Goal: Communication & Community: Answer question/provide support

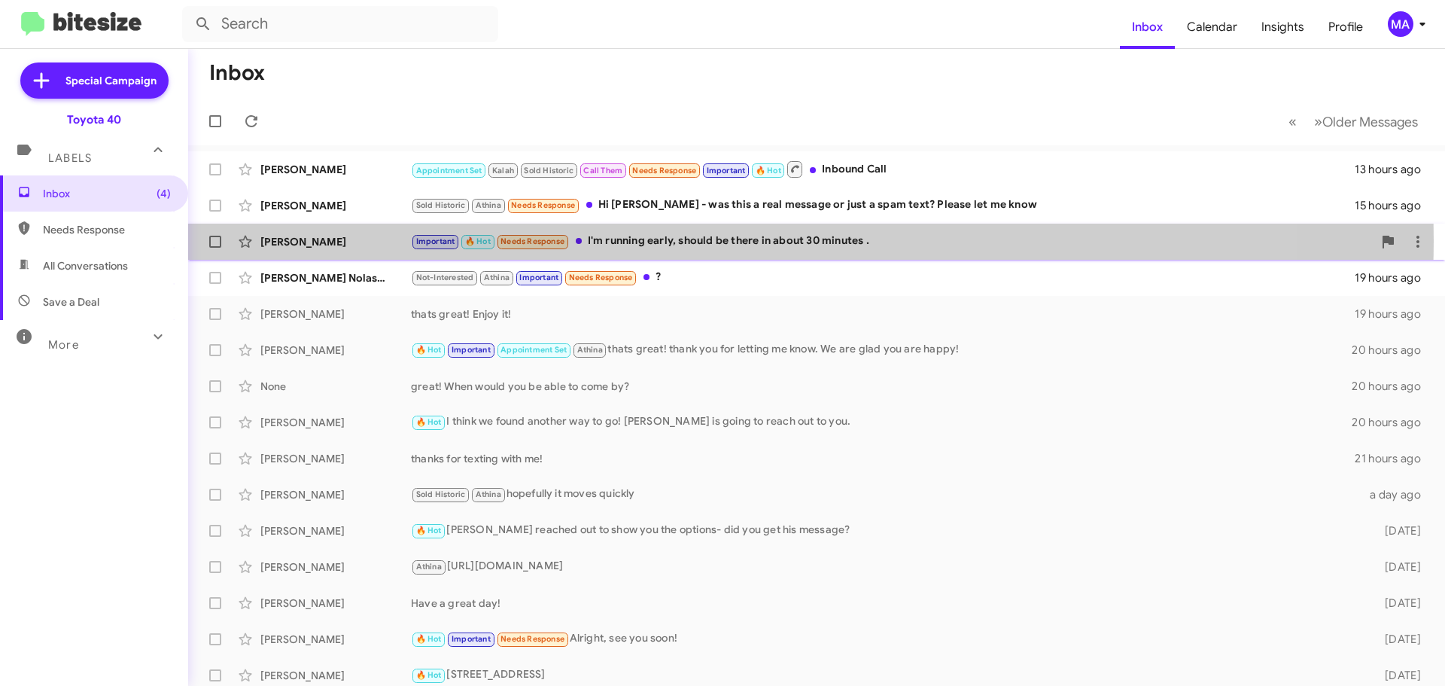
click at [696, 240] on div "Important 🔥 Hot Needs Response I'm running early, should be there in about 30 m…" at bounding box center [892, 241] width 962 height 17
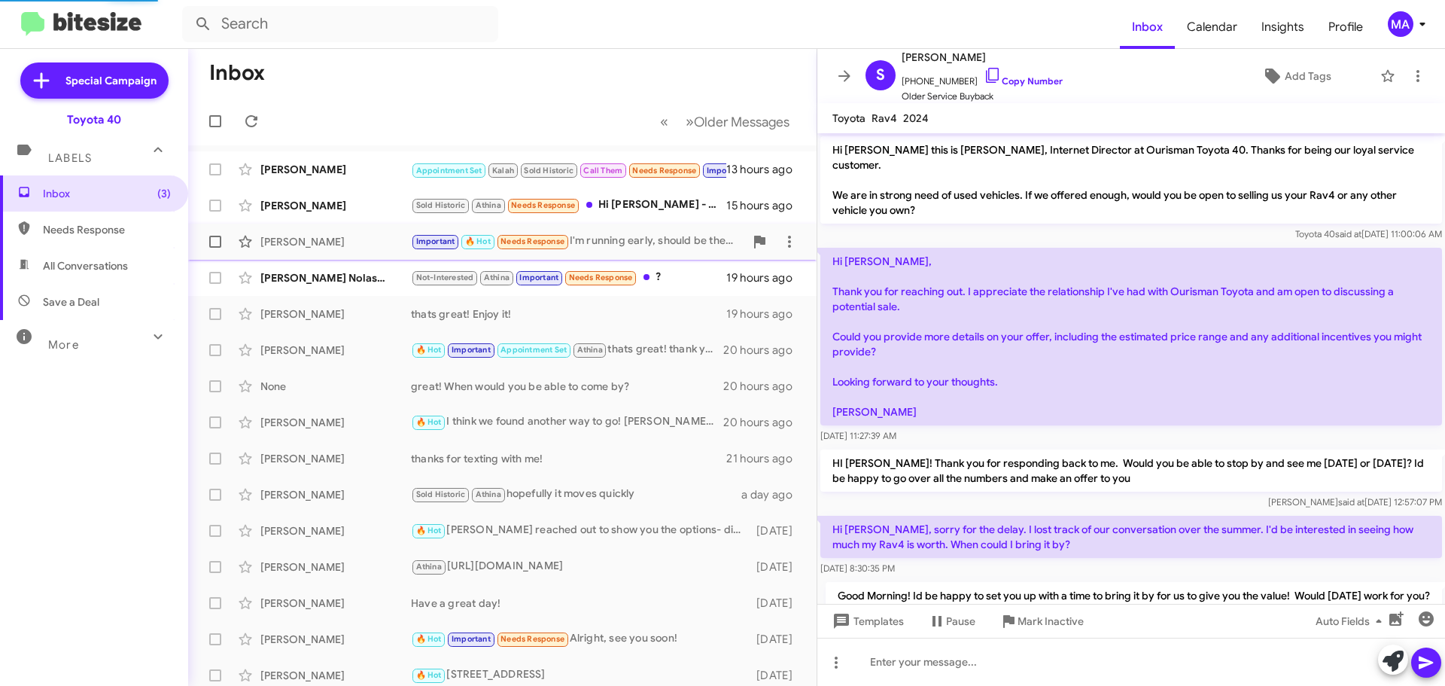
scroll to position [390, 0]
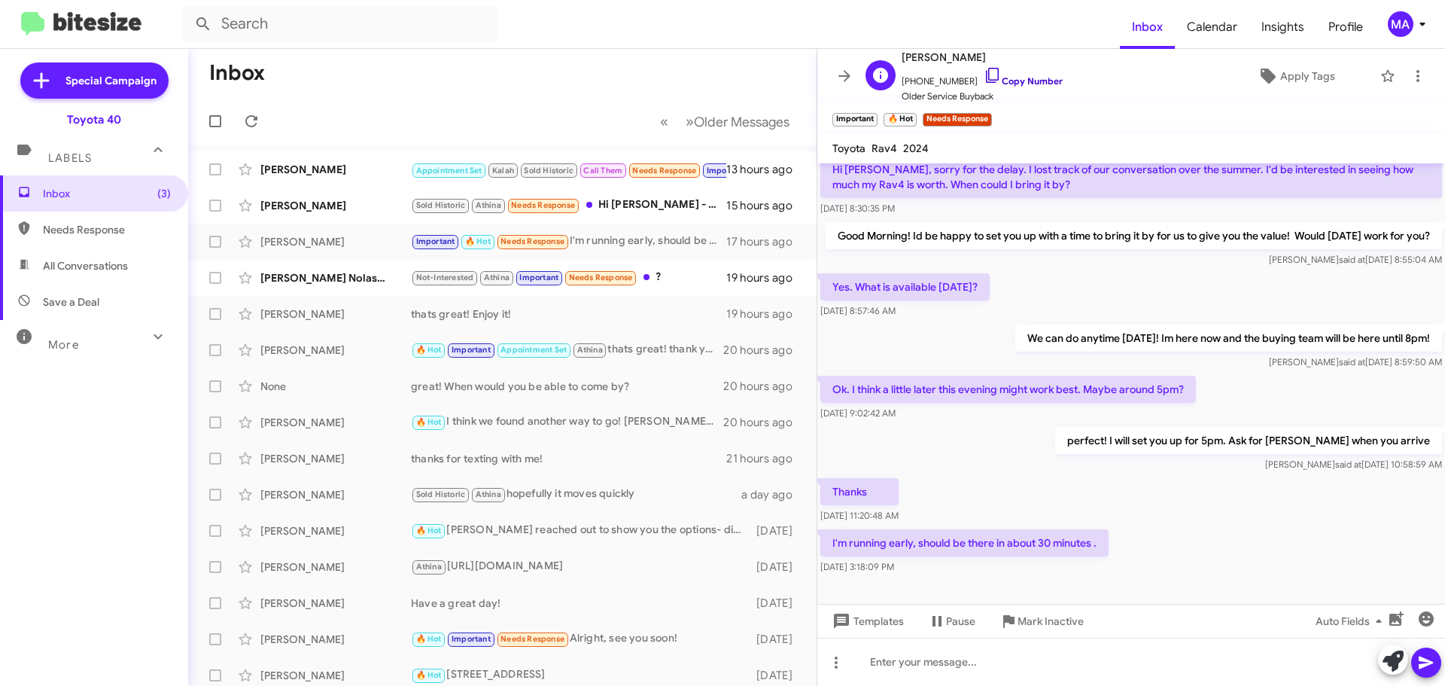
click at [984, 74] on icon at bounding box center [993, 75] width 18 height 18
click at [1038, 621] on span "Mark Inactive" at bounding box center [1050, 620] width 66 height 27
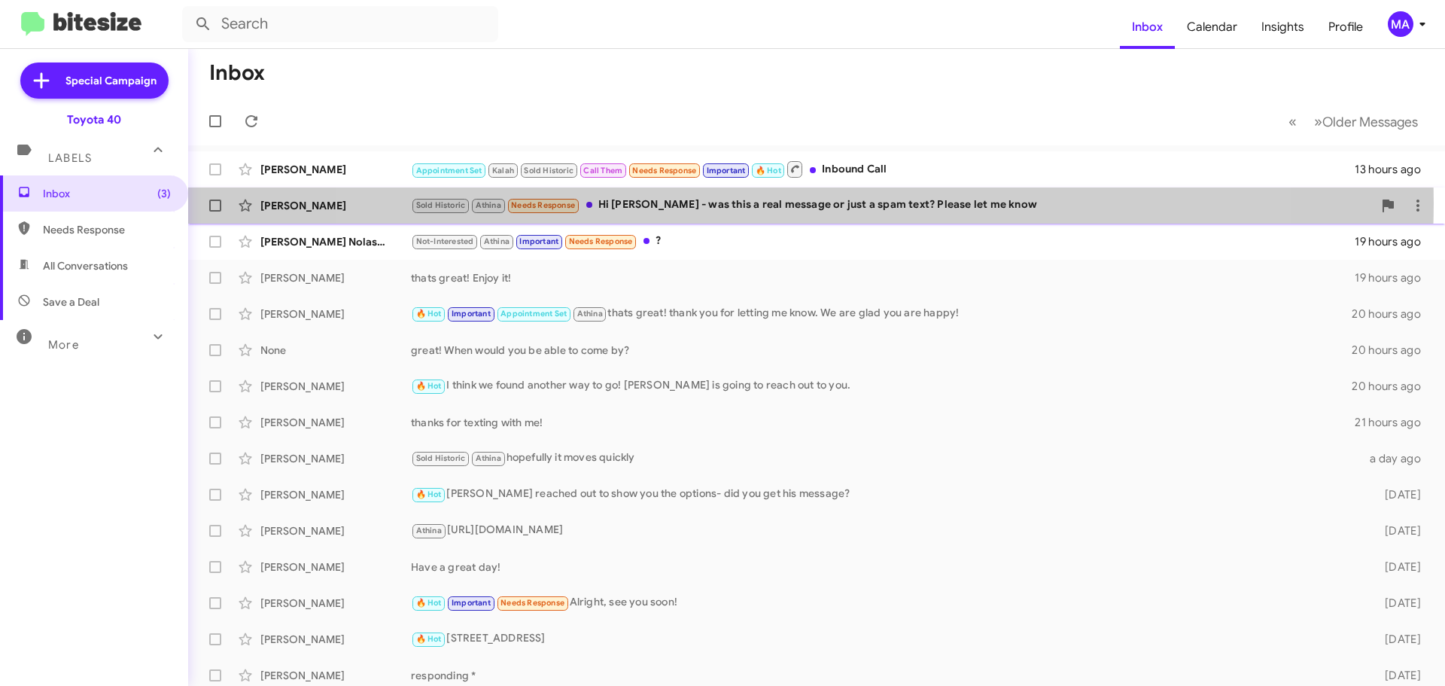
click at [789, 203] on div "Sold Historic Athina Needs Response Hi [PERSON_NAME] - was this a real message …" at bounding box center [892, 204] width 962 height 17
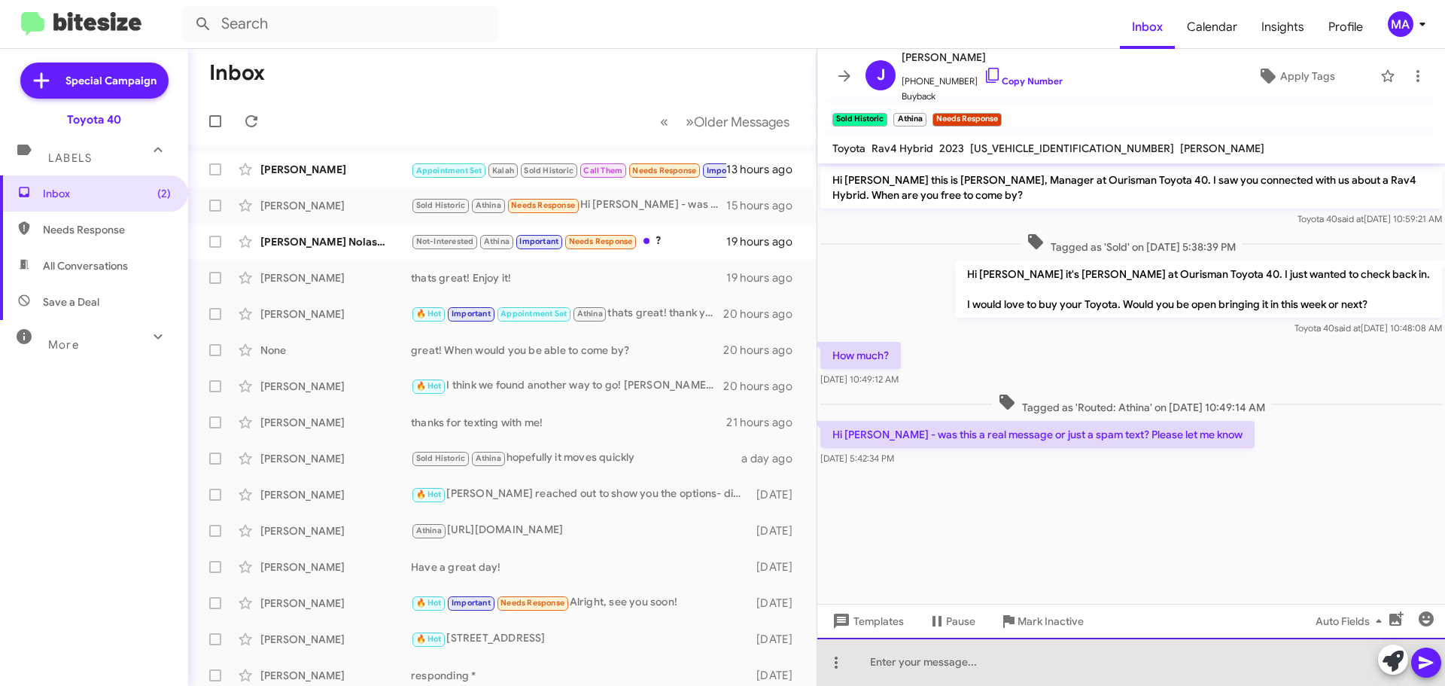
click at [895, 664] on div at bounding box center [1131, 661] width 628 height 48
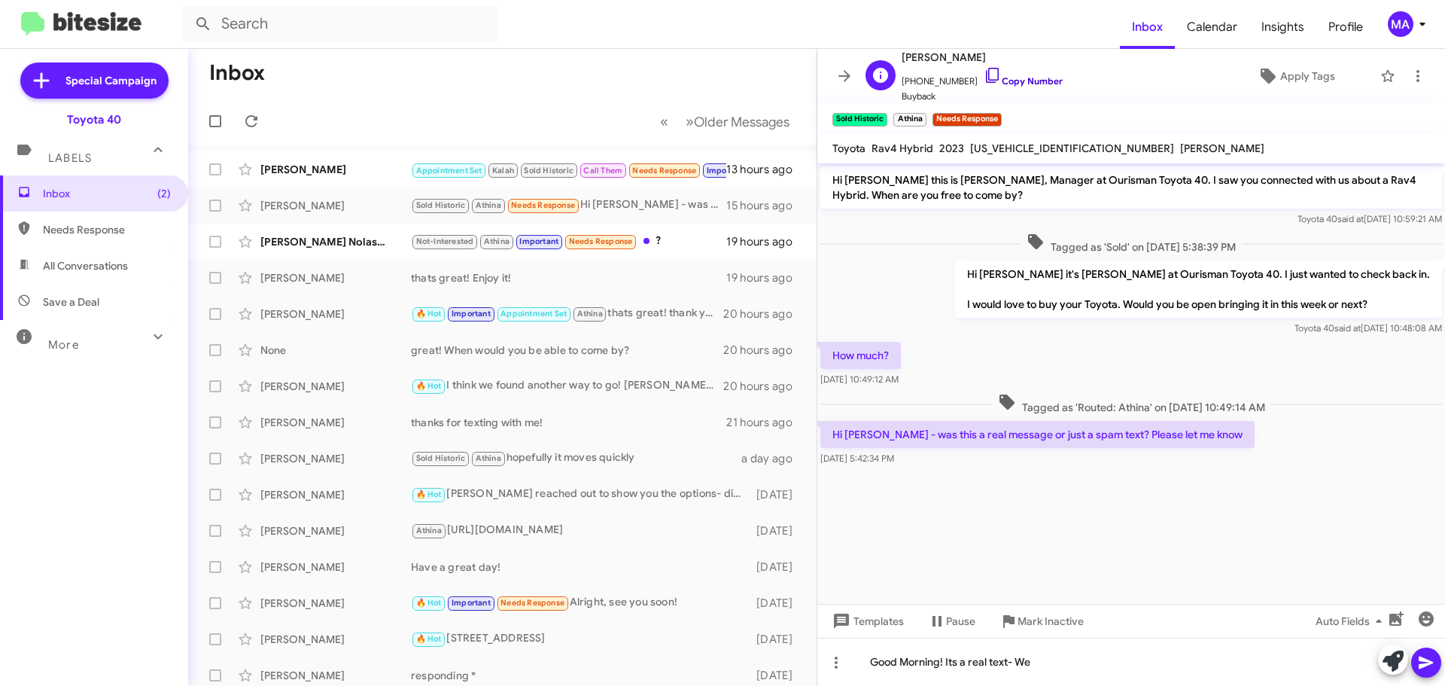
click at [984, 73] on icon at bounding box center [993, 75] width 18 height 18
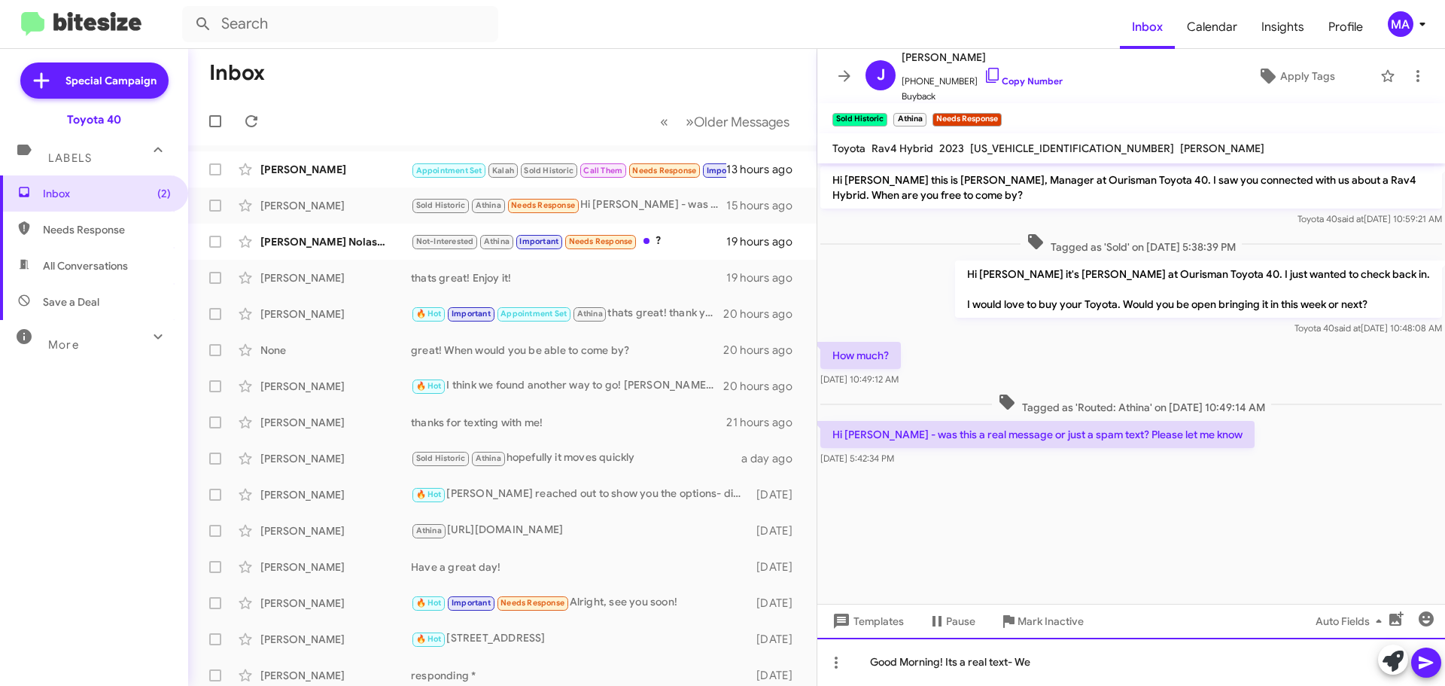
click at [1097, 670] on div "Good Morning! Its a real text- We" at bounding box center [1131, 661] width 628 height 48
click at [1045, 664] on div "Good Morning! Its a real text- You" at bounding box center [1131, 661] width 628 height 48
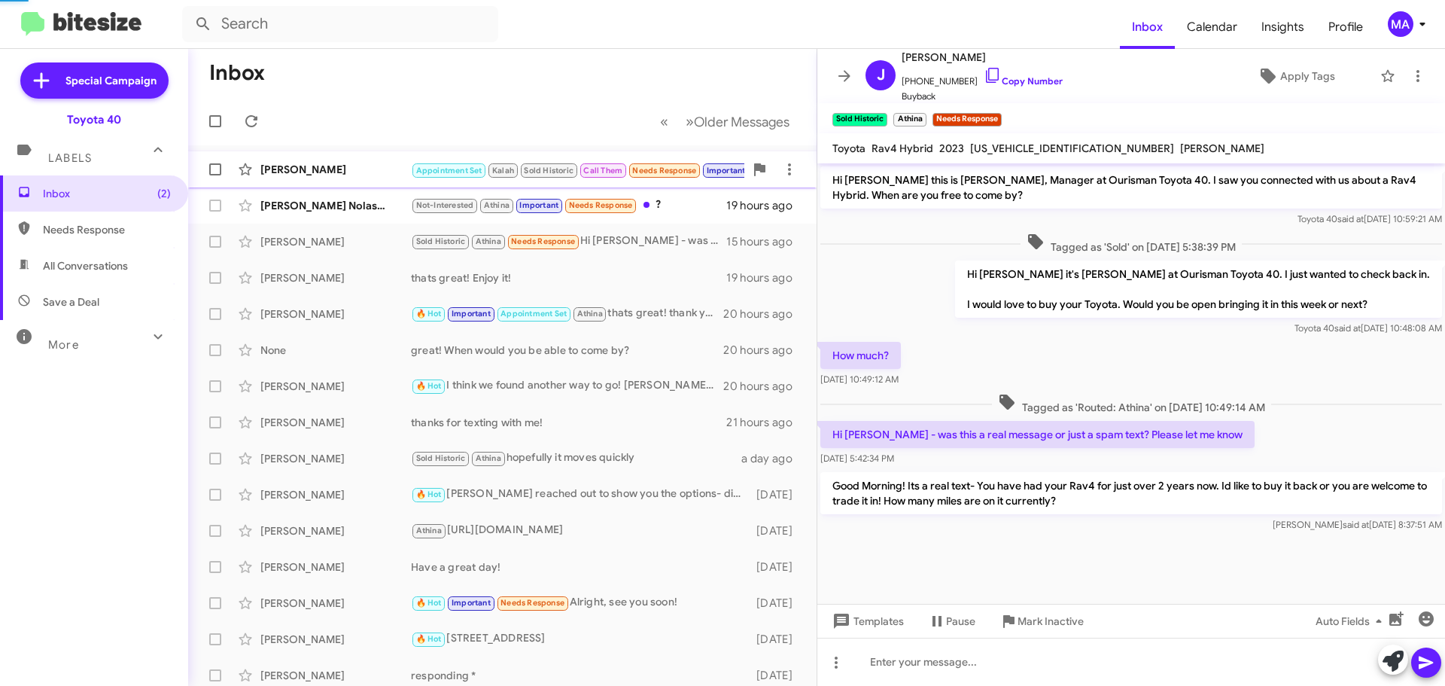
click at [330, 172] on div "[PERSON_NAME]" at bounding box center [335, 169] width 151 height 15
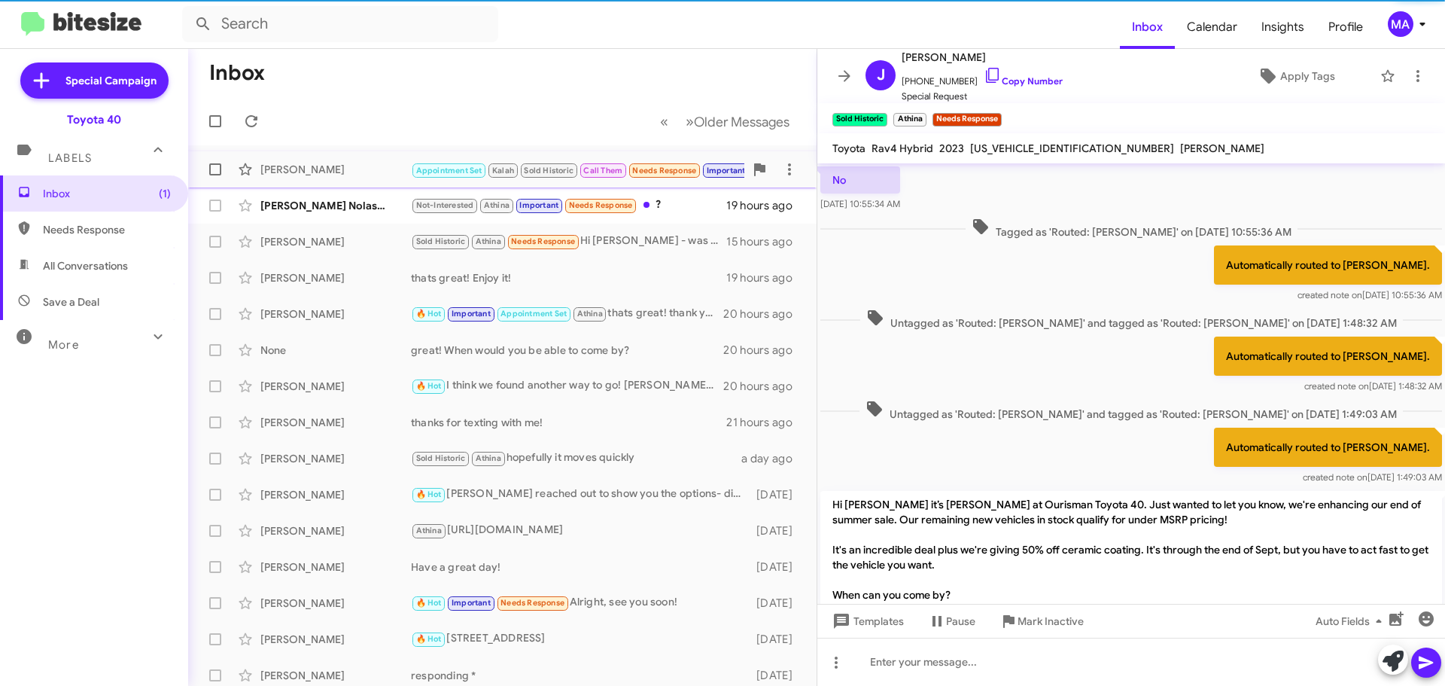
scroll to position [757, 0]
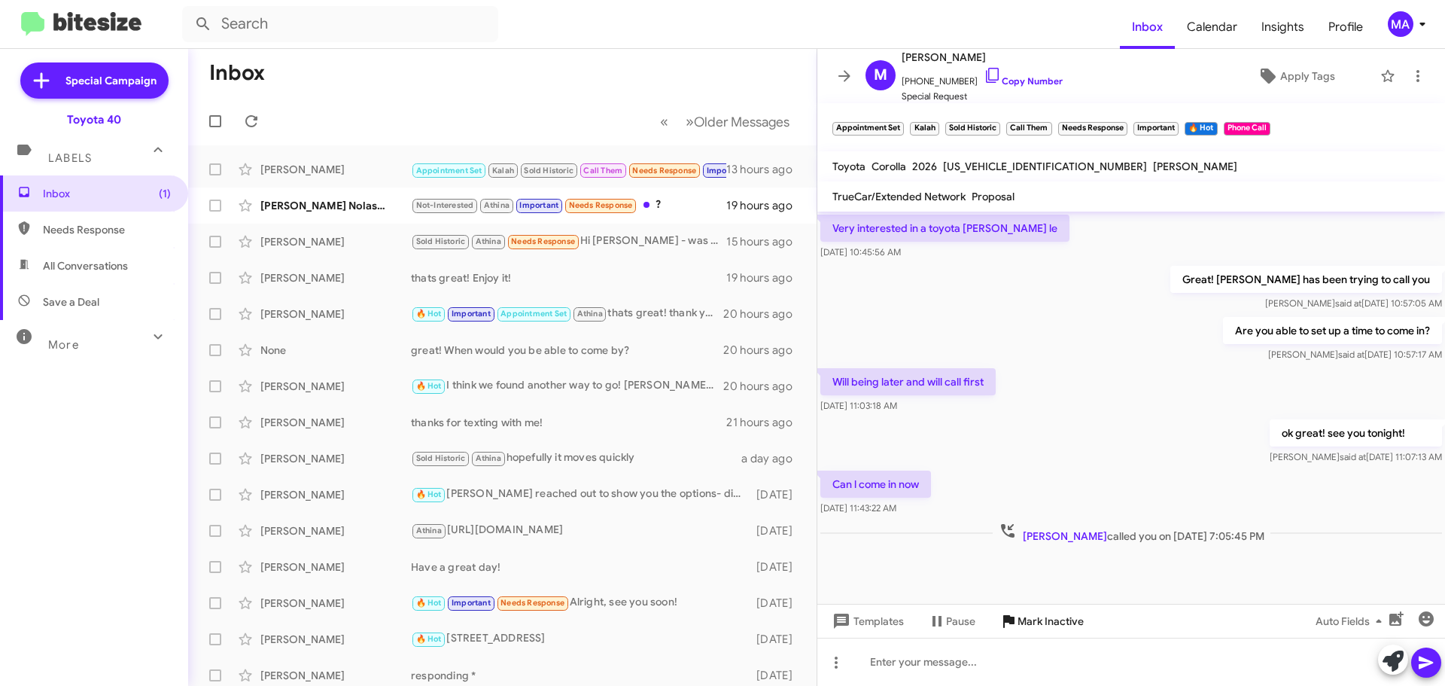
click at [1037, 617] on span "Mark Inactive" at bounding box center [1050, 620] width 66 height 27
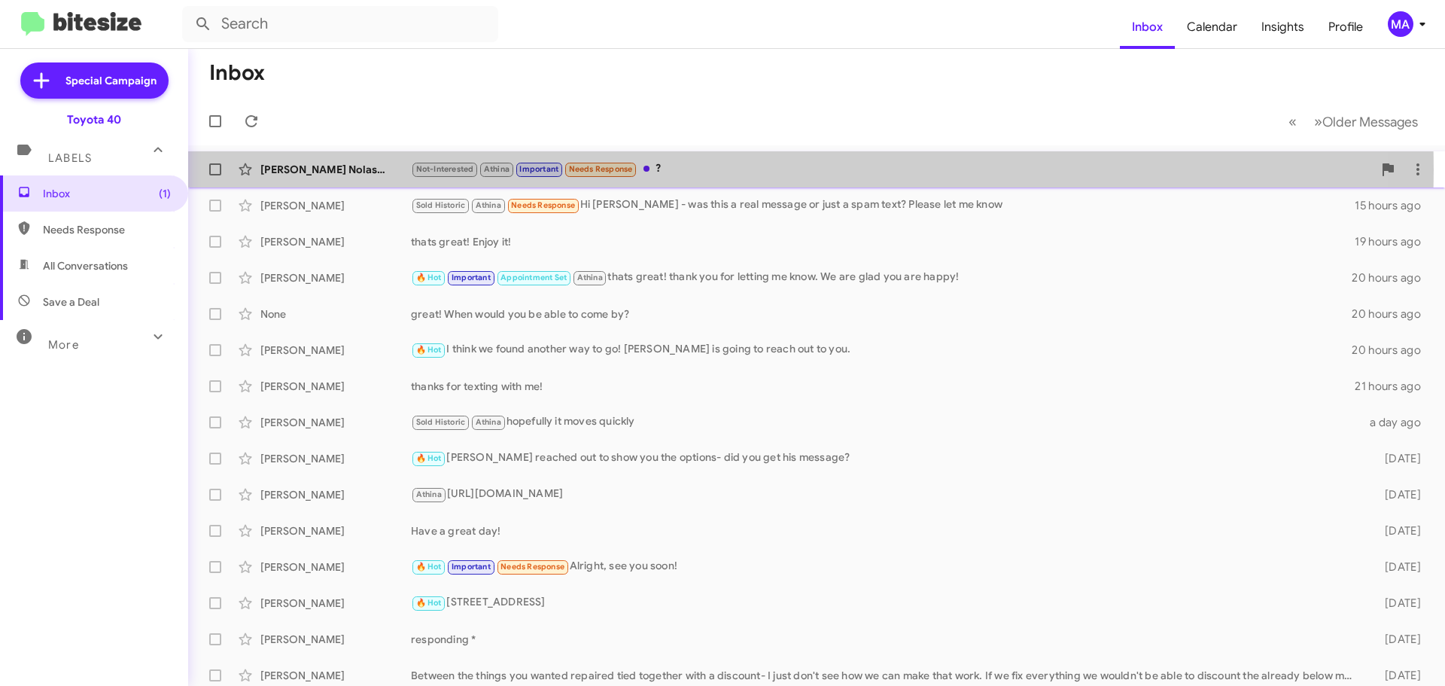
click at [359, 169] on div "[PERSON_NAME] Nolastname122406803" at bounding box center [335, 169] width 151 height 15
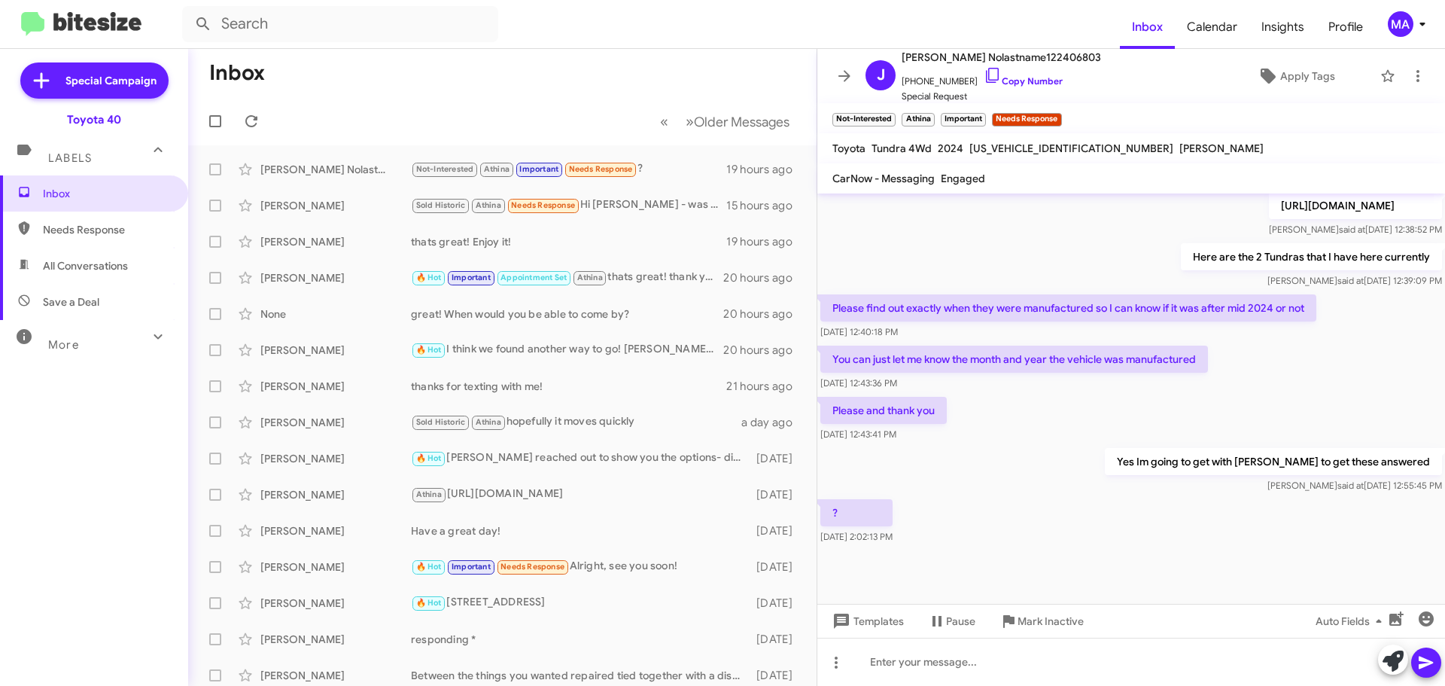
scroll to position [528, 0]
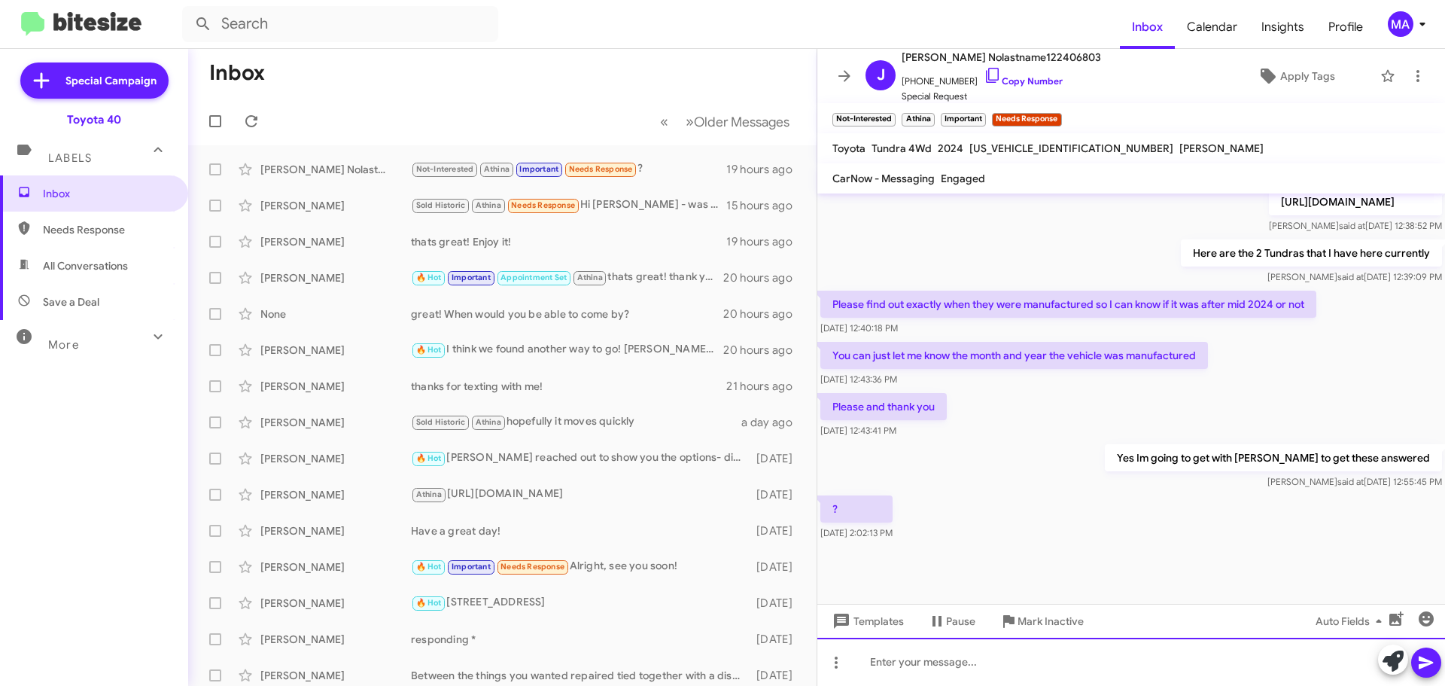
click at [987, 660] on div at bounding box center [1131, 661] width 628 height 48
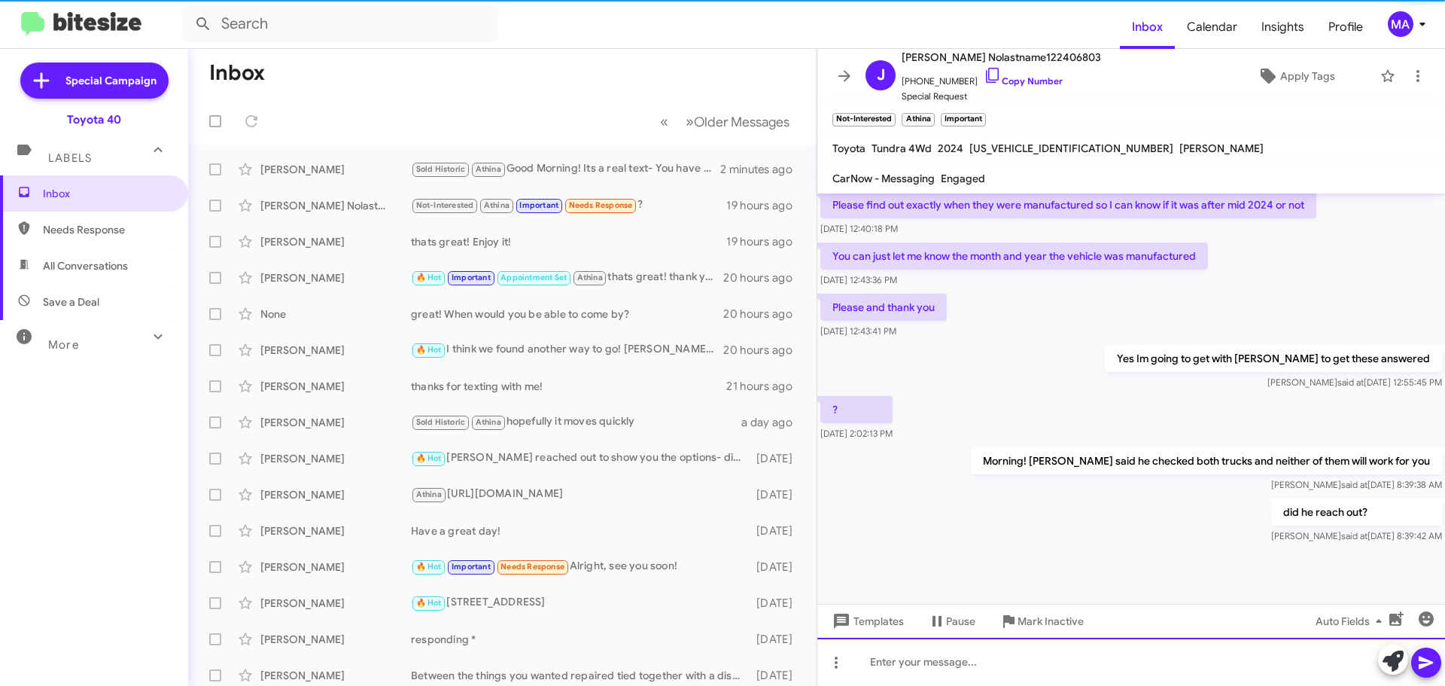
scroll to position [637, 0]
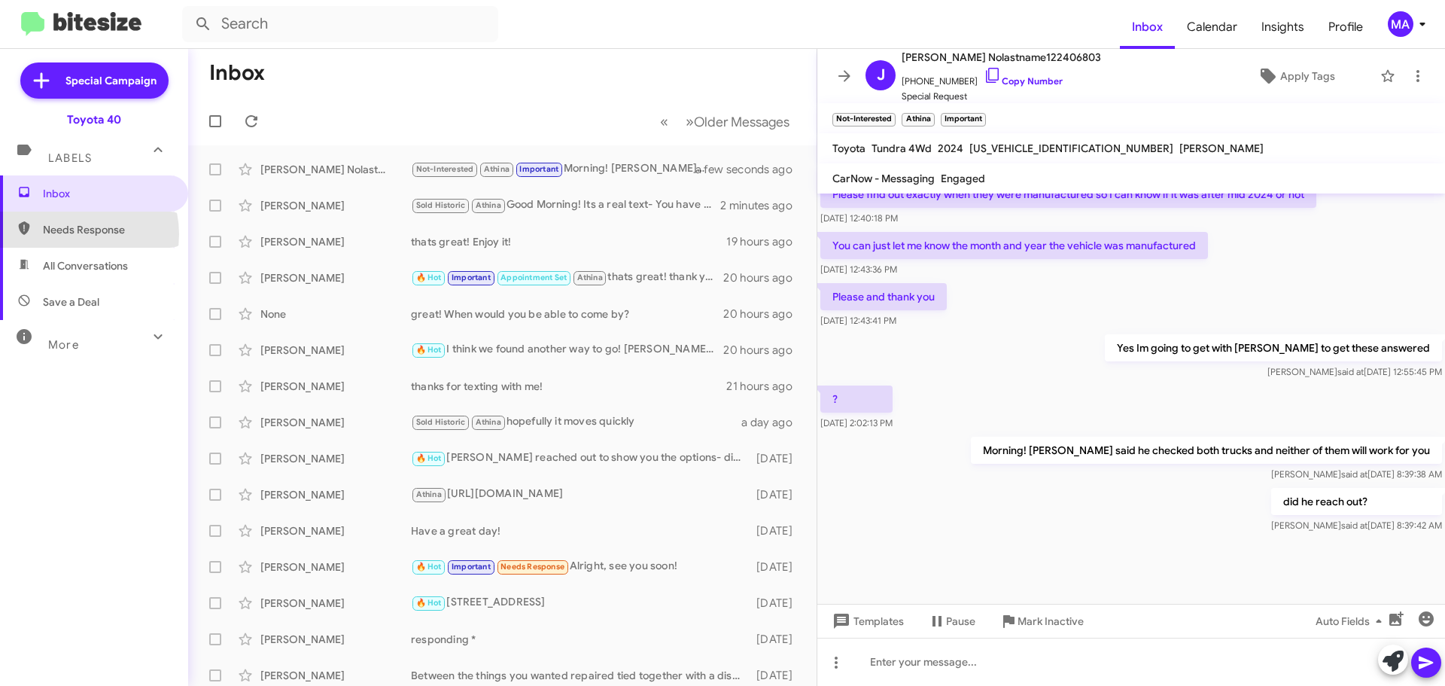
click at [75, 234] on span "Needs Response" at bounding box center [107, 229] width 128 height 15
type input "in:needs-response"
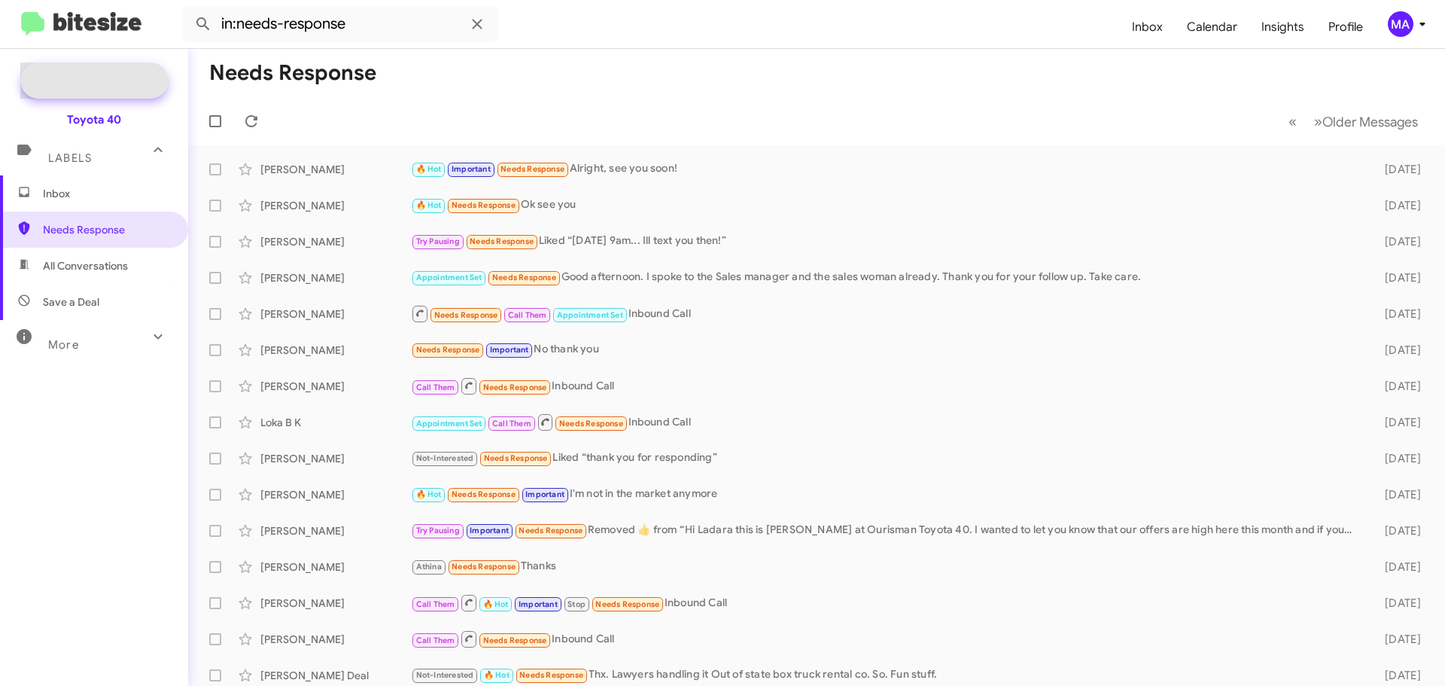
click at [116, 74] on span "Special Campaign" at bounding box center [110, 80] width 91 height 15
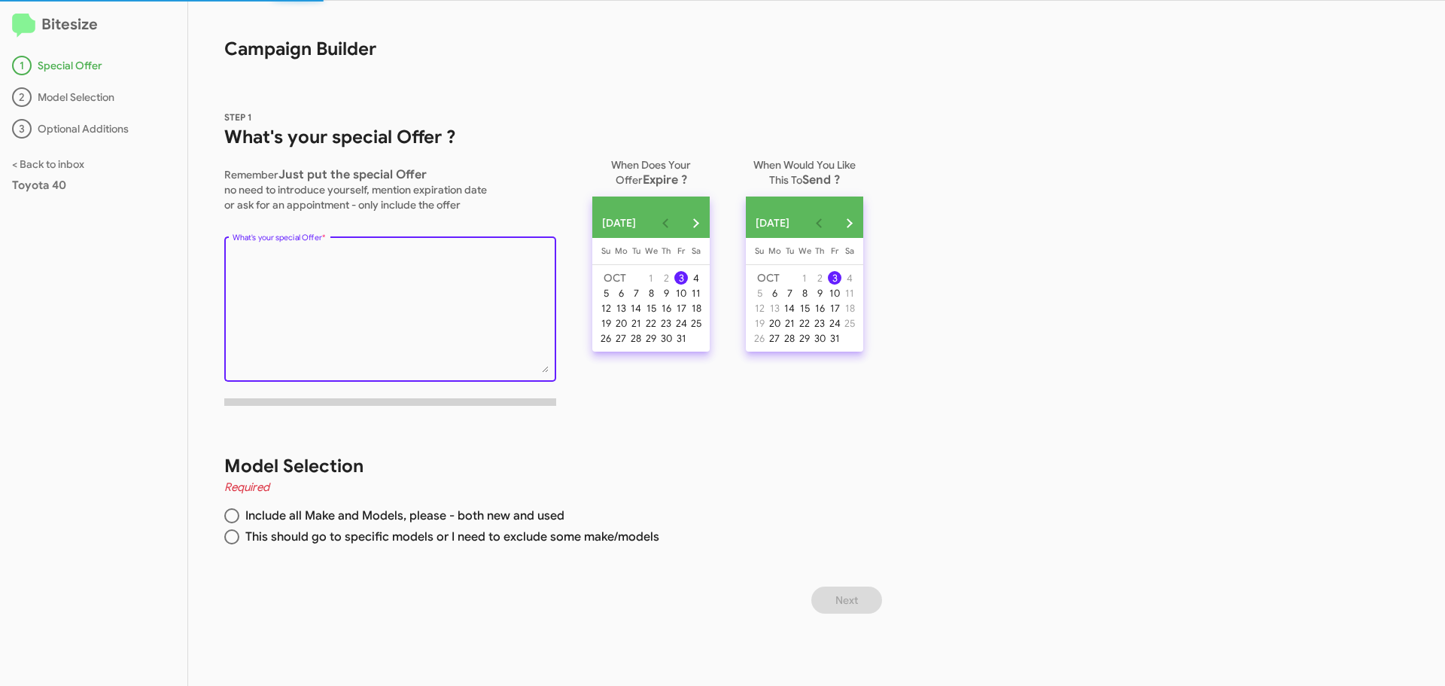
click at [307, 253] on textarea "What's your special Offer *" at bounding box center [391, 312] width 316 height 122
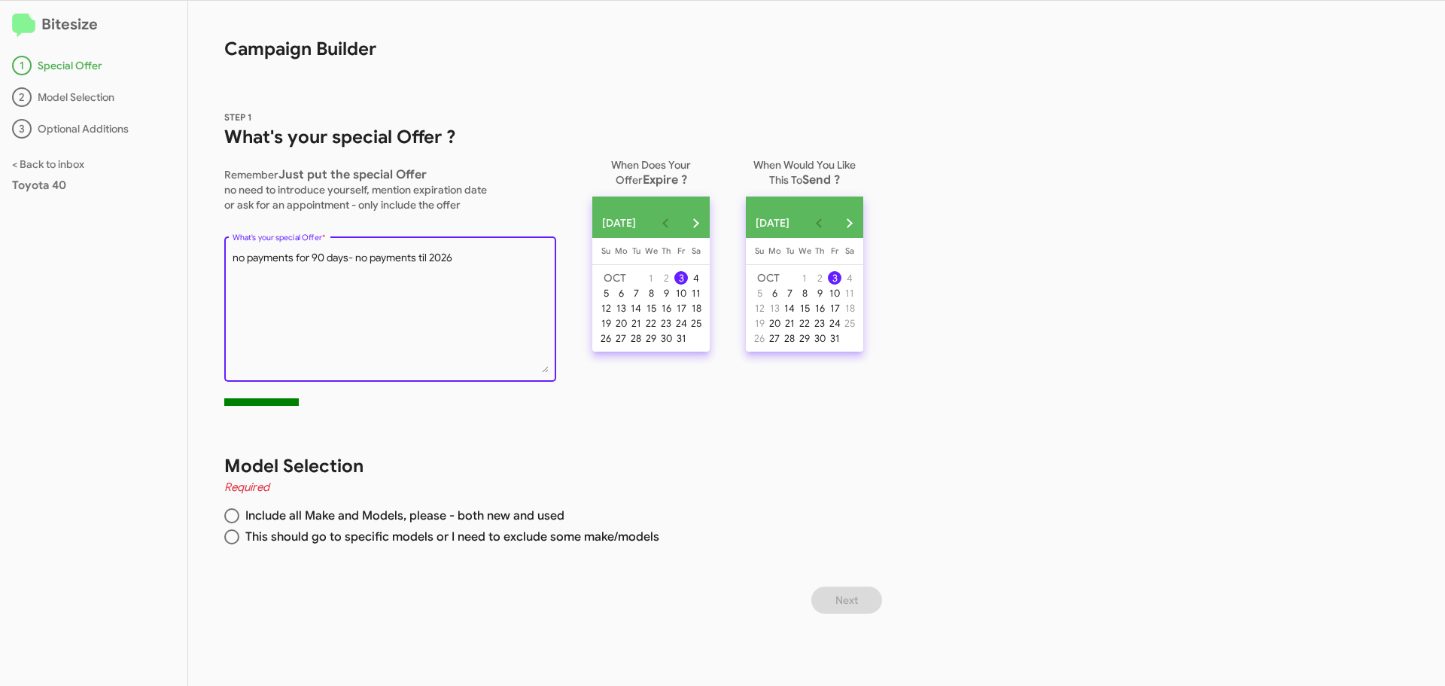
click at [352, 257] on textarea "What's your special Offer *" at bounding box center [391, 312] width 316 height 122
click at [493, 254] on textarea "What's your special Offer *" at bounding box center [391, 312] width 316 height 122
type textarea "no payments for 90 days/ no payments til 2026. New and preowned are eligible."
click at [232, 515] on span at bounding box center [232, 515] width 0 height 0
click at [231, 515] on input "Include all Make and Models, please - both new and used" at bounding box center [231, 515] width 15 height 15
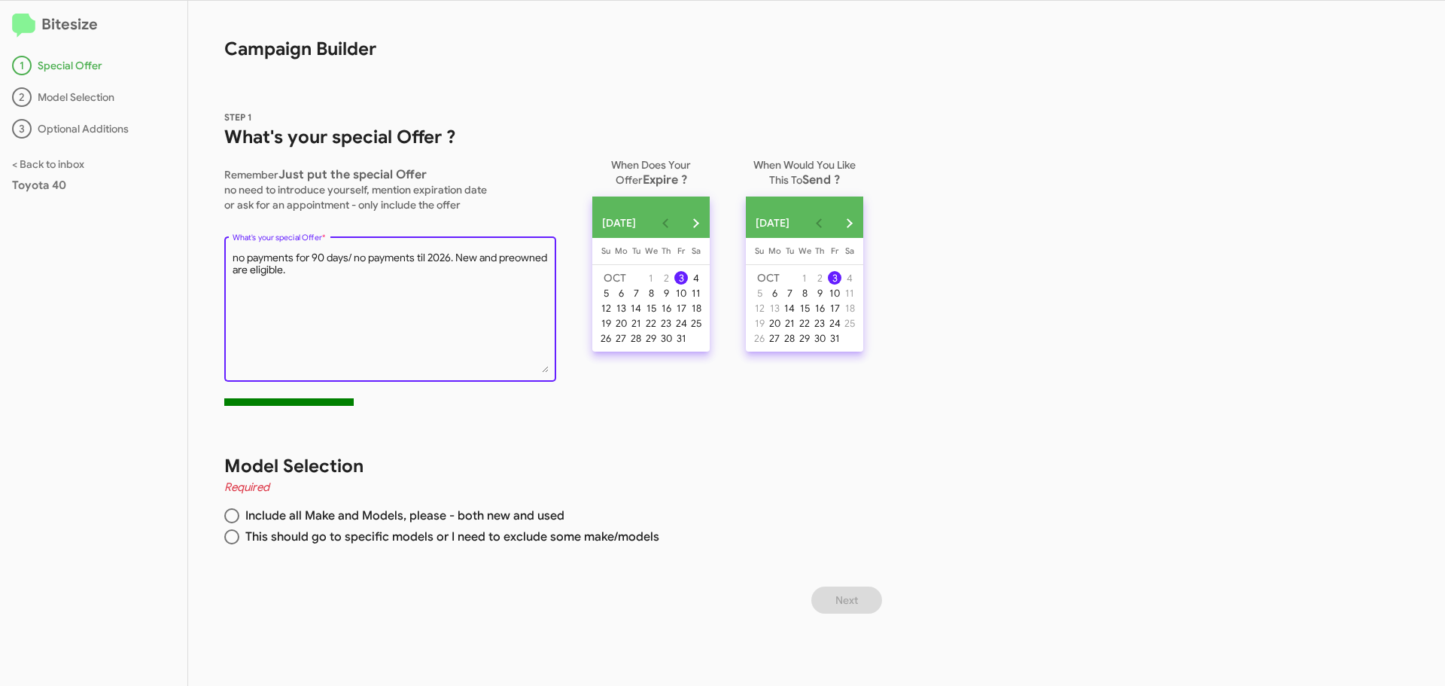
radio input "true"
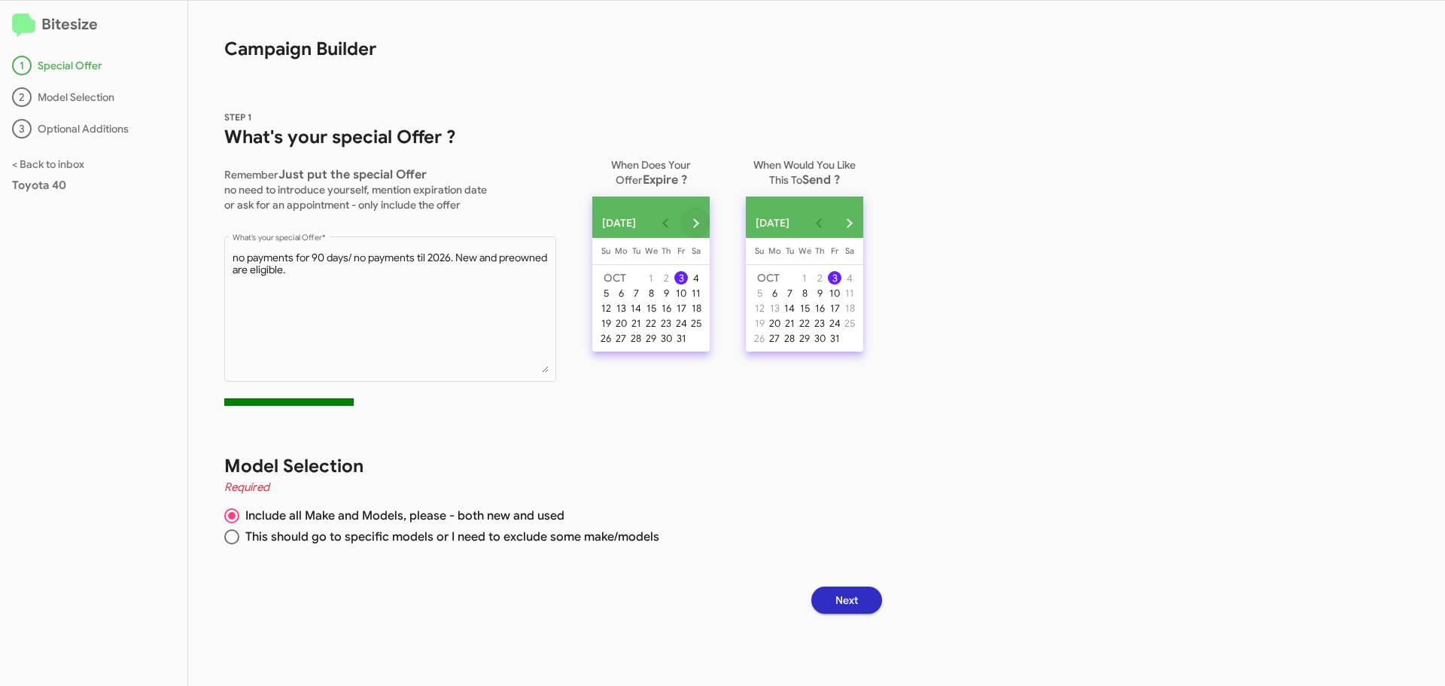
click at [710, 230] on button "Next month" at bounding box center [695, 223] width 30 height 30
click at [680, 226] on button "Previous month" at bounding box center [665, 223] width 30 height 30
click at [688, 345] on div "31" at bounding box center [681, 338] width 14 height 14
click at [858, 602] on span "Next" at bounding box center [846, 599] width 23 height 27
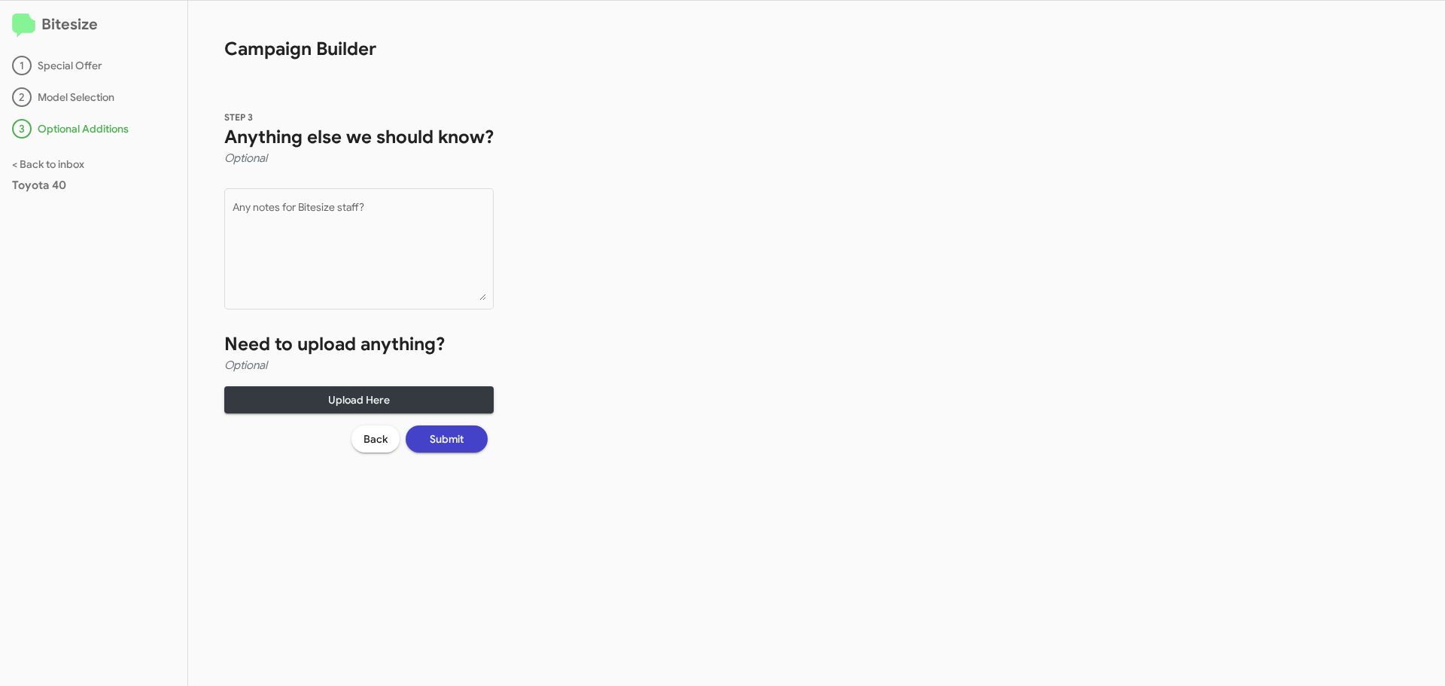
click at [461, 442] on span "Submit" at bounding box center [447, 438] width 34 height 27
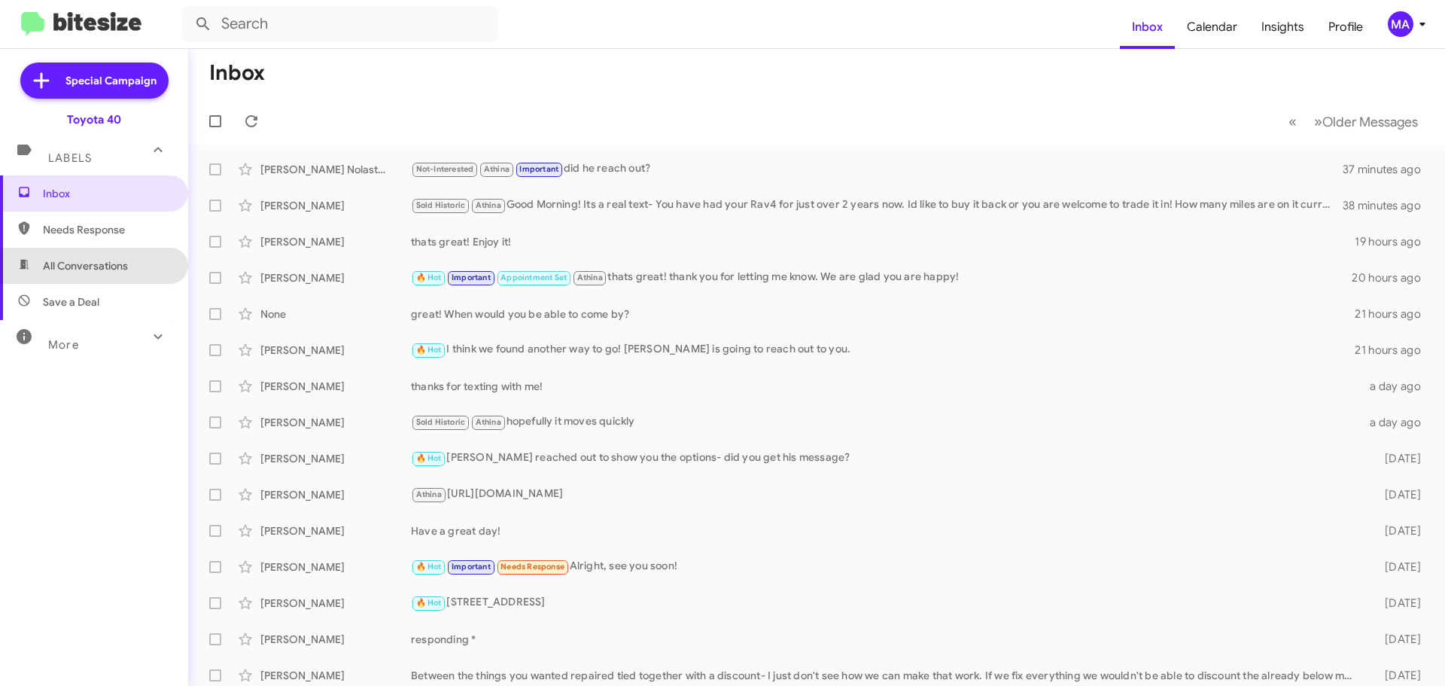
click at [137, 270] on span "All Conversations" at bounding box center [94, 266] width 188 height 36
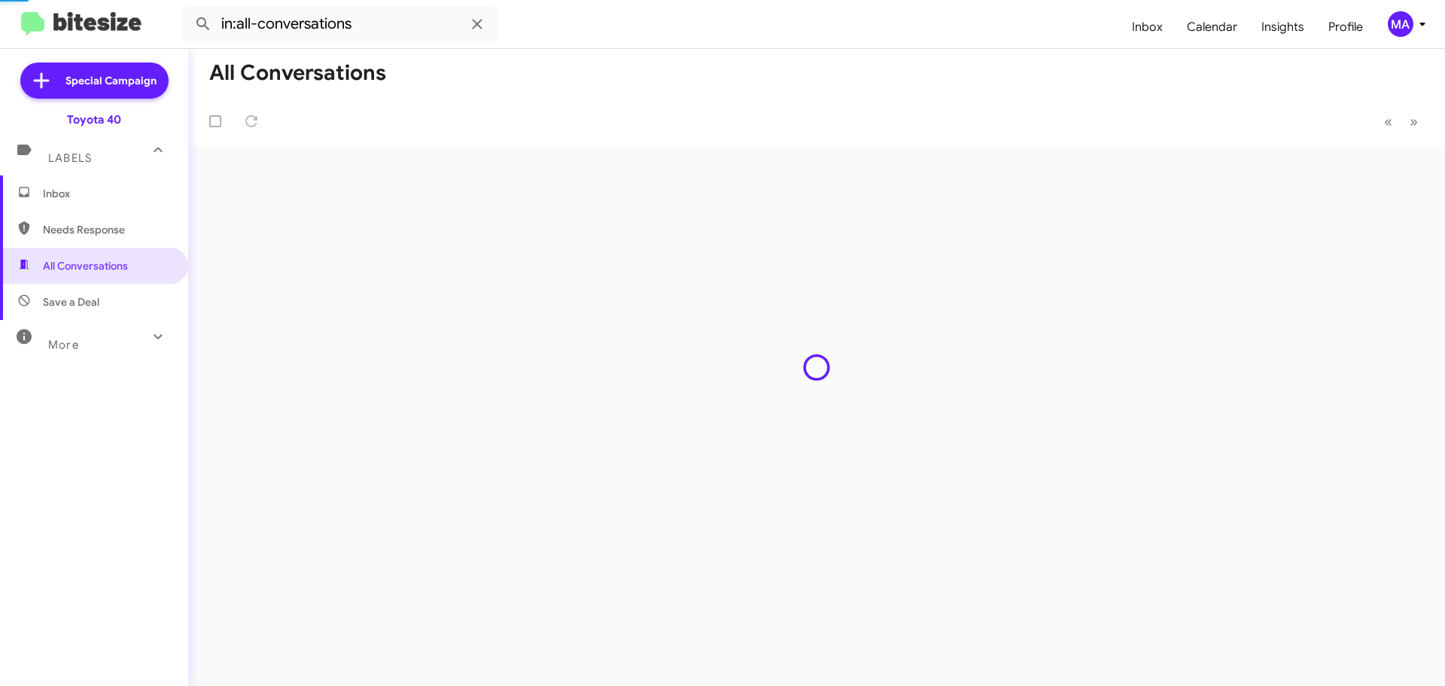
click at [133, 294] on span "Save a Deal" at bounding box center [94, 302] width 188 height 36
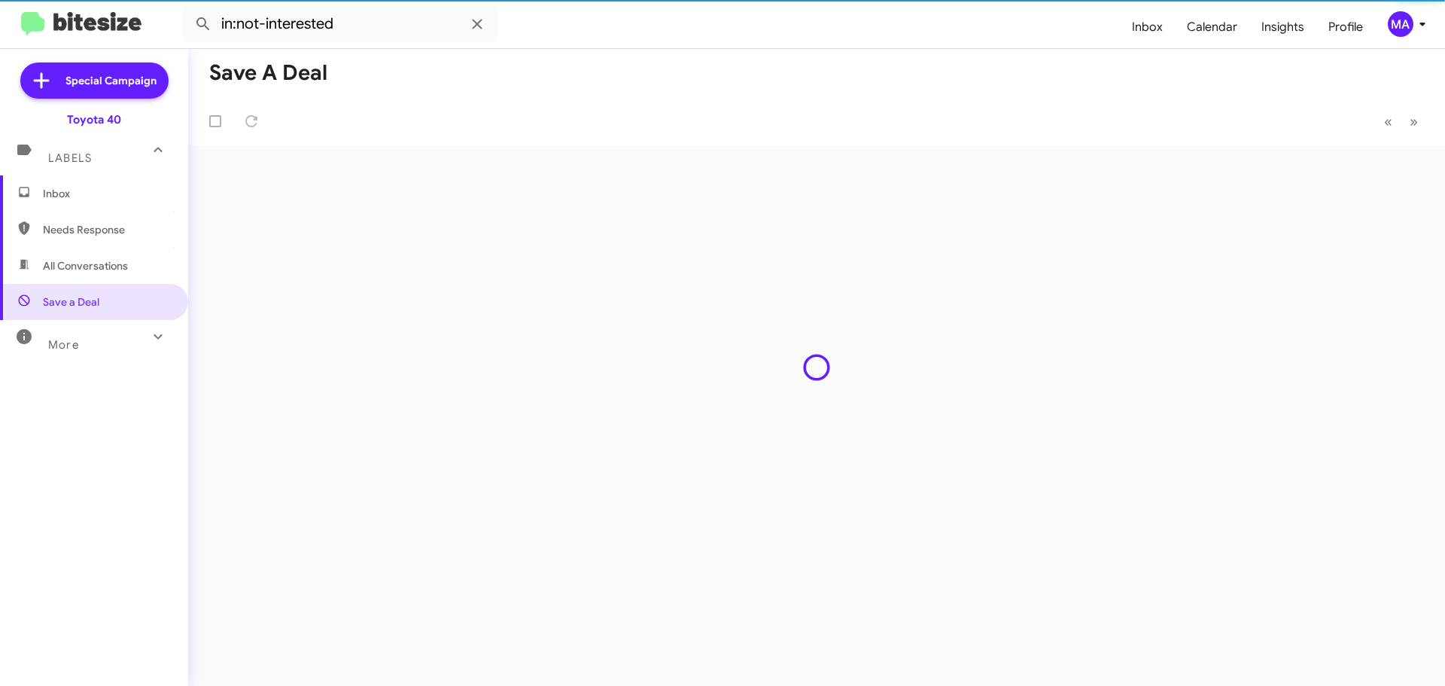
click at [120, 262] on span "All Conversations" at bounding box center [85, 265] width 85 height 15
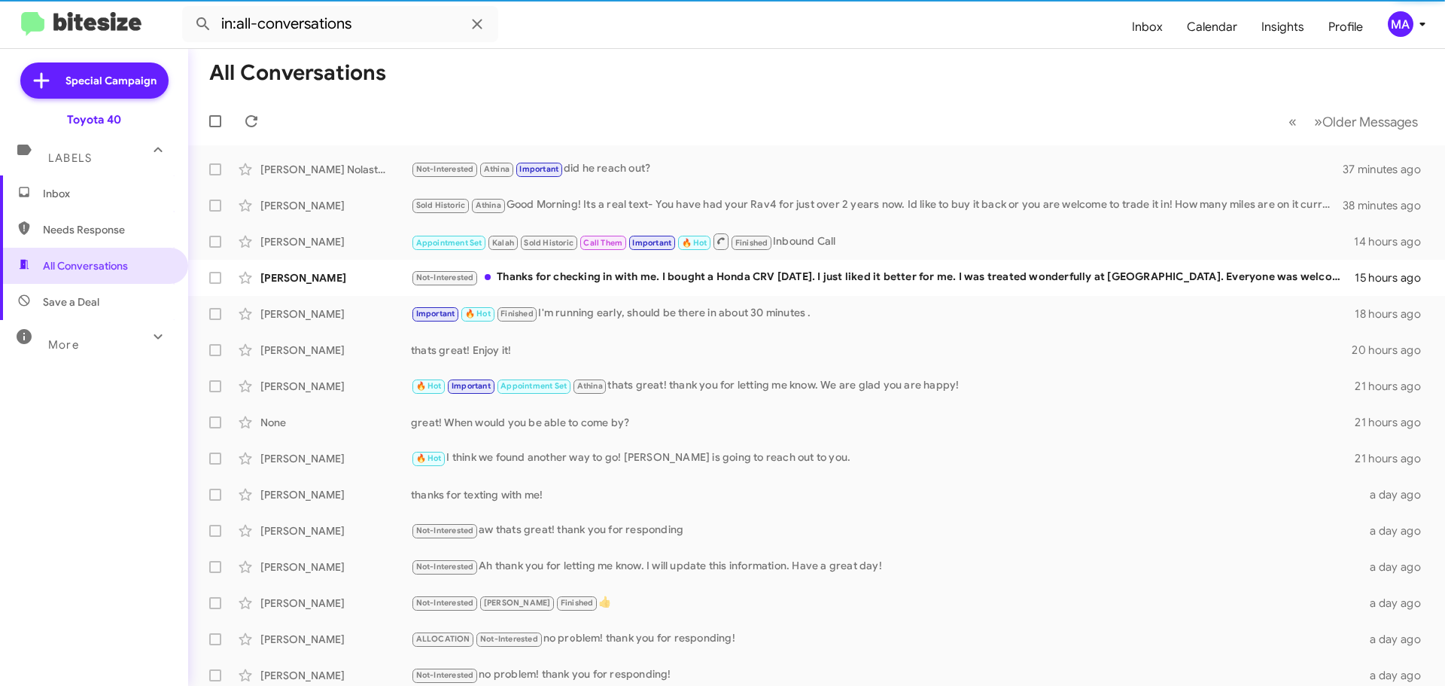
click at [120, 299] on span "Save a Deal" at bounding box center [94, 302] width 188 height 36
type input "in:not-interested"
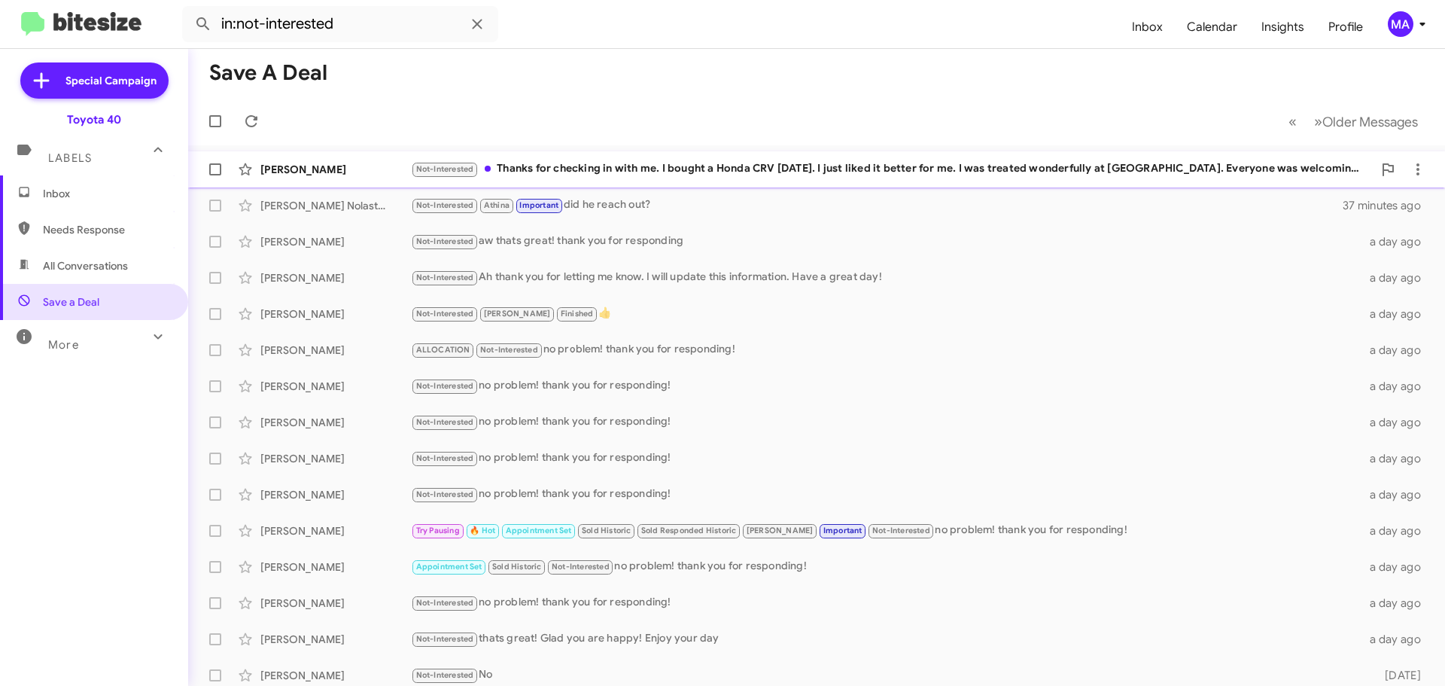
click at [676, 168] on div "Not-Interested Thanks for checking in with me. I bought a Honda CRV [DATE]. I j…" at bounding box center [892, 168] width 962 height 17
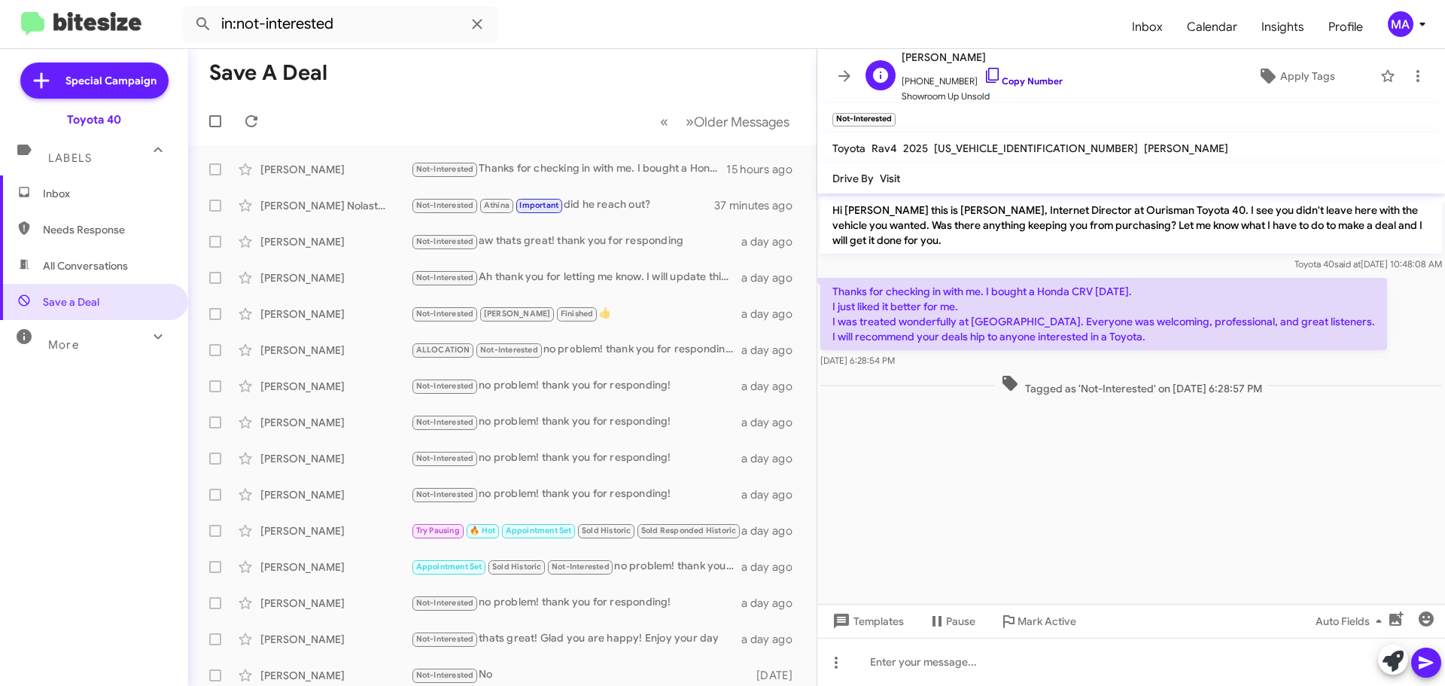
click at [984, 77] on icon at bounding box center [993, 75] width 18 height 18
drag, startPoint x: 929, startPoint y: 369, endPoint x: 835, endPoint y: 275, distance: 132.5
click at [835, 275] on div "Thanks for checking in with me. I bought a Honda CRV [DATE]. I just liked it be…" at bounding box center [1131, 323] width 628 height 96
copy div "Thanks for checking in with me. I bought a Honda CRV [DATE]. I just liked it be…"
click at [981, 437] on cdk-virtual-scroll-viewport "Hi [PERSON_NAME] this is [PERSON_NAME], Internet Director at Ourisman Toyota 40…" at bounding box center [1131, 398] width 628 height 410
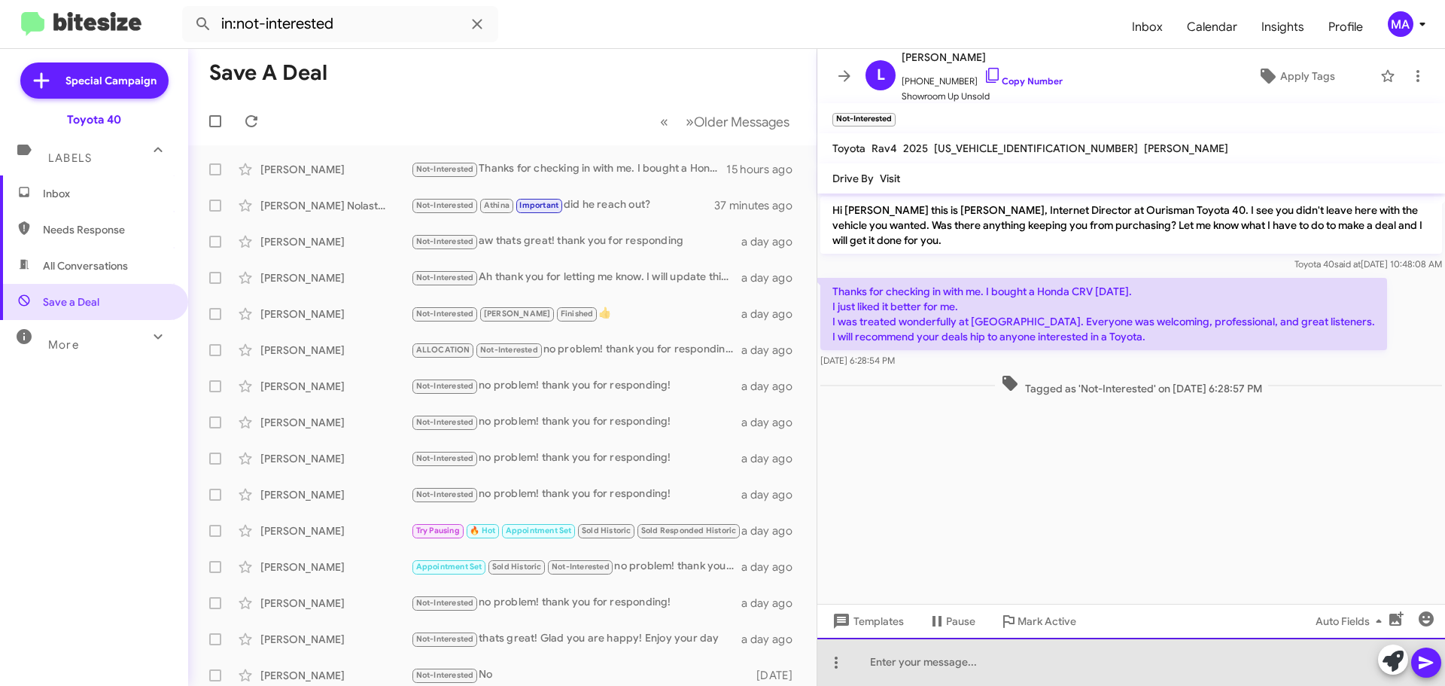
click at [956, 661] on div at bounding box center [1131, 661] width 628 height 48
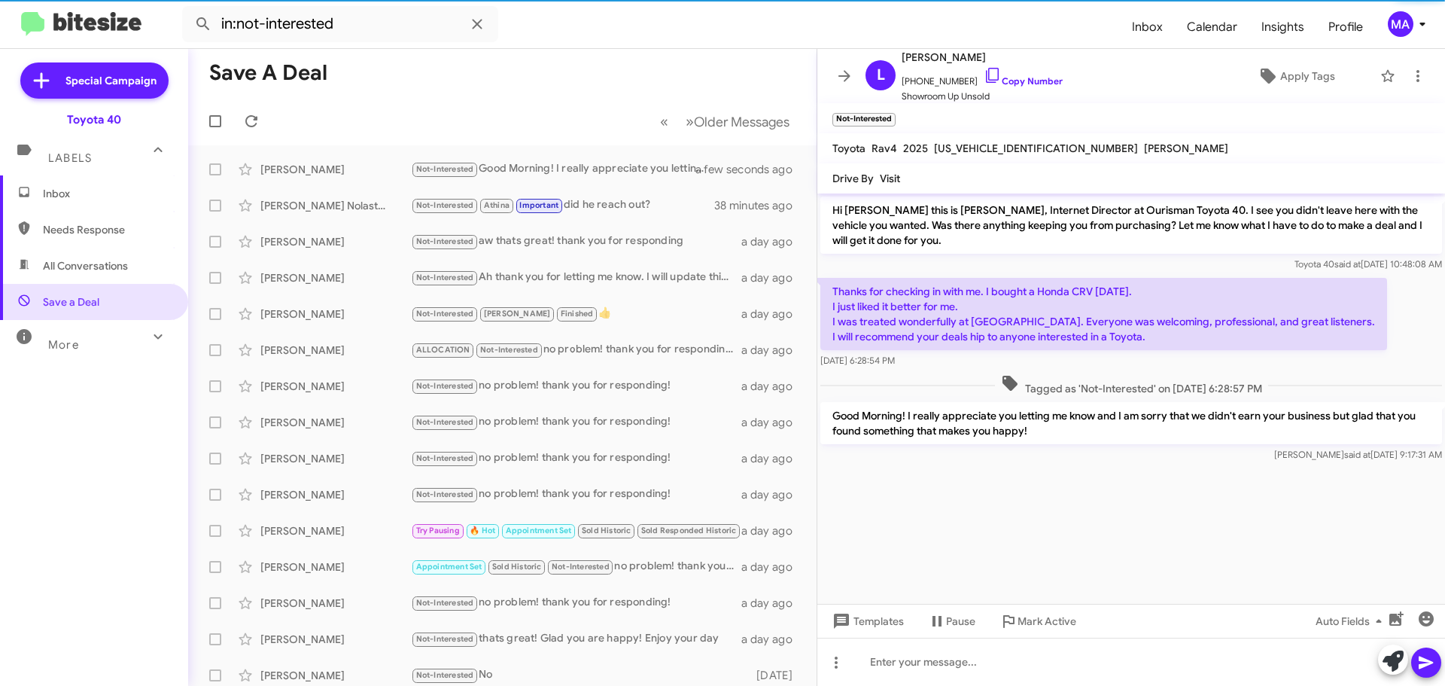
click at [126, 266] on span "All Conversations" at bounding box center [85, 265] width 85 height 15
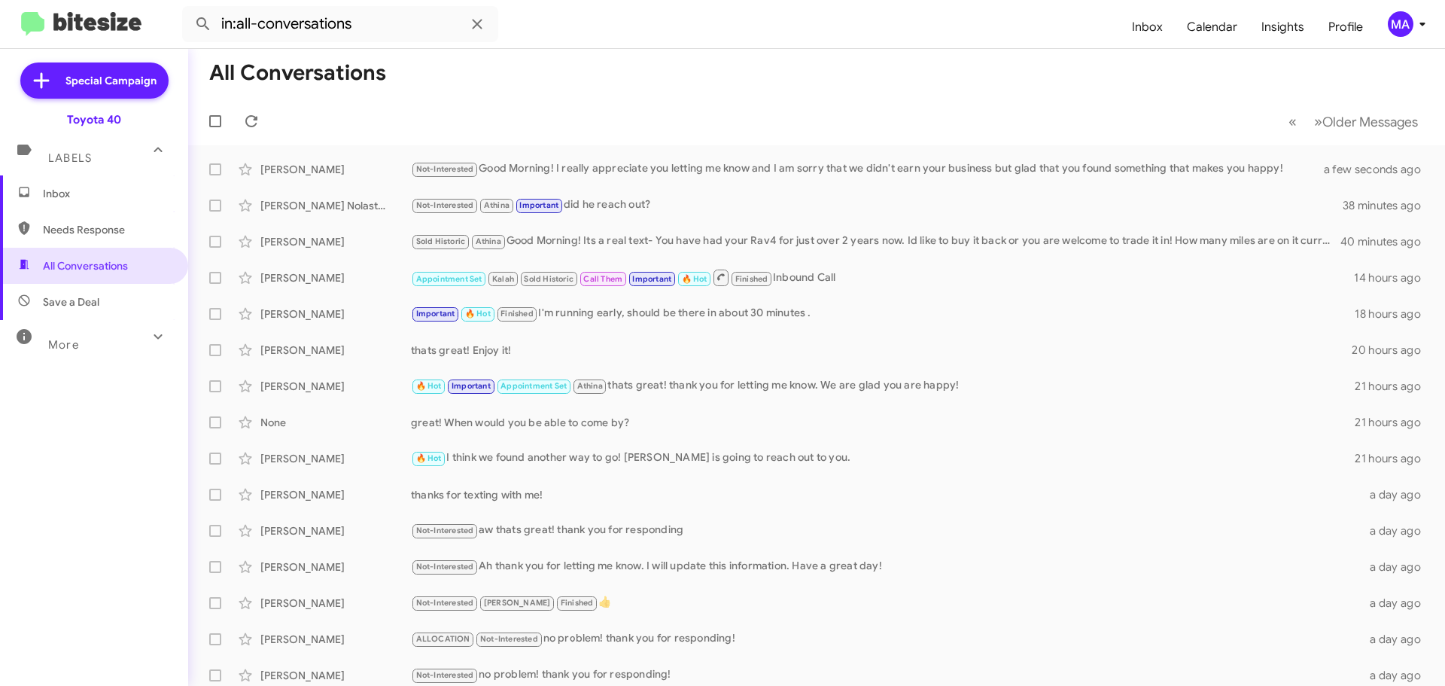
click at [97, 236] on span "Needs Response" at bounding box center [107, 229] width 128 height 15
type input "in:needs-response"
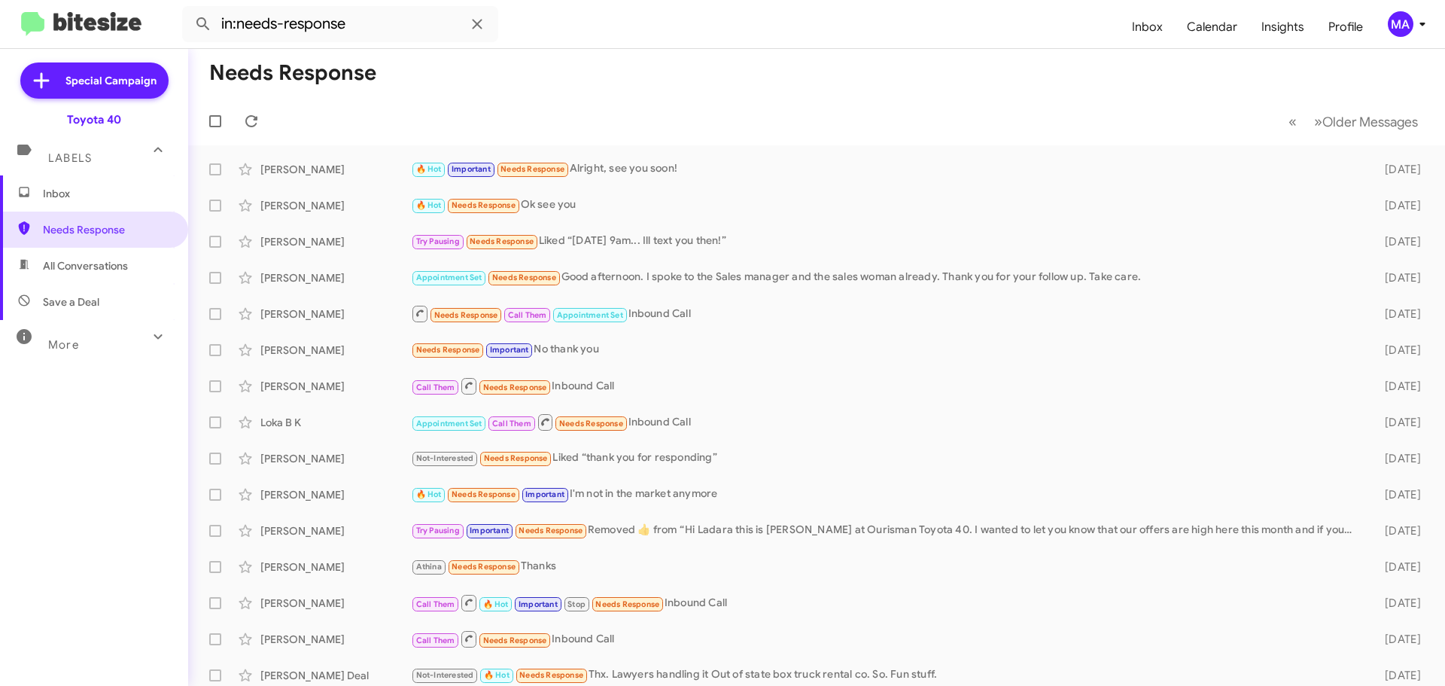
click at [67, 200] on span "Inbox" at bounding box center [107, 193] width 128 height 15
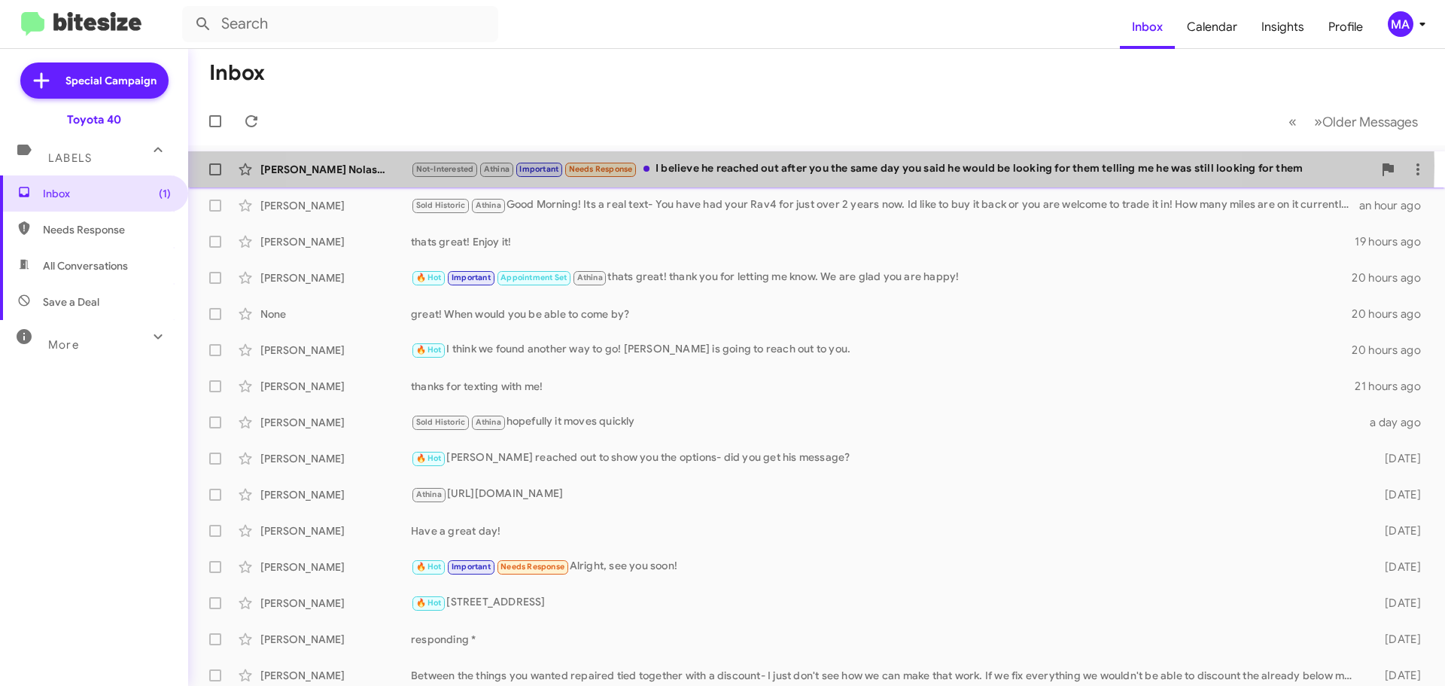
click at [764, 165] on div "Not-Interested Athina Important Needs Response I believe he reached out after y…" at bounding box center [892, 168] width 962 height 17
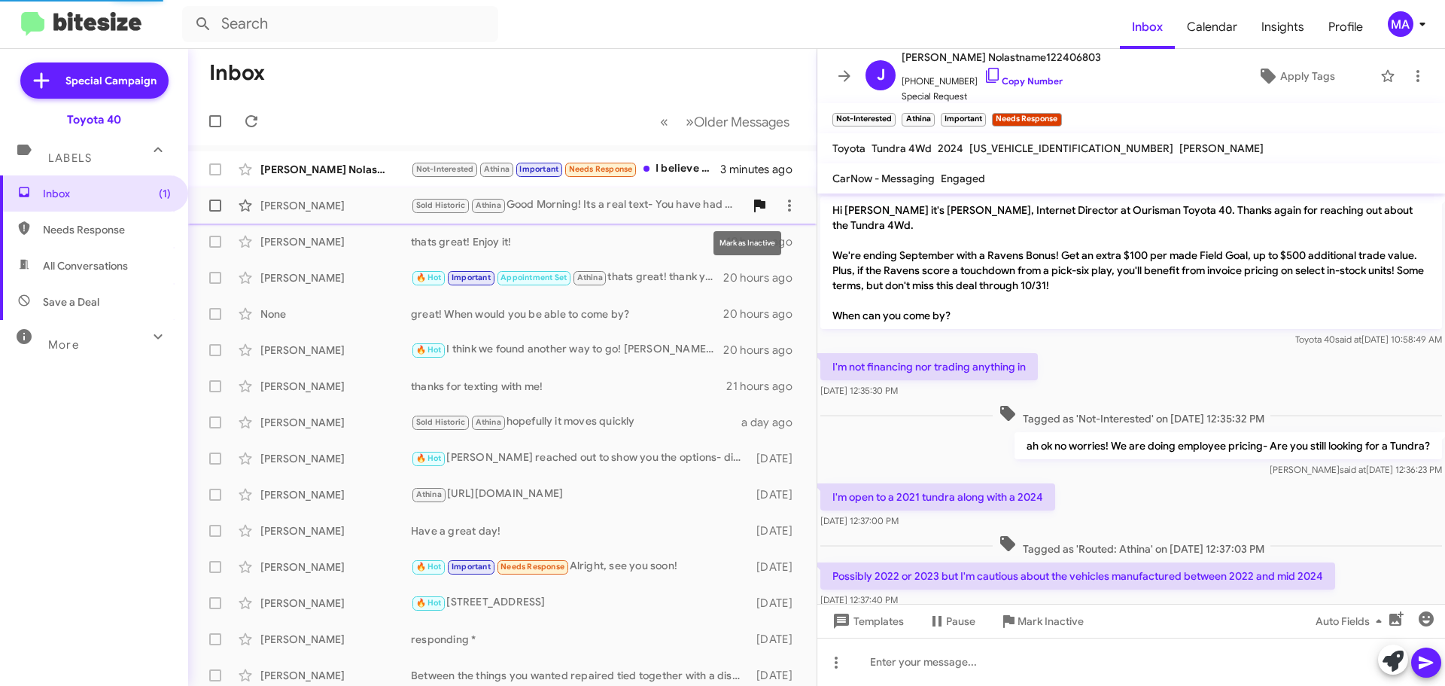
scroll to position [677, 0]
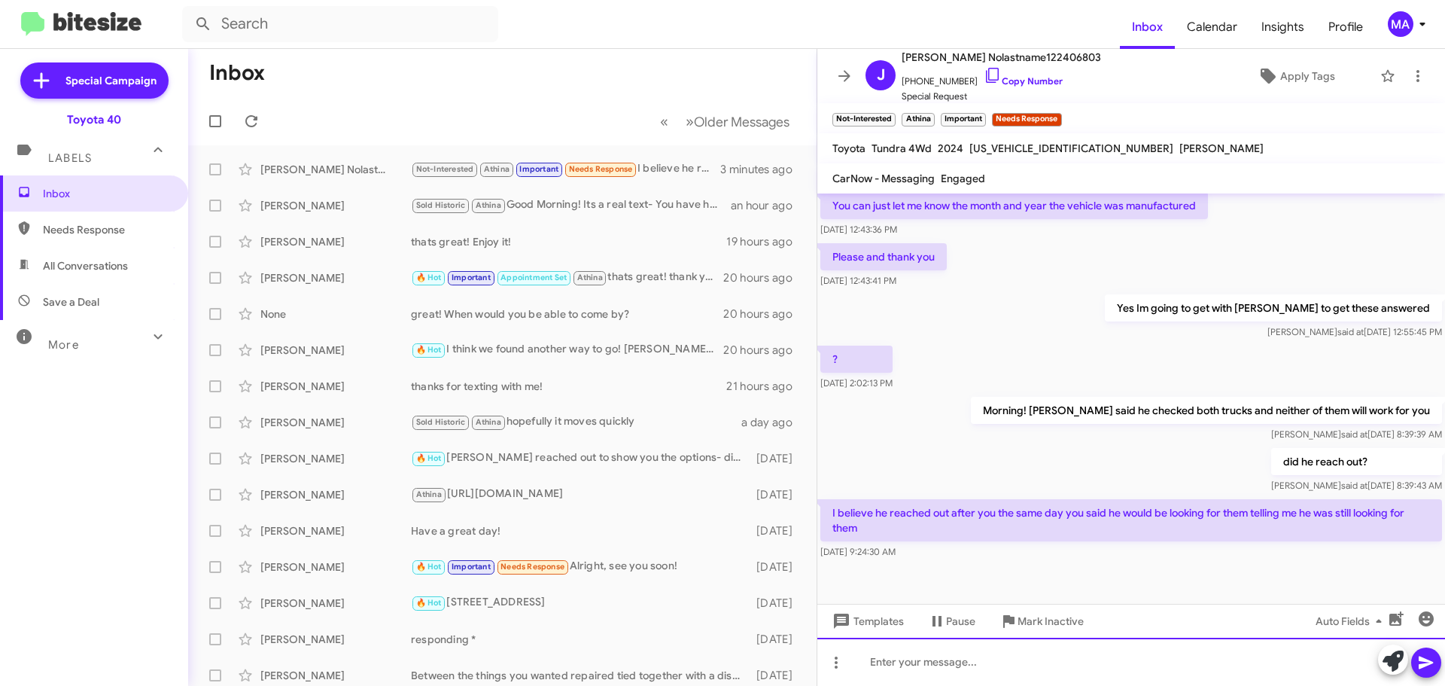
click at [936, 665] on div at bounding box center [1131, 661] width 628 height 48
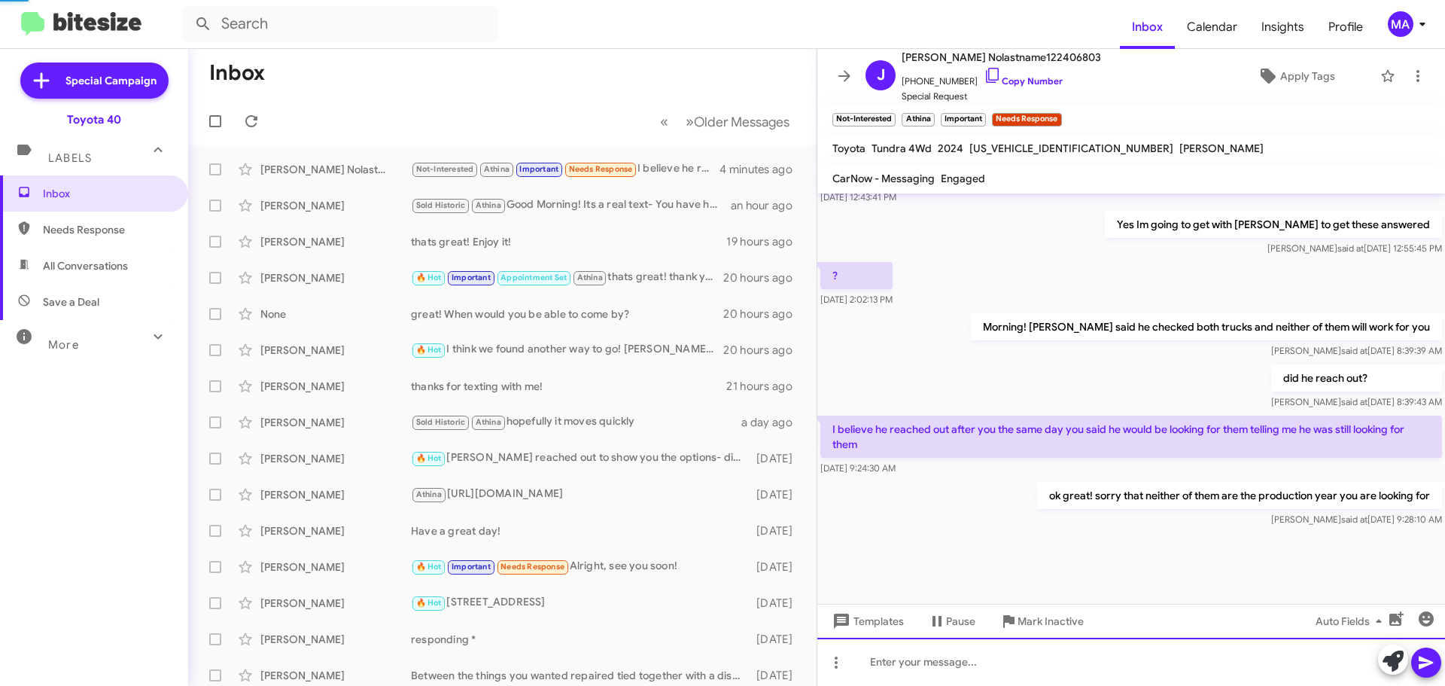
scroll to position [762, 0]
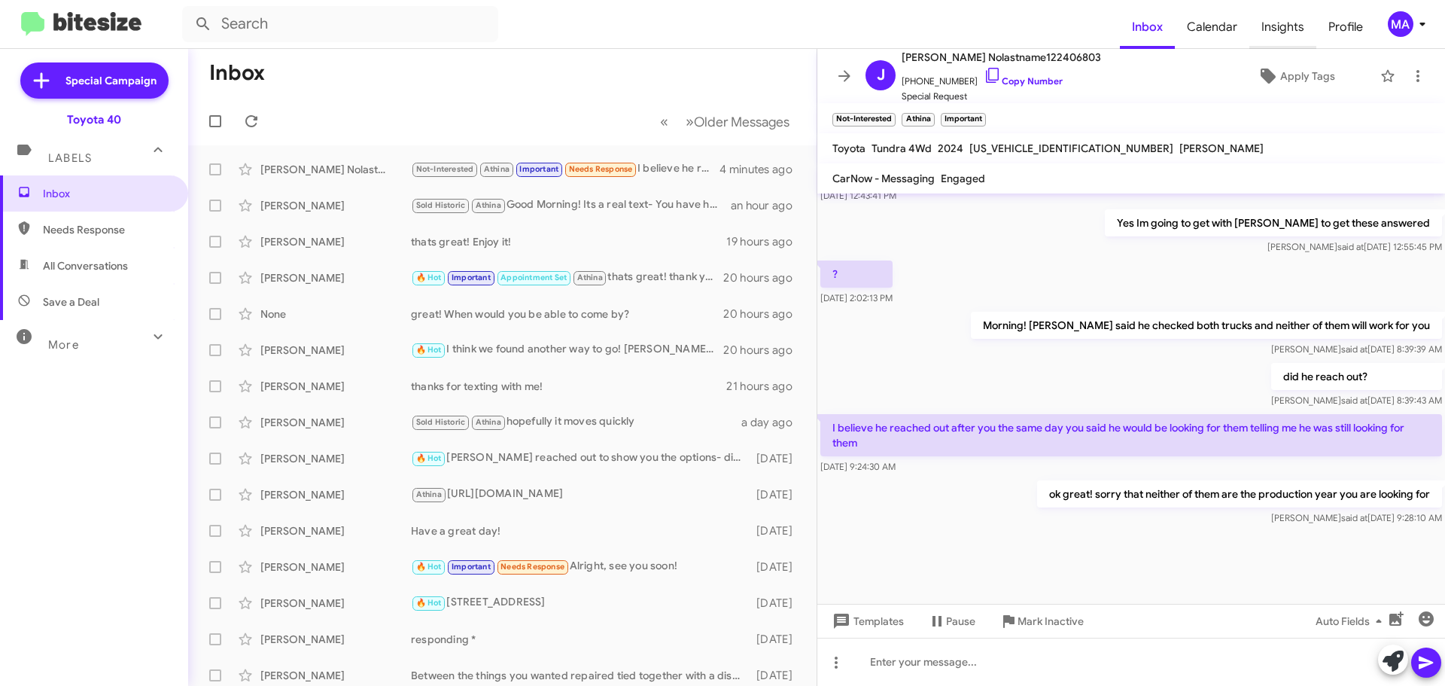
click at [1281, 21] on span "Insights" at bounding box center [1282, 27] width 67 height 44
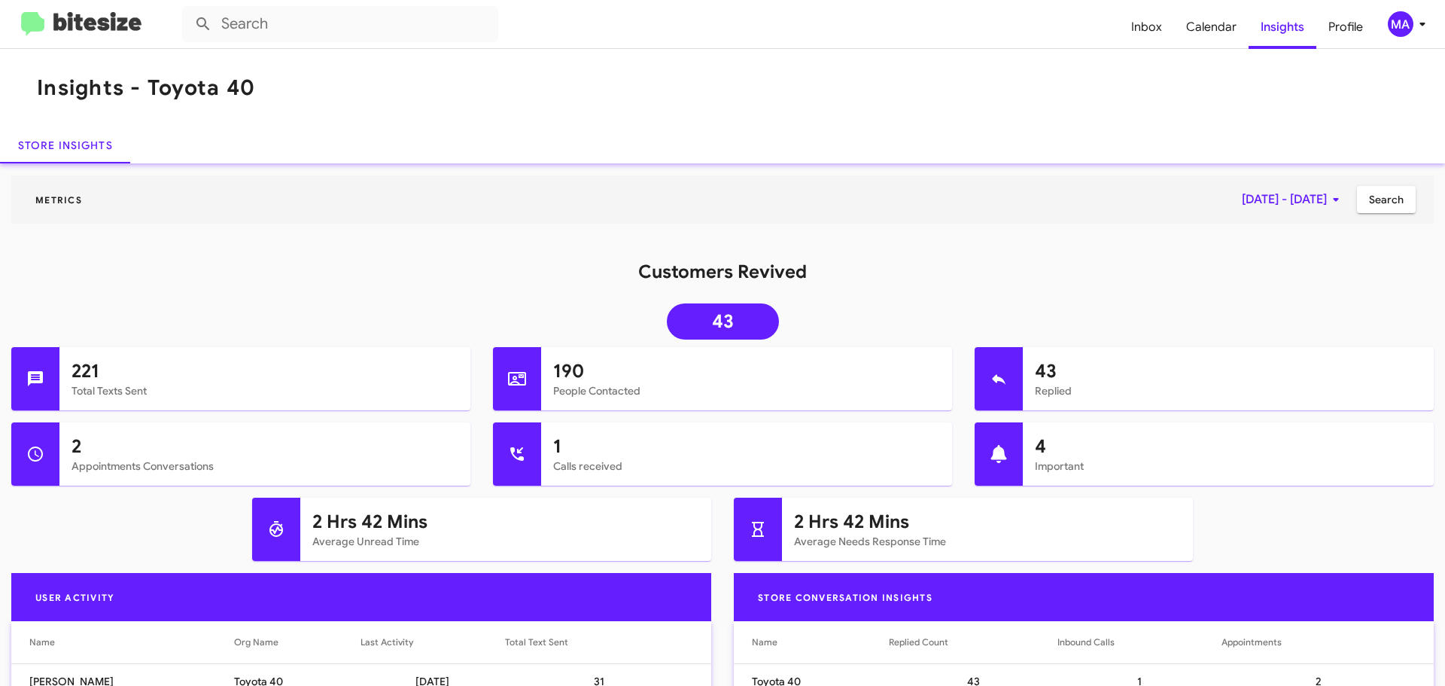
click at [1327, 197] on icon at bounding box center [1336, 199] width 18 height 18
click at [1295, 251] on button "Previous month" at bounding box center [1297, 251] width 30 height 30
click at [1177, 346] on div "1" at bounding box center [1174, 348] width 27 height 27
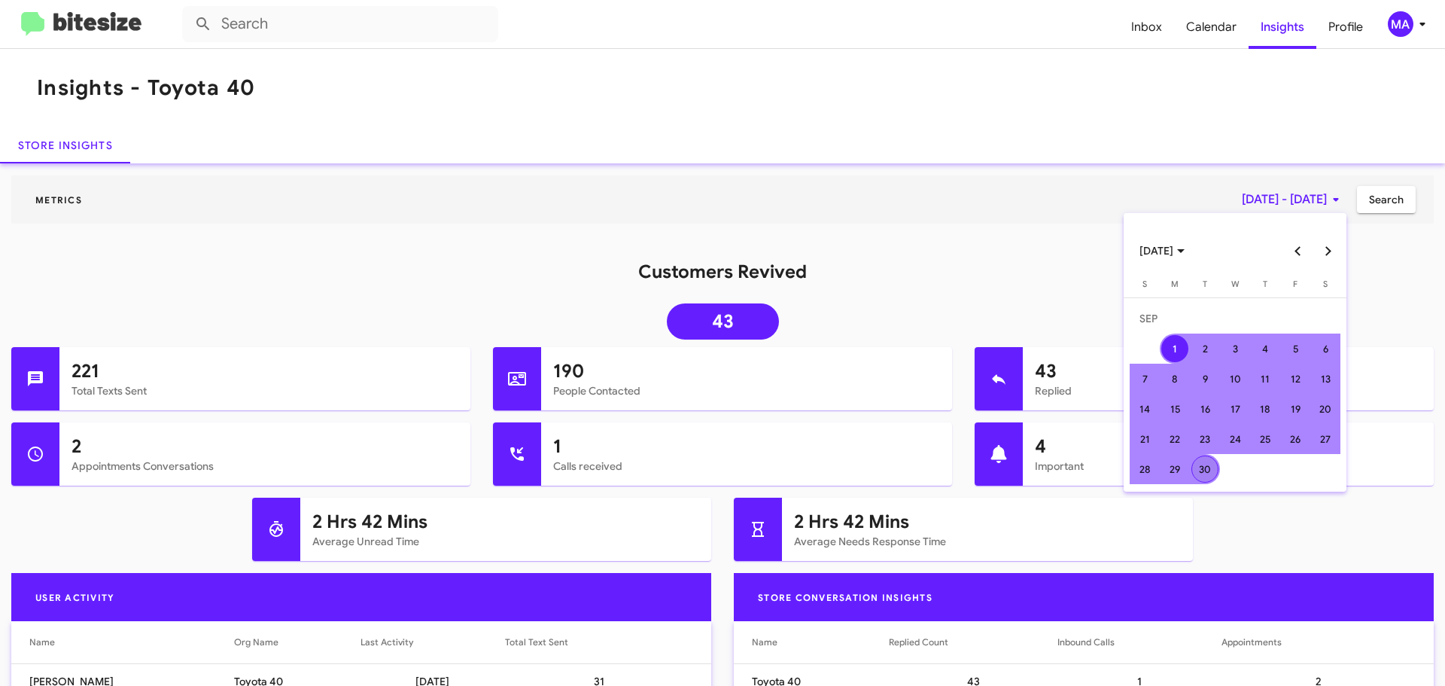
click at [1206, 467] on div "30" at bounding box center [1204, 468] width 27 height 27
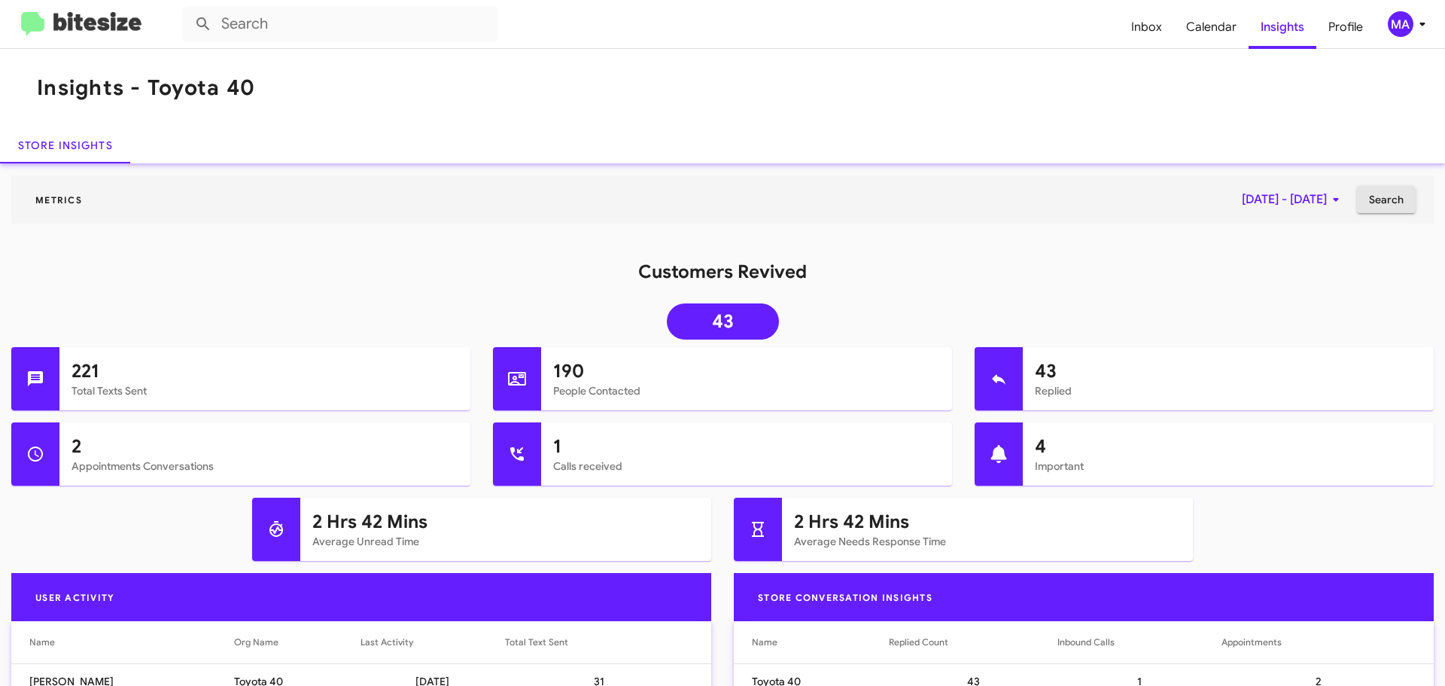
click at [1369, 200] on span "Search" at bounding box center [1386, 199] width 35 height 27
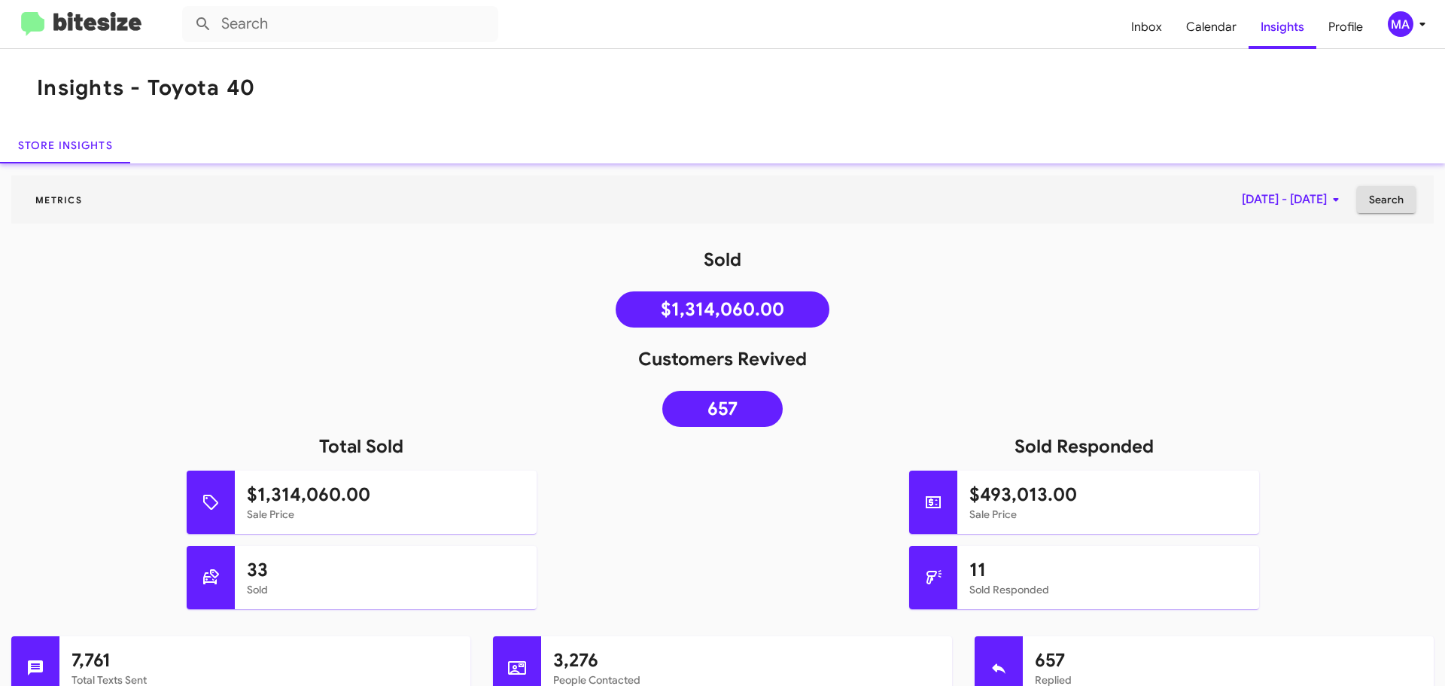
click at [1369, 196] on span "Search" at bounding box center [1386, 199] width 35 height 27
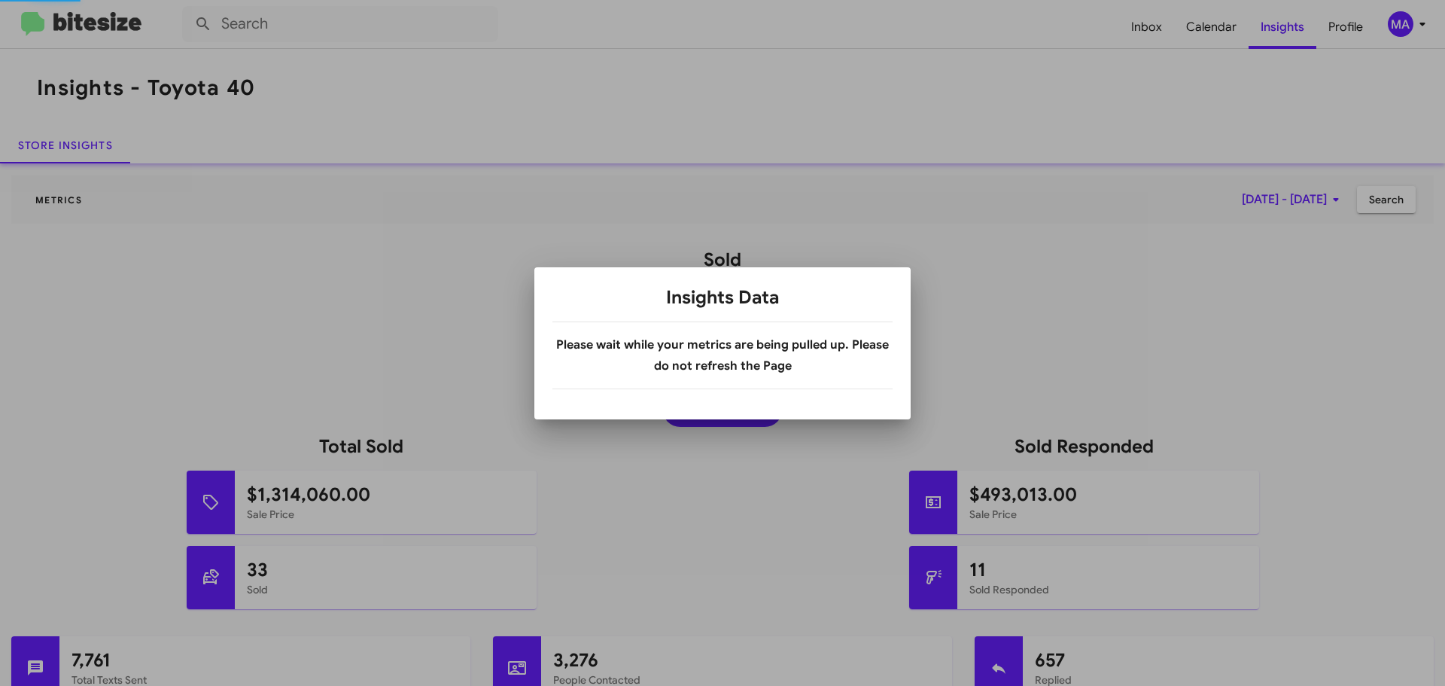
click at [1314, 199] on div at bounding box center [722, 343] width 1445 height 686
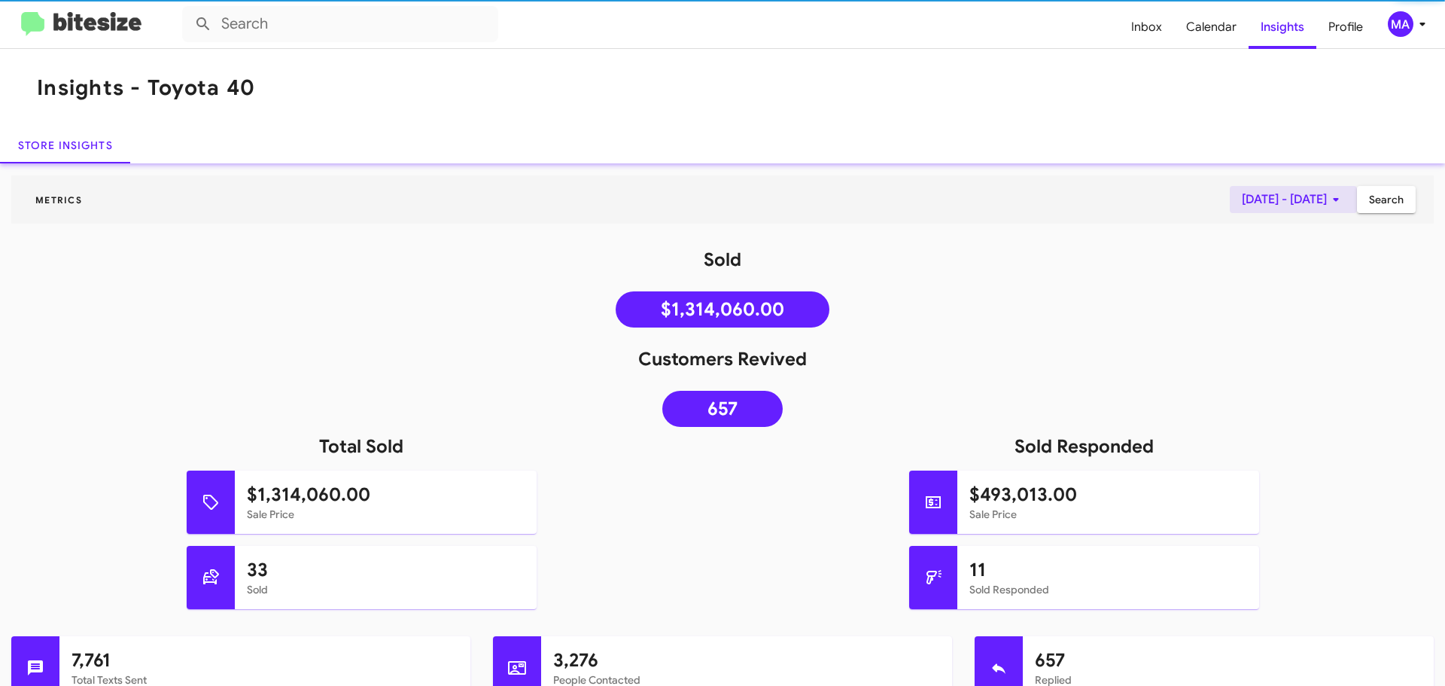
click at [1314, 199] on span "Sep 1, 2025 - Sep 30, 2025" at bounding box center [1293, 199] width 103 height 27
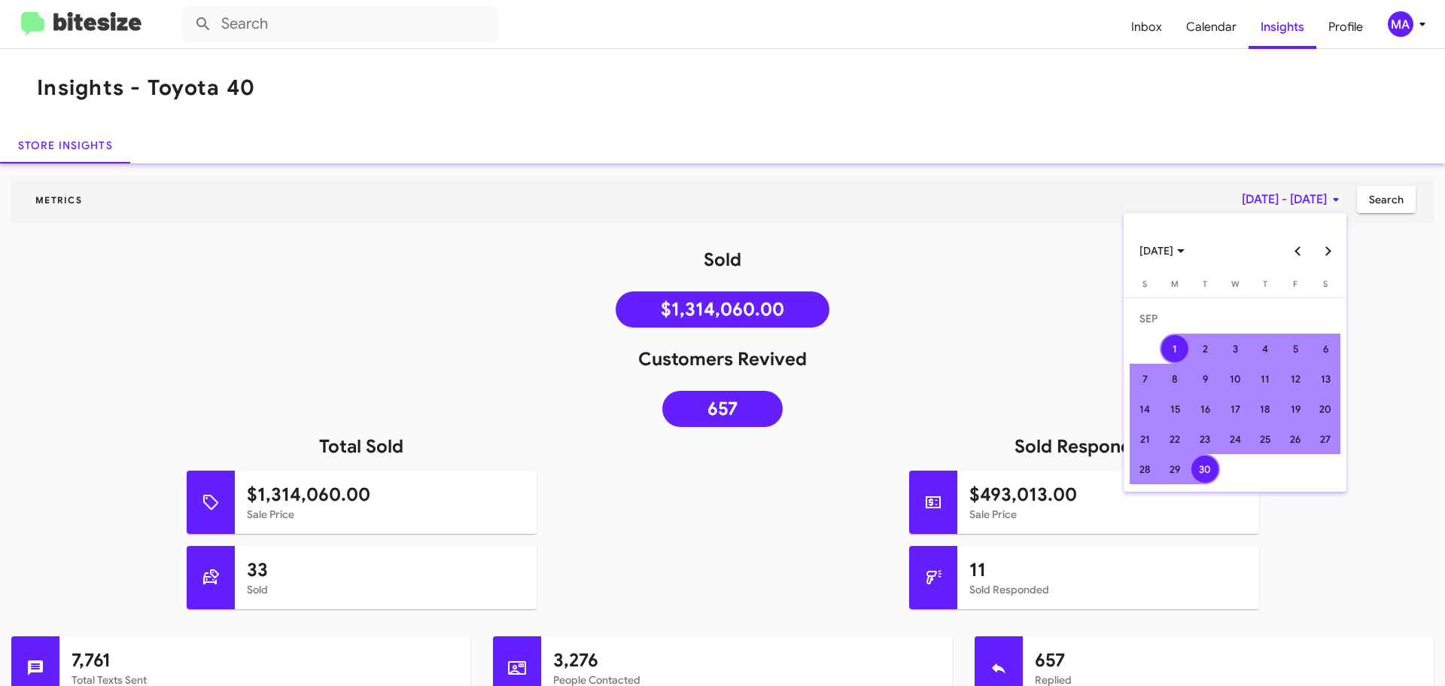
click at [1324, 254] on button "Next month" at bounding box center [1327, 251] width 30 height 30
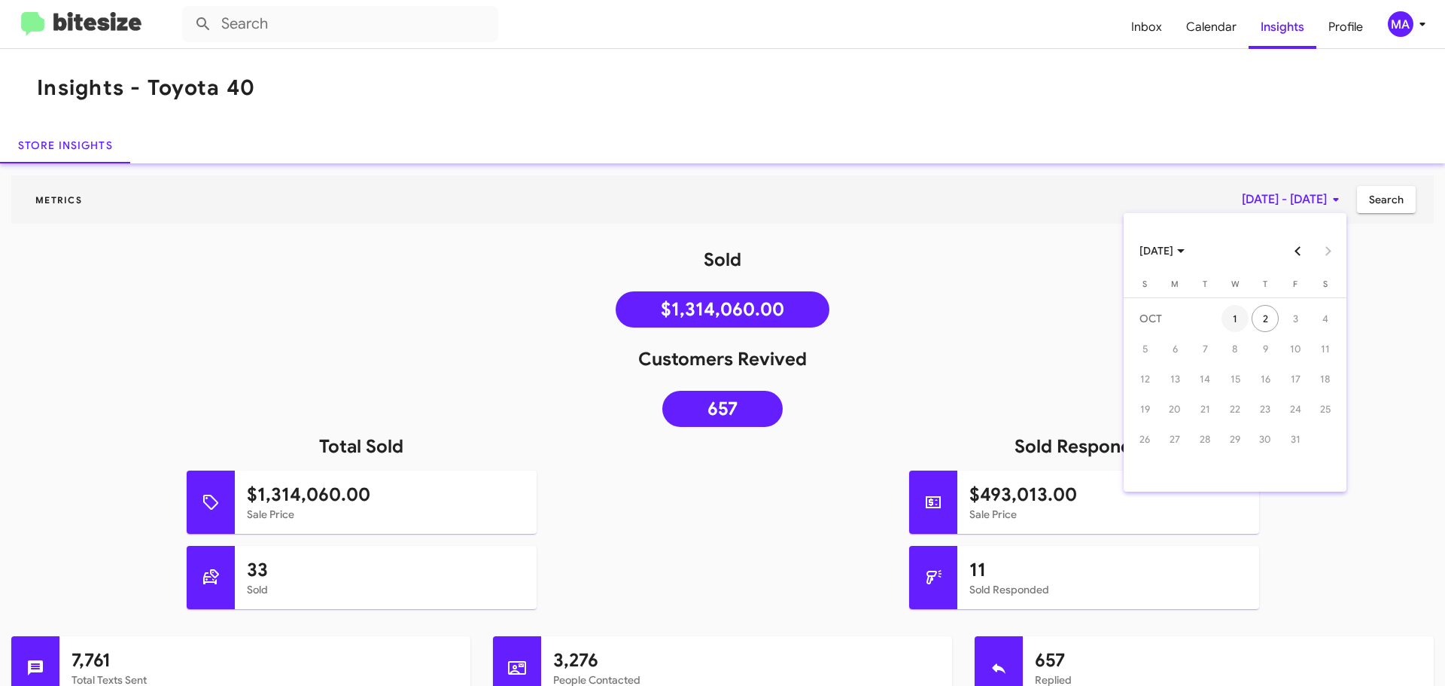
click at [1236, 327] on div "1" at bounding box center [1234, 318] width 27 height 27
click at [1268, 321] on div "2" at bounding box center [1264, 318] width 27 height 27
click at [1369, 198] on span "Search" at bounding box center [1386, 199] width 35 height 27
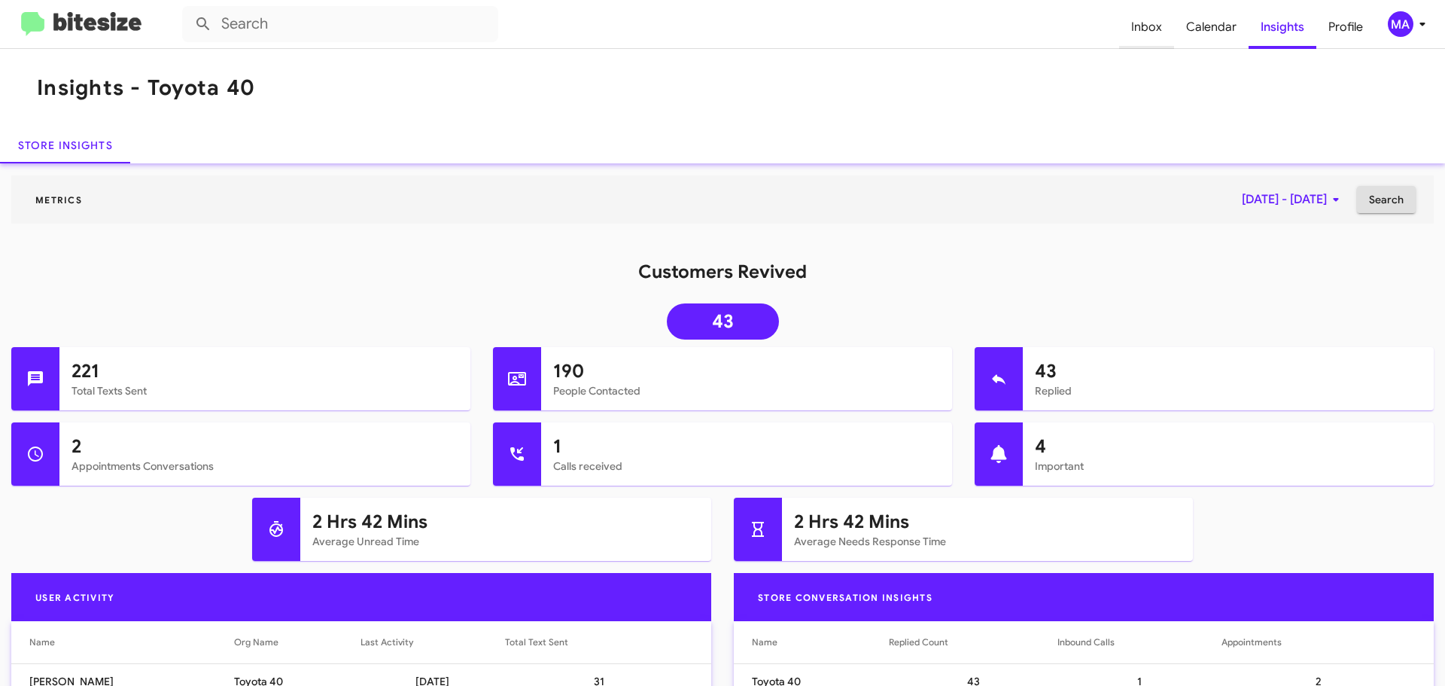
click at [1167, 23] on span "Inbox" at bounding box center [1146, 27] width 55 height 44
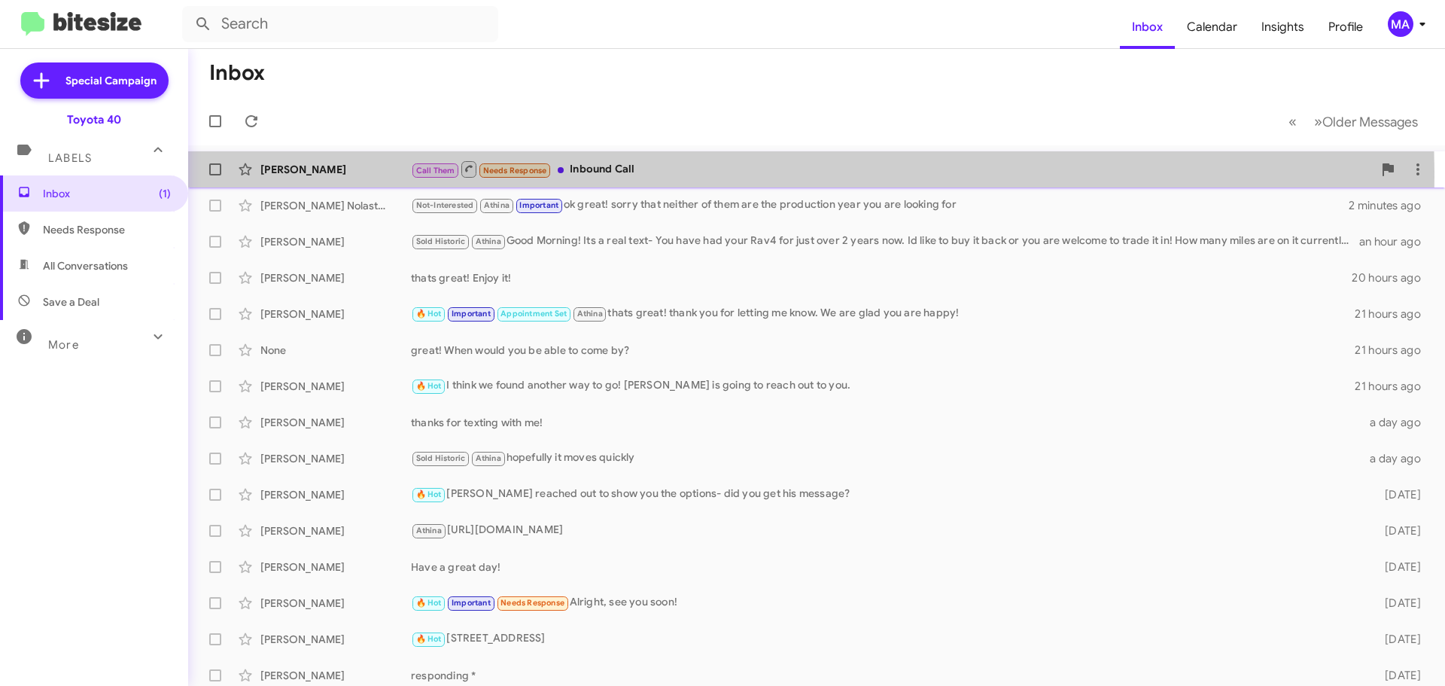
click at [662, 175] on div "Call Them Needs Response Inbound Call" at bounding box center [892, 169] width 962 height 19
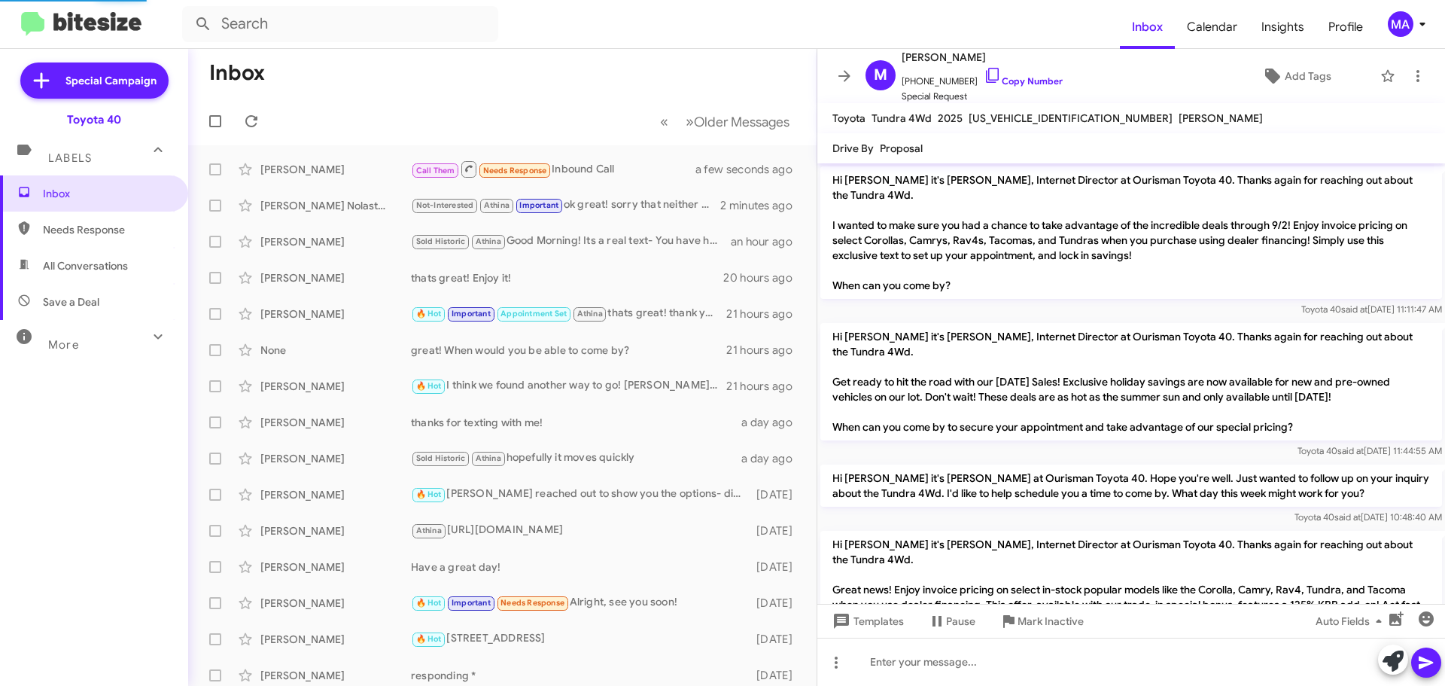
scroll to position [980, 0]
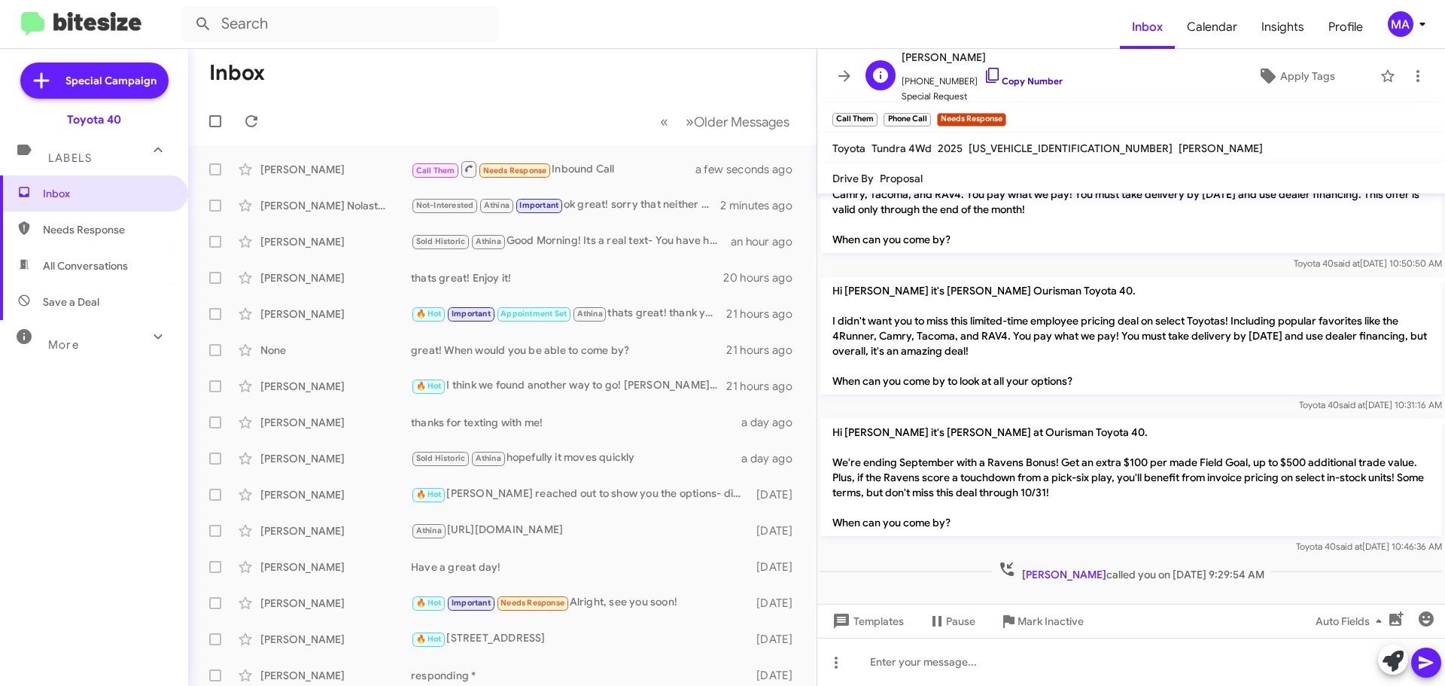
click at [984, 78] on icon at bounding box center [993, 75] width 18 height 18
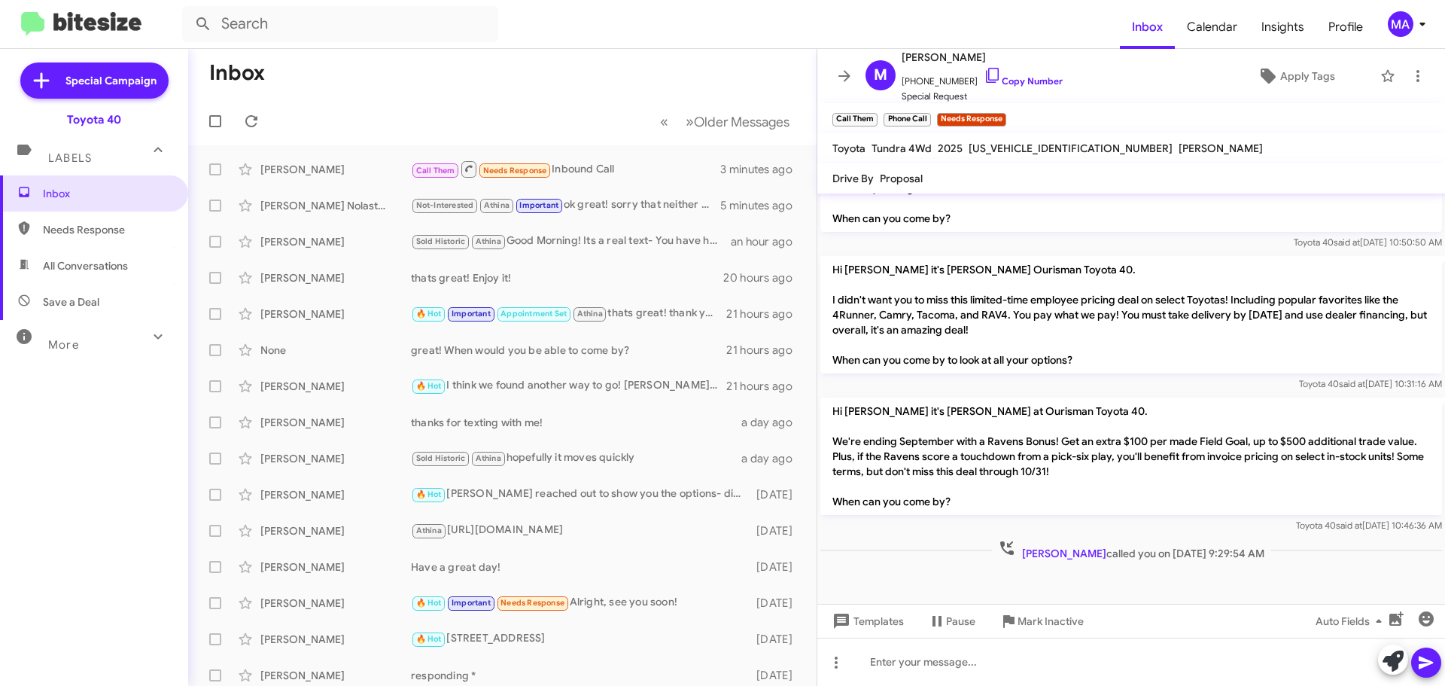
scroll to position [1010, 0]
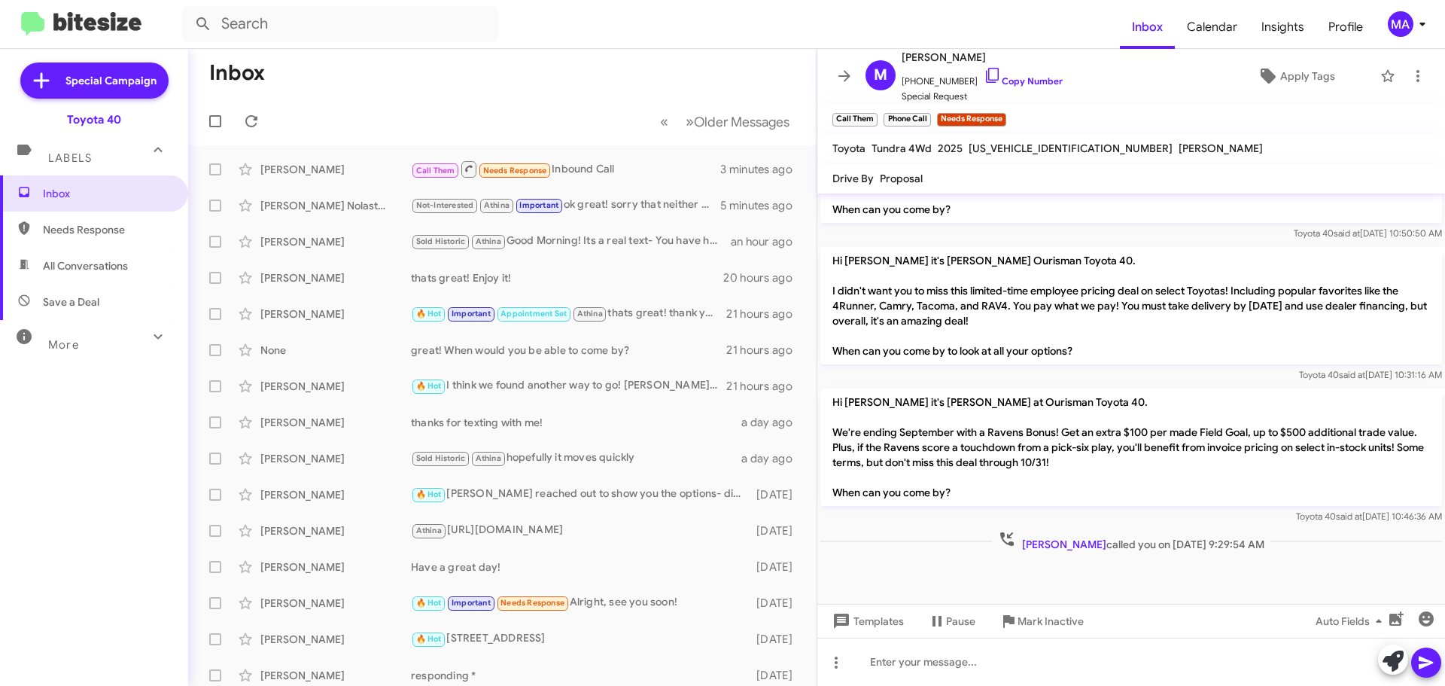
drag, startPoint x: 127, startPoint y: 221, endPoint x: 127, endPoint y: 244, distance: 22.6
click at [127, 222] on span "Needs Response" at bounding box center [94, 229] width 188 height 36
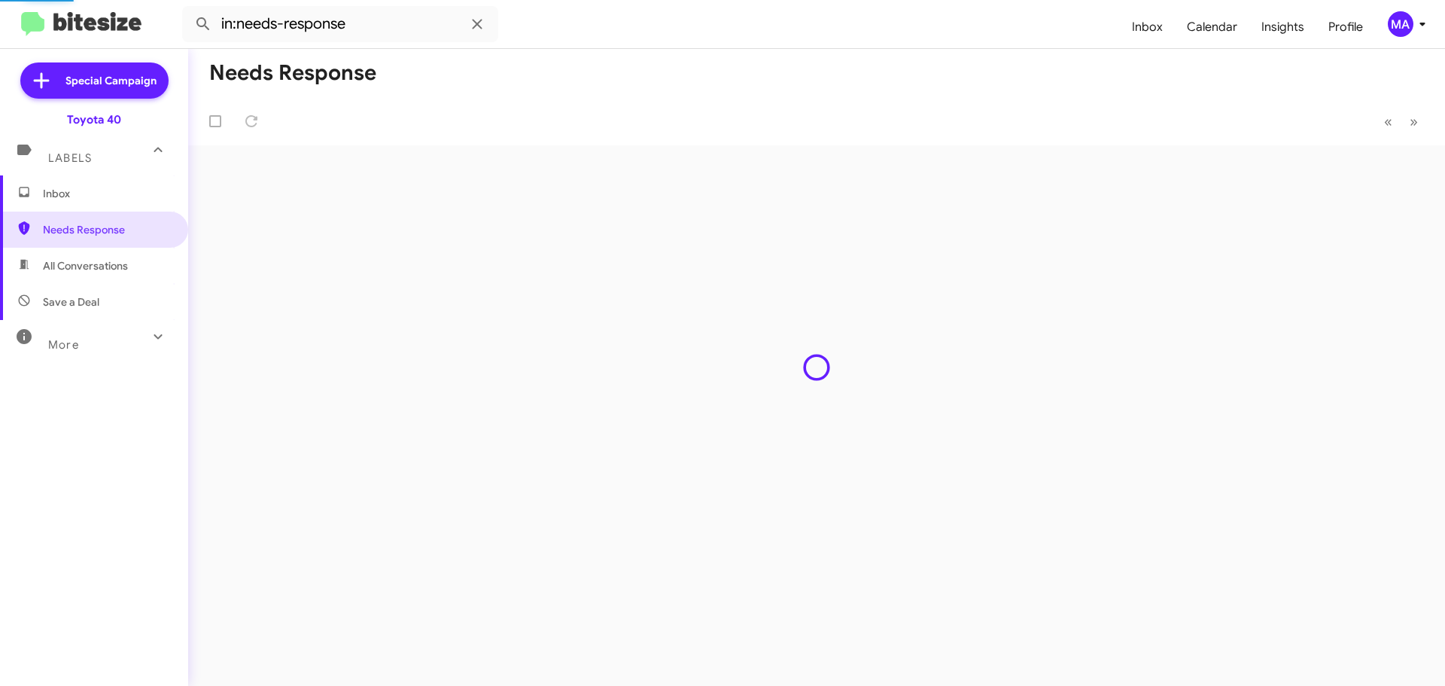
click at [130, 271] on span "All Conversations" at bounding box center [94, 266] width 188 height 36
type input "in:all-conversations"
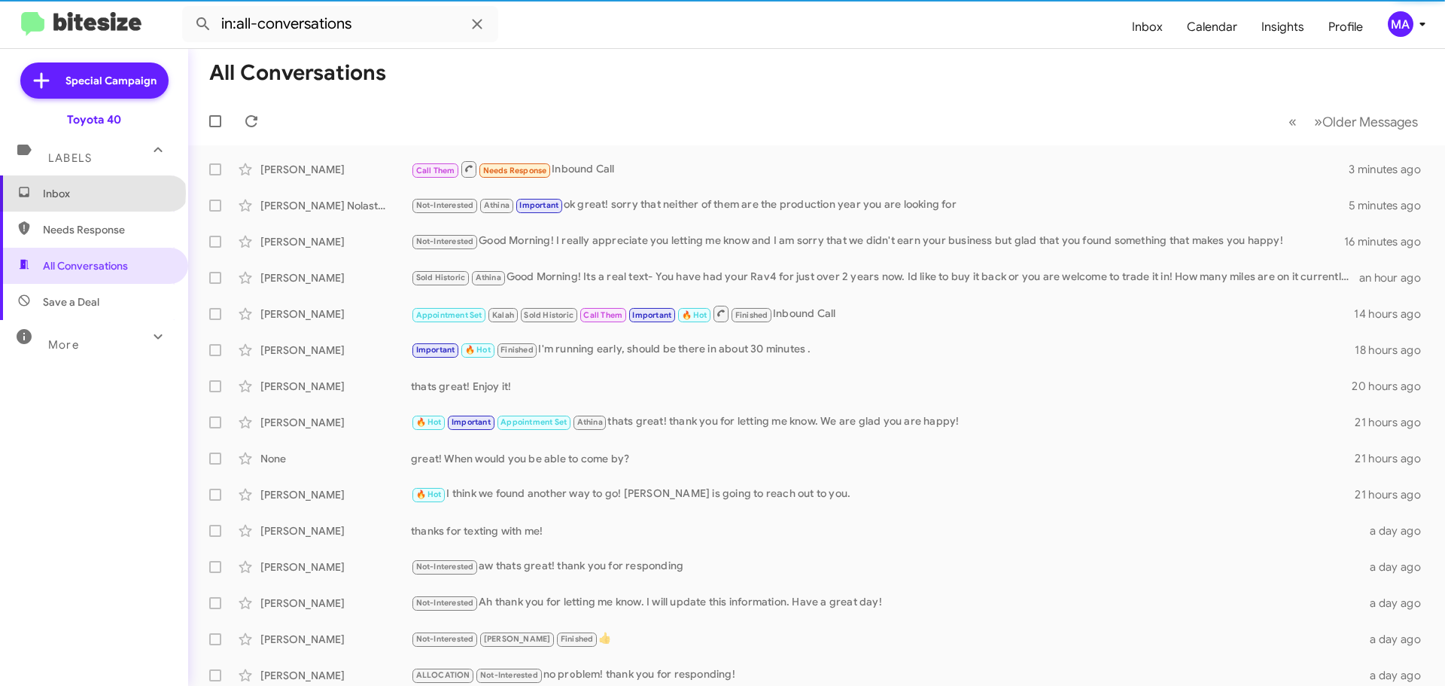
click at [92, 193] on span "Inbox" at bounding box center [107, 193] width 128 height 15
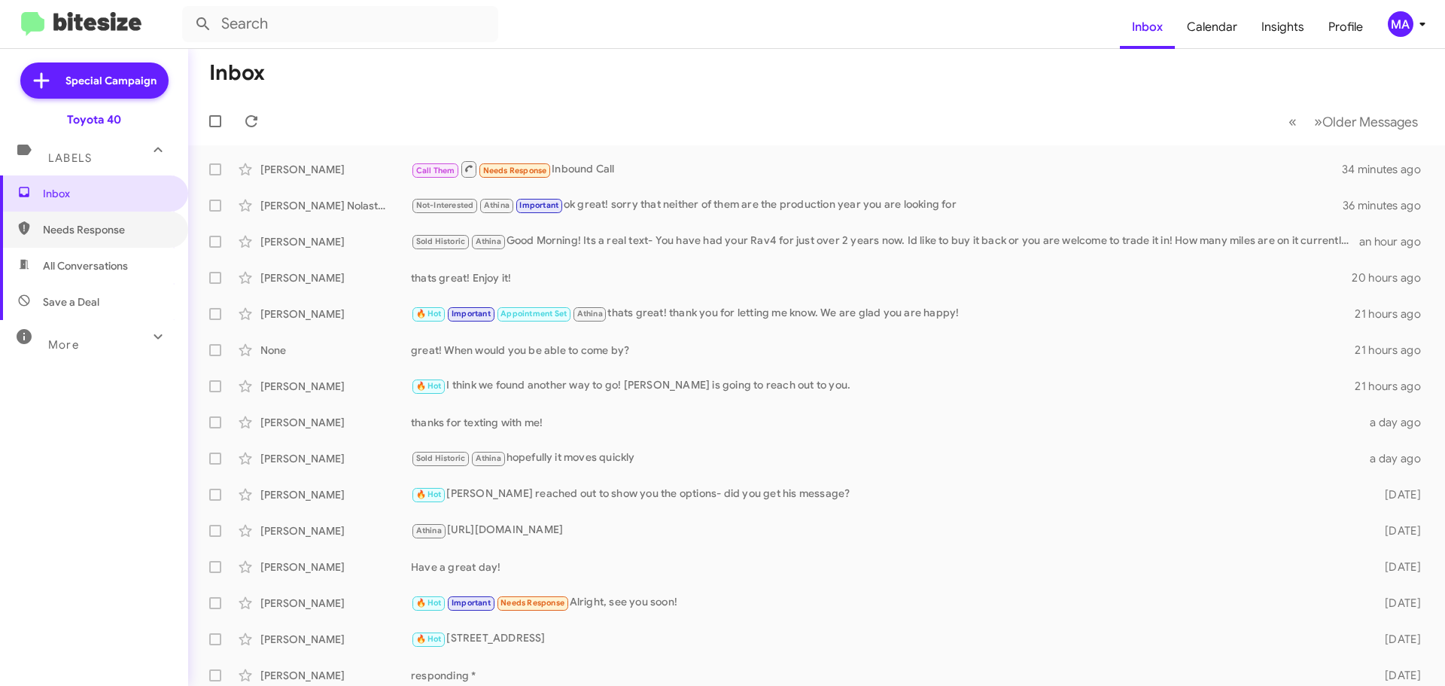
drag, startPoint x: 119, startPoint y: 233, endPoint x: 122, endPoint y: 255, distance: 22.0
click at [119, 233] on span "Needs Response" at bounding box center [107, 229] width 128 height 15
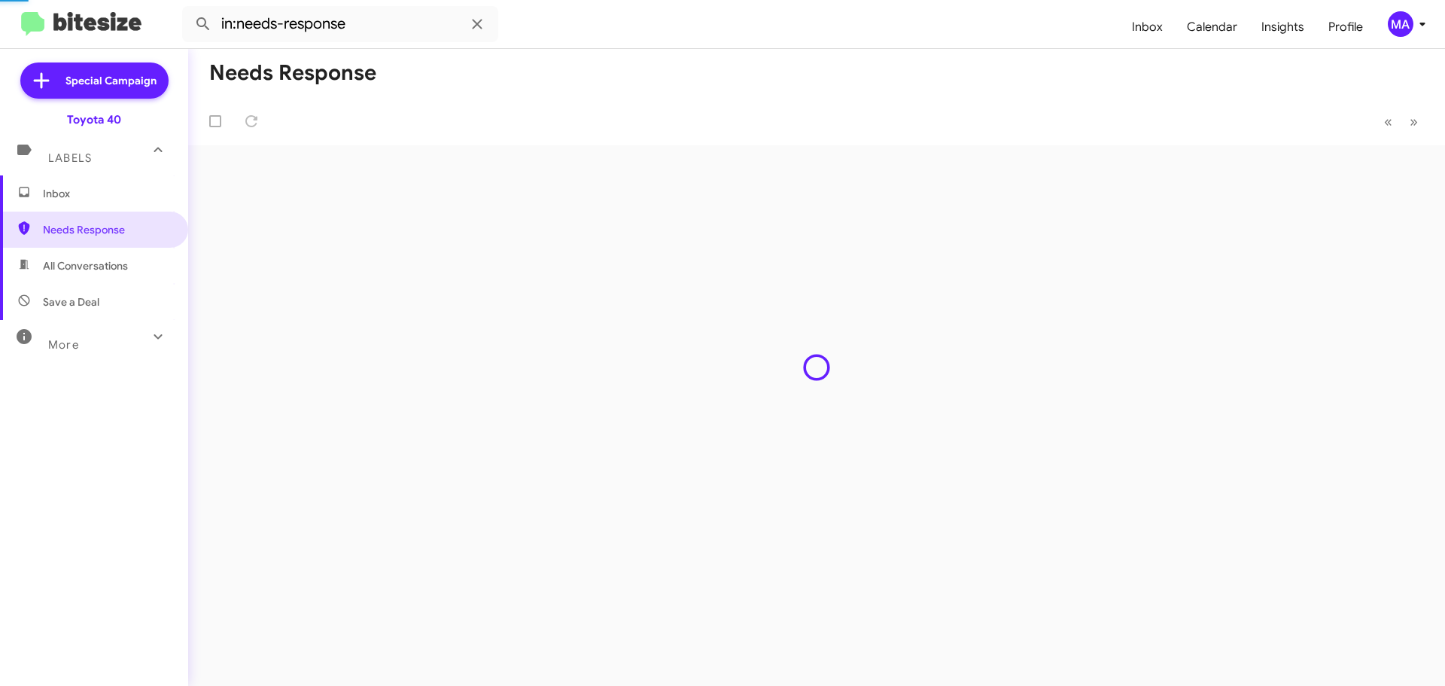
click at [124, 260] on span "All Conversations" at bounding box center [85, 265] width 85 height 15
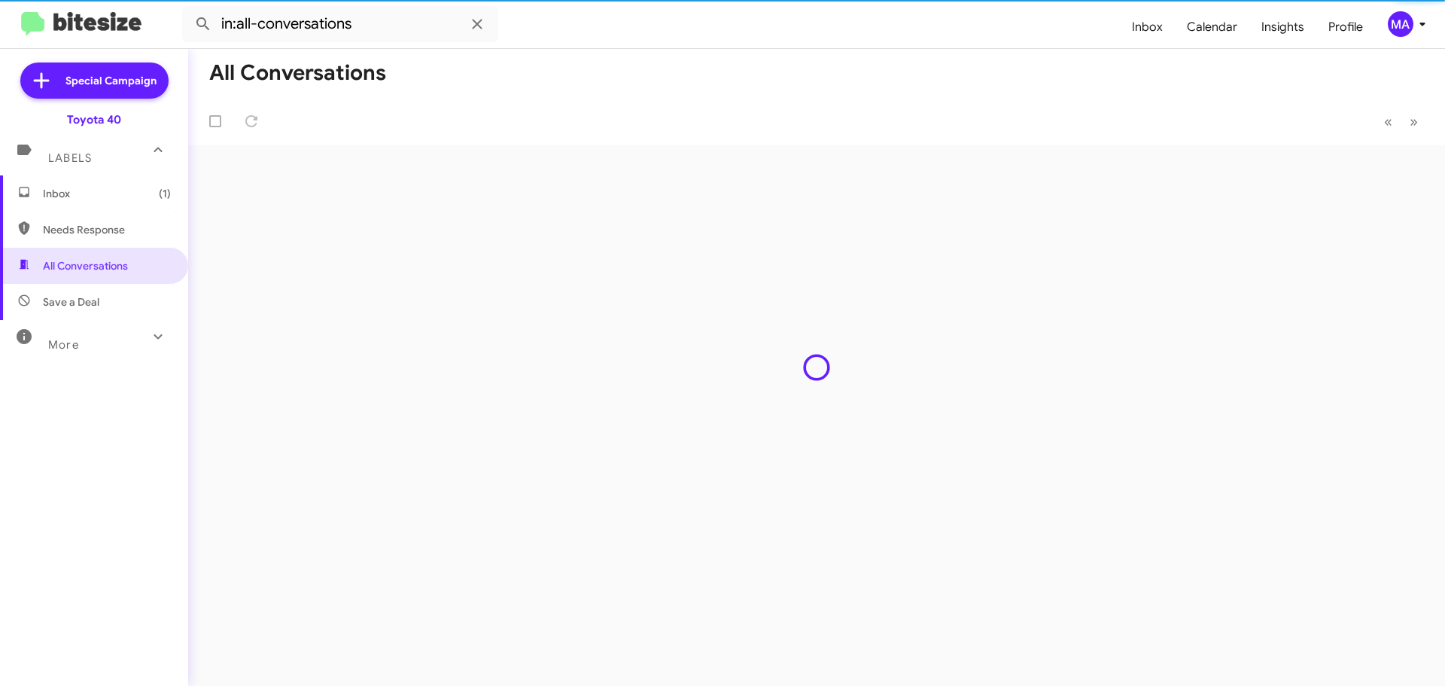
click at [126, 300] on span "Save a Deal" at bounding box center [94, 302] width 188 height 36
type input "in:not-interested"
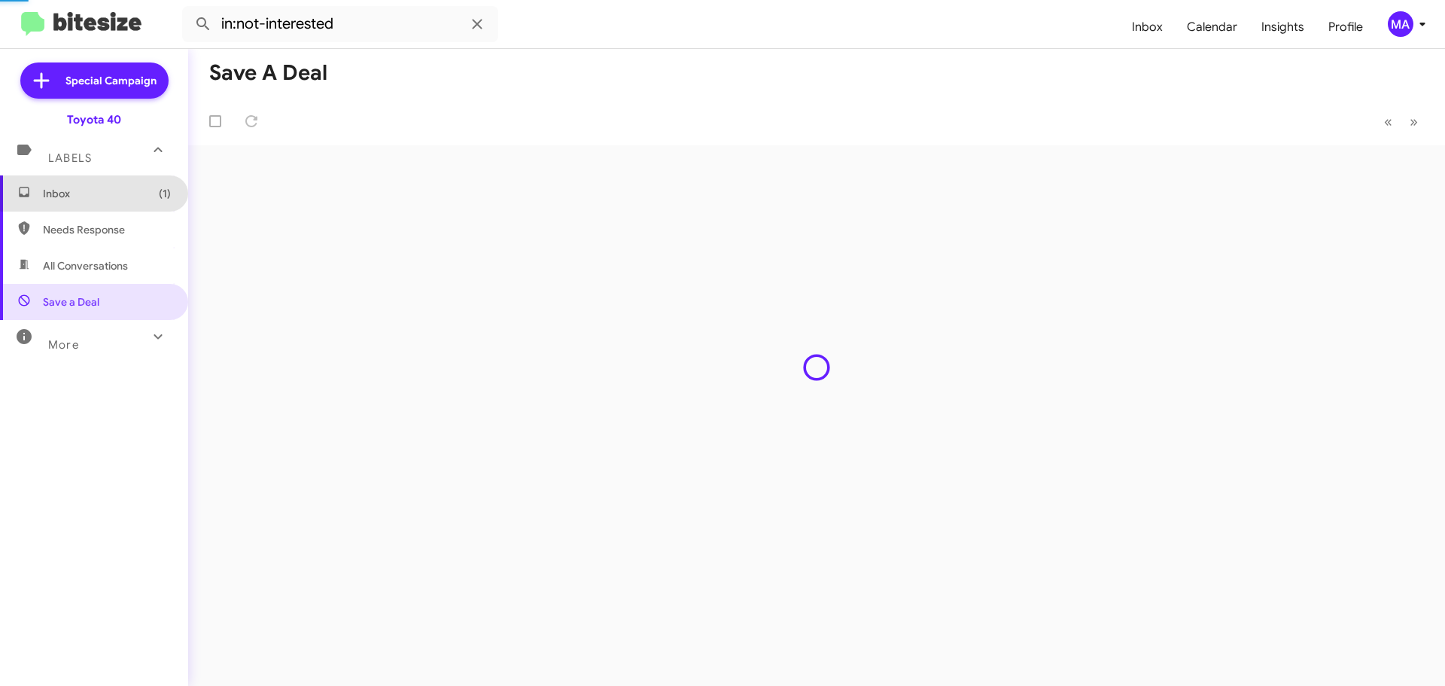
click at [96, 178] on span "Inbox (1)" at bounding box center [94, 193] width 188 height 36
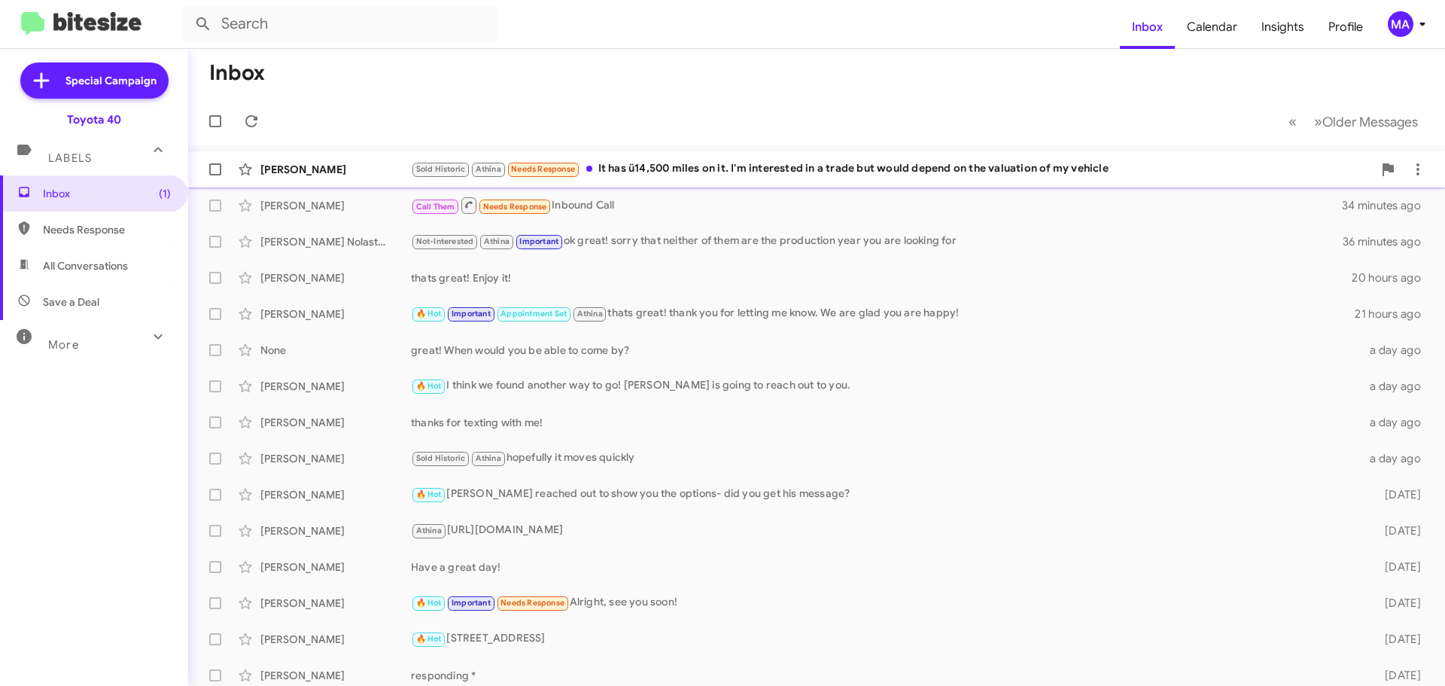
click at [766, 172] on div "Sold Historic Athina Needs Response It has ü14,500 miles on it. I'm interested …" at bounding box center [892, 168] width 962 height 17
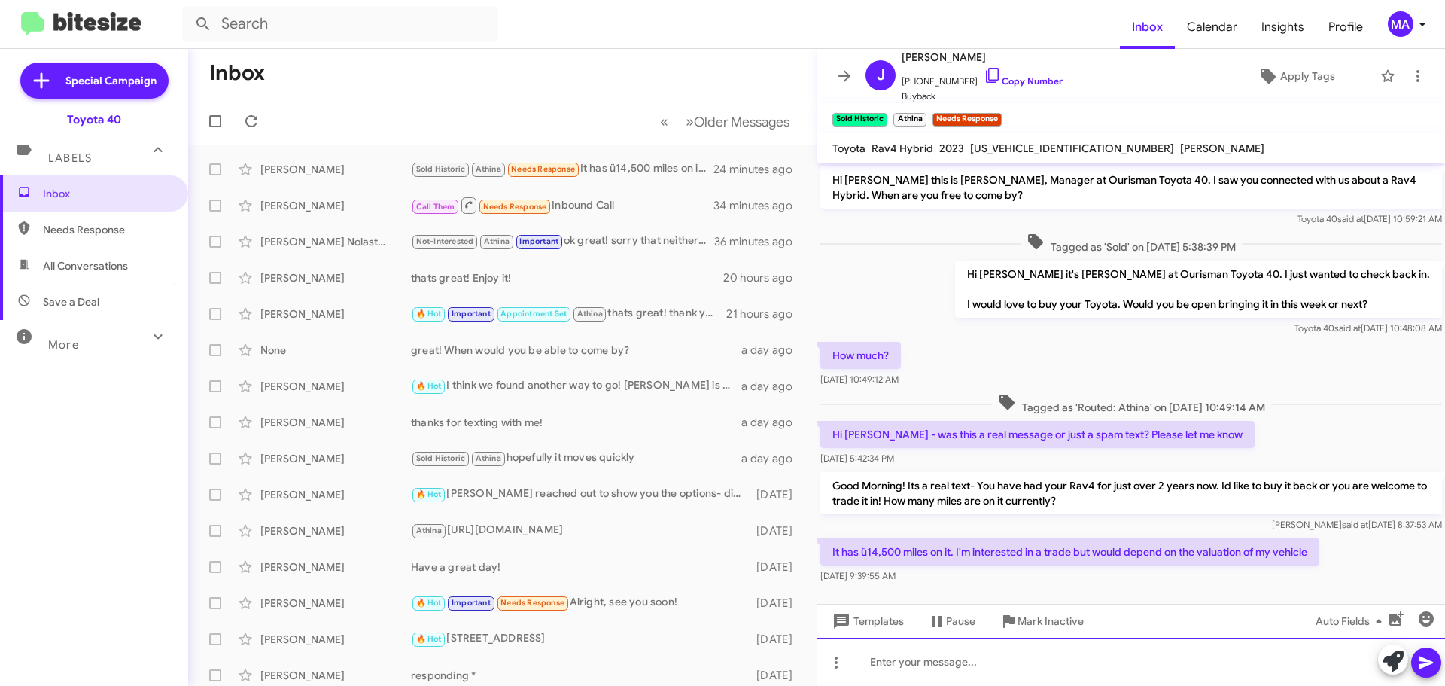
click at [945, 661] on div at bounding box center [1131, 661] width 628 height 48
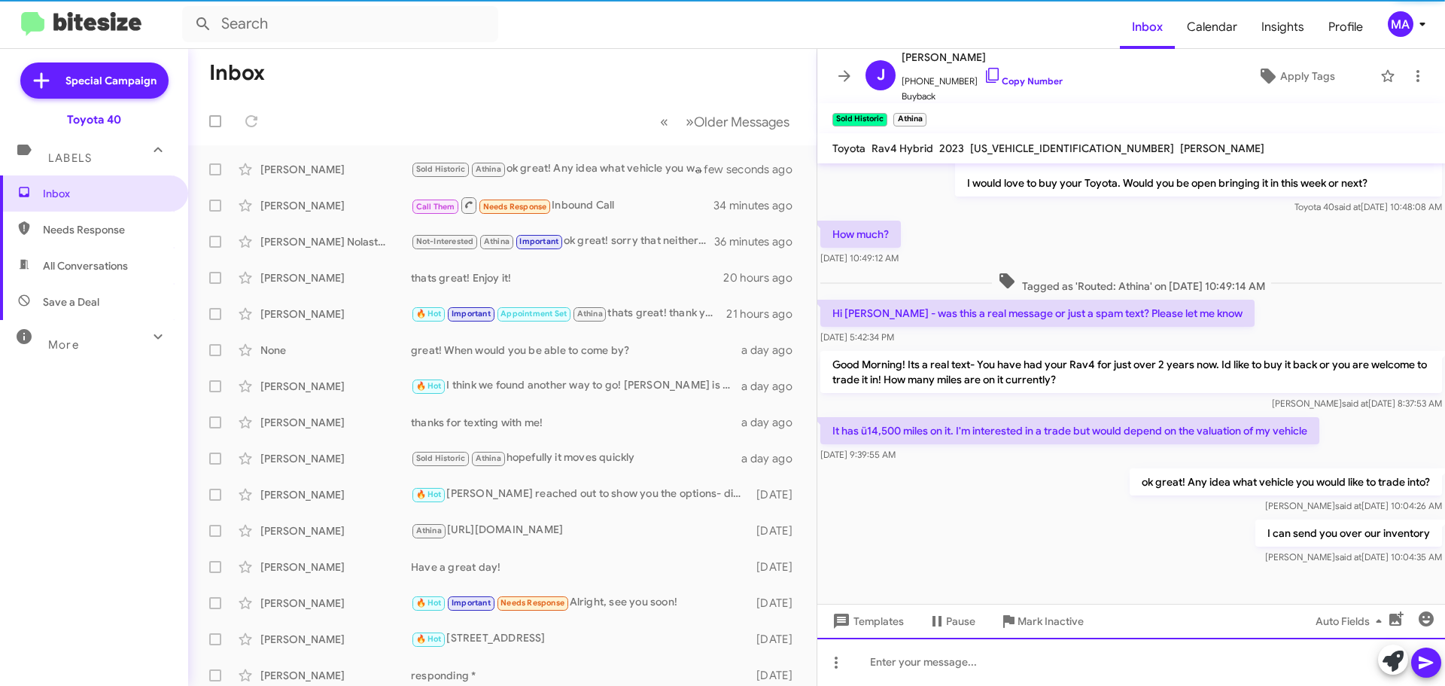
scroll to position [123, 0]
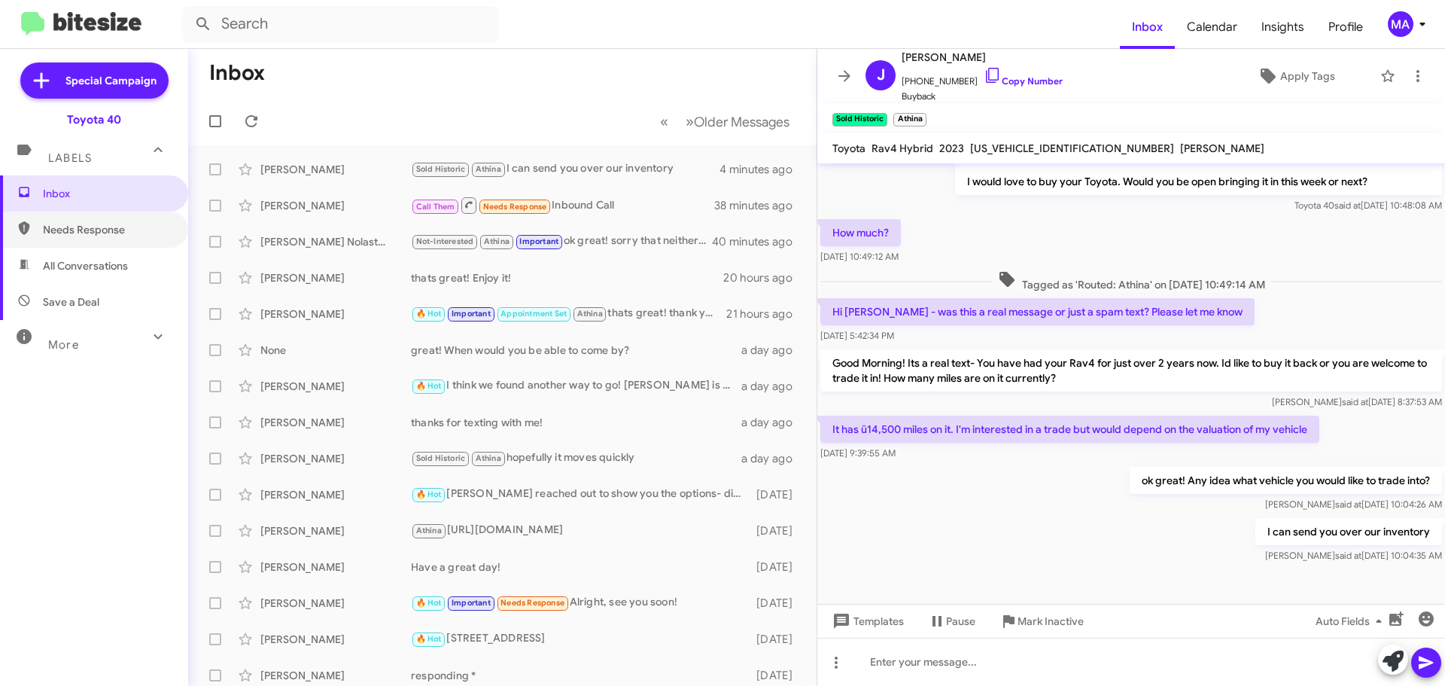
drag, startPoint x: 84, startPoint y: 237, endPoint x: 94, endPoint y: 261, distance: 26.3
click at [84, 237] on span "Needs Response" at bounding box center [94, 229] width 188 height 36
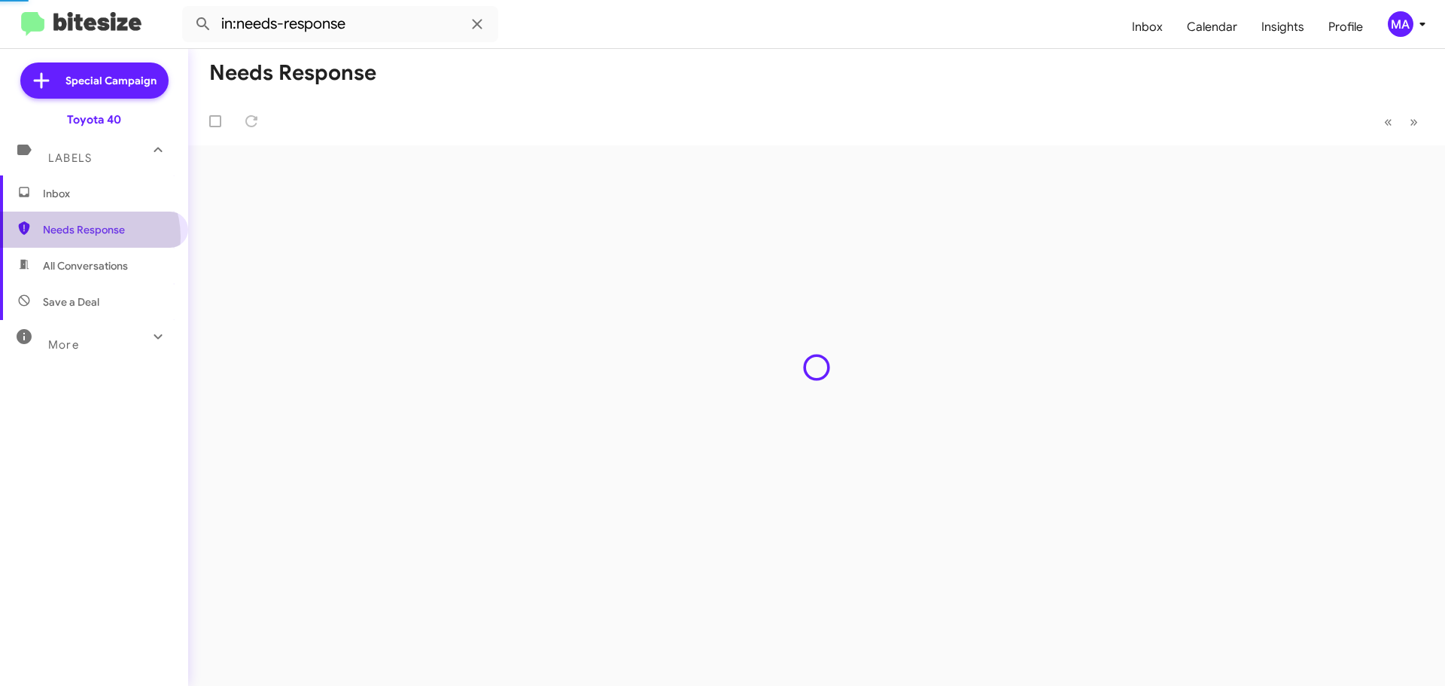
click at [97, 268] on span "All Conversations" at bounding box center [85, 265] width 85 height 15
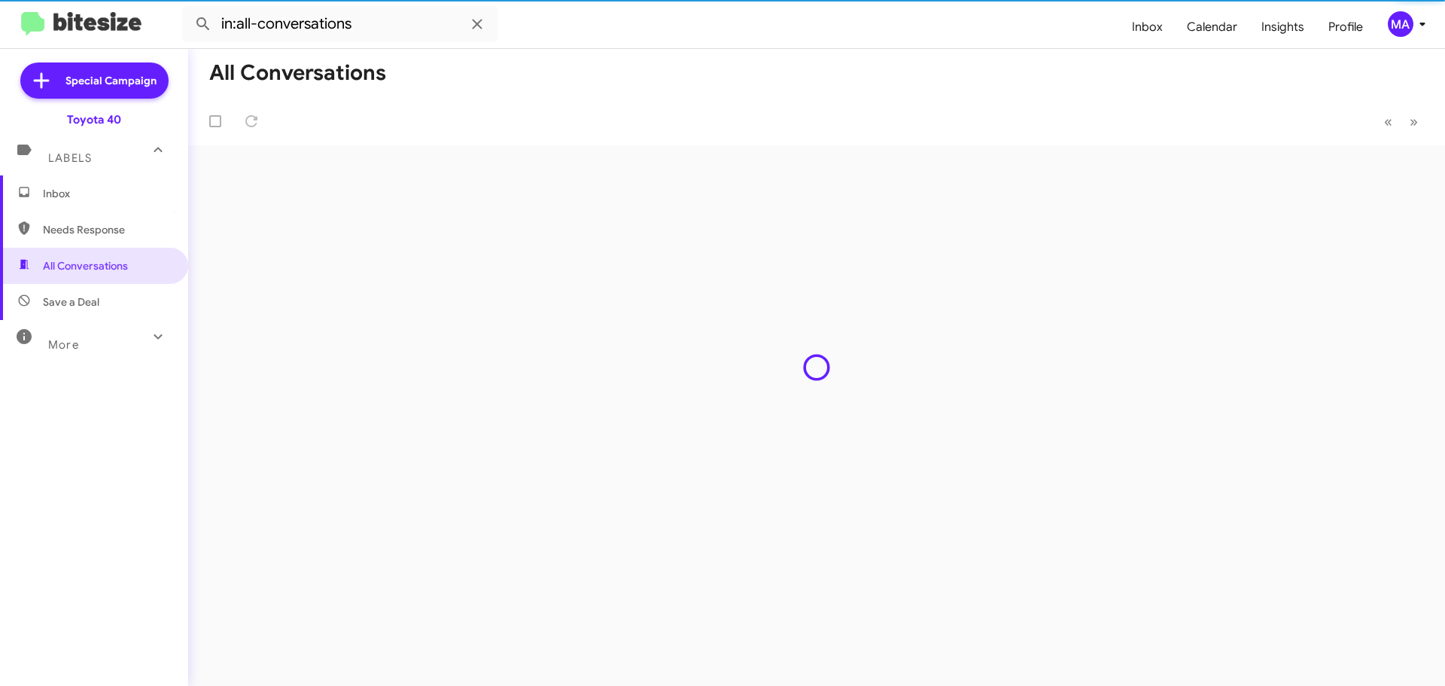
click at [104, 305] on span "Save a Deal" at bounding box center [94, 302] width 188 height 36
type input "in:not-interested"
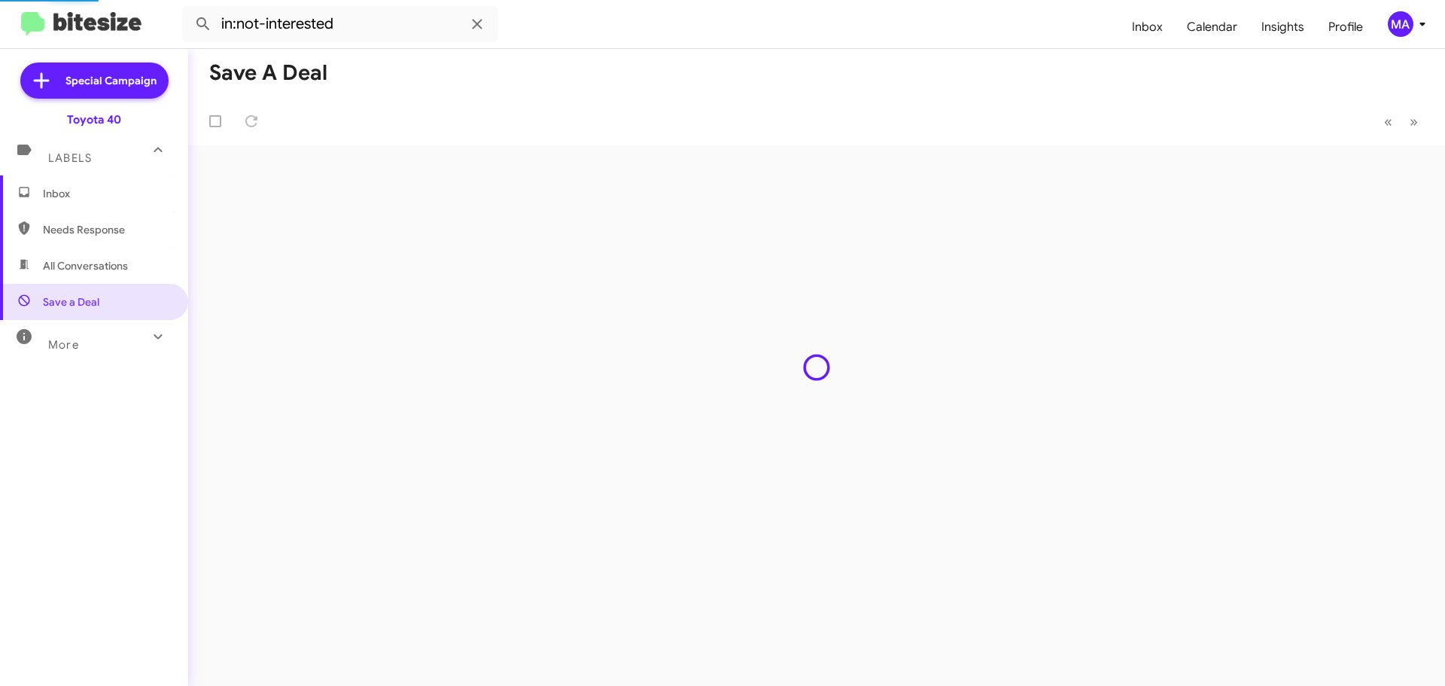
click at [87, 196] on span "Inbox" at bounding box center [107, 193] width 128 height 15
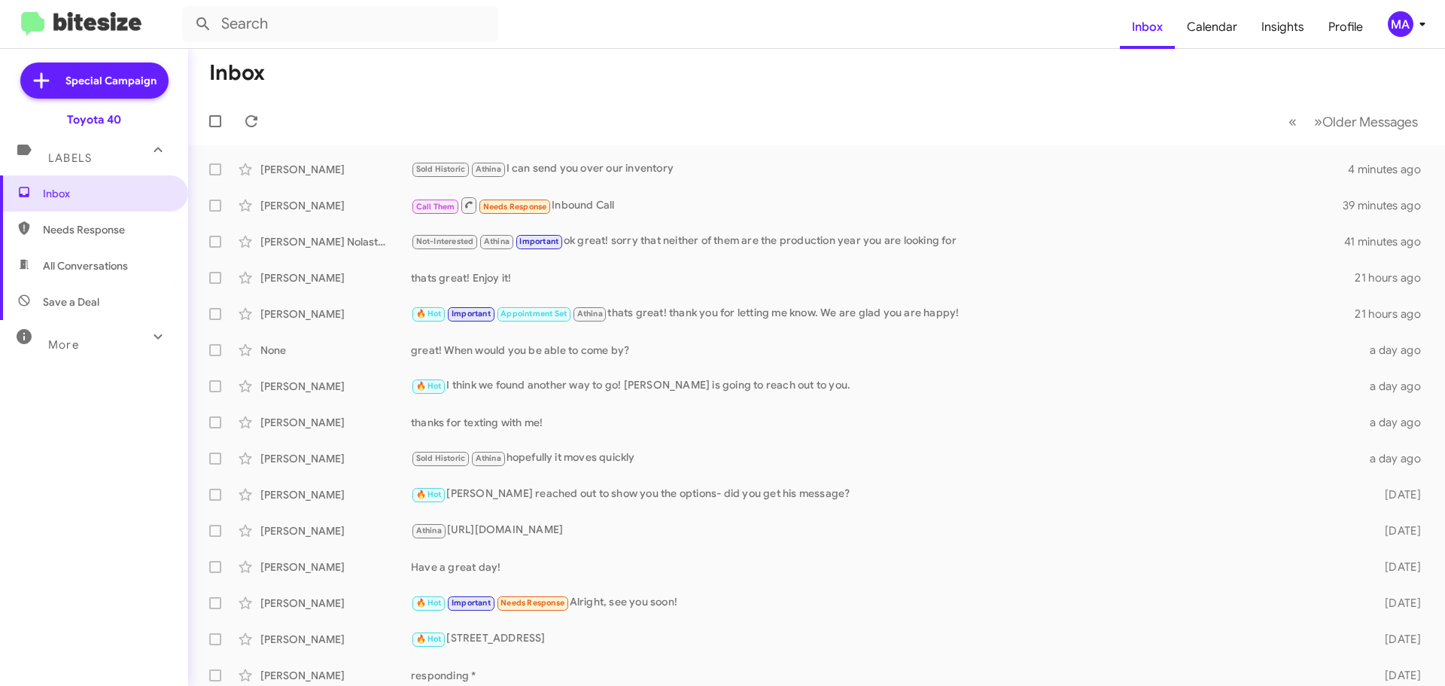
click at [97, 260] on span "All Conversations" at bounding box center [85, 265] width 85 height 15
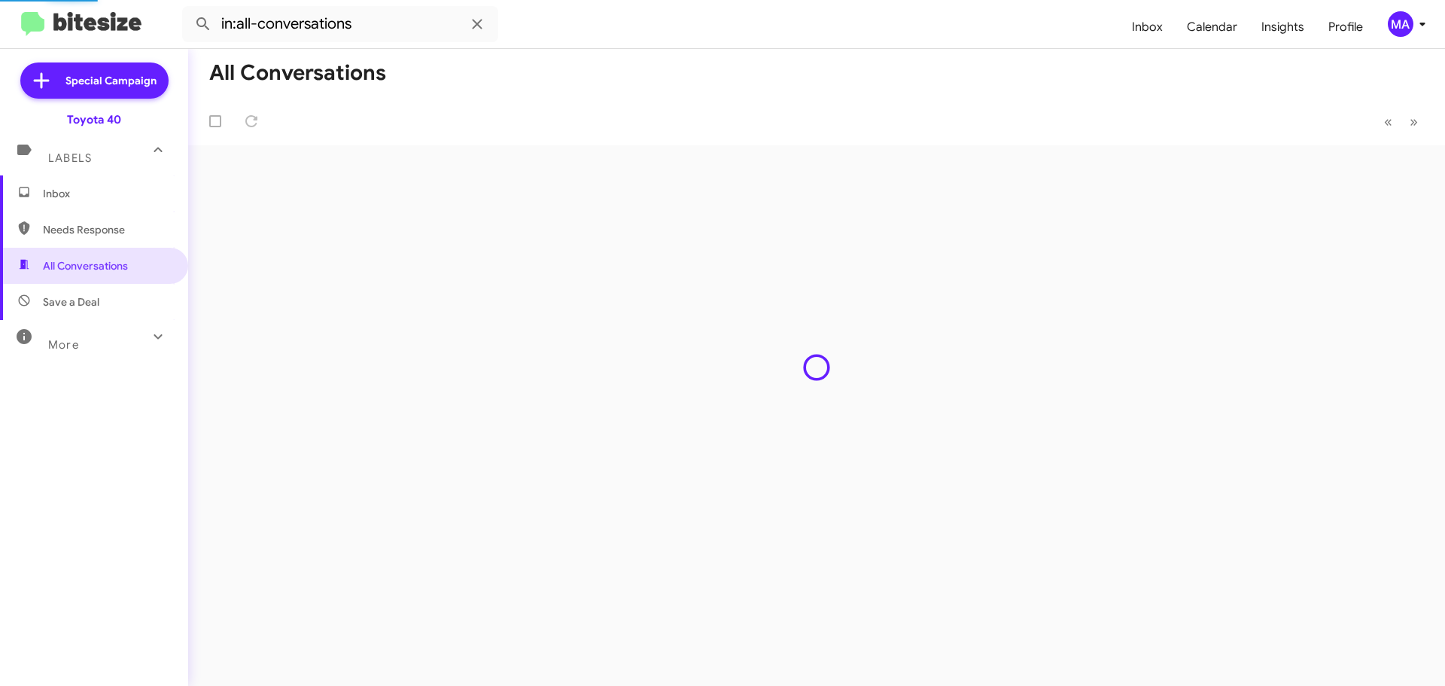
click at [94, 302] on span "Save a Deal" at bounding box center [71, 301] width 56 height 15
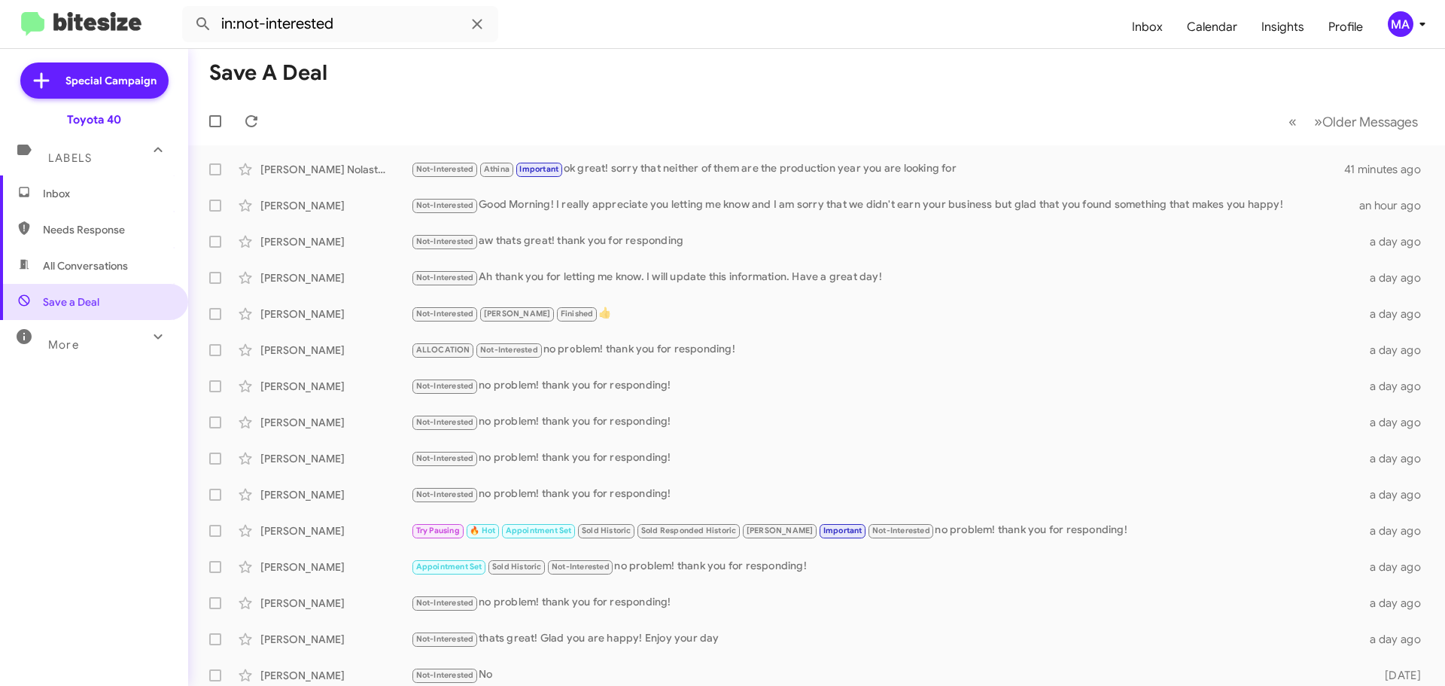
drag, startPoint x: 78, startPoint y: 272, endPoint x: 77, endPoint y: 263, distance: 9.9
click at [78, 272] on span "All Conversations" at bounding box center [85, 265] width 85 height 15
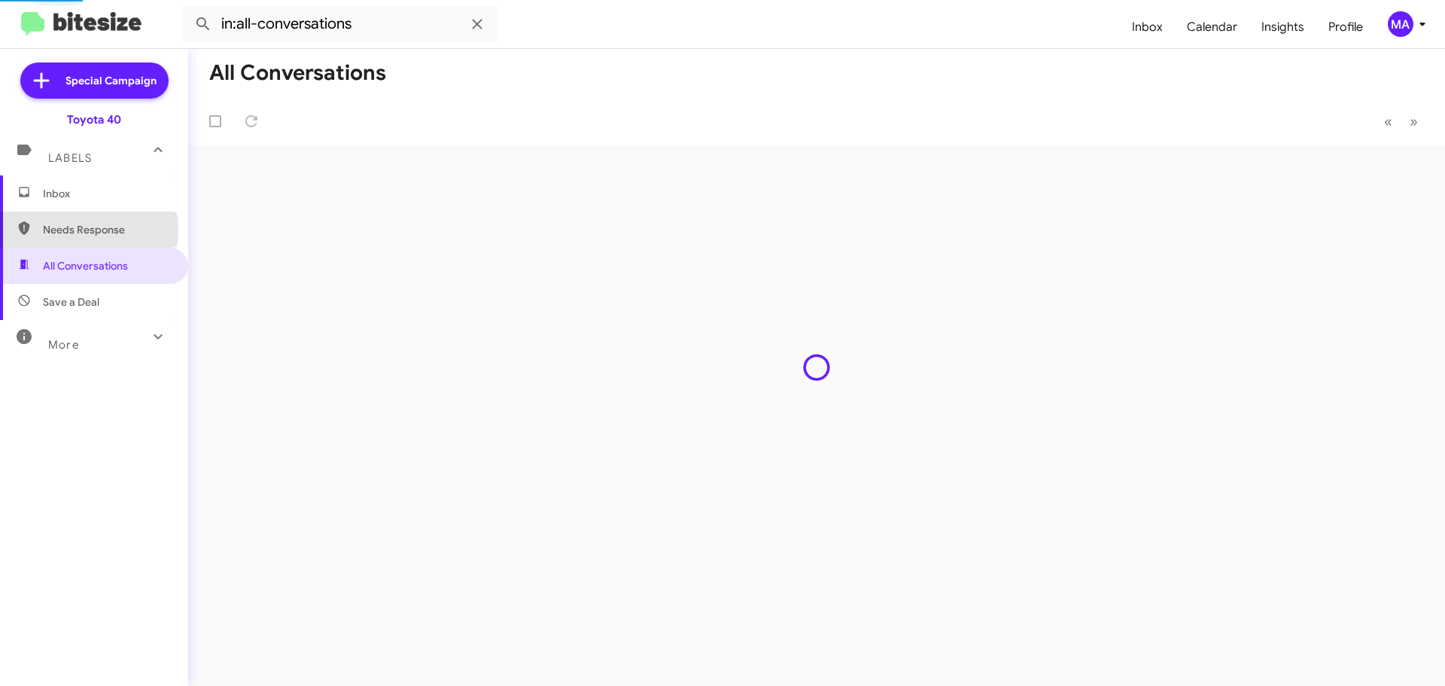
click at [71, 230] on span "Needs Response" at bounding box center [107, 229] width 128 height 15
type input "in:needs-response"
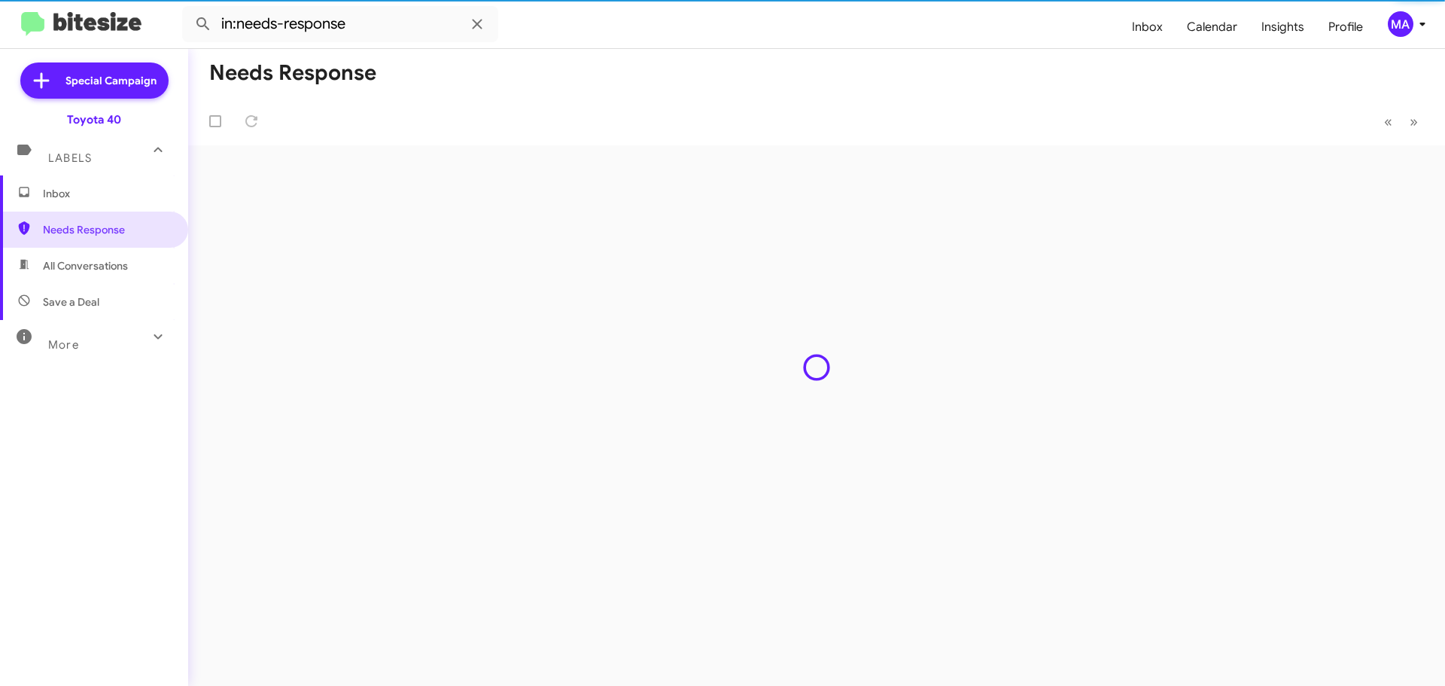
click at [65, 198] on span "Inbox" at bounding box center [107, 193] width 128 height 15
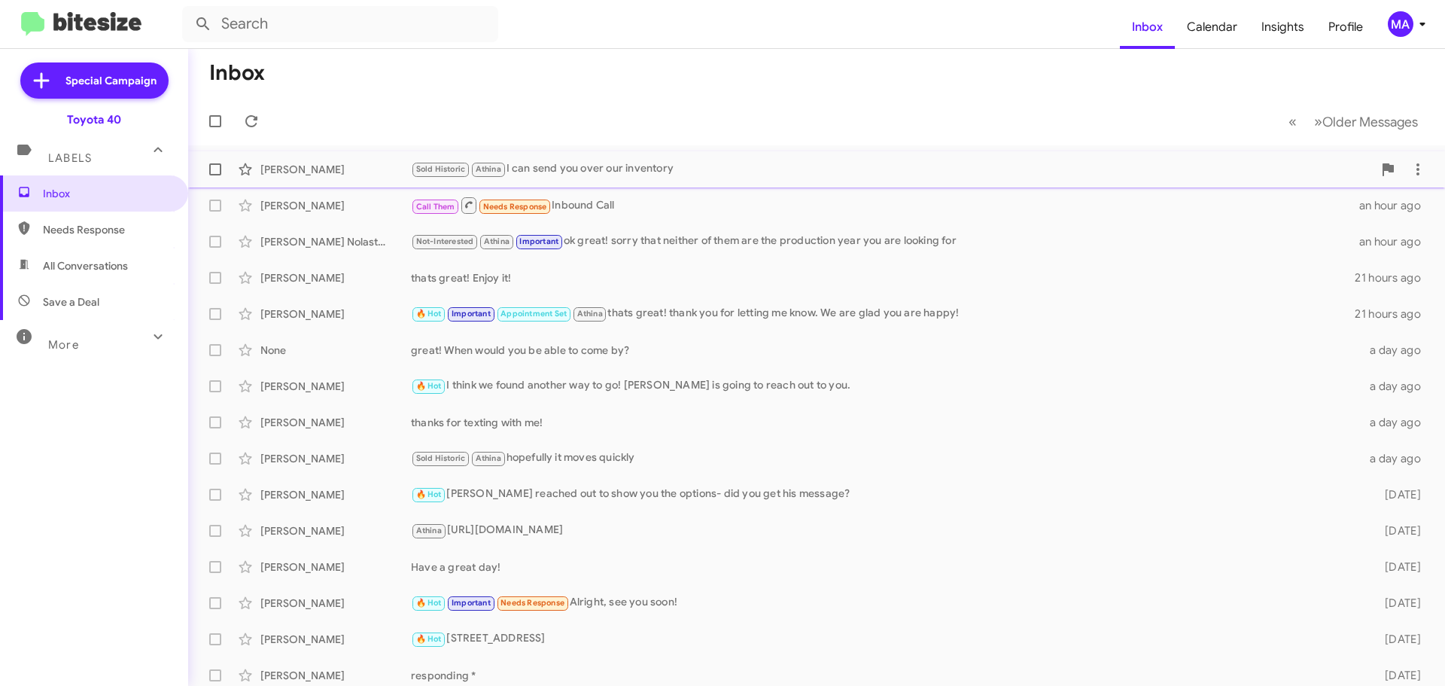
click at [596, 174] on div "Sold Historic Athina I can send you over our inventory" at bounding box center [892, 168] width 962 height 17
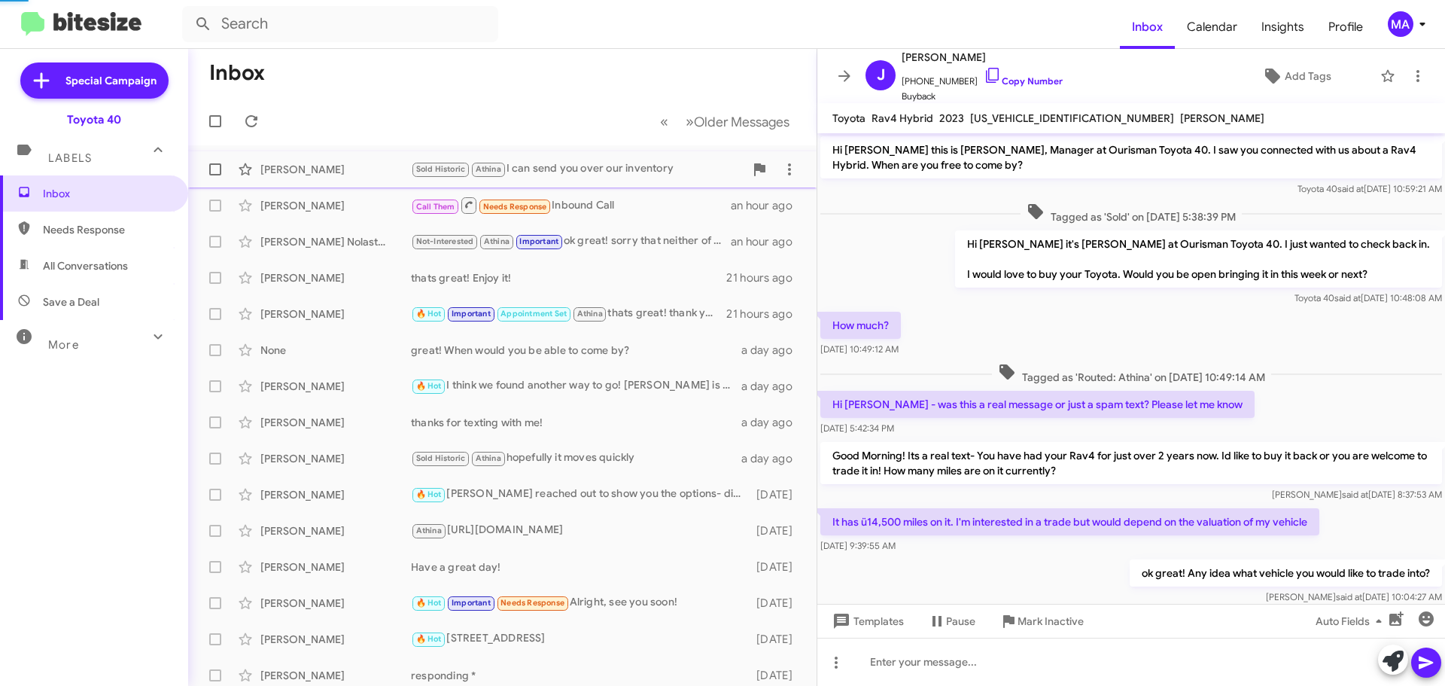
scroll to position [93, 0]
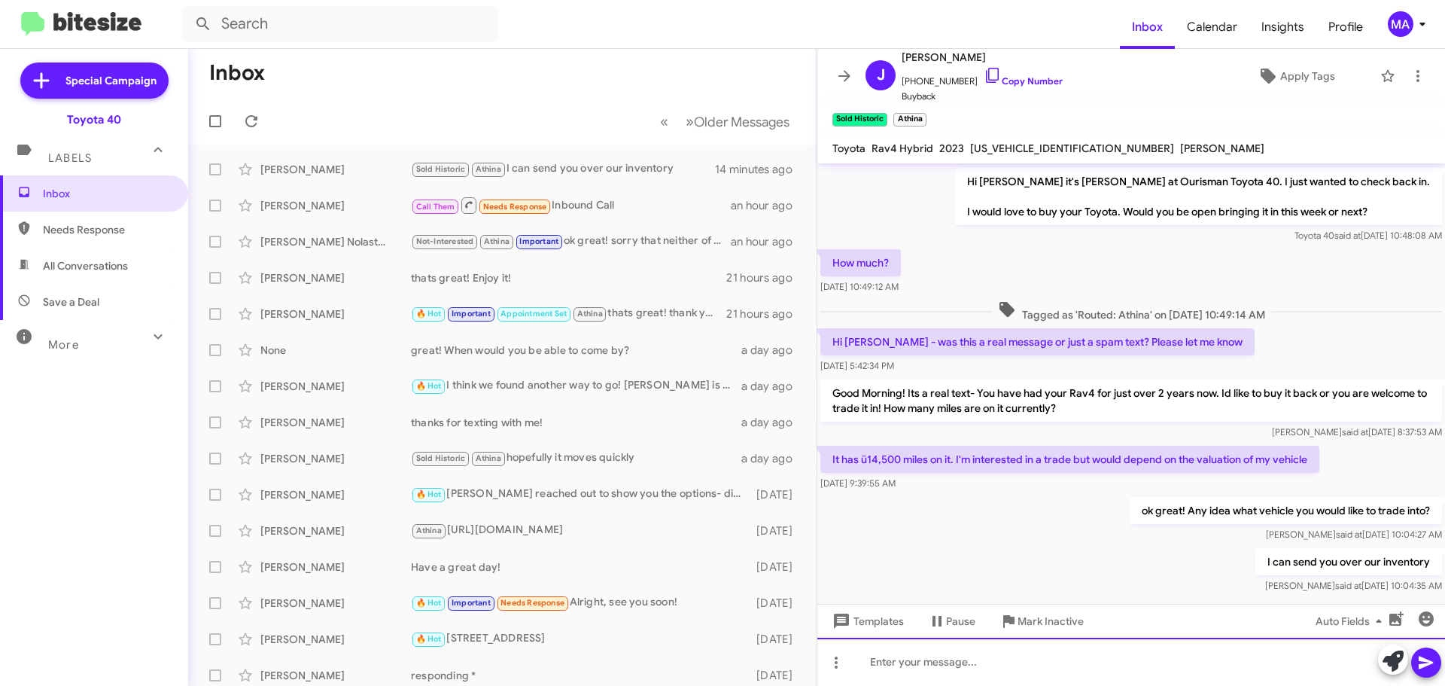
click at [936, 662] on div at bounding box center [1131, 661] width 628 height 48
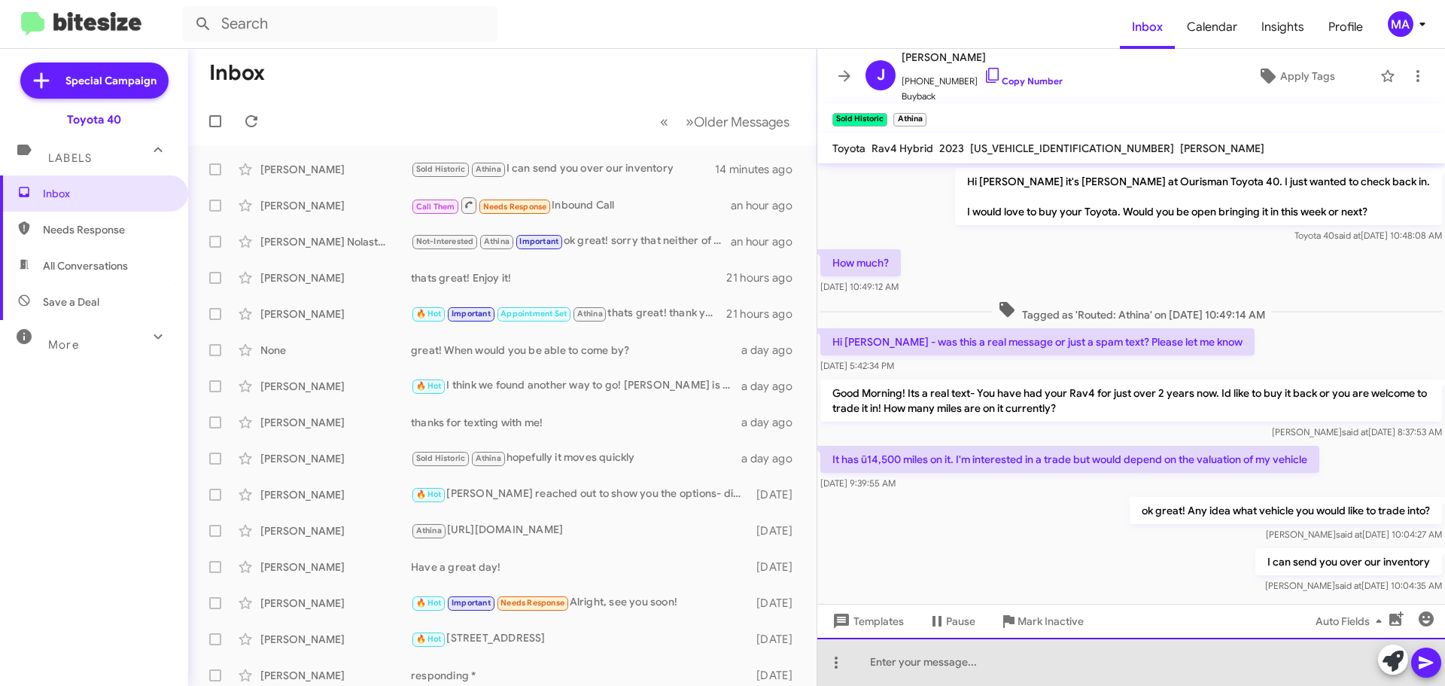
paste div
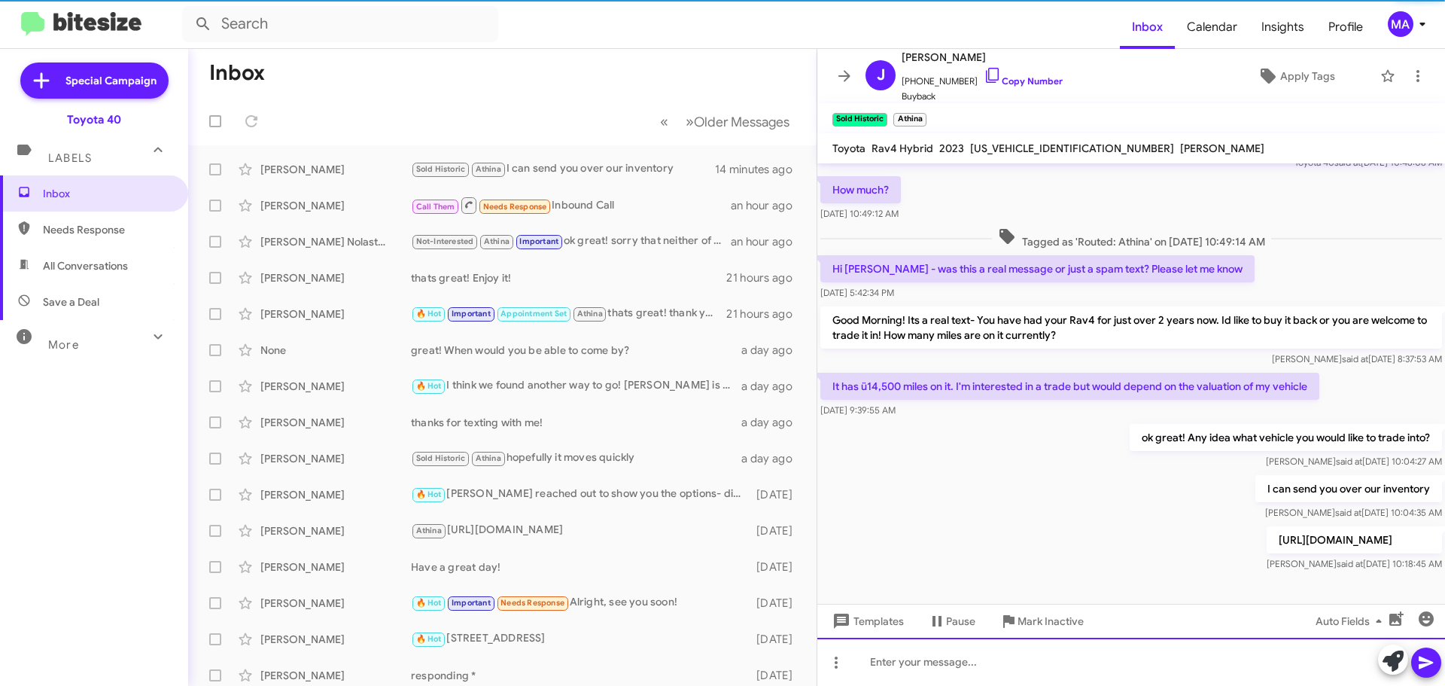
scroll to position [178, 0]
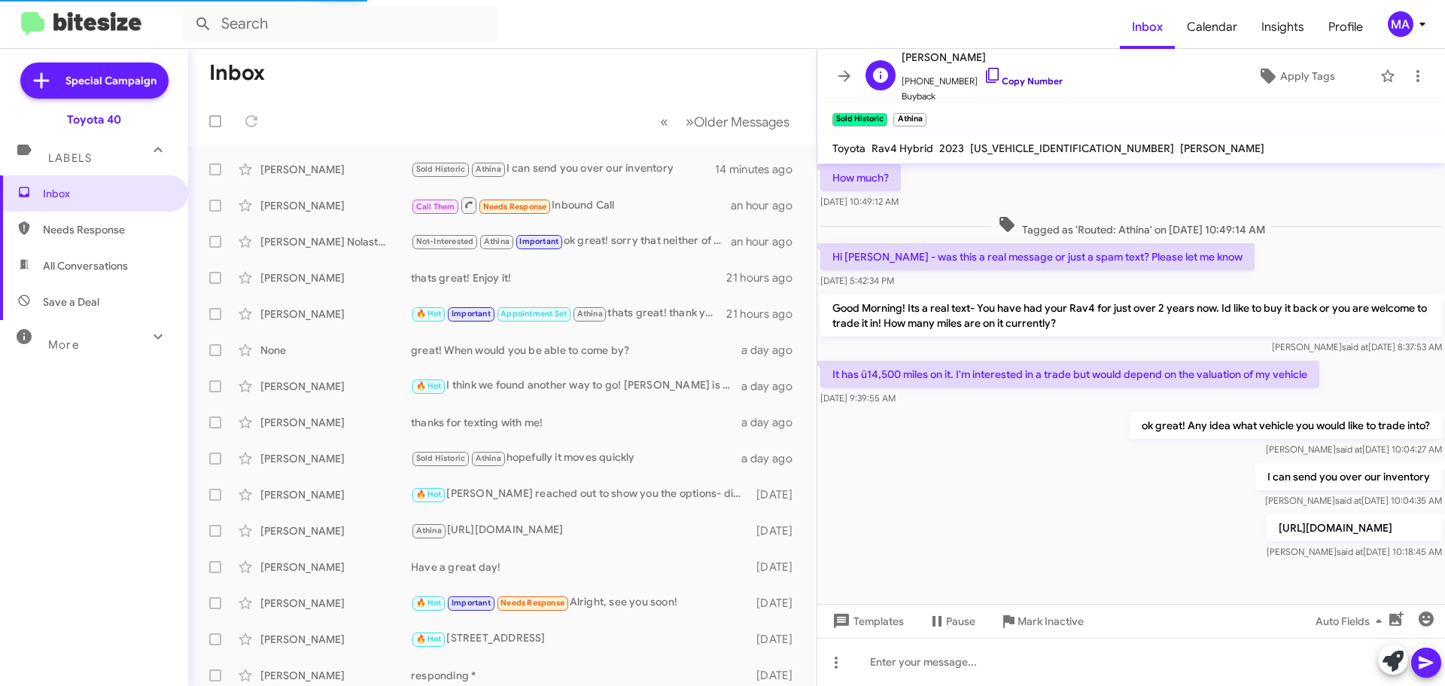
click at [984, 72] on icon at bounding box center [993, 75] width 18 height 18
drag, startPoint x: 114, startPoint y: 266, endPoint x: 113, endPoint y: 259, distance: 7.7
click at [114, 266] on span "All Conversations" at bounding box center [85, 265] width 85 height 15
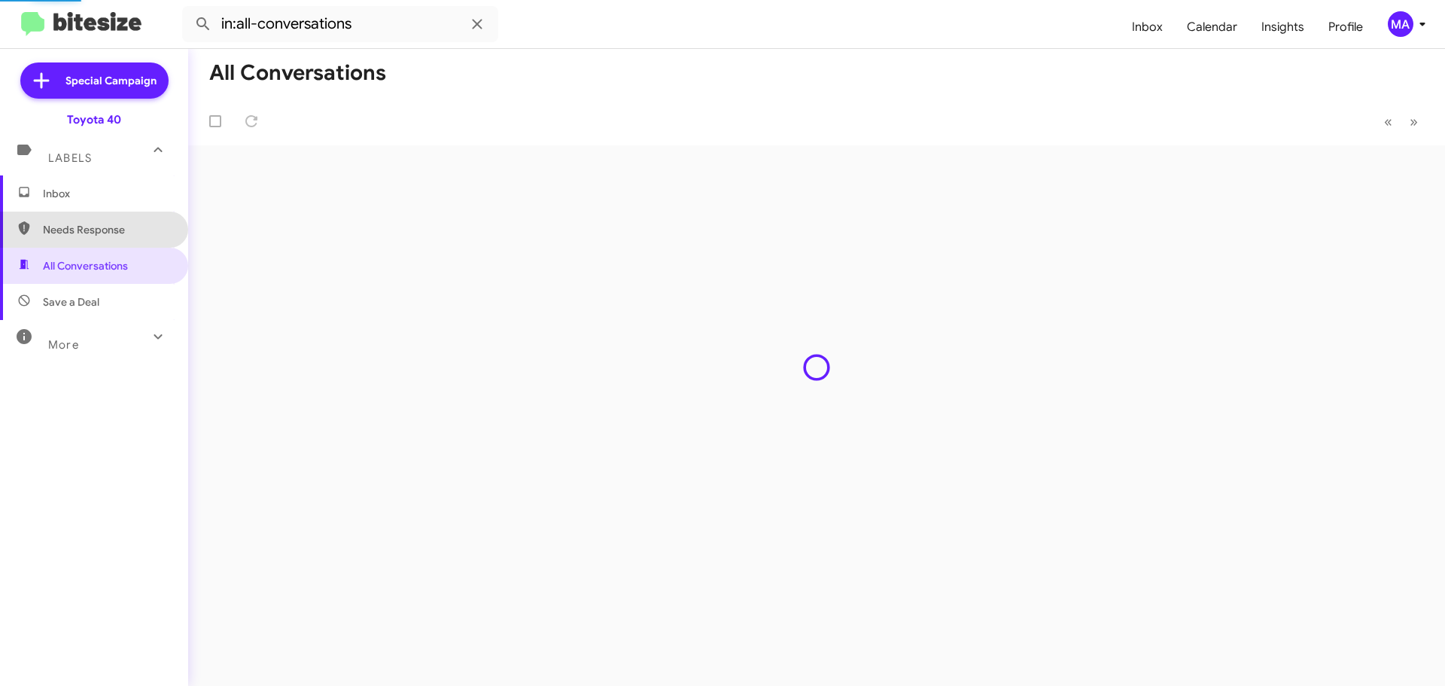
click at [108, 227] on span "Needs Response" at bounding box center [107, 229] width 128 height 15
type input "in:needs-response"
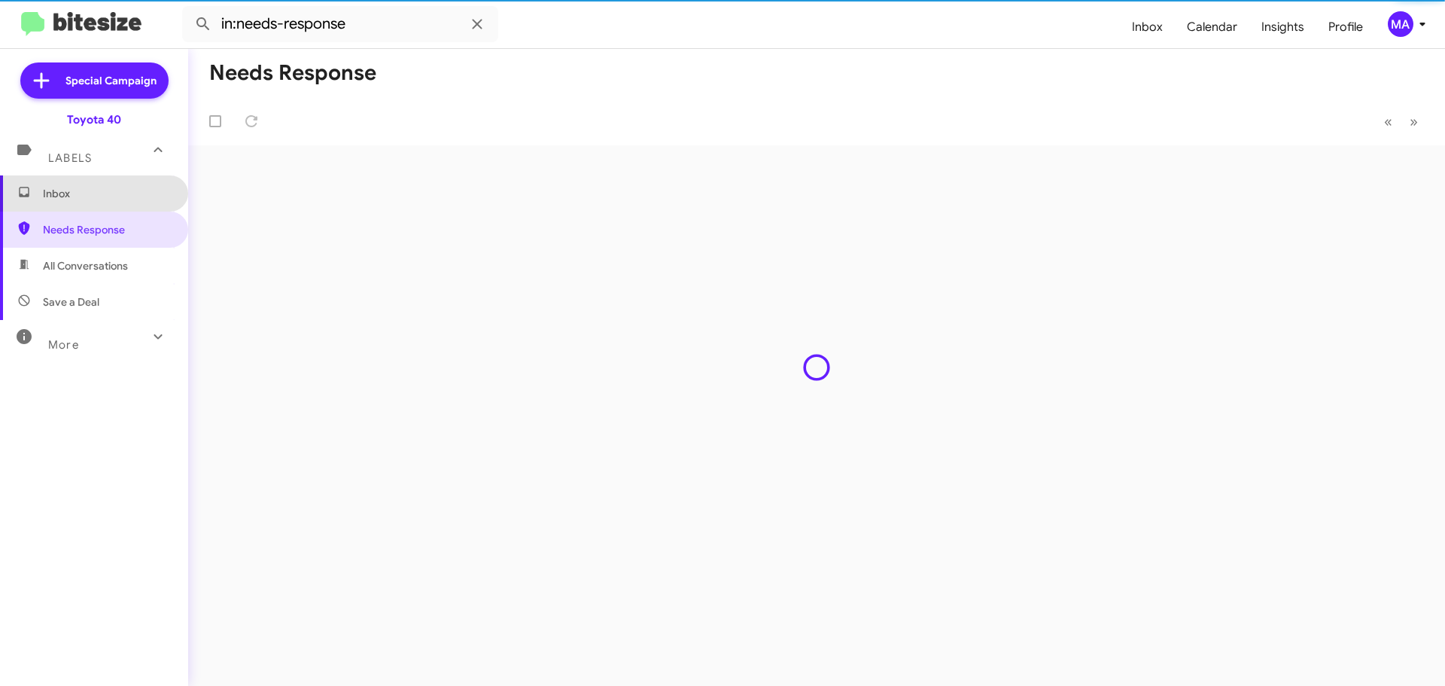
click at [96, 202] on span "Inbox" at bounding box center [94, 193] width 188 height 36
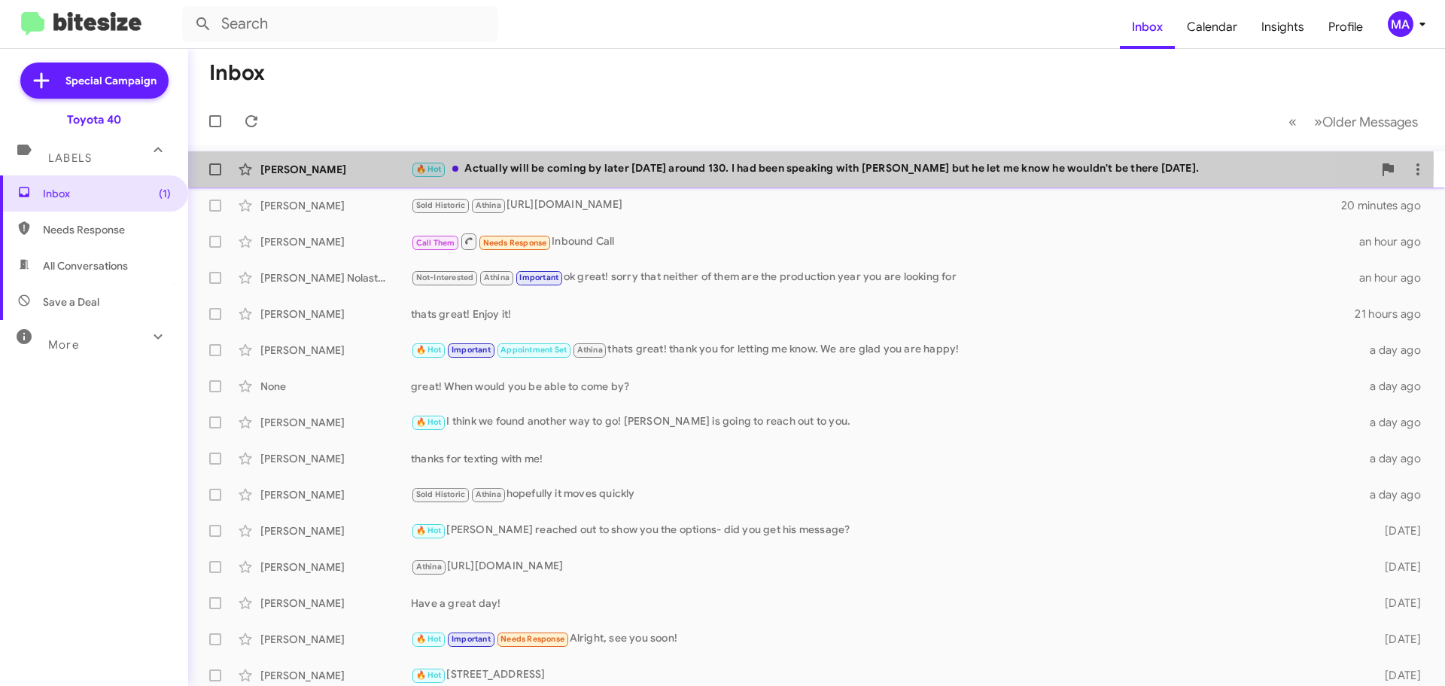
click at [620, 166] on div "🔥 Hot Actually will be coming by later today around 130. I had been speaking wi…" at bounding box center [892, 168] width 962 height 17
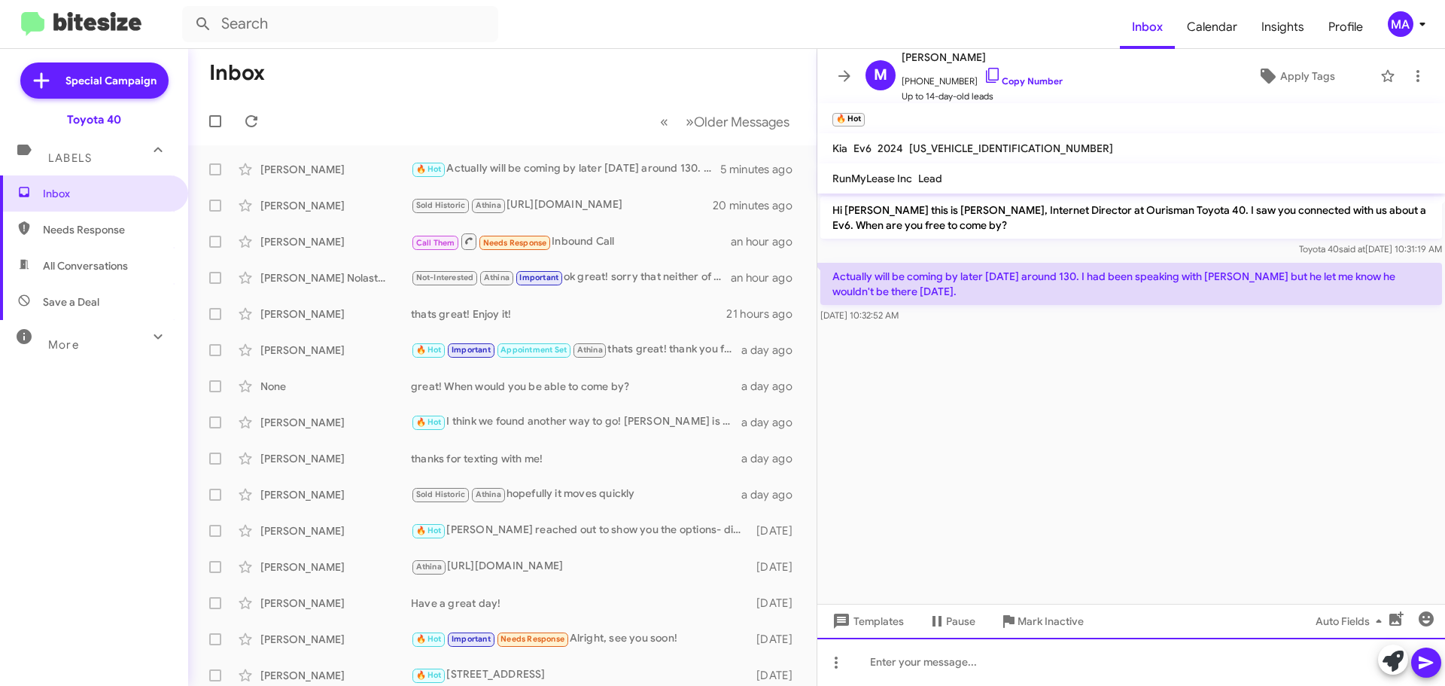
click at [912, 666] on div at bounding box center [1131, 661] width 628 height 48
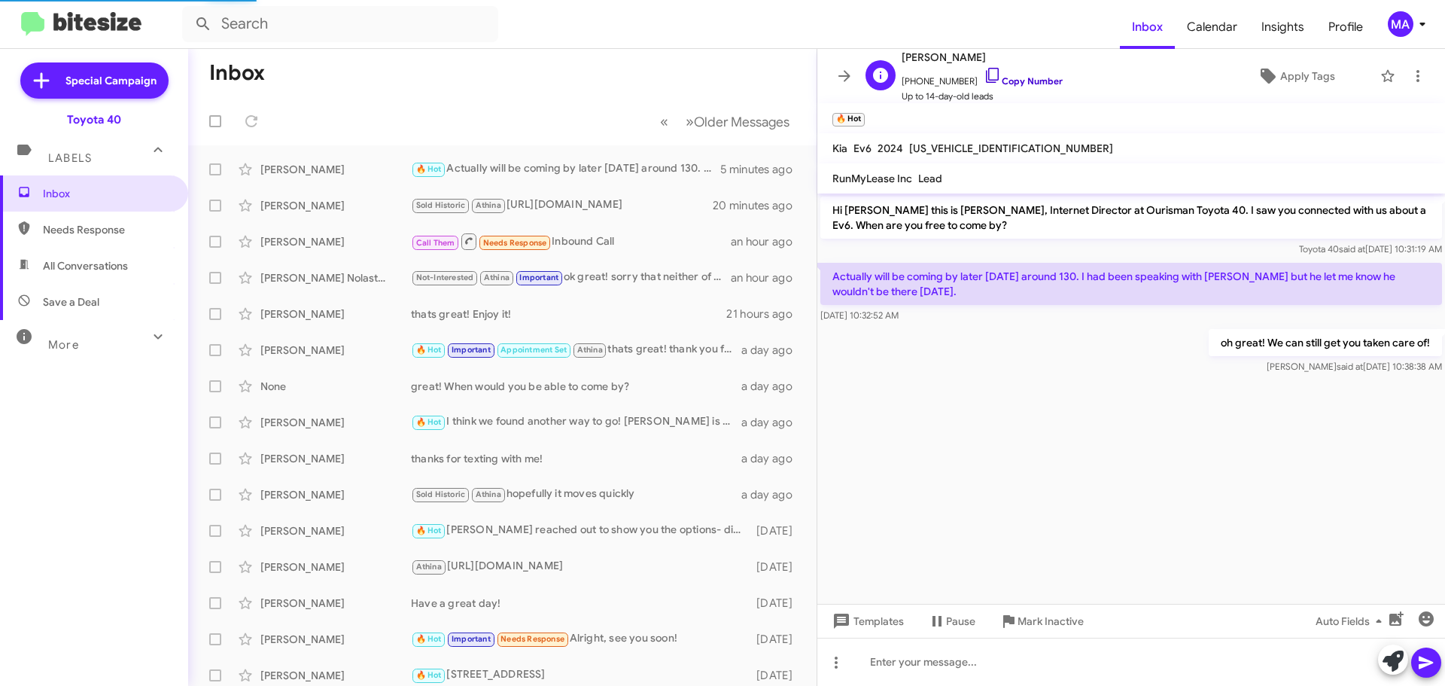
click at [984, 77] on icon at bounding box center [993, 75] width 18 height 18
click at [101, 228] on span "Needs Response" at bounding box center [107, 229] width 128 height 15
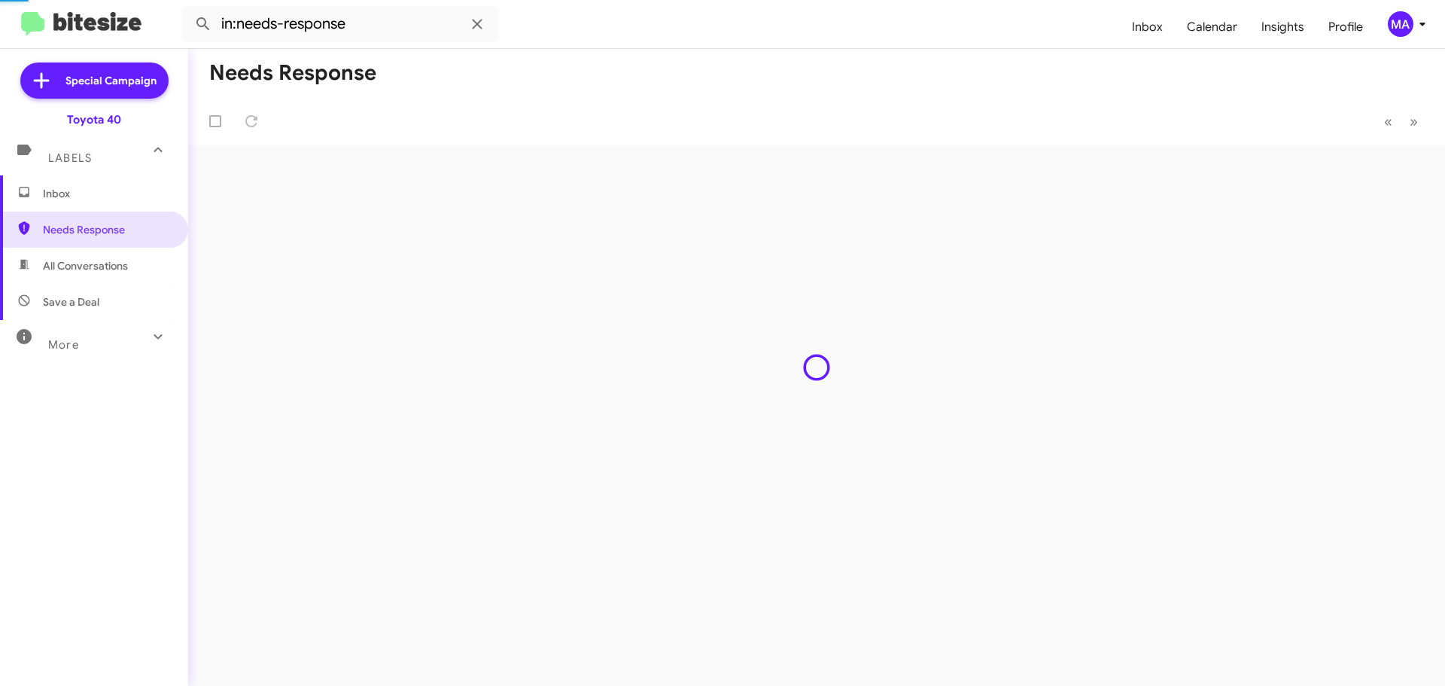
click at [109, 263] on span "All Conversations" at bounding box center [85, 265] width 85 height 15
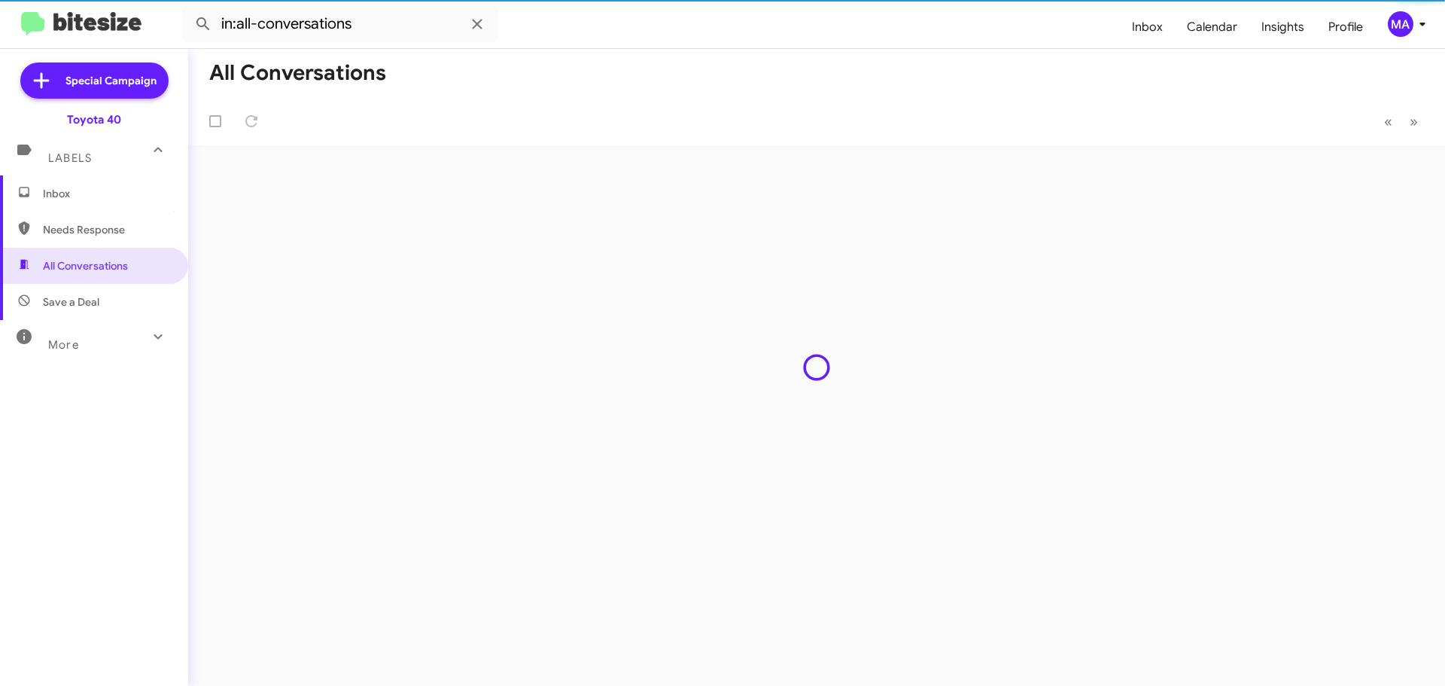
click at [110, 301] on span "Save a Deal" at bounding box center [94, 302] width 188 height 36
type input "in:not-interested"
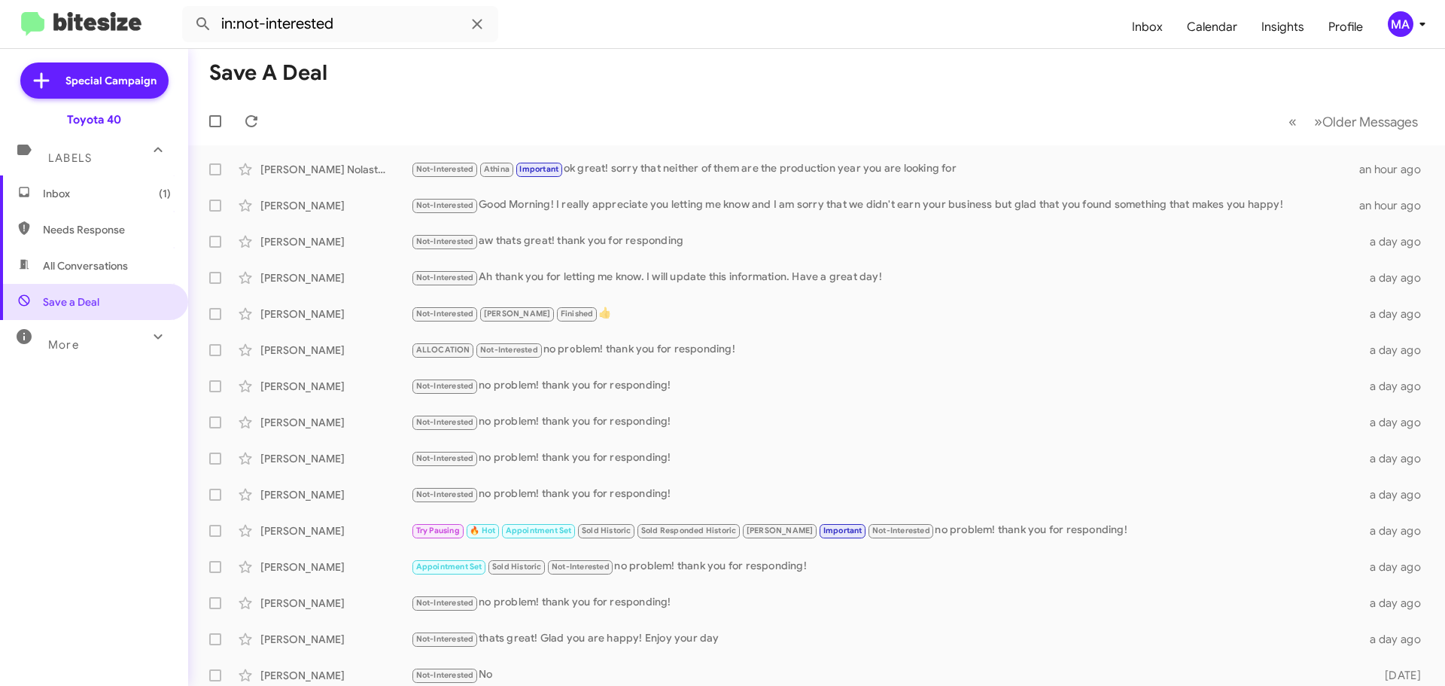
click at [105, 194] on span "Inbox (1)" at bounding box center [107, 193] width 128 height 15
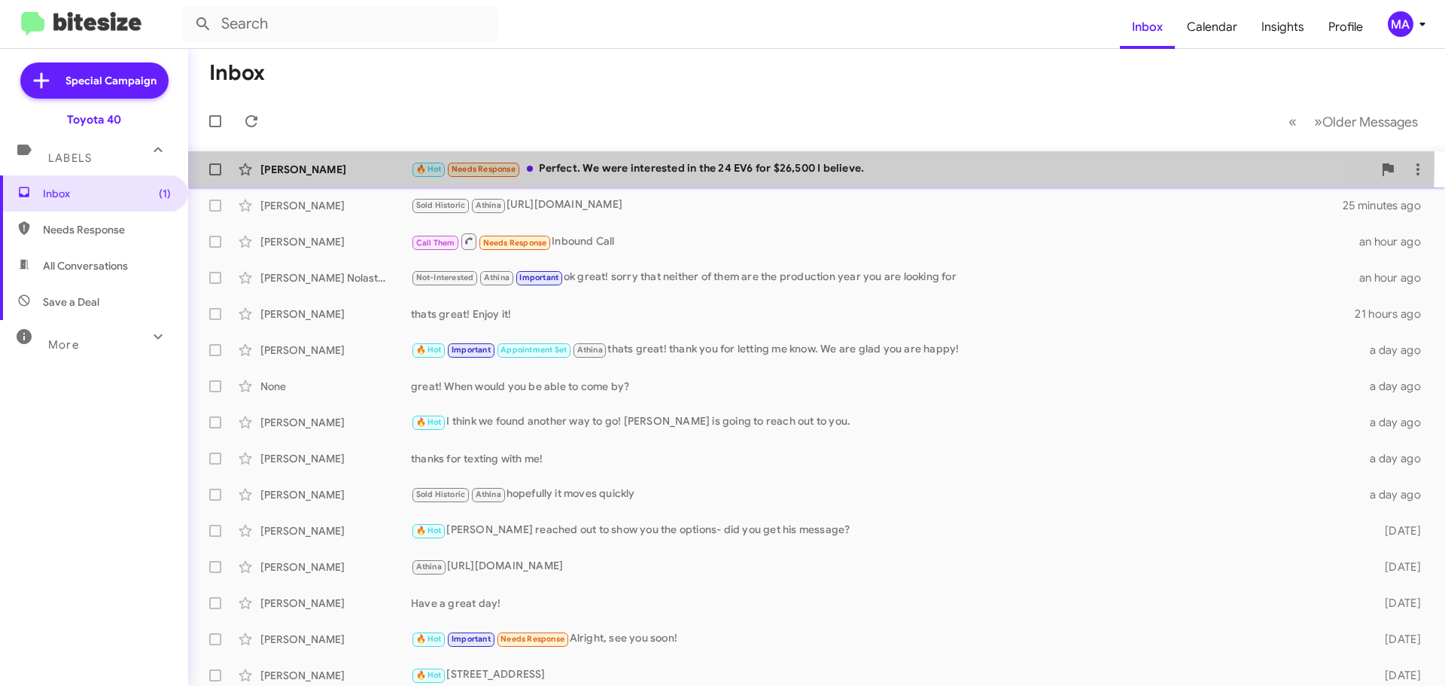
click at [720, 163] on div "🔥 Hot Needs Response Perfect. We were interested in the 24 EV6 for $26,500 I be…" at bounding box center [892, 168] width 962 height 17
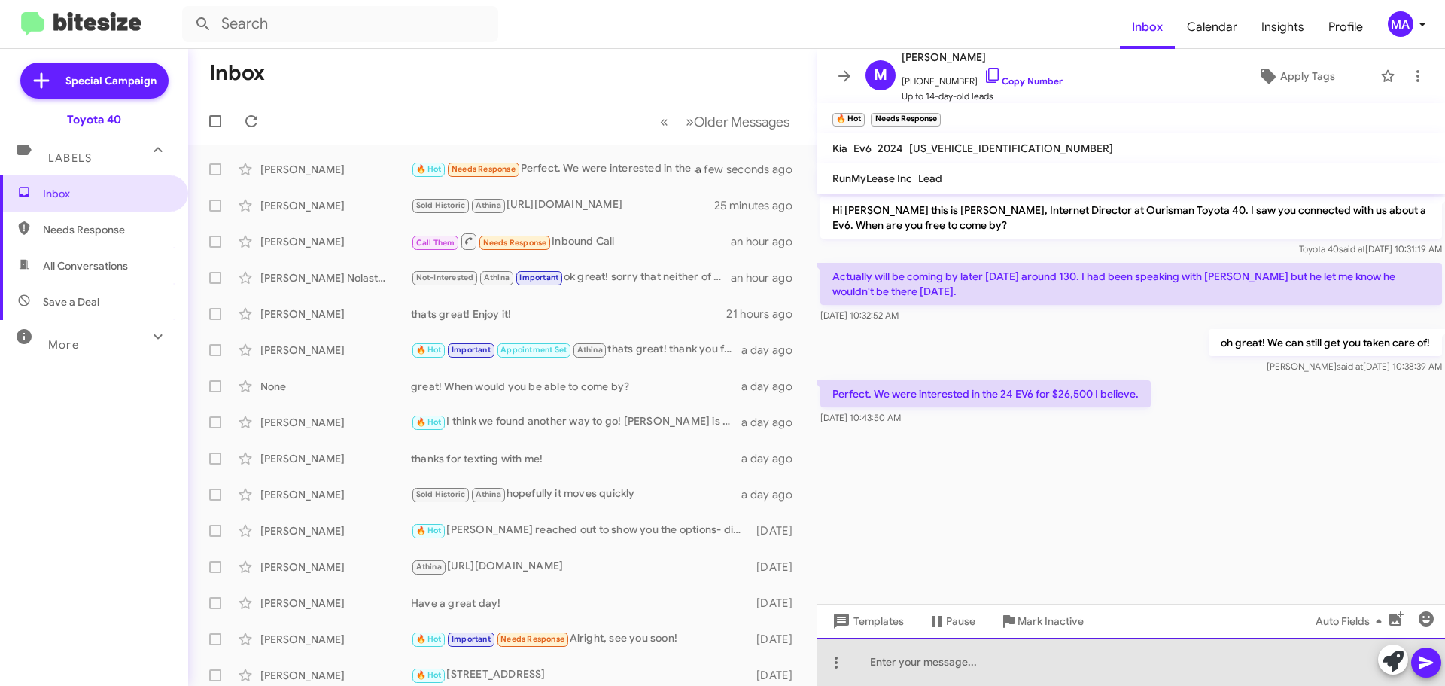
click at [921, 659] on div at bounding box center [1131, 661] width 628 height 48
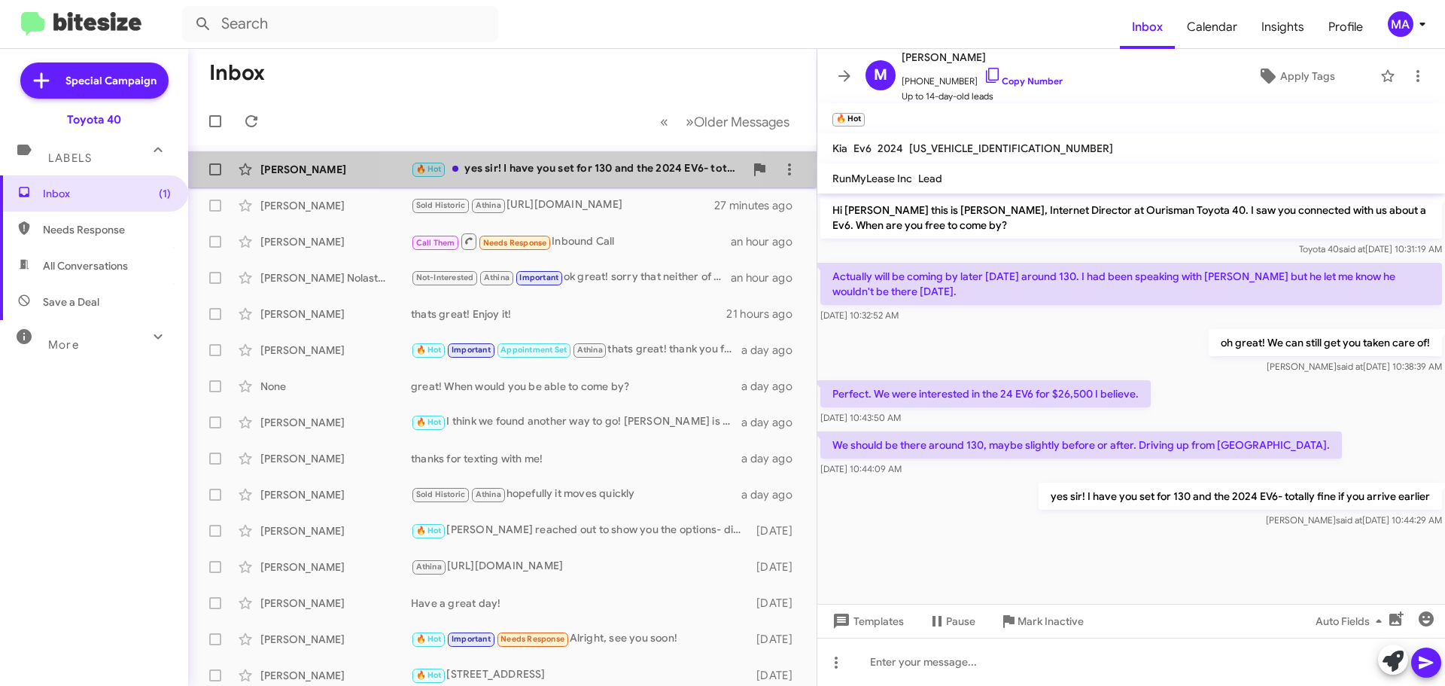
click at [533, 166] on div "🔥 Hot yes sir! I have you set for 130 and the 2024 EV6- totally fine if you arr…" at bounding box center [577, 168] width 333 height 17
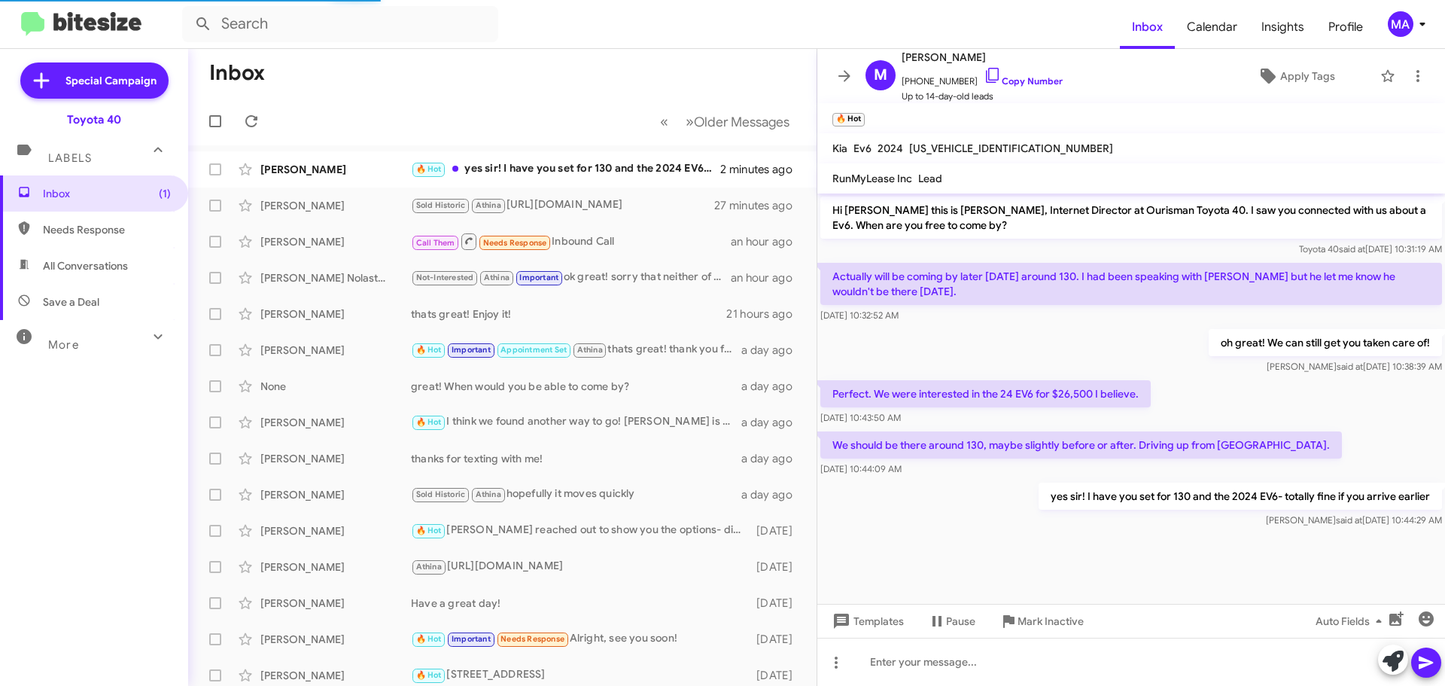
click at [975, 496] on div "yes sir! I have you set for 130 and the 2024 EV6- totally fine if you arrive ea…" at bounding box center [1131, 504] width 628 height 51
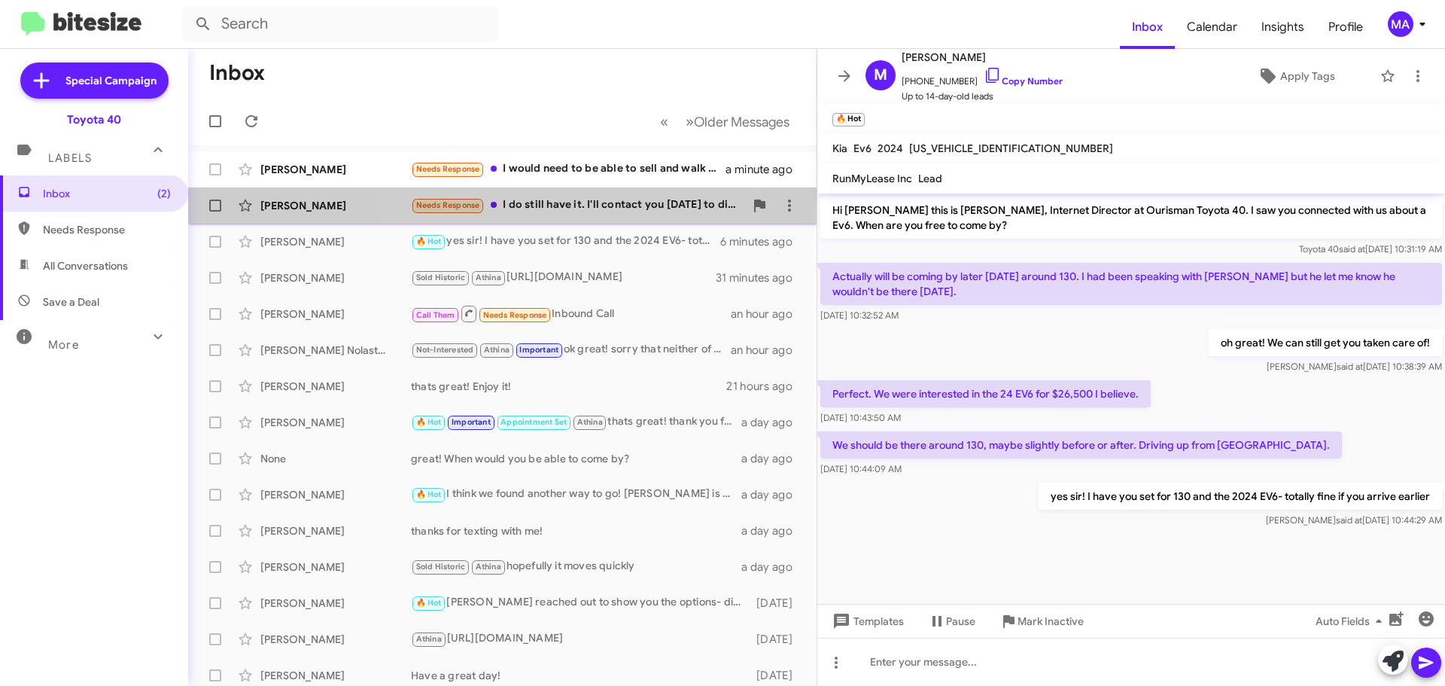
click at [570, 208] on div "Needs Response I do still have it. I'll contact you tomorrow to discuss it." at bounding box center [577, 204] width 333 height 17
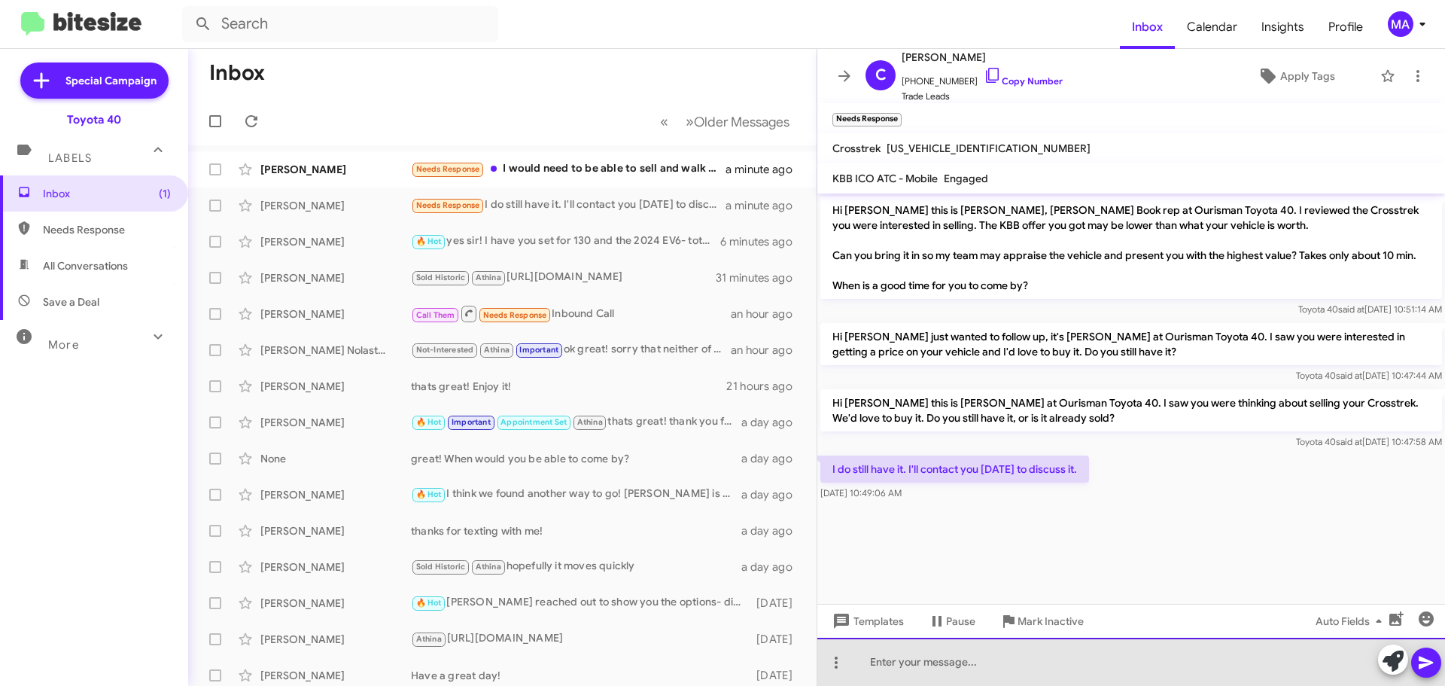
click at [975, 657] on div at bounding box center [1131, 661] width 628 height 48
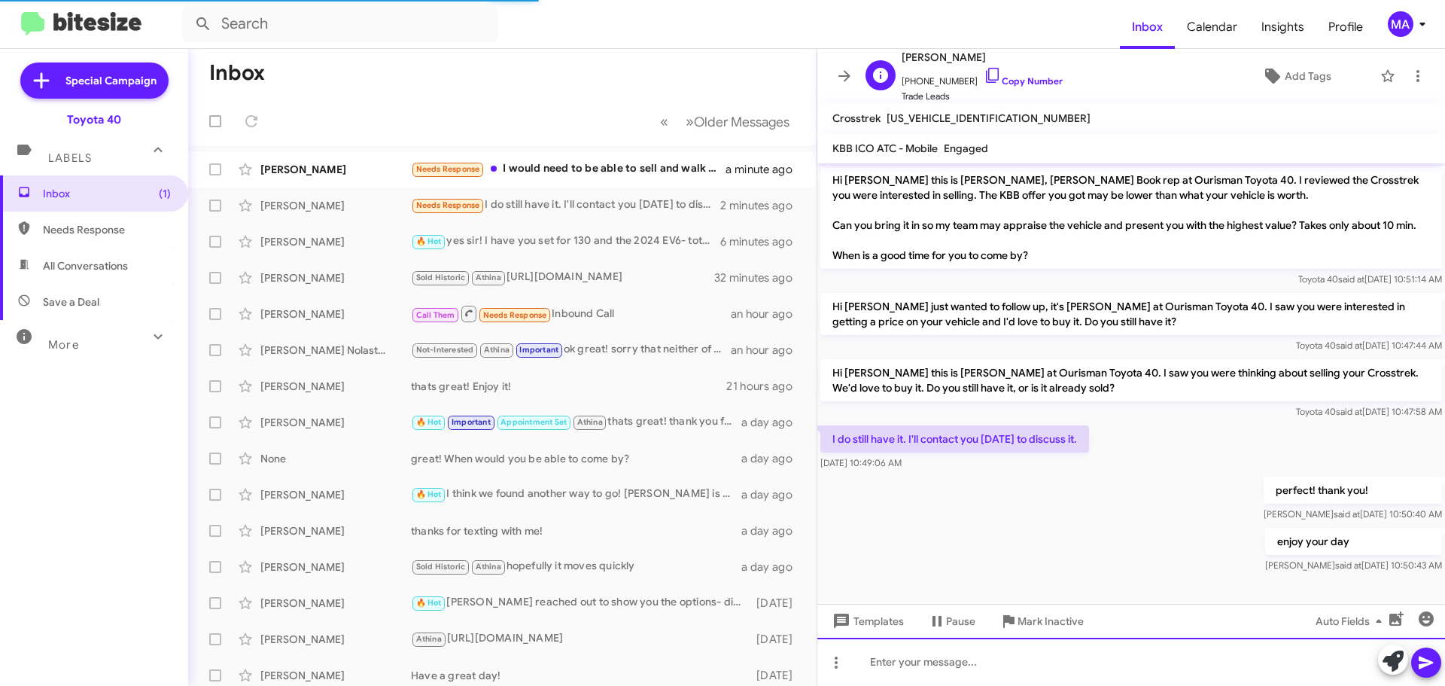
scroll to position [10, 0]
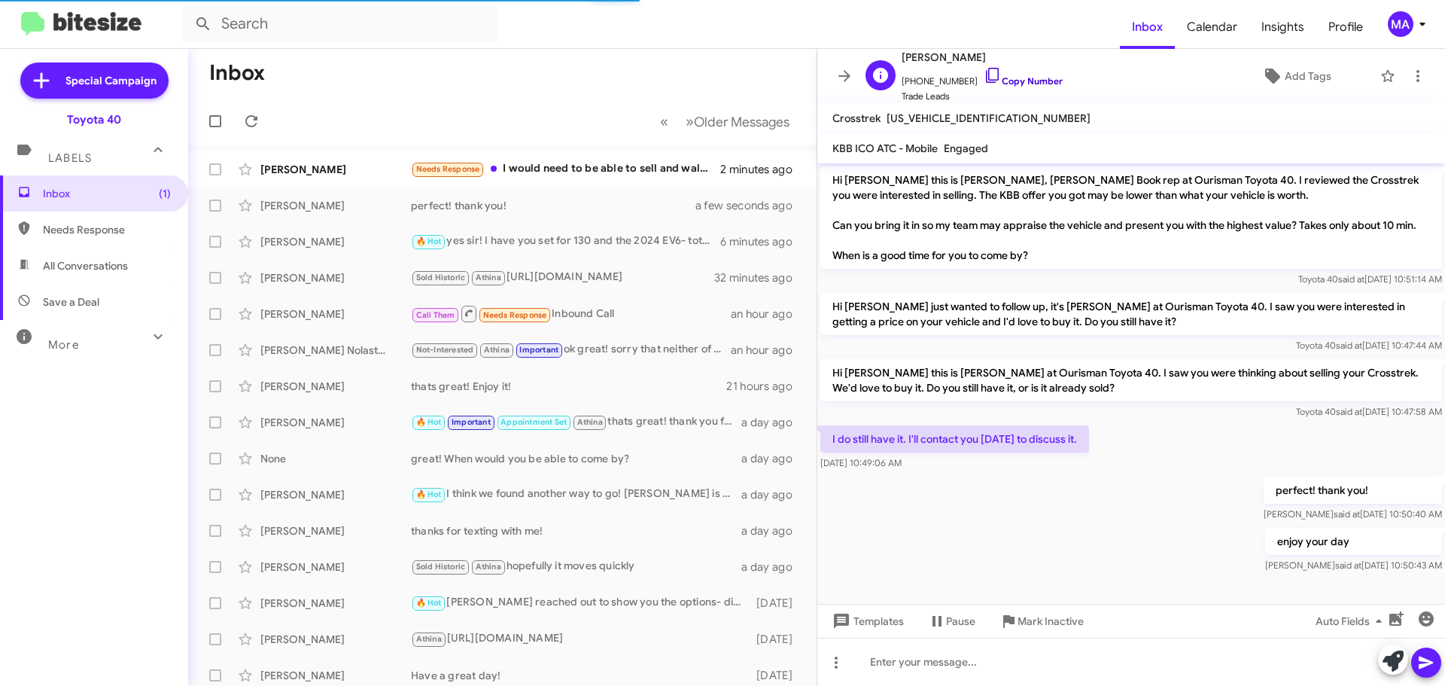
click at [984, 72] on icon at bounding box center [993, 75] width 18 height 18
drag, startPoint x: 962, startPoint y: 468, endPoint x: 829, endPoint y: 436, distance: 137.8
click at [829, 436] on div "I do still have it. I'll contact you tomorrow to discuss it. Oct 2, 2025, 10:49…" at bounding box center [954, 447] width 269 height 45
copy div "I do still have it. I'll contact you tomorrow to discuss it. Oct 2, 2025, 10:49…"
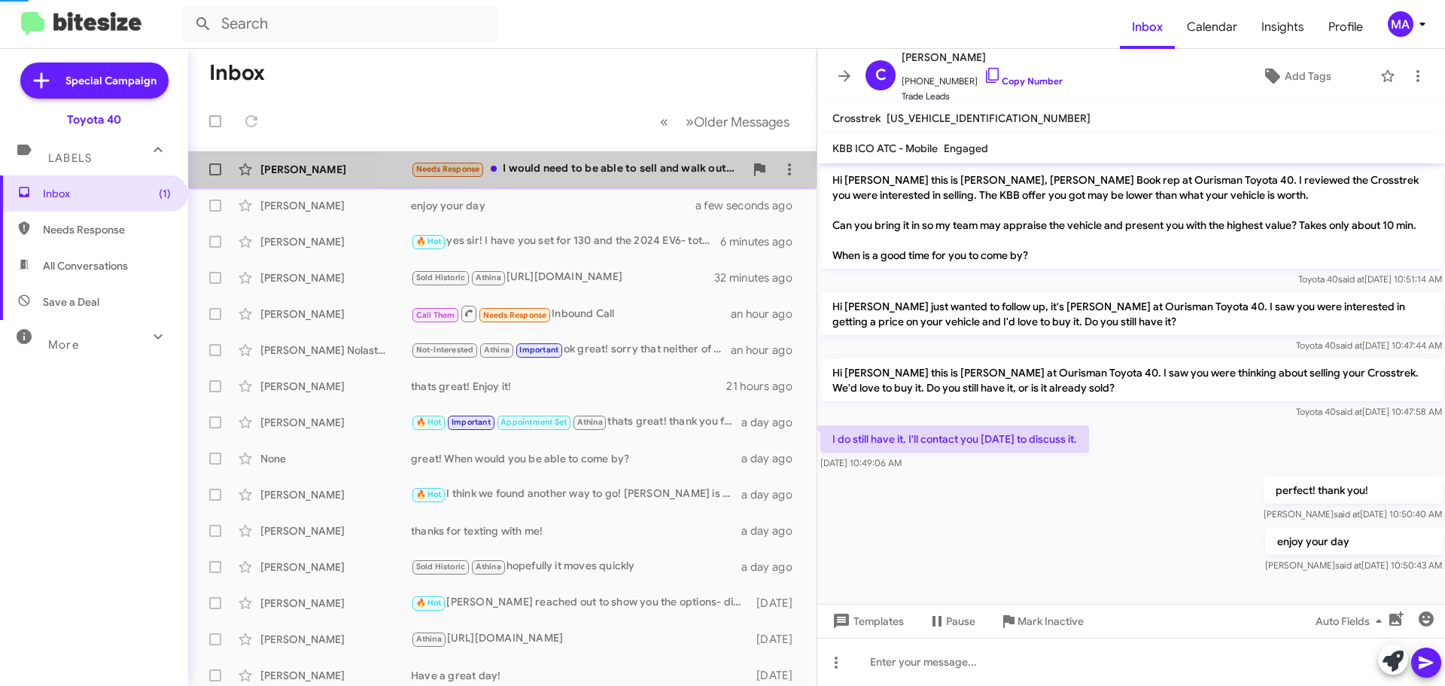
click at [625, 167] on div "Needs Response I would need to be able to sell and walk out with a decent relia…" at bounding box center [577, 168] width 333 height 17
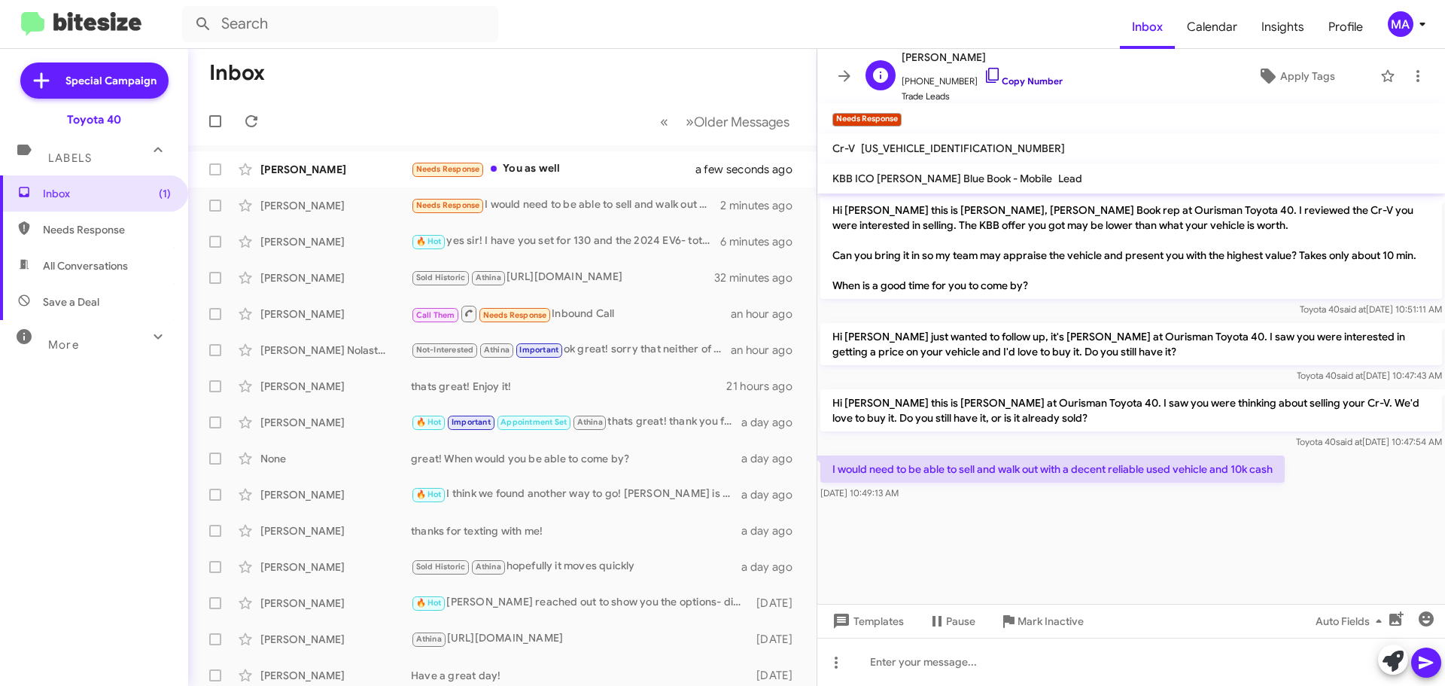
click at [985, 81] on icon at bounding box center [993, 75] width 18 height 18
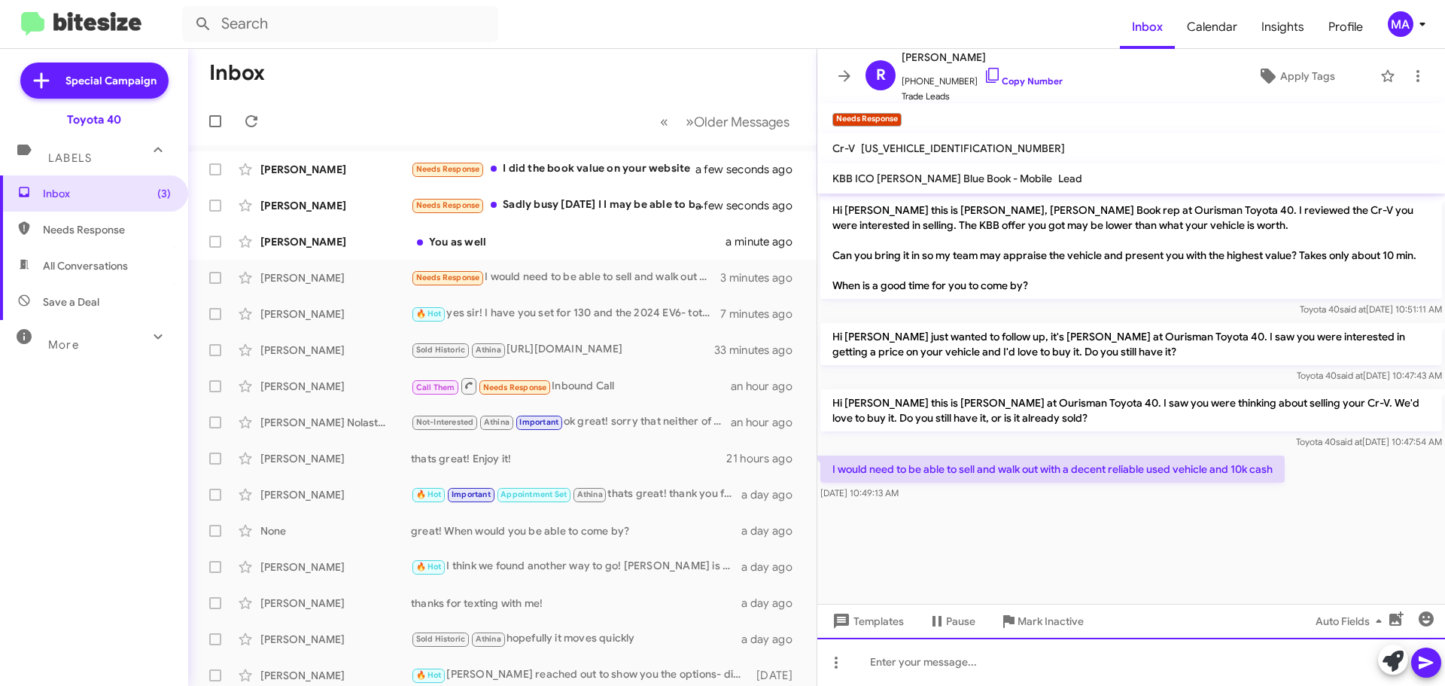
click at [962, 661] on div at bounding box center [1131, 661] width 628 height 48
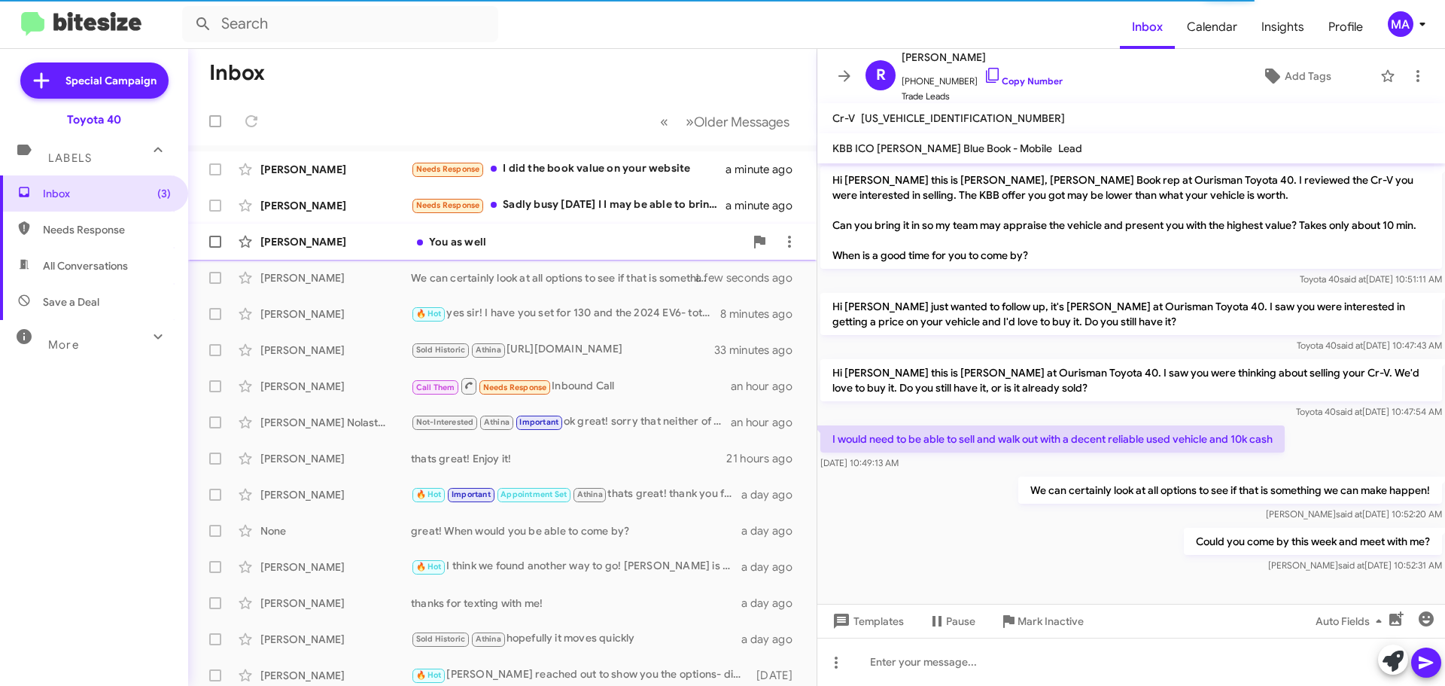
click at [509, 240] on div "You as well" at bounding box center [577, 241] width 333 height 15
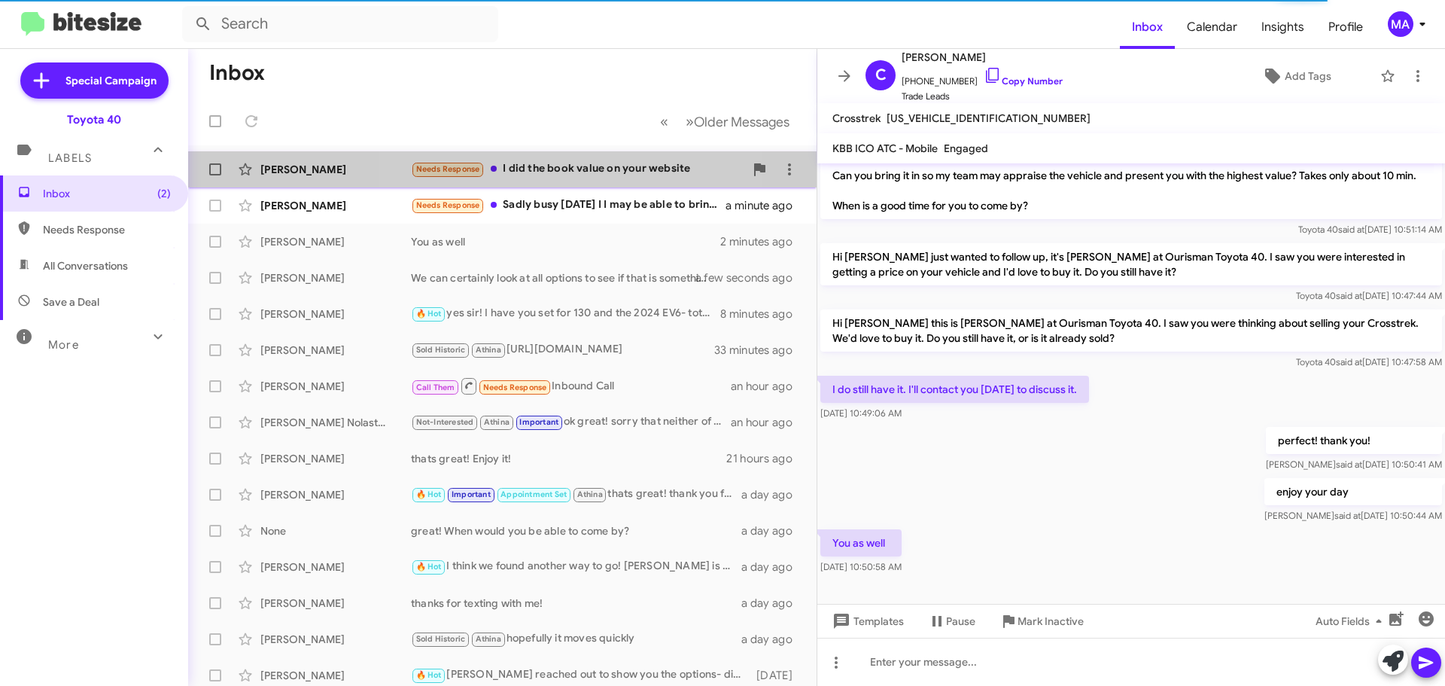
click at [549, 171] on div "Needs Response I did the book value on your website" at bounding box center [577, 168] width 333 height 17
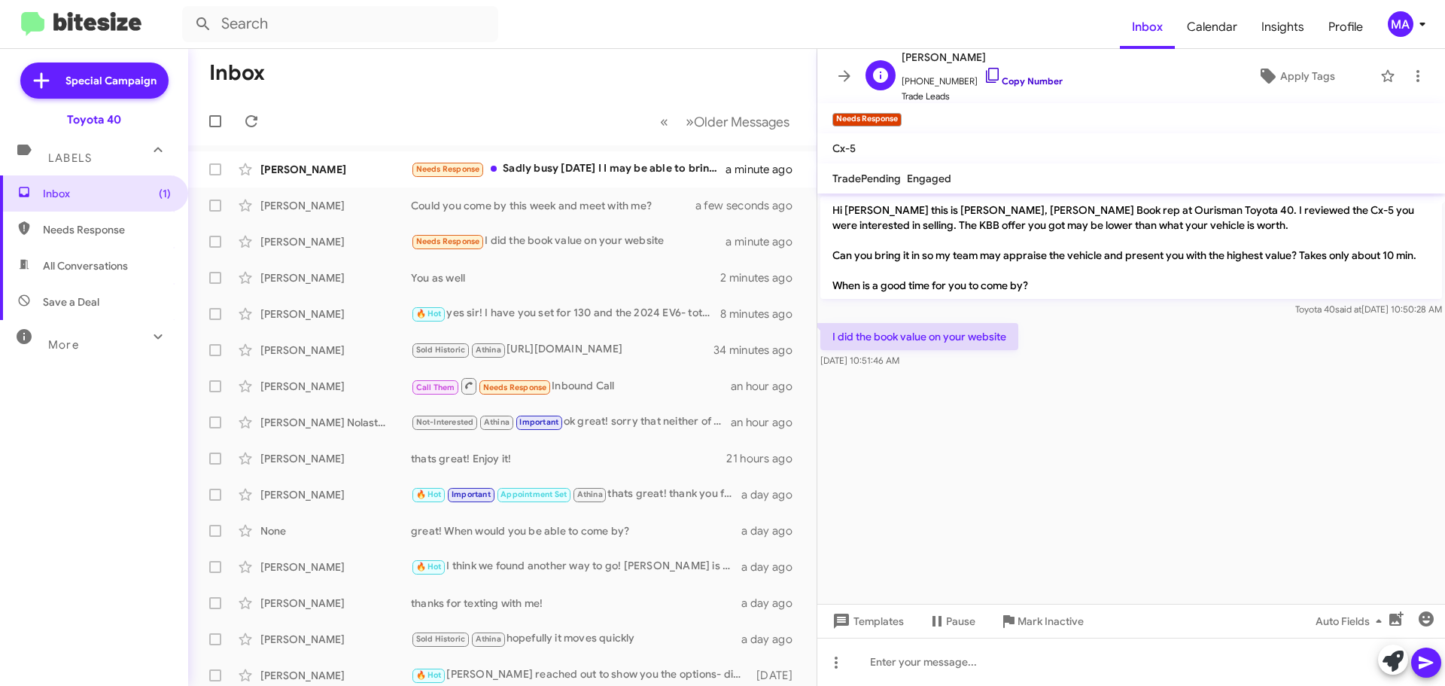
click at [984, 71] on icon at bounding box center [993, 75] width 18 height 18
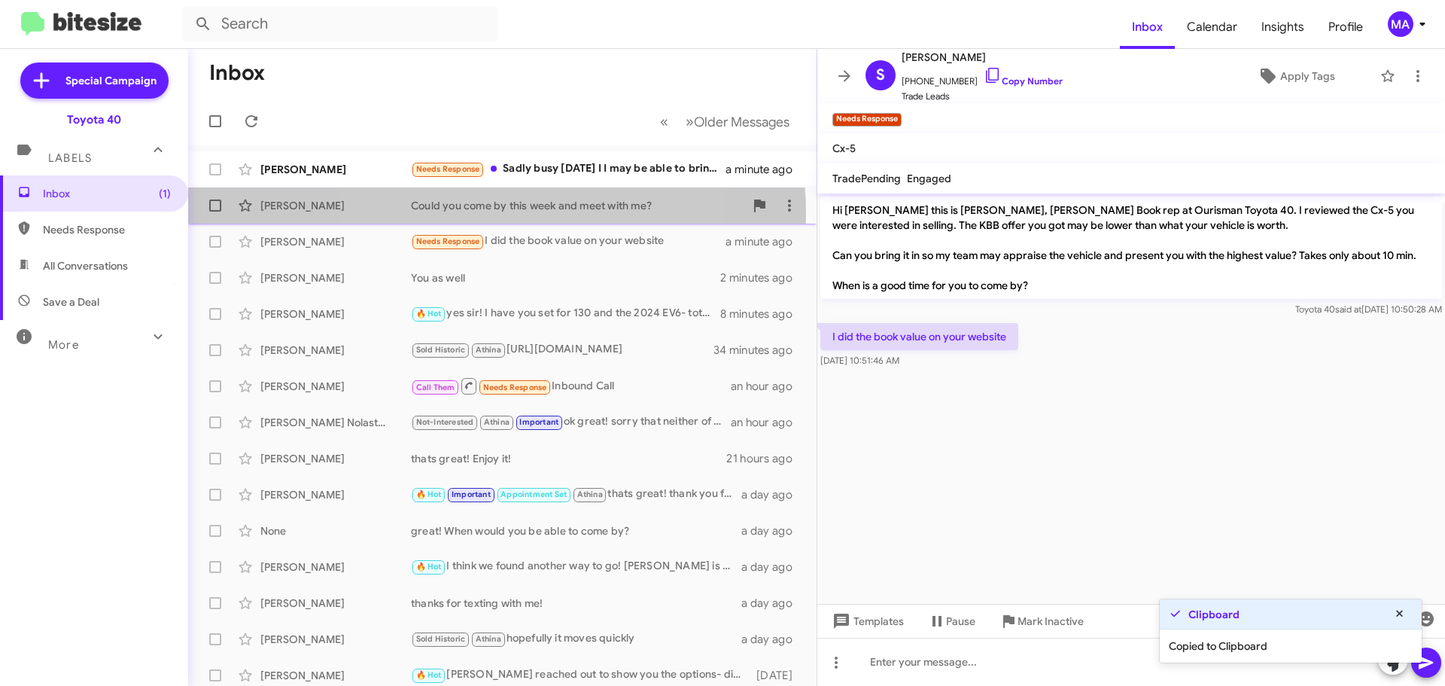
click at [478, 214] on div "Rachel Mcdermott Could you come by this week and meet with me? a few seconds ago" at bounding box center [502, 205] width 604 height 30
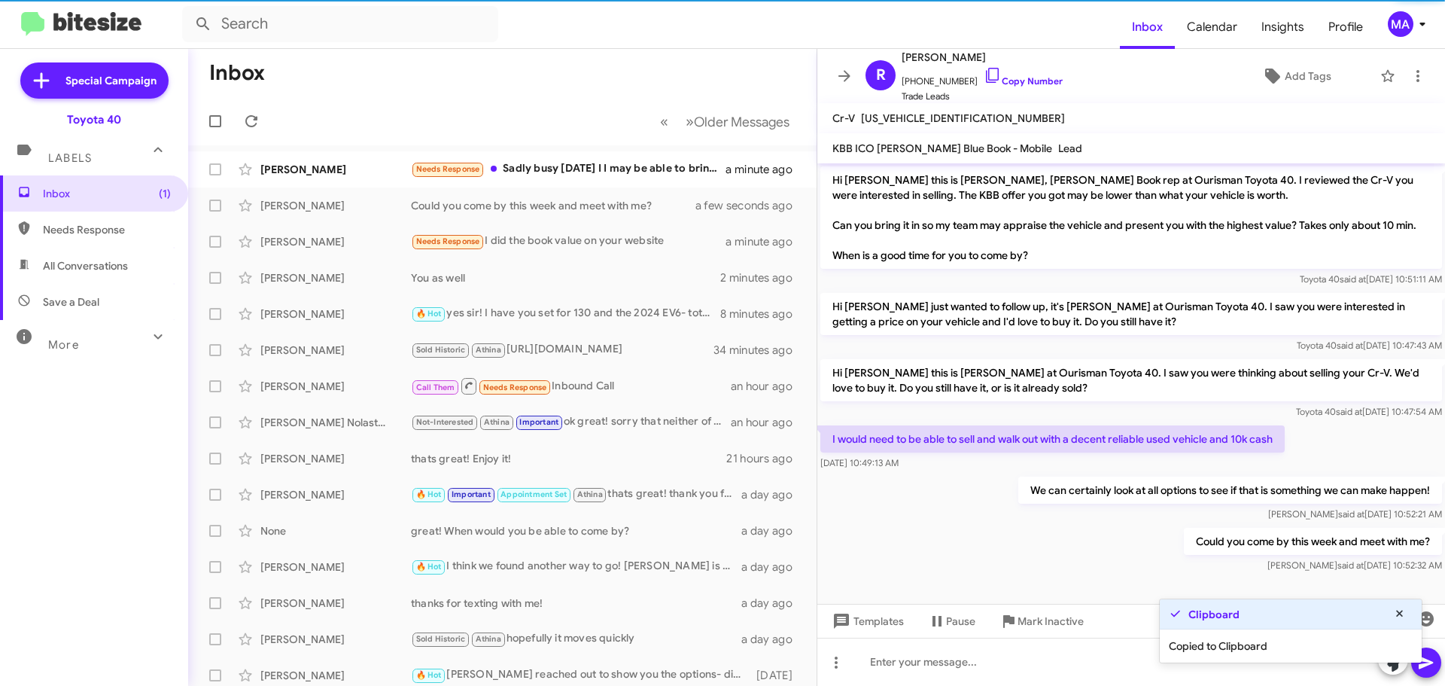
scroll to position [10, 0]
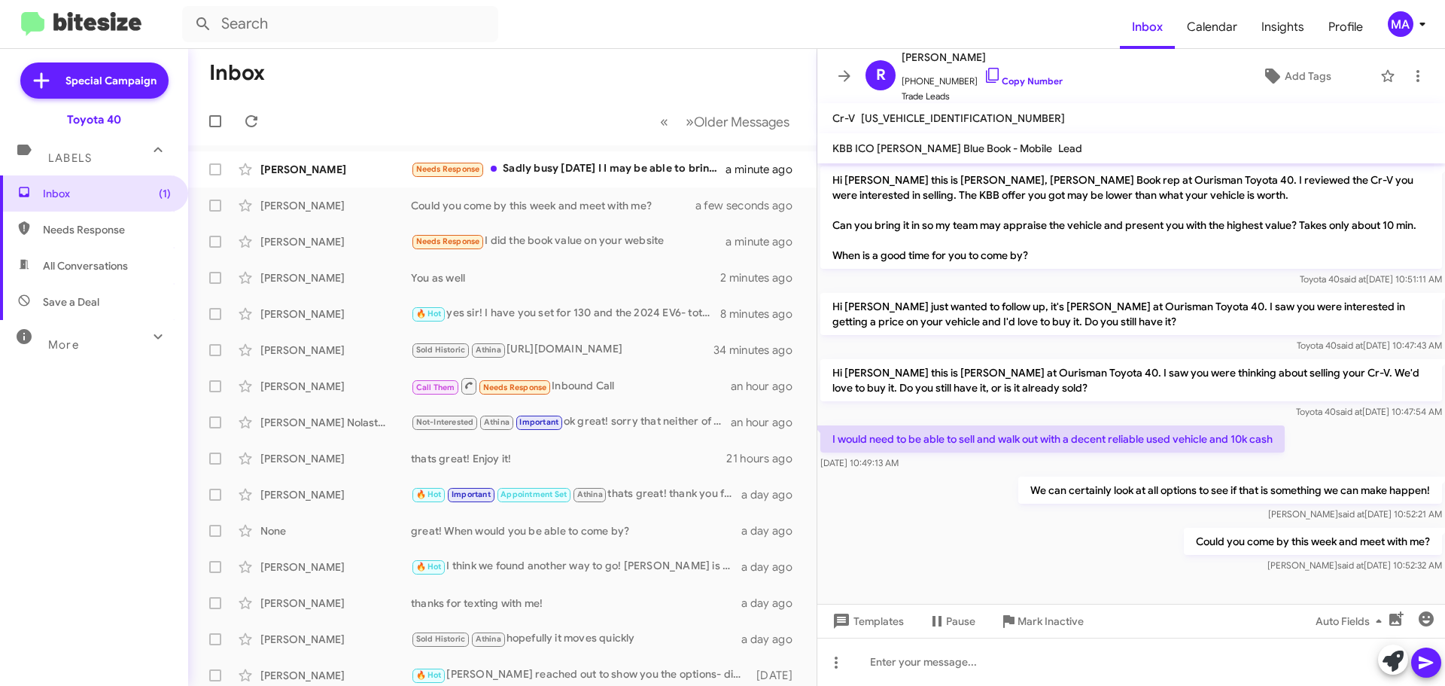
drag, startPoint x: 1424, startPoint y: 549, endPoint x: 830, endPoint y: 442, distance: 604.0
click at [830, 442] on div "Hi Rachel this is Morgan Anderson, Kelly Blue Book rep at Ourisman Toyota 40. I…" at bounding box center [1131, 369] width 628 height 412
copy div "I would need to be able to sell and walk out with a decent reliable used vehicl…"
click at [953, 519] on div "We can certainly look at all options to see if that is something we can make ha…" at bounding box center [1131, 498] width 628 height 51
click at [597, 236] on div "Needs Response I did the book value on your website" at bounding box center [577, 241] width 333 height 17
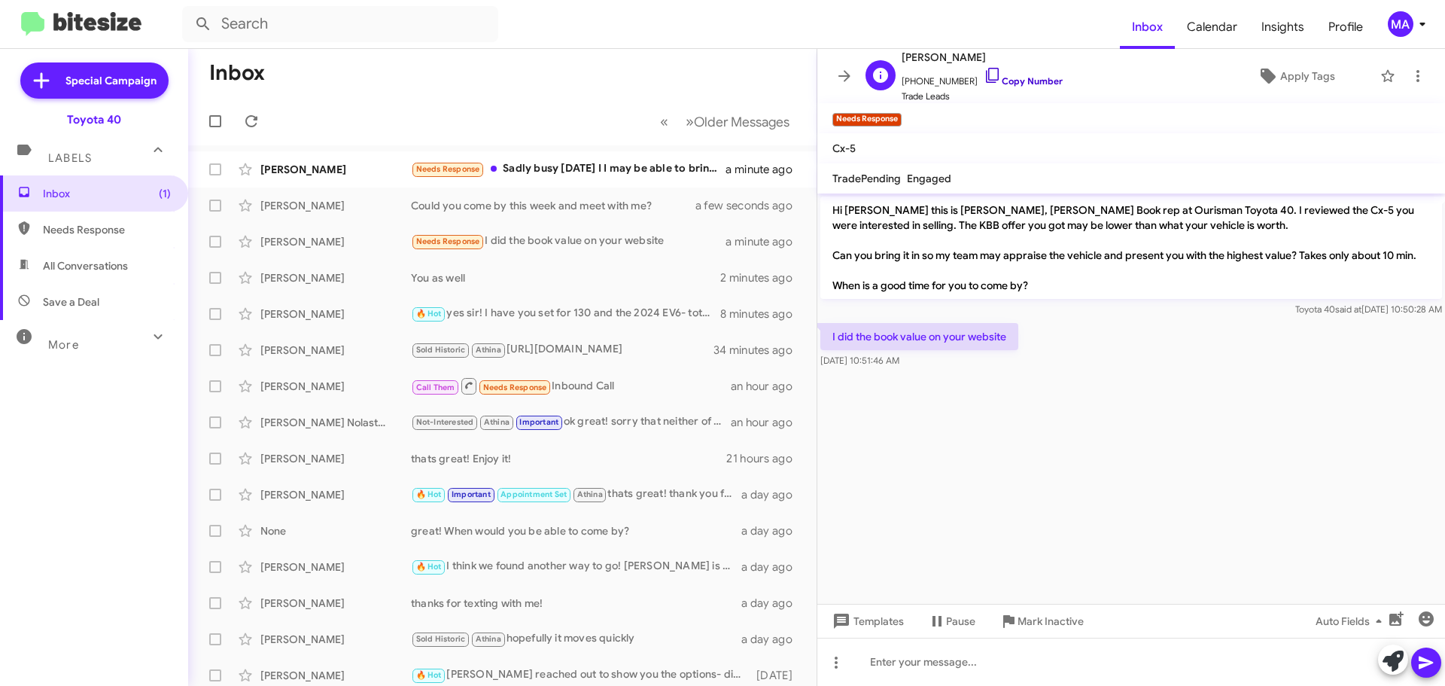
click at [984, 76] on icon at bounding box center [993, 75] width 18 height 18
drag, startPoint x: 929, startPoint y: 365, endPoint x: 830, endPoint y: 333, distance: 104.2
click at [830, 333] on div "I did the book value on your website Oct 2, 2025, 10:51:46 AM" at bounding box center [919, 345] width 198 height 45
copy div "I did the book value on your website Oct 2, 2025, 10:51:46 AM"
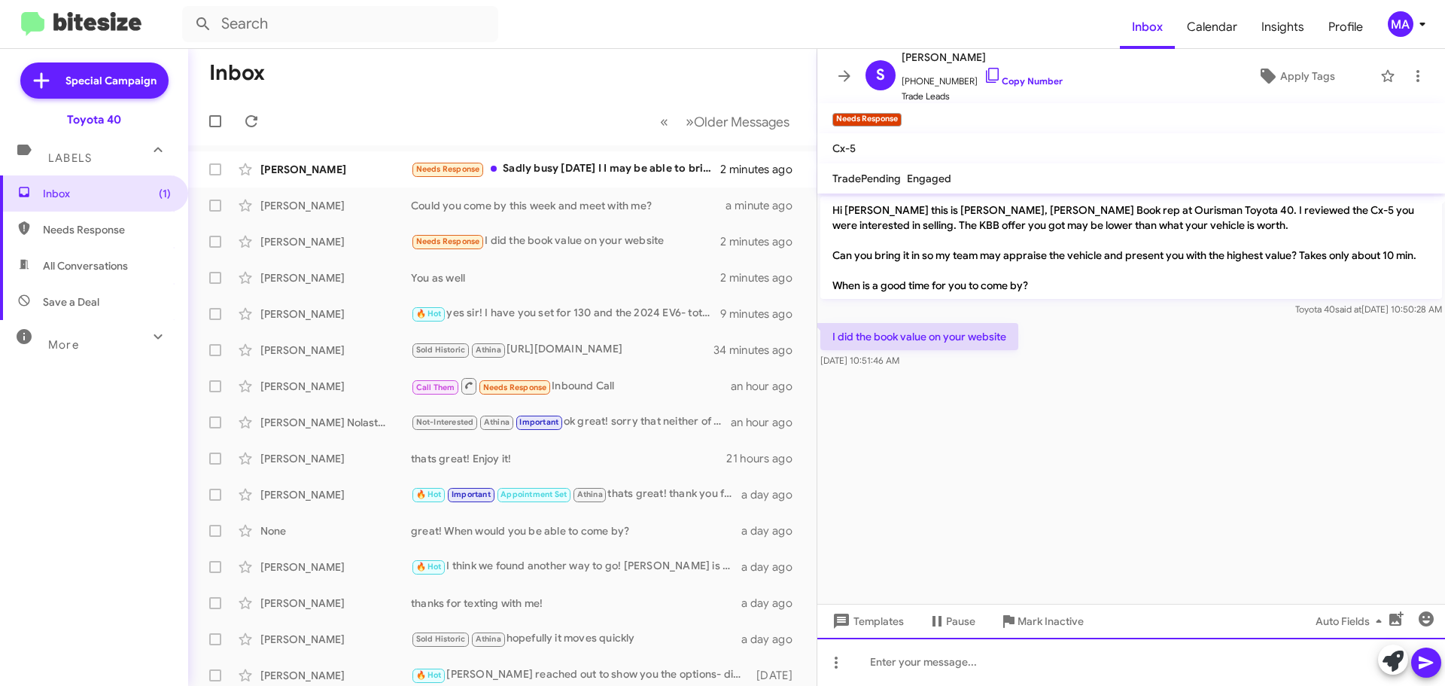
click at [886, 658] on div at bounding box center [1131, 661] width 628 height 48
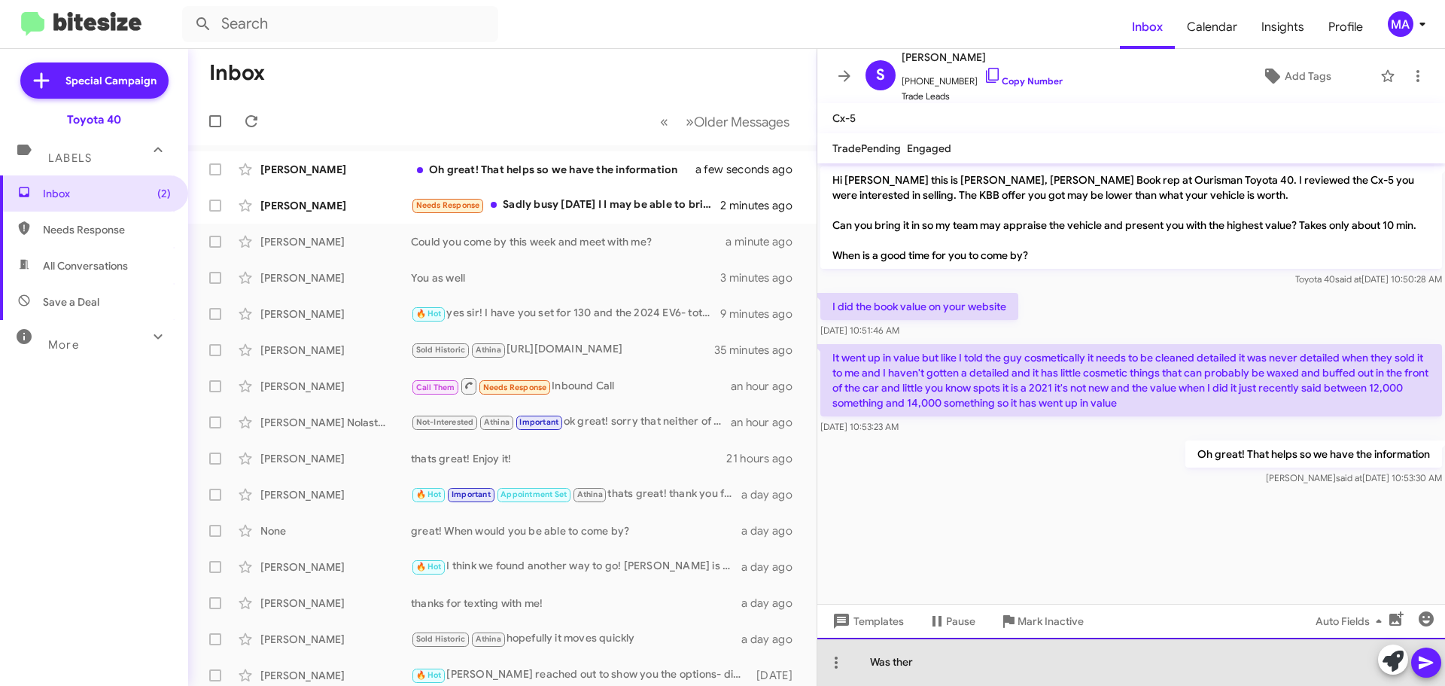
click at [928, 663] on div "Was ther" at bounding box center [1131, 661] width 628 height 48
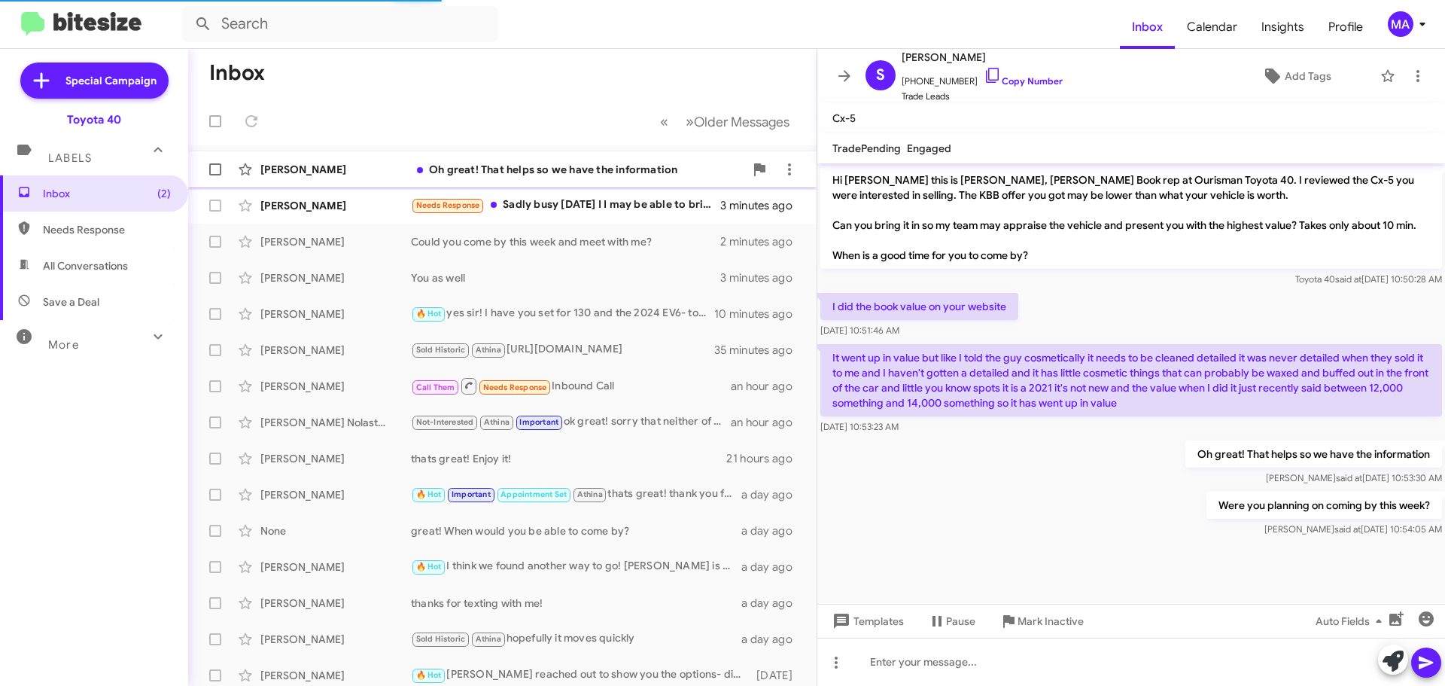
click at [521, 165] on div "Oh great! That helps so we have the information" at bounding box center [577, 169] width 333 height 15
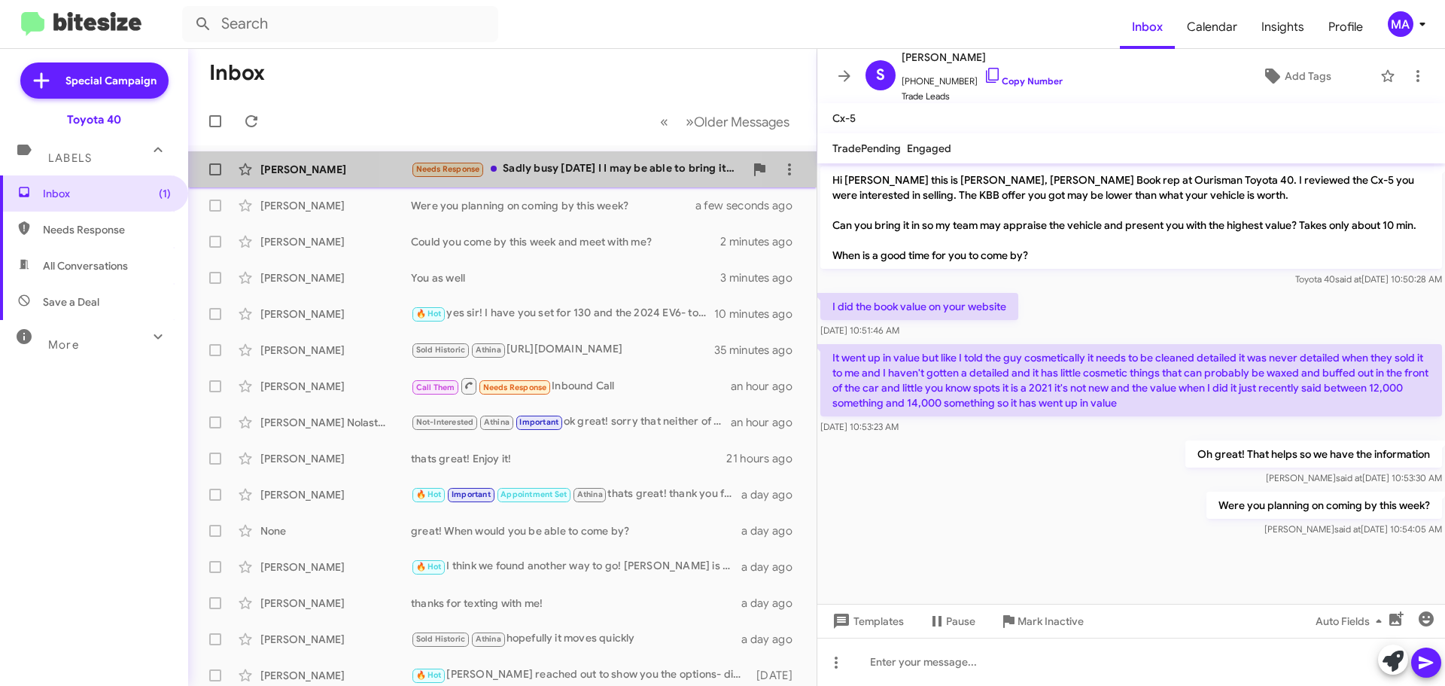
click at [545, 172] on div "Needs Response Sadly busy today I I may be able to bring it in tomorrow if not …" at bounding box center [577, 168] width 333 height 17
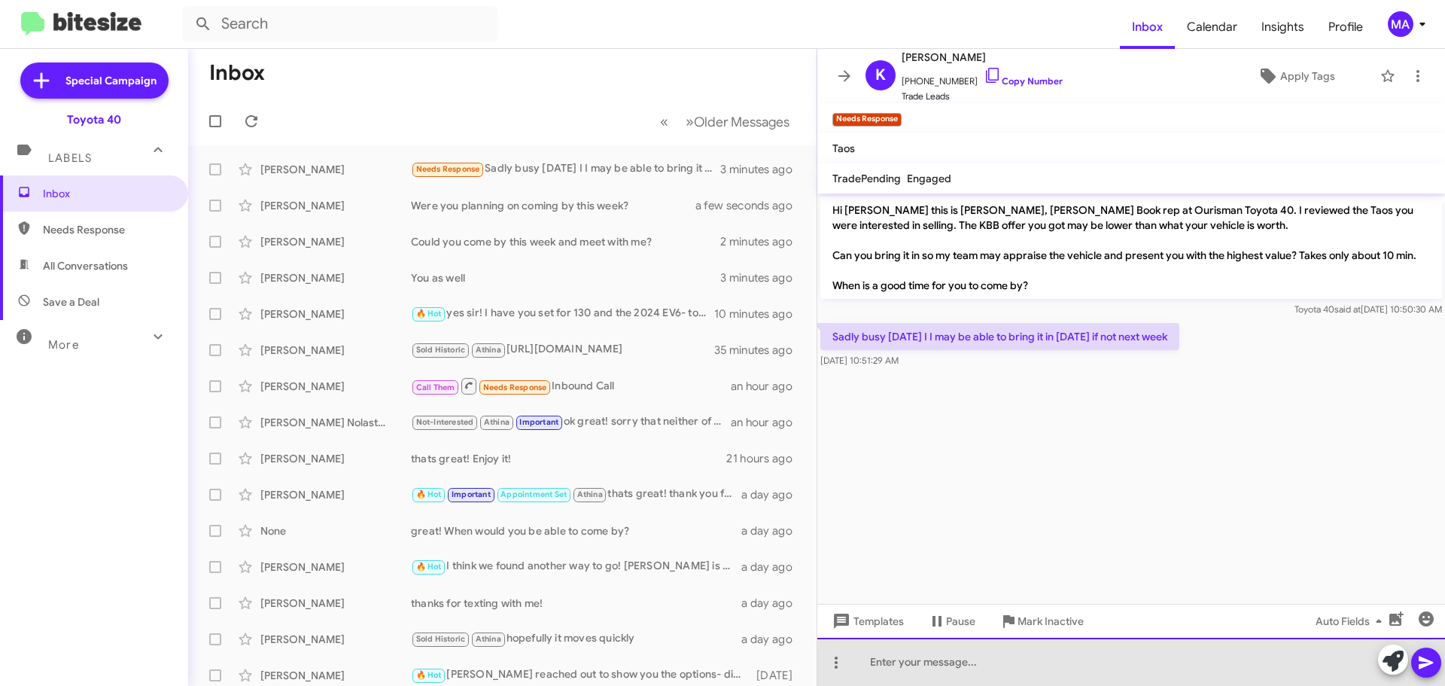
click at [980, 664] on div at bounding box center [1131, 661] width 628 height 48
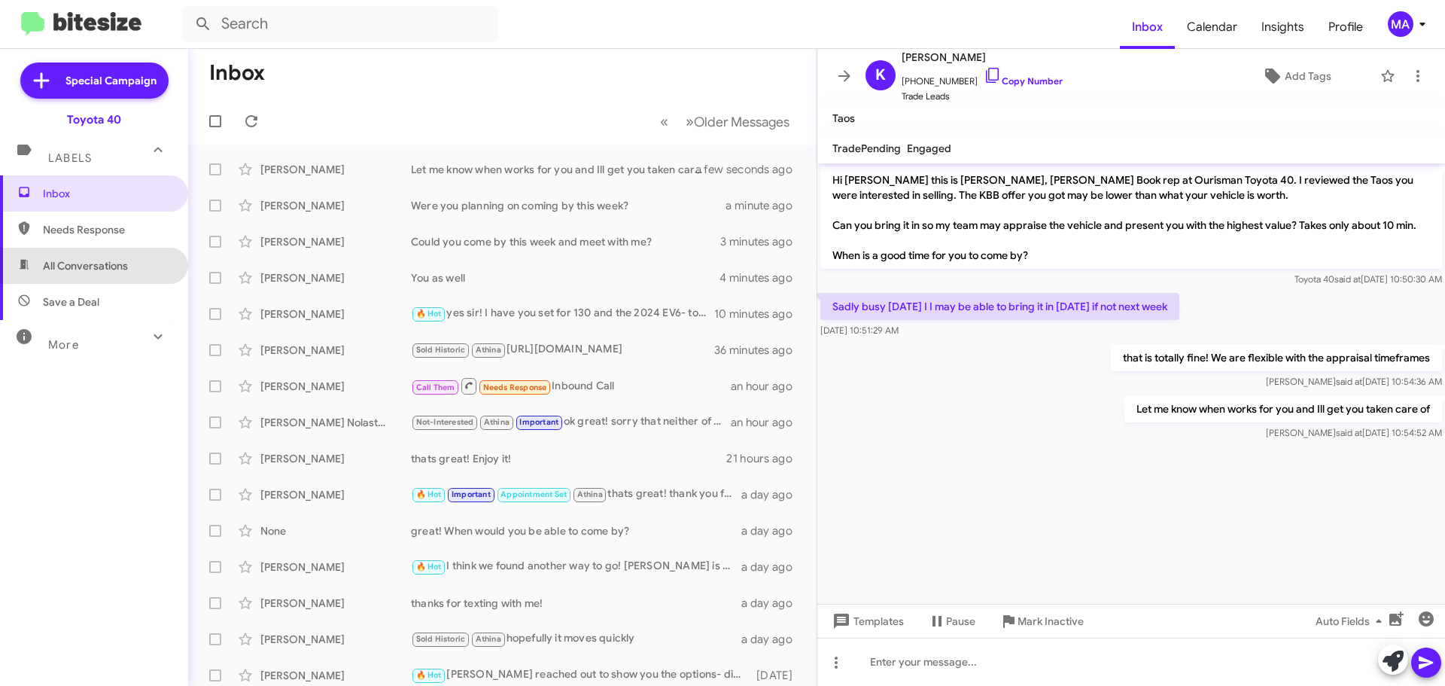
click at [95, 272] on span "All Conversations" at bounding box center [85, 265] width 85 height 15
type input "in:all-conversations"
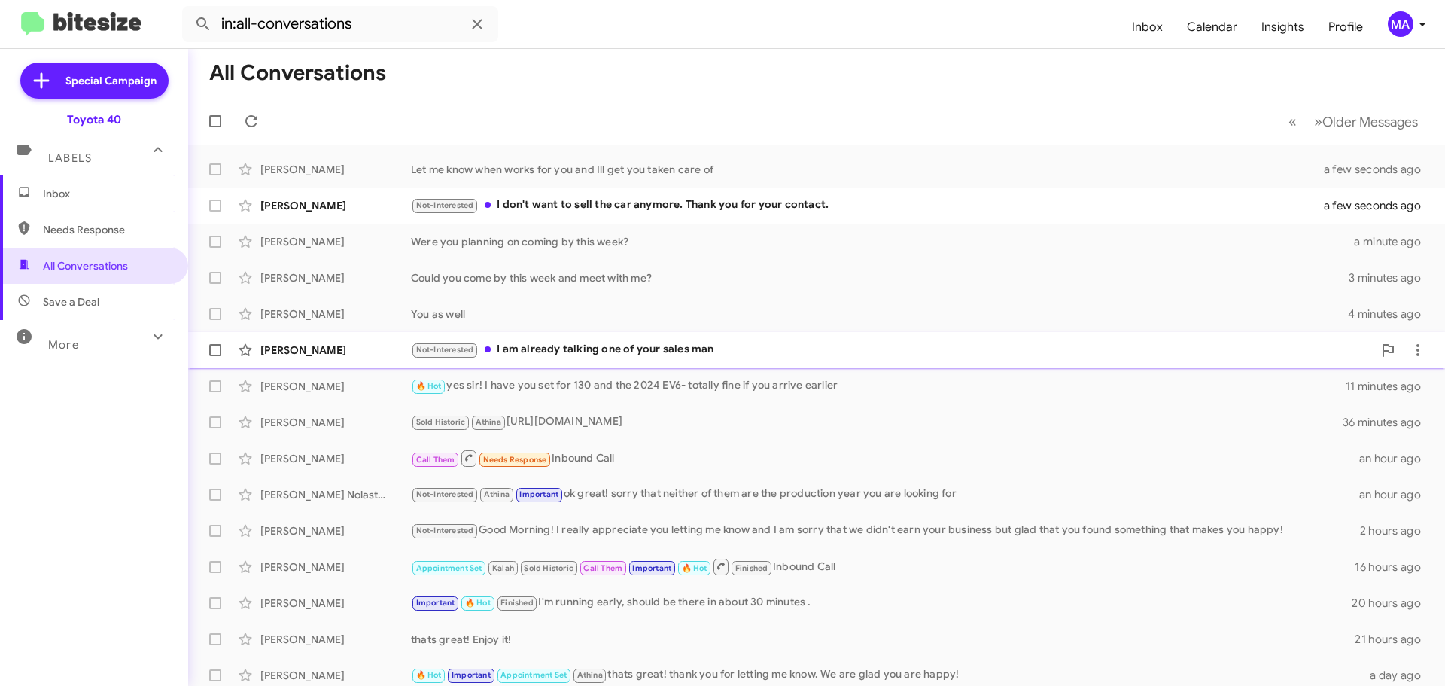
click at [656, 347] on div "Not-Interested I am already talking one of your sales man" at bounding box center [892, 349] width 962 height 17
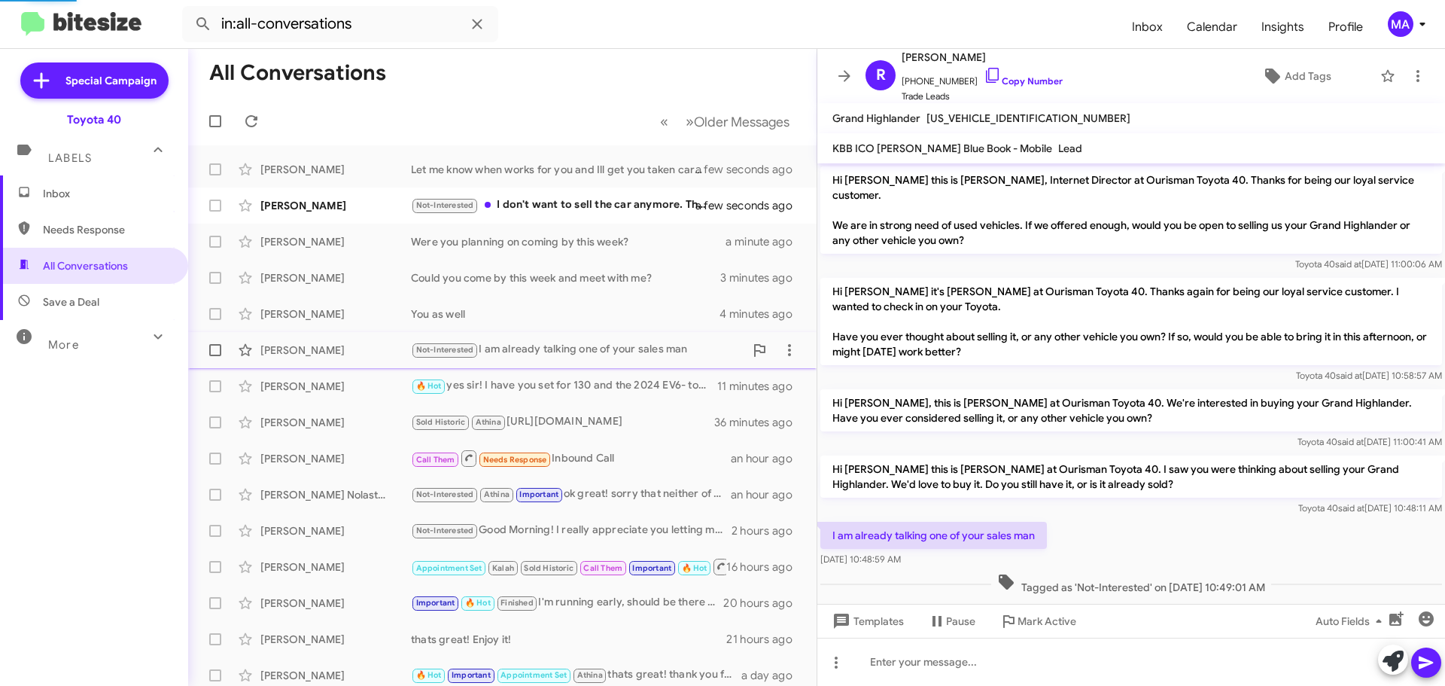
scroll to position [2, 0]
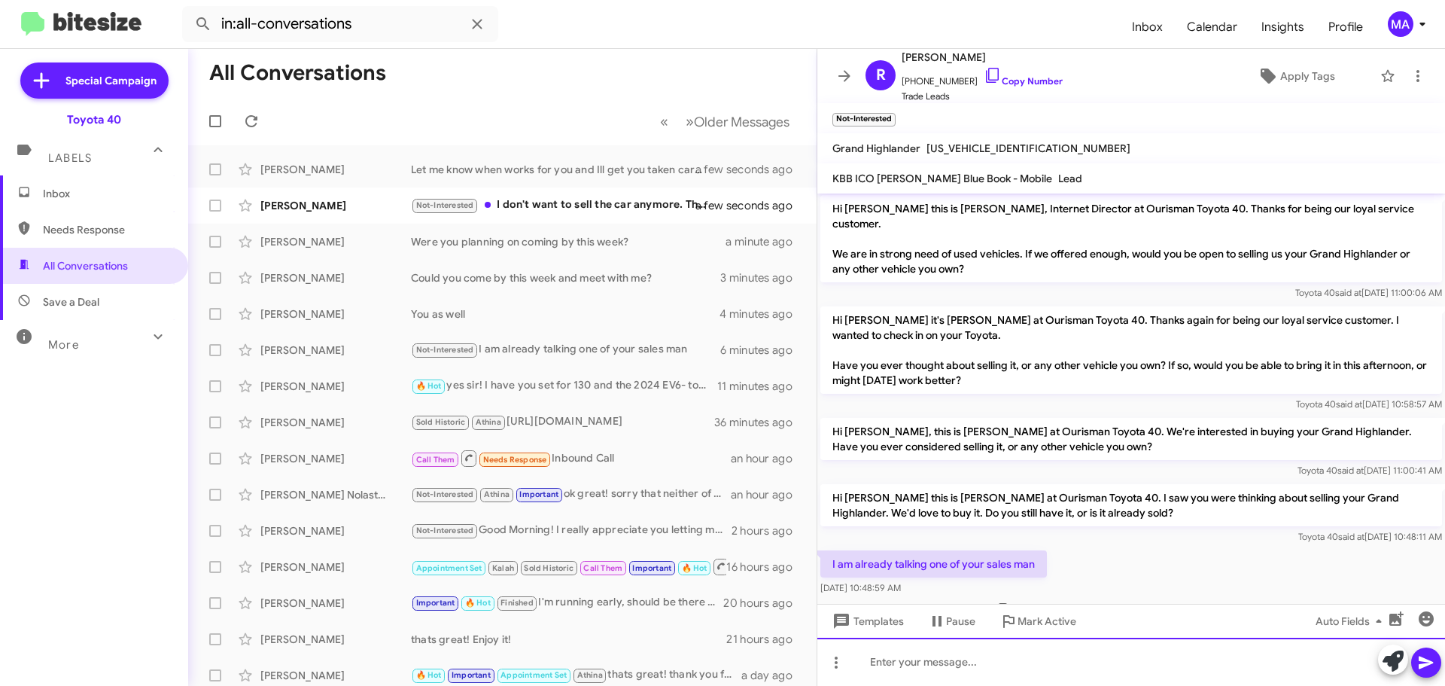
click at [908, 658] on div at bounding box center [1131, 661] width 628 height 48
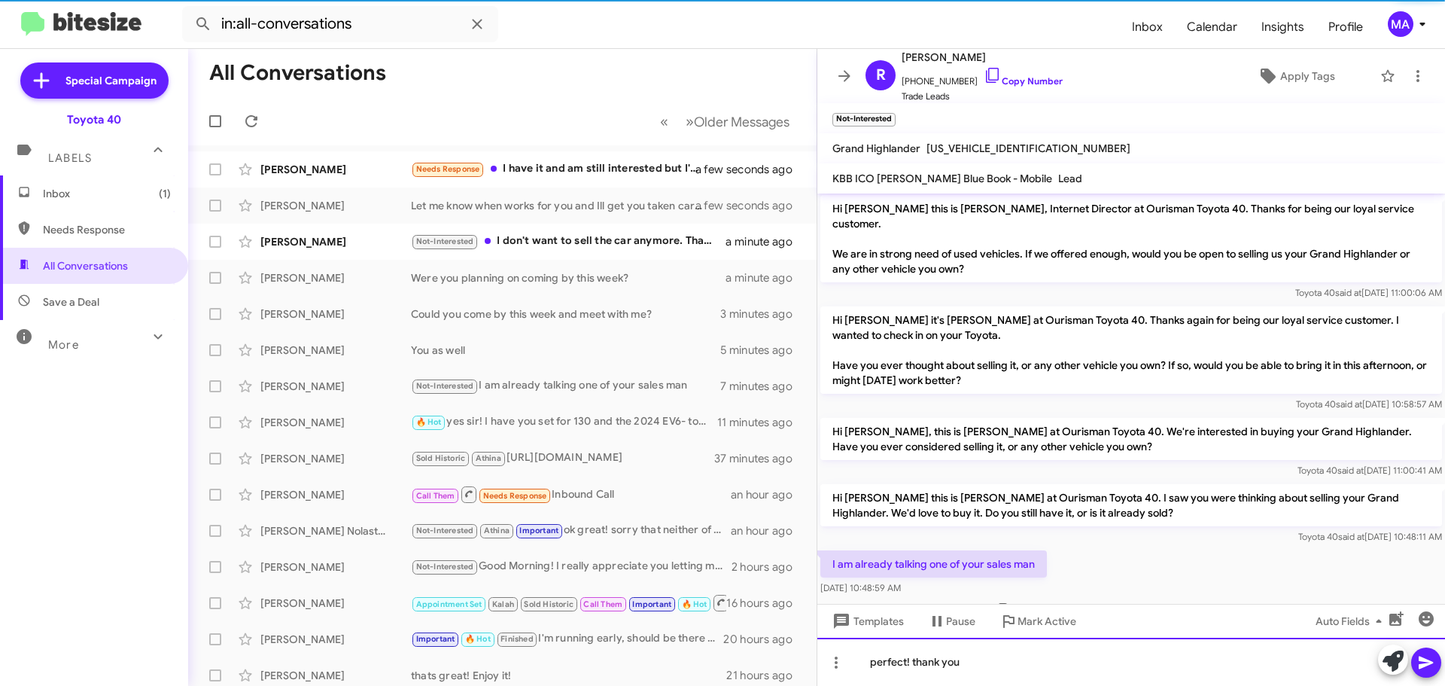
click at [988, 667] on div "perfect! thank you" at bounding box center [1131, 661] width 628 height 48
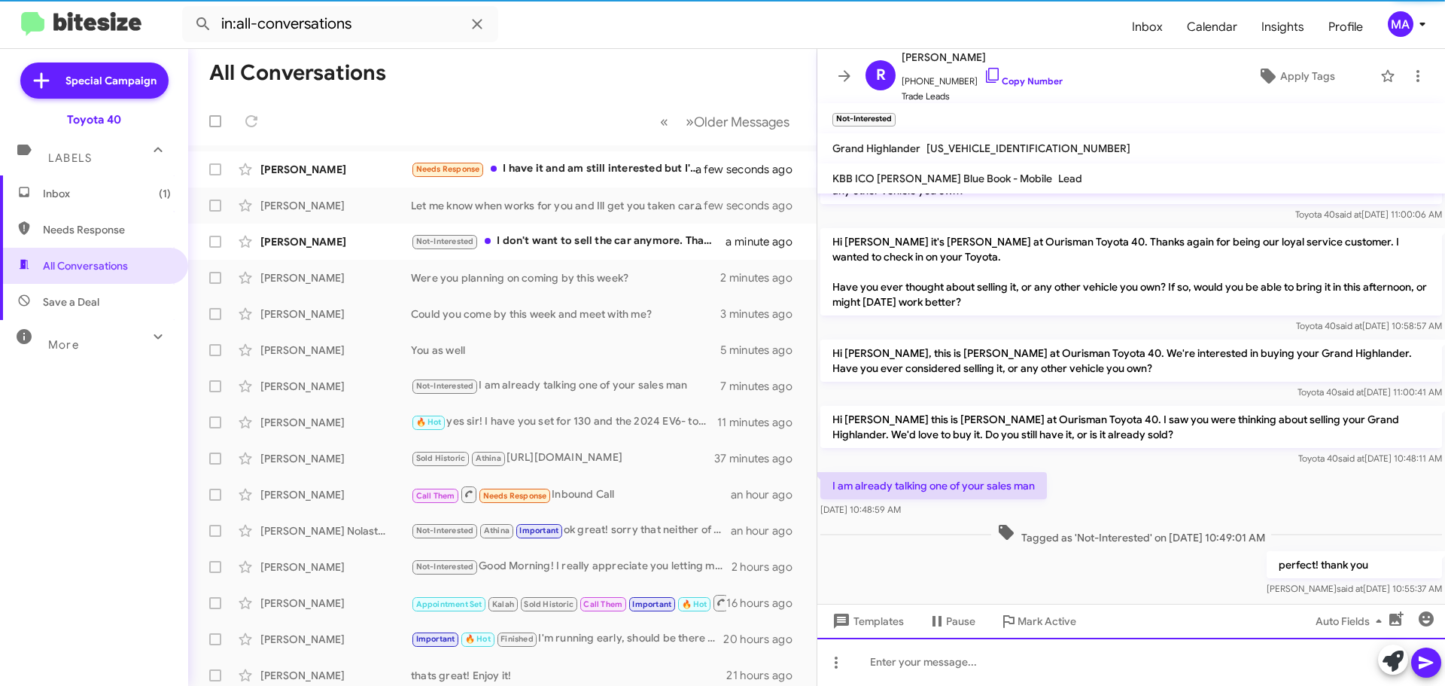
scroll to position [87, 0]
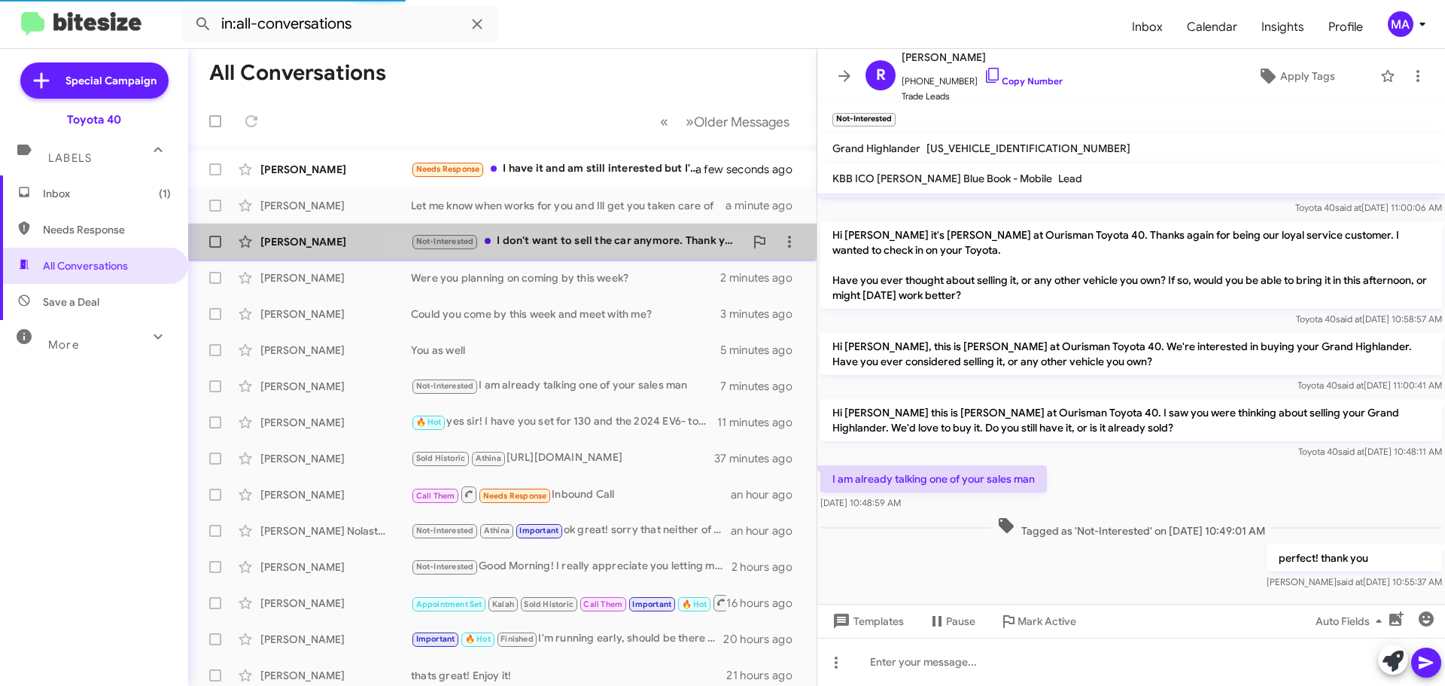
click at [555, 242] on div "Not-Interested I don't want to sell the car anymore. Thank you for your contact." at bounding box center [577, 241] width 333 height 17
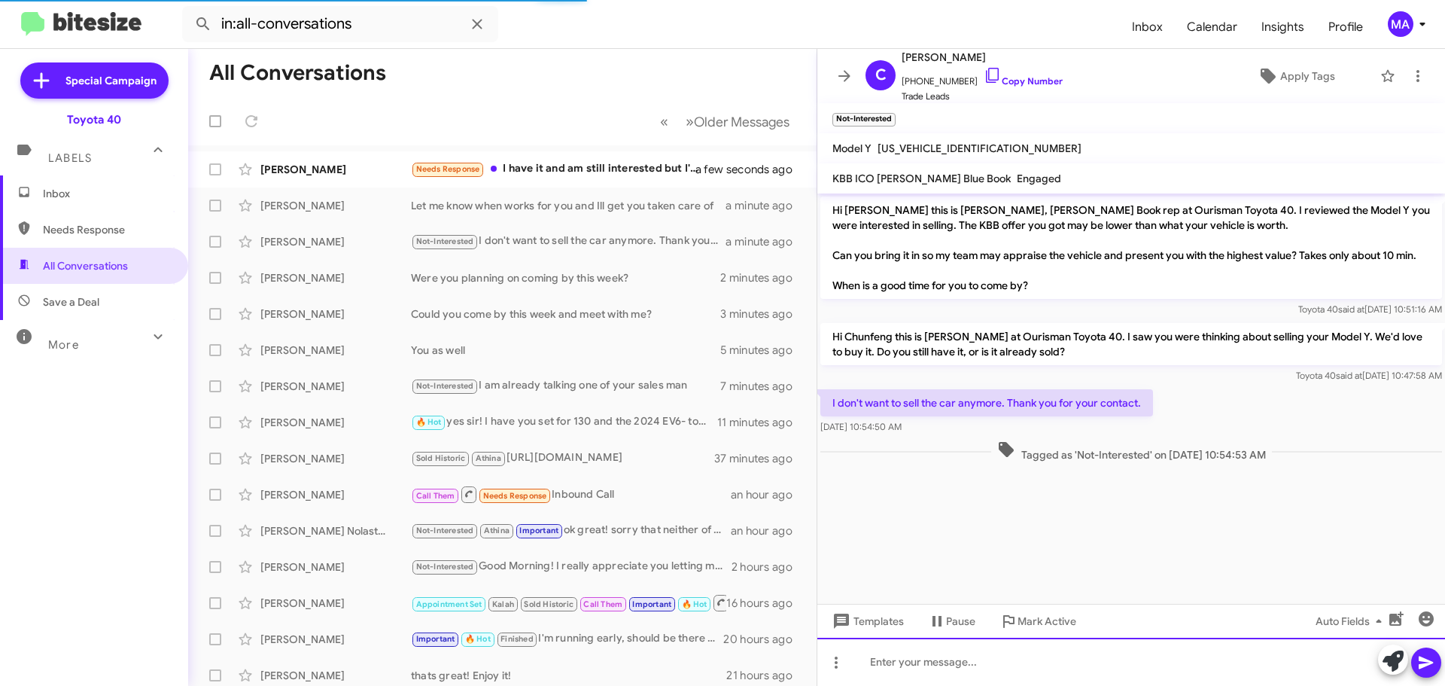
click at [907, 666] on div at bounding box center [1131, 661] width 628 height 48
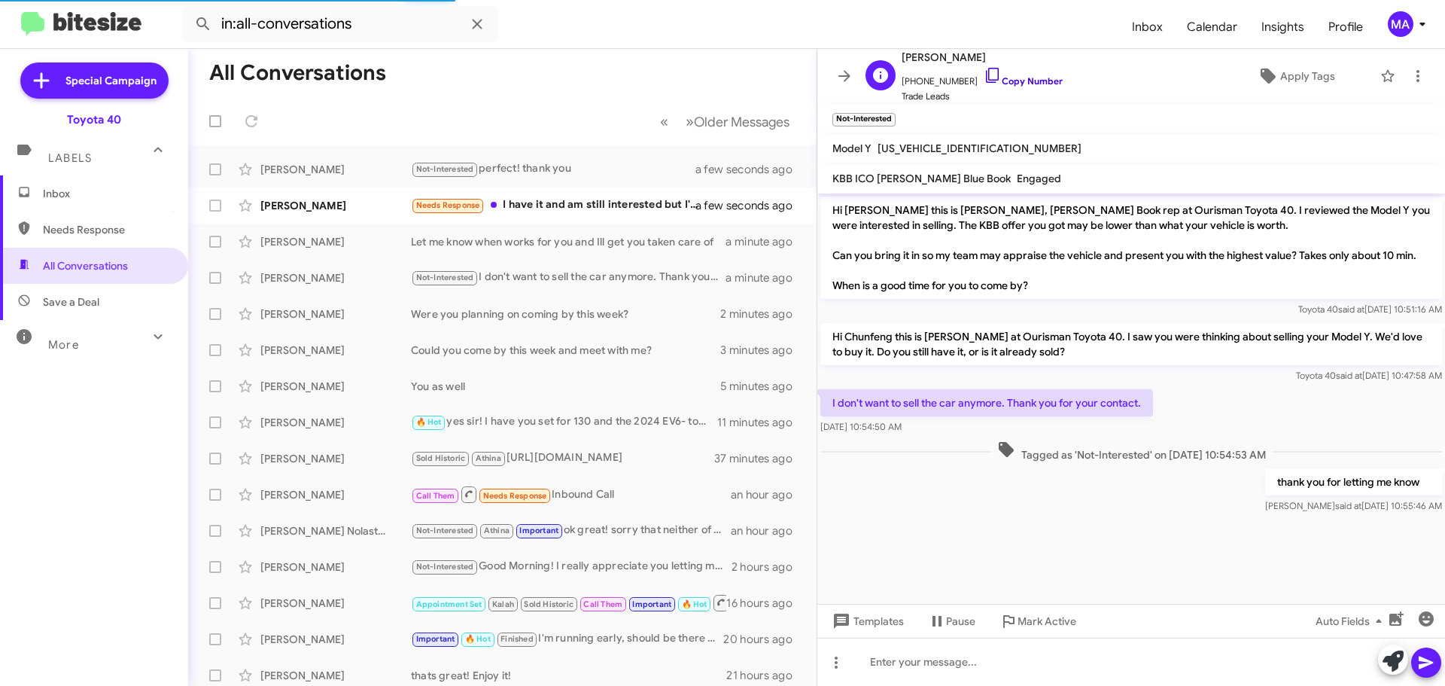
click at [984, 74] on icon at bounding box center [993, 75] width 18 height 18
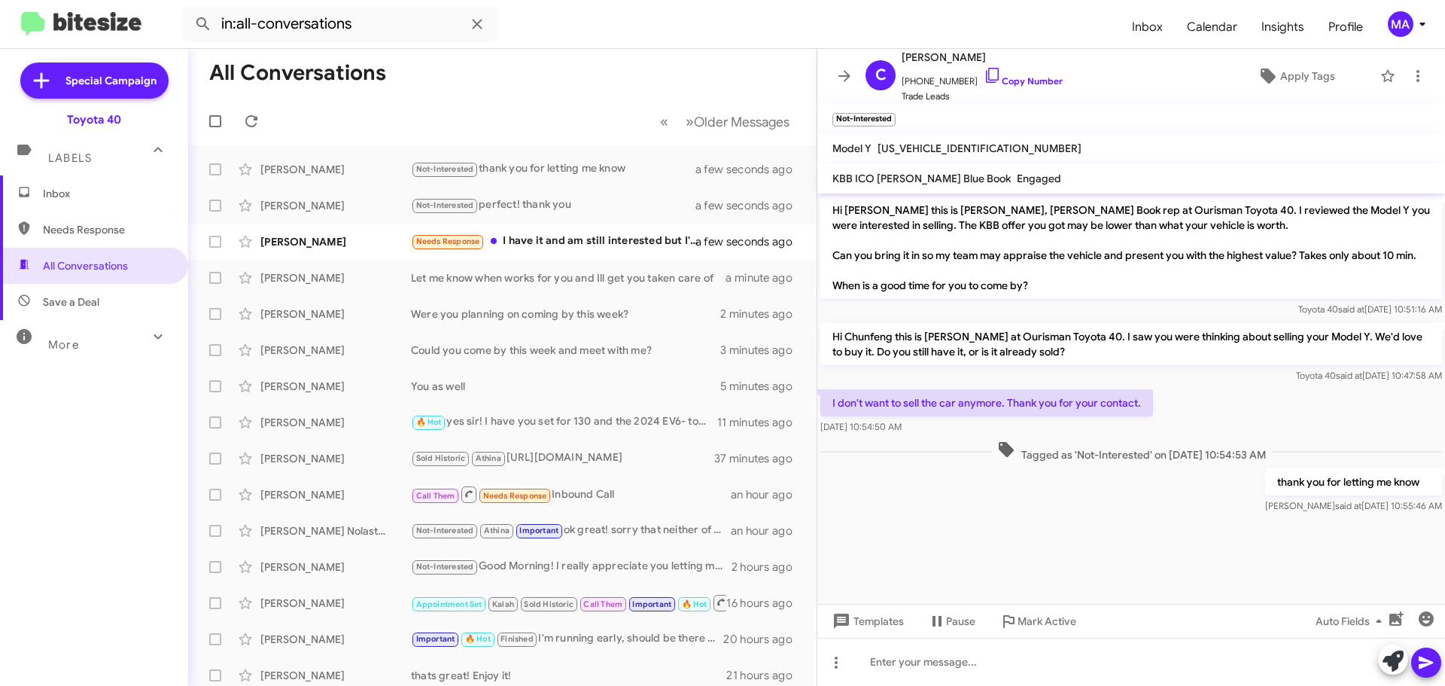
drag, startPoint x: 911, startPoint y: 427, endPoint x: 831, endPoint y: 403, distance: 84.0
click at [831, 403] on div "I don't want to sell the car anymore. Thank you for your contact. Oct 2, 2025, …" at bounding box center [1131, 411] width 628 height 51
copy div "I don't want to sell the car anymore. Thank you for your contact. Oct 2, 2025, …"
click at [1047, 527] on div at bounding box center [1131, 525] width 628 height 19
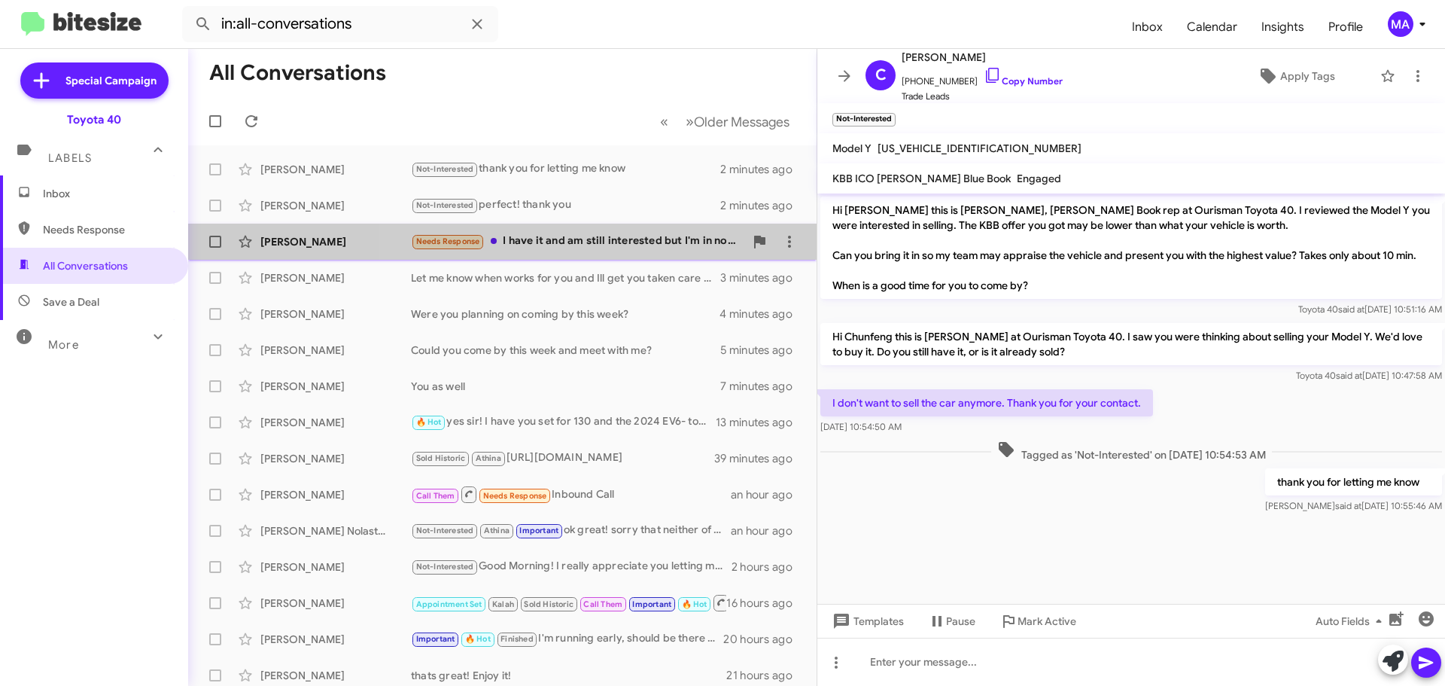
click at [625, 236] on div "Needs Response I have it and am still interested but I'm in no rush. What did y…" at bounding box center [577, 241] width 333 height 17
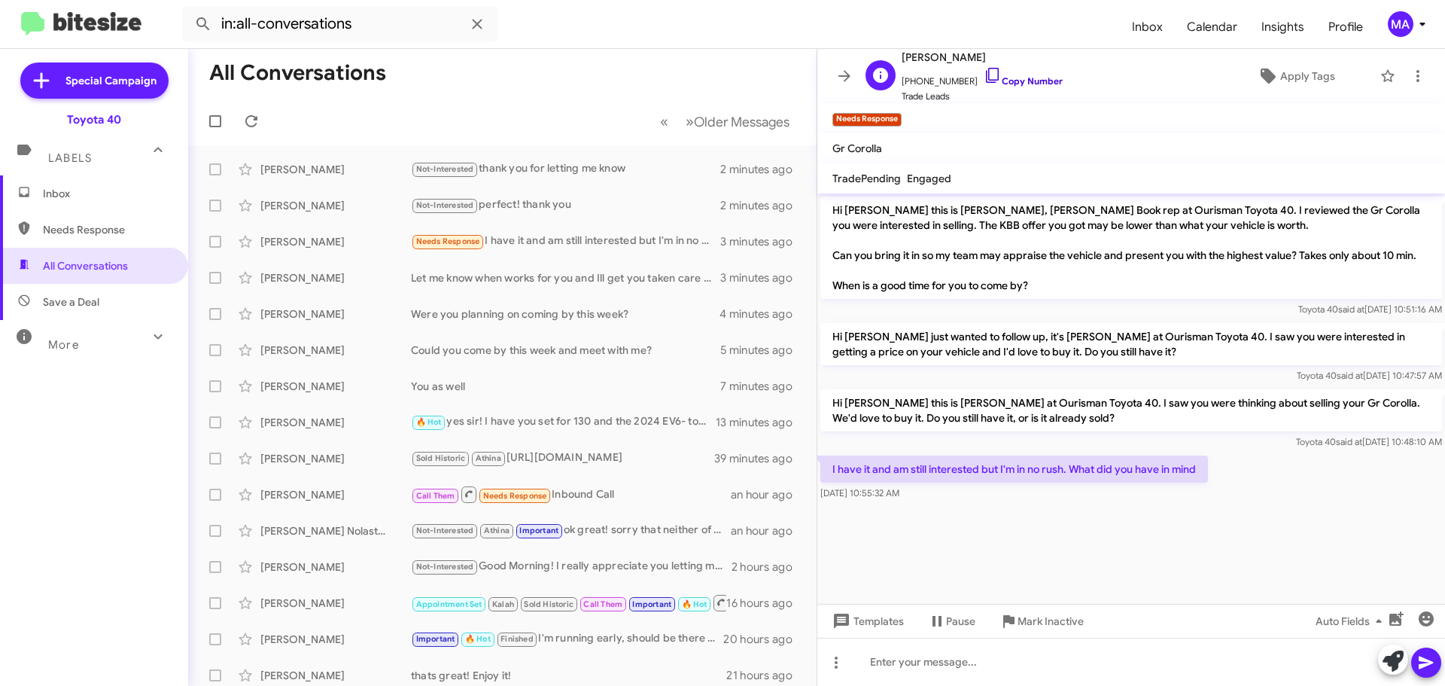
click at [984, 75] on icon at bounding box center [993, 75] width 18 height 18
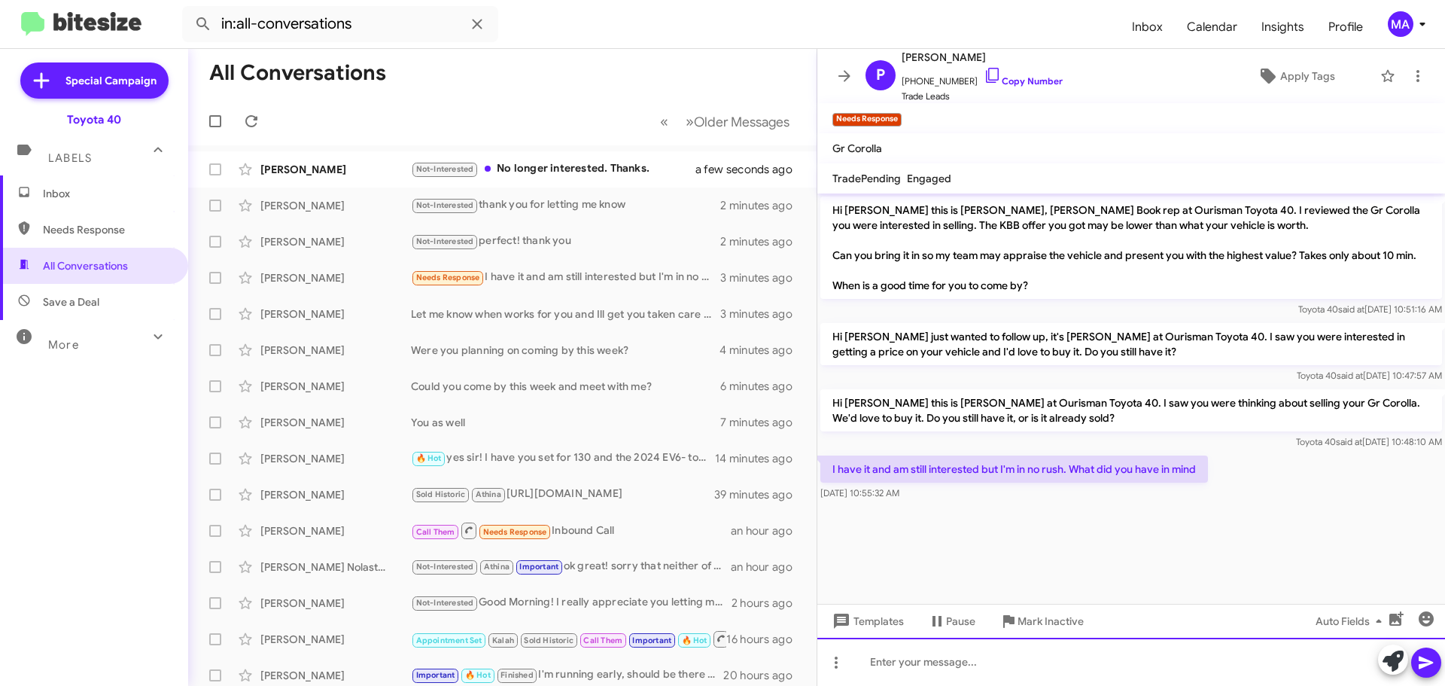
click at [961, 664] on div at bounding box center [1131, 661] width 628 height 48
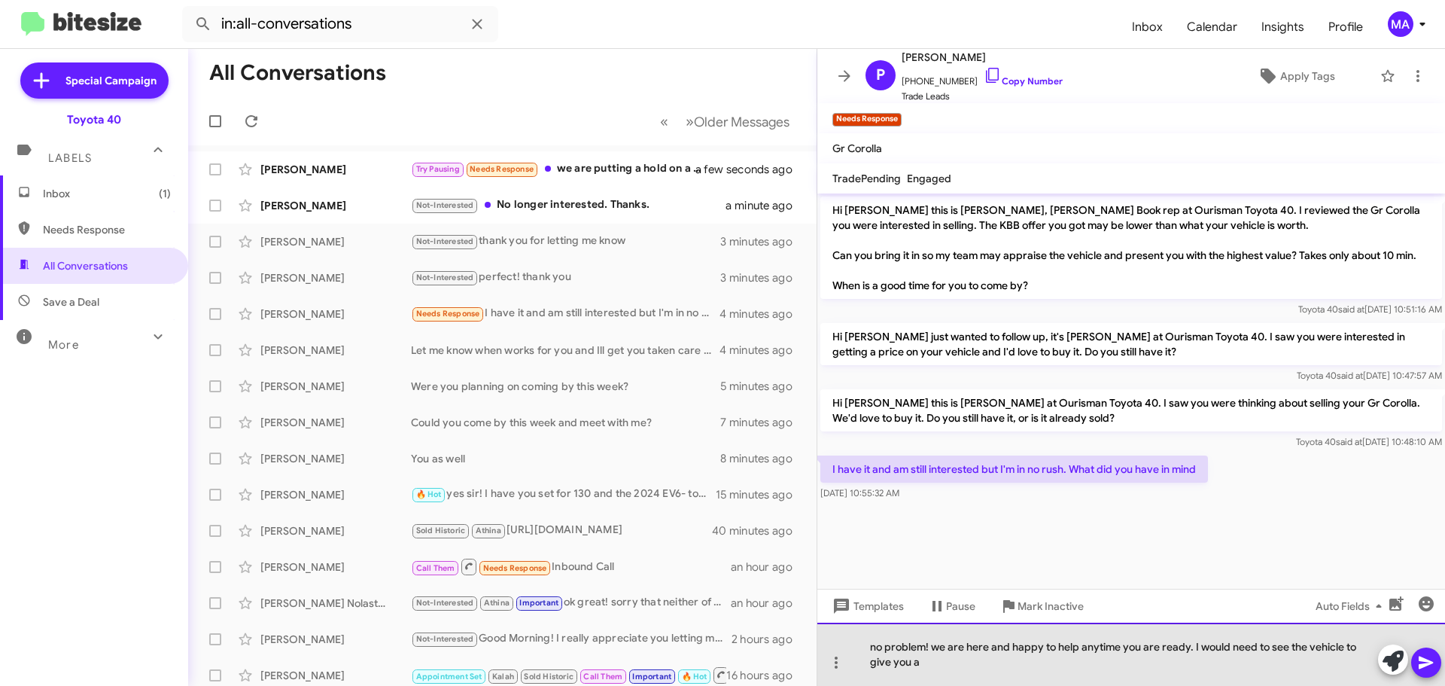
click at [953, 669] on div "no problem! we are here and happy to help anytime you are ready. I would need t…" at bounding box center [1131, 653] width 628 height 63
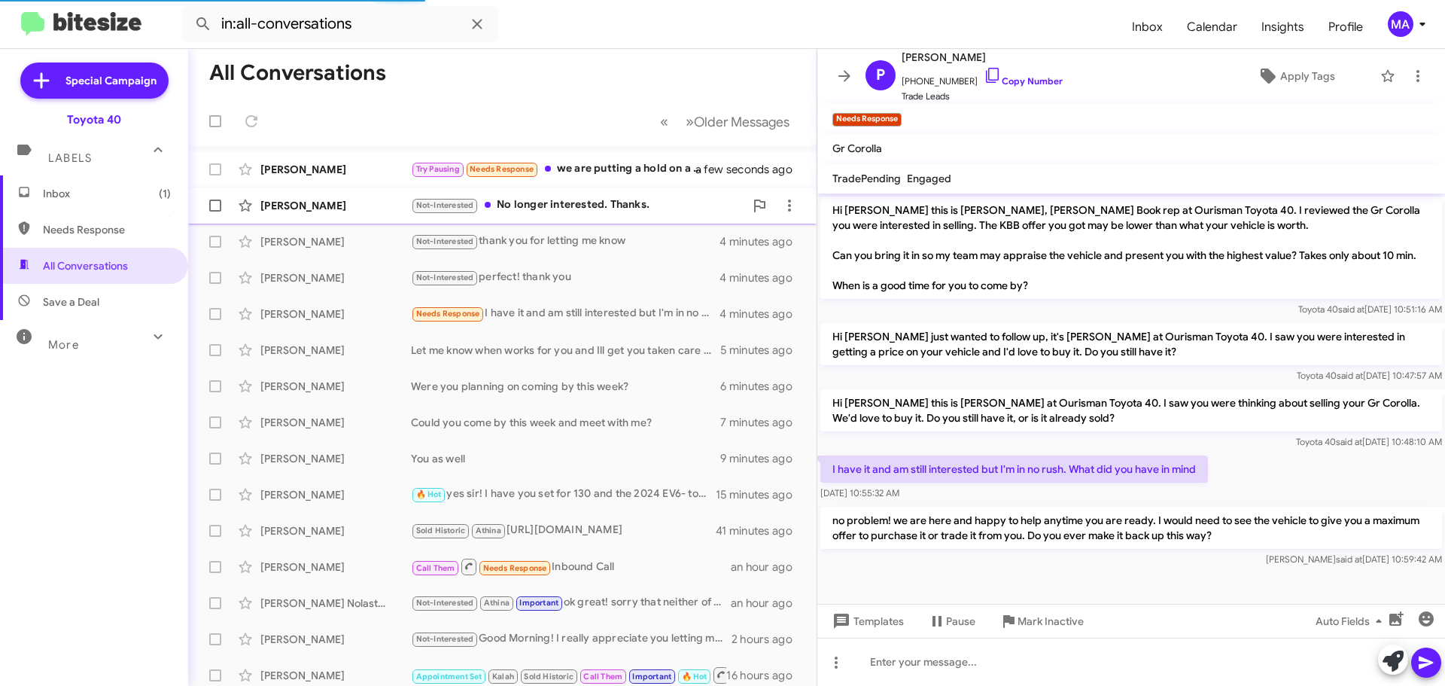
click at [572, 202] on div "Not-Interested No longer interested. Thanks." at bounding box center [577, 204] width 333 height 17
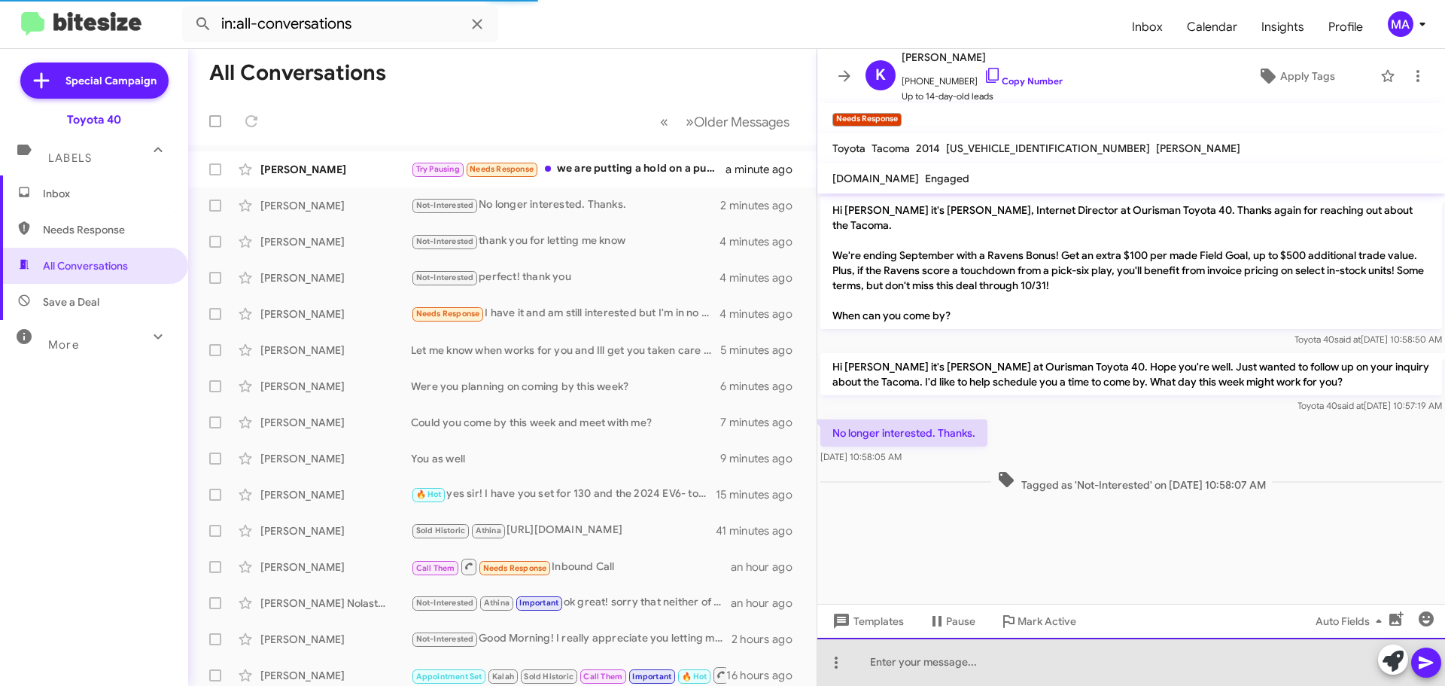
click at [909, 660] on div at bounding box center [1131, 661] width 628 height 48
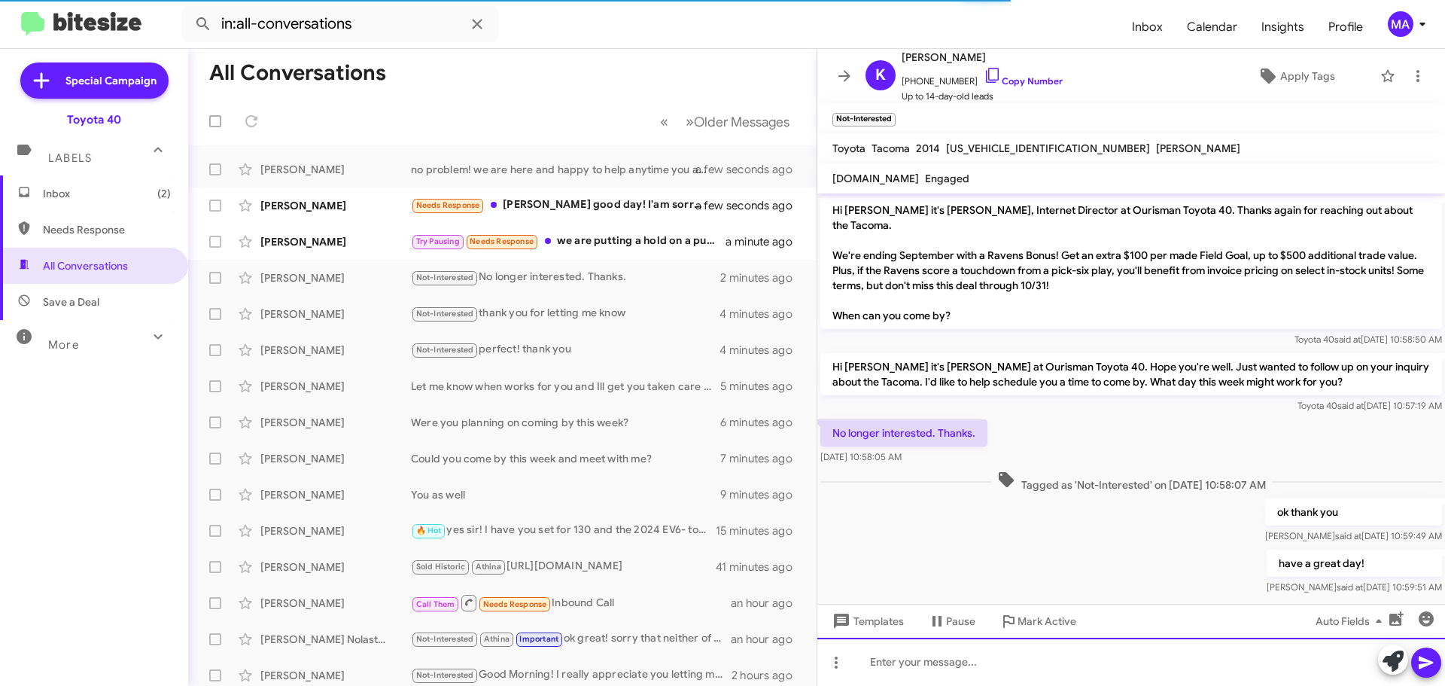
scroll to position [2, 0]
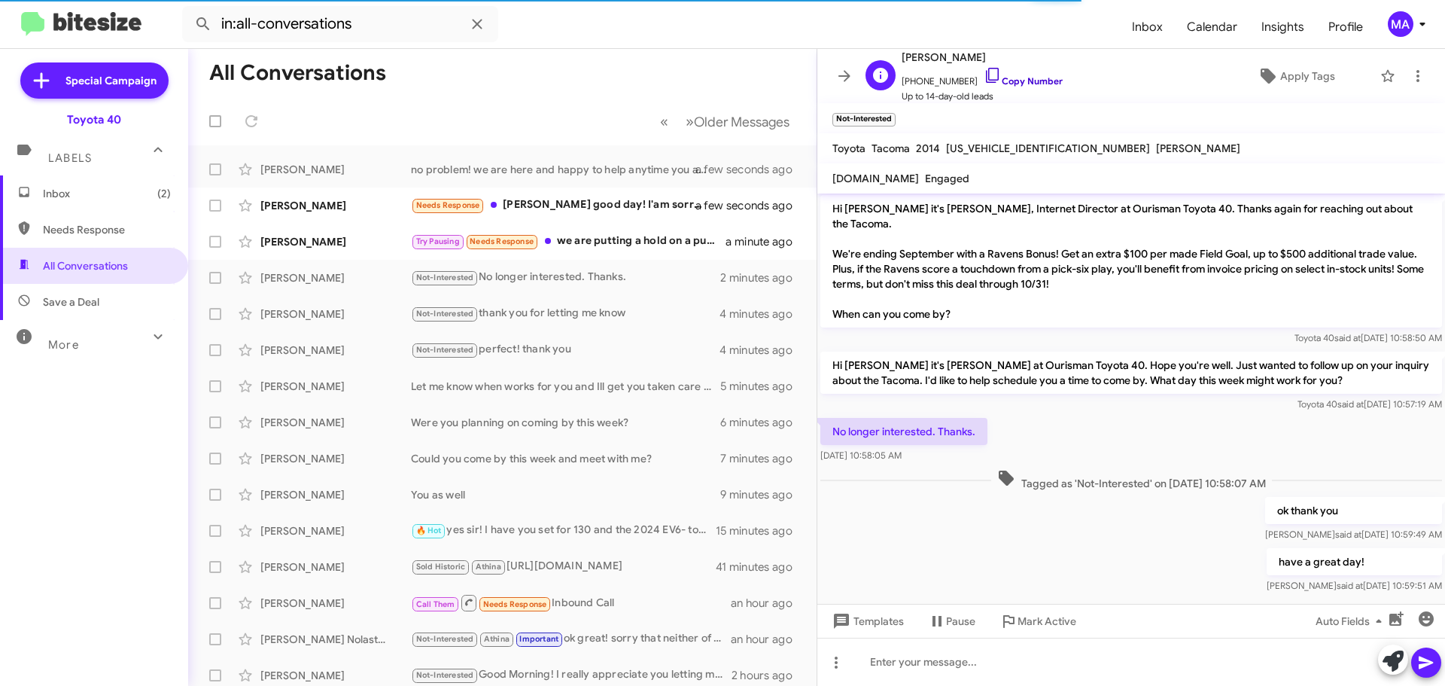
click at [984, 77] on icon at bounding box center [993, 75] width 18 height 18
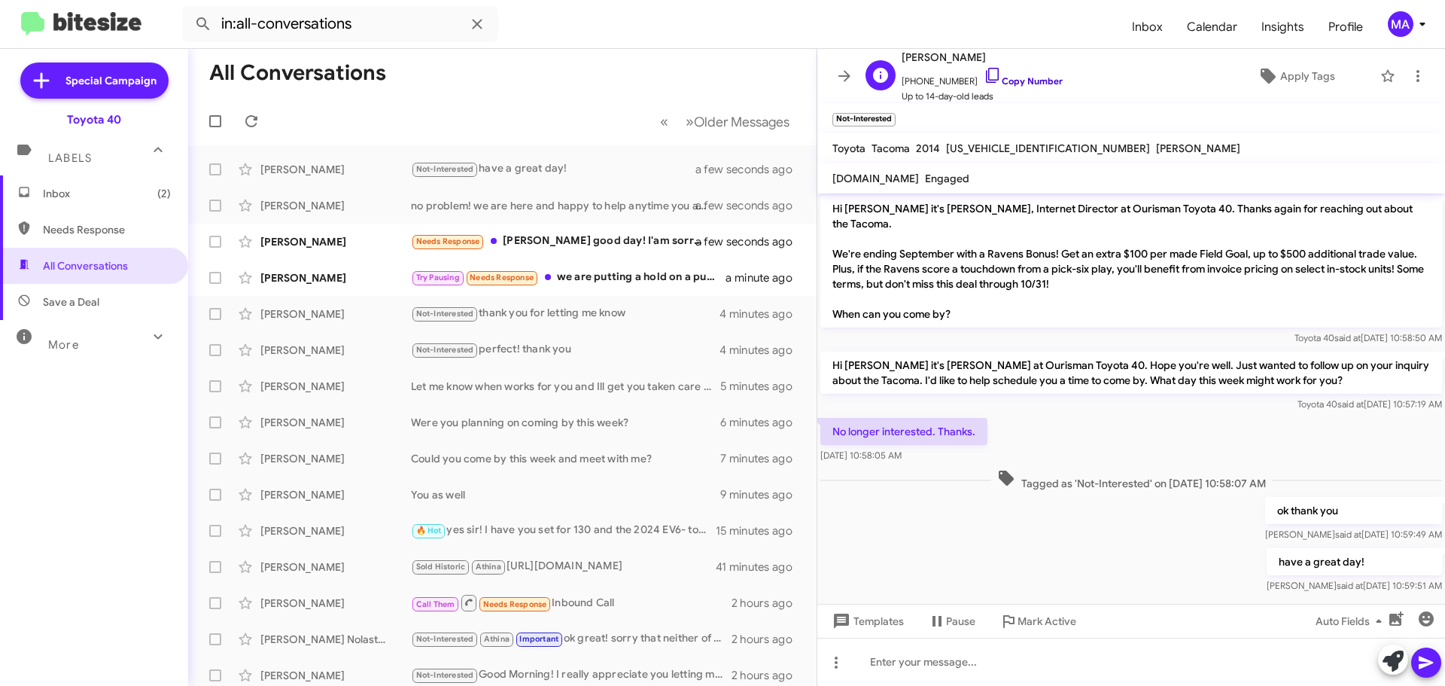
drag, startPoint x: 978, startPoint y: 71, endPoint x: 970, endPoint y: 71, distance: 7.6
click at [984, 71] on icon at bounding box center [993, 75] width 18 height 18
click at [606, 283] on div "Try Pausing Needs Response we are putting a hold on a purchase until after the …" at bounding box center [577, 277] width 333 height 17
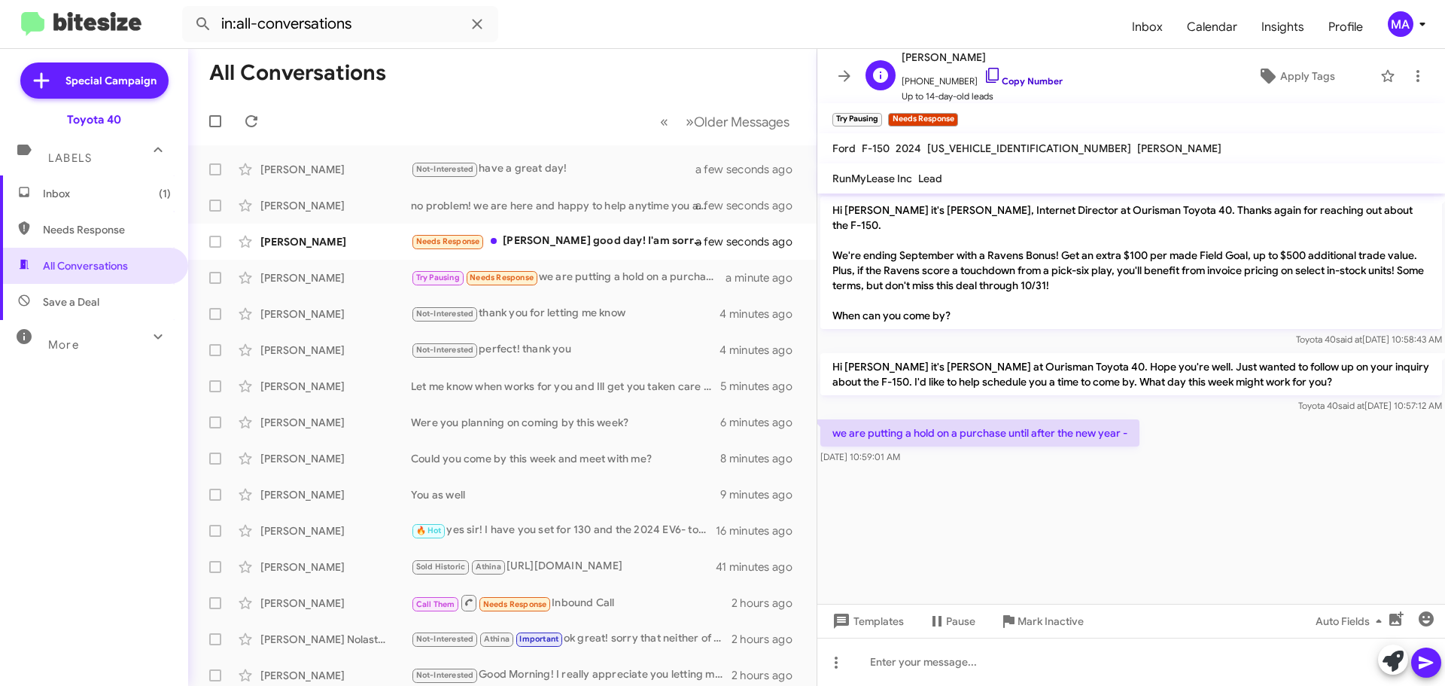
click at [984, 78] on icon at bounding box center [993, 75] width 18 height 18
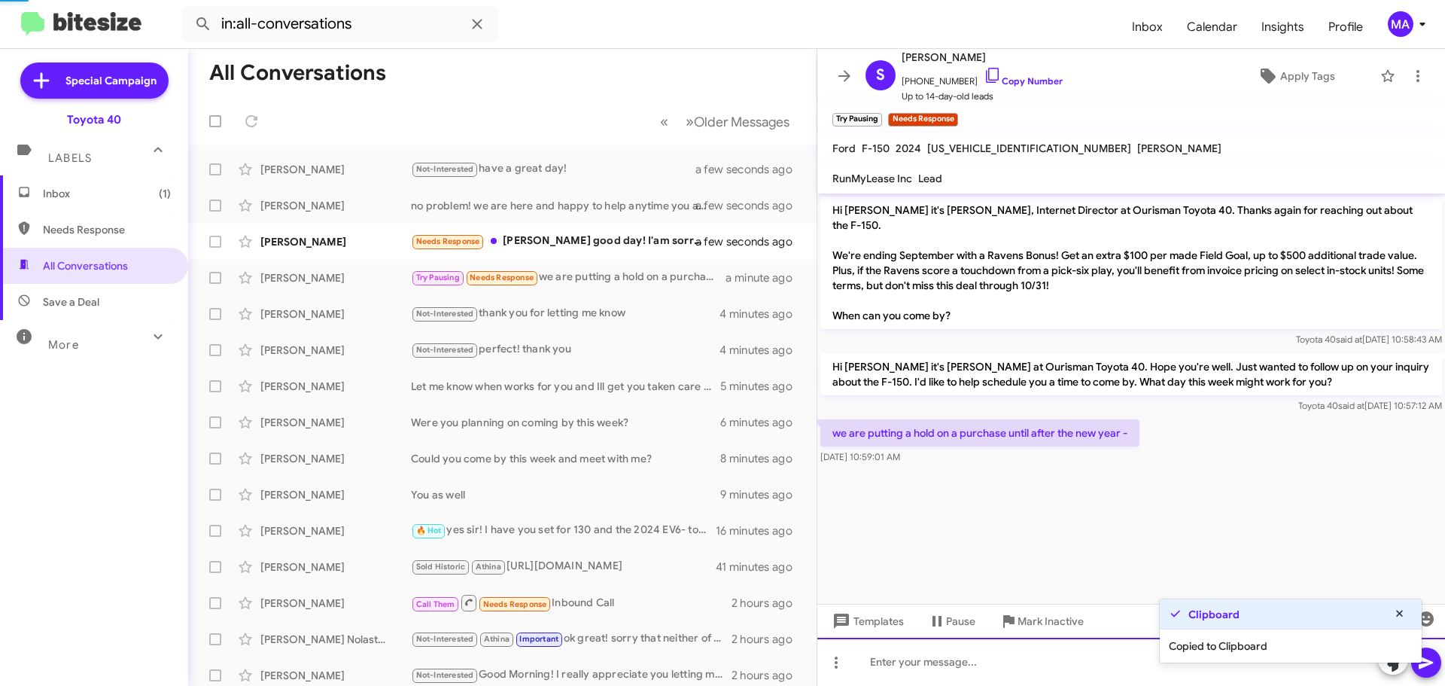
click at [987, 670] on div at bounding box center [1131, 661] width 628 height 48
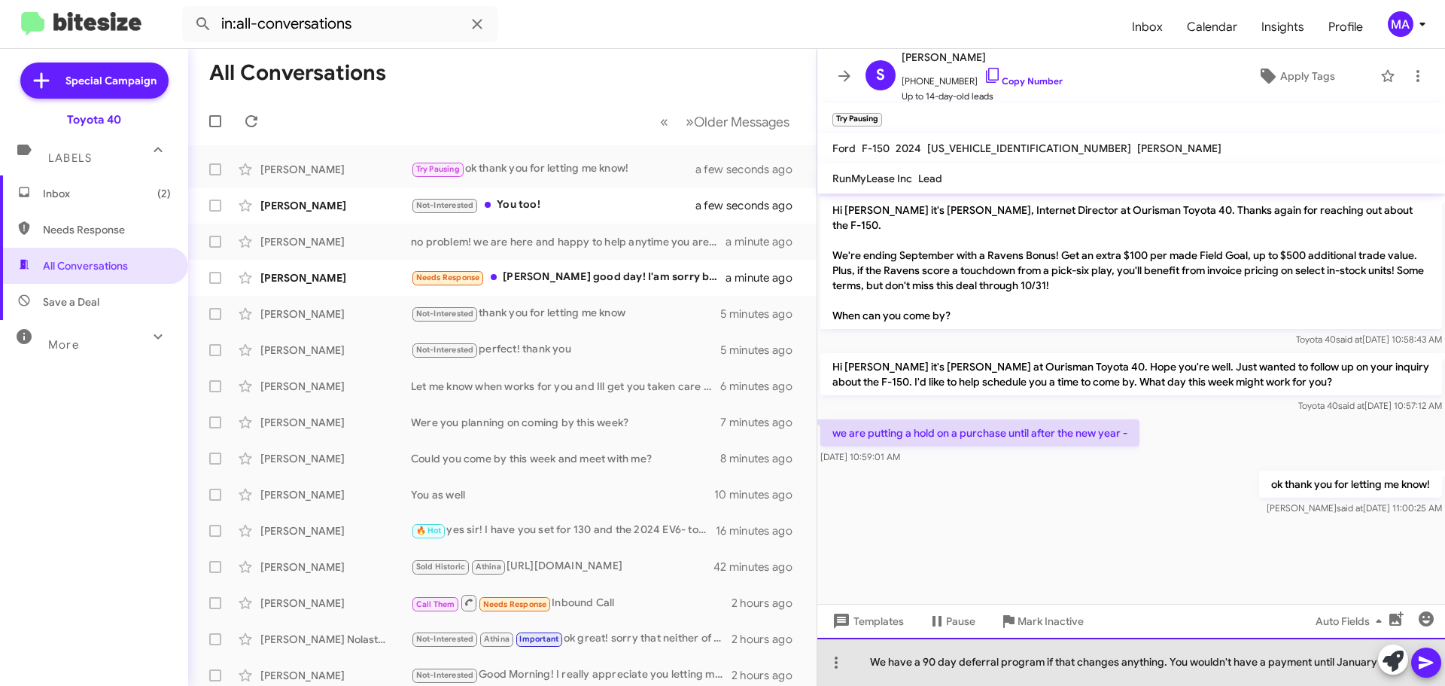
click at [1224, 667] on div "We have a 90 day deferral program if that changes anything. You wouldn't have a…" at bounding box center [1131, 661] width 628 height 48
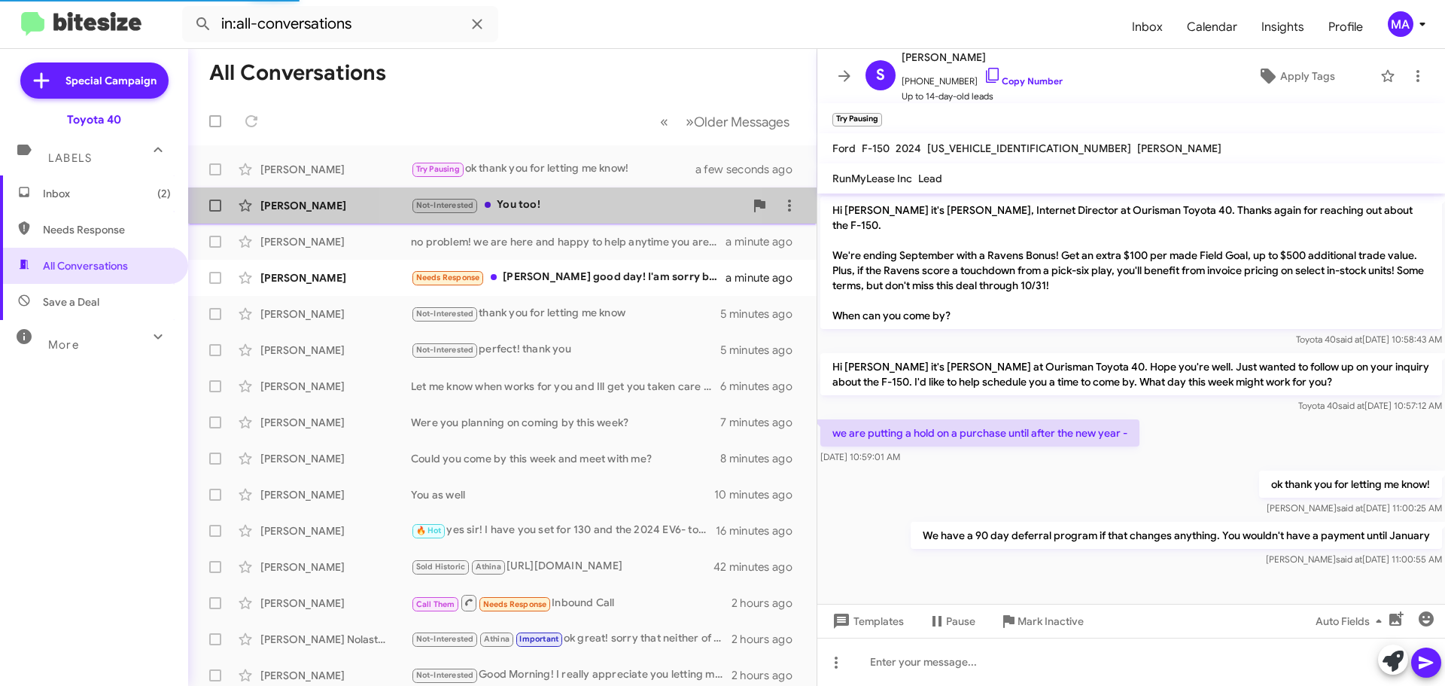
click at [523, 201] on div "Not-Interested You too!" at bounding box center [577, 204] width 333 height 17
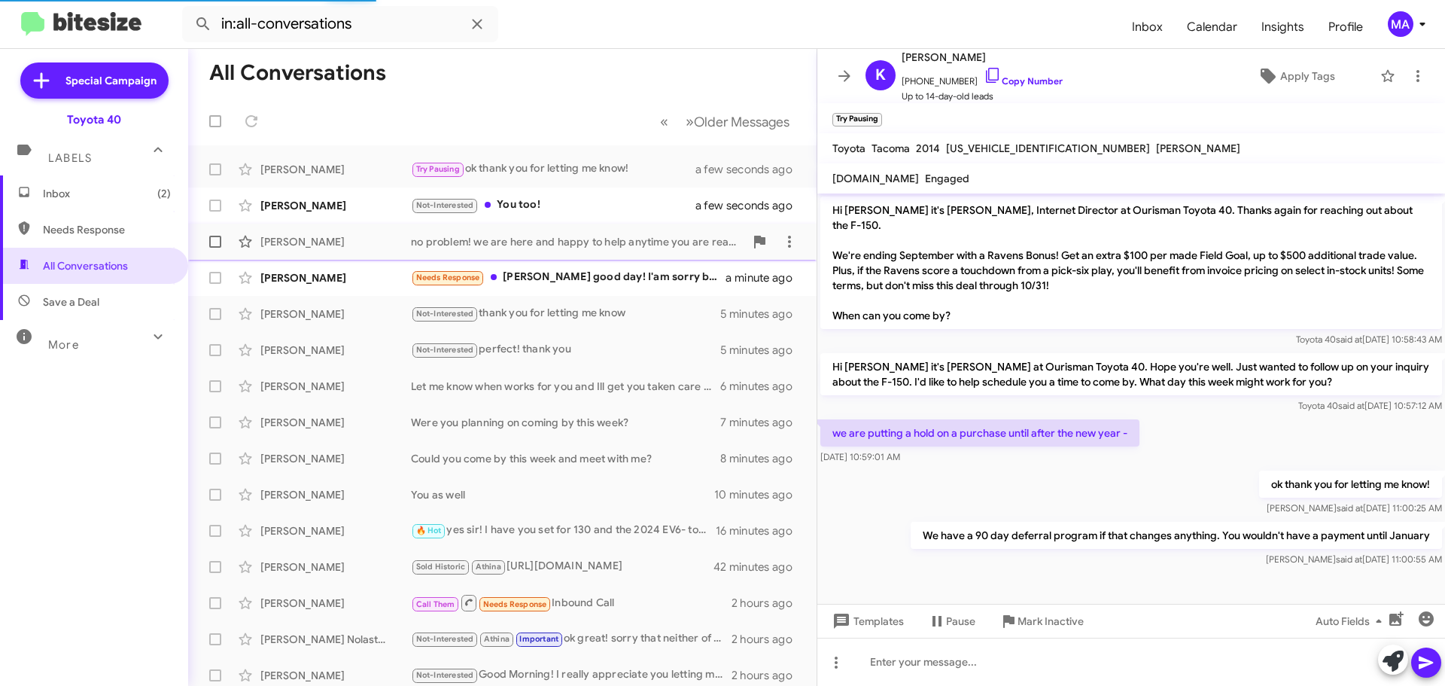
scroll to position [56, 0]
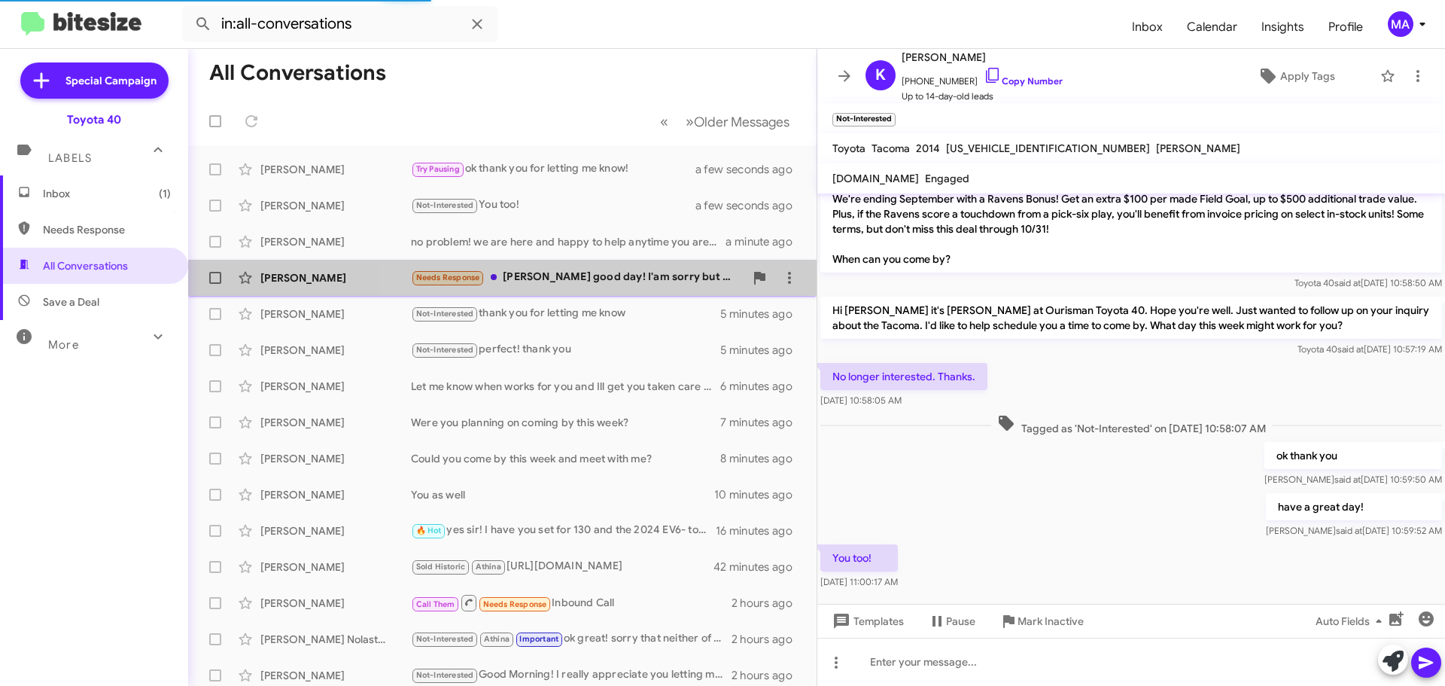
click at [591, 273] on div "Needs Response Morgan good day! I'am sorry but my X5 is not available anymore. …" at bounding box center [577, 277] width 333 height 17
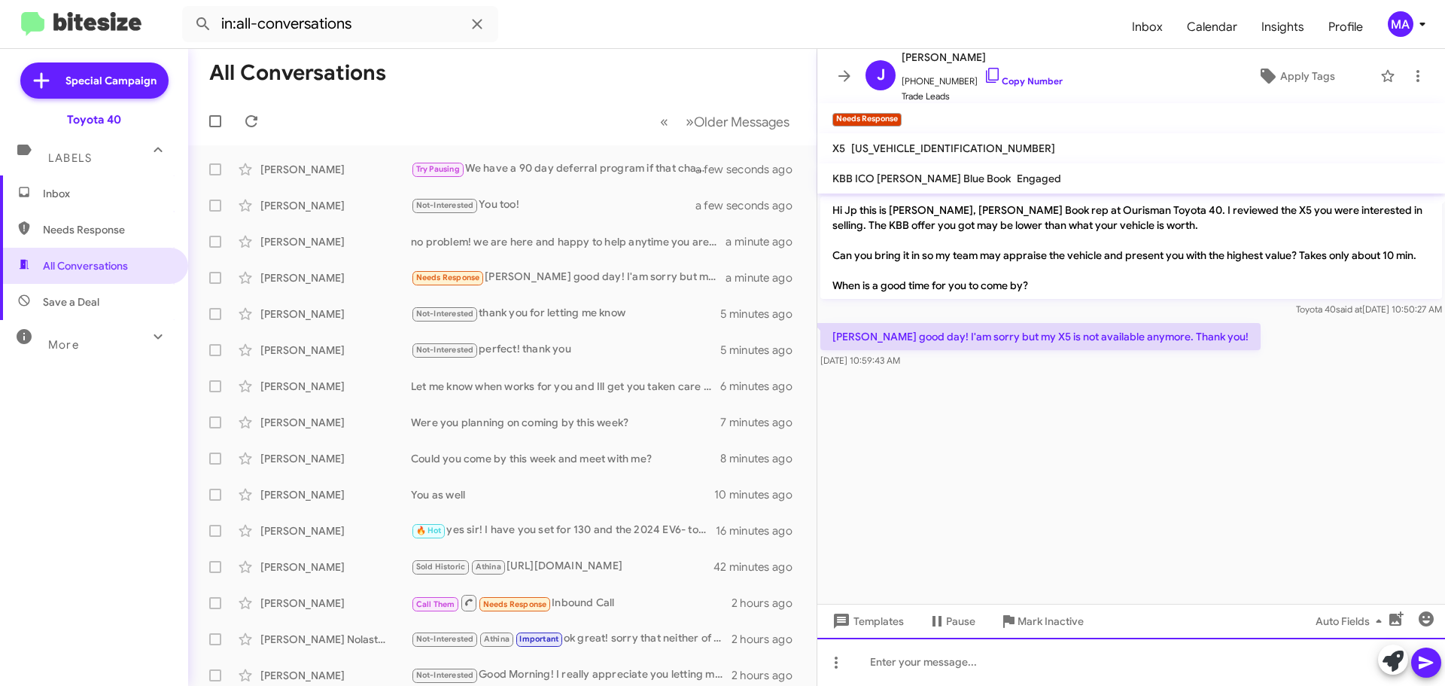
click at [924, 659] on div at bounding box center [1131, 661] width 628 height 48
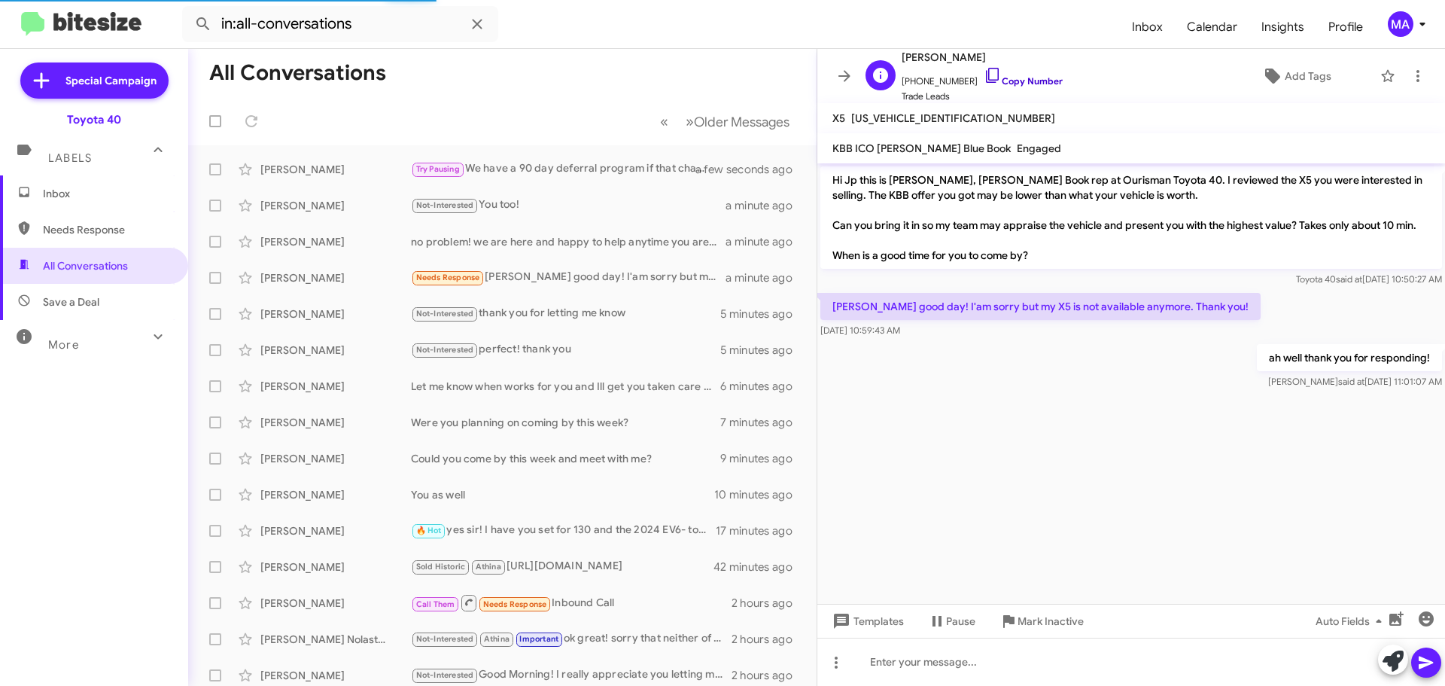
click at [984, 78] on icon at bounding box center [993, 75] width 18 height 18
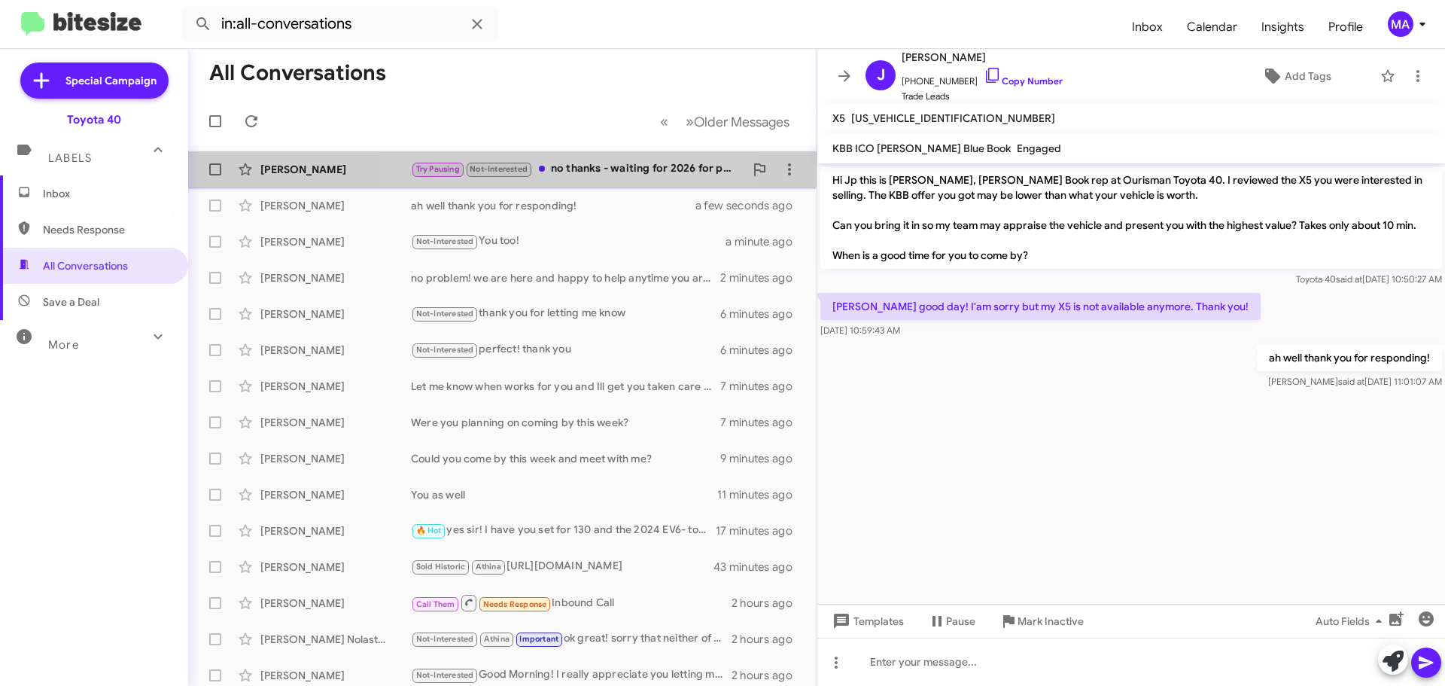
click at [589, 168] on div "Try Pausing Not-Interested no thanks - waiting for 2026 for purchase" at bounding box center [577, 168] width 333 height 17
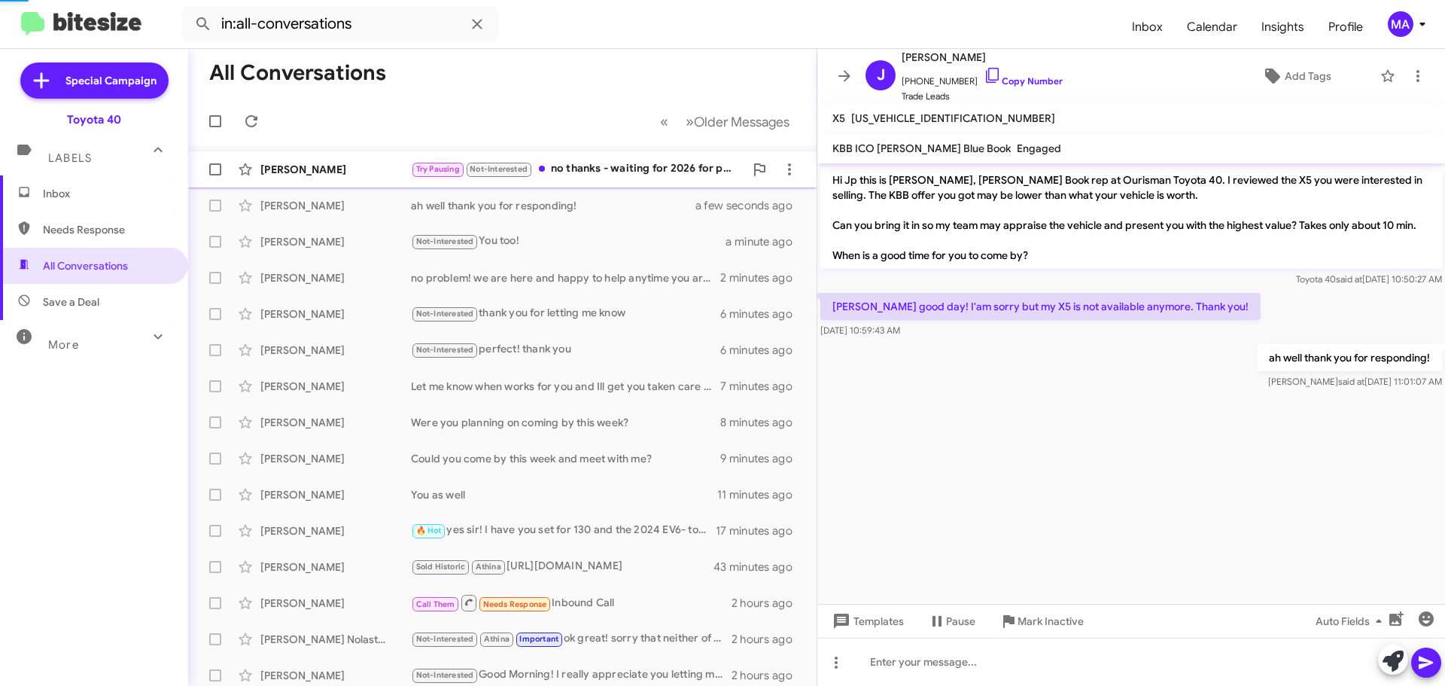
scroll to position [26, 0]
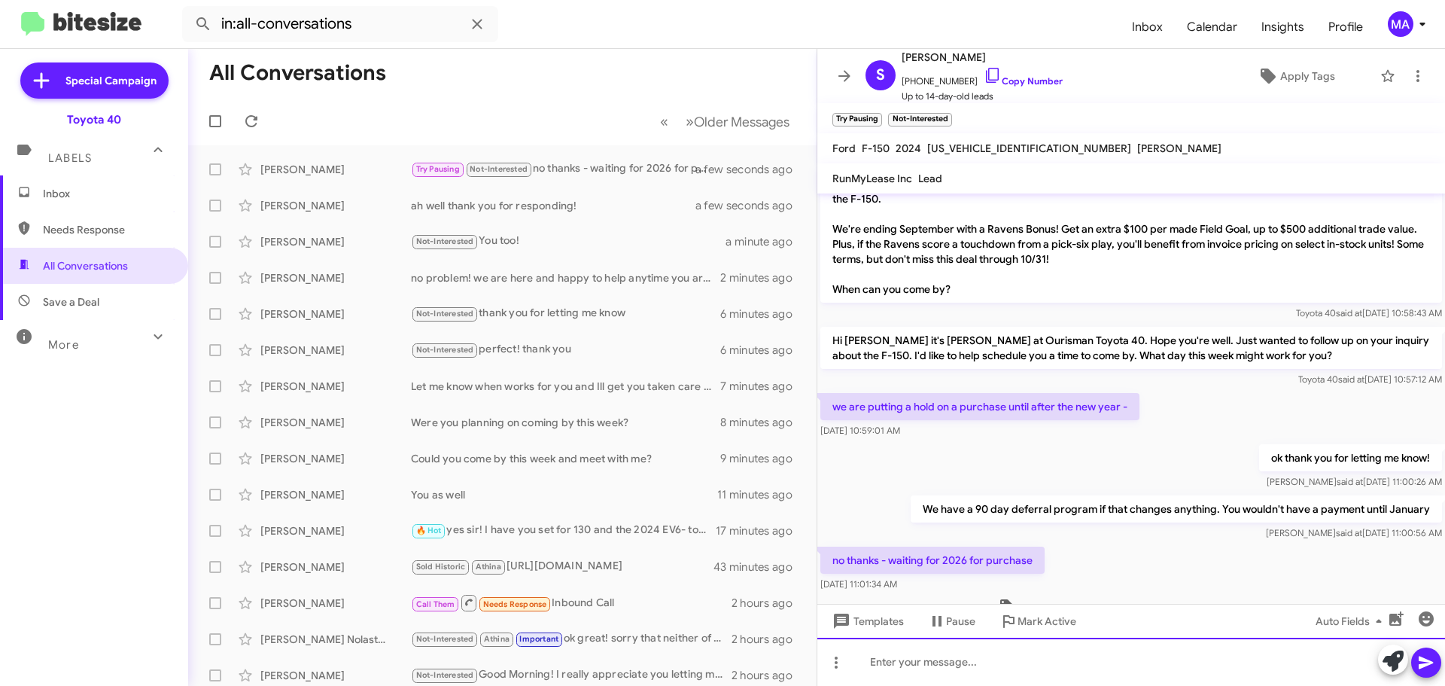
click at [927, 664] on div at bounding box center [1131, 661] width 628 height 48
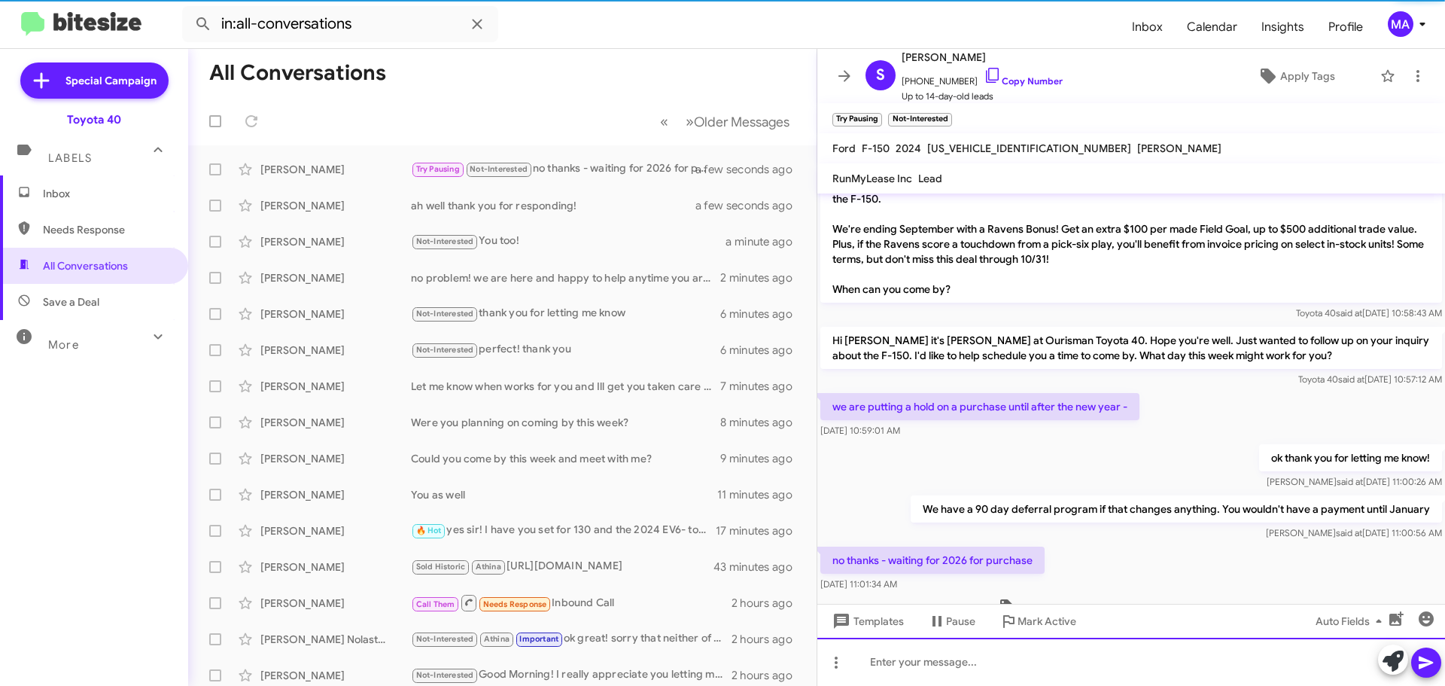
scroll to position [111, 0]
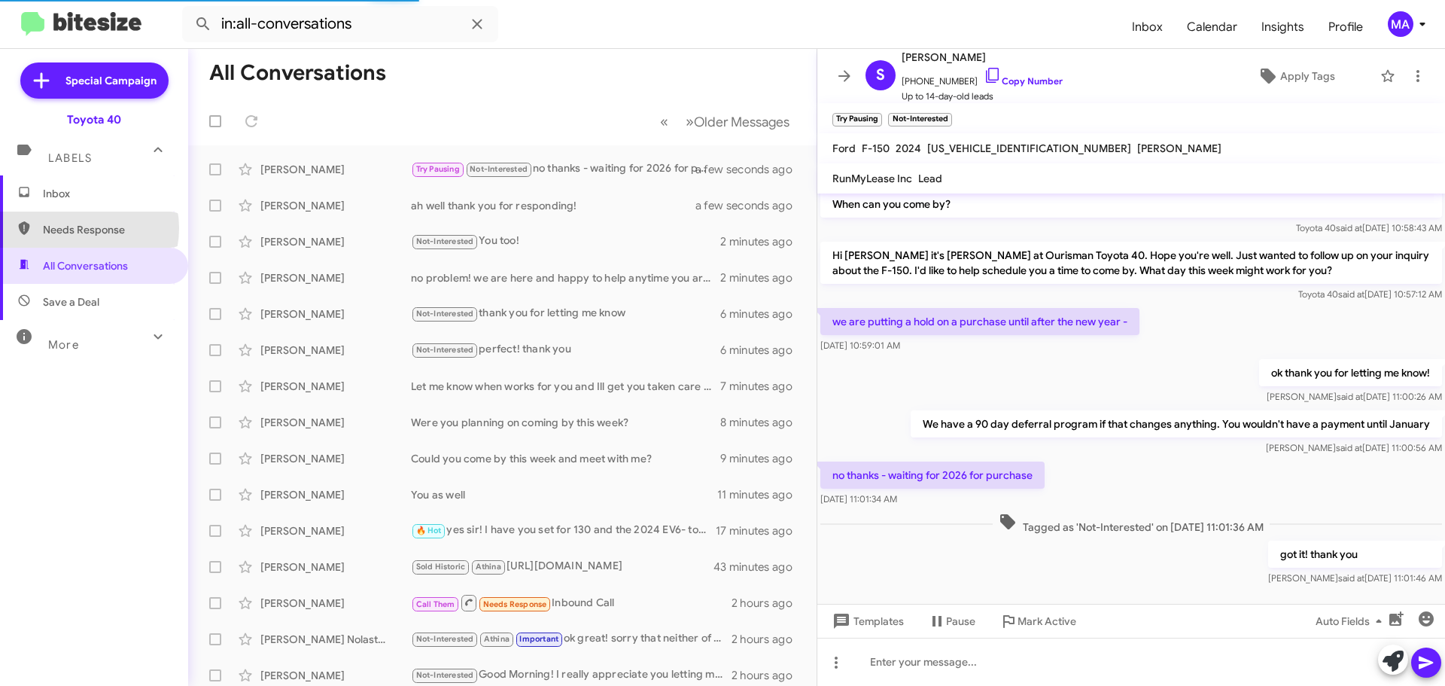
click at [80, 228] on span "Needs Response" at bounding box center [107, 229] width 128 height 15
type input "in:needs-response"
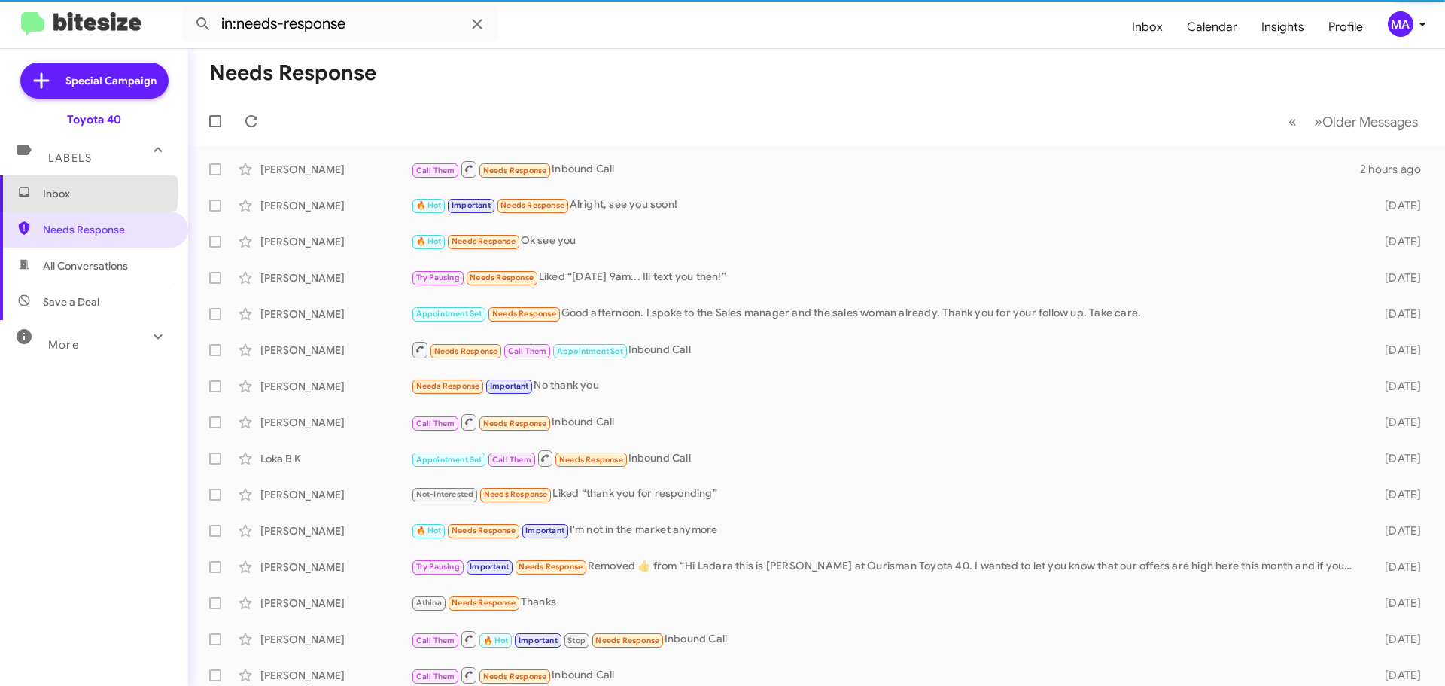
click at [68, 193] on span "Inbox" at bounding box center [107, 193] width 128 height 15
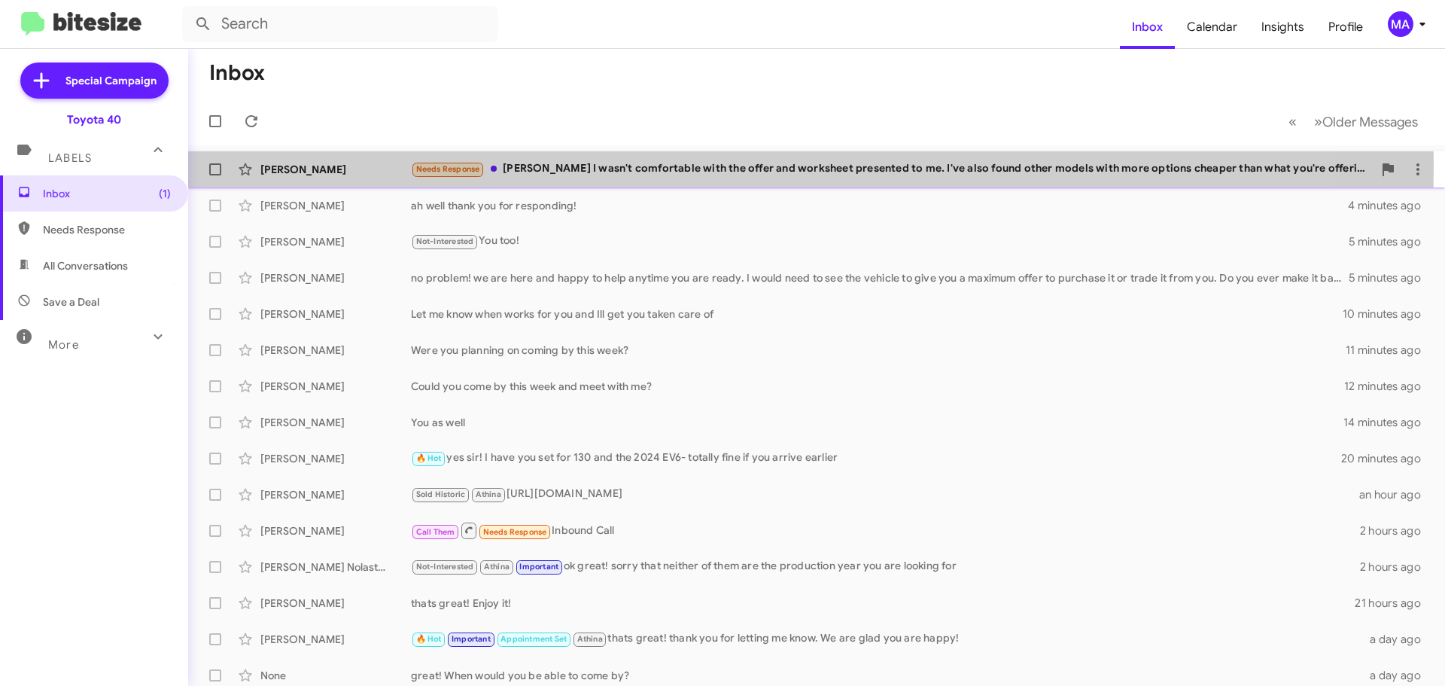
click at [619, 166] on div "Needs Response Morgan I wasn't comfortable with the offer and worksheet present…" at bounding box center [892, 168] width 962 height 17
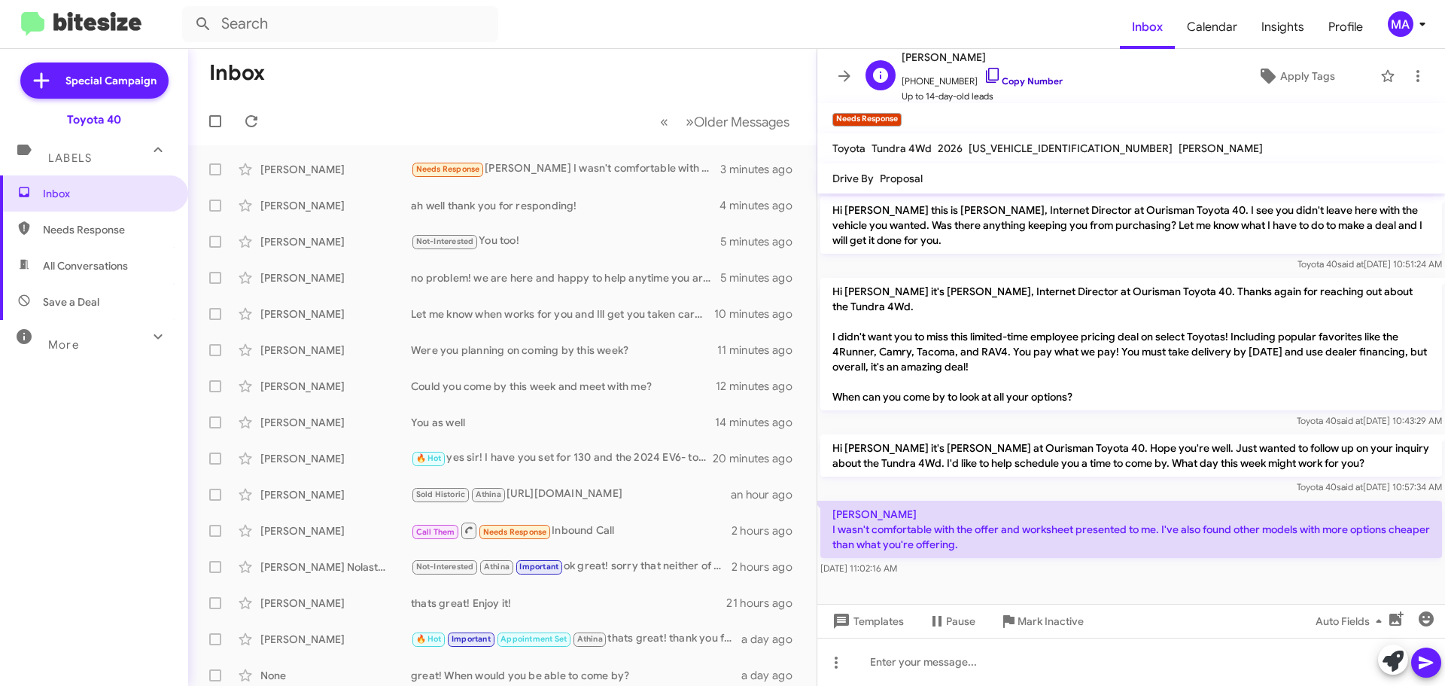
click at [986, 77] on icon at bounding box center [992, 75] width 13 height 15
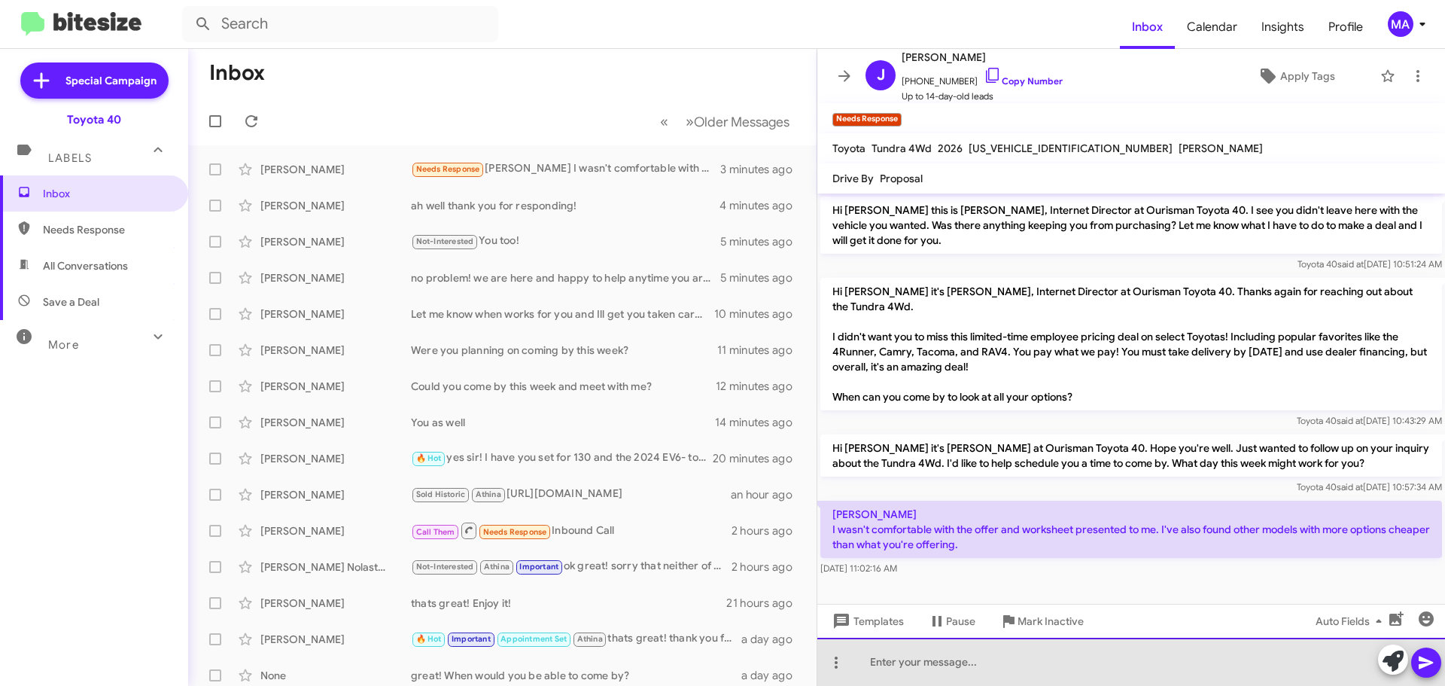
click at [959, 667] on div at bounding box center [1131, 661] width 628 height 48
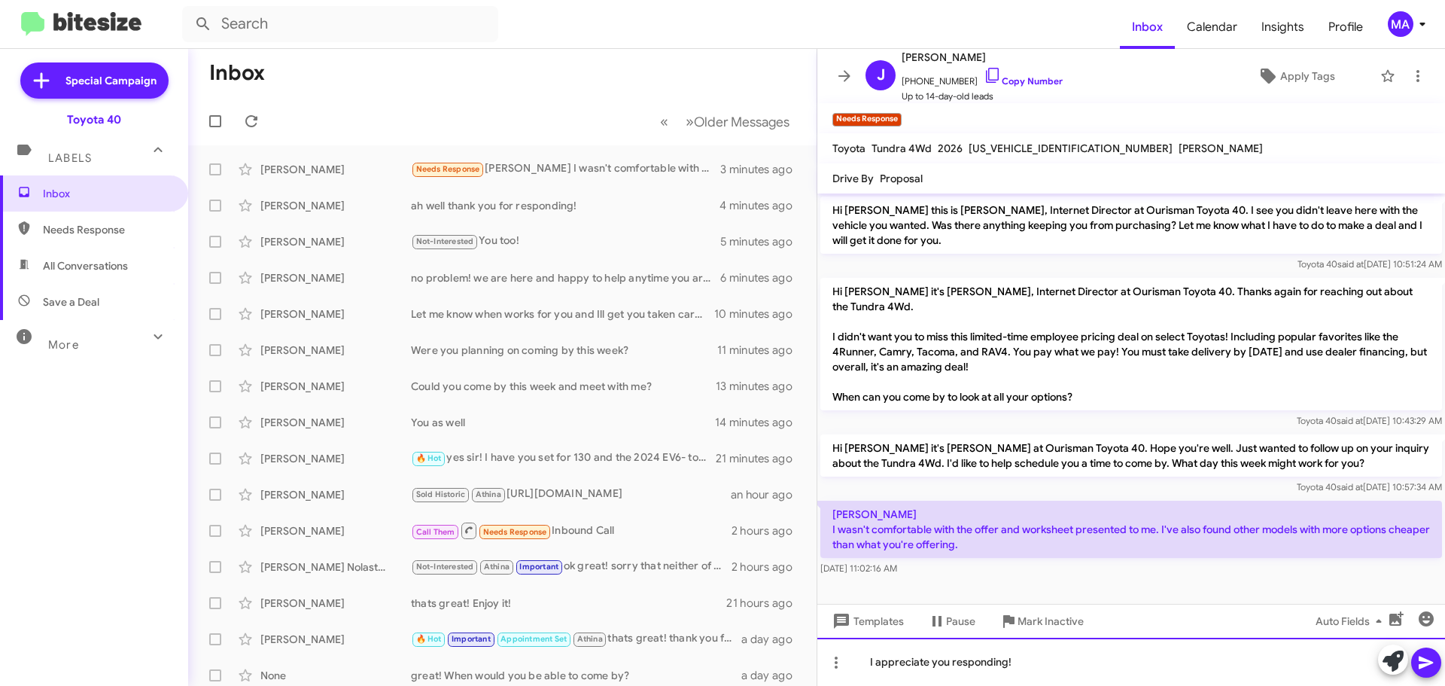
click at [1032, 664] on div "I appreciate you responding!" at bounding box center [1131, 661] width 628 height 48
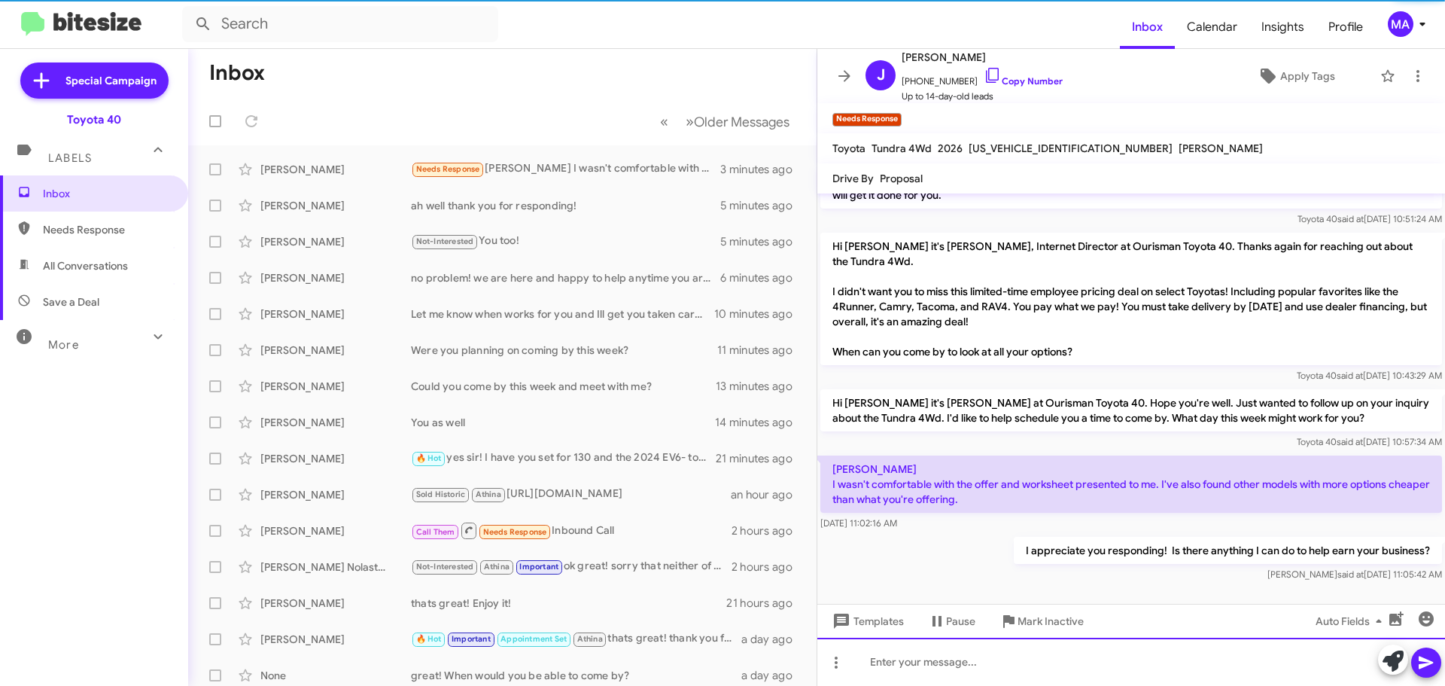
scroll to position [15, 0]
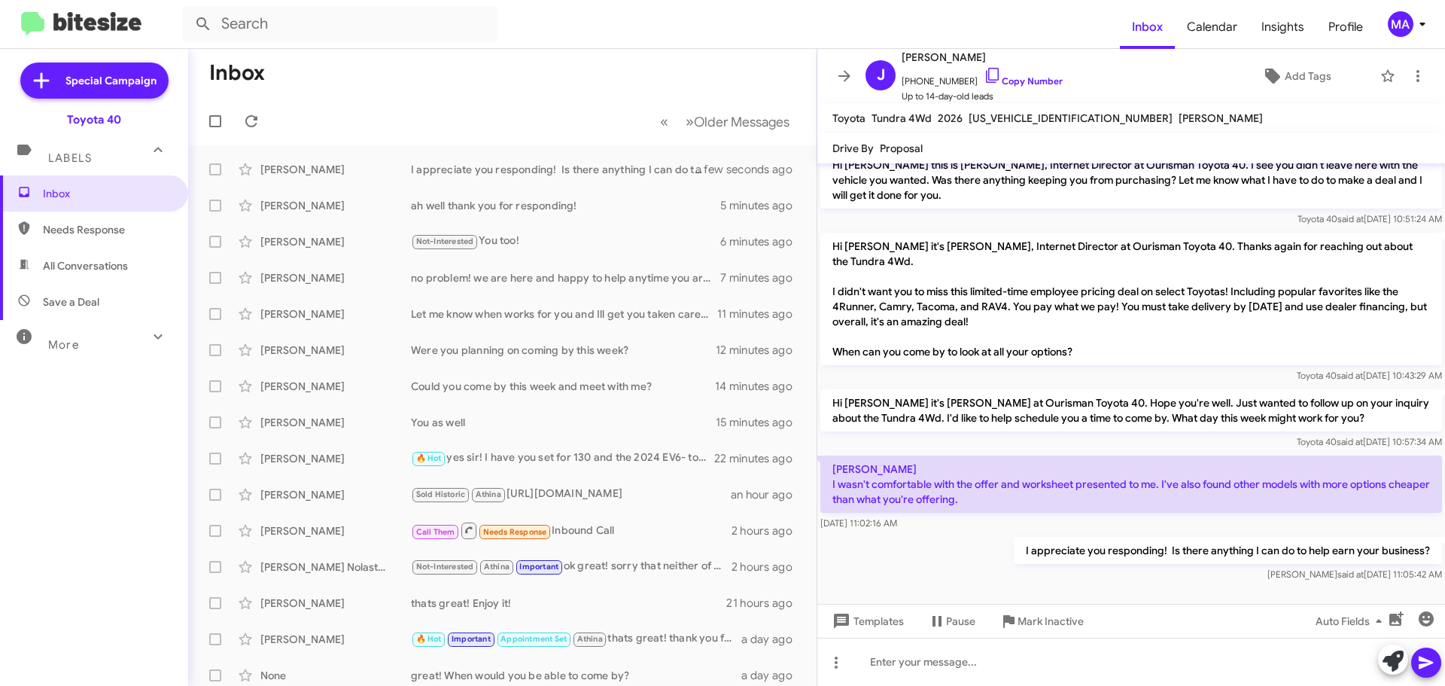
drag, startPoint x: 1009, startPoint y: 500, endPoint x: 834, endPoint y: 468, distance: 178.3
click at [834, 468] on p "Morgan I wasn't comfortable with the offer and worksheet presented to me. I've …" at bounding box center [1131, 483] width 622 height 57
copy p "Morgan I wasn't comfortable with the offer and worksheet presented to me. I've …"
click at [117, 225] on span "Needs Response" at bounding box center [107, 229] width 128 height 15
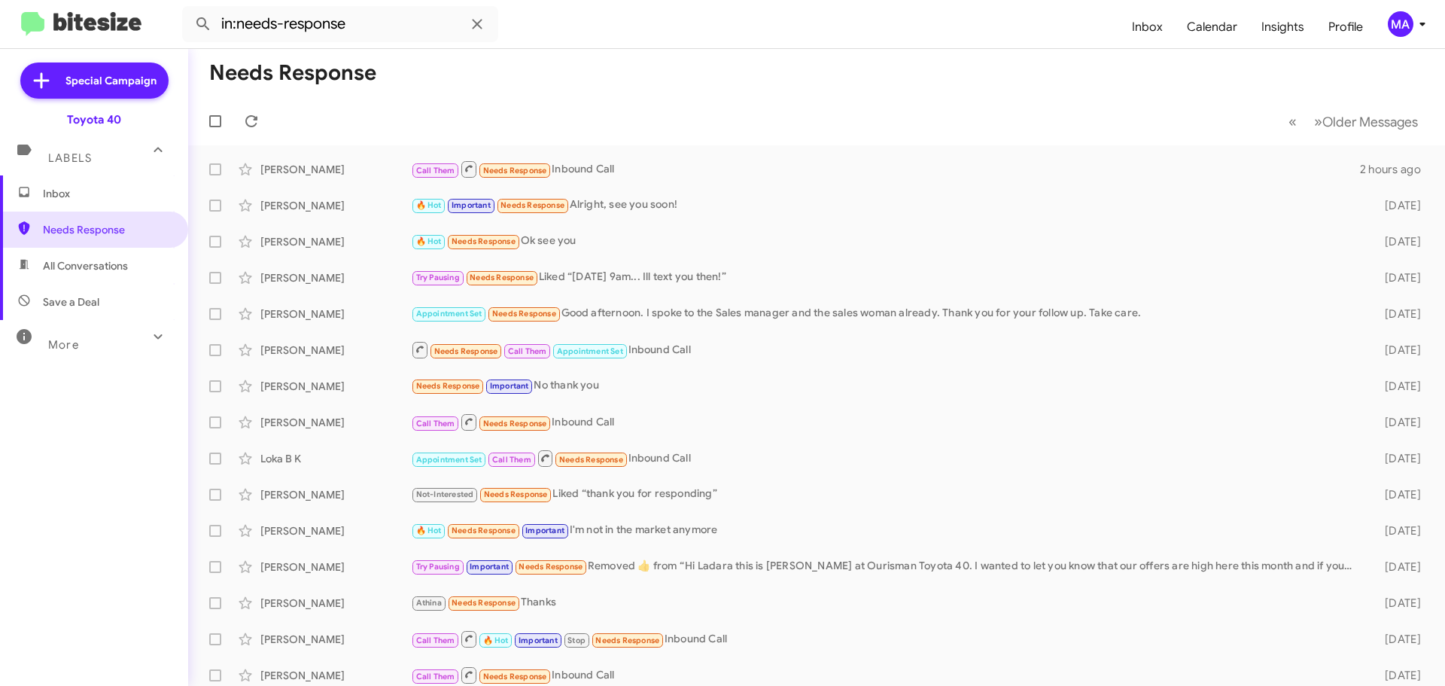
click at [125, 260] on span "All Conversations" at bounding box center [85, 265] width 85 height 15
type input "in:all-conversations"
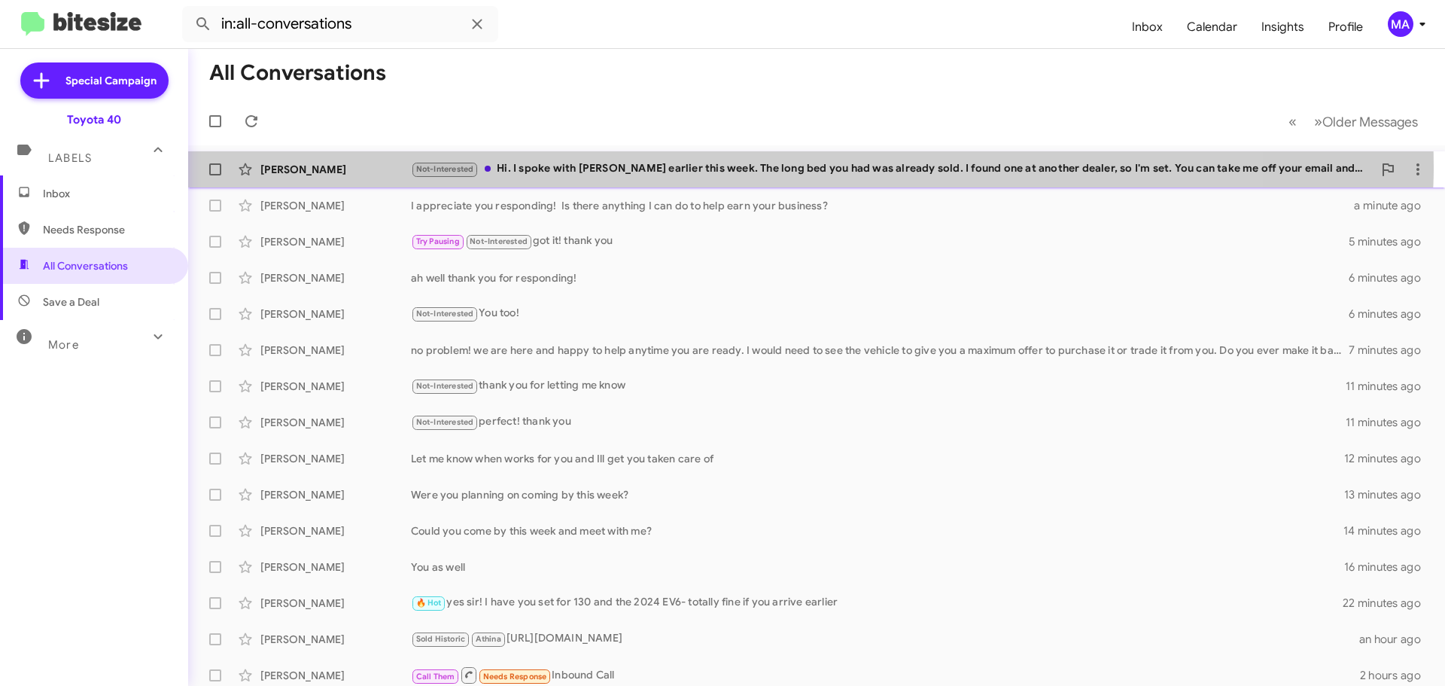
click at [679, 166] on div "Not-Interested Hi. I spoke with Chianti earlier this week. The long bed you had…" at bounding box center [892, 168] width 962 height 17
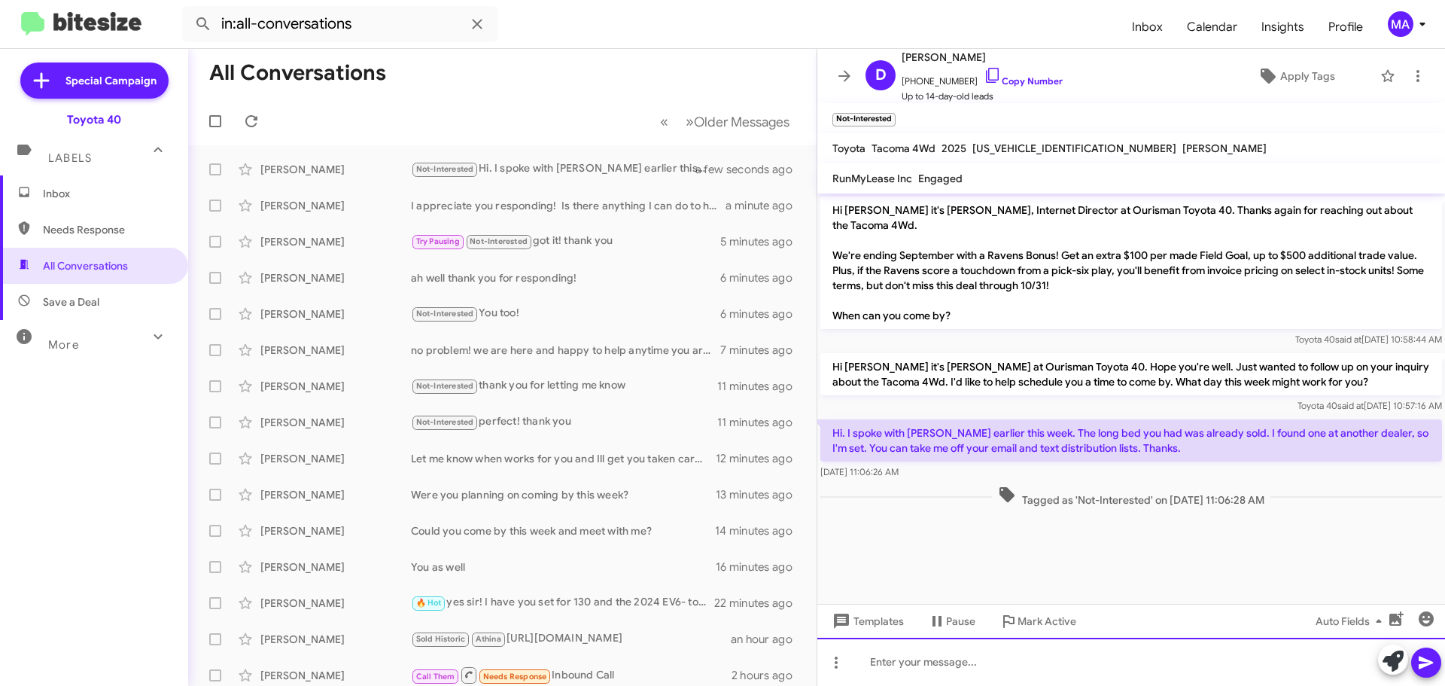
click at [950, 672] on div at bounding box center [1131, 661] width 628 height 48
click at [1254, 667] on div "so sorry we missed earning your business but Im glad you found something!" at bounding box center [1131, 661] width 628 height 48
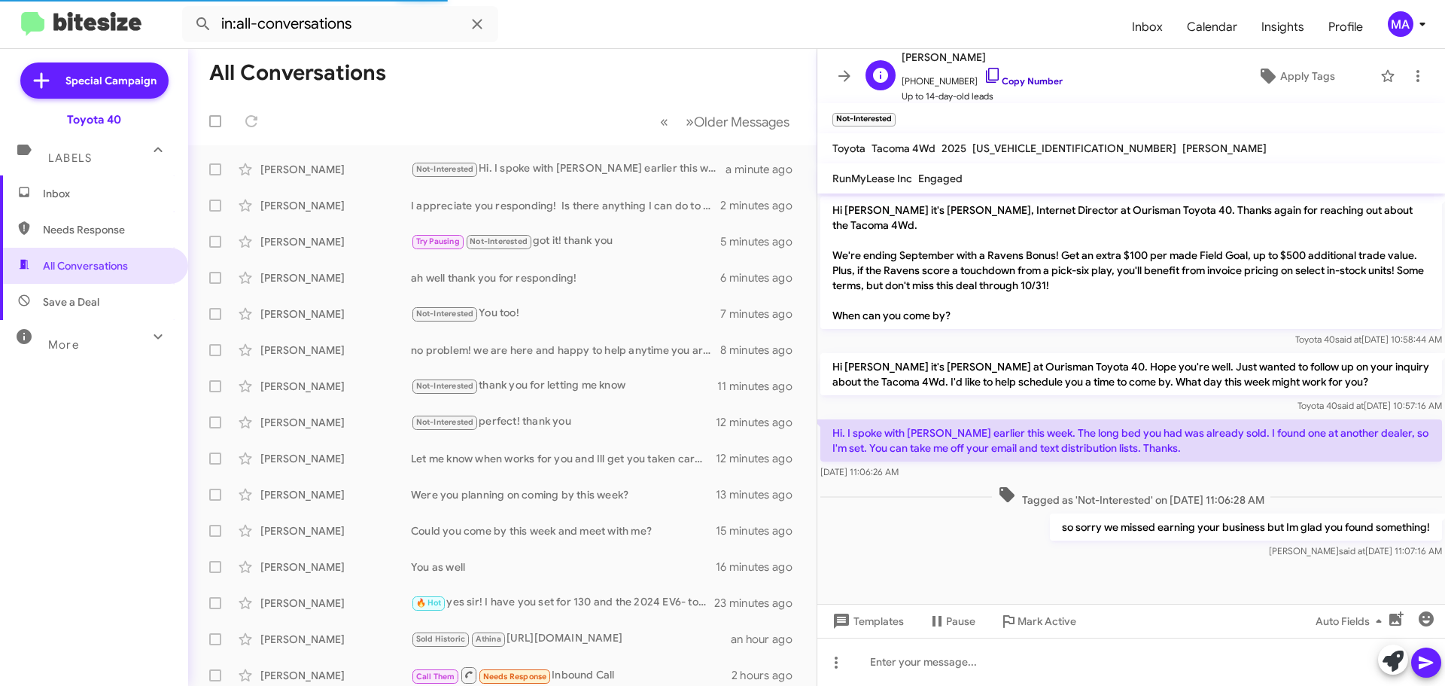
click at [984, 78] on icon at bounding box center [993, 75] width 18 height 18
drag, startPoint x: 929, startPoint y: 467, endPoint x: 834, endPoint y: 417, distance: 107.4
click at [834, 417] on div "Hi. I spoke with Chianti earlier this week. The long bed you had was already so…" at bounding box center [1131, 449] width 628 height 66
copy div "Hi. I spoke with Chianti earlier this week. The long bed you had was already so…"
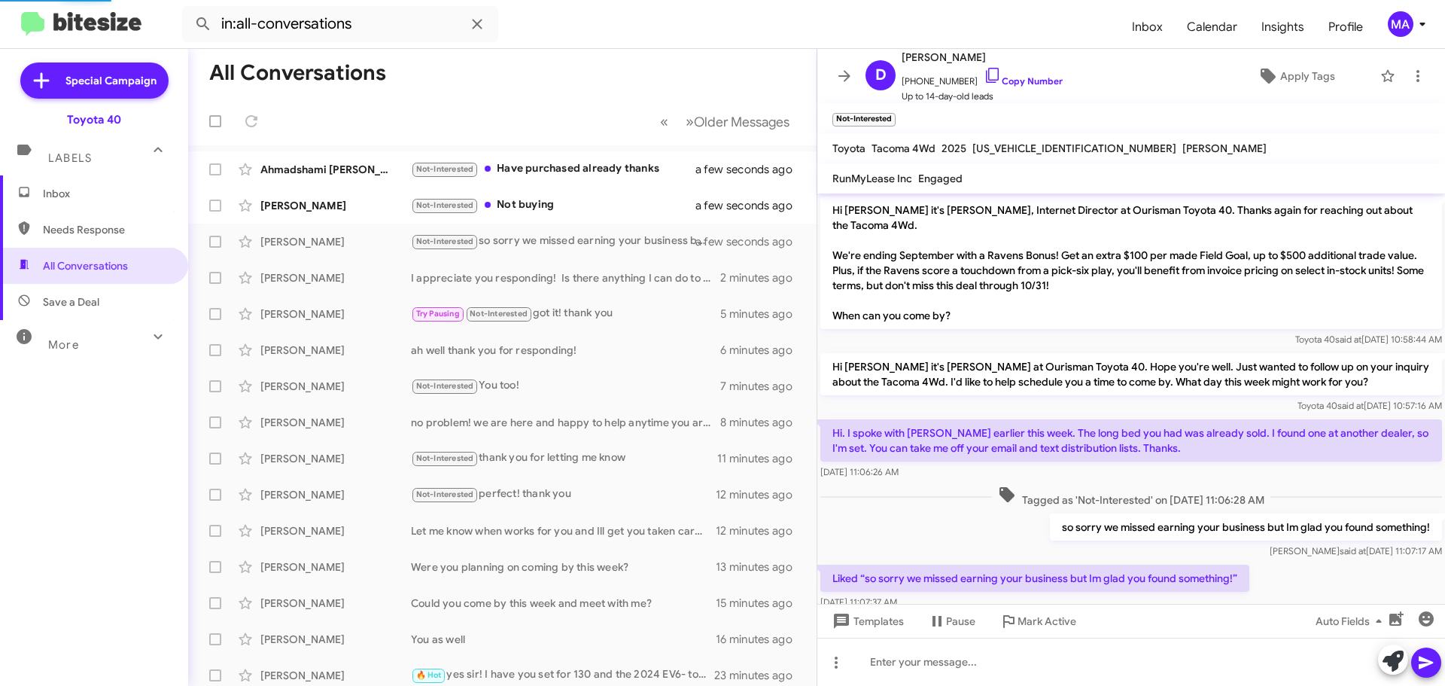
scroll to position [32, 0]
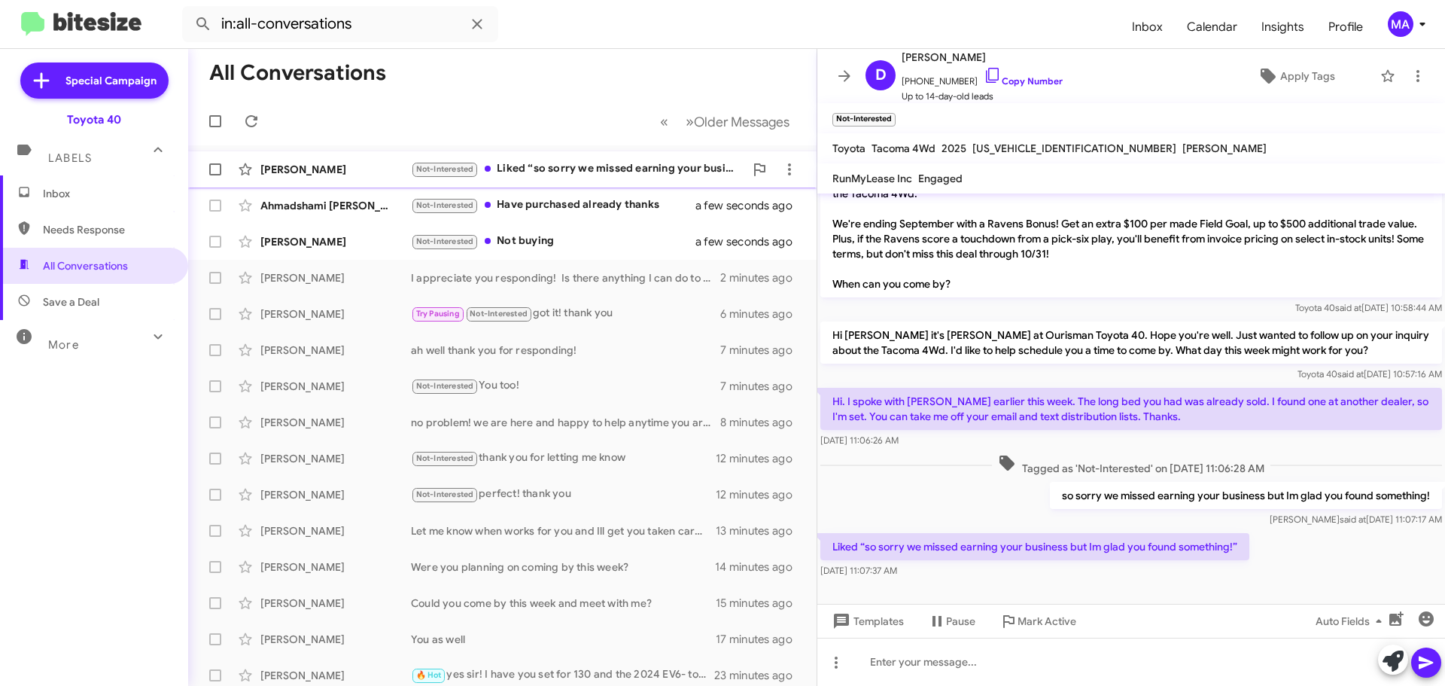
click at [568, 169] on div "Not-Interested Liked “so sorry we missed earning your business but Im glad you …" at bounding box center [577, 168] width 333 height 17
click at [572, 208] on div "Not-Interested Have purchased already thanks" at bounding box center [577, 204] width 333 height 17
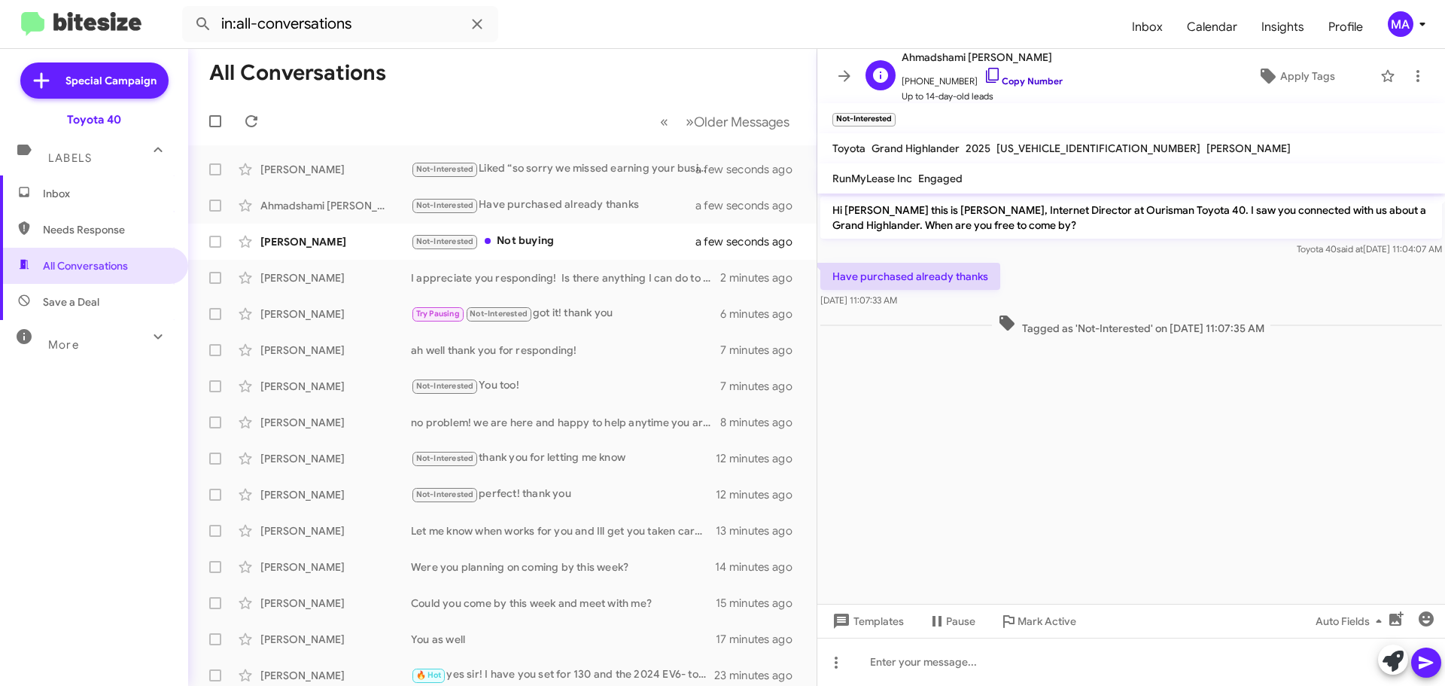
click at [984, 76] on icon at bounding box center [993, 75] width 18 height 18
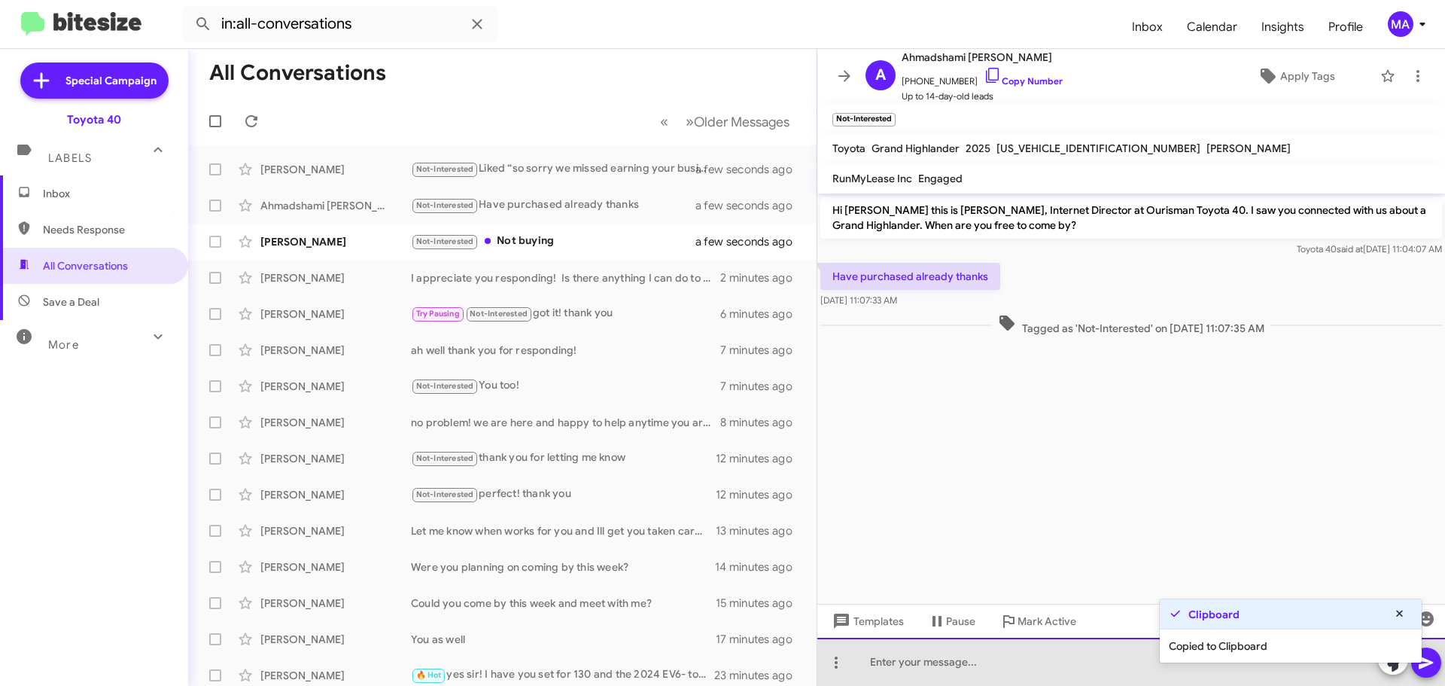
click at [920, 660] on div at bounding box center [1131, 661] width 628 height 48
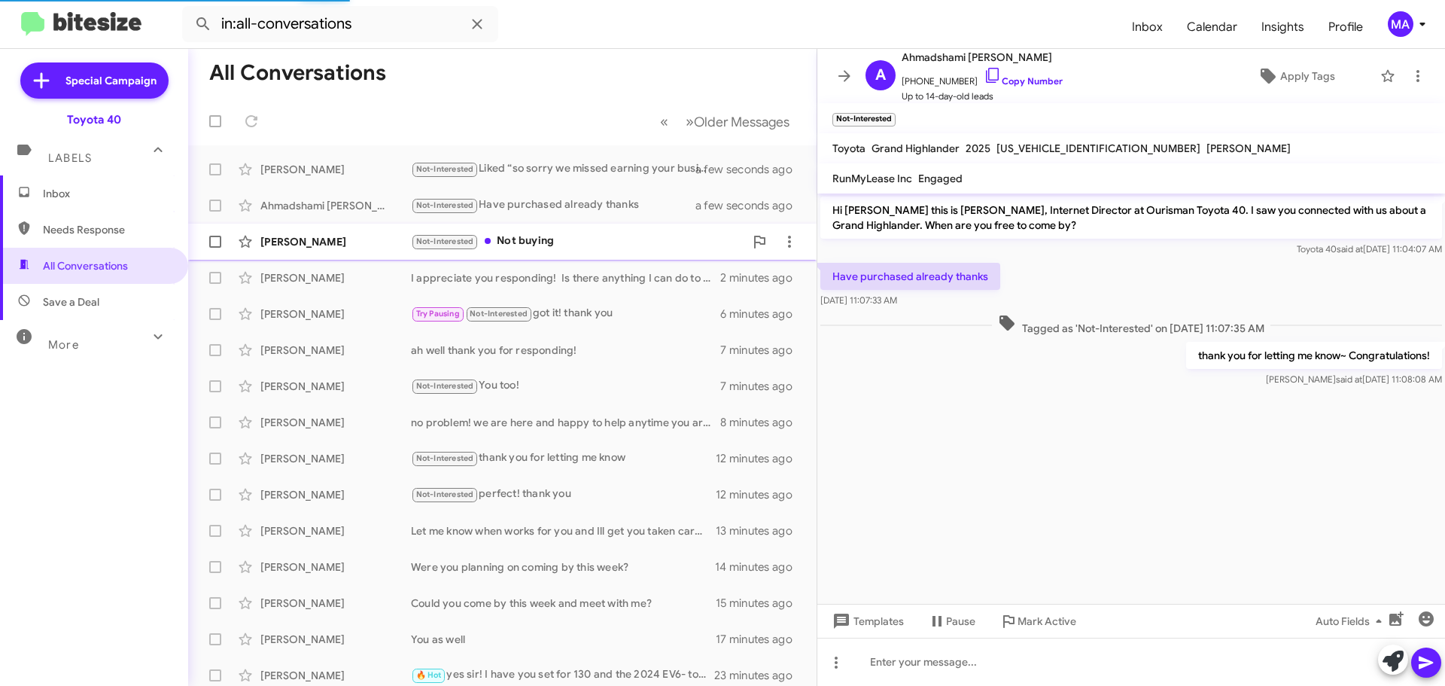
click at [586, 245] on div "Not-Interested Not buying" at bounding box center [577, 241] width 333 height 17
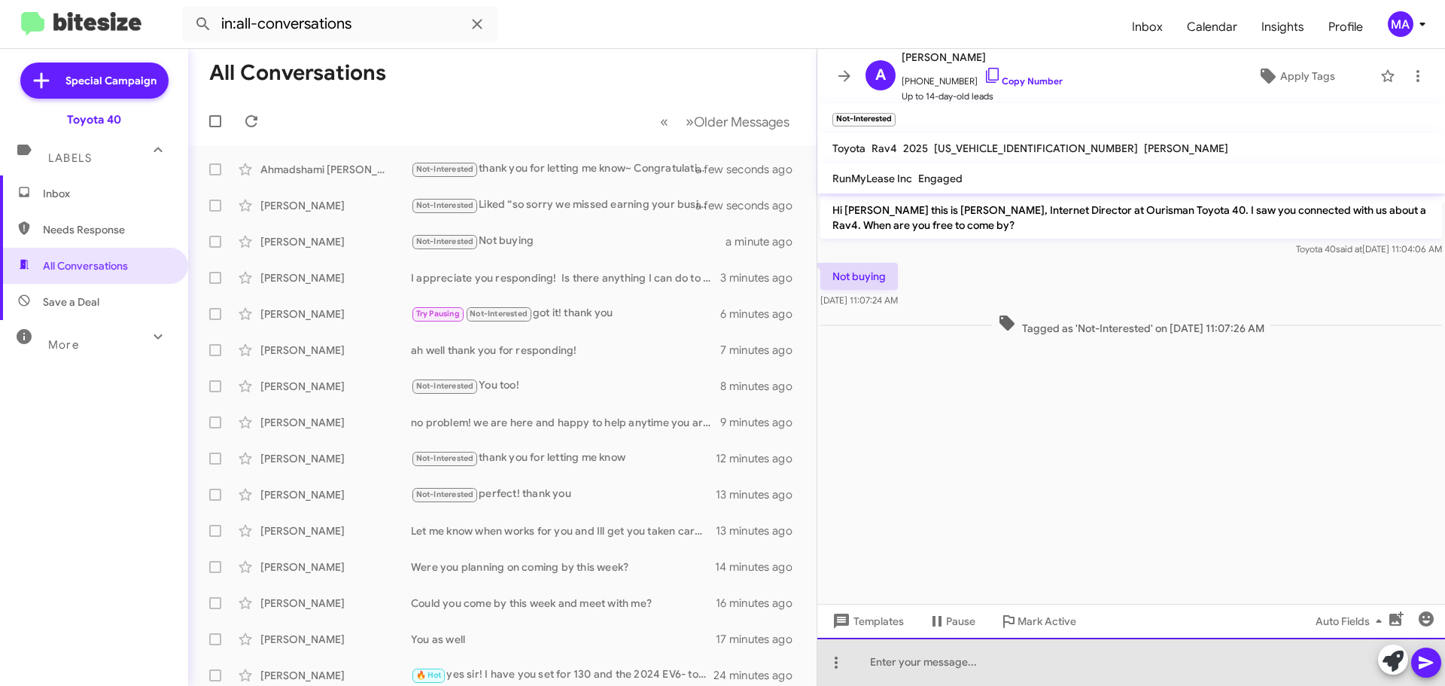
click at [931, 668] on div at bounding box center [1131, 661] width 628 height 48
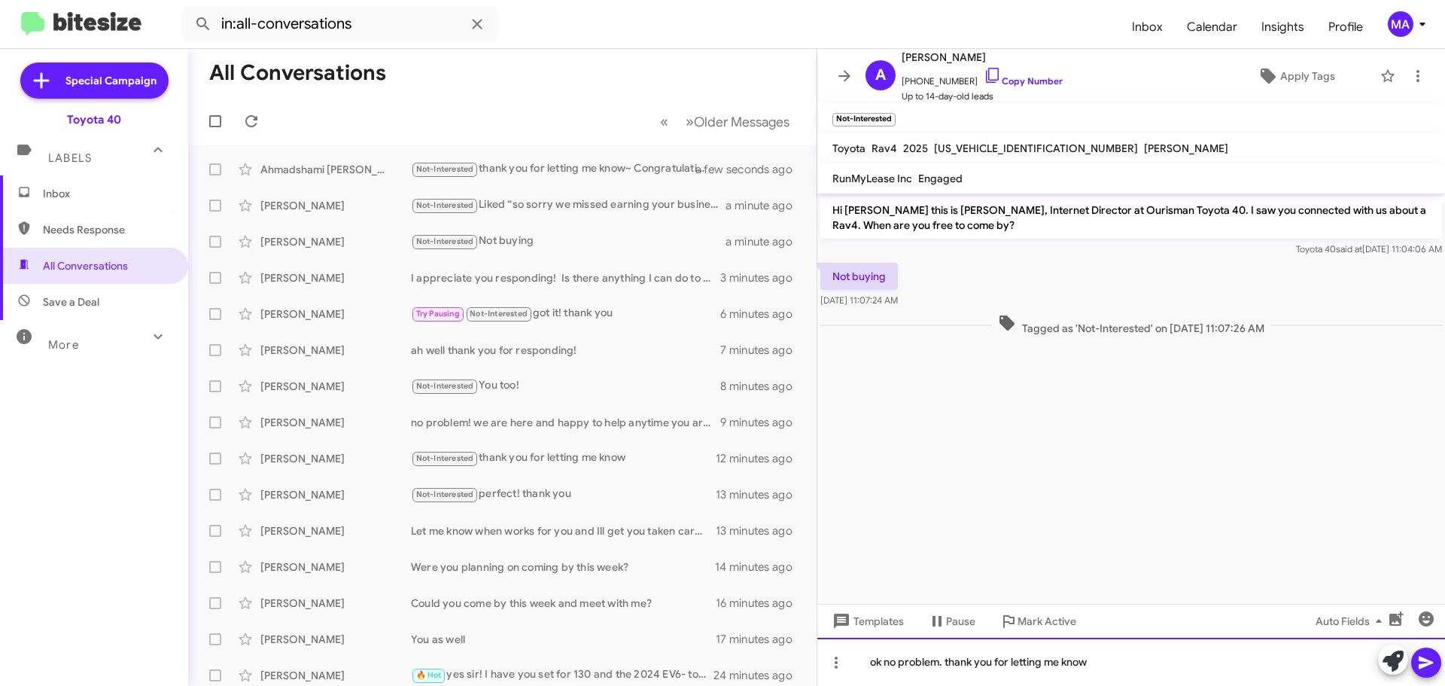
click at [1114, 661] on div "ok no problem. thank you for letting me know" at bounding box center [1131, 661] width 628 height 48
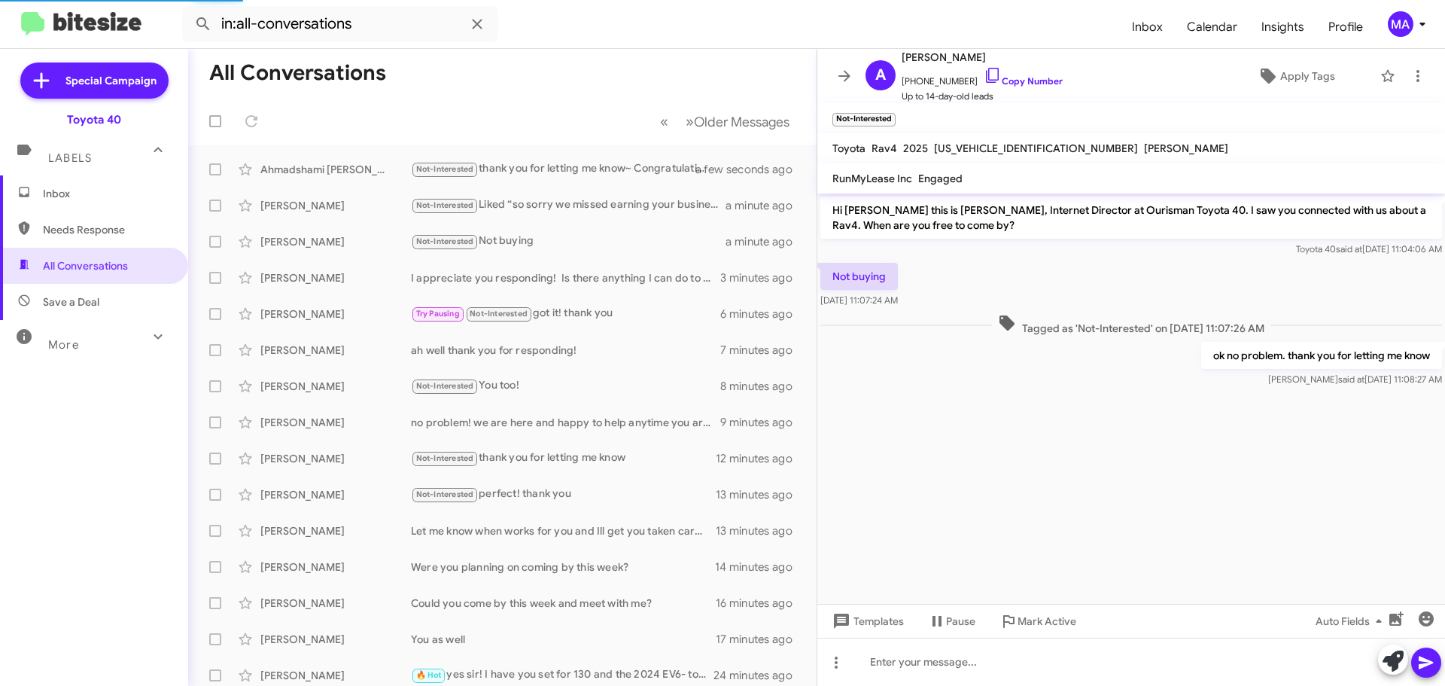
click at [62, 236] on span "Needs Response" at bounding box center [107, 229] width 128 height 15
type input "in:needs-response"
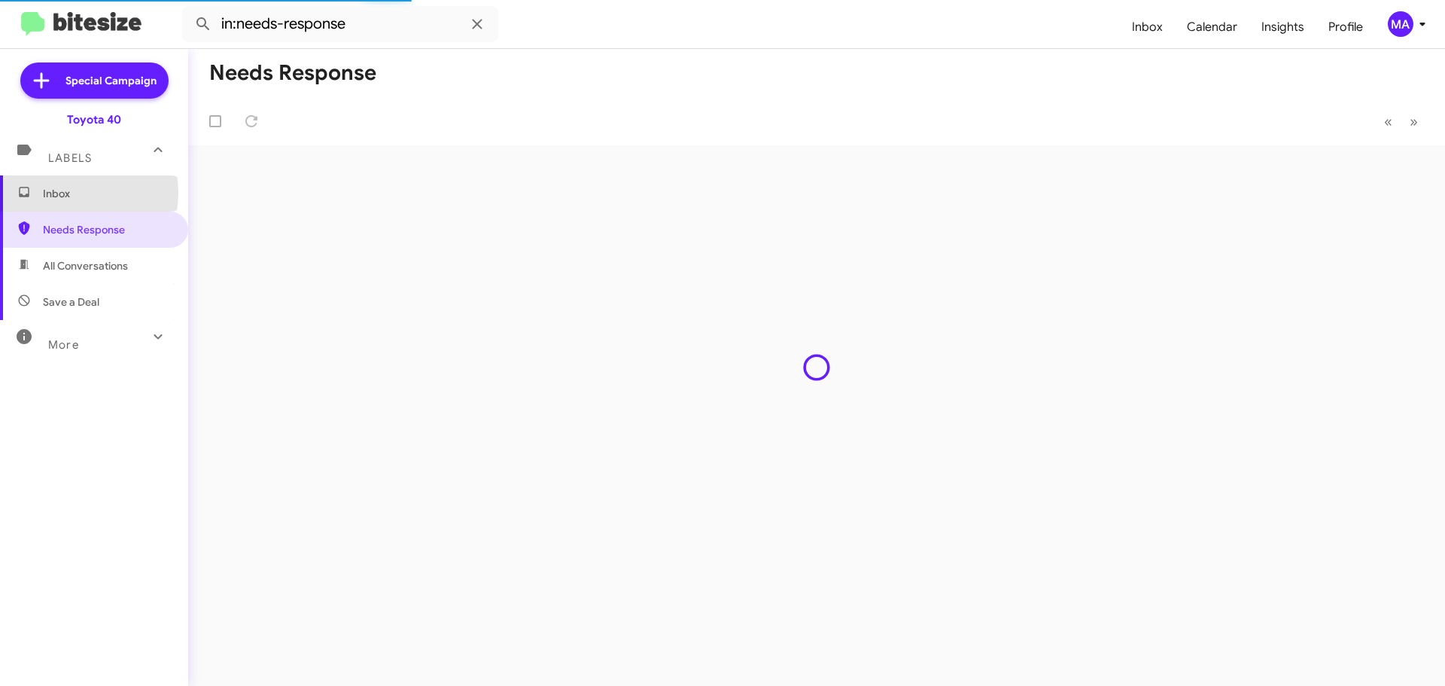
click at [62, 193] on span "Inbox" at bounding box center [107, 193] width 128 height 15
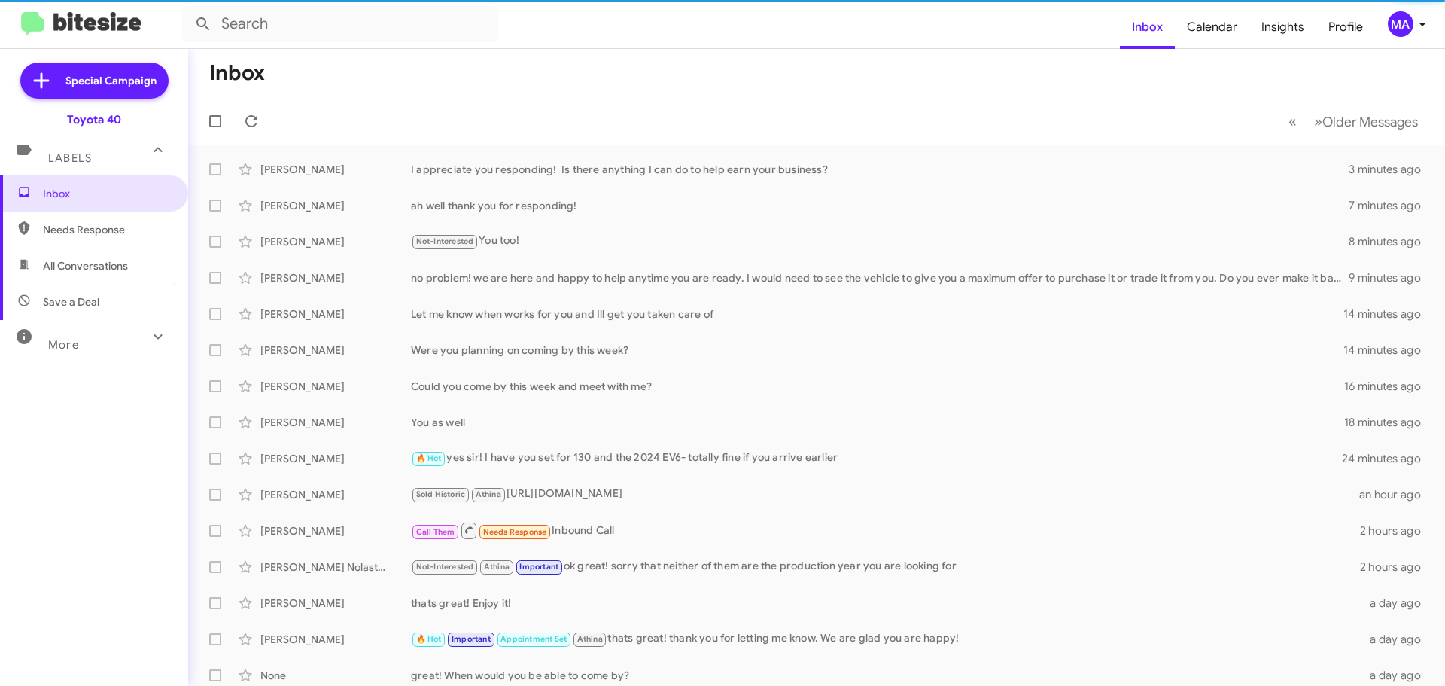
click at [75, 306] on span "Save a Deal" at bounding box center [71, 301] width 56 height 15
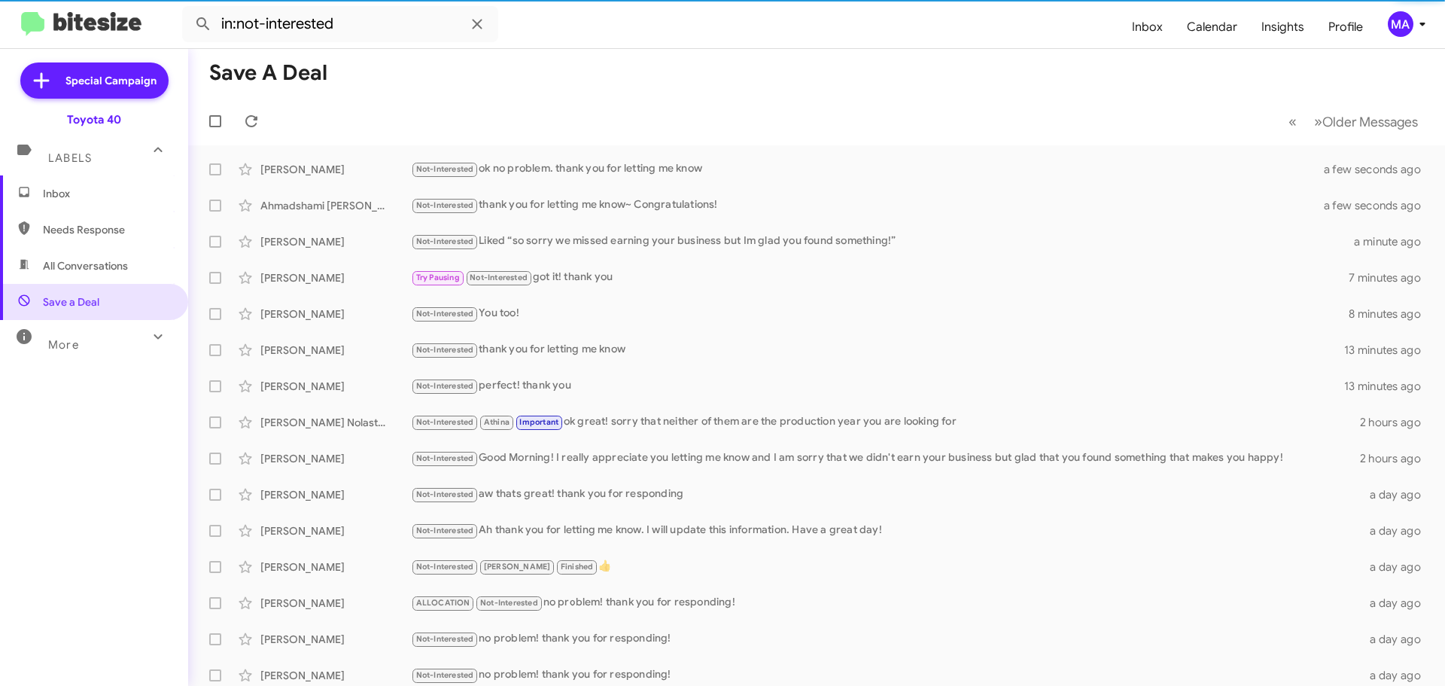
click at [78, 265] on span "All Conversations" at bounding box center [85, 265] width 85 height 15
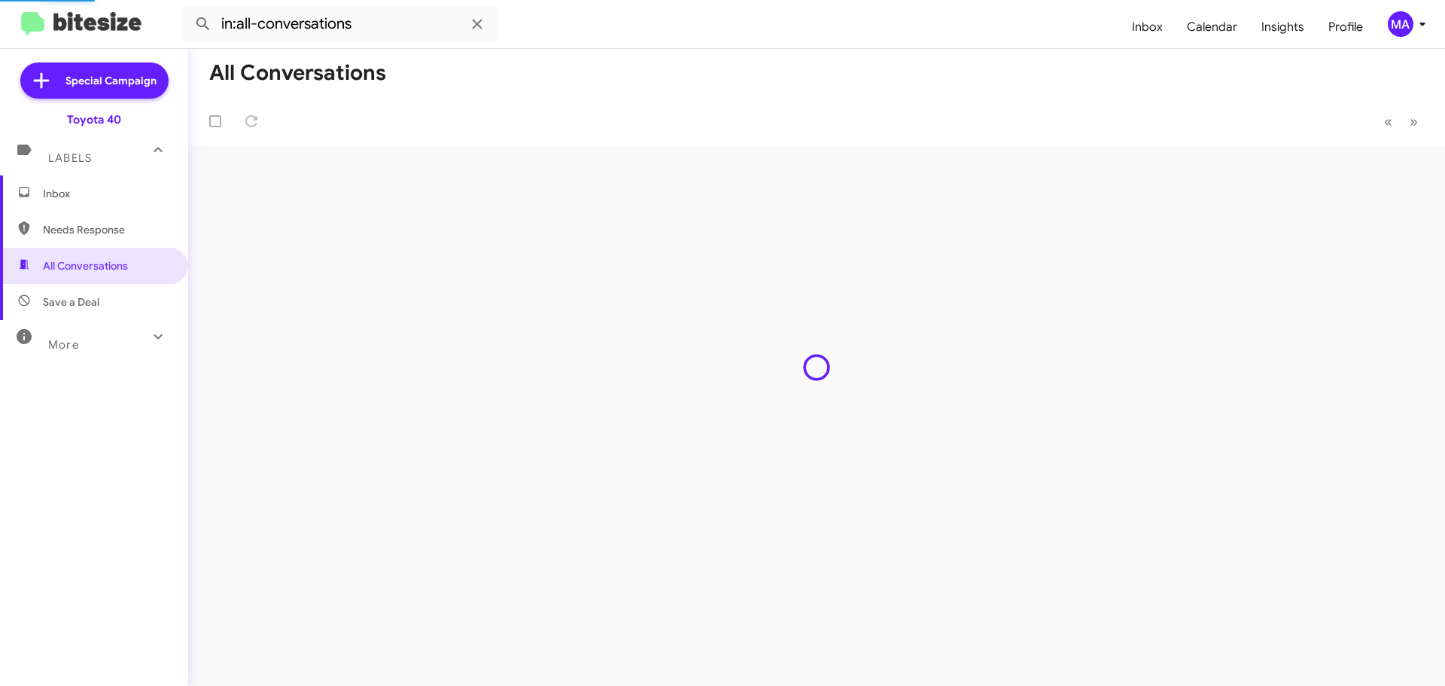
click at [77, 239] on span "Needs Response" at bounding box center [94, 229] width 188 height 36
type input "in:needs-response"
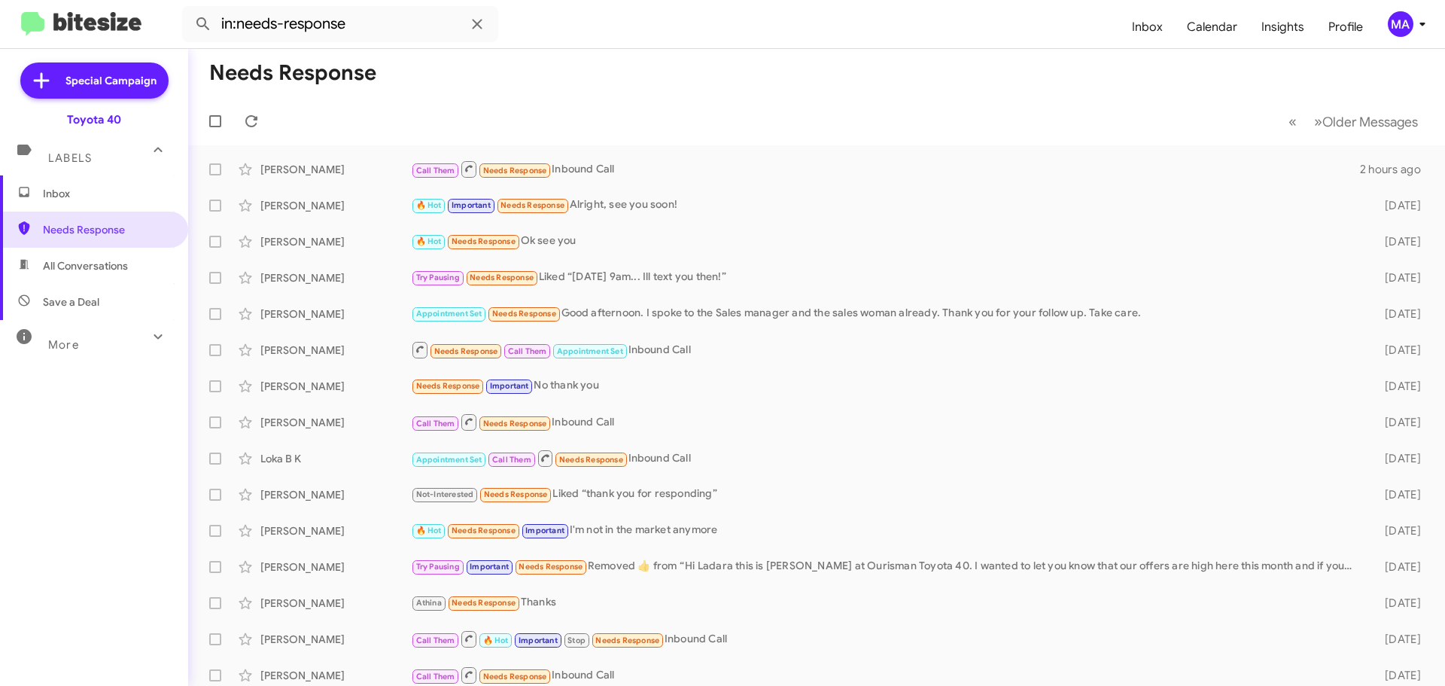
click at [62, 194] on span "Inbox" at bounding box center [107, 193] width 128 height 15
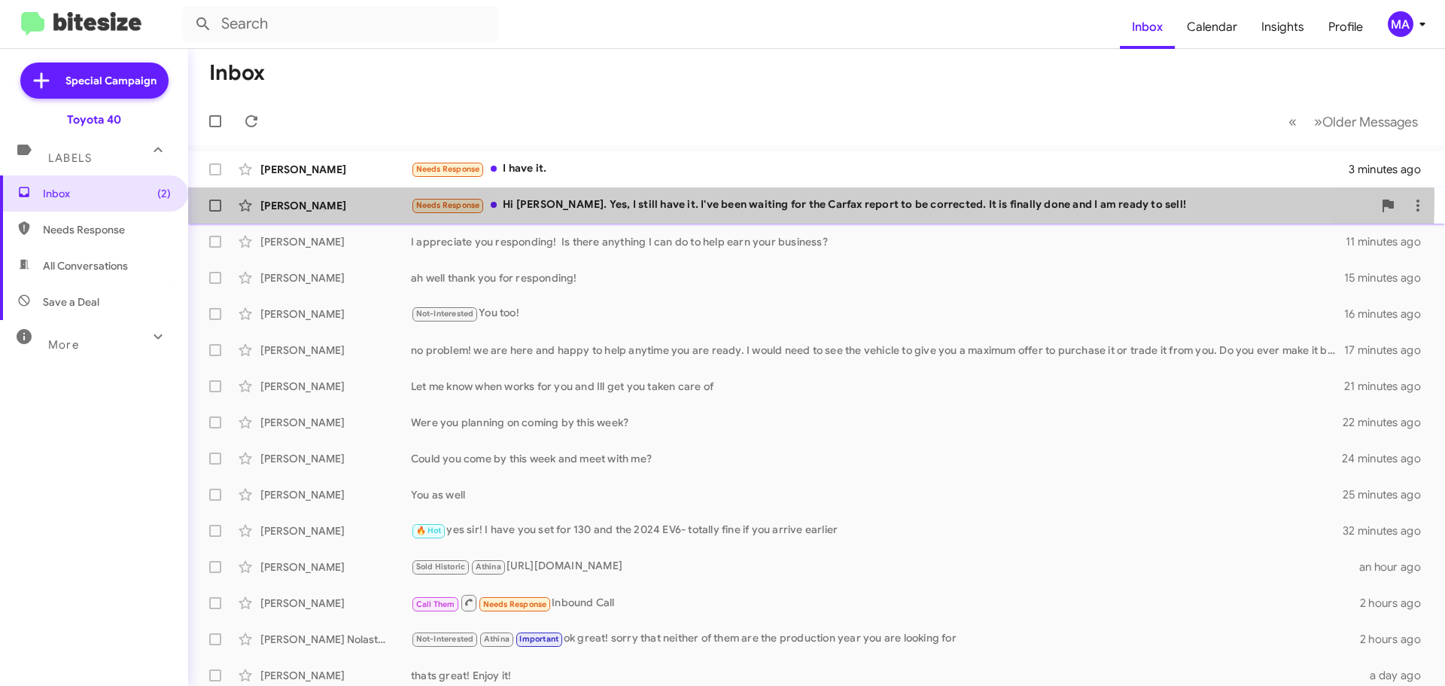
click at [714, 199] on div "Needs Response Hi Morgan. Yes, I still have it. I've been waiting for the Carfa…" at bounding box center [892, 204] width 962 height 17
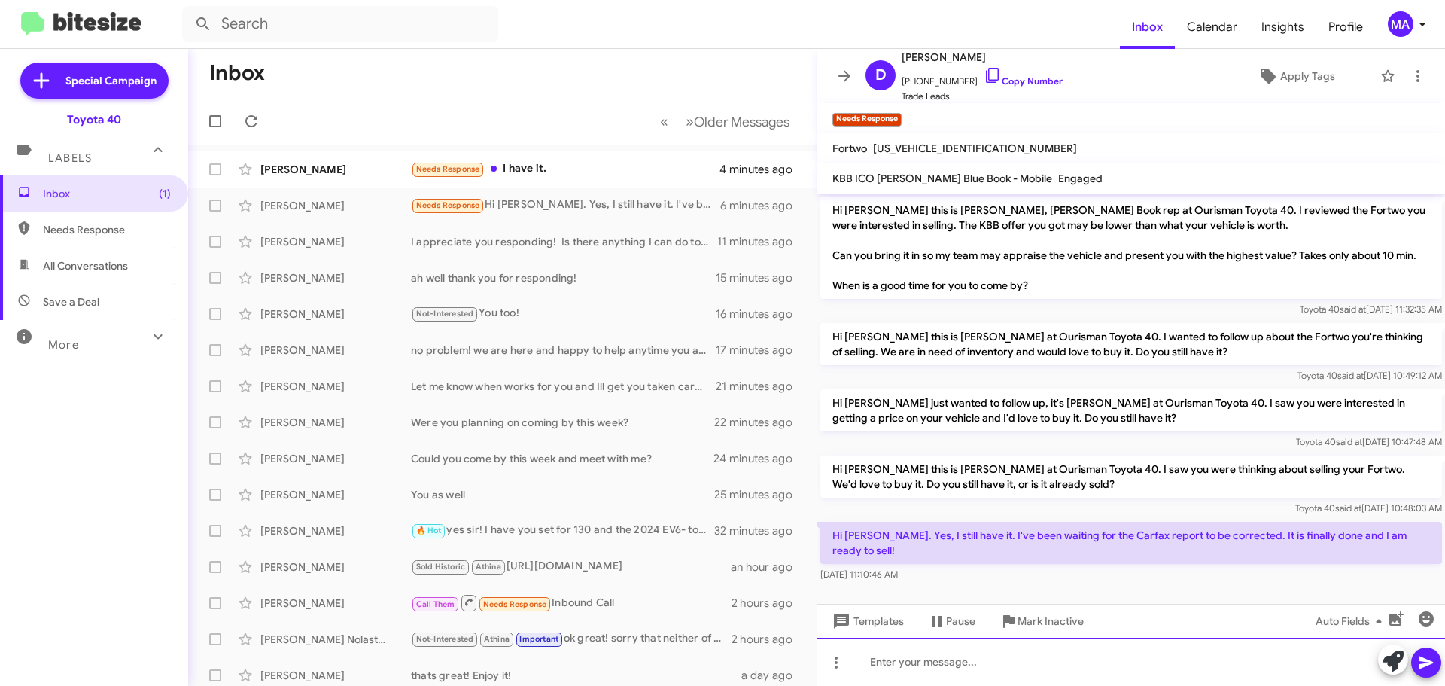
click at [910, 660] on div at bounding box center [1131, 661] width 628 height 48
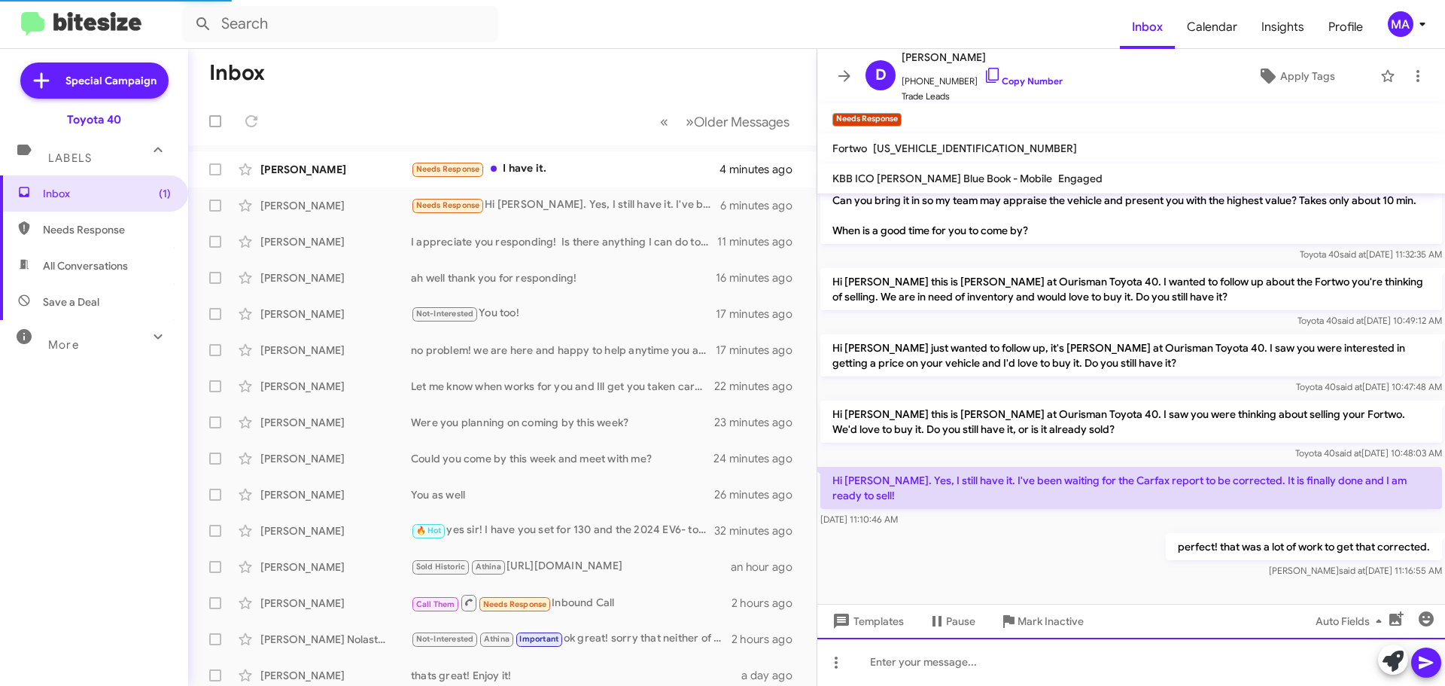
scroll to position [40, 0]
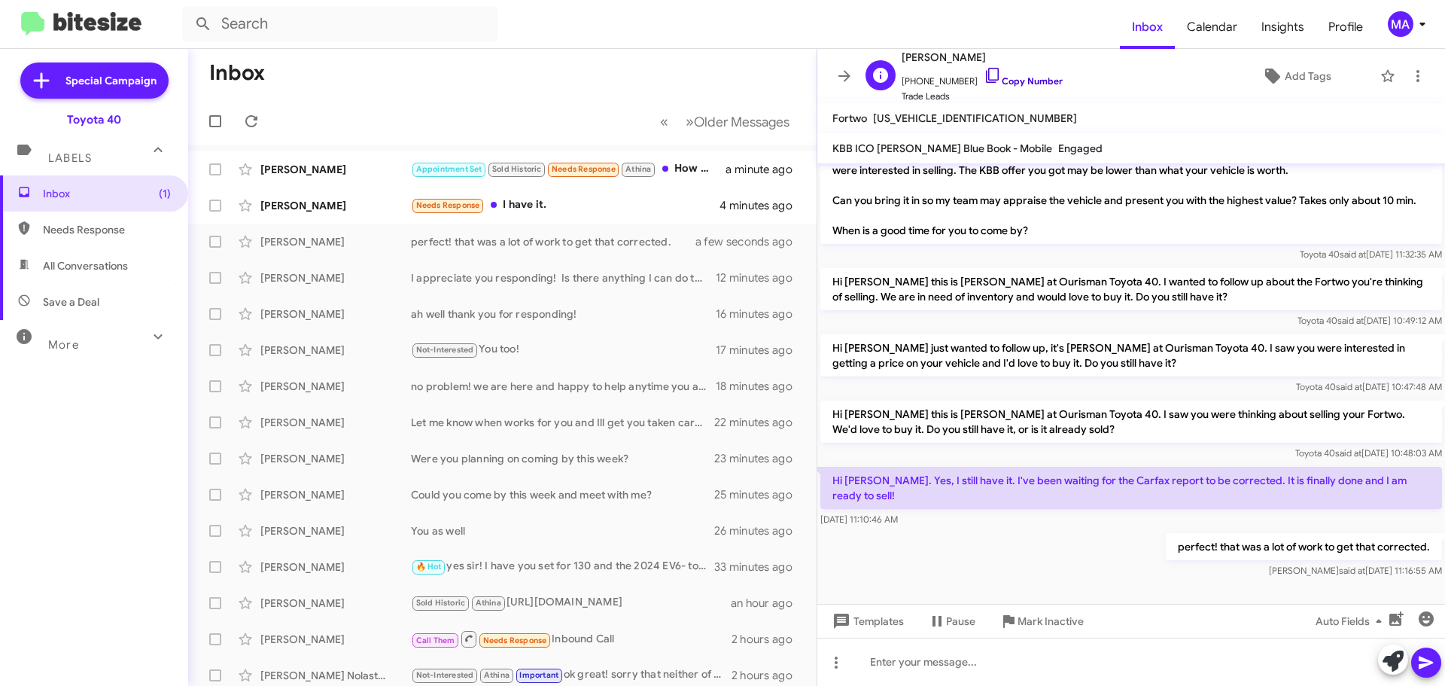
click at [984, 77] on icon at bounding box center [993, 75] width 18 height 18
click at [984, 78] on icon at bounding box center [993, 75] width 18 height 18
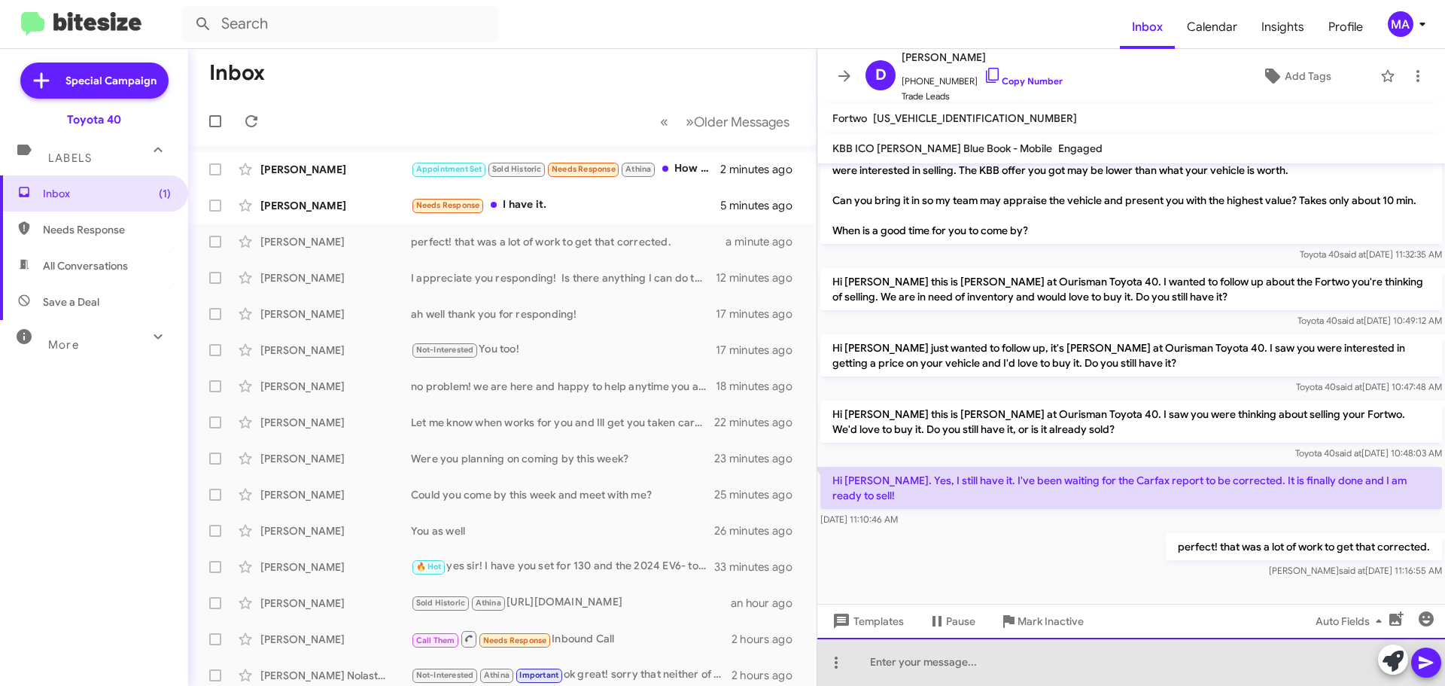
click at [979, 664] on div at bounding box center [1131, 661] width 628 height 48
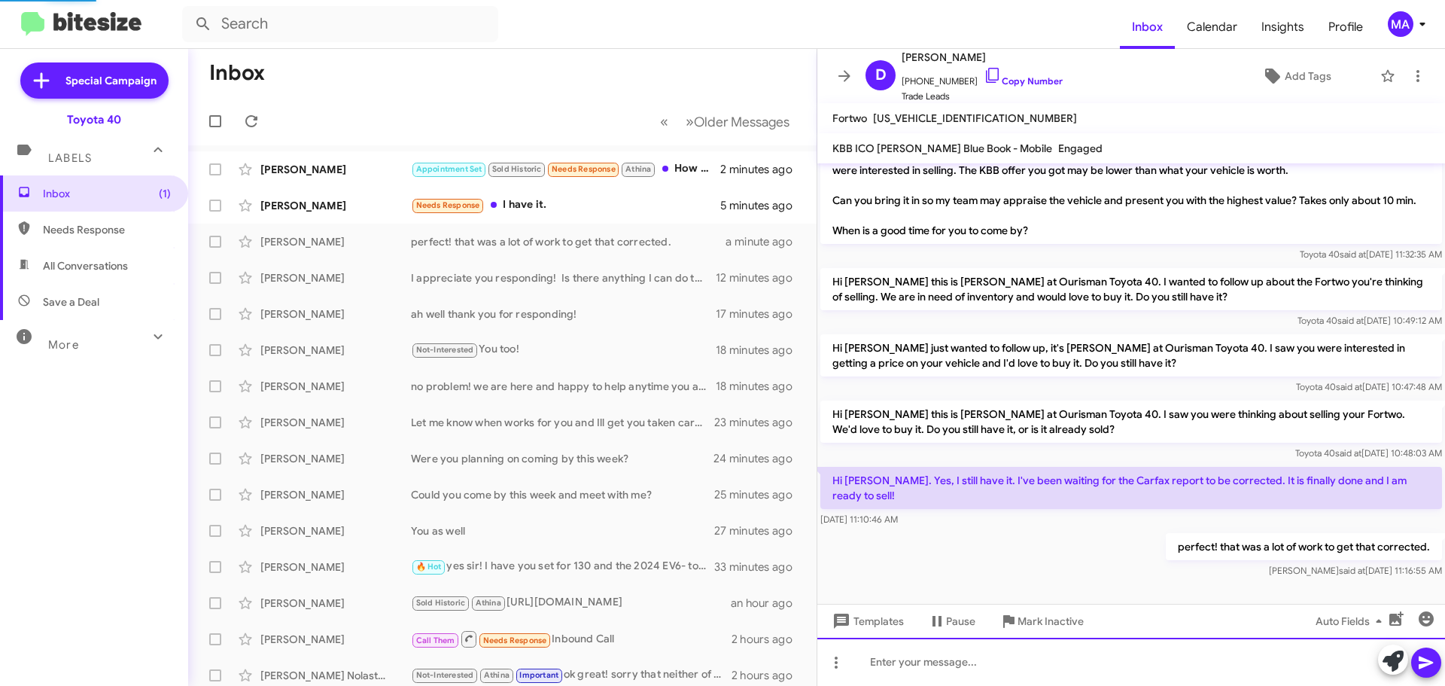
scroll to position [95, 0]
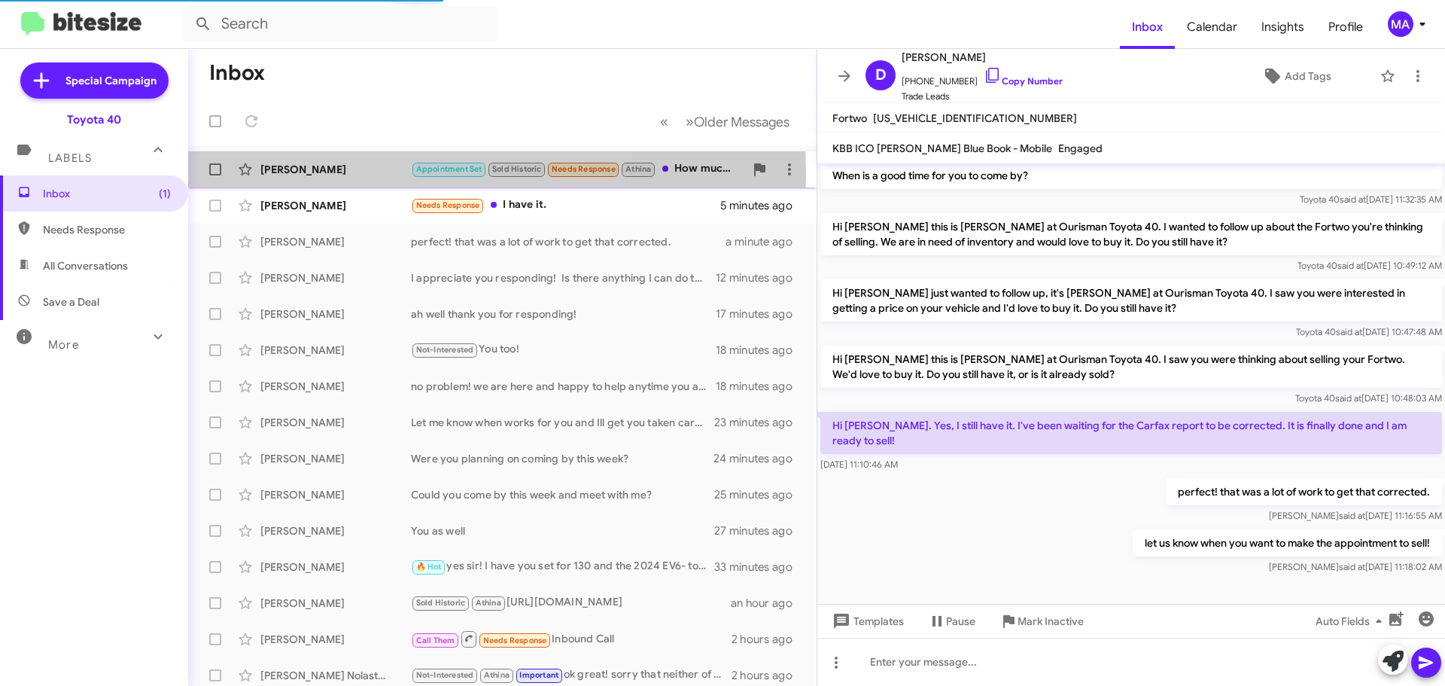
click at [336, 173] on div "Steven Majka" at bounding box center [335, 169] width 151 height 15
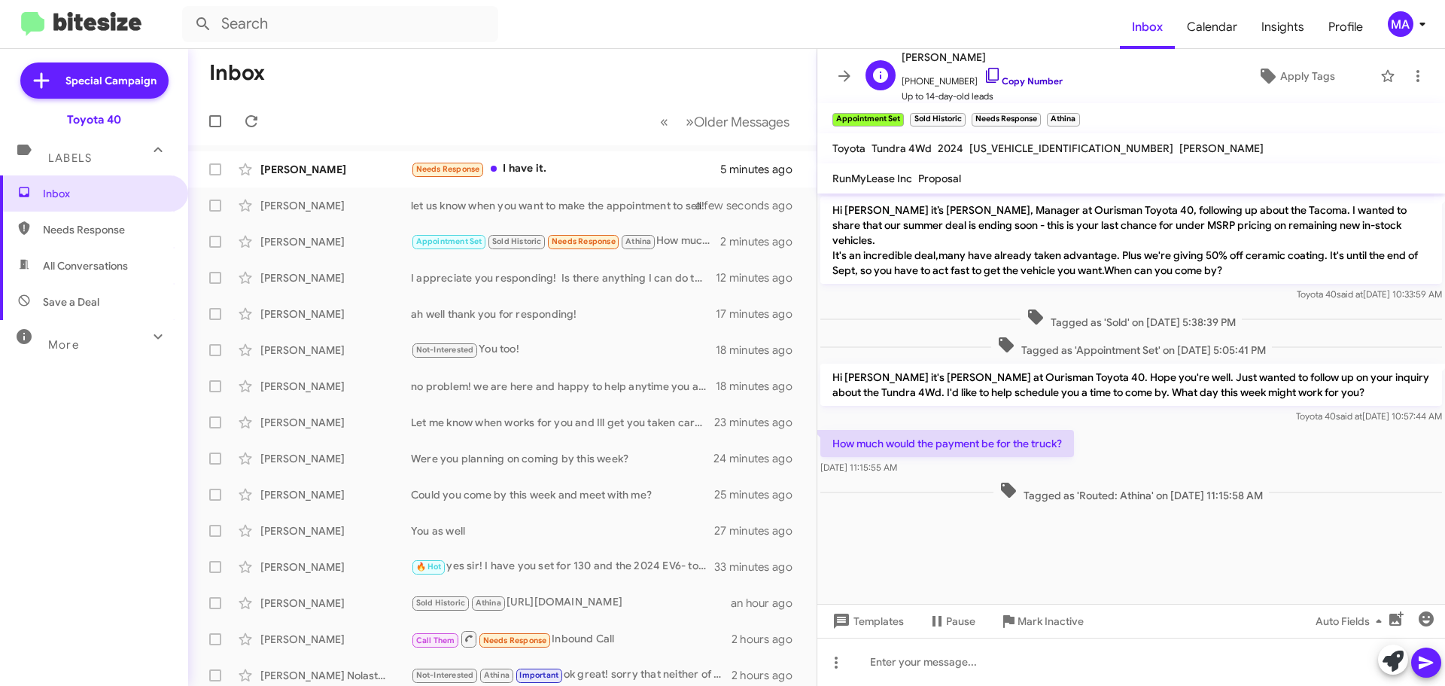
click at [984, 78] on icon at bounding box center [993, 75] width 18 height 18
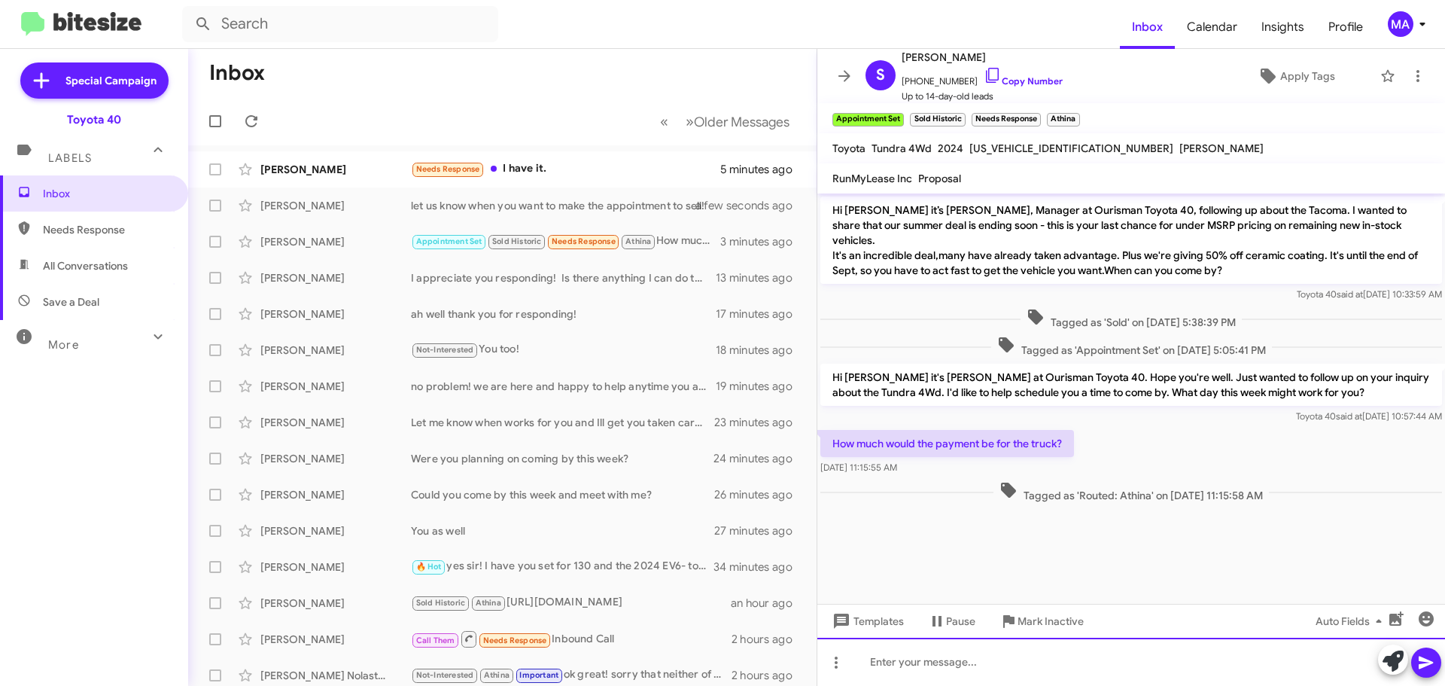
click at [980, 662] on div at bounding box center [1131, 661] width 628 height 48
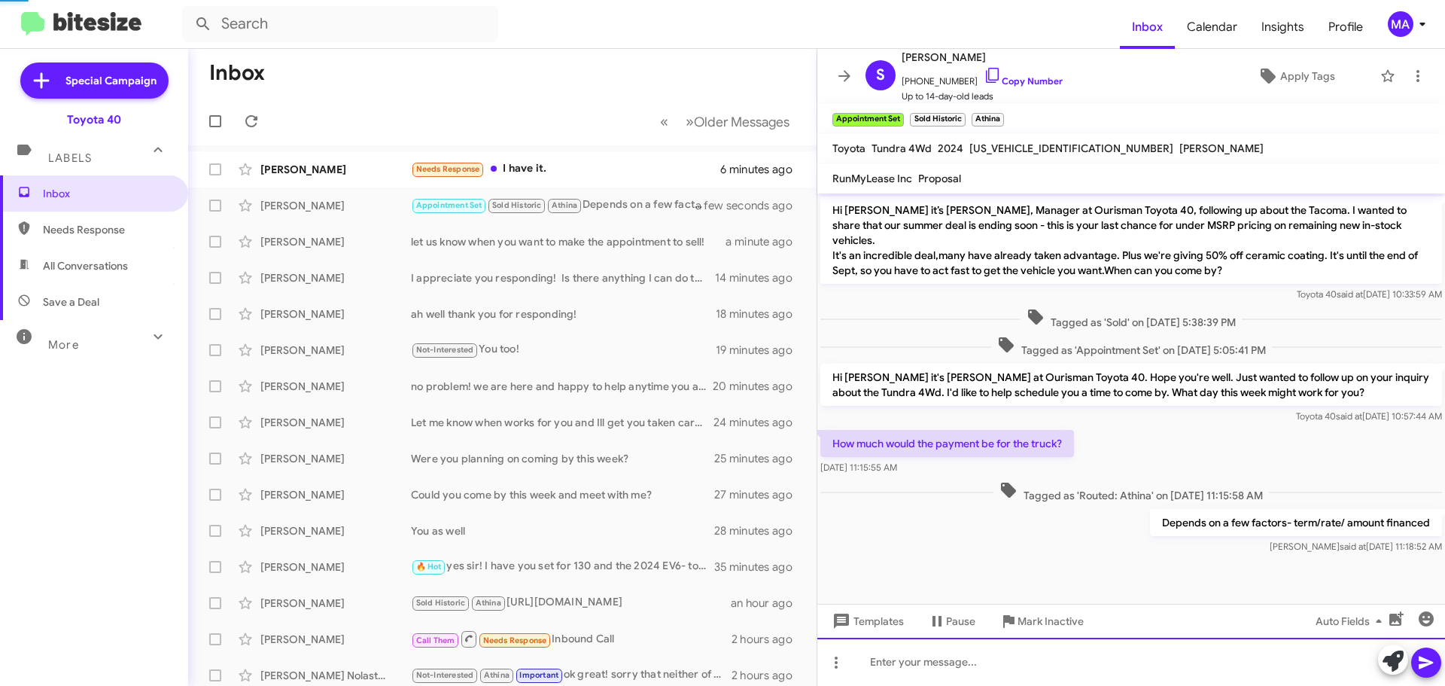
scroll to position [20, 0]
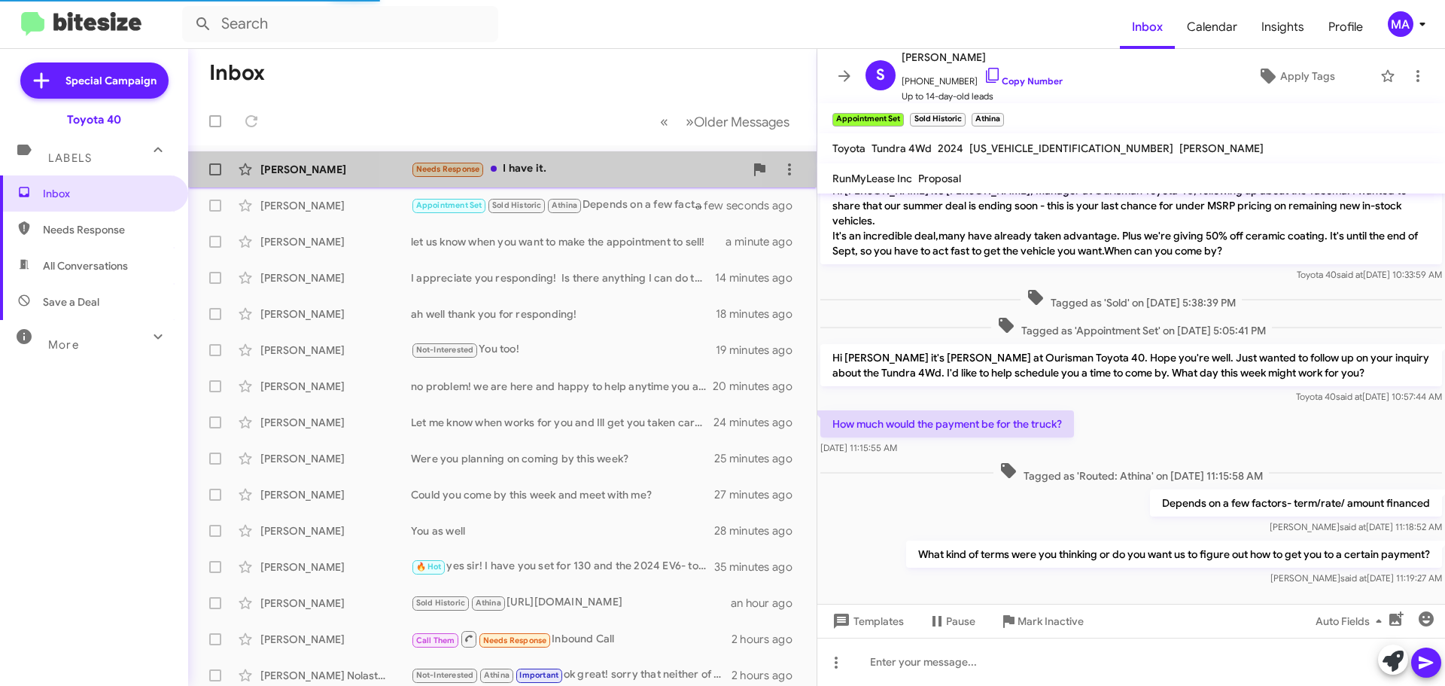
click at [582, 172] on div "Needs Response I have it." at bounding box center [577, 168] width 333 height 17
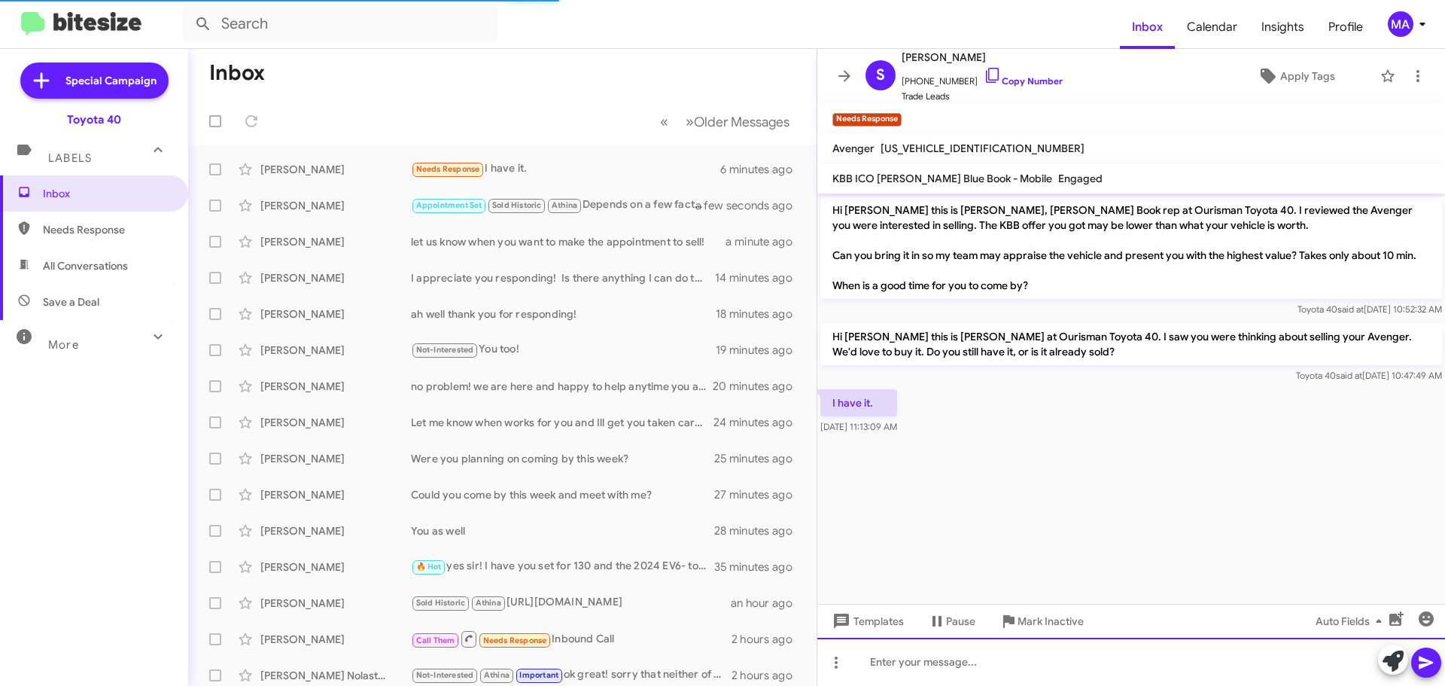
click at [990, 657] on div at bounding box center [1131, 661] width 628 height 48
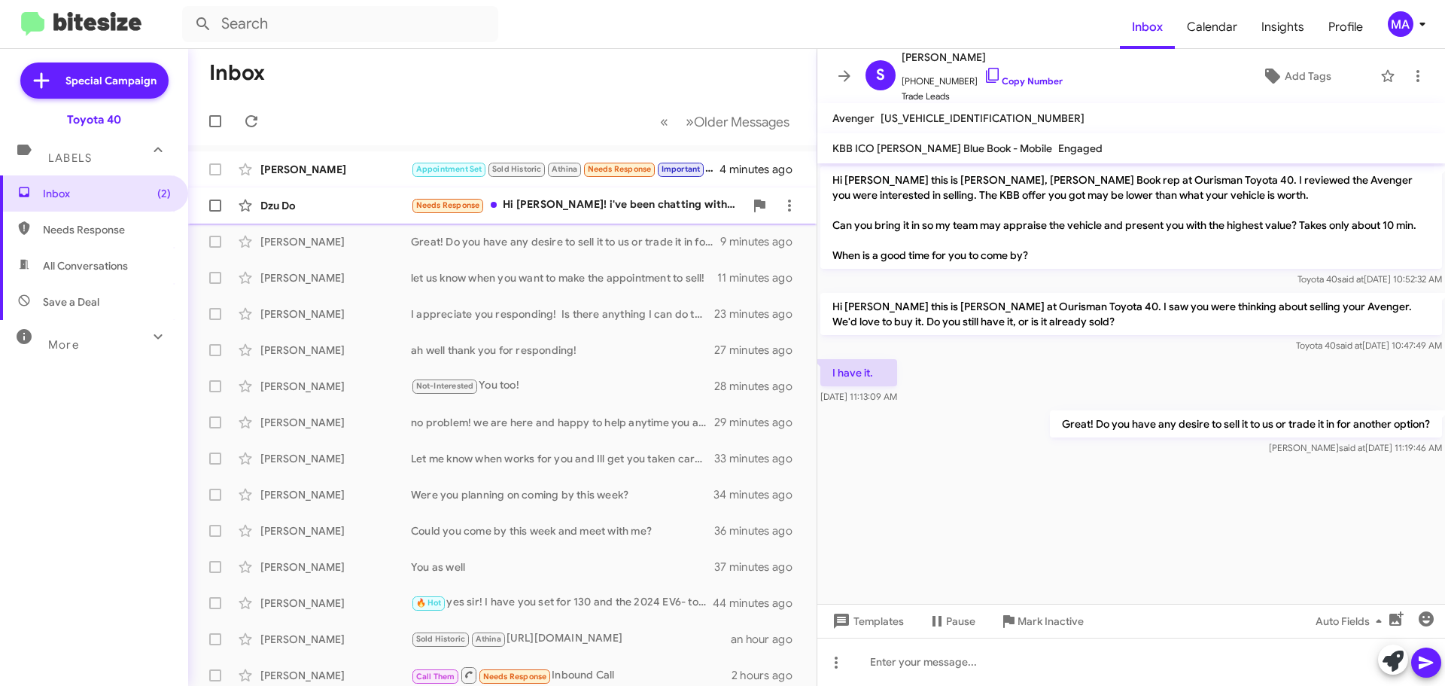
click at [619, 199] on div "Needs Response Hi Morgan! i've been chatting with Mo and I think we're just too…" at bounding box center [577, 204] width 333 height 17
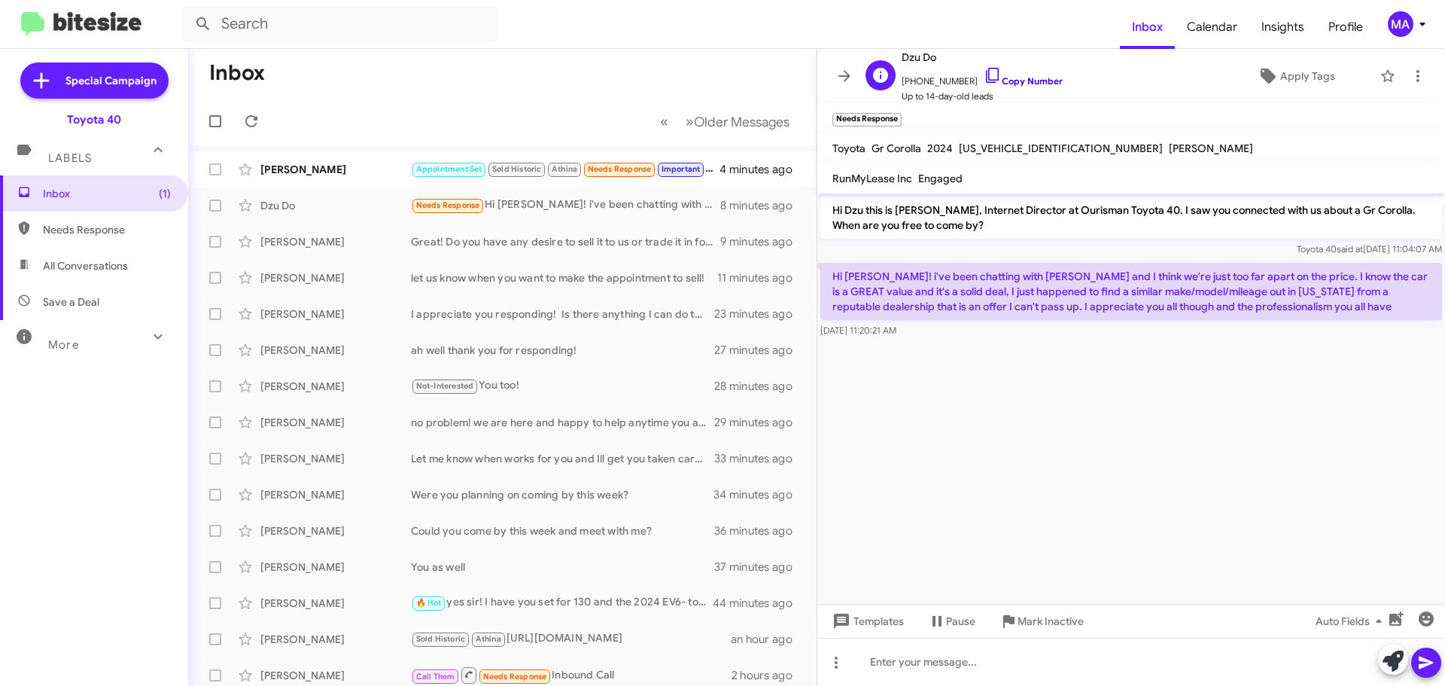
click at [984, 75] on icon at bounding box center [993, 75] width 18 height 18
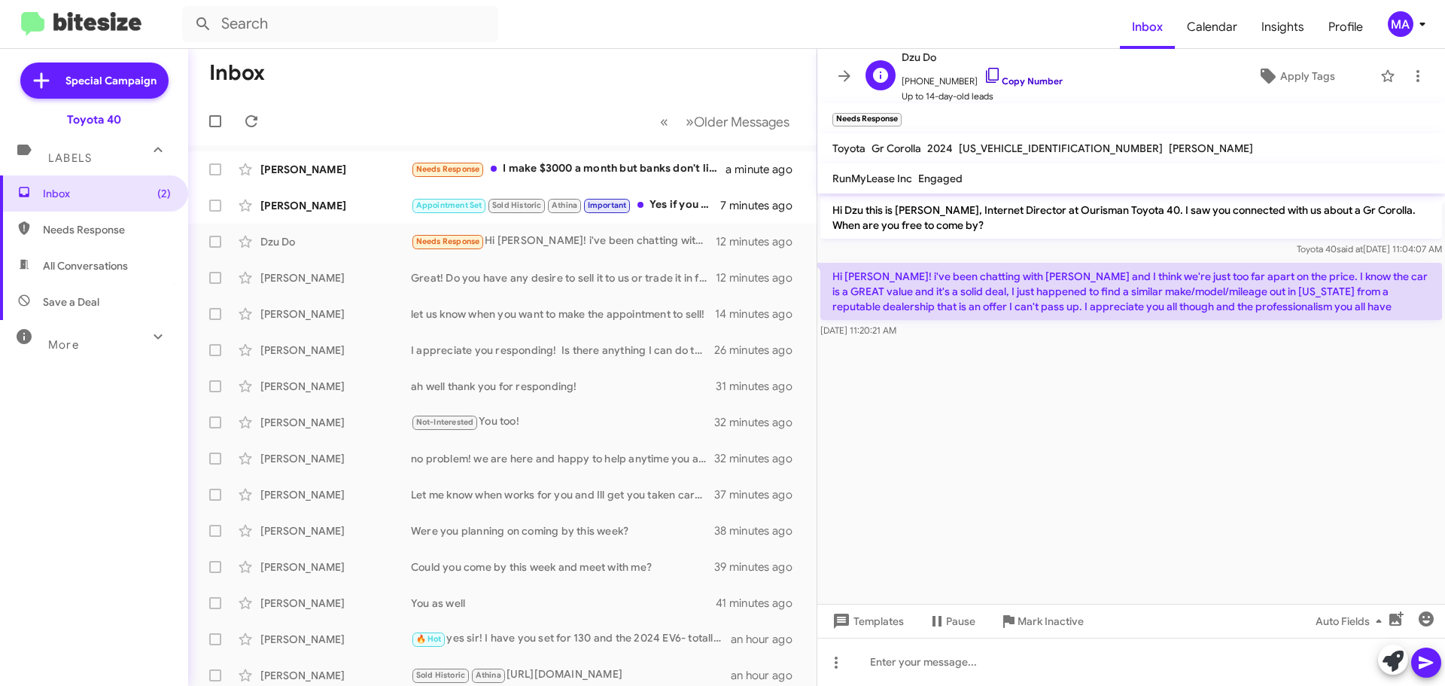
click at [984, 71] on icon at bounding box center [993, 75] width 18 height 18
drag, startPoint x: 1244, startPoint y: 311, endPoint x: 829, endPoint y: 267, distance: 416.9
click at [829, 267] on p "Hi Morgan! i've been chatting with Mo and I think we're just too far apart on t…" at bounding box center [1131, 291] width 622 height 57
copy p "Hi Morgan! i've been chatting with Mo and I think we're just too far apart on t…"
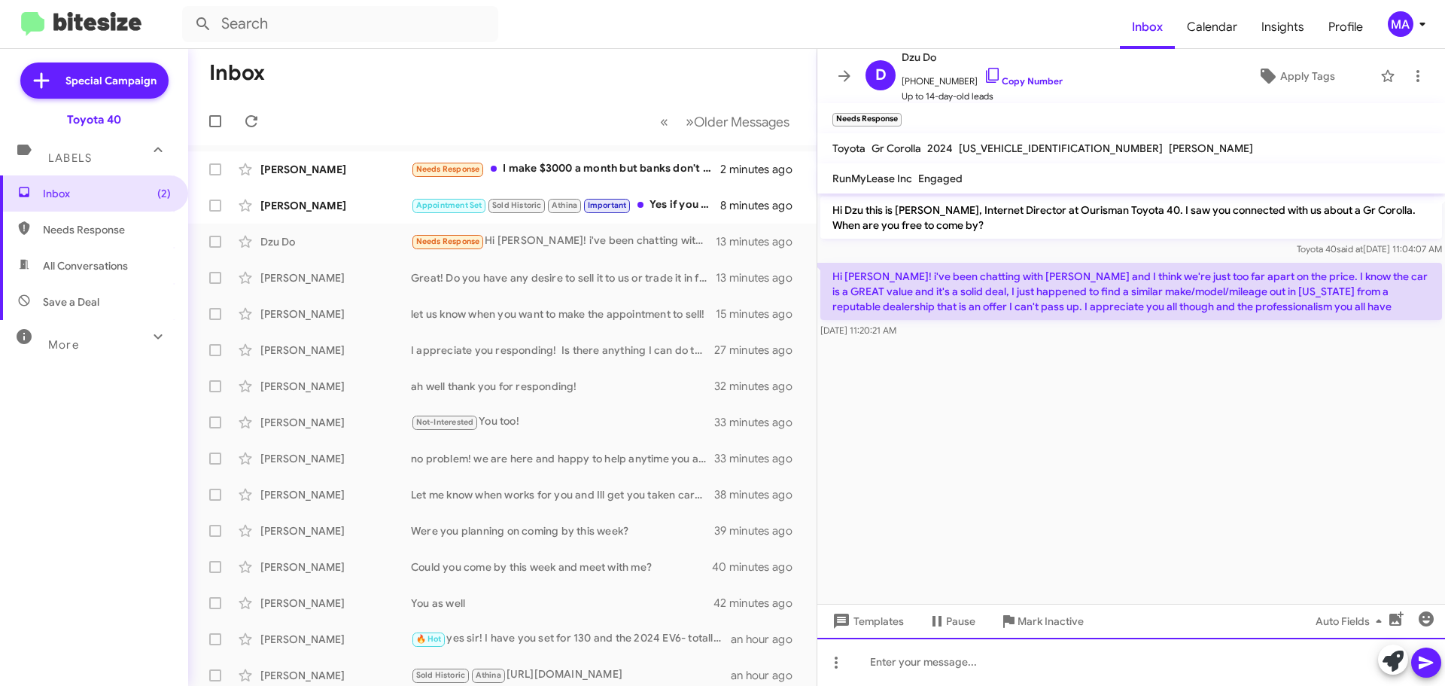
click at [924, 661] on div at bounding box center [1131, 661] width 628 height 48
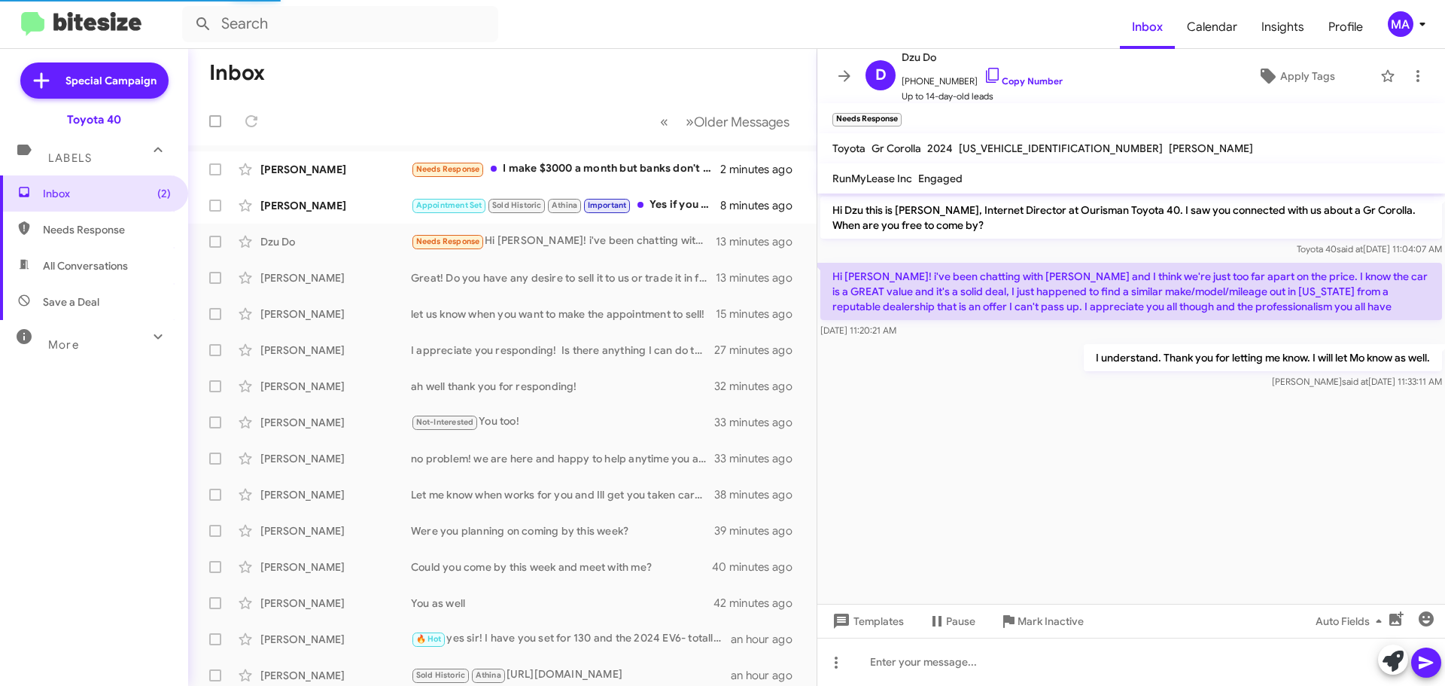
click at [109, 224] on span "Needs Response" at bounding box center [107, 229] width 128 height 15
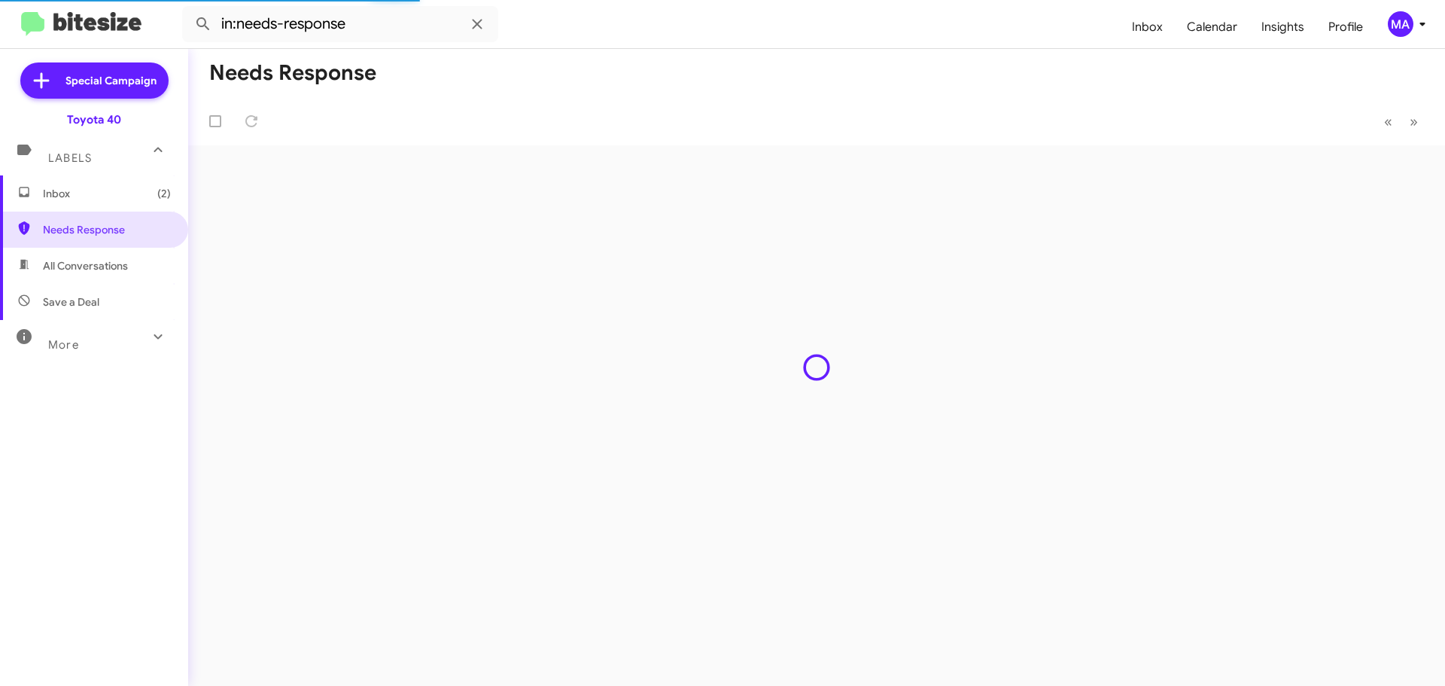
click at [104, 260] on span "All Conversations" at bounding box center [85, 265] width 85 height 15
type input "in:all-conversations"
click at [93, 199] on span "Inbox (2)" at bounding box center [107, 193] width 128 height 15
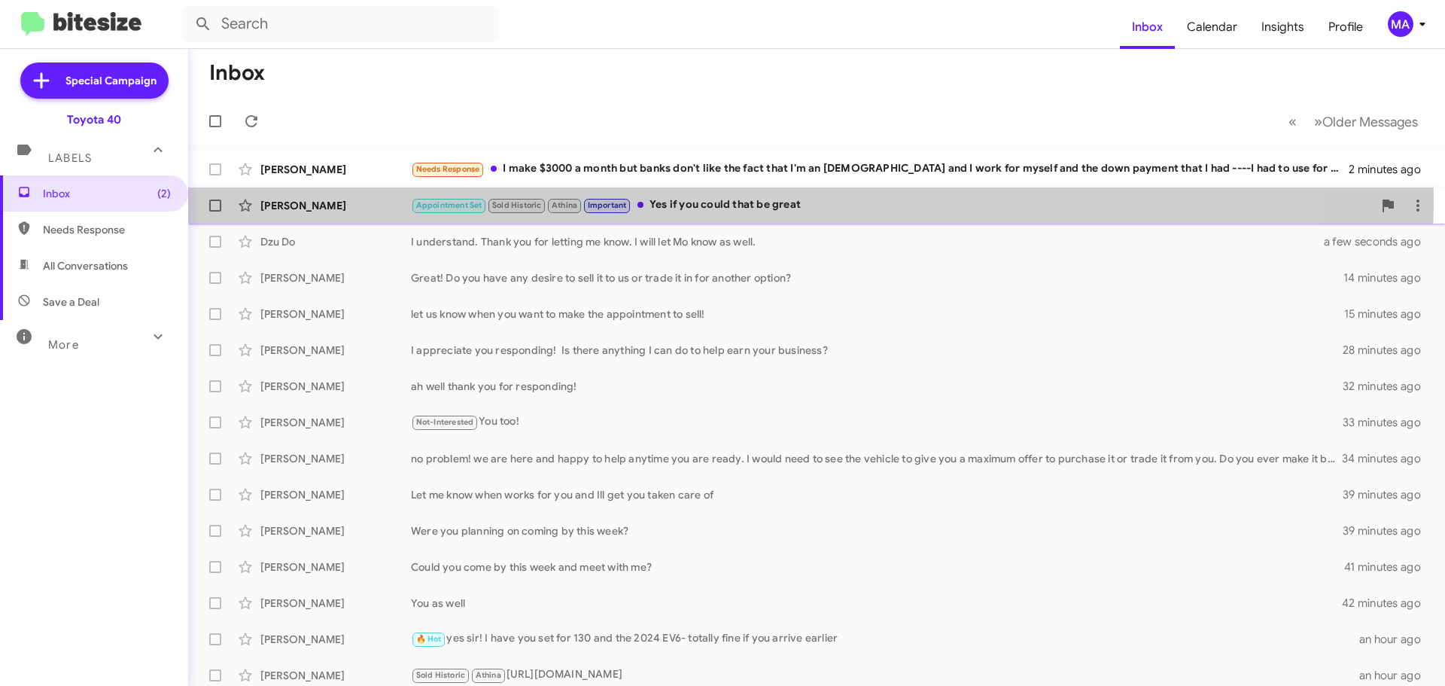
click at [708, 201] on div "Appointment Set Sold Historic Athina Important Yes if you could that be great" at bounding box center [892, 204] width 962 height 17
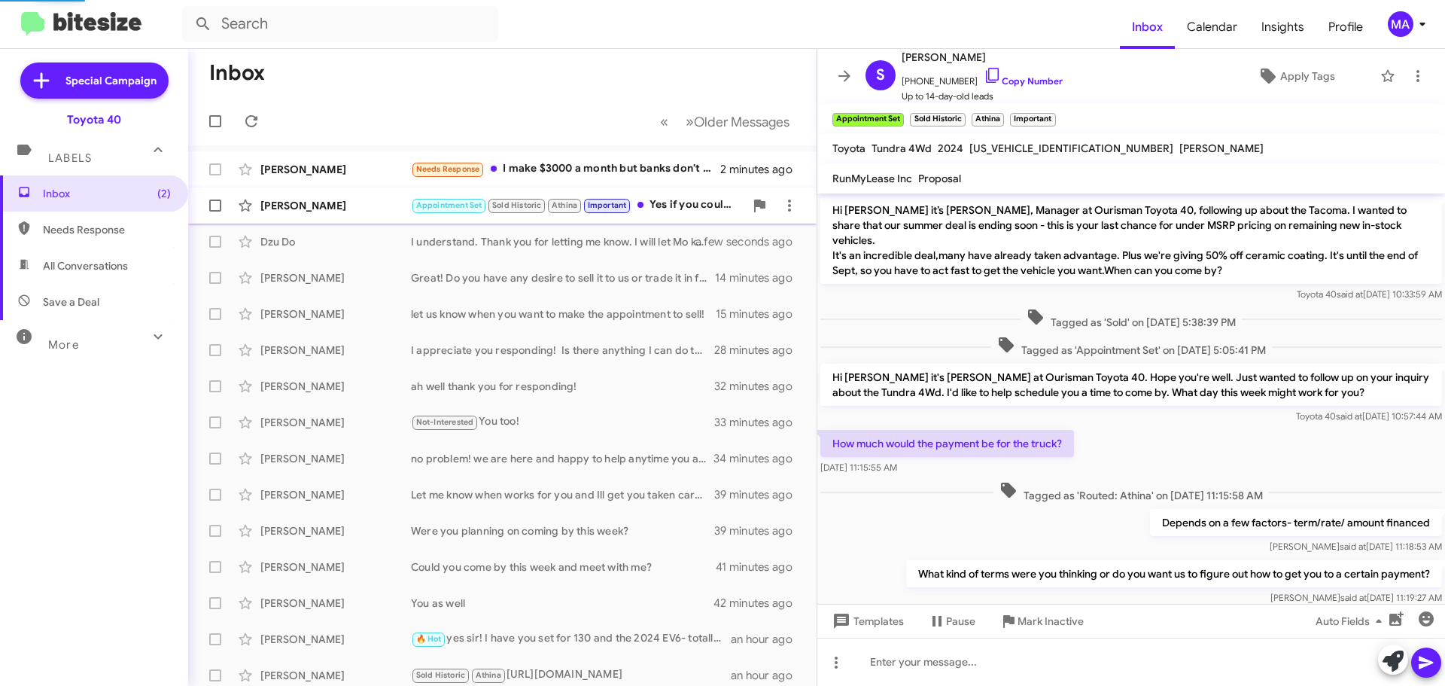
scroll to position [99, 0]
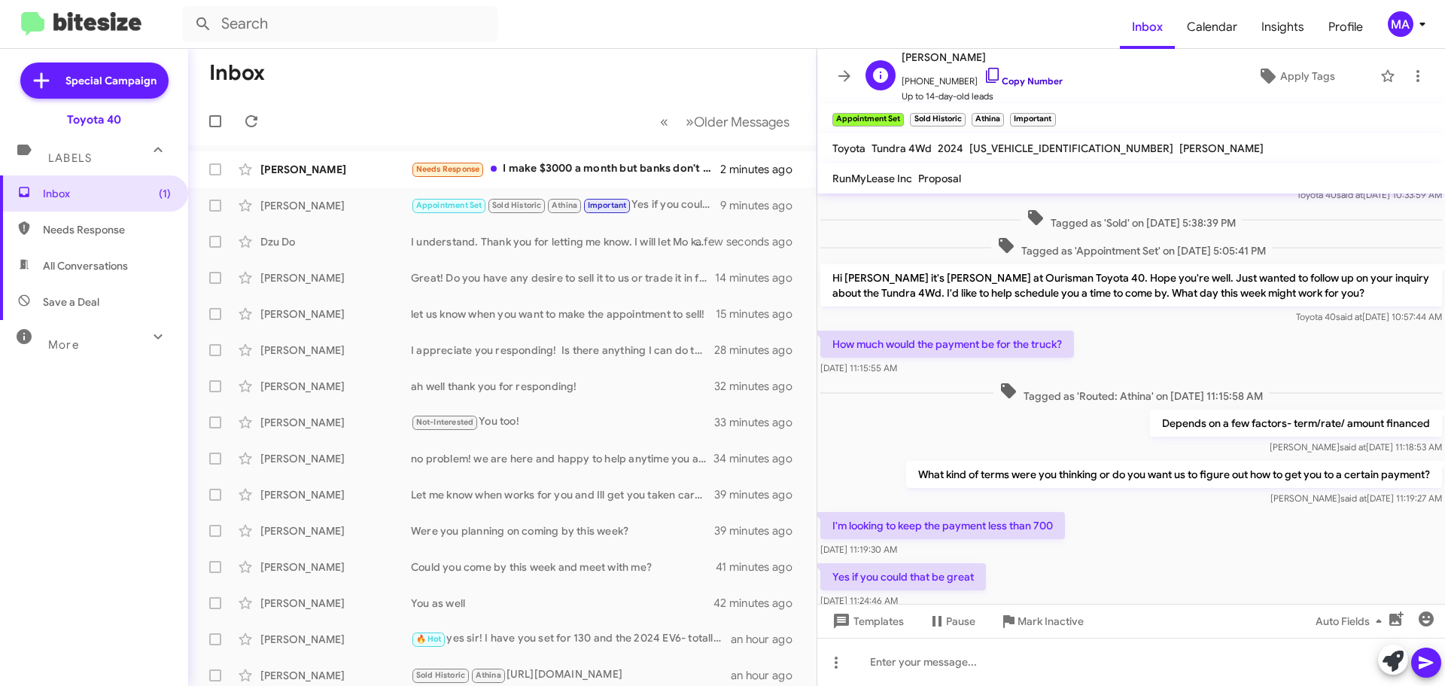
click at [984, 72] on icon at bounding box center [993, 75] width 18 height 18
drag, startPoint x: 995, startPoint y: 568, endPoint x: 819, endPoint y: 513, distance: 183.7
click at [819, 513] on div "Hi Steven it’s Ron Jackson, Manager at Ourisman Toyota 40, following up about t…" at bounding box center [1131, 352] width 628 height 517
copy div "I'm looking to keep the payment less than 700 Oct 2, 2025, 11:19:30 AM Yes if y…"
click at [905, 388] on div "Tagged as 'Routed: Athina' on Oct 2, 2025 - 11:15:58 AM" at bounding box center [1131, 393] width 628 height 28
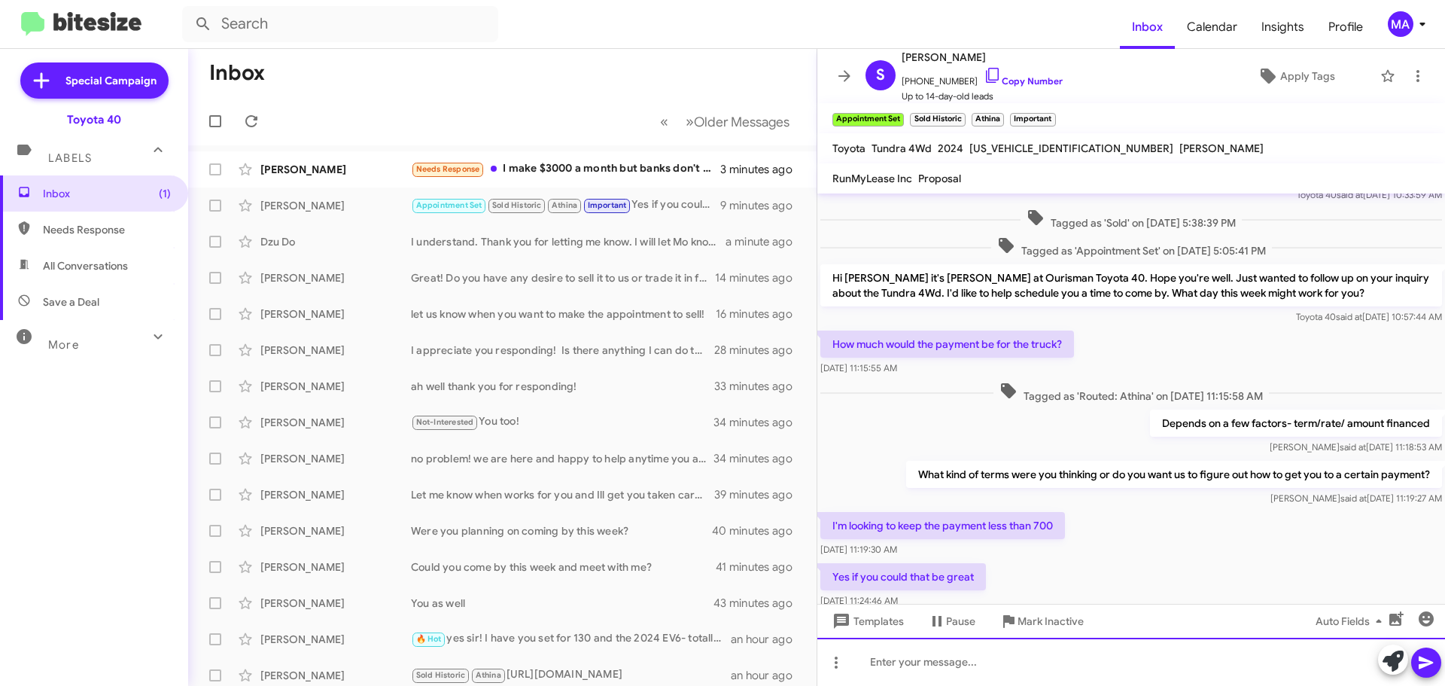
click at [979, 664] on div at bounding box center [1131, 661] width 628 height 48
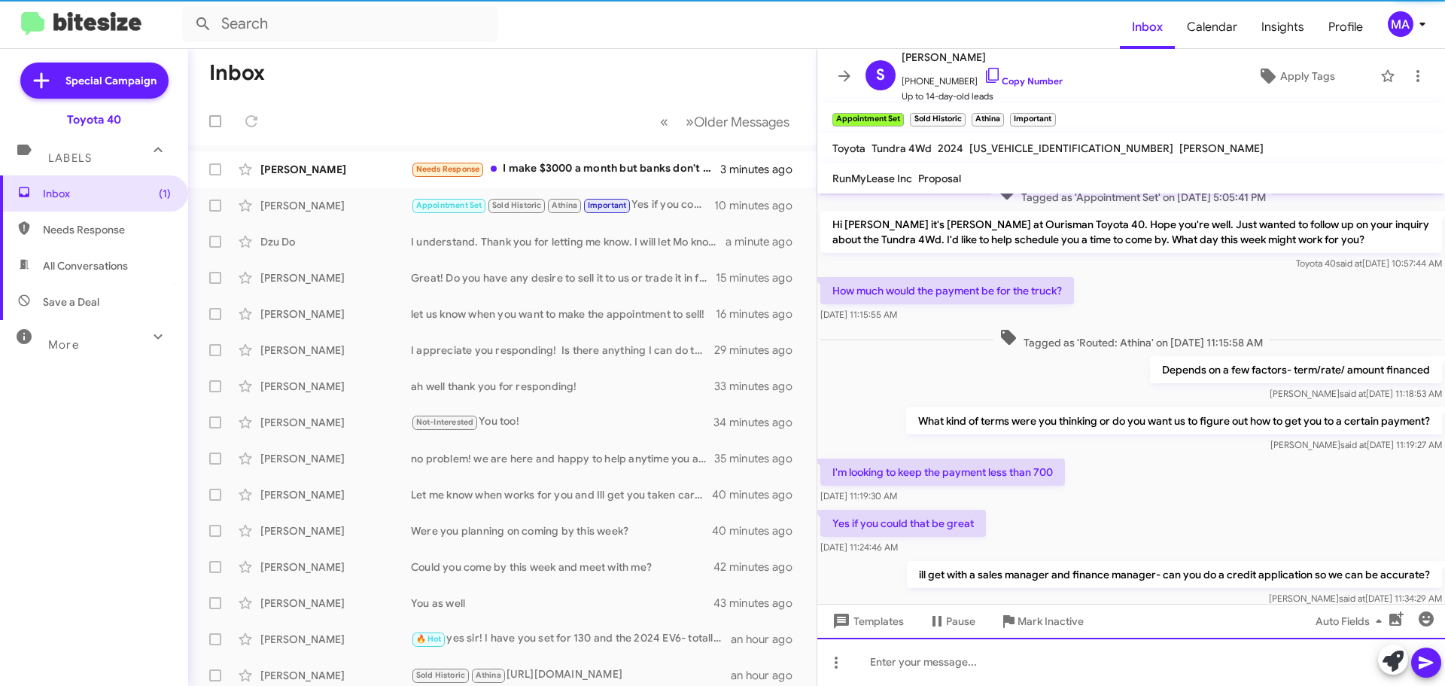
scroll to position [184, 0]
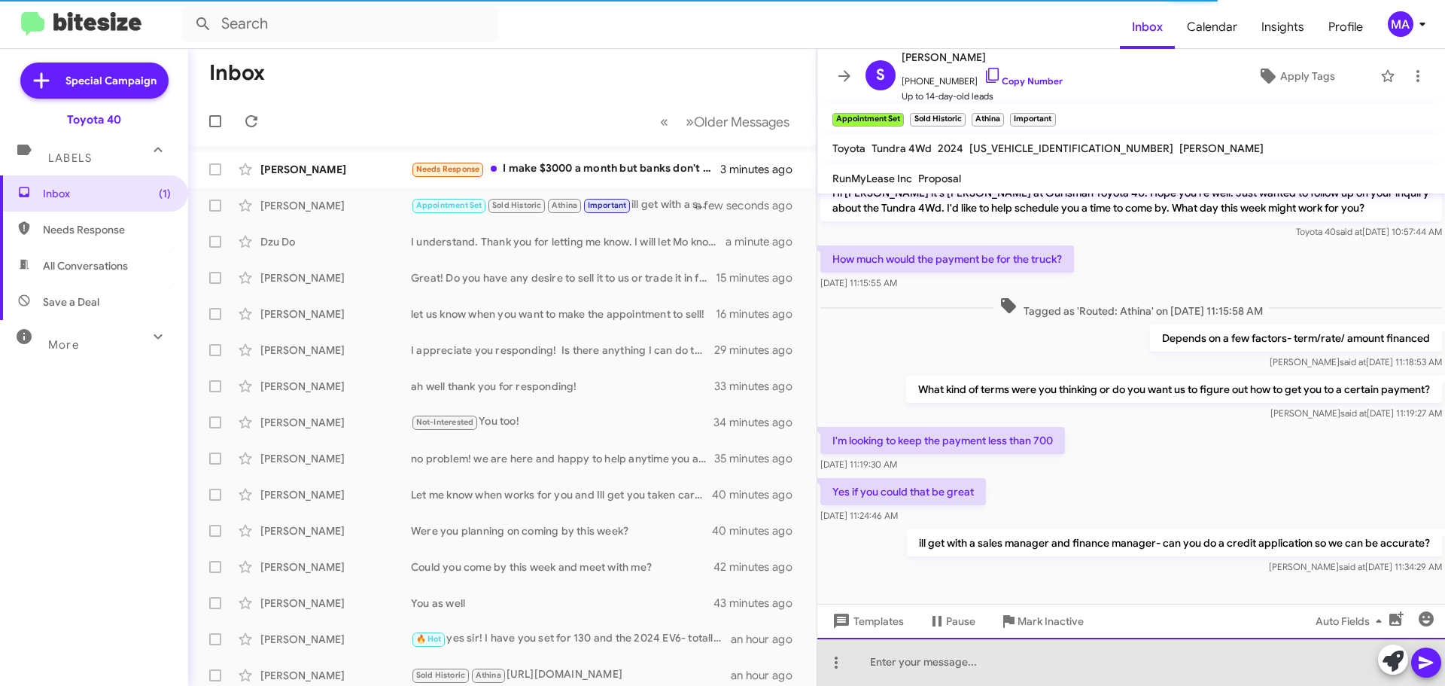
click at [1003, 659] on div at bounding box center [1131, 661] width 628 height 48
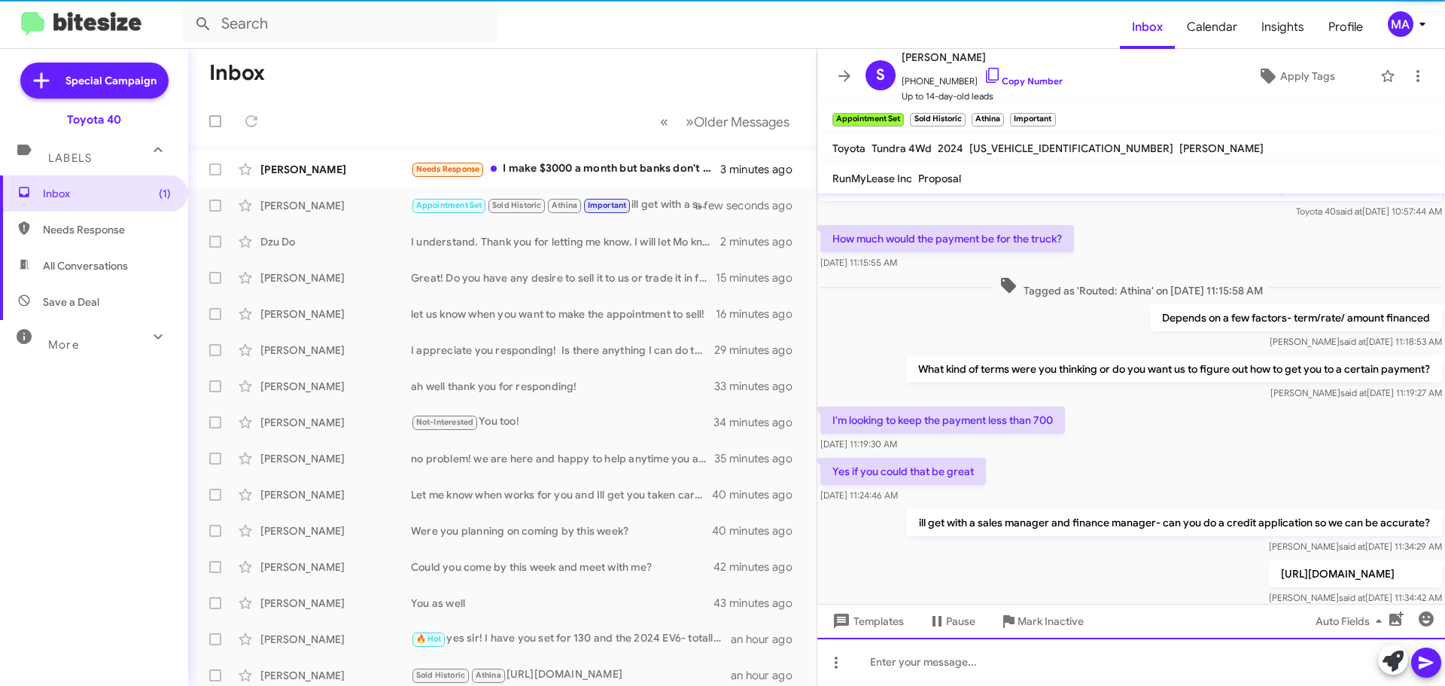
scroll to position [239, 0]
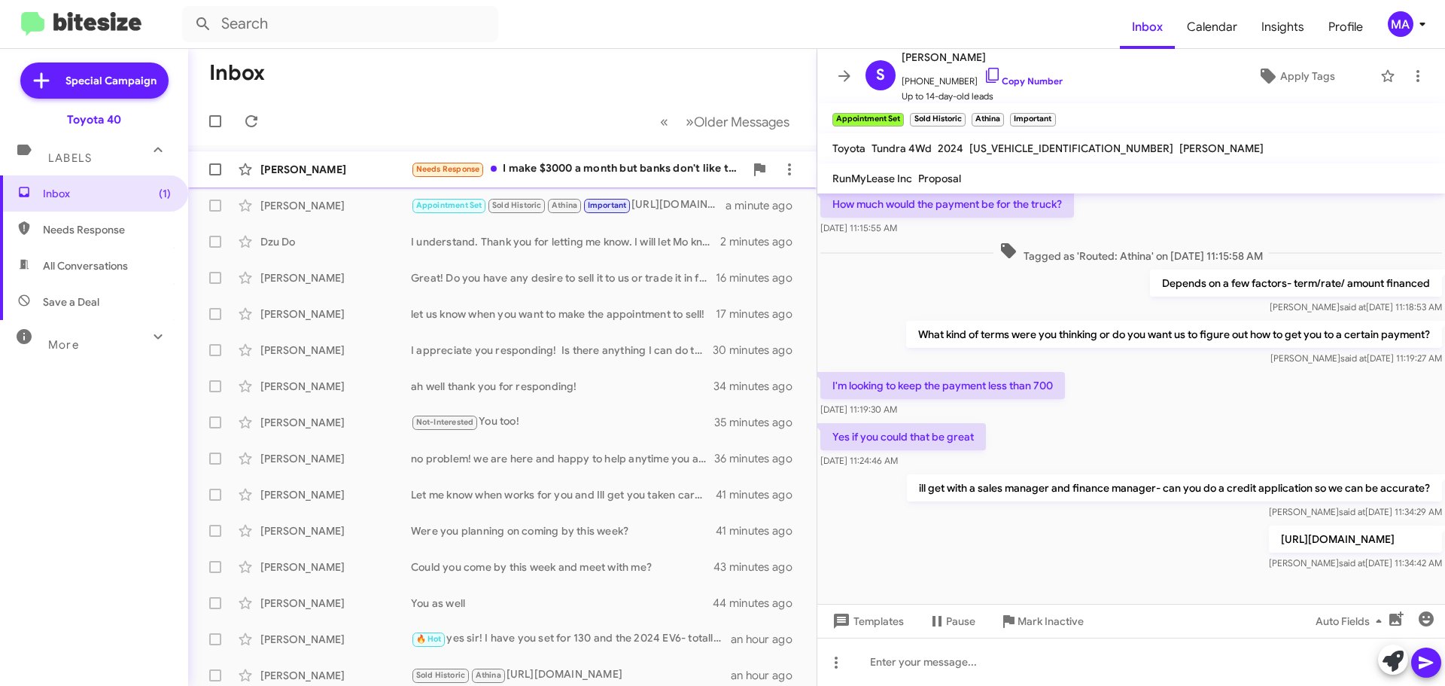
click at [581, 170] on div "Needs Response I make $3000 a month but banks don't like the fact that I'm an i…" at bounding box center [577, 168] width 333 height 17
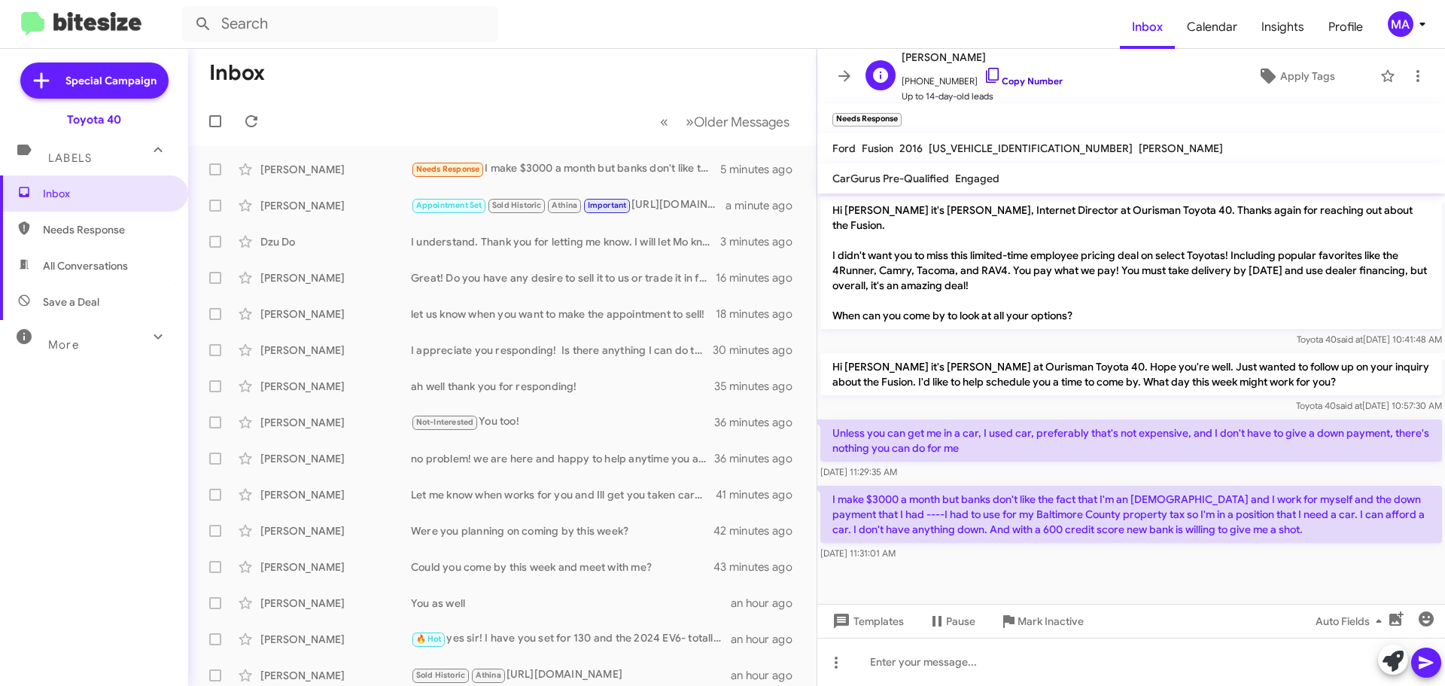
click at [984, 79] on icon at bounding box center [993, 75] width 18 height 18
drag, startPoint x: 926, startPoint y: 546, endPoint x: 832, endPoint y: 411, distance: 164.9
click at [832, 411] on div "Hi Laura it's Morgan Anderson, Internet Director at Ourisman Toyota 40. Thanks …" at bounding box center [1131, 378] width 628 height 370
copy div "Unless you can get me in a car, I used car, preferably that's not expensive, an…"
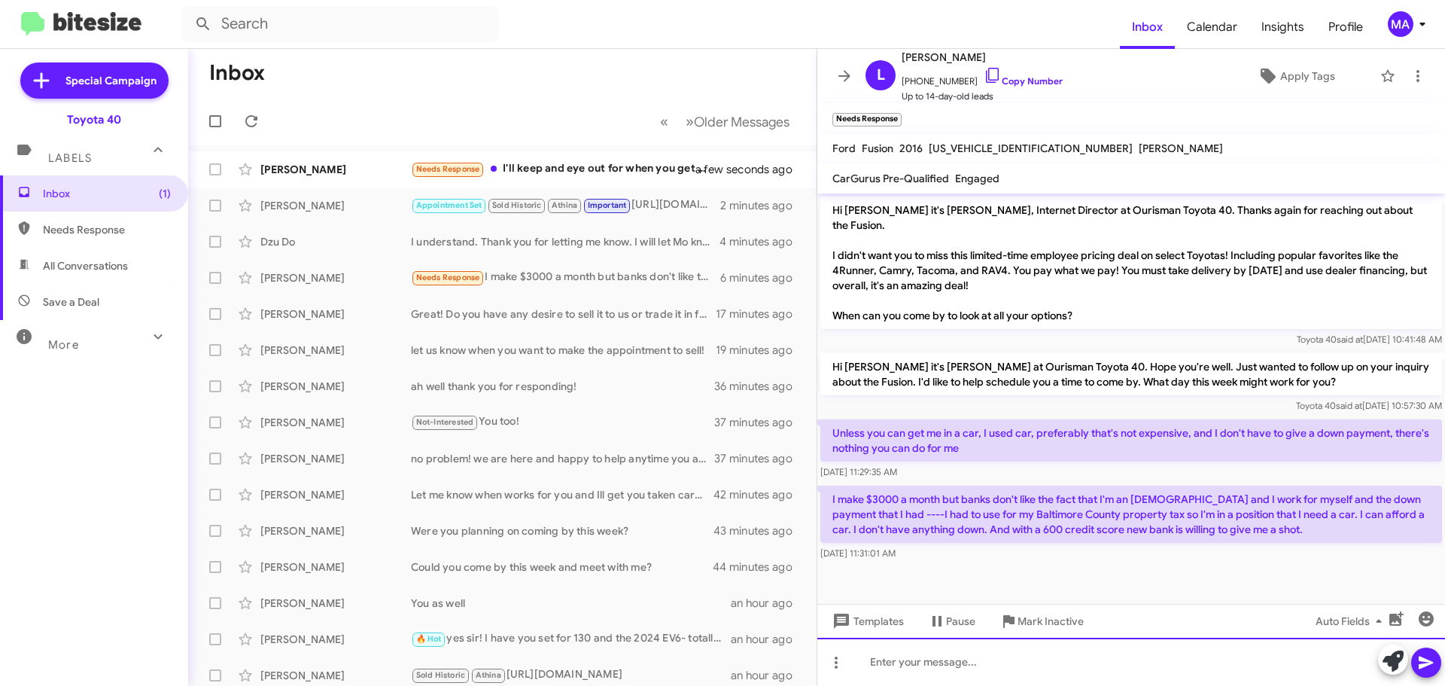
click at [945, 667] on div at bounding box center [1131, 661] width 628 height 48
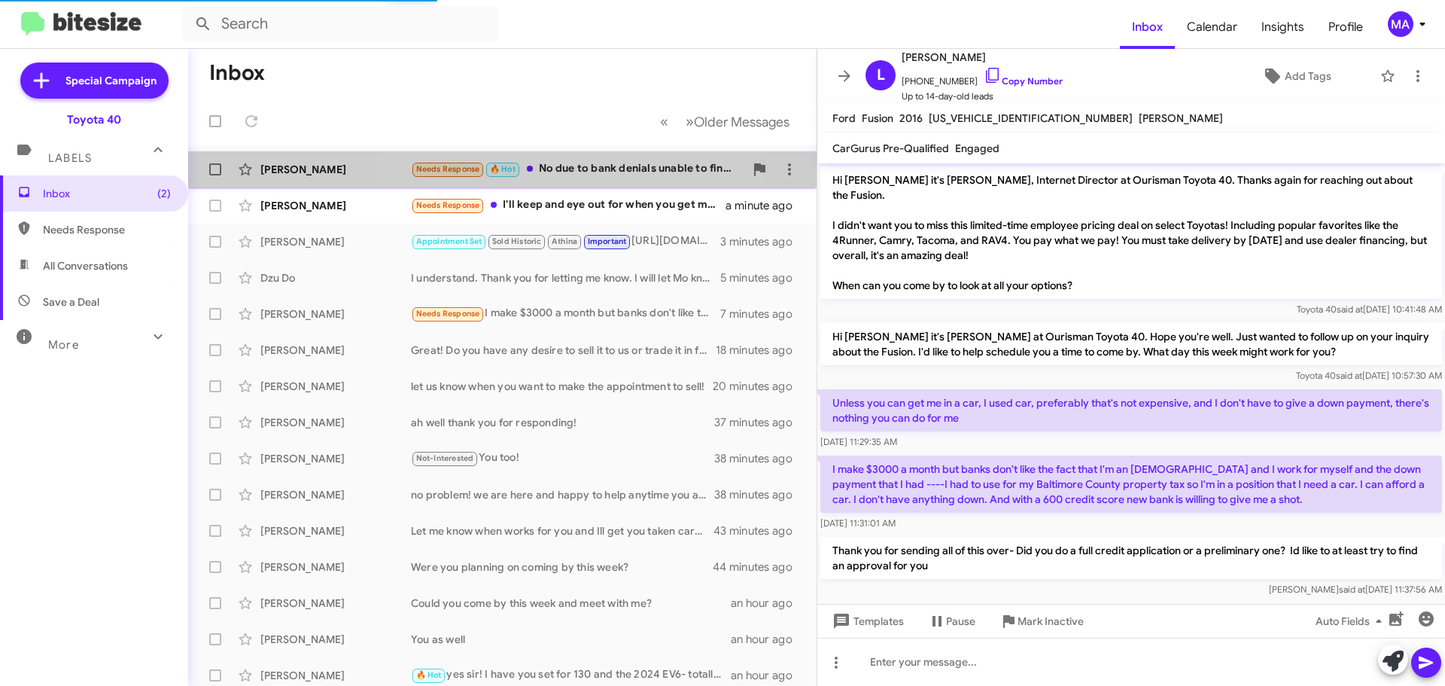
click at [586, 166] on div "Needs Response 🔥 Hot No due to bank denials unable to finance at this time" at bounding box center [577, 168] width 333 height 17
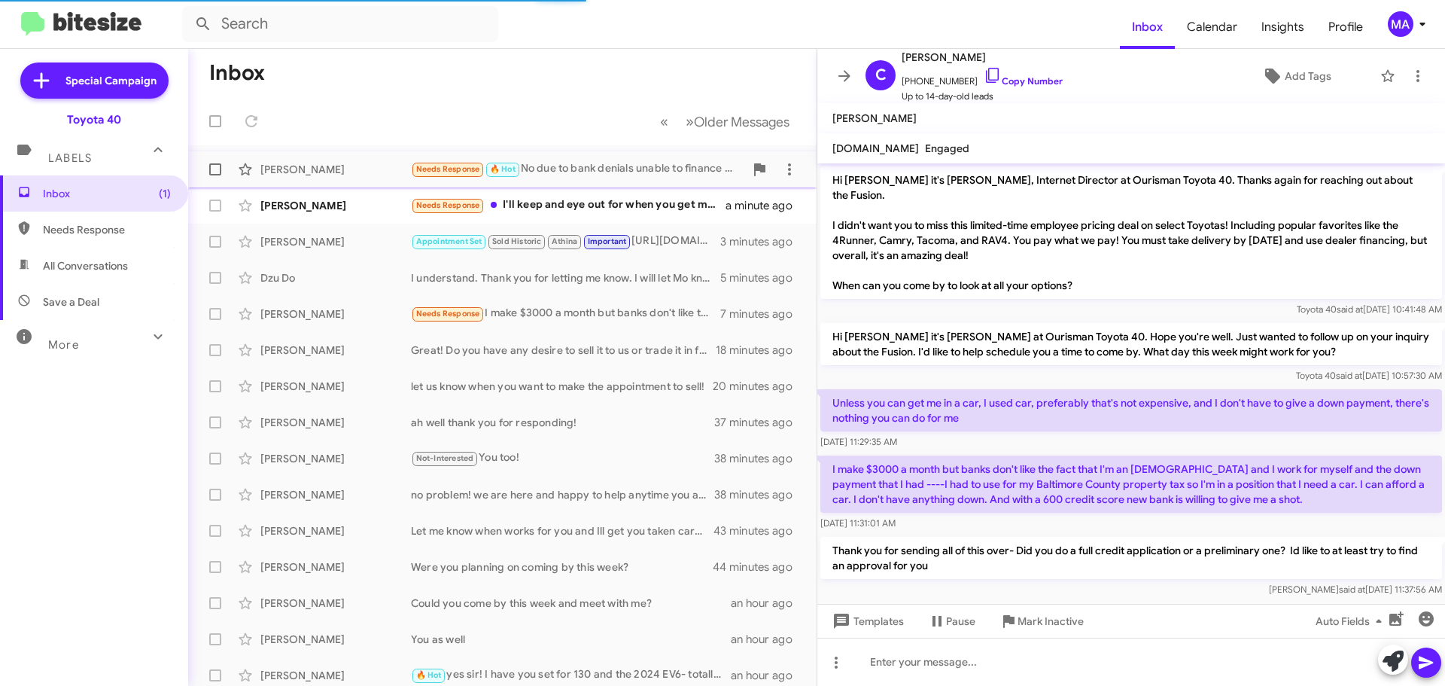
scroll to position [220, 0]
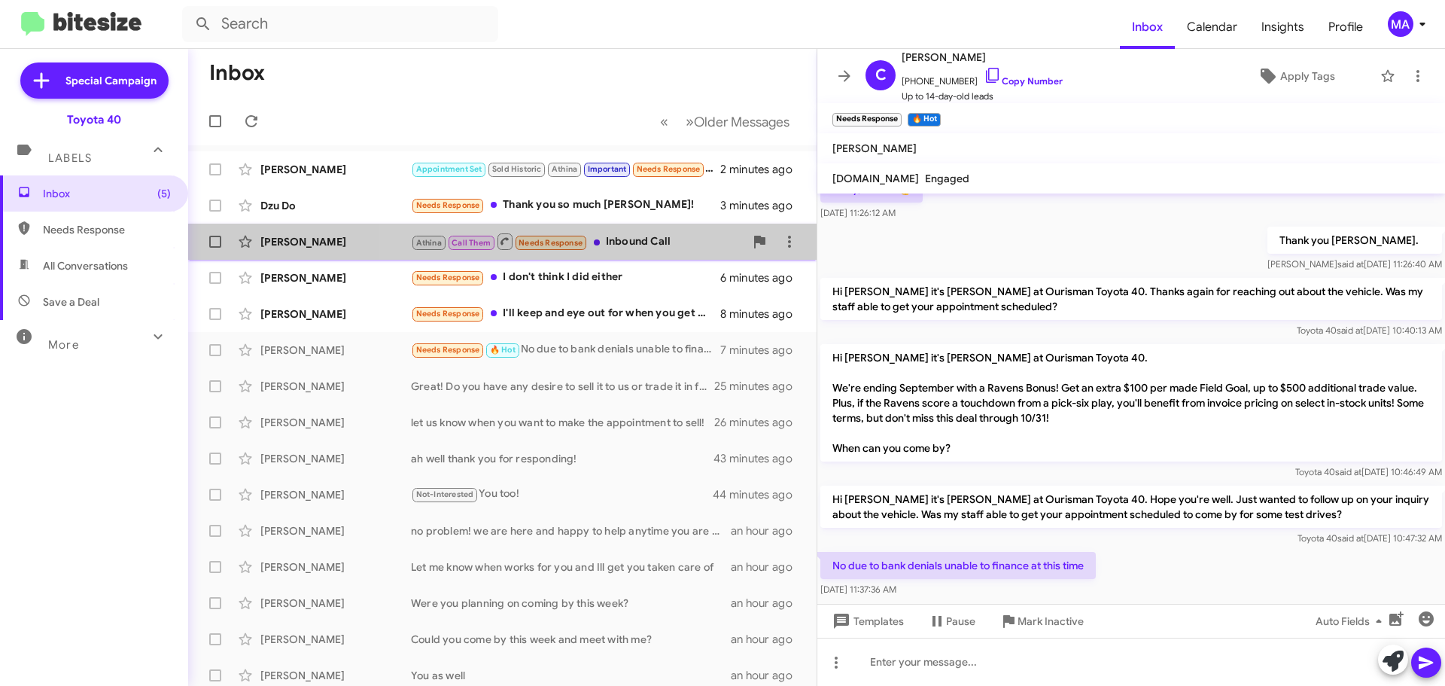
click at [628, 239] on div "Athina Call Them Needs Response Inbound Call" at bounding box center [577, 241] width 333 height 19
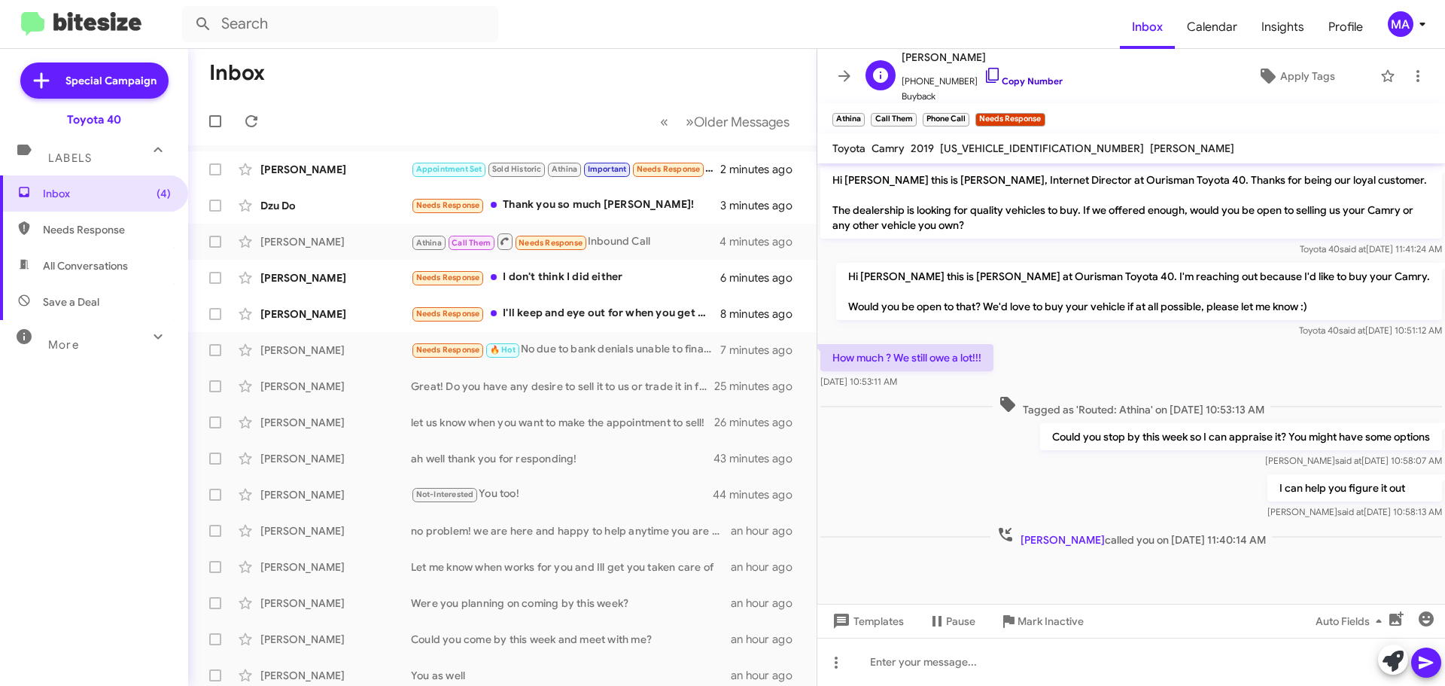
click at [984, 76] on icon at bounding box center [993, 75] width 18 height 18
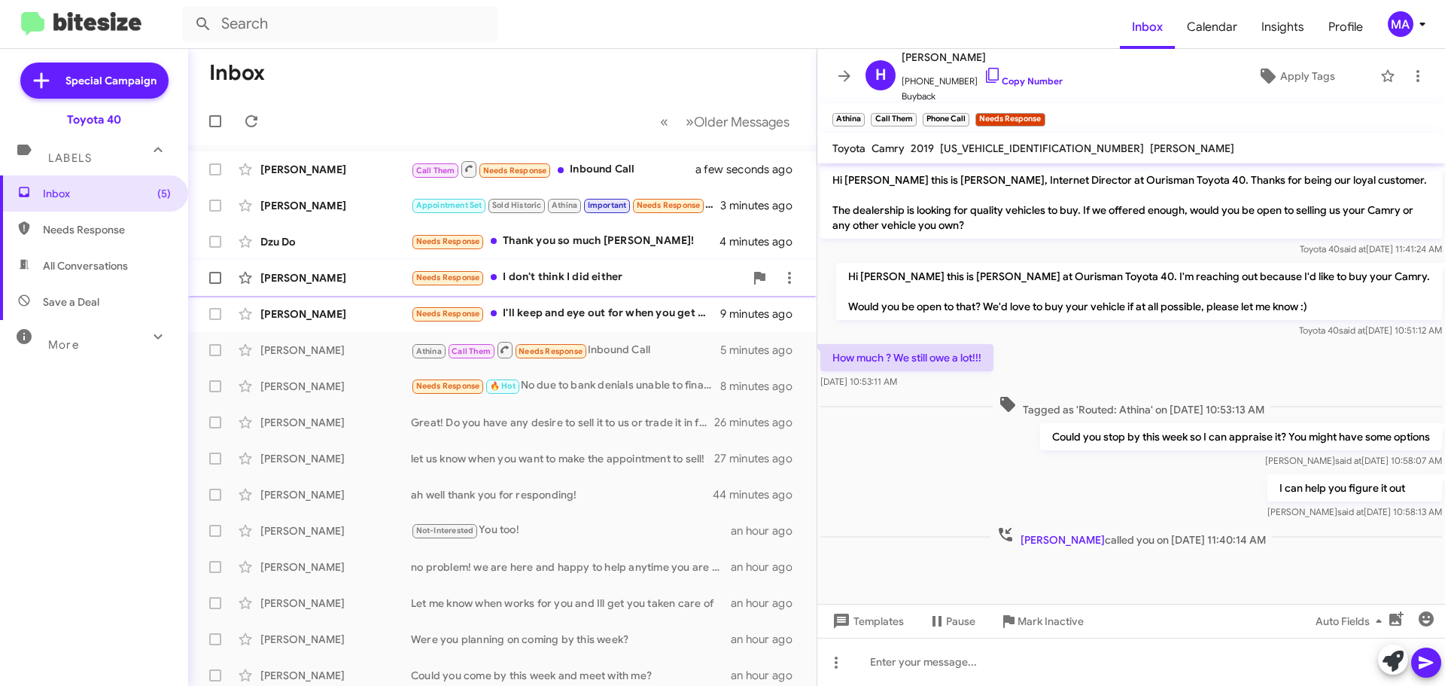
click at [574, 270] on div "Needs Response I don't think I did either" at bounding box center [577, 277] width 333 height 17
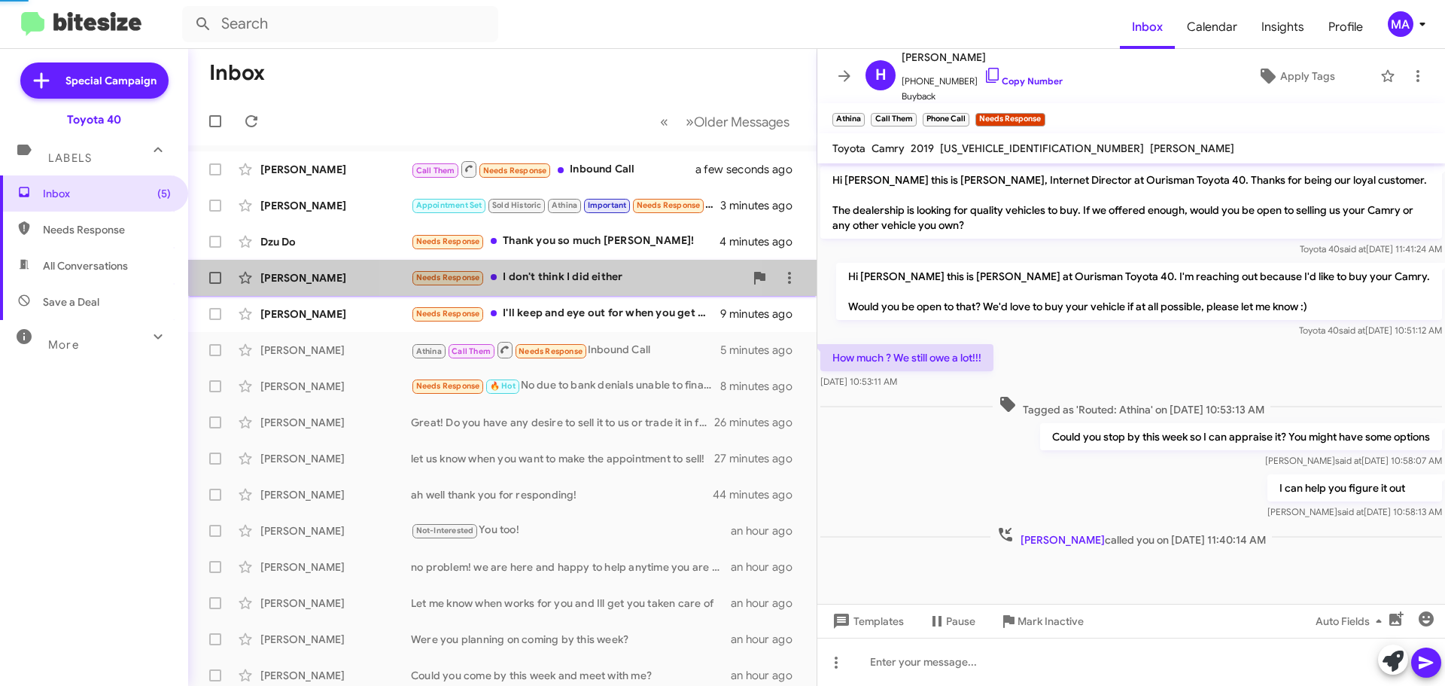
scroll to position [55, 0]
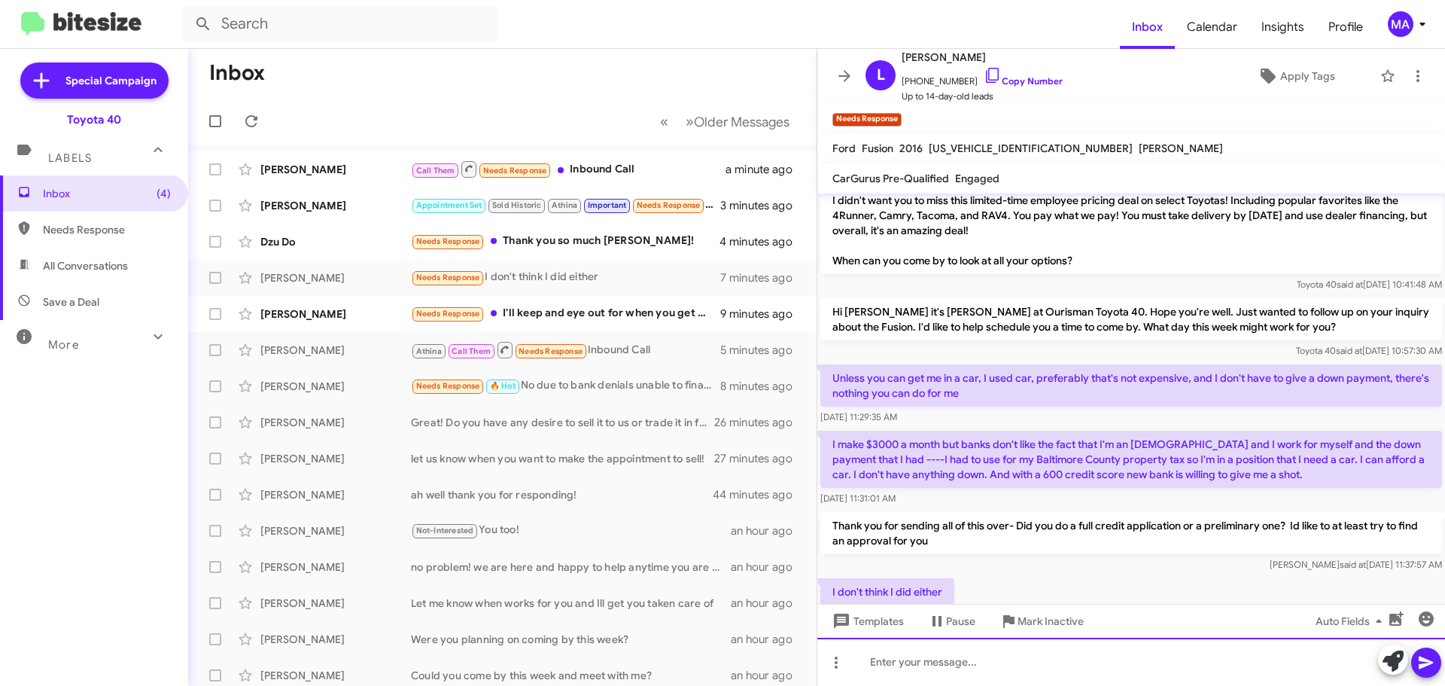
click at [952, 659] on div at bounding box center [1131, 661] width 628 height 48
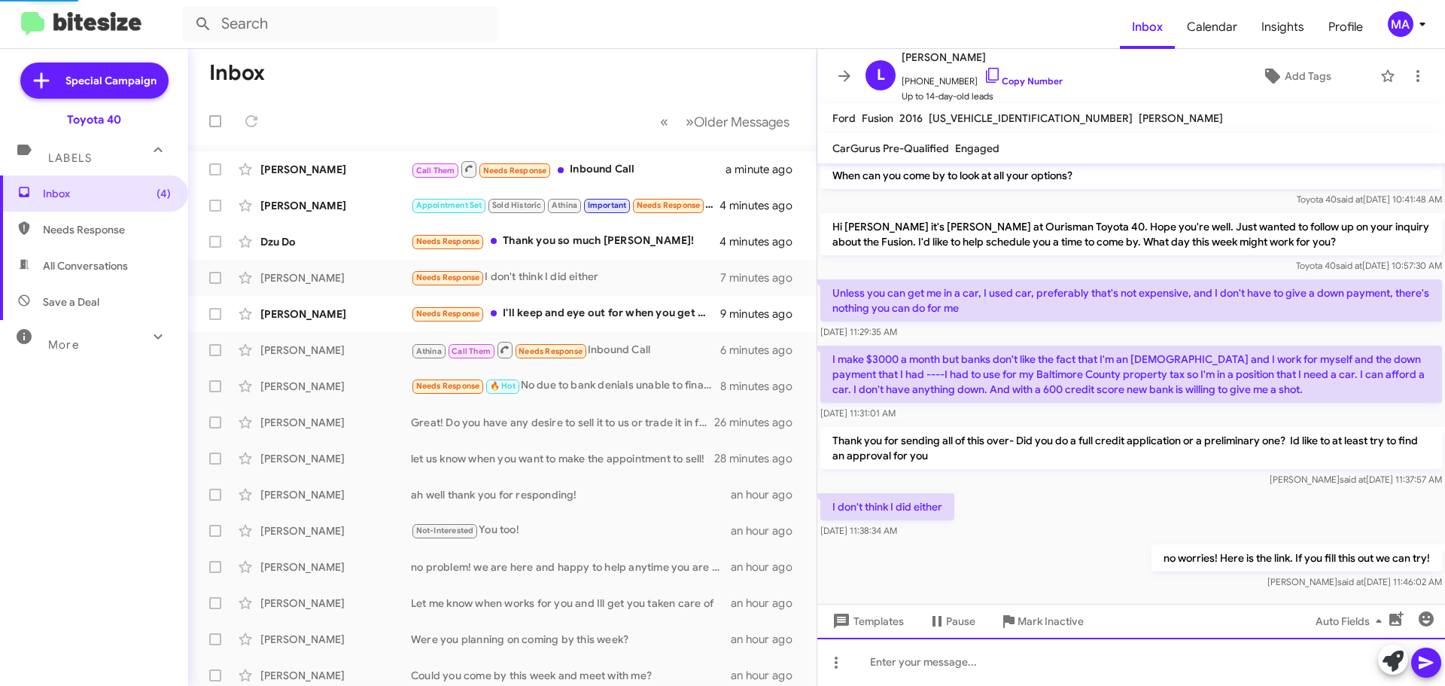
scroll to position [0, 0]
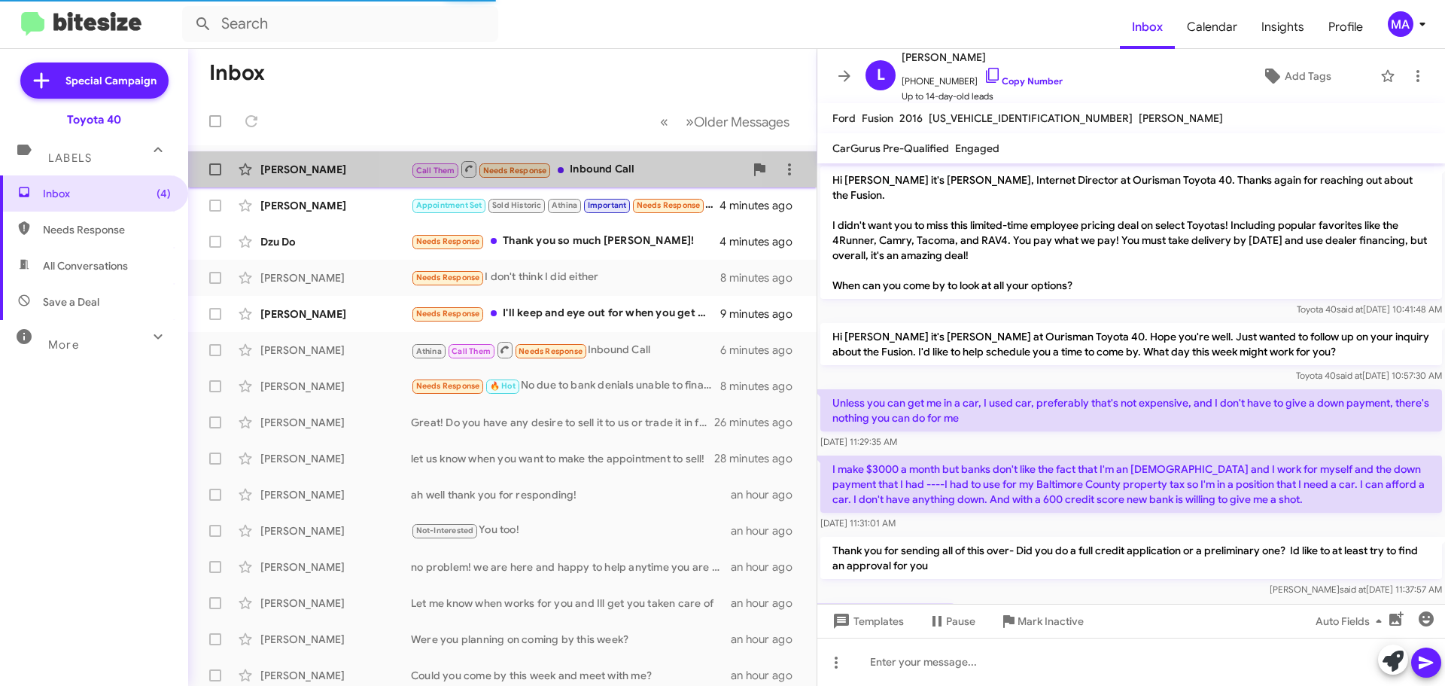
click at [584, 164] on div "Call Them Needs Response Inbound Call" at bounding box center [577, 169] width 333 height 19
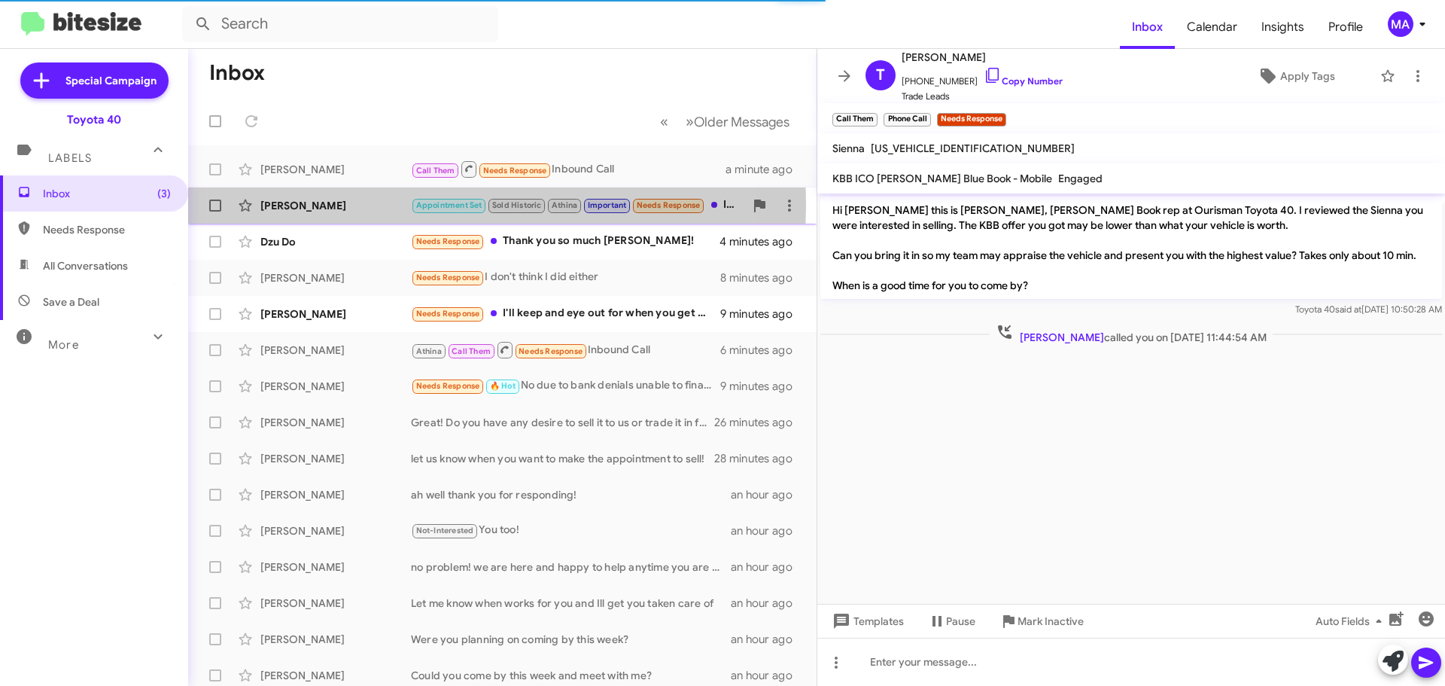
click at [398, 205] on div "Steven Majka" at bounding box center [335, 205] width 151 height 15
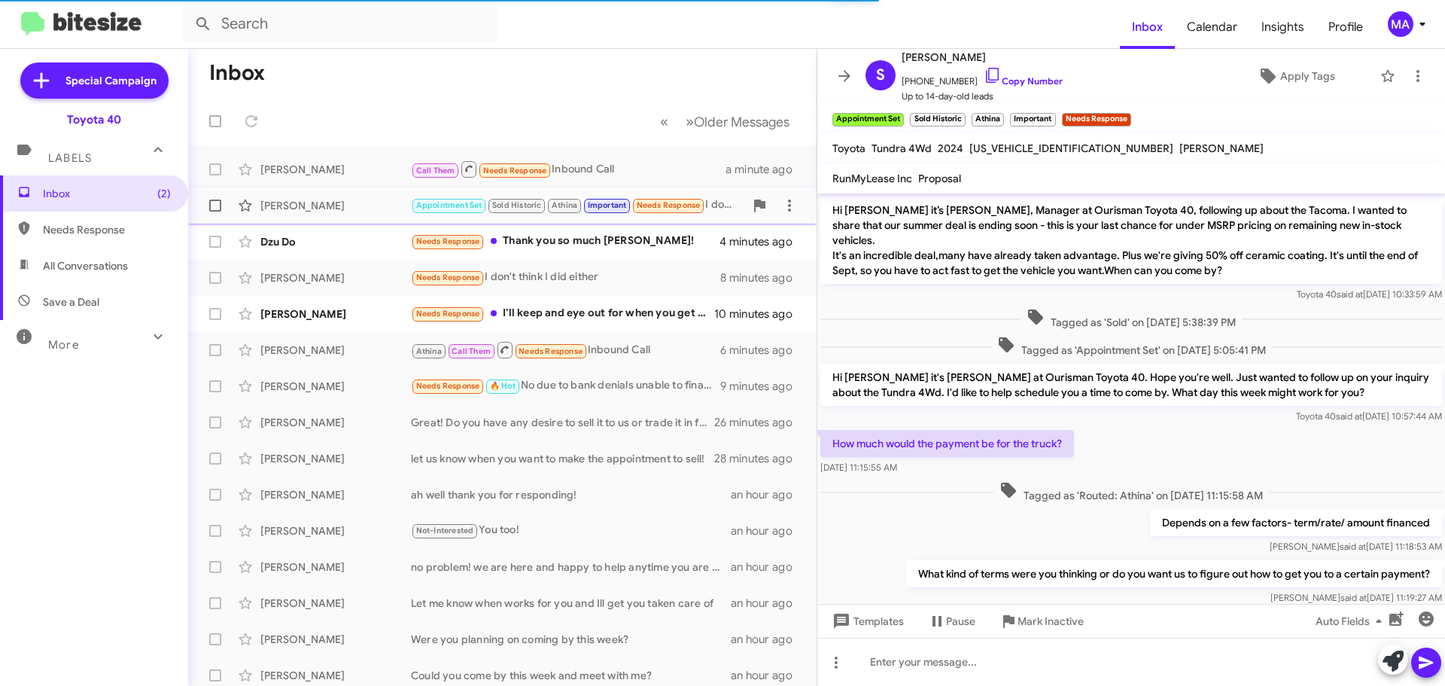
scroll to position [294, 0]
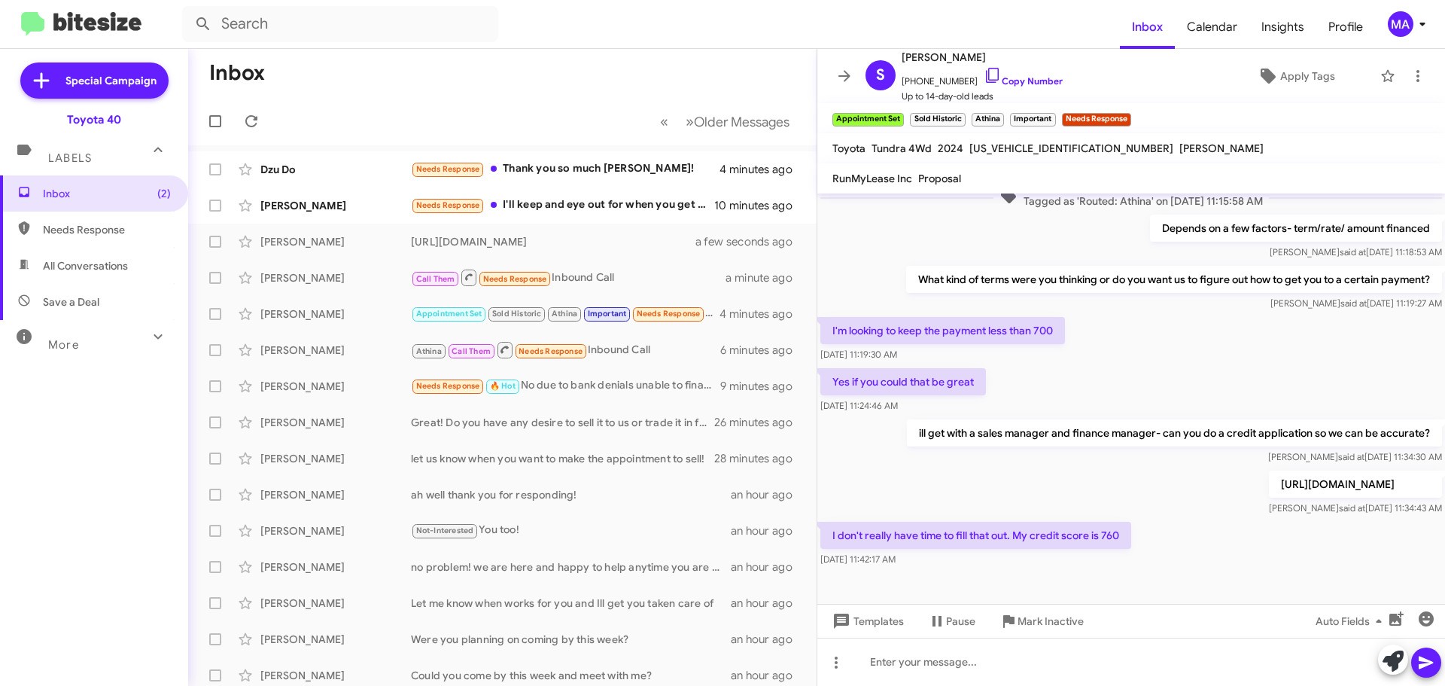
drag, startPoint x: 924, startPoint y: 549, endPoint x: 886, endPoint y: 412, distance: 142.2
click at [886, 412] on div "Hi Steven it’s Ron Jackson, Manager at Ourisman Toyota 40, following up about t…" at bounding box center [1131, 234] width 628 height 670
copy div "ill get with a sales manager and finance manager- can you do a credit applicati…"
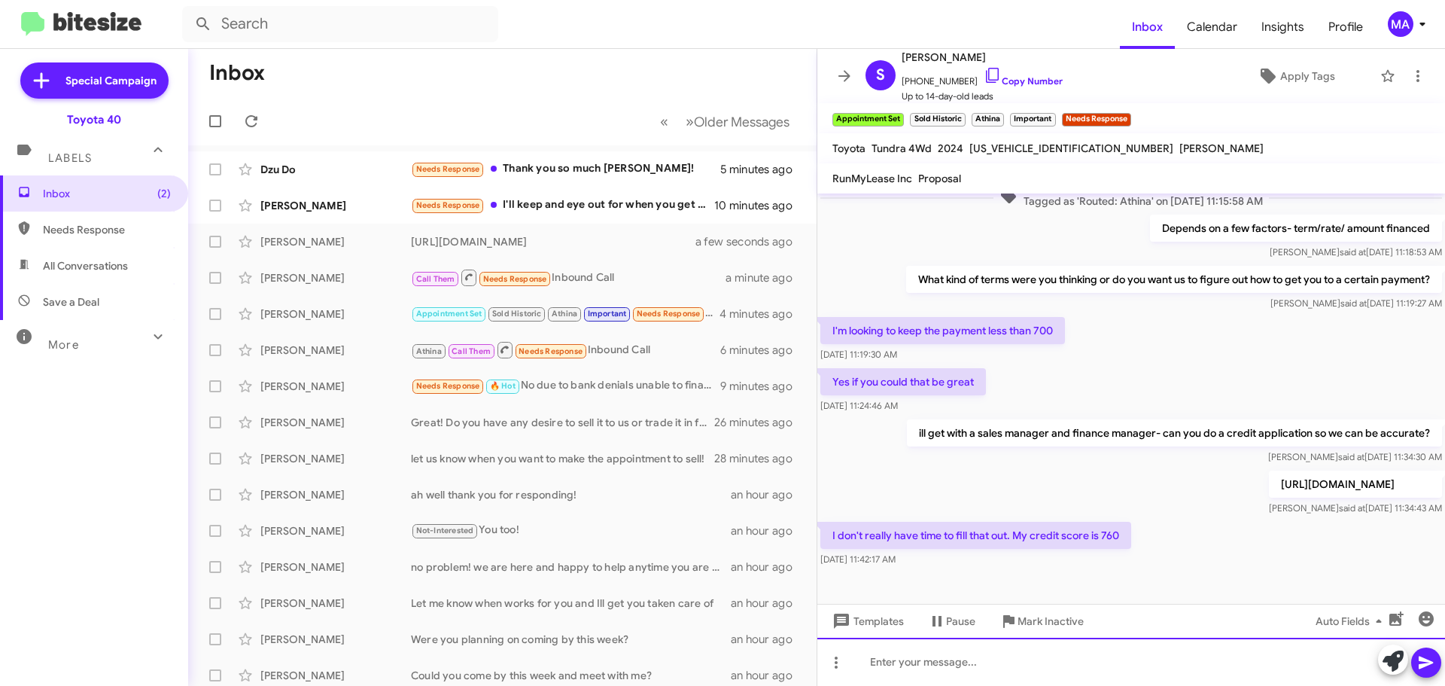
click at [1018, 658] on div at bounding box center [1131, 661] width 628 height 48
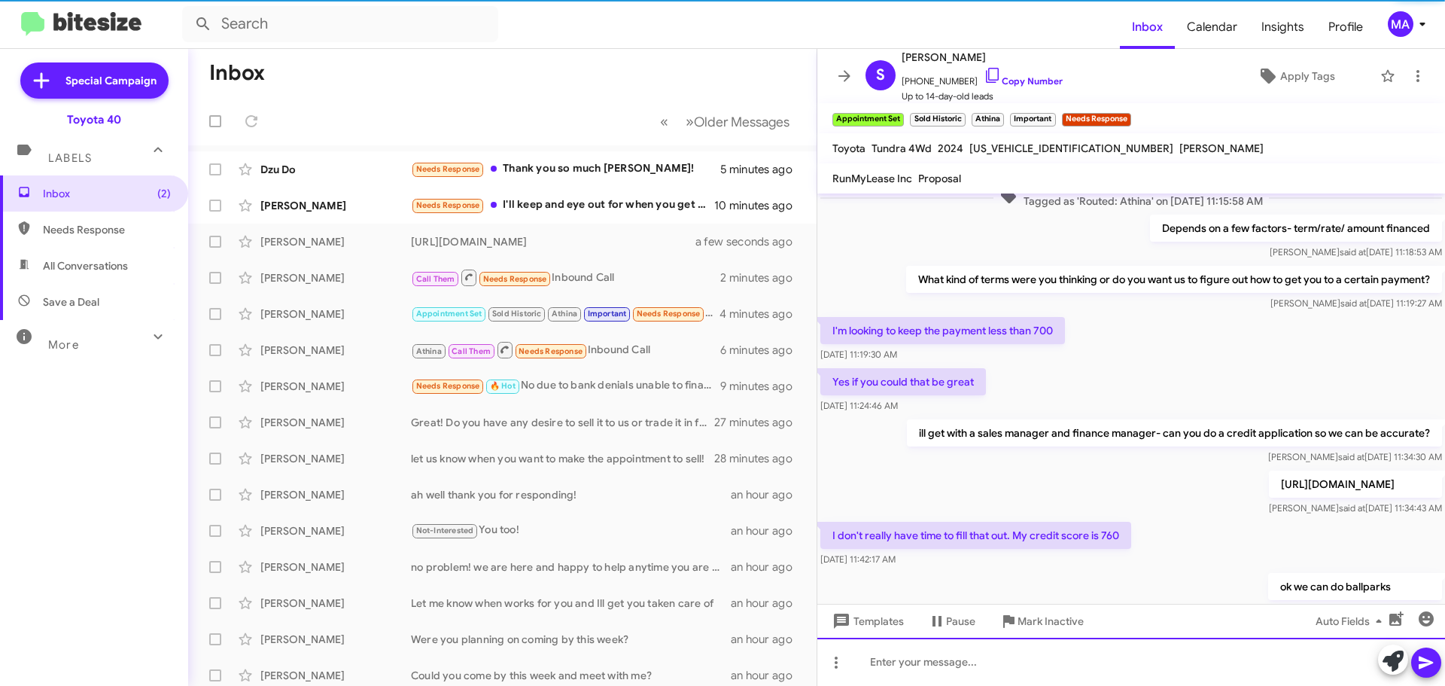
scroll to position [0, 0]
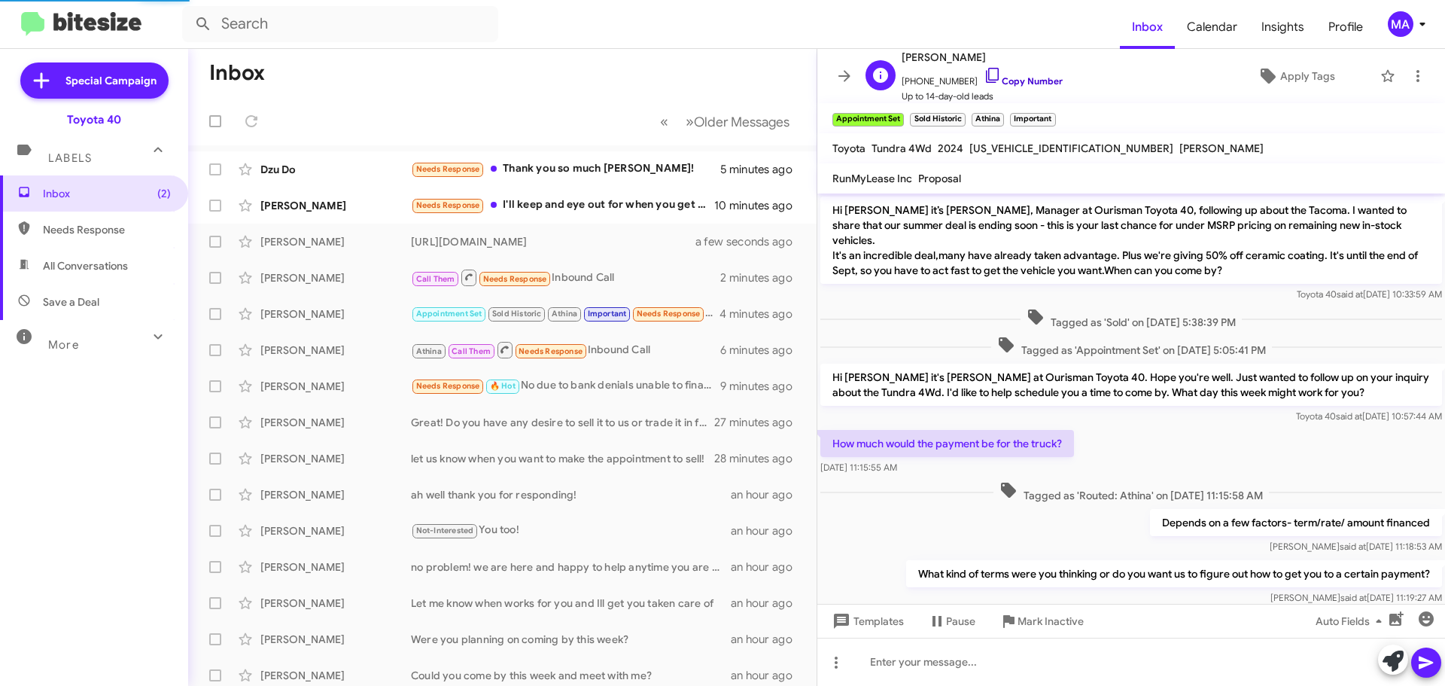
click at [984, 79] on icon at bounding box center [993, 75] width 18 height 18
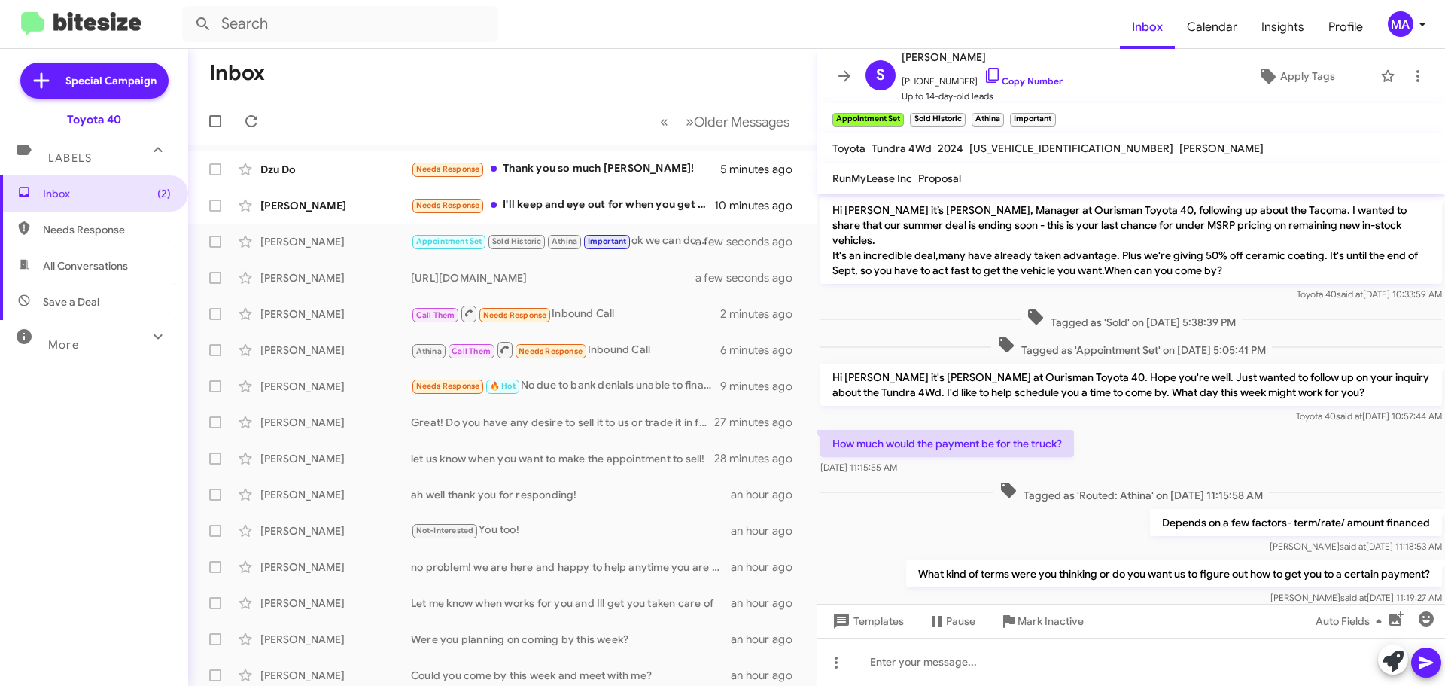
scroll to position [349, 0]
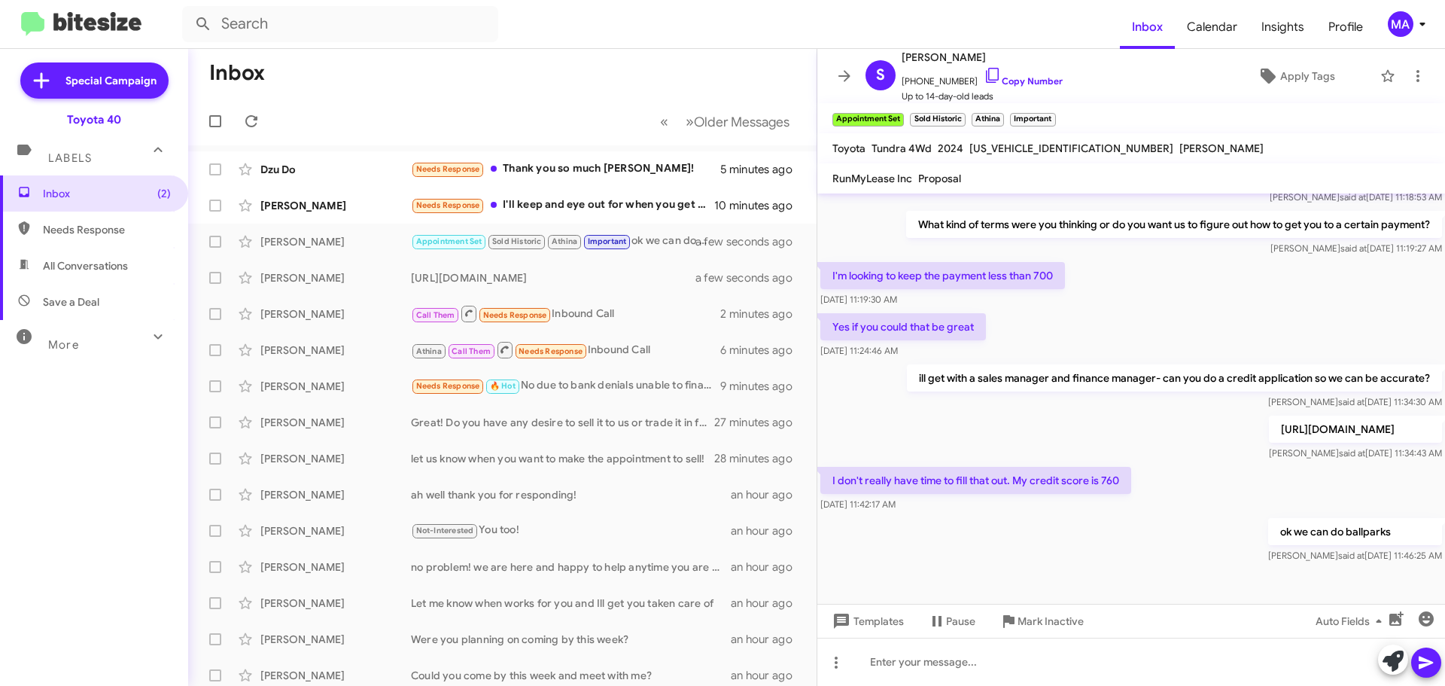
drag, startPoint x: 1157, startPoint y: 467, endPoint x: 900, endPoint y: 348, distance: 283.5
click at [900, 348] on div "Hi Steven it’s Ron Jackson, Manager at Ourisman Toyota 40, following up about t…" at bounding box center [1131, 205] width 628 height 722
click at [532, 166] on div "Needs Response Thank you so much Morgan!" at bounding box center [577, 168] width 333 height 17
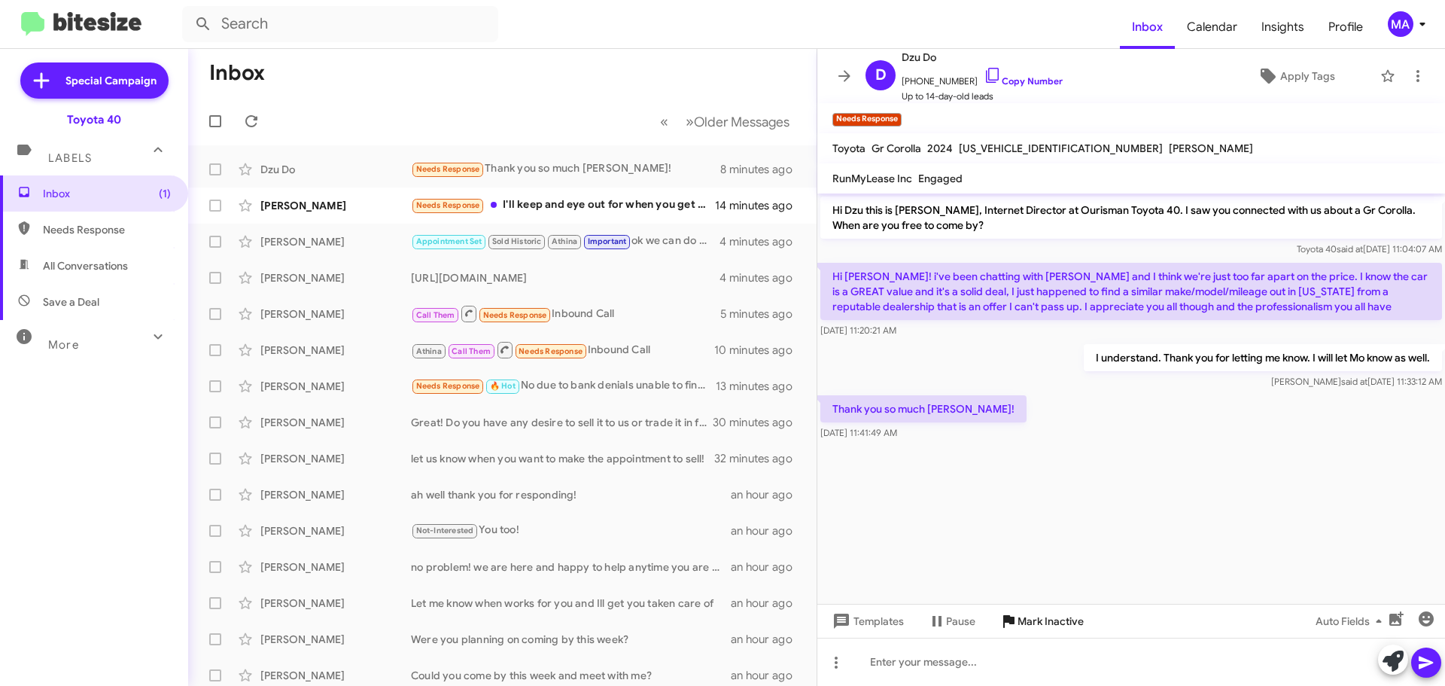
click at [1021, 625] on span "Mark Inactive" at bounding box center [1050, 620] width 66 height 27
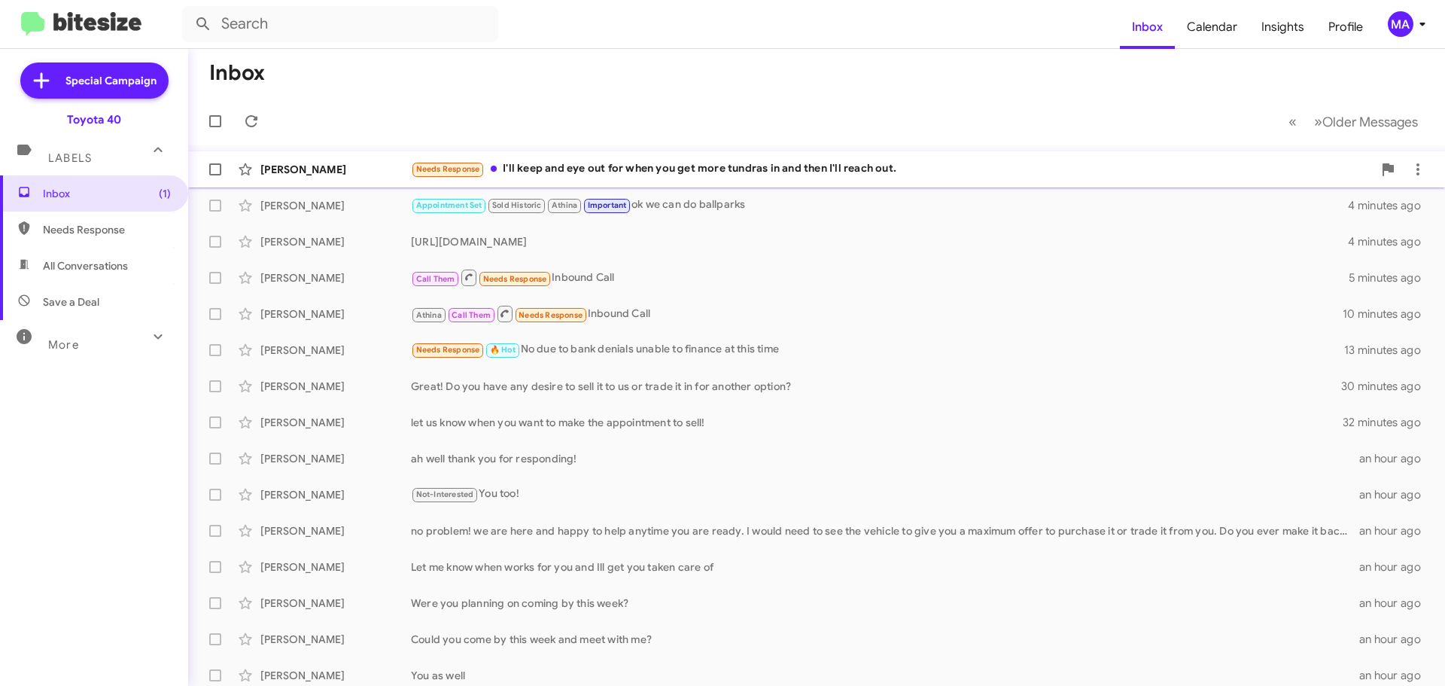
click at [583, 171] on div "Needs Response I'll keep and eye out for when you get more tundras in and then …" at bounding box center [892, 168] width 962 height 17
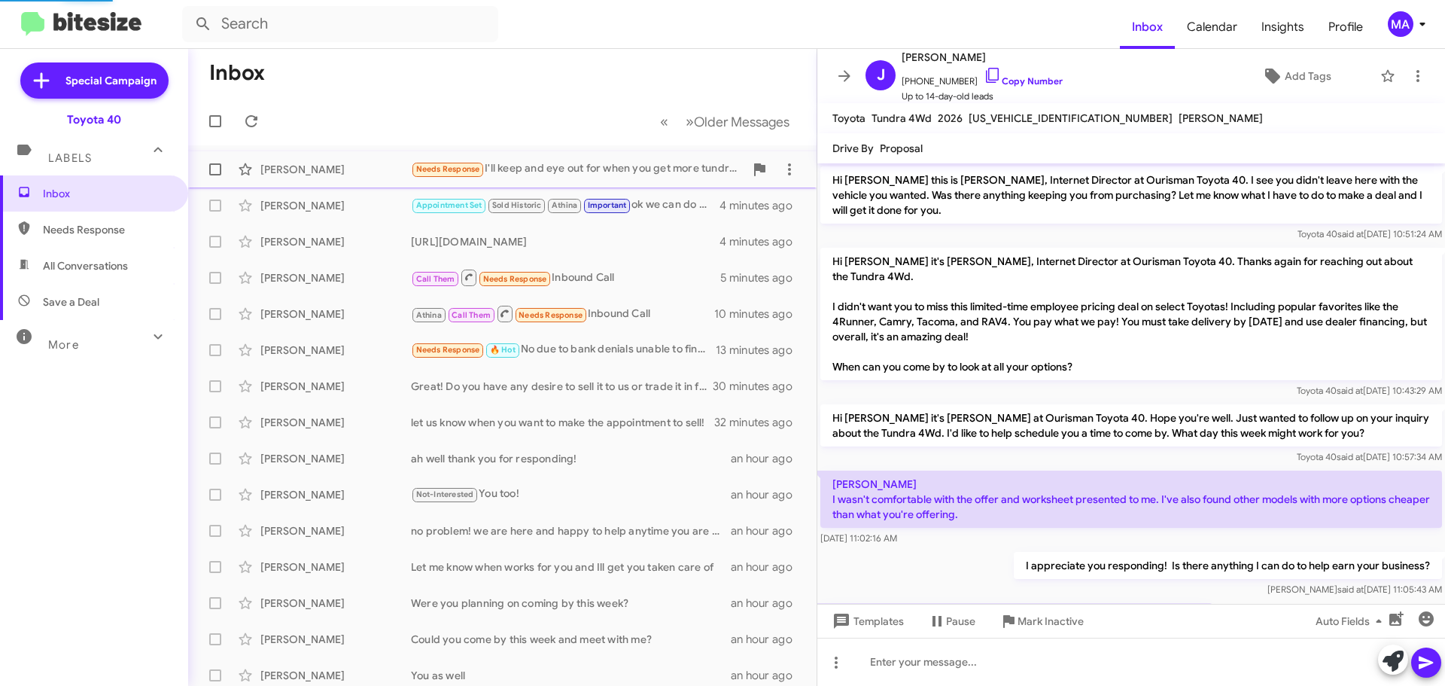
scroll to position [70, 0]
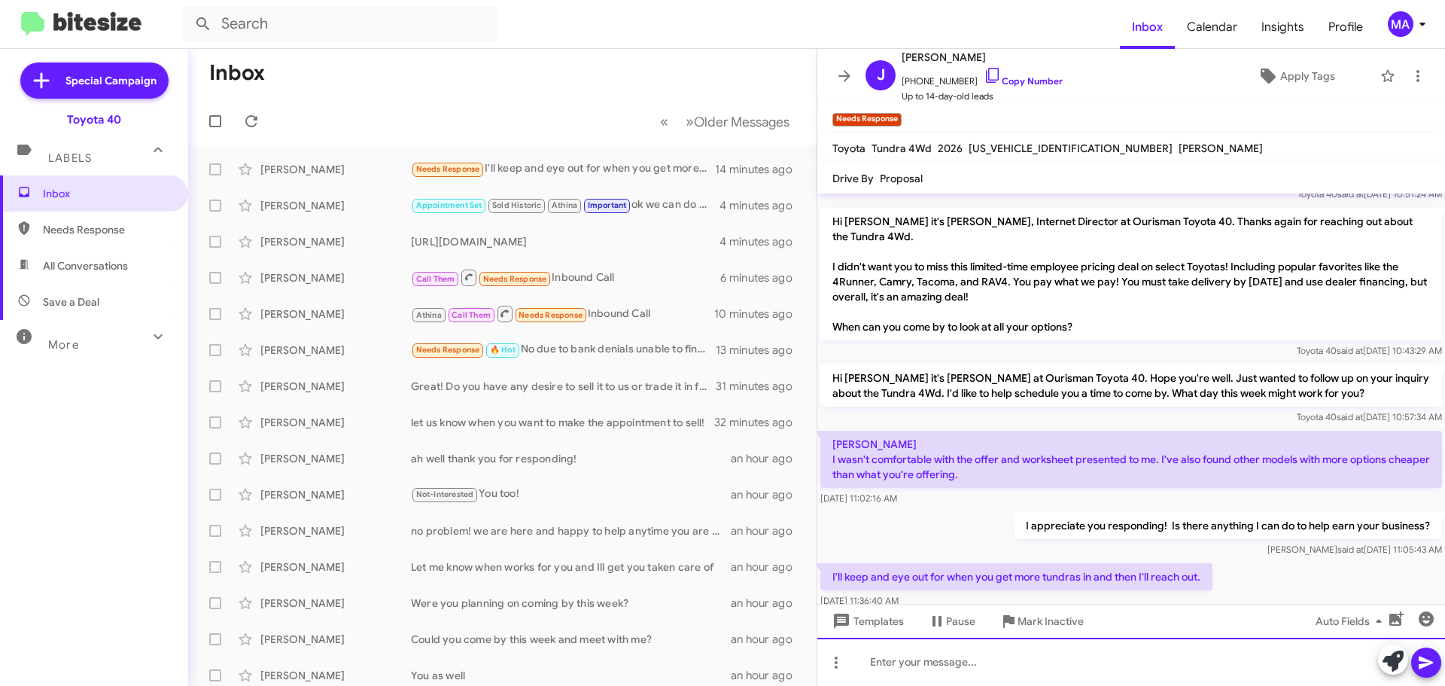
click at [913, 652] on div at bounding box center [1131, 661] width 628 height 48
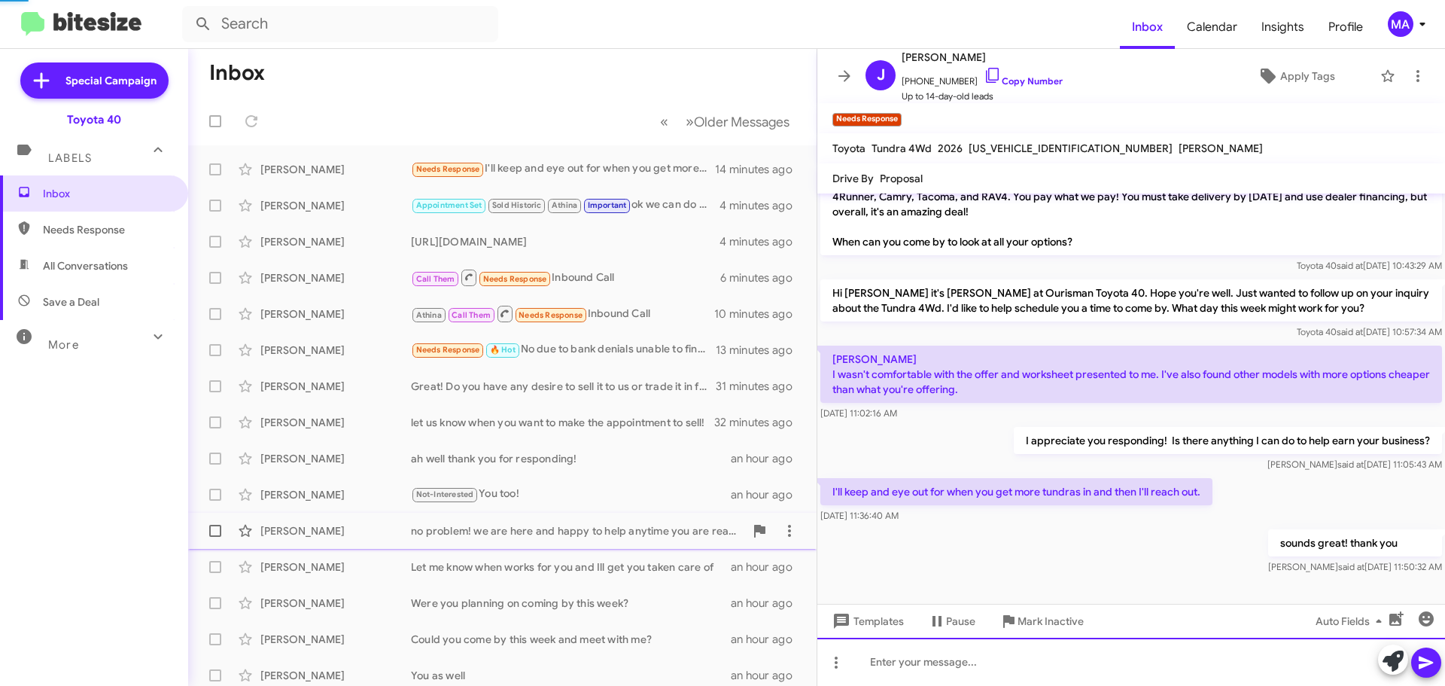
scroll to position [125, 0]
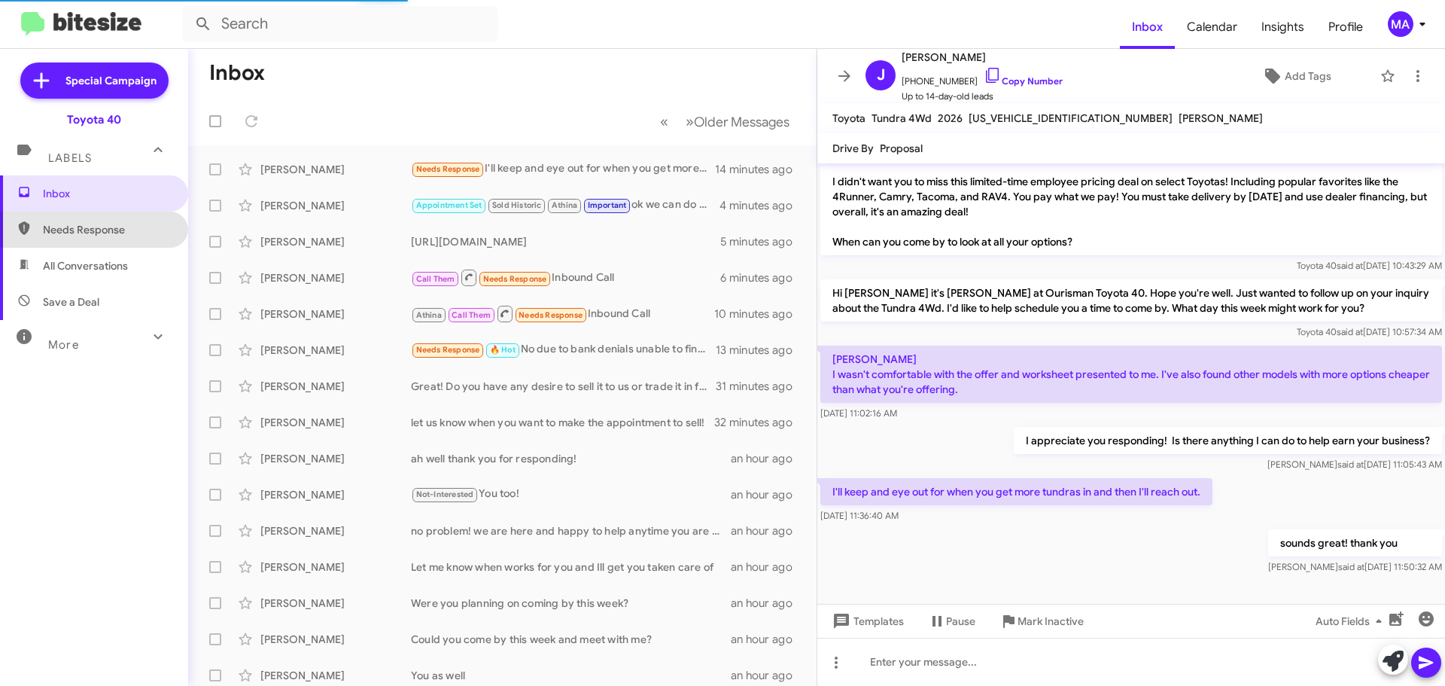
click at [112, 221] on span "Needs Response" at bounding box center [94, 229] width 188 height 36
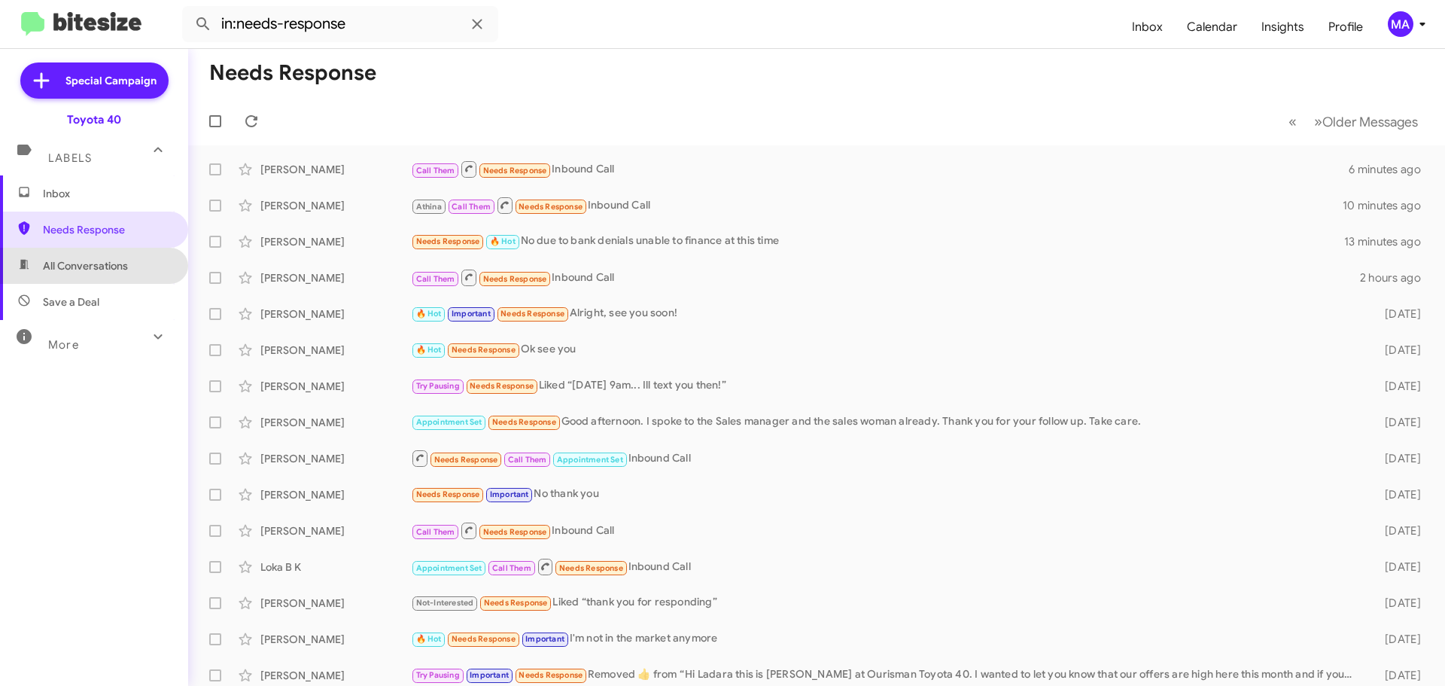
click at [110, 263] on span "All Conversations" at bounding box center [85, 265] width 85 height 15
type input "in:all-conversations"
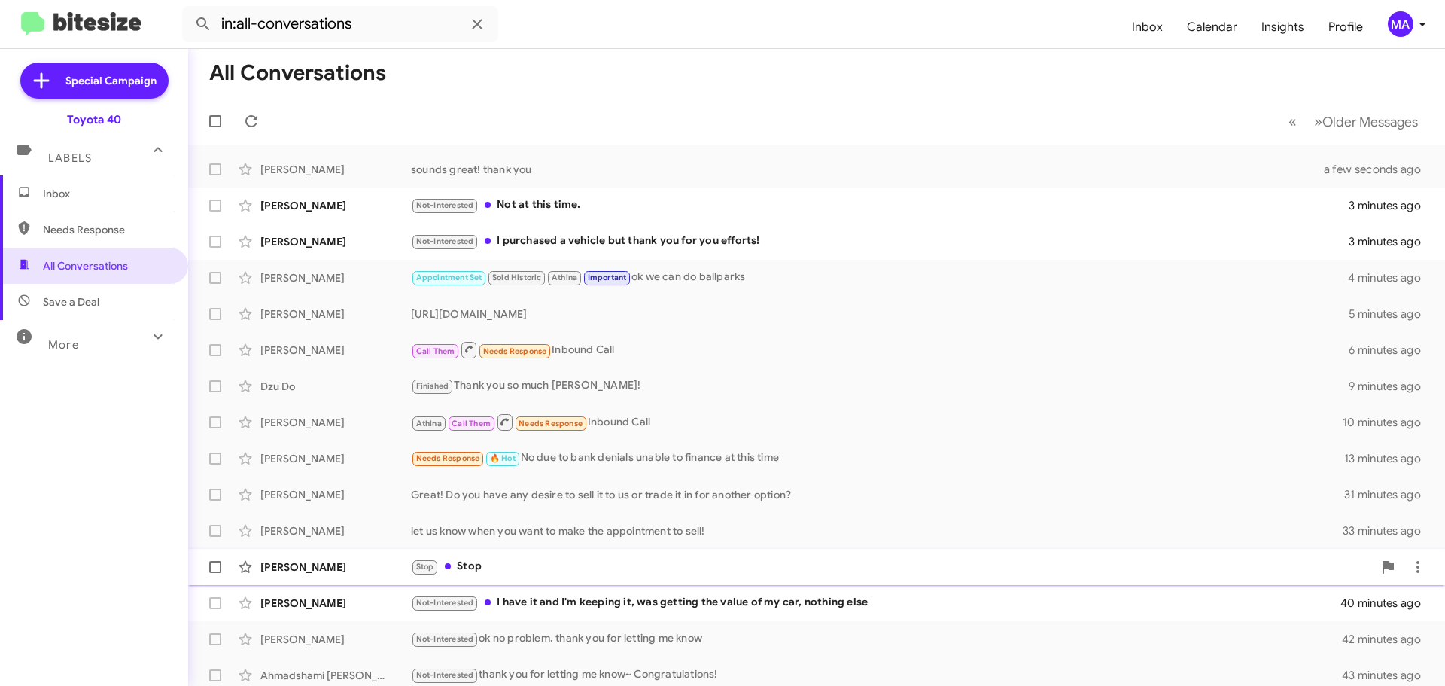
click at [528, 560] on div "Stop Stop" at bounding box center [892, 566] width 962 height 17
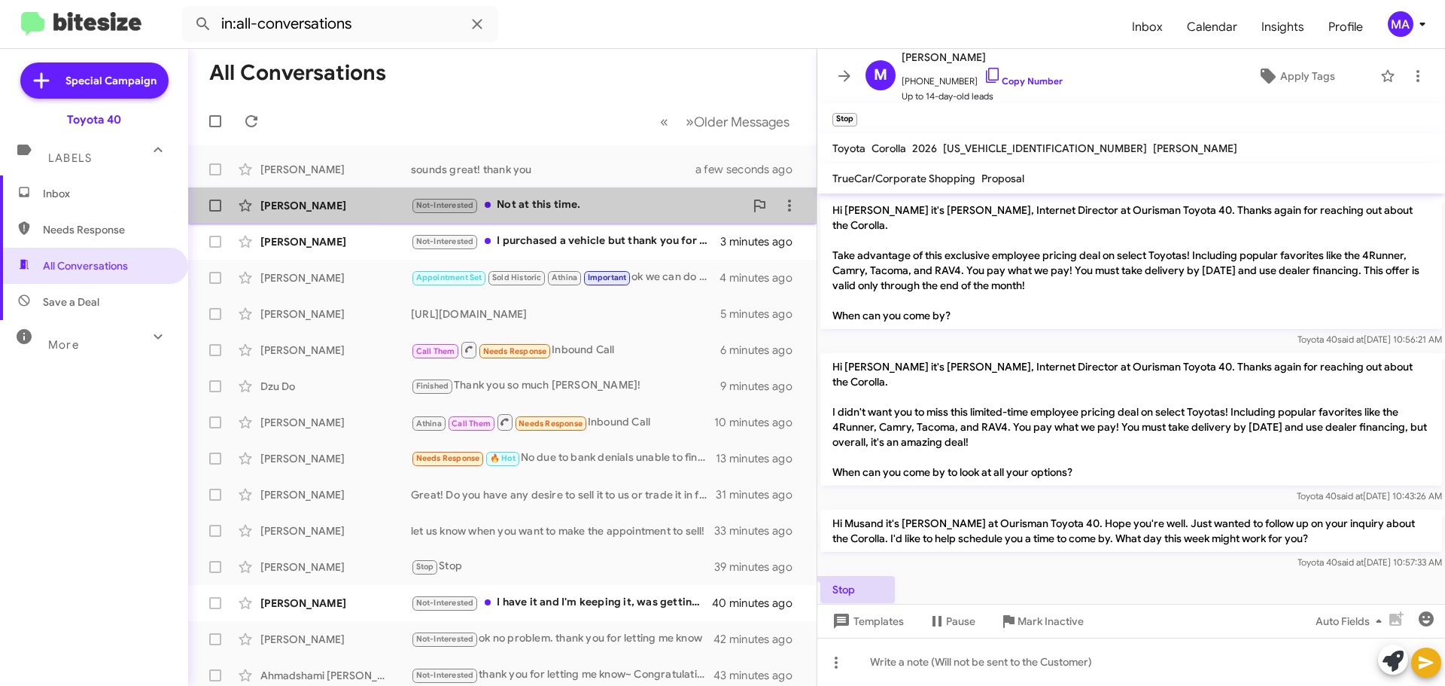
click at [598, 205] on div "Not-Interested Not at this time." at bounding box center [577, 204] width 333 height 17
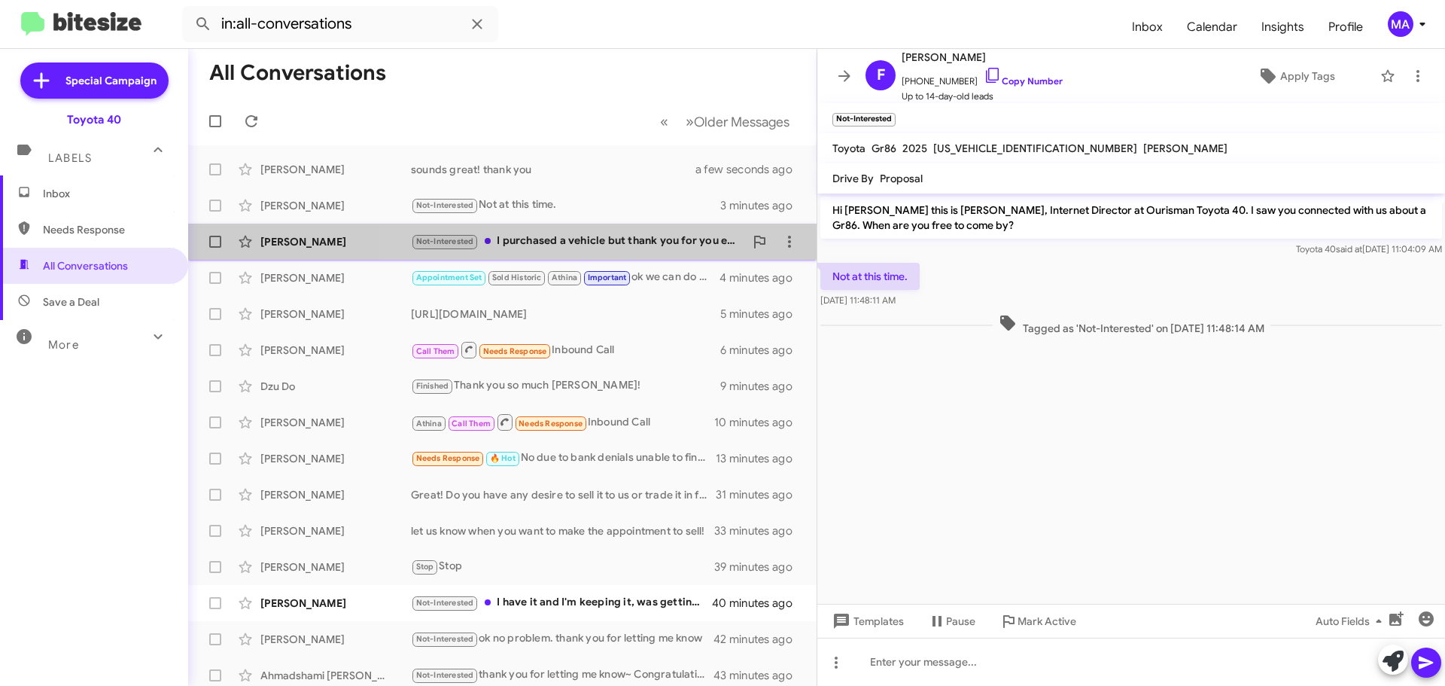
click at [606, 236] on div "Not-Interested I purchased a vehicle but thank you for you efforts!" at bounding box center [577, 241] width 333 height 17
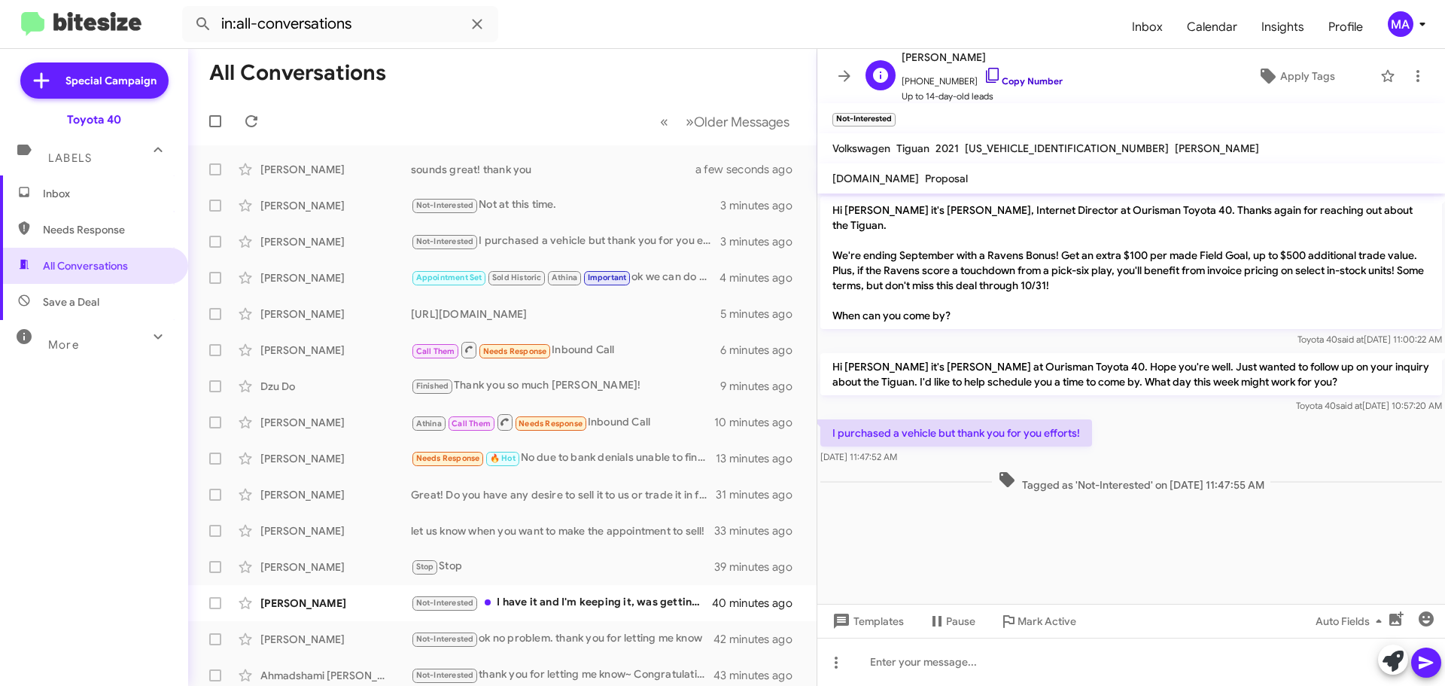
click at [984, 74] on icon at bounding box center [993, 75] width 18 height 18
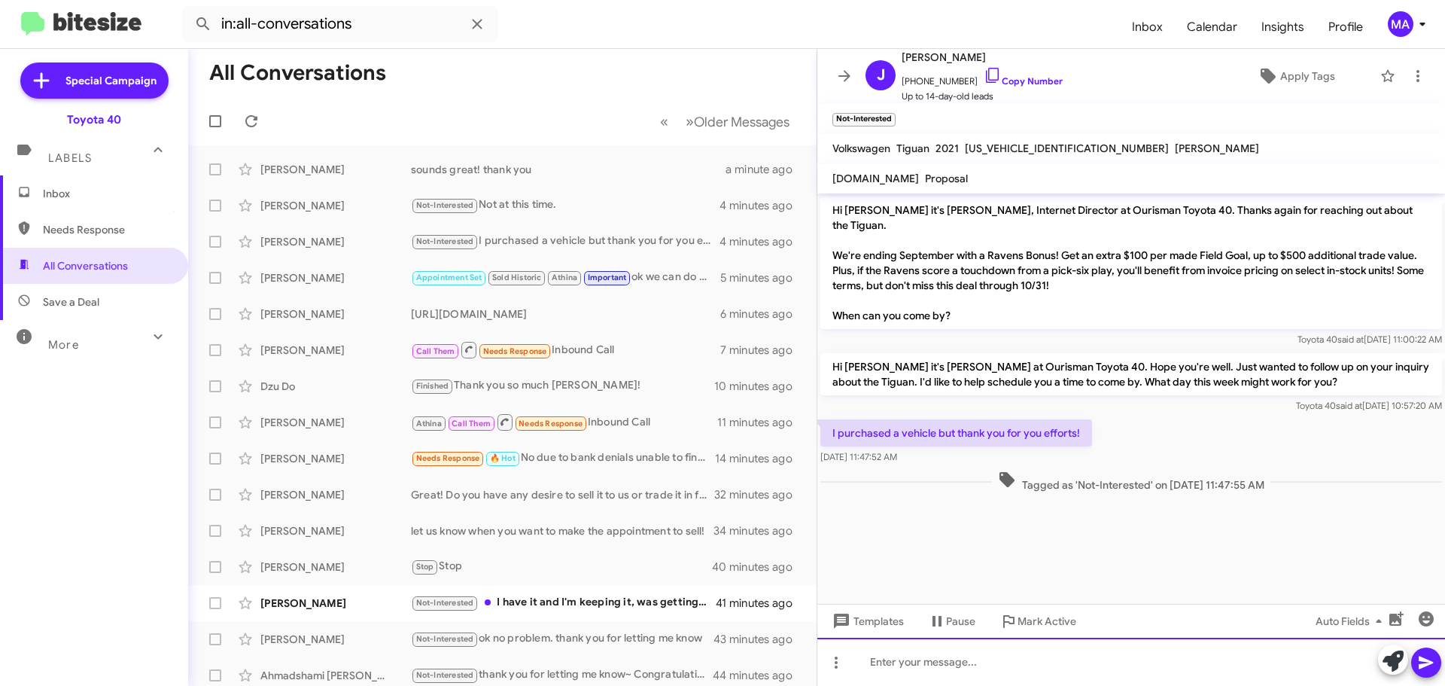
click at [935, 664] on div at bounding box center [1131, 661] width 628 height 48
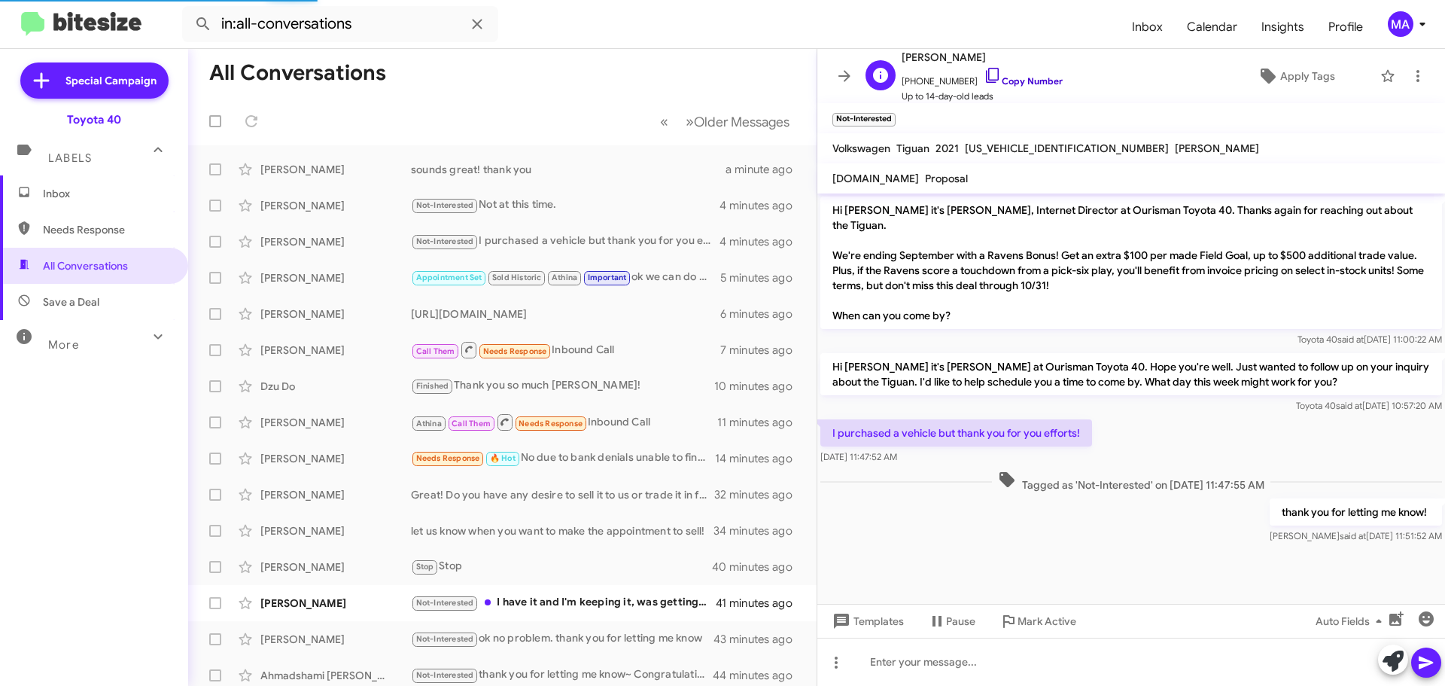
click at [986, 74] on icon at bounding box center [992, 75] width 13 height 15
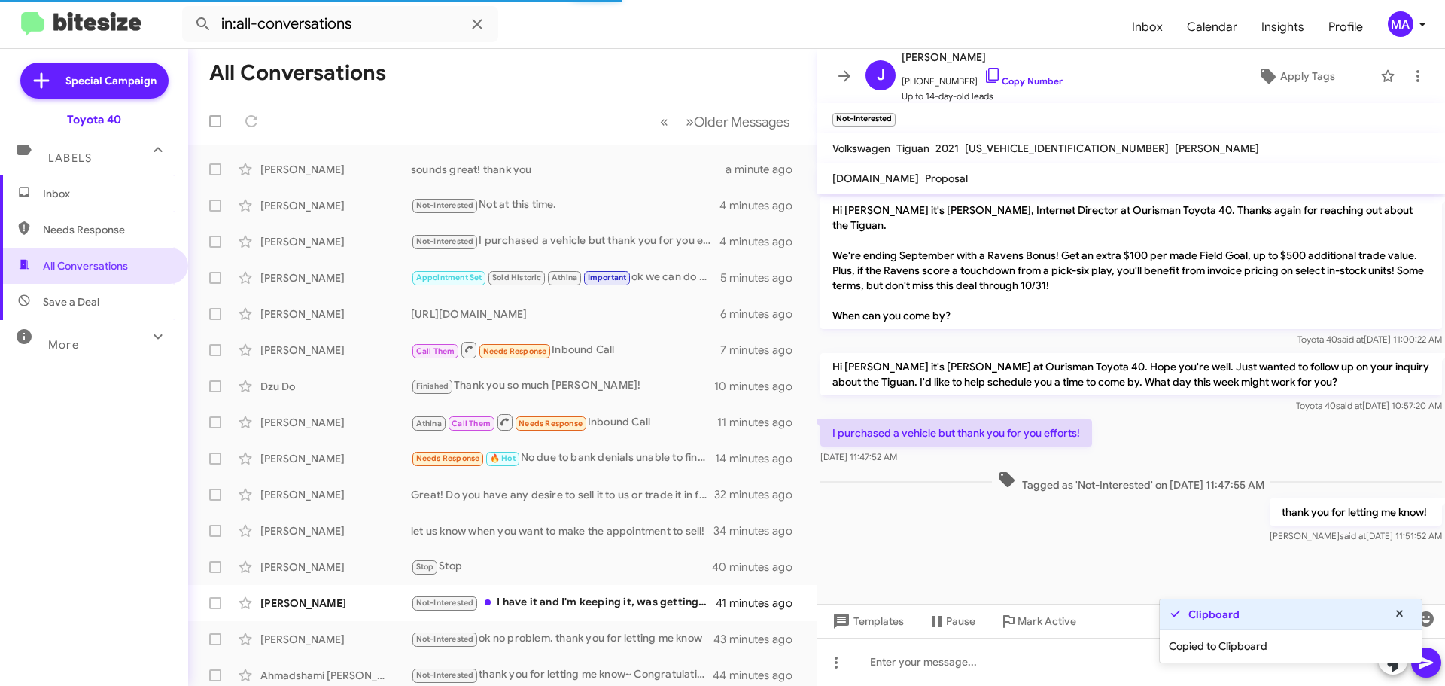
drag, startPoint x: 1083, startPoint y: 415, endPoint x: 829, endPoint y: 415, distance: 254.3
click at [829, 419] on p "I purchased a vehicle but thank you for you efforts!" at bounding box center [956, 432] width 272 height 27
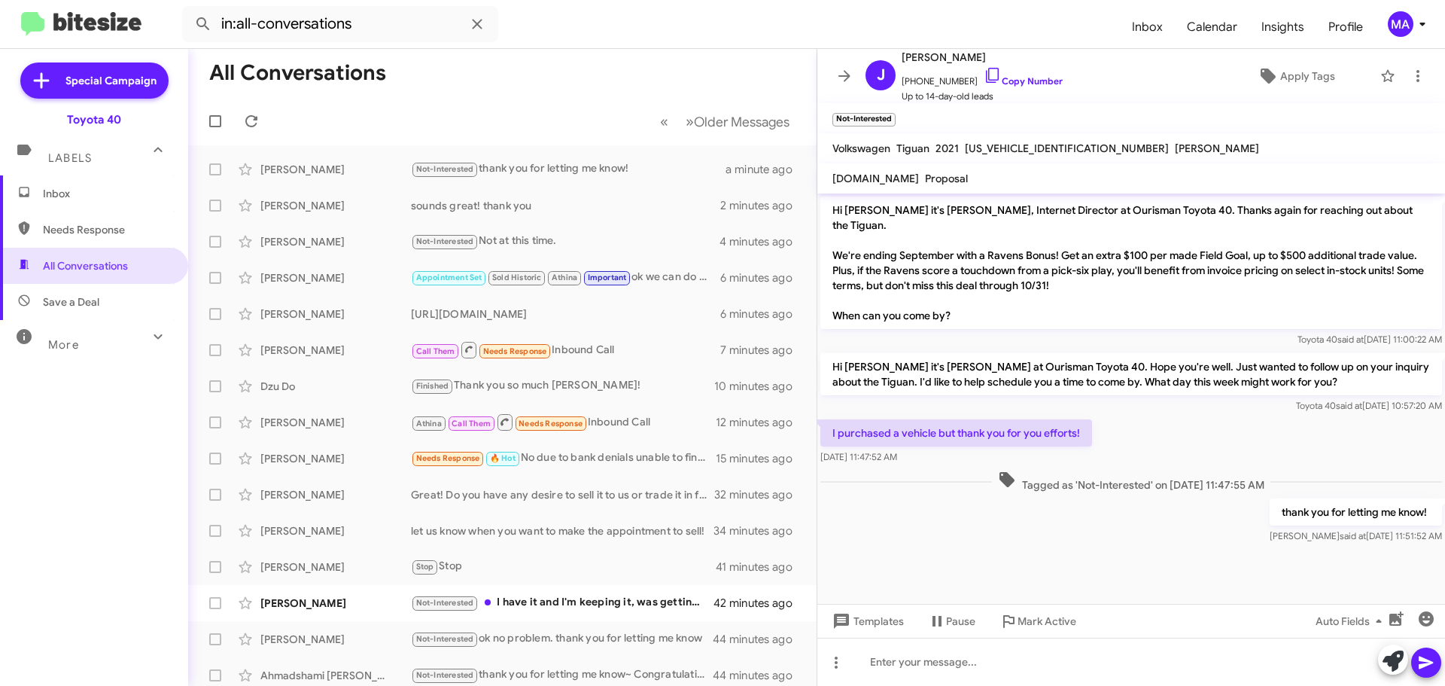
click at [113, 304] on span "Save a Deal" at bounding box center [94, 302] width 188 height 36
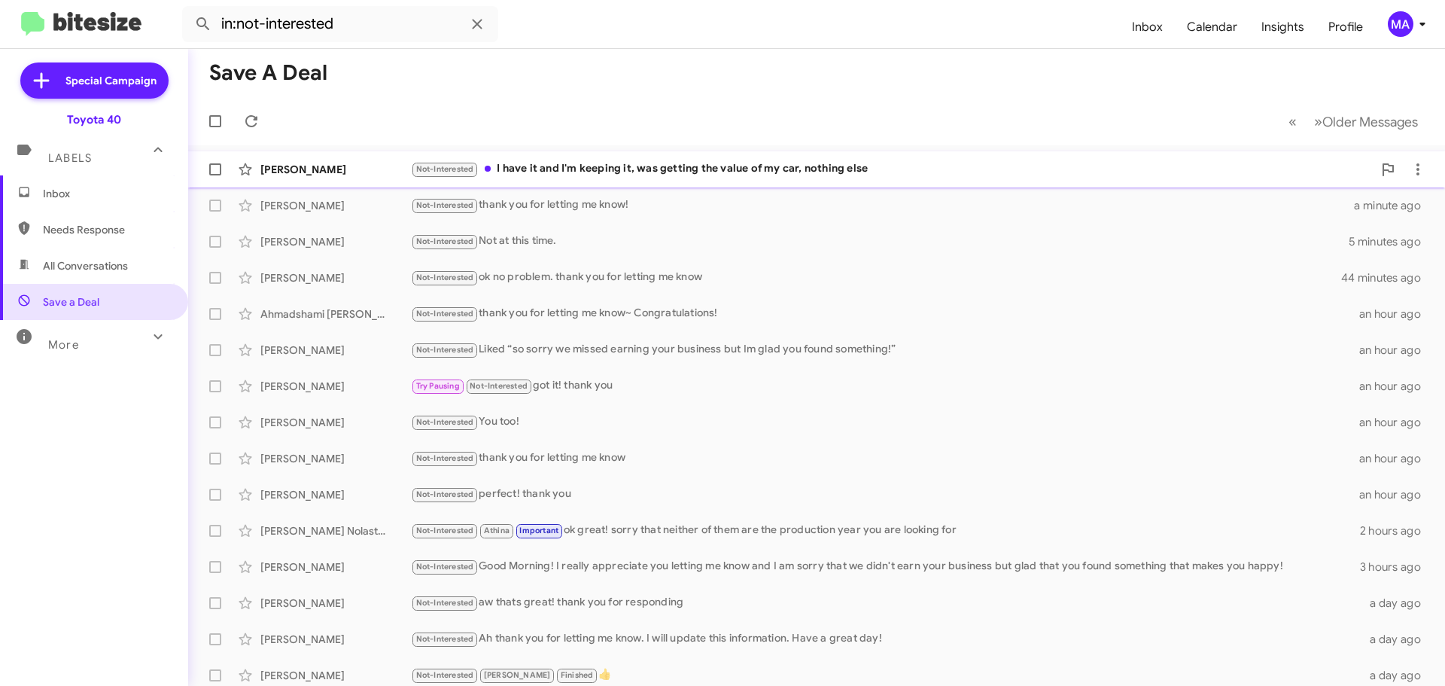
click at [666, 175] on div "Not-Interested I have it and I'm keeping it, was getting the value of my car, n…" at bounding box center [892, 168] width 962 height 17
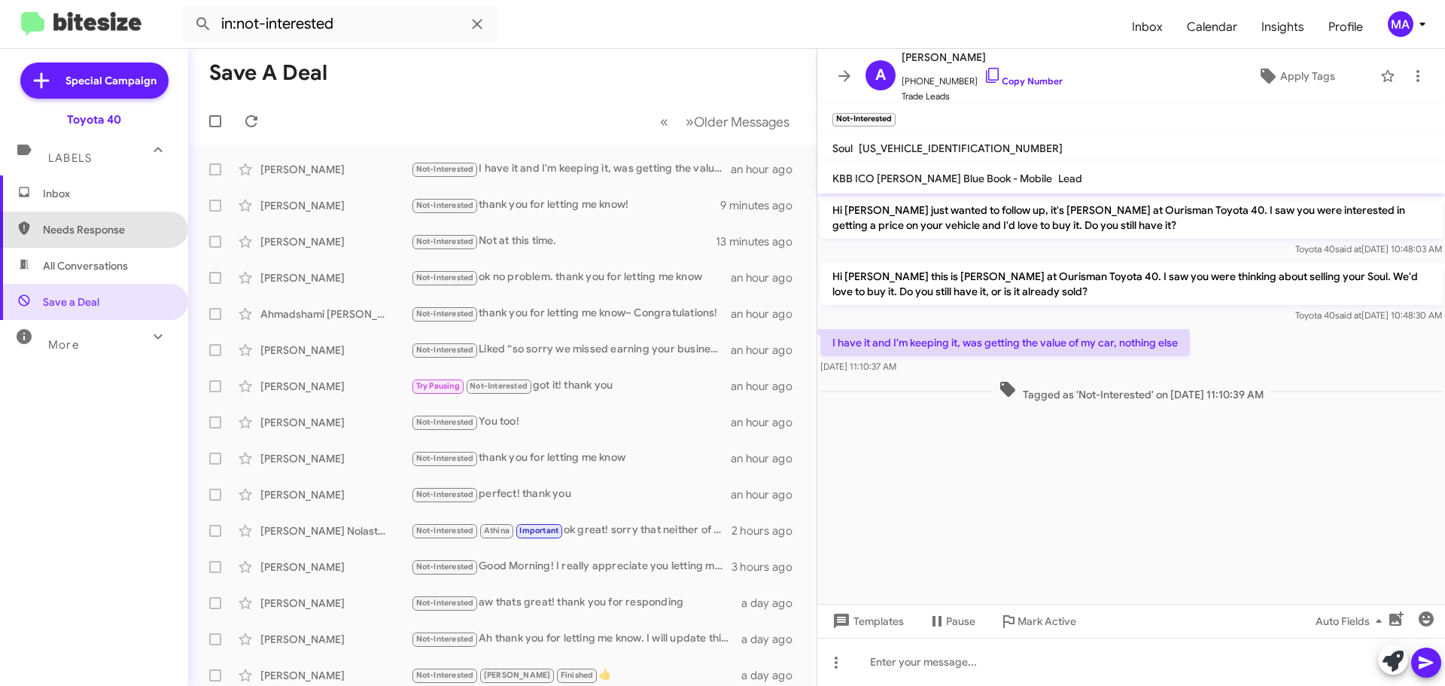
click at [129, 230] on span "Needs Response" at bounding box center [107, 229] width 128 height 15
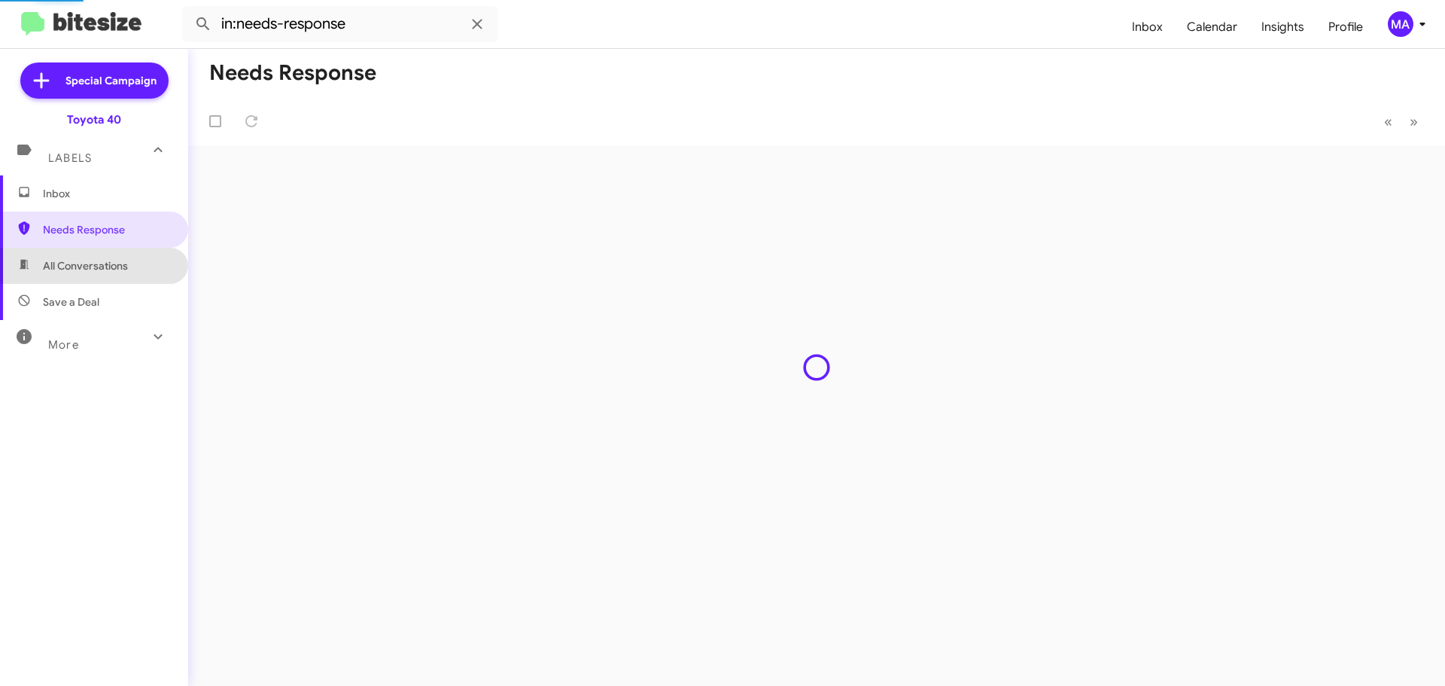
click at [129, 262] on span "All Conversations" at bounding box center [94, 266] width 188 height 36
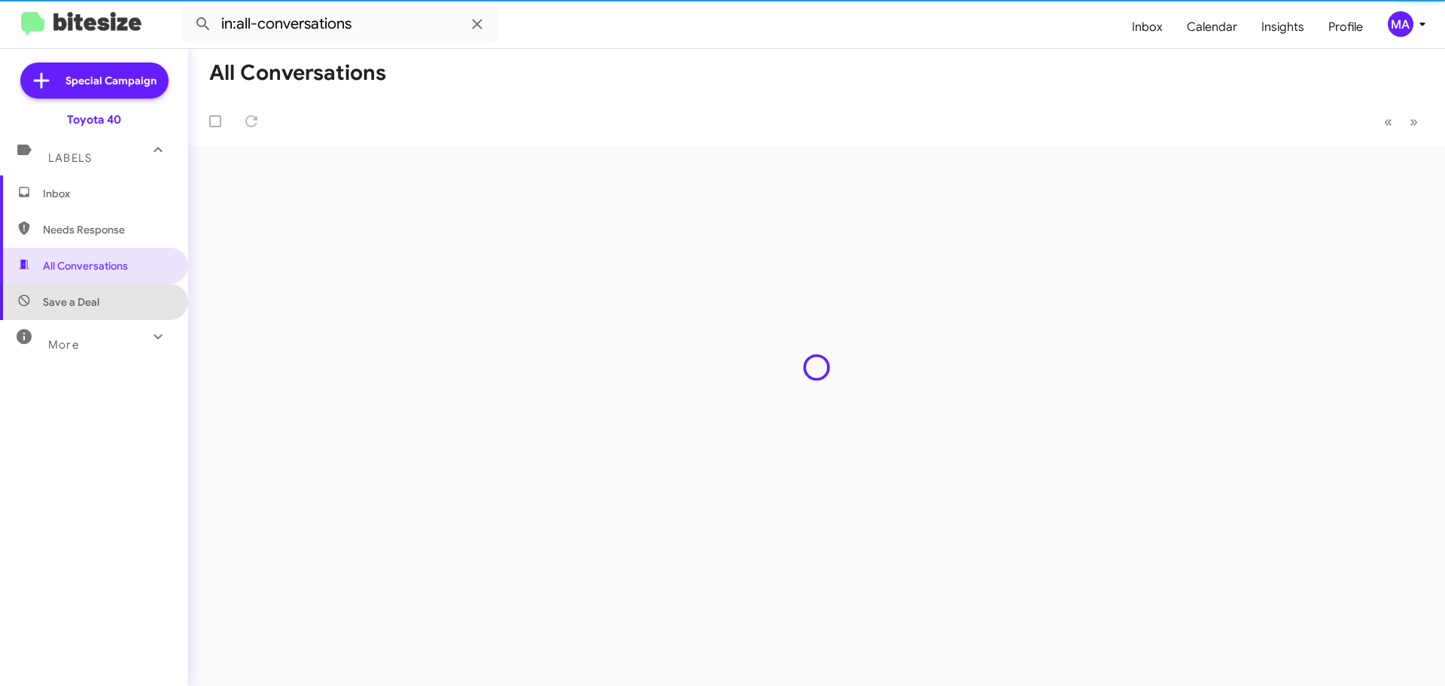
click at [127, 299] on span "Save a Deal" at bounding box center [94, 302] width 188 height 36
type input "in:not-interested"
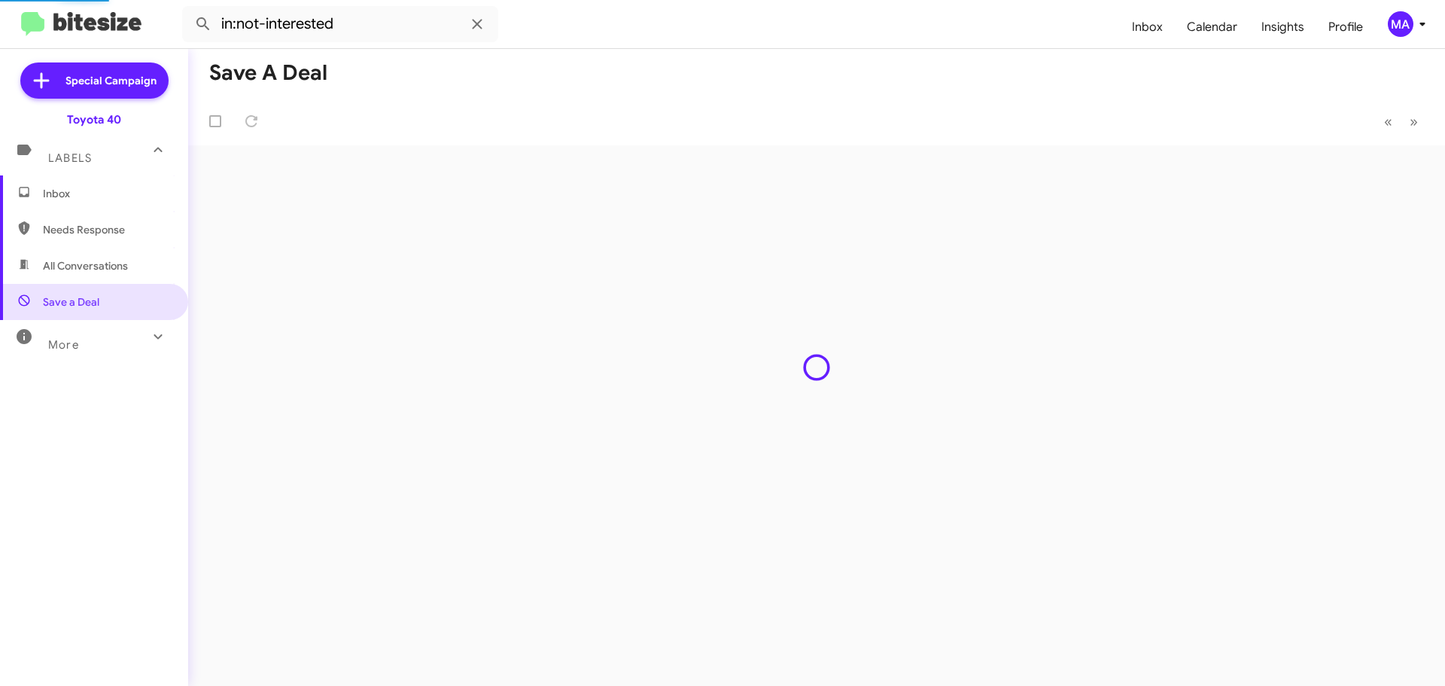
click at [73, 194] on span "Inbox" at bounding box center [107, 193] width 128 height 15
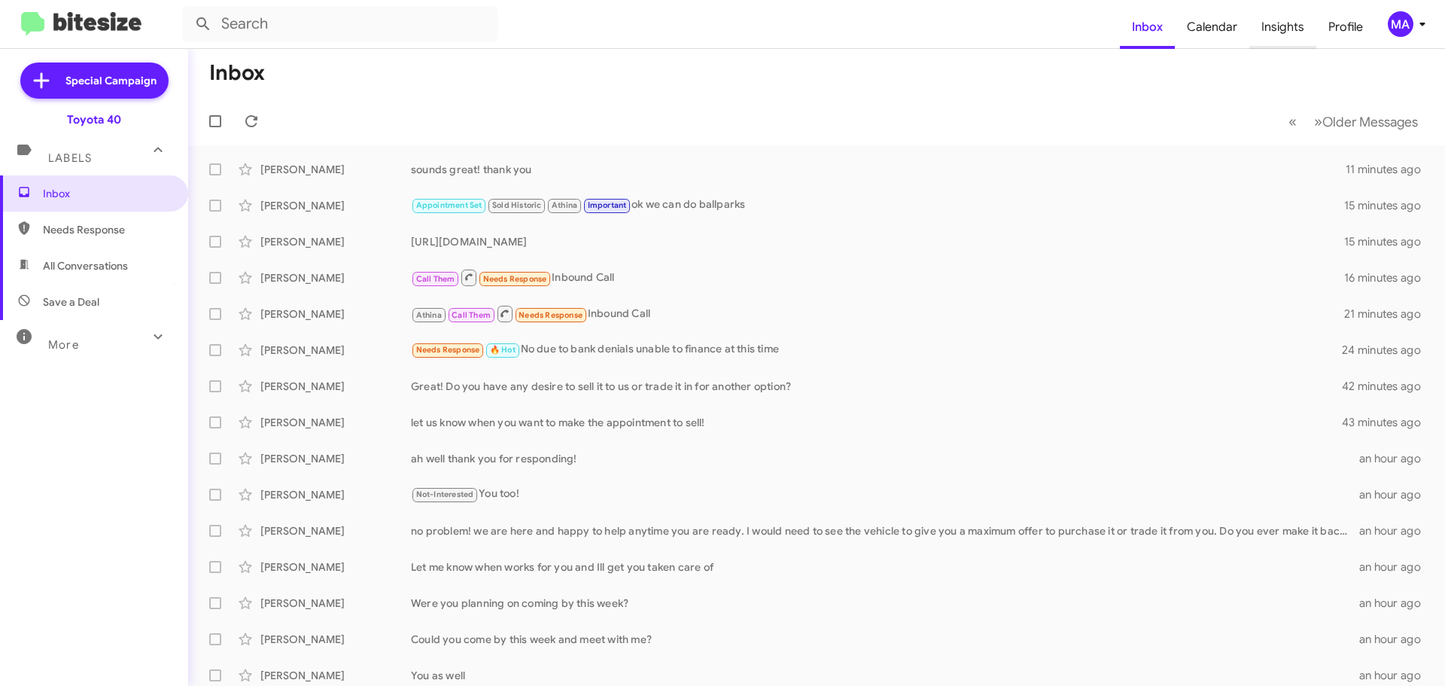
click at [1273, 27] on span "Insights" at bounding box center [1282, 27] width 67 height 44
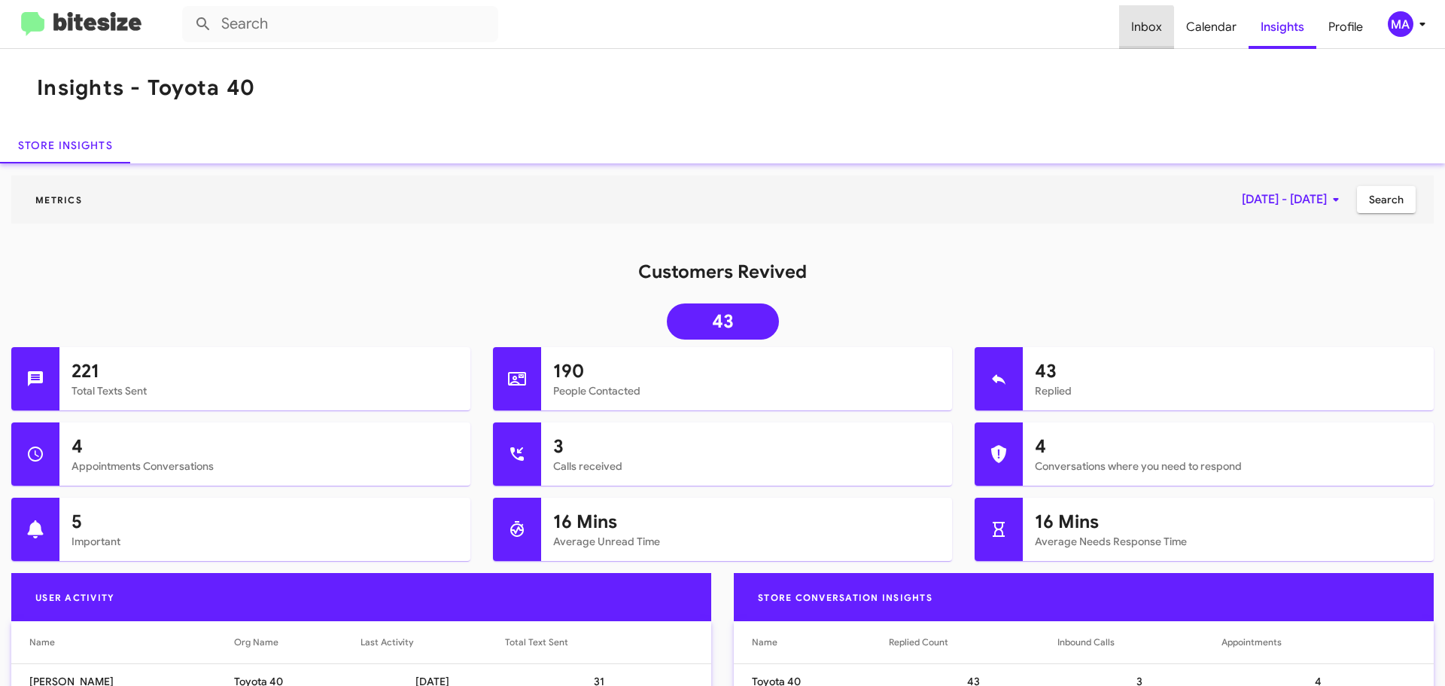
click at [1140, 33] on span "Inbox" at bounding box center [1146, 27] width 55 height 44
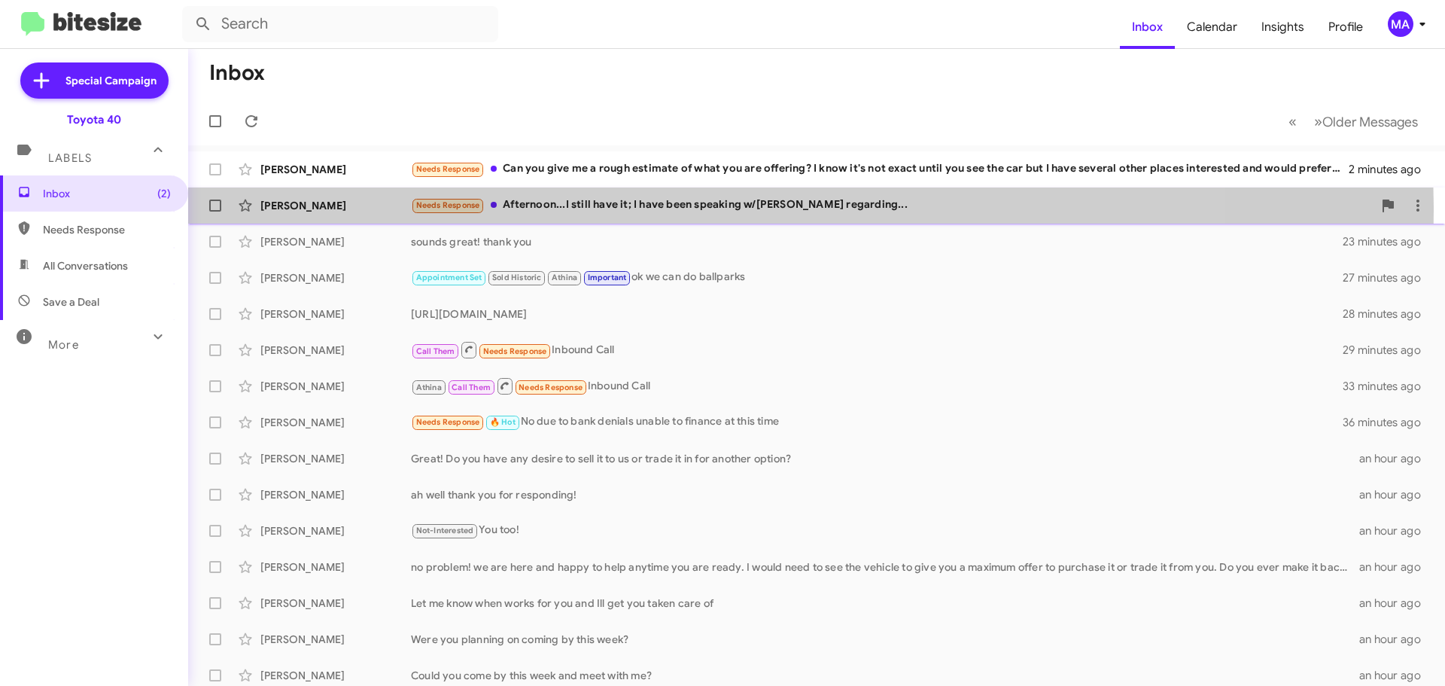
click at [660, 211] on div "Needs Response Afternoon...I still have it; I have been speaking w/Charley rega…" at bounding box center [892, 204] width 962 height 17
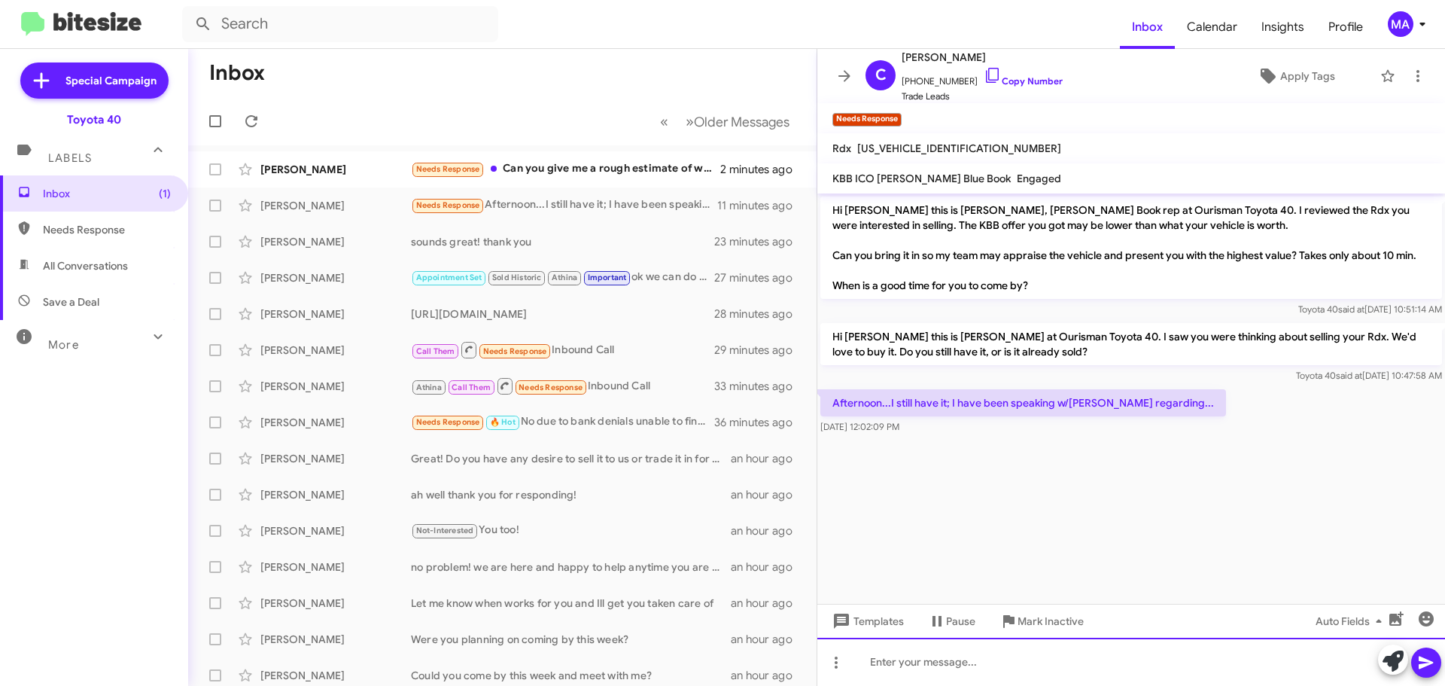
click at [969, 664] on div at bounding box center [1131, 661] width 628 height 48
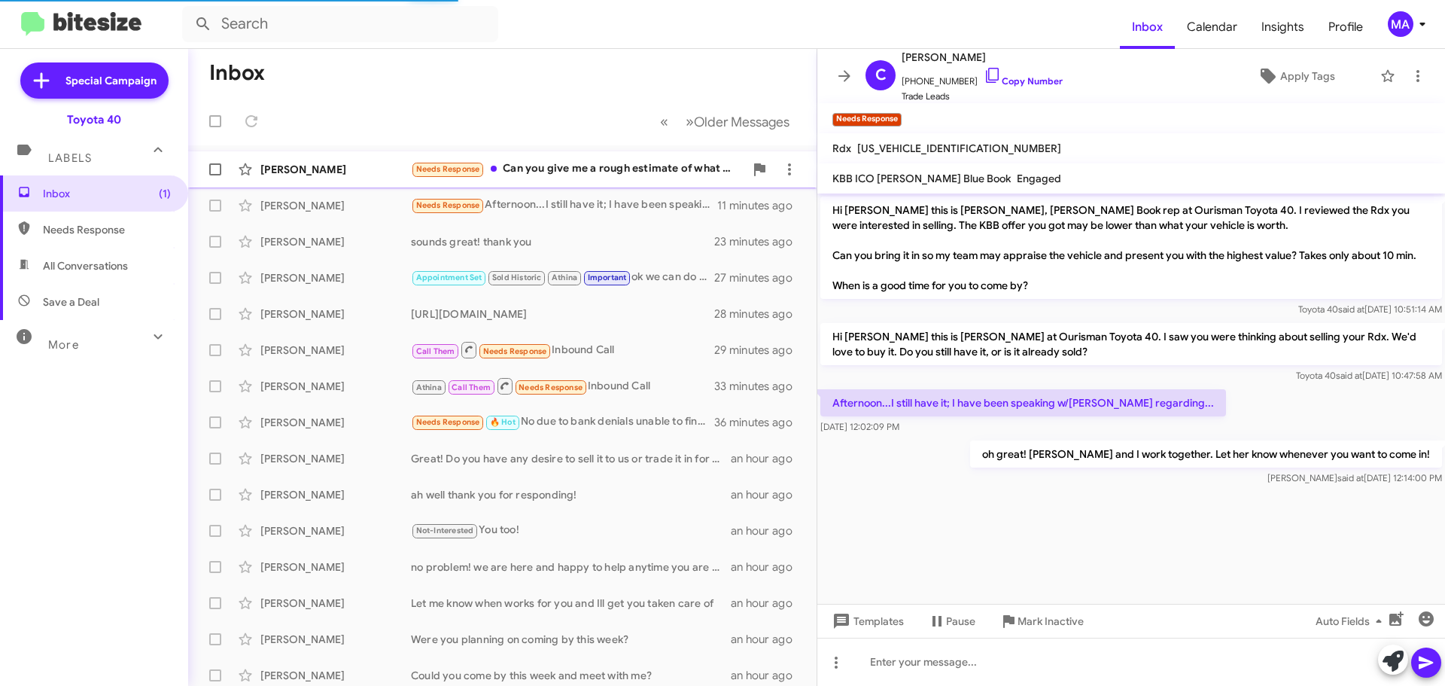
click at [612, 175] on div "Needs Response Can you give me a rough estimate of what you are offering? I kno…" at bounding box center [577, 168] width 333 height 17
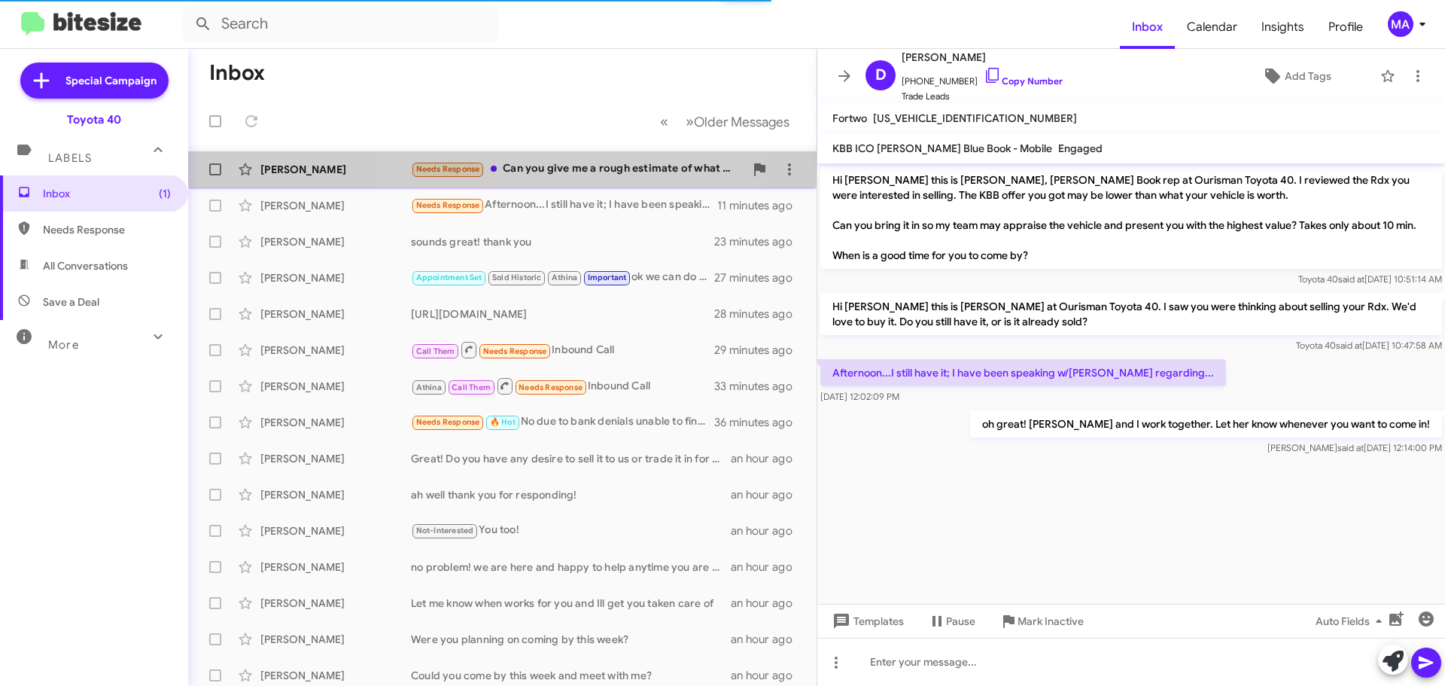
click at [556, 172] on div "Needs Response Can you give me a rough estimate of what you are offering? I kno…" at bounding box center [577, 168] width 333 height 17
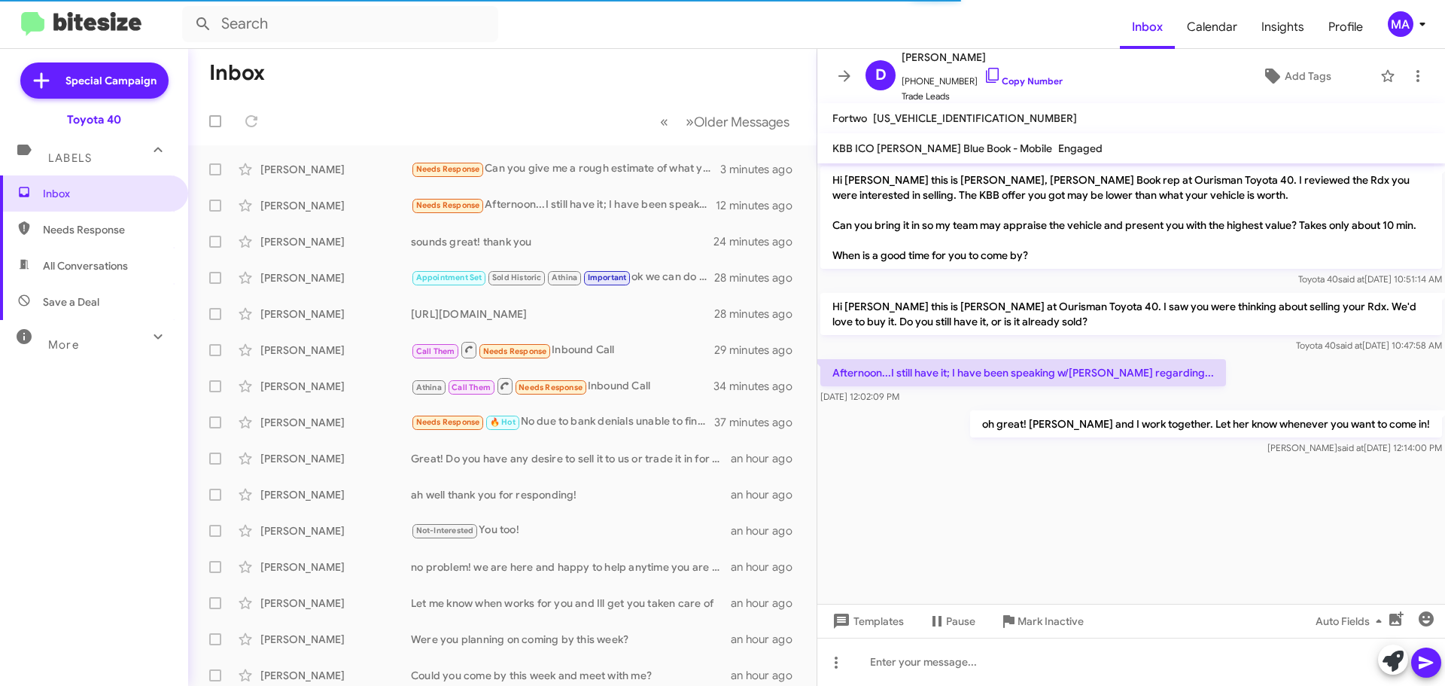
scroll to position [165, 0]
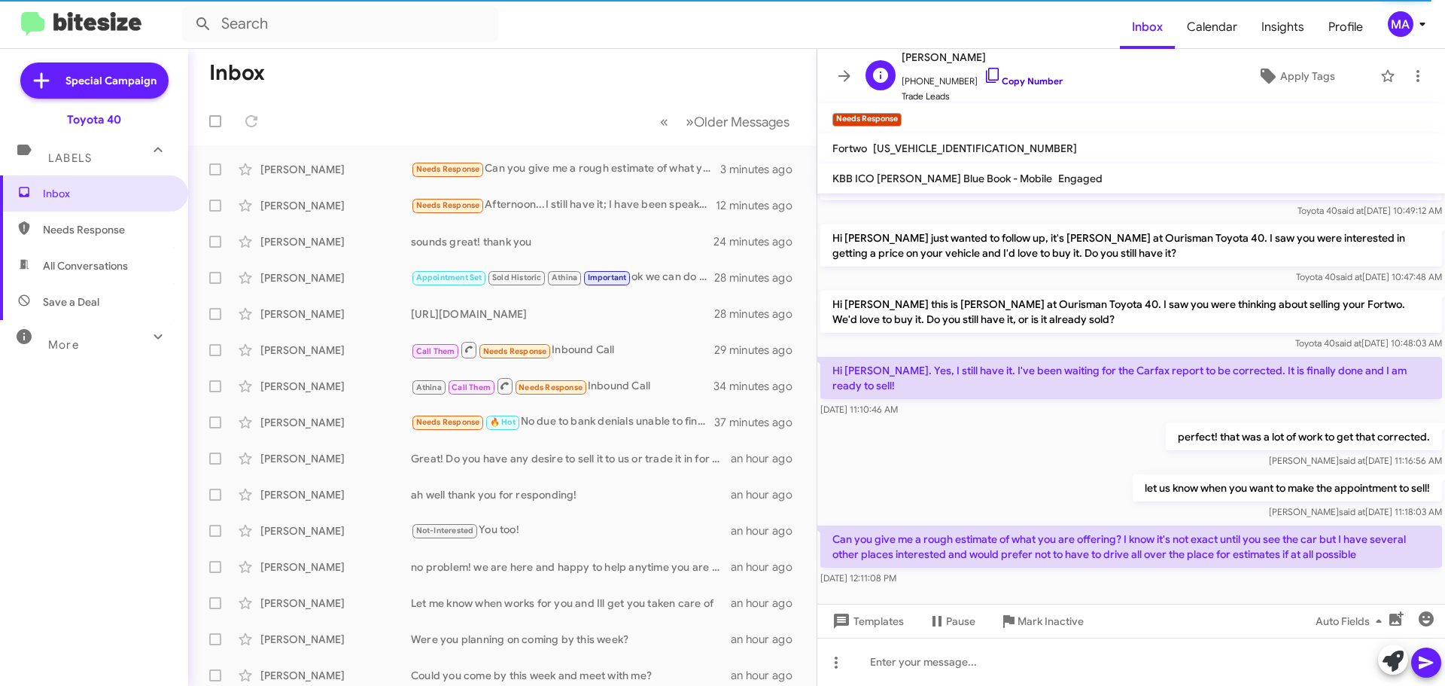
click at [984, 78] on icon at bounding box center [993, 75] width 18 height 18
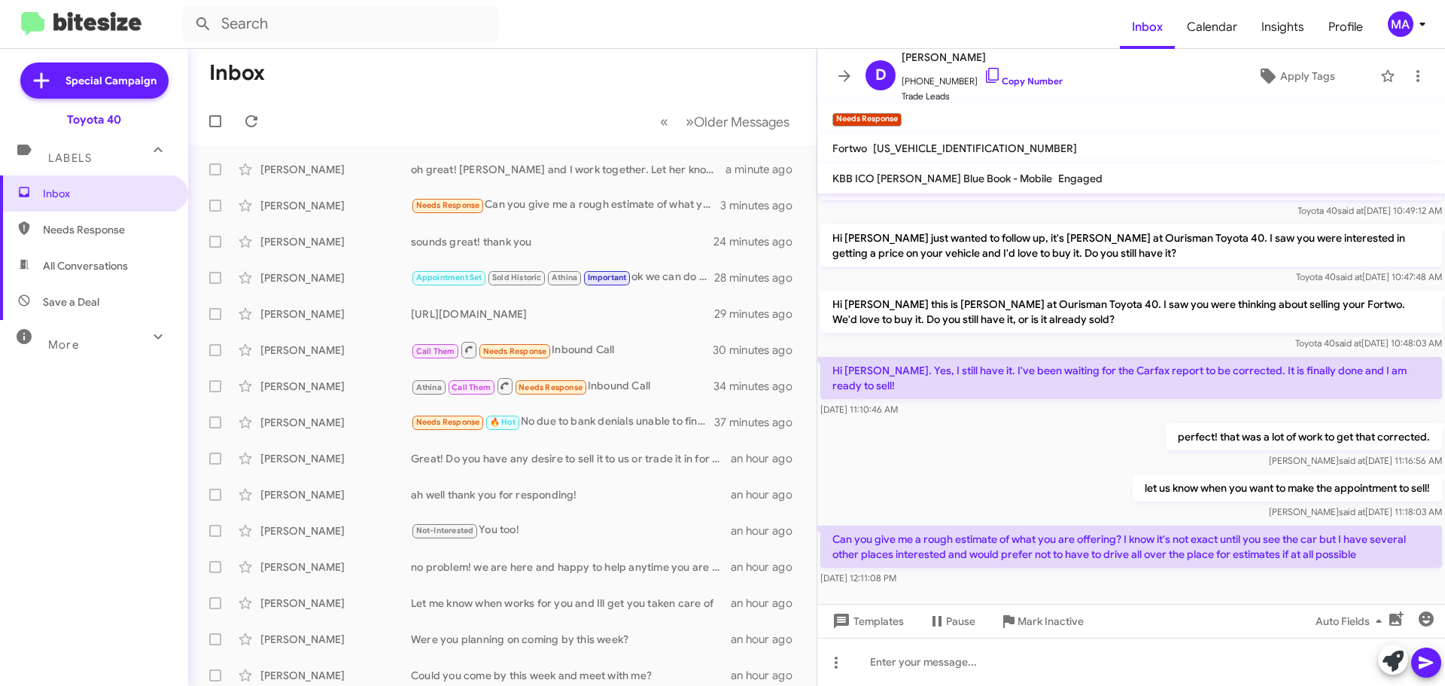
scroll to position [195, 0]
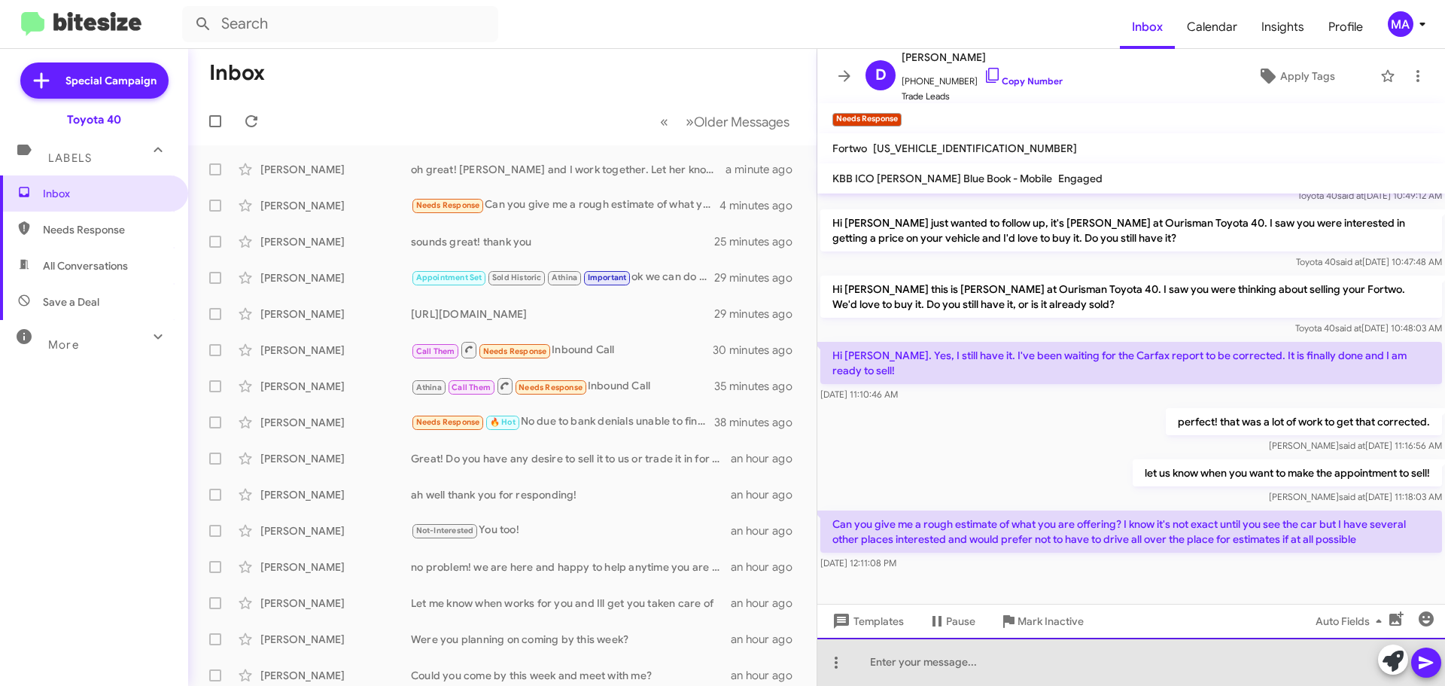
click at [949, 664] on div at bounding box center [1131, 661] width 628 height 48
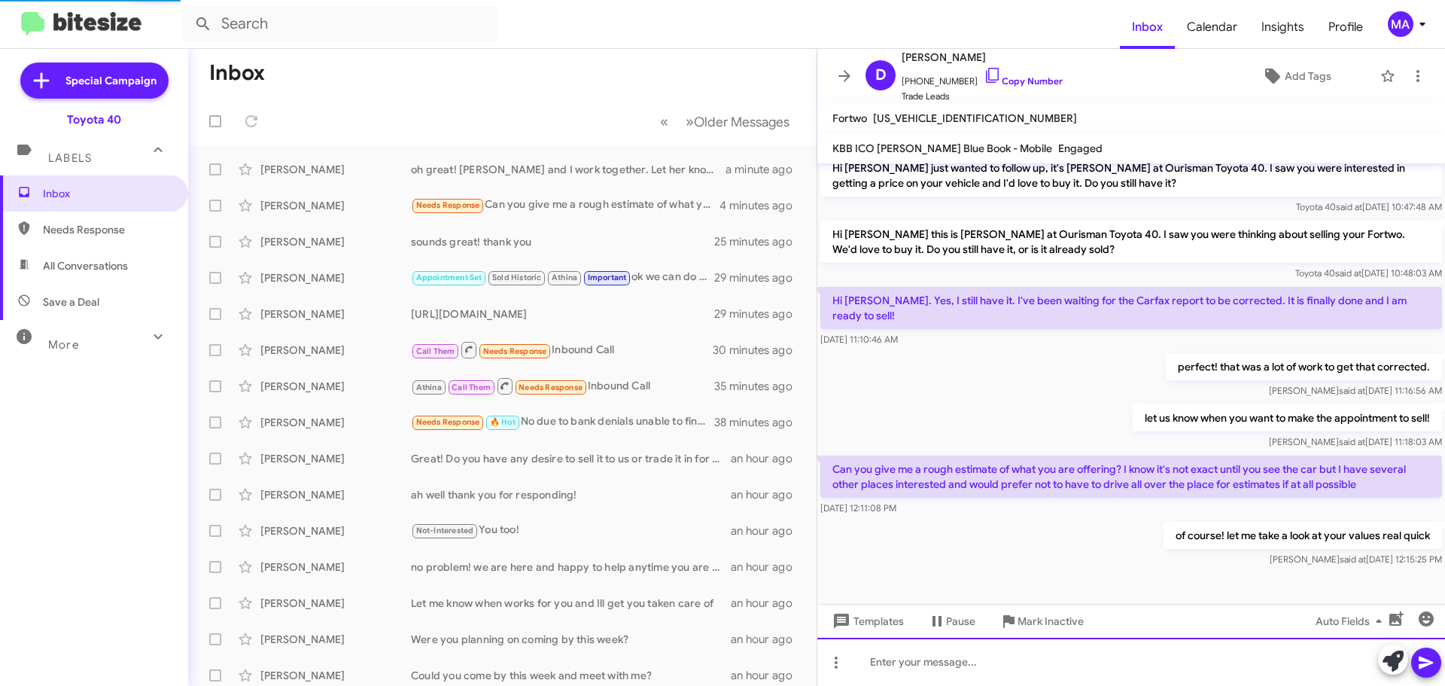
scroll to position [220, 0]
click at [965, 655] on div at bounding box center [1131, 661] width 628 height 48
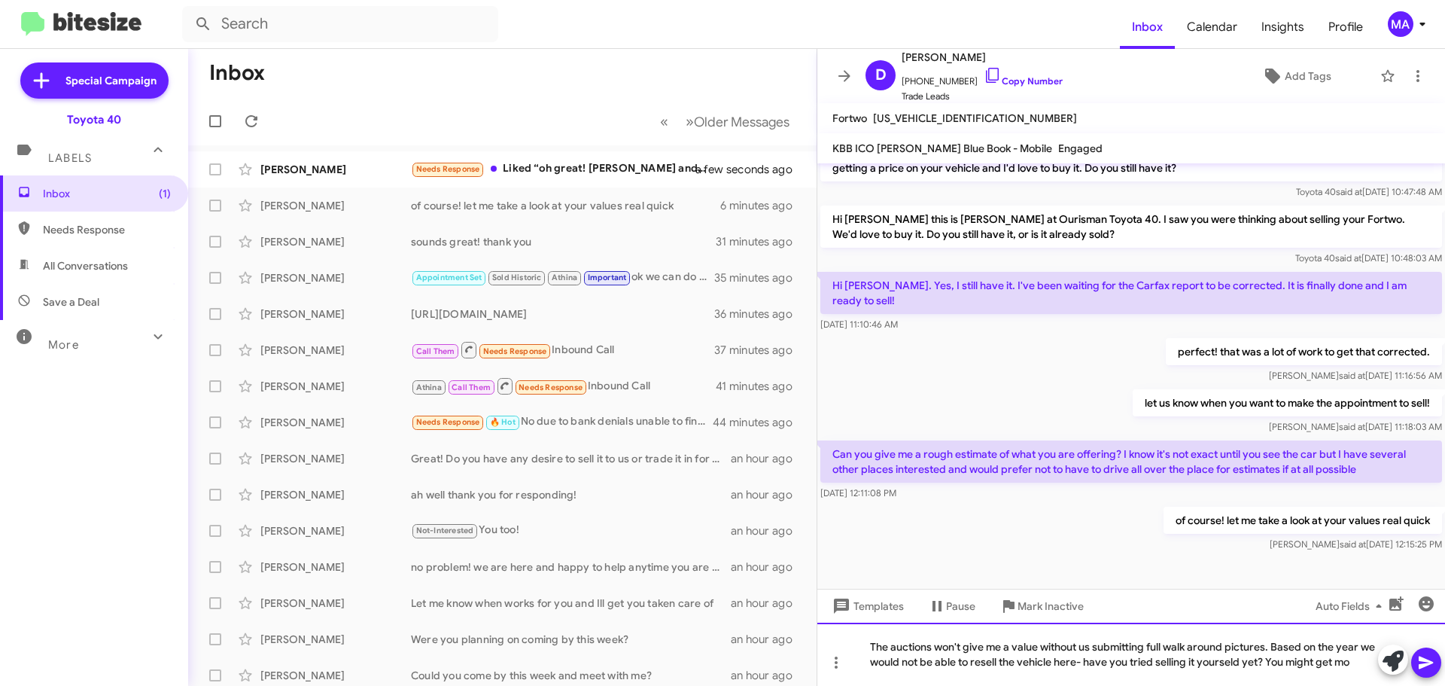
scroll to position [250, 0]
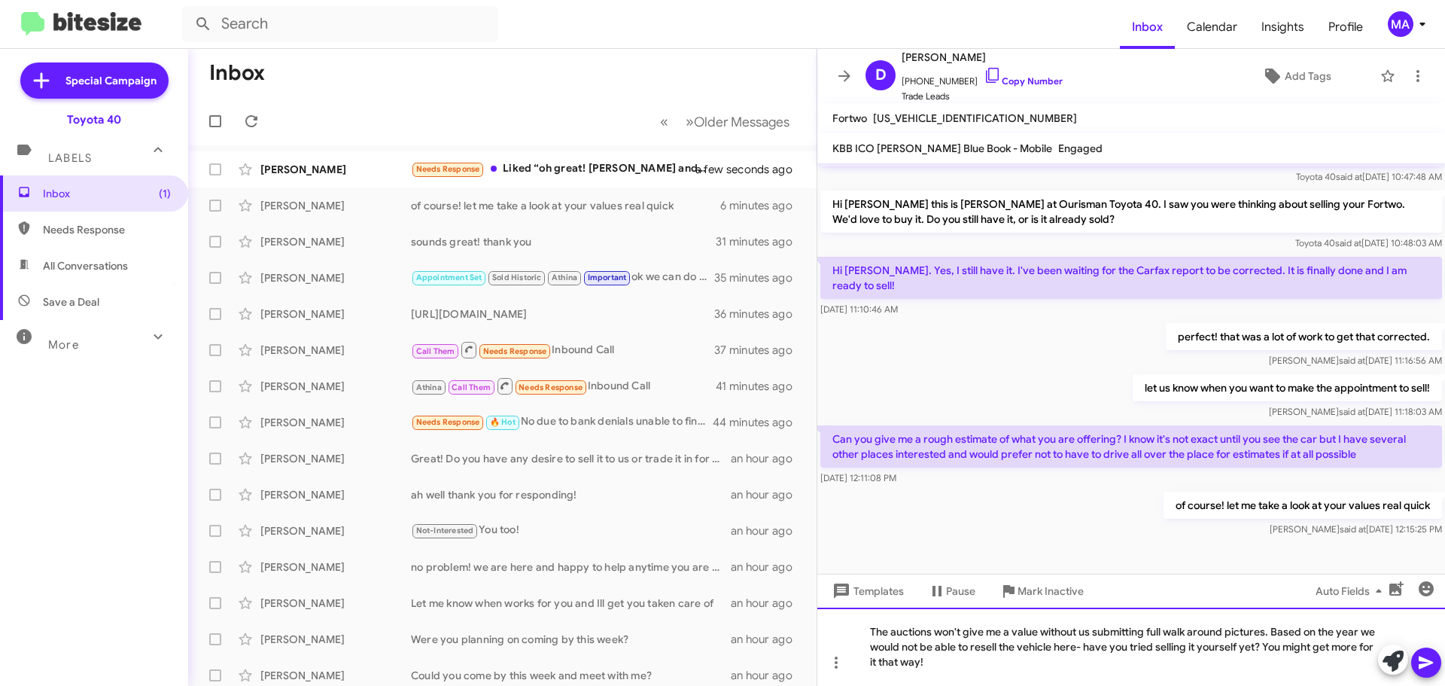
click at [964, 658] on div "The auctions won't give me a value without us submitting full walk around pictu…" at bounding box center [1131, 646] width 628 height 78
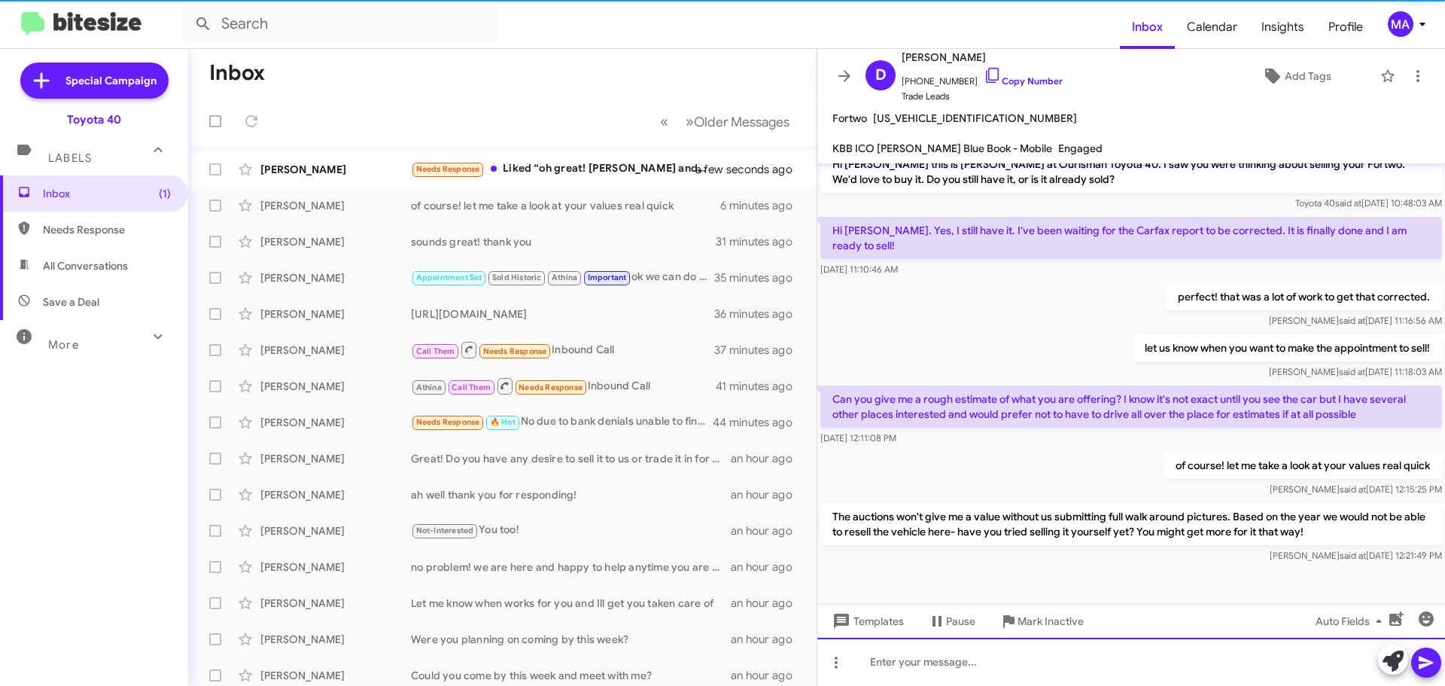
scroll to position [290, 0]
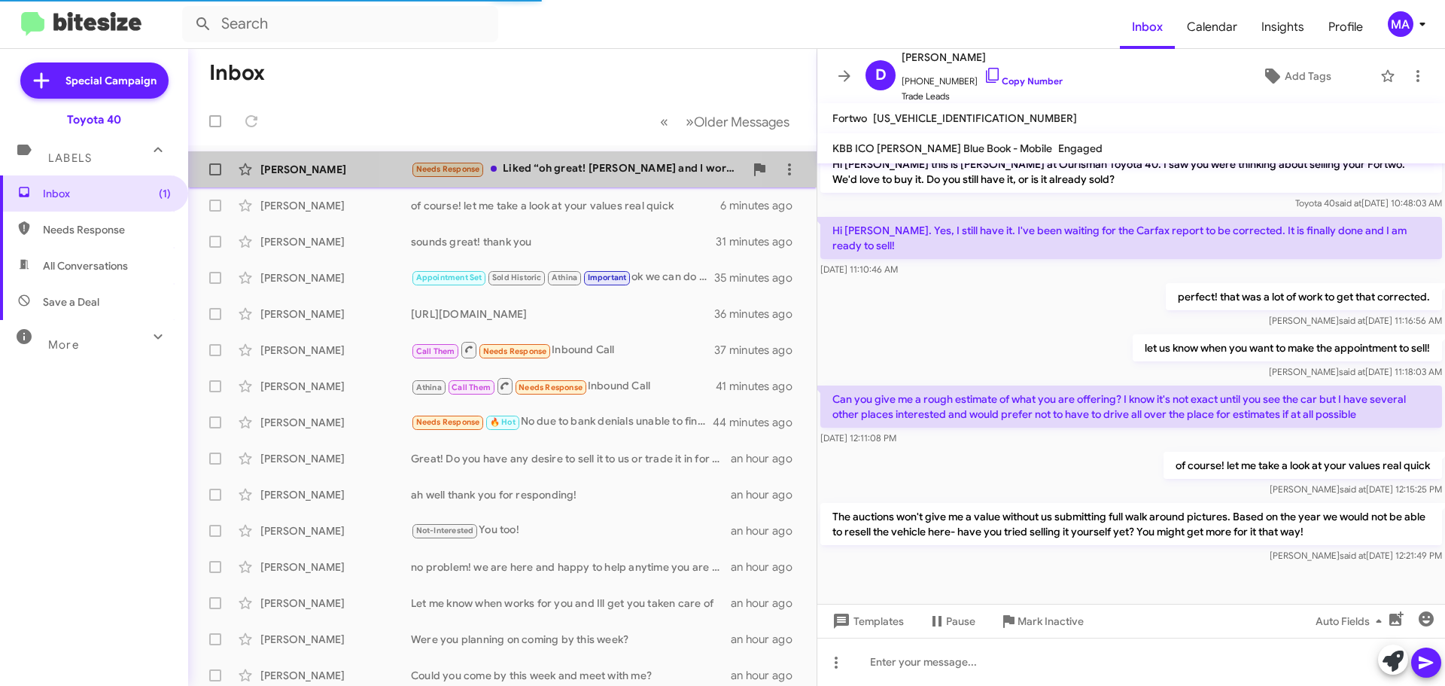
click at [549, 169] on div "Needs Response Liked “oh great! Charley and I work together. Let her know whene…" at bounding box center [577, 168] width 333 height 17
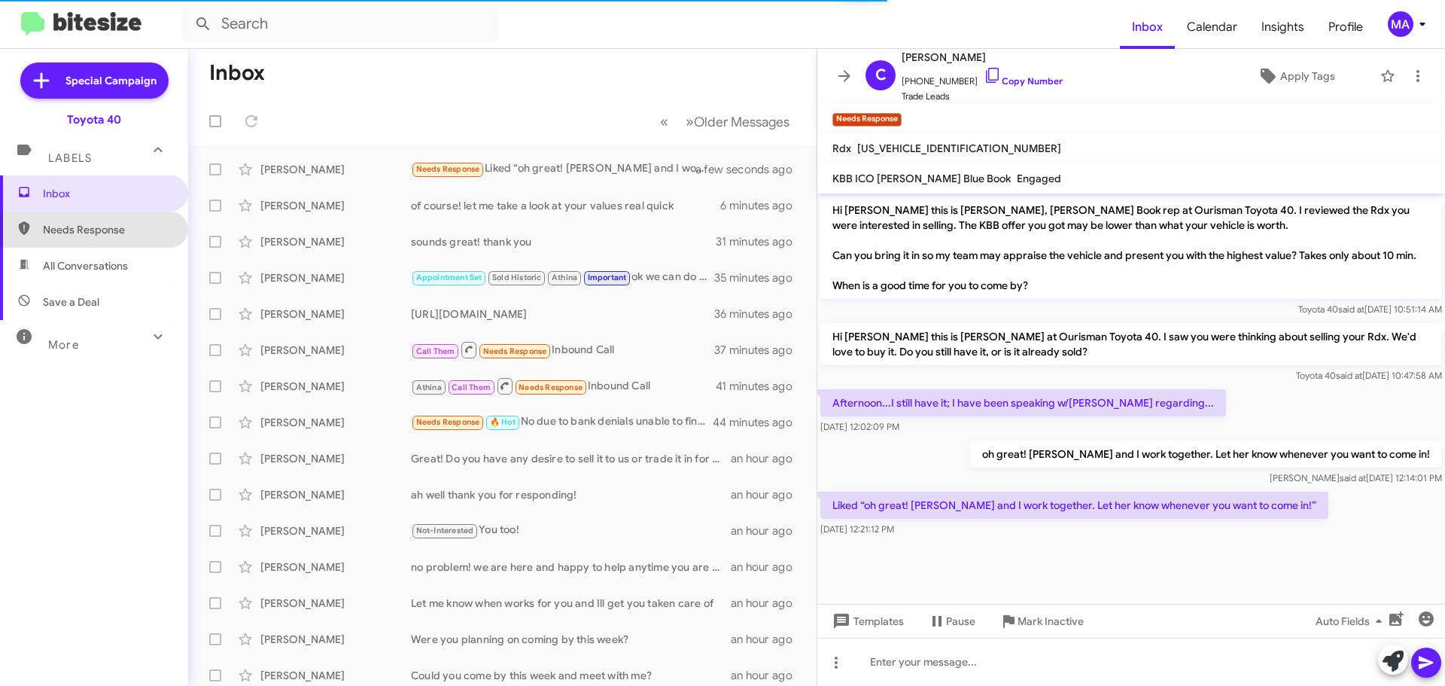
click at [146, 232] on span "Needs Response" at bounding box center [107, 229] width 128 height 15
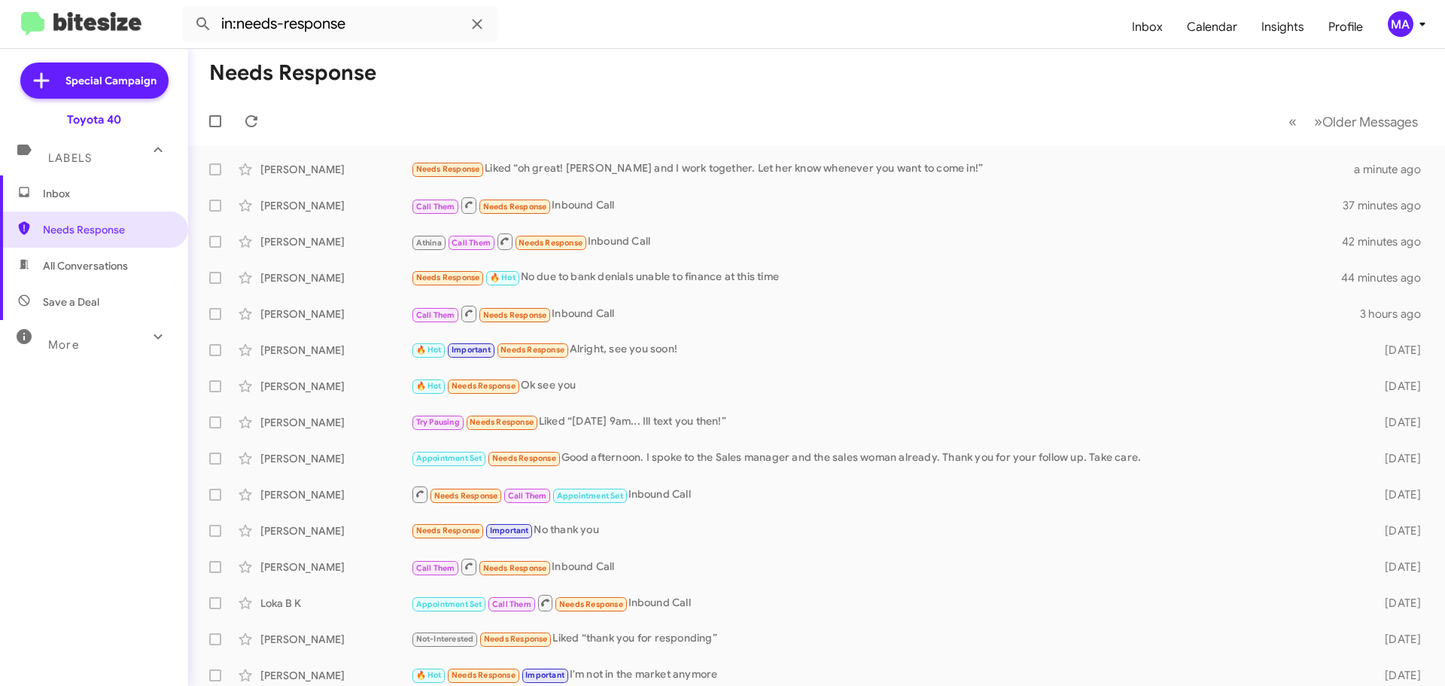
click at [130, 266] on span "All Conversations" at bounding box center [94, 266] width 188 height 36
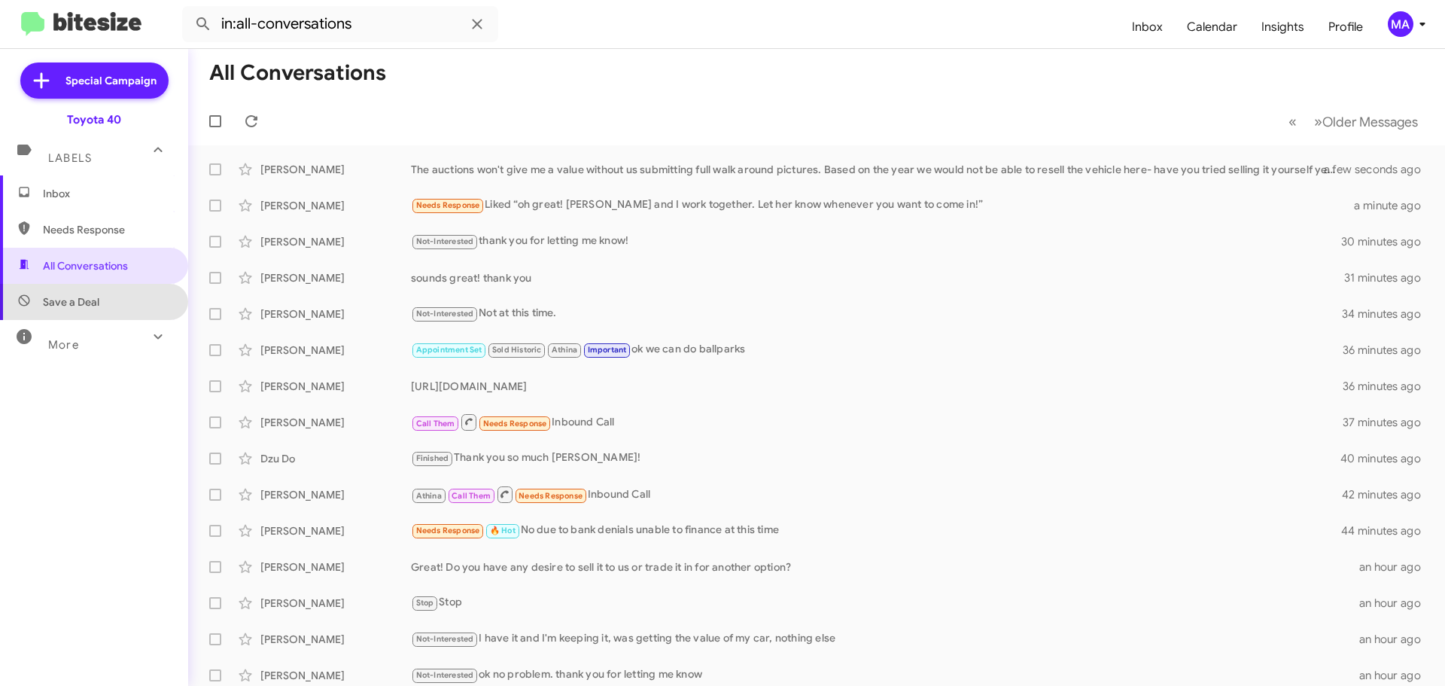
click at [117, 296] on span "Save a Deal" at bounding box center [94, 302] width 188 height 36
type input "in:not-interested"
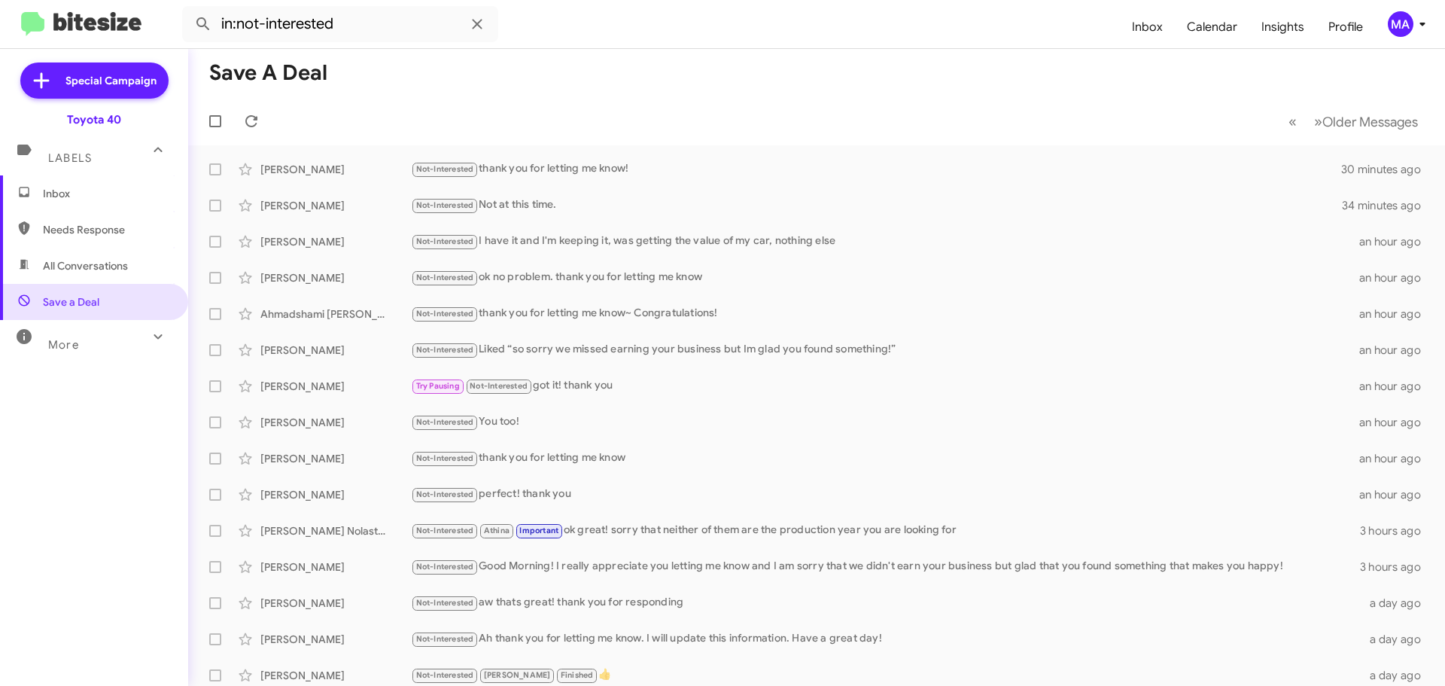
click at [67, 198] on span "Inbox" at bounding box center [107, 193] width 128 height 15
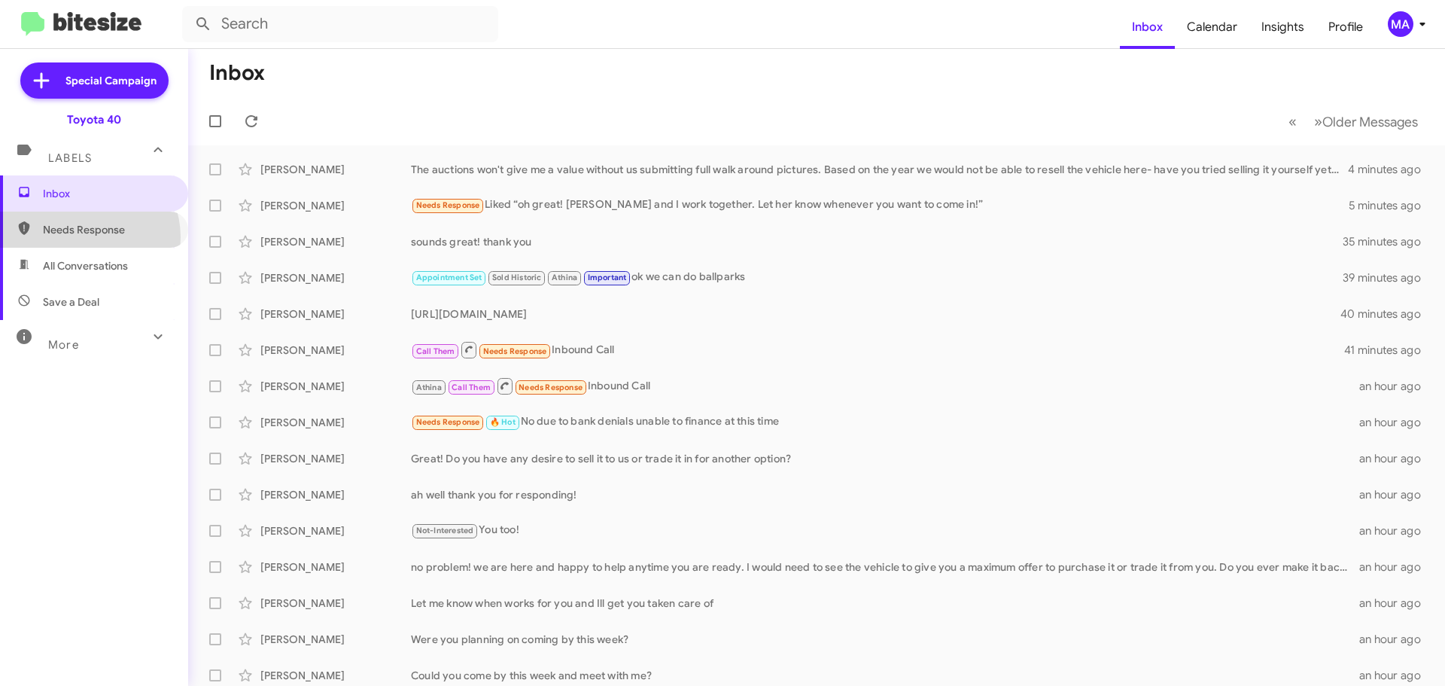
drag, startPoint x: 85, startPoint y: 237, endPoint x: 91, endPoint y: 254, distance: 17.6
click at [85, 237] on span "Needs Response" at bounding box center [94, 229] width 188 height 36
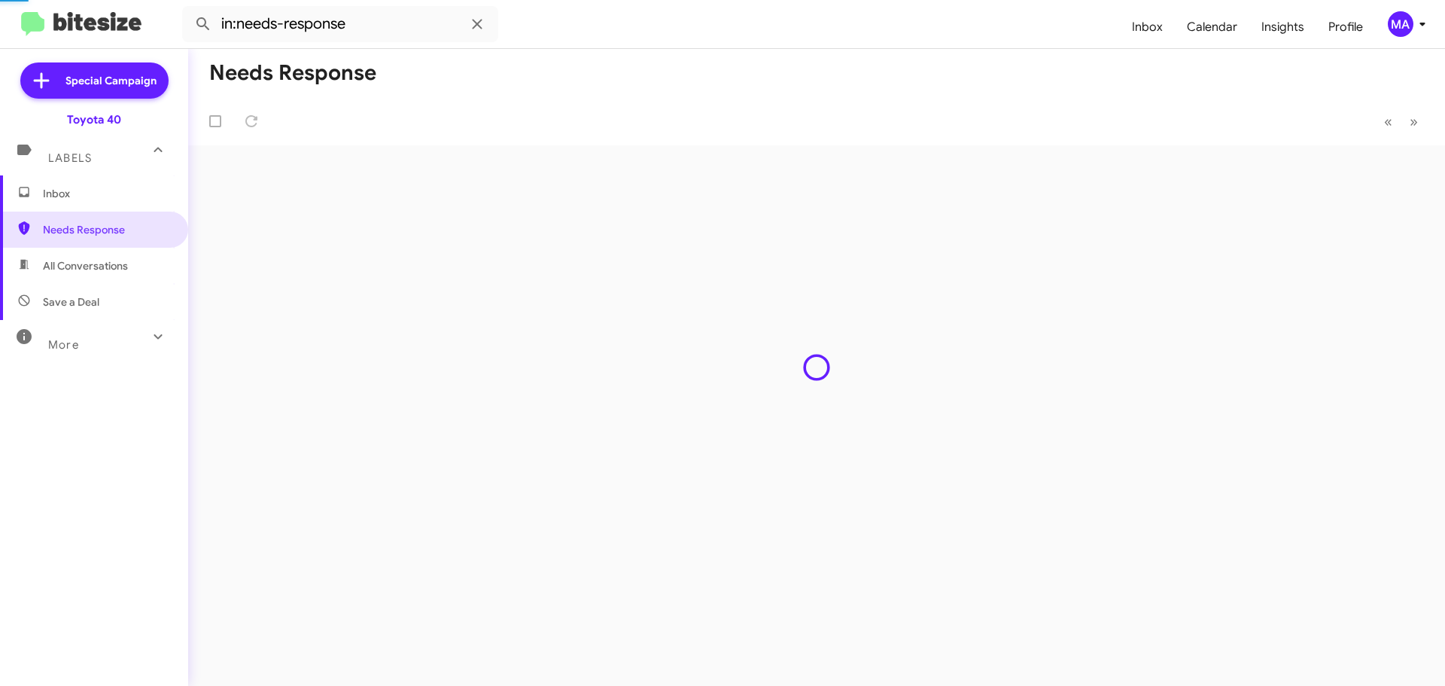
click at [91, 257] on span "All Conversations" at bounding box center [94, 266] width 188 height 36
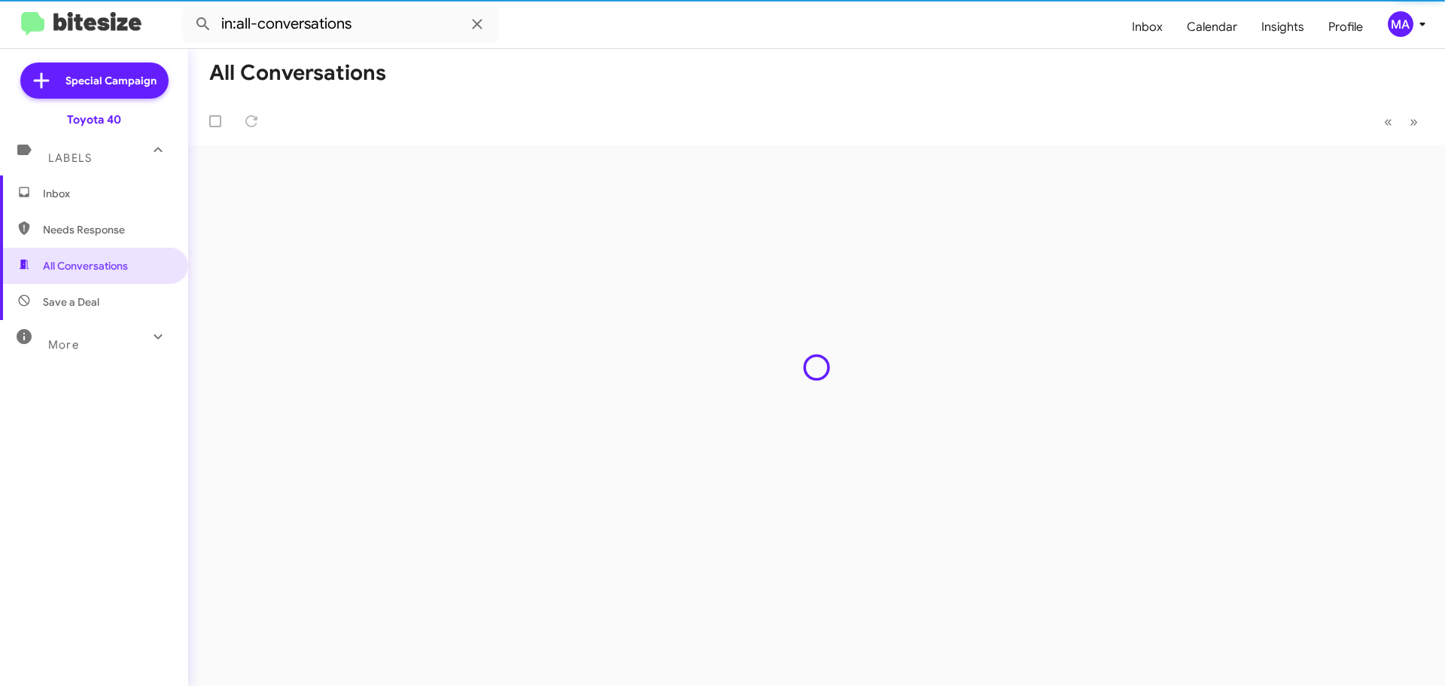
click at [97, 295] on span "Save a Deal" at bounding box center [71, 301] width 56 height 15
type input "in:not-interested"
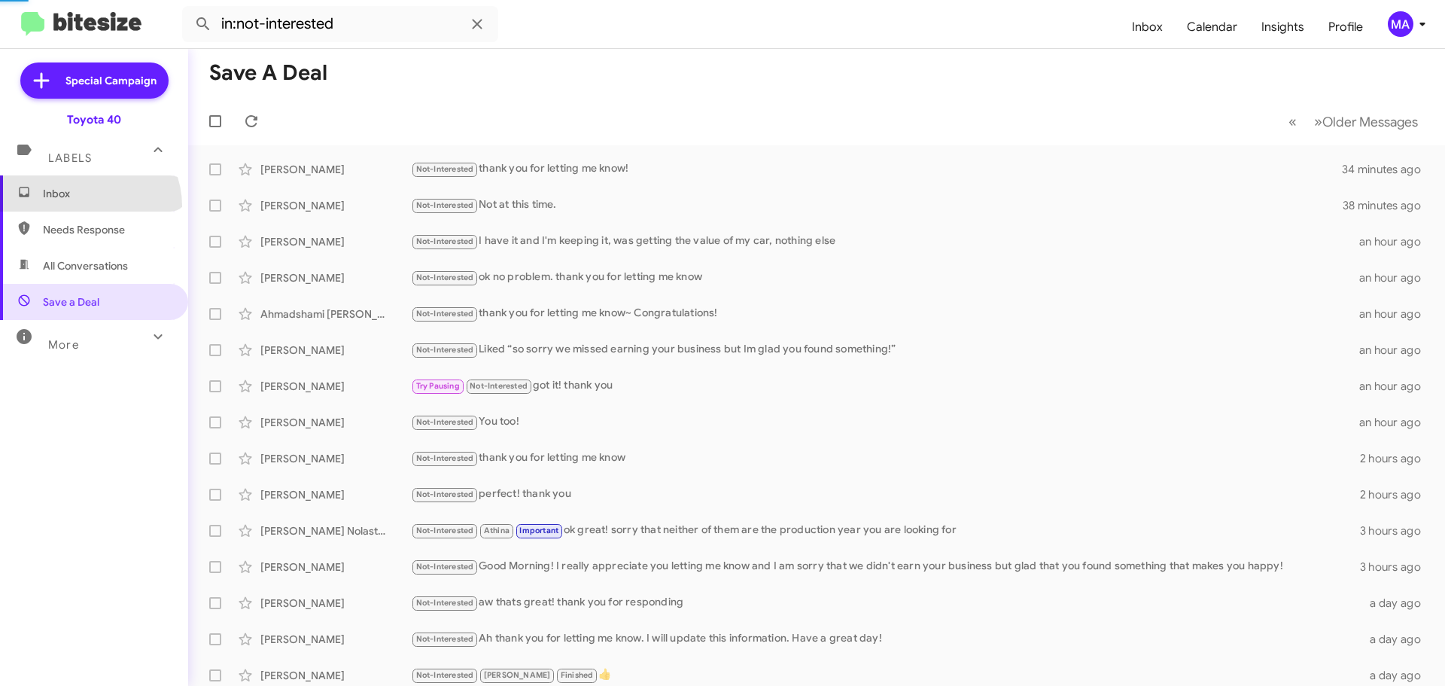
click at [85, 206] on span "Inbox" at bounding box center [94, 193] width 188 height 36
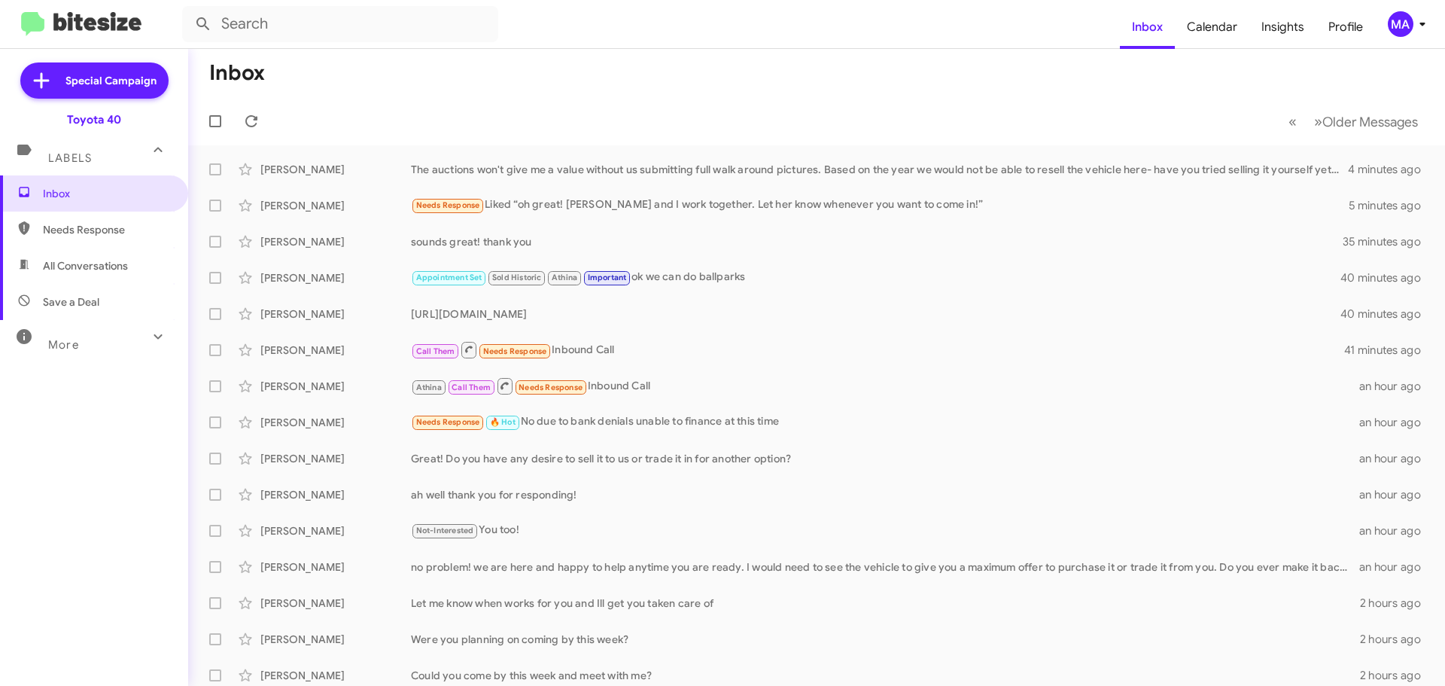
click at [97, 272] on span "All Conversations" at bounding box center [85, 265] width 85 height 15
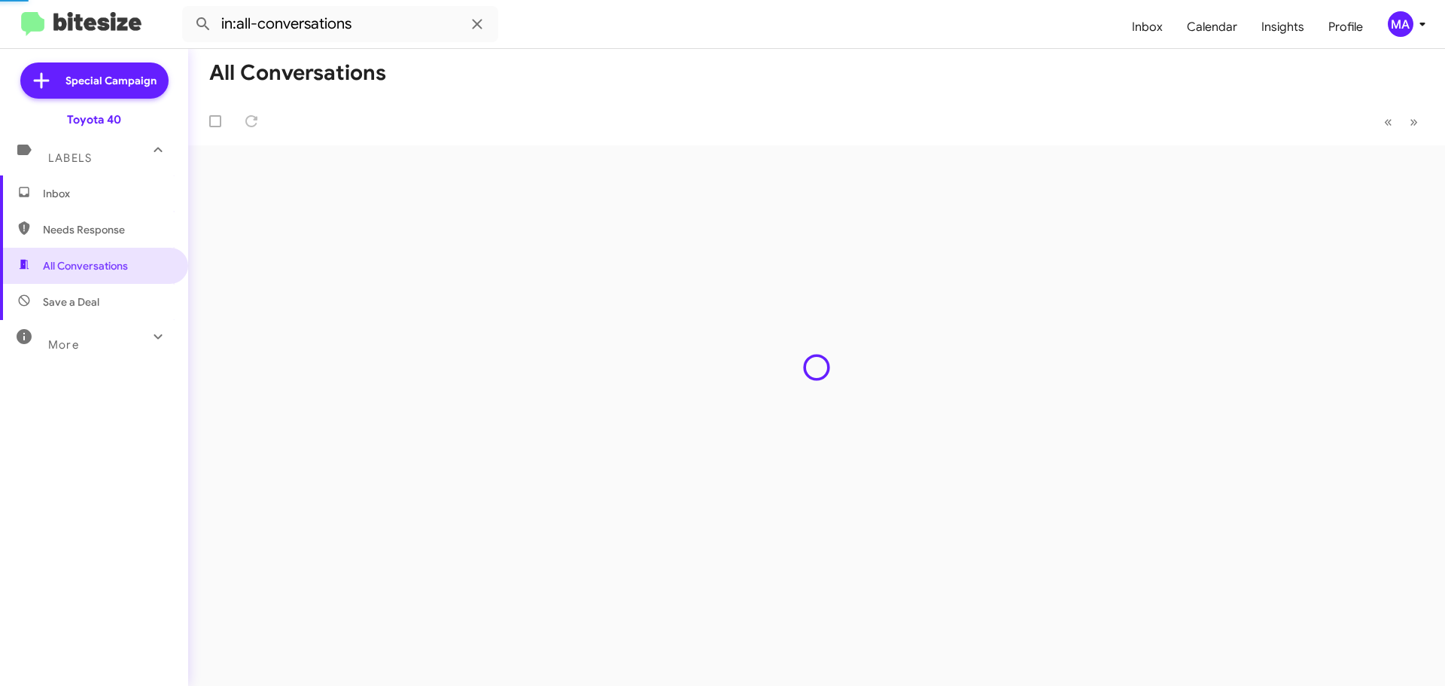
click at [102, 232] on span "Needs Response" at bounding box center [107, 229] width 128 height 15
type input "in:needs-response"
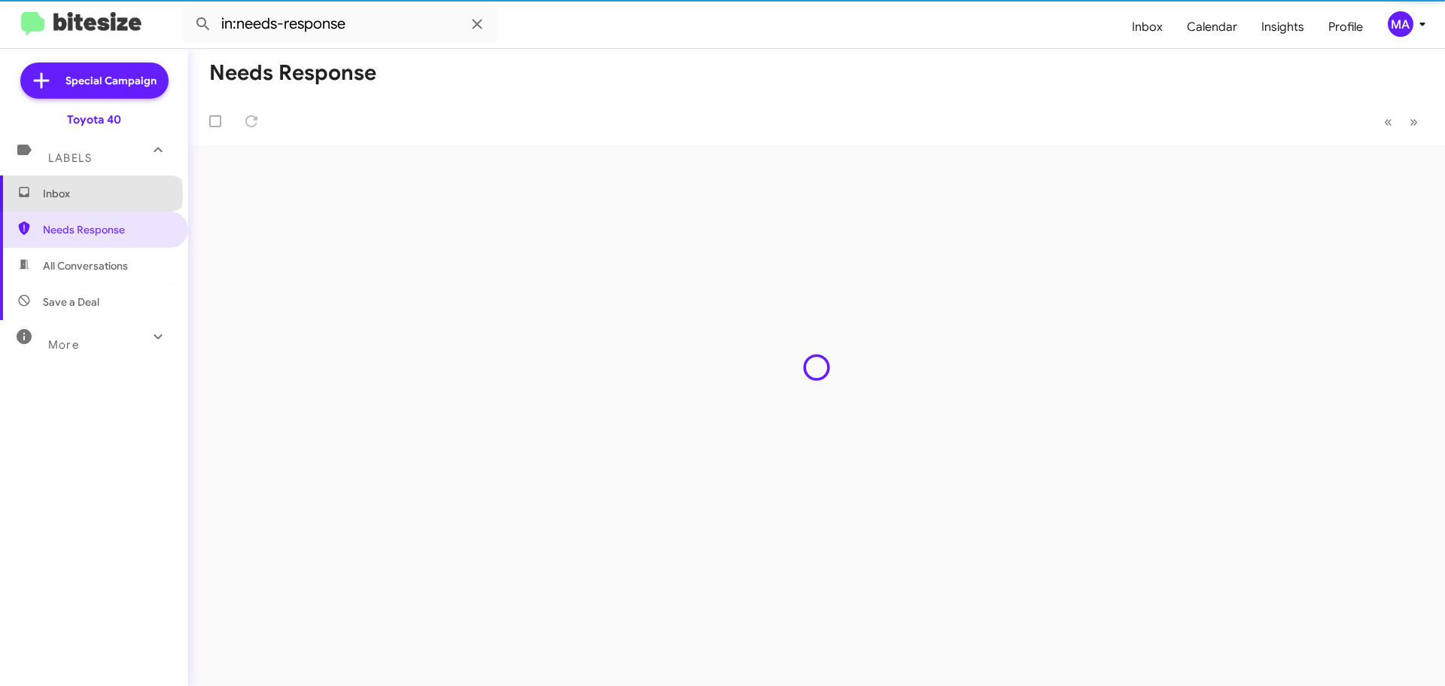
click at [90, 195] on span "Inbox" at bounding box center [107, 193] width 128 height 15
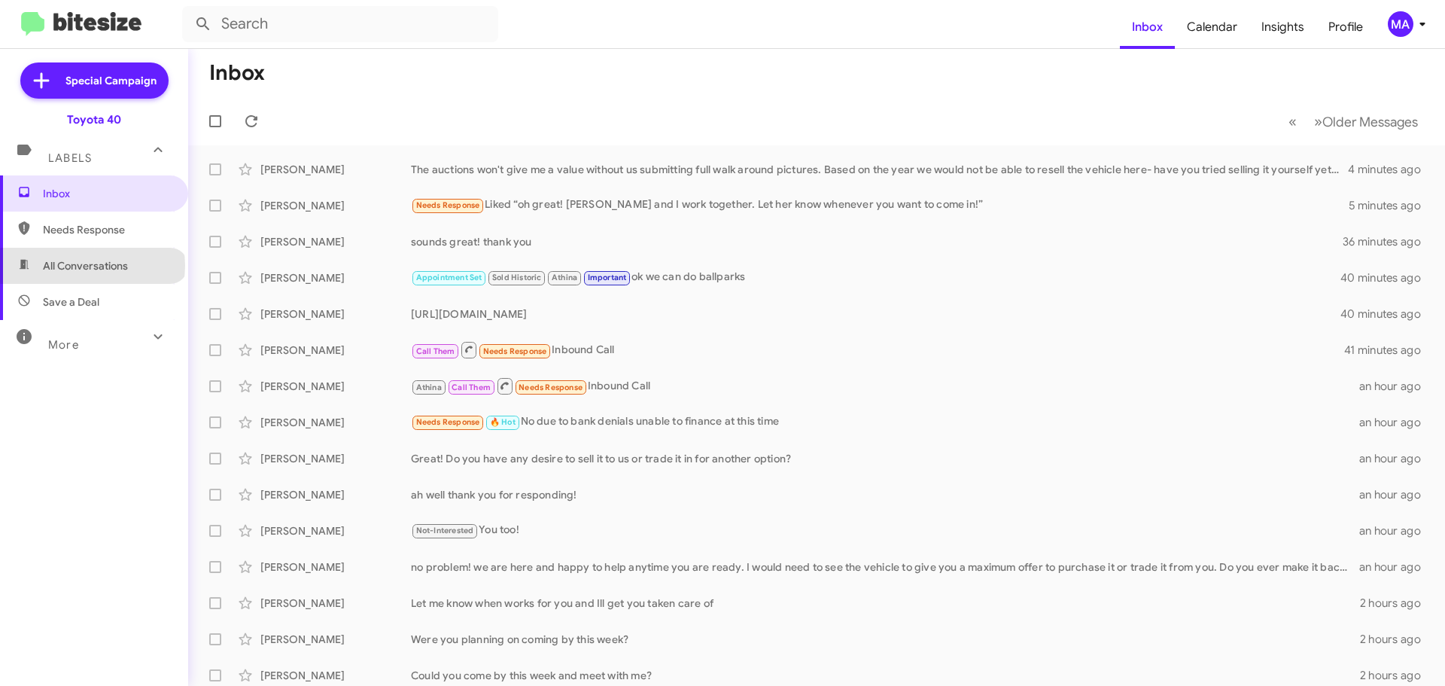
click at [92, 266] on span "All Conversations" at bounding box center [85, 265] width 85 height 15
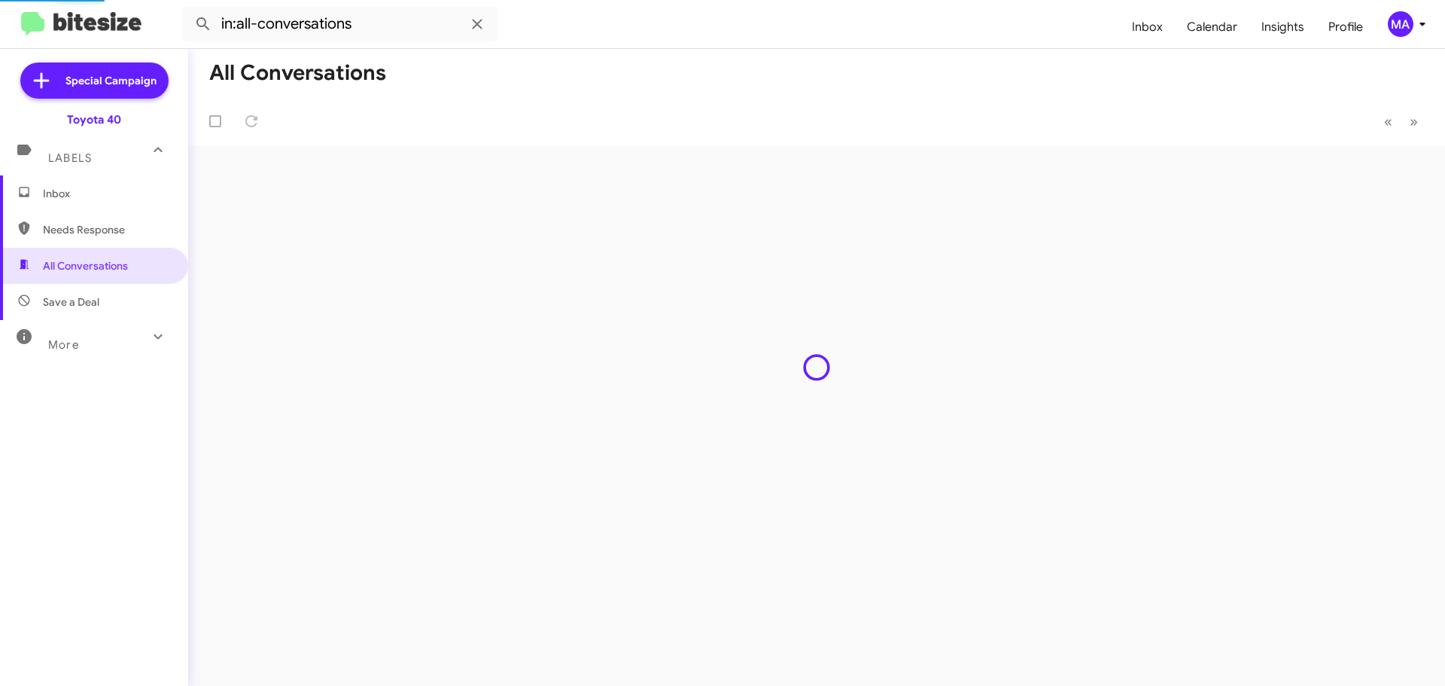
click at [96, 294] on span "Save a Deal" at bounding box center [71, 301] width 56 height 15
type input "in:not-interested"
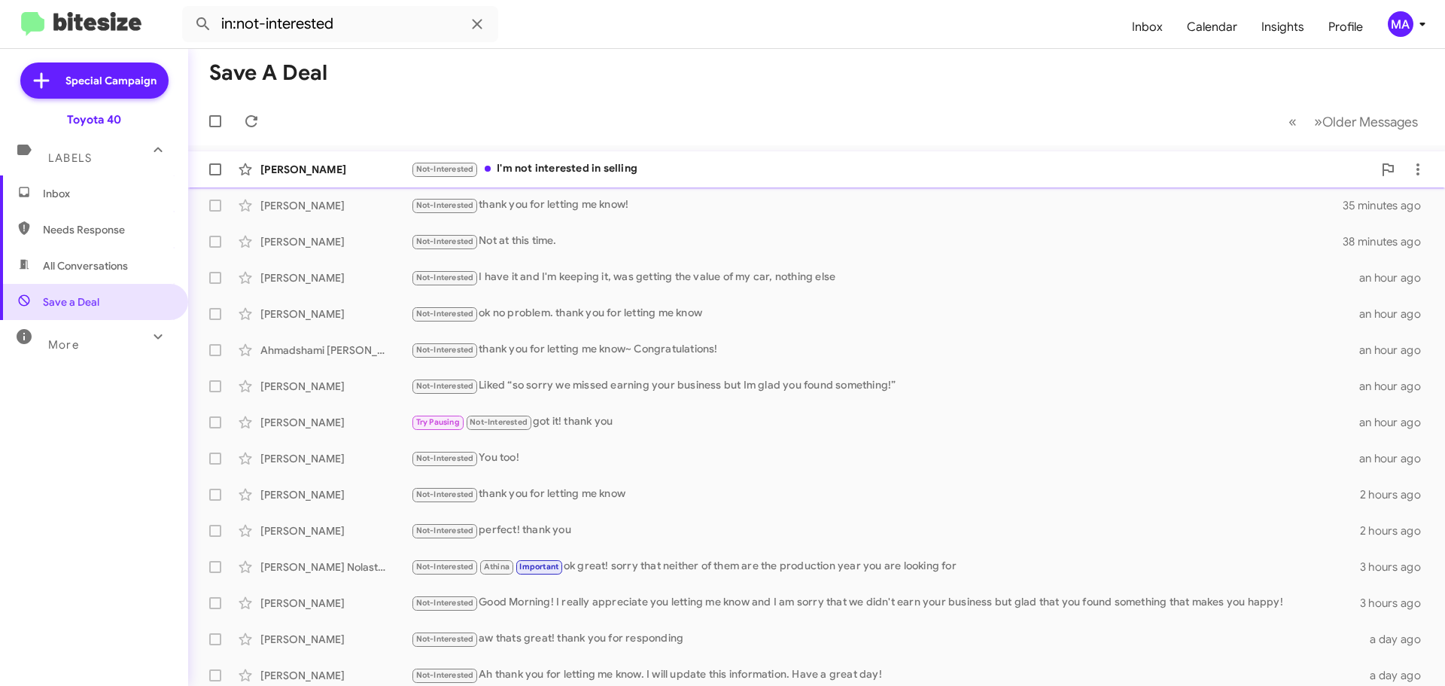
click at [534, 167] on div "Not-Interested I'm not interested in selling" at bounding box center [892, 168] width 962 height 17
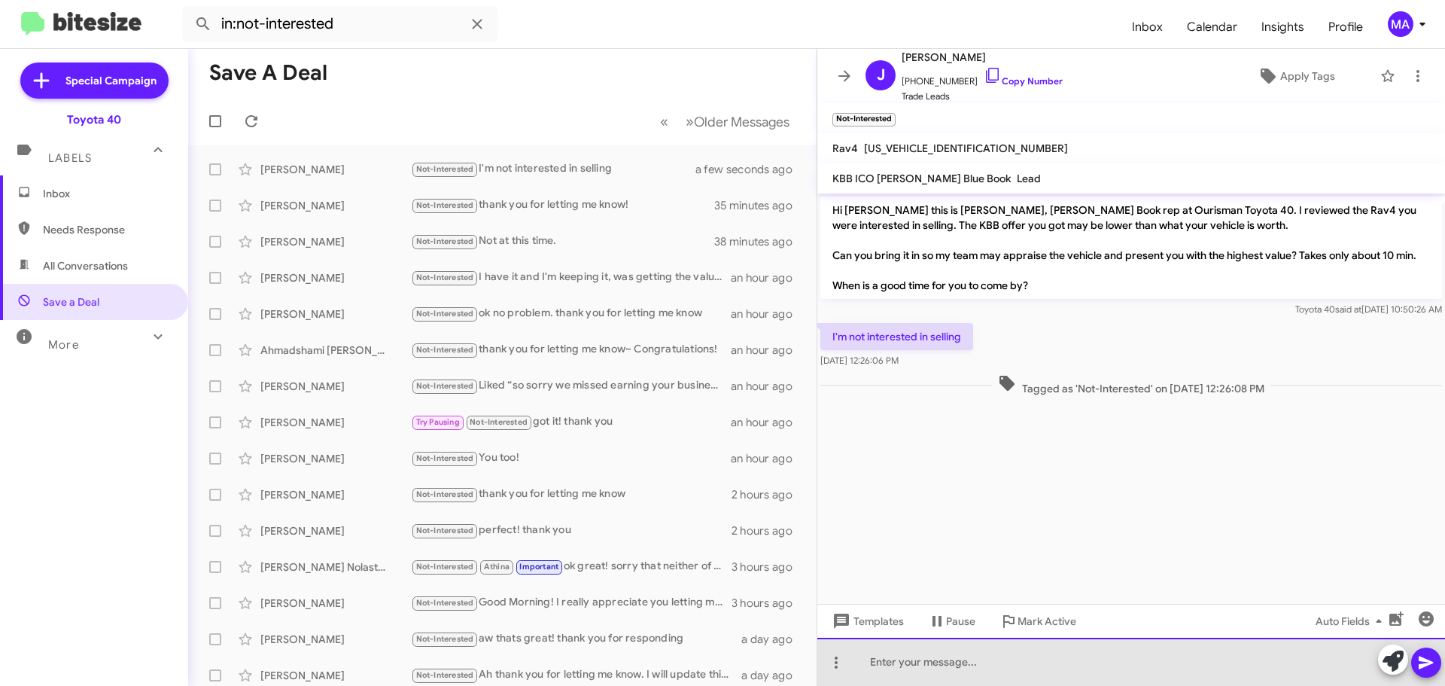
click at [974, 671] on div at bounding box center [1131, 661] width 628 height 48
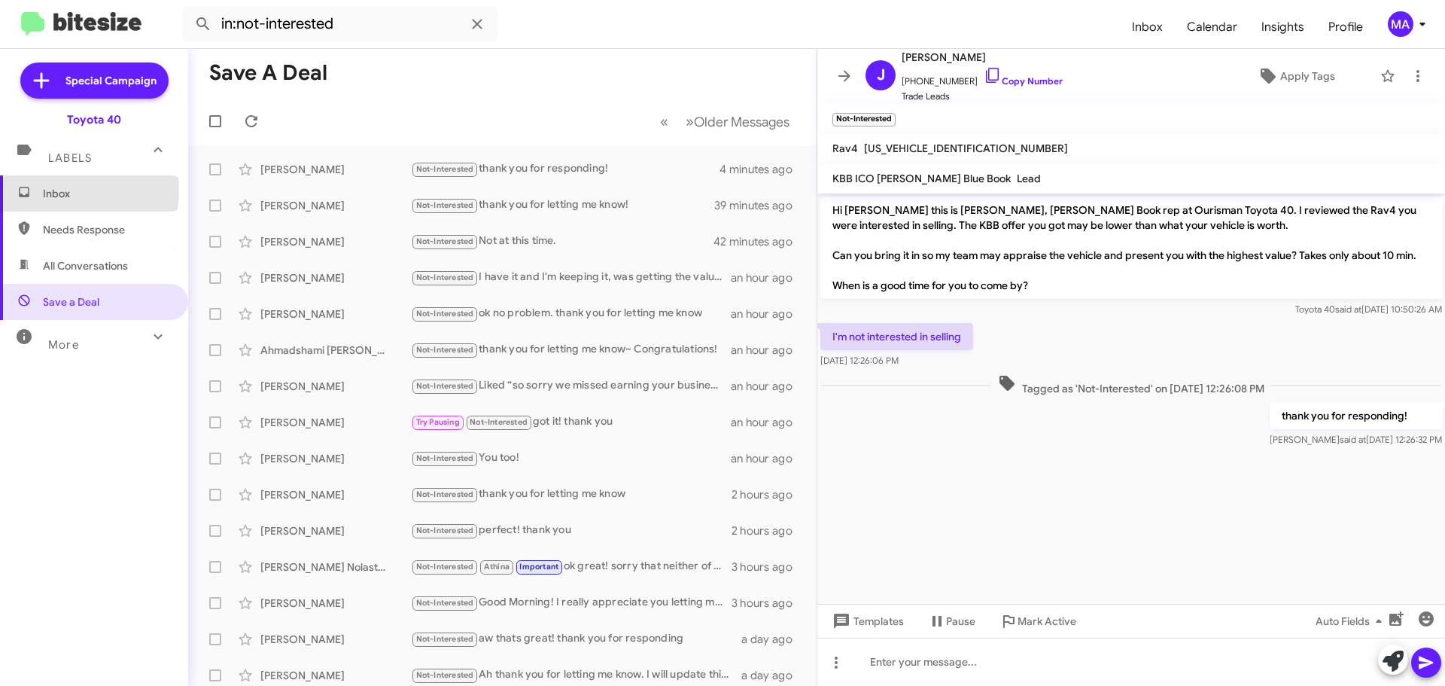
click at [66, 190] on span "Inbox" at bounding box center [107, 193] width 128 height 15
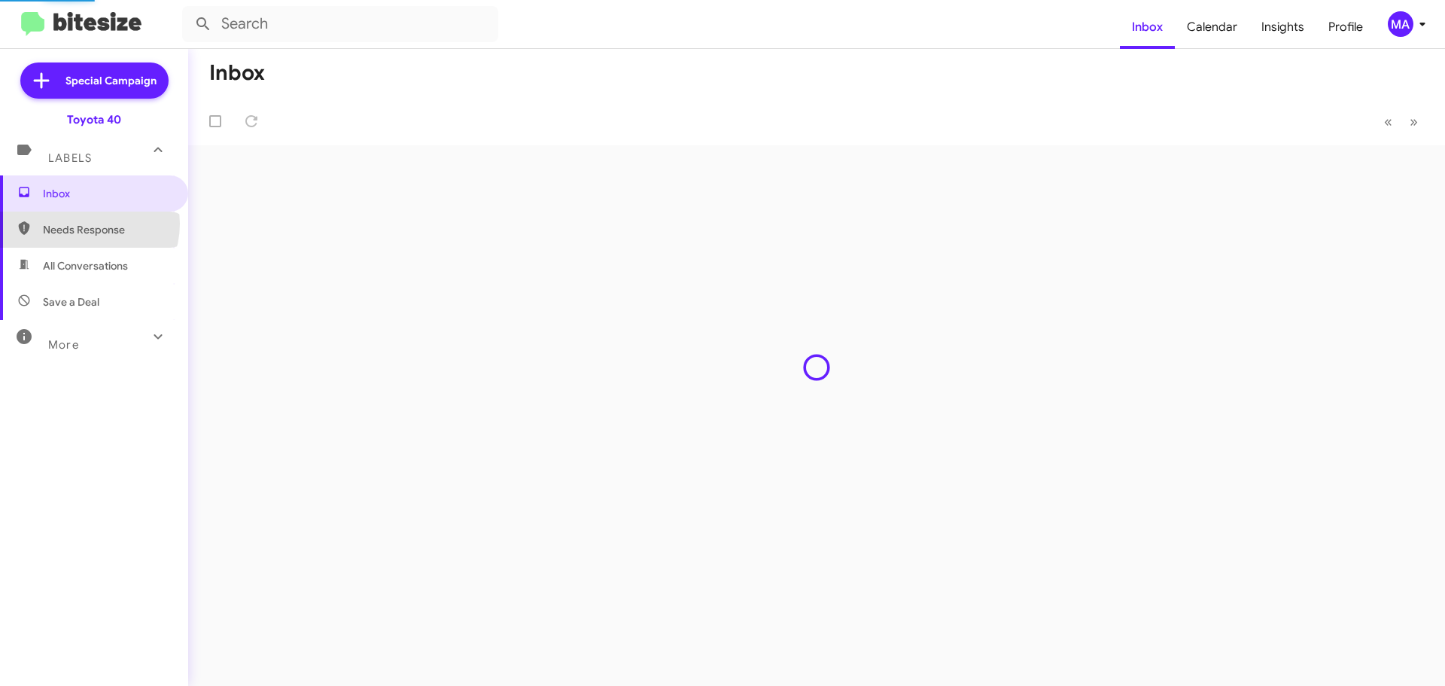
click at [84, 223] on span "Needs Response" at bounding box center [107, 229] width 128 height 15
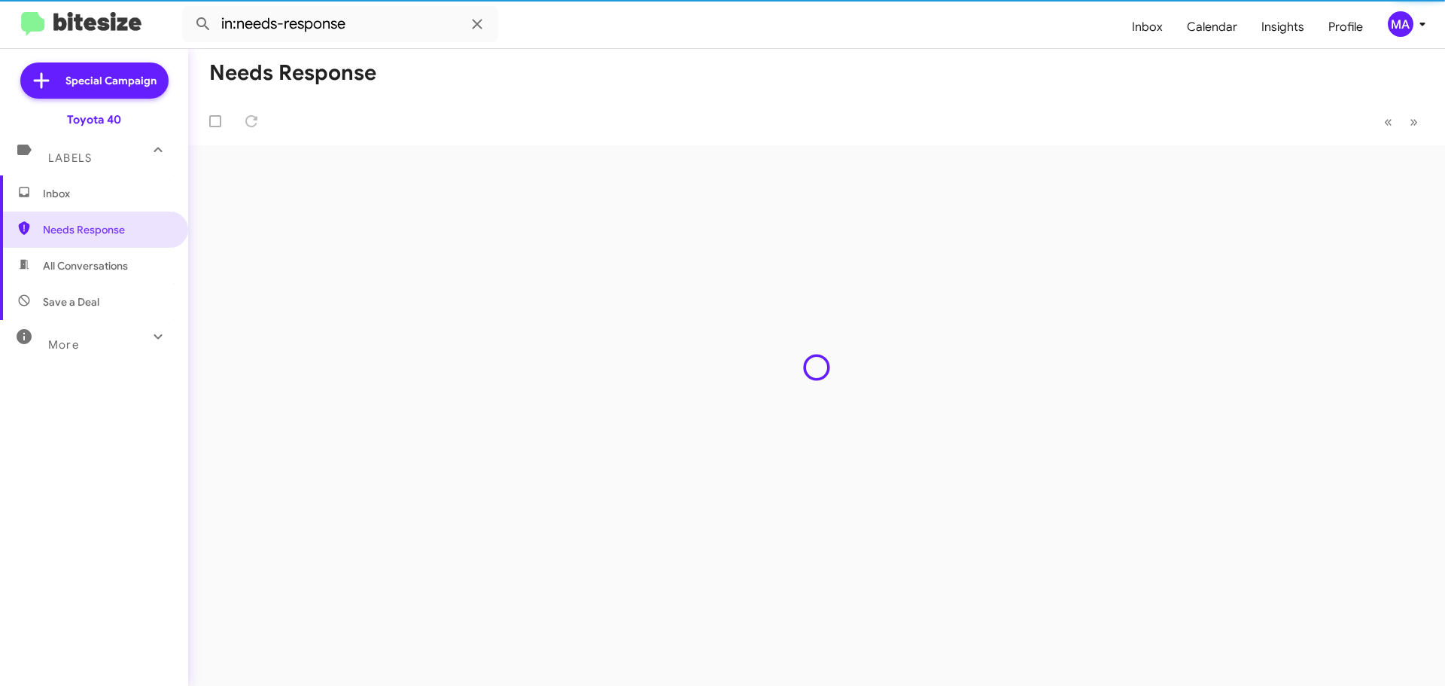
click at [101, 263] on span "All Conversations" at bounding box center [85, 265] width 85 height 15
type input "in:all-conversations"
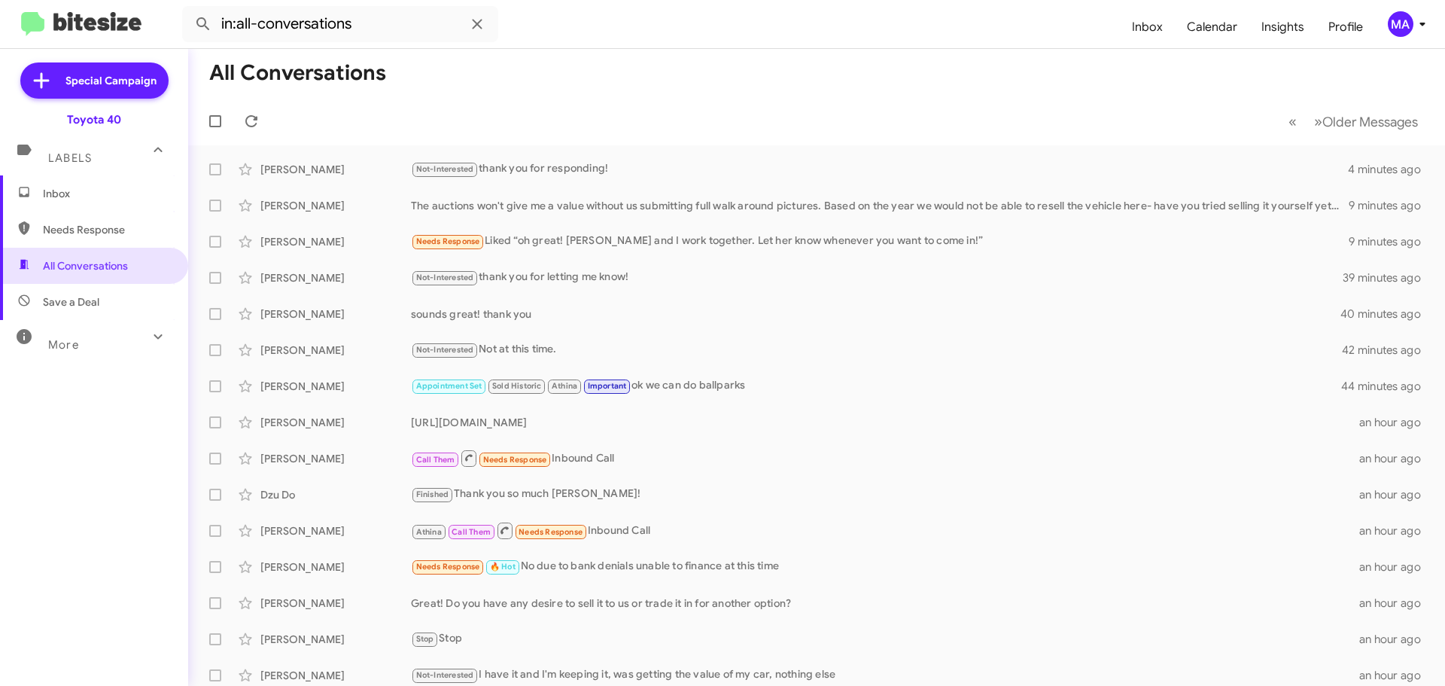
click at [58, 197] on span "Inbox" at bounding box center [107, 193] width 128 height 15
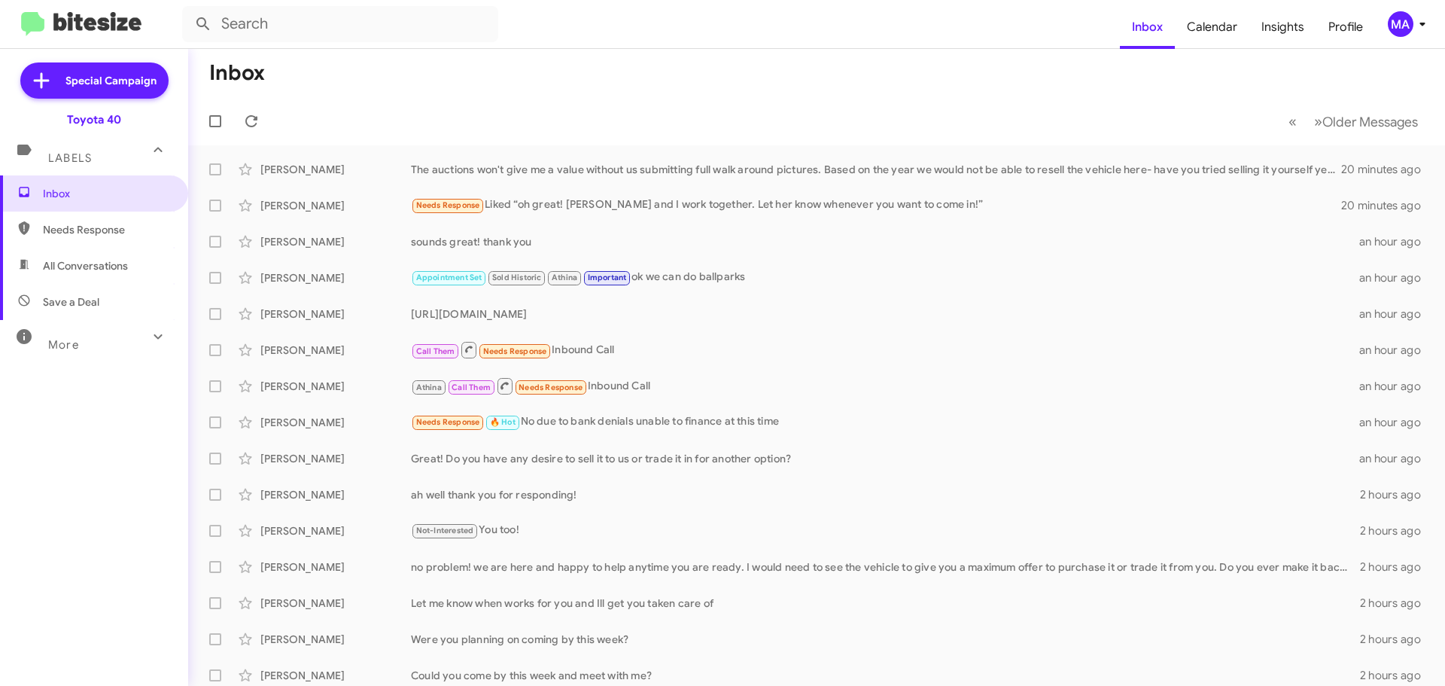
drag, startPoint x: 97, startPoint y: 225, endPoint x: 97, endPoint y: 241, distance: 15.8
click at [97, 227] on span "Needs Response" at bounding box center [107, 229] width 128 height 15
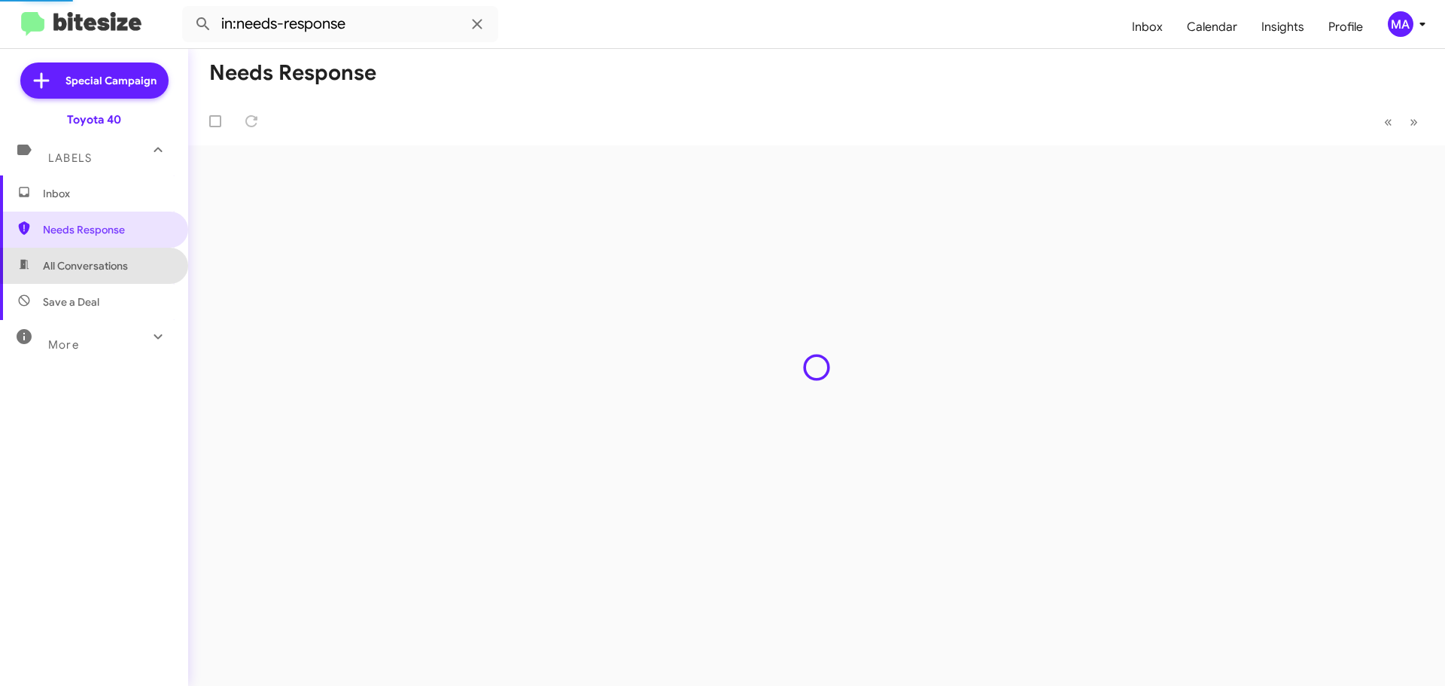
click at [97, 258] on span "All Conversations" at bounding box center [85, 265] width 85 height 15
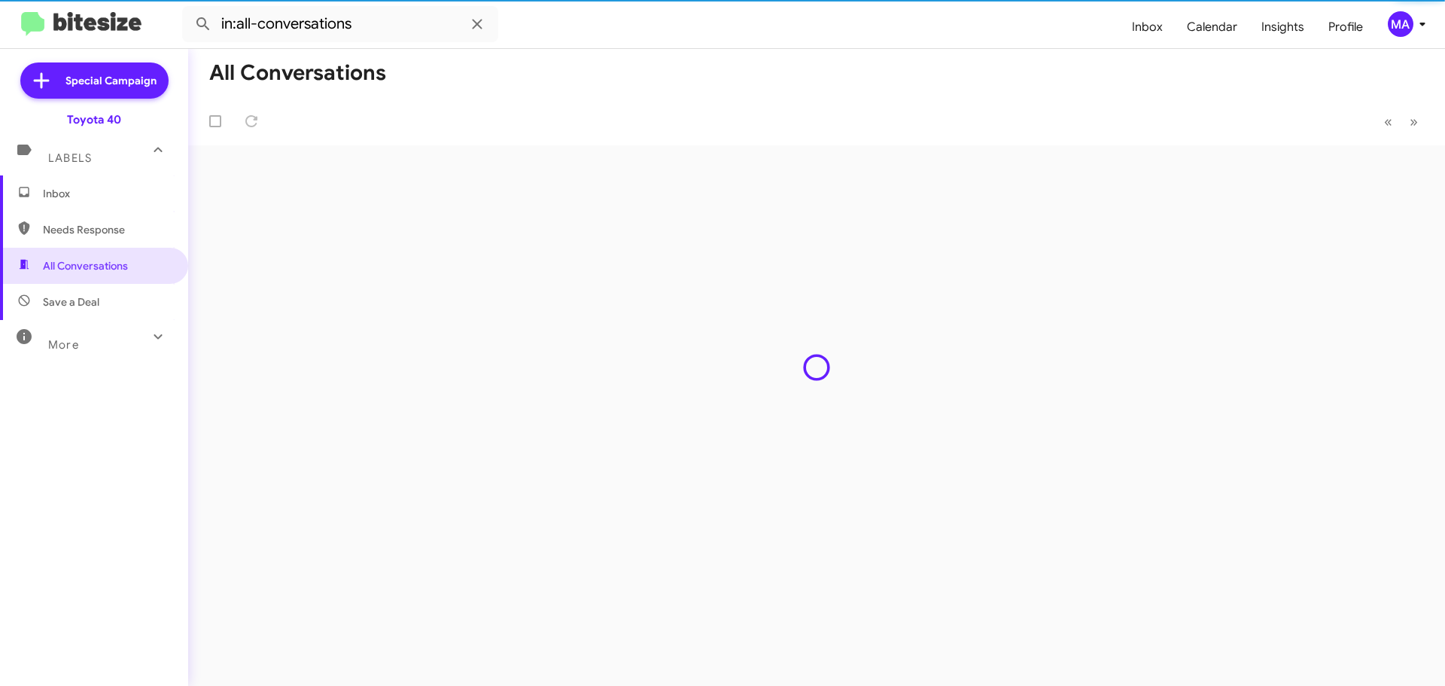
click at [99, 293] on span "Save a Deal" at bounding box center [94, 302] width 188 height 36
type input "in:not-interested"
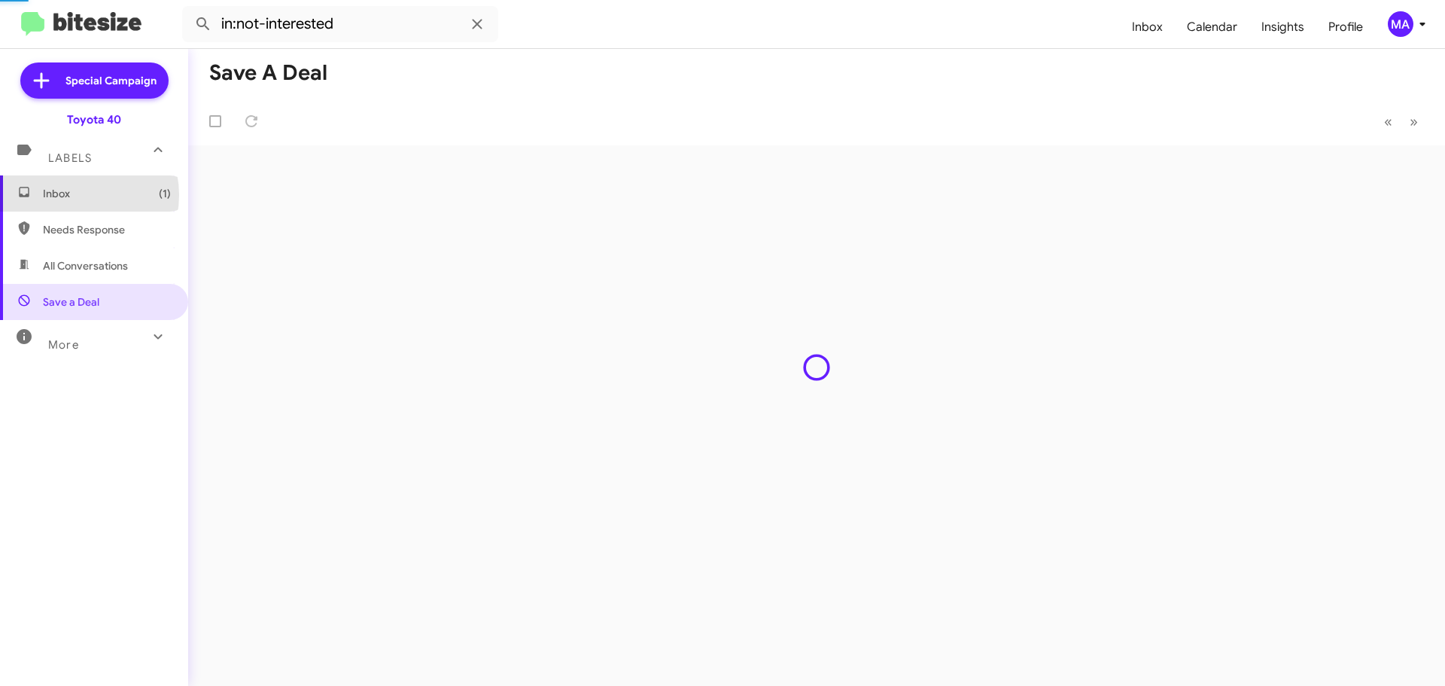
click at [77, 195] on span "Inbox (1)" at bounding box center [107, 193] width 128 height 15
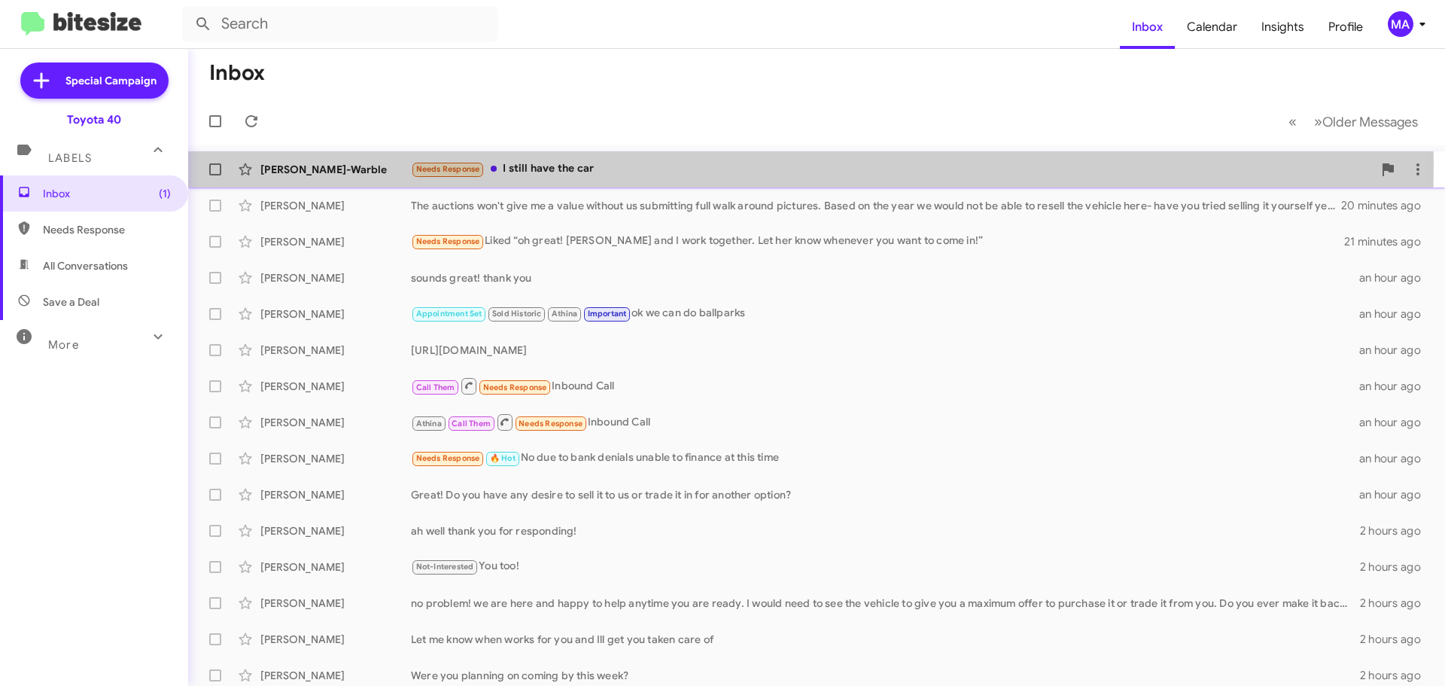
click at [570, 165] on div "Needs Response I still have the car" at bounding box center [892, 168] width 962 height 17
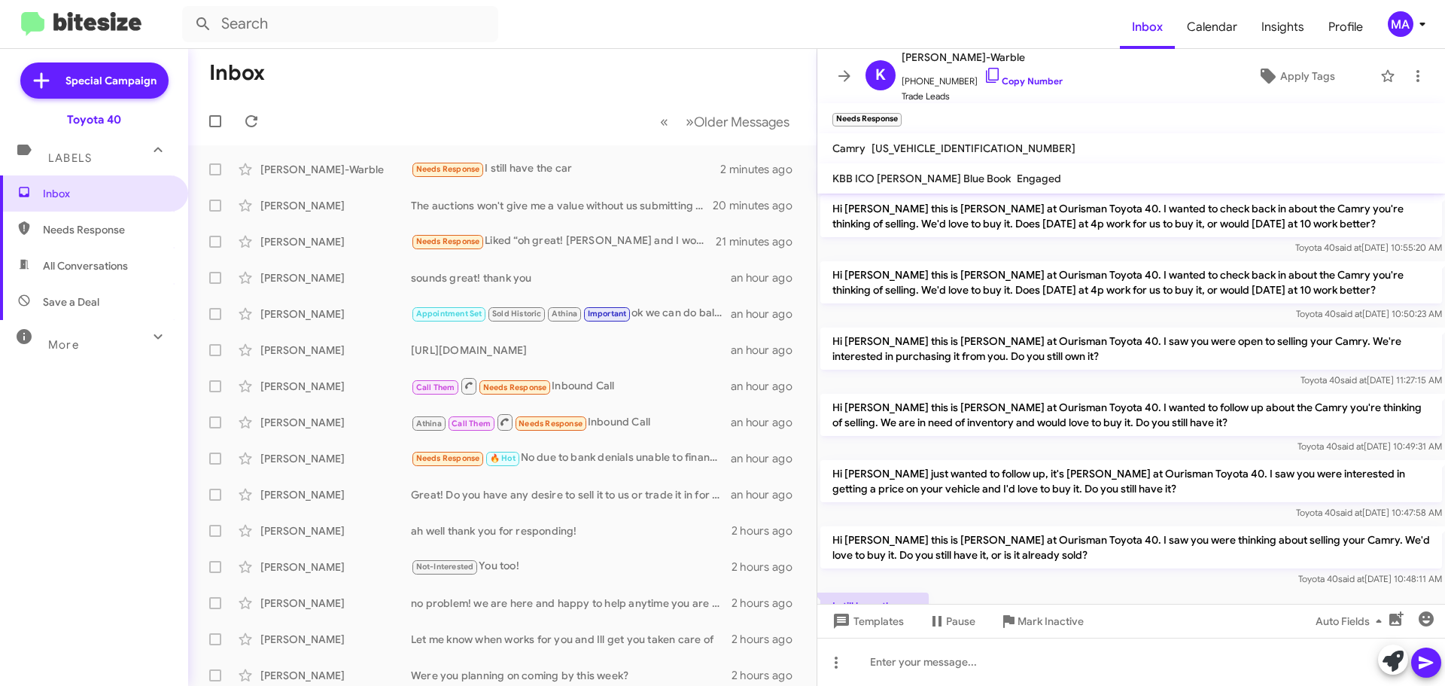
scroll to position [165, 0]
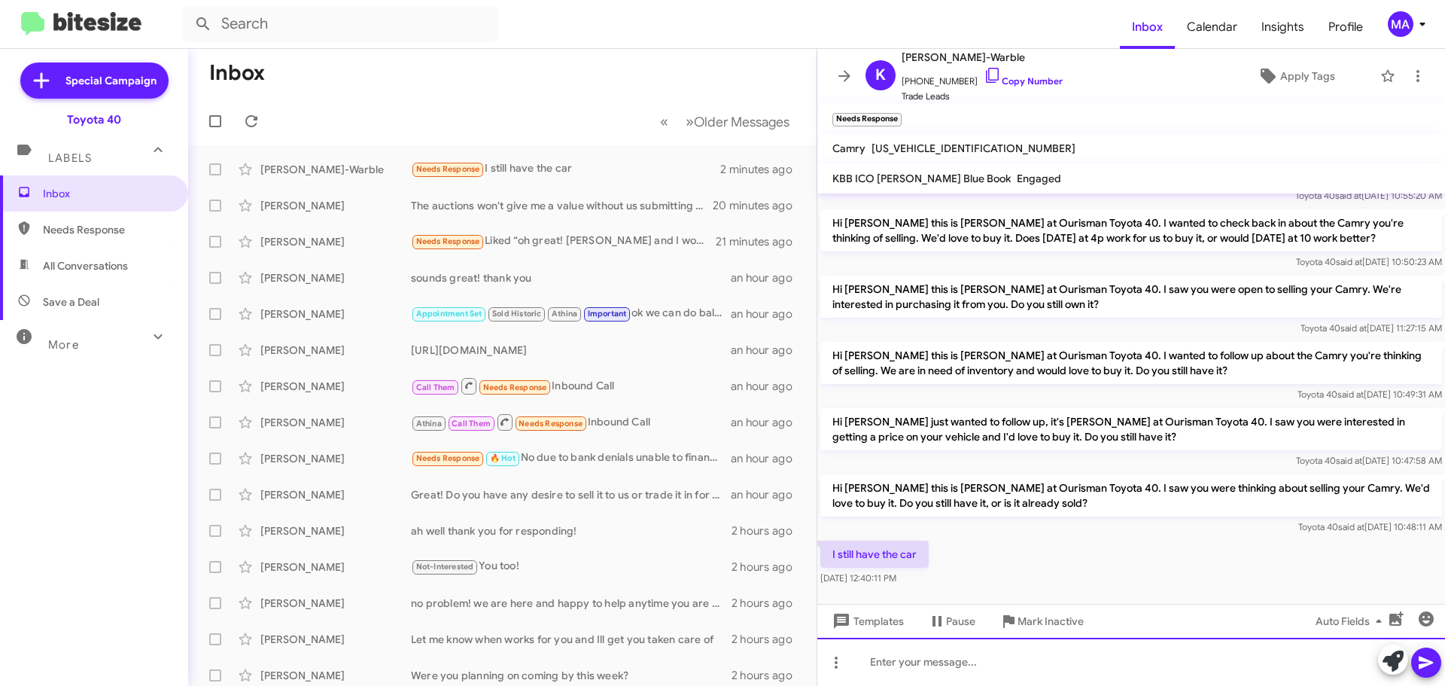
click at [943, 664] on div at bounding box center [1131, 661] width 628 height 48
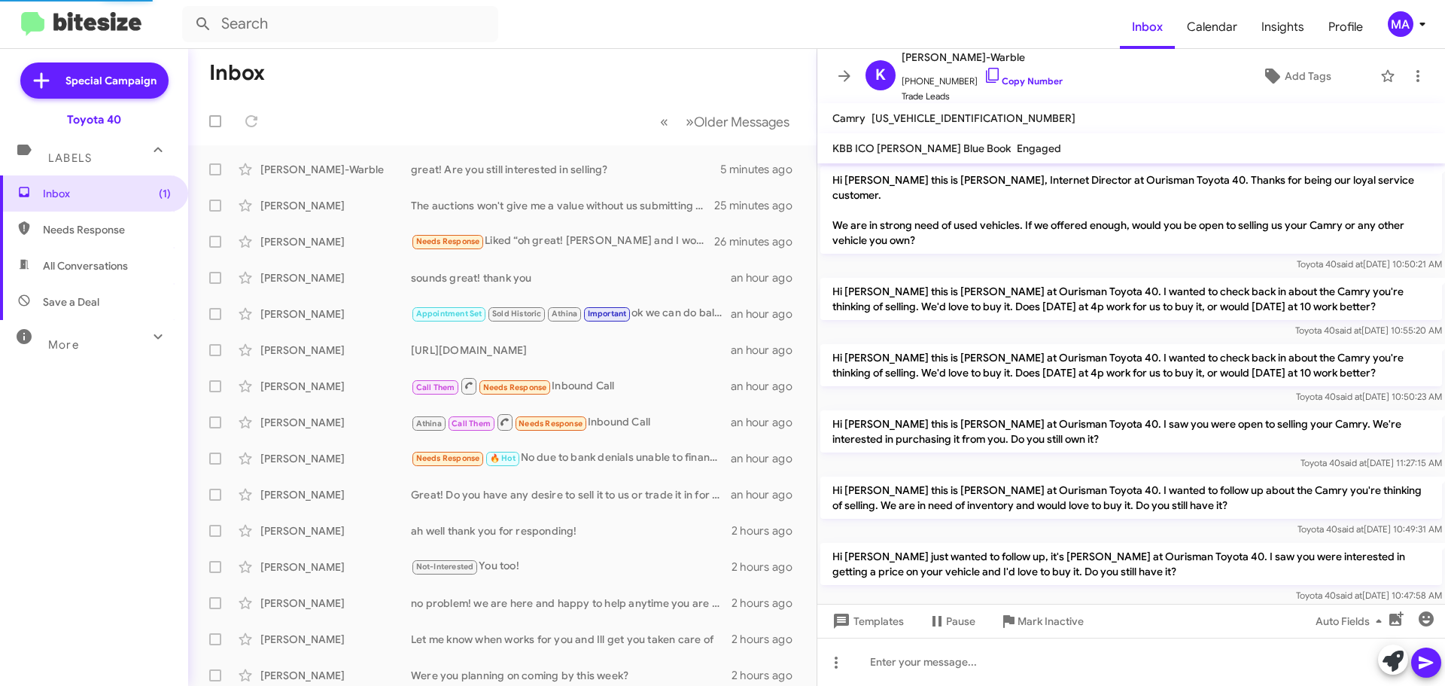
scroll to position [245, 0]
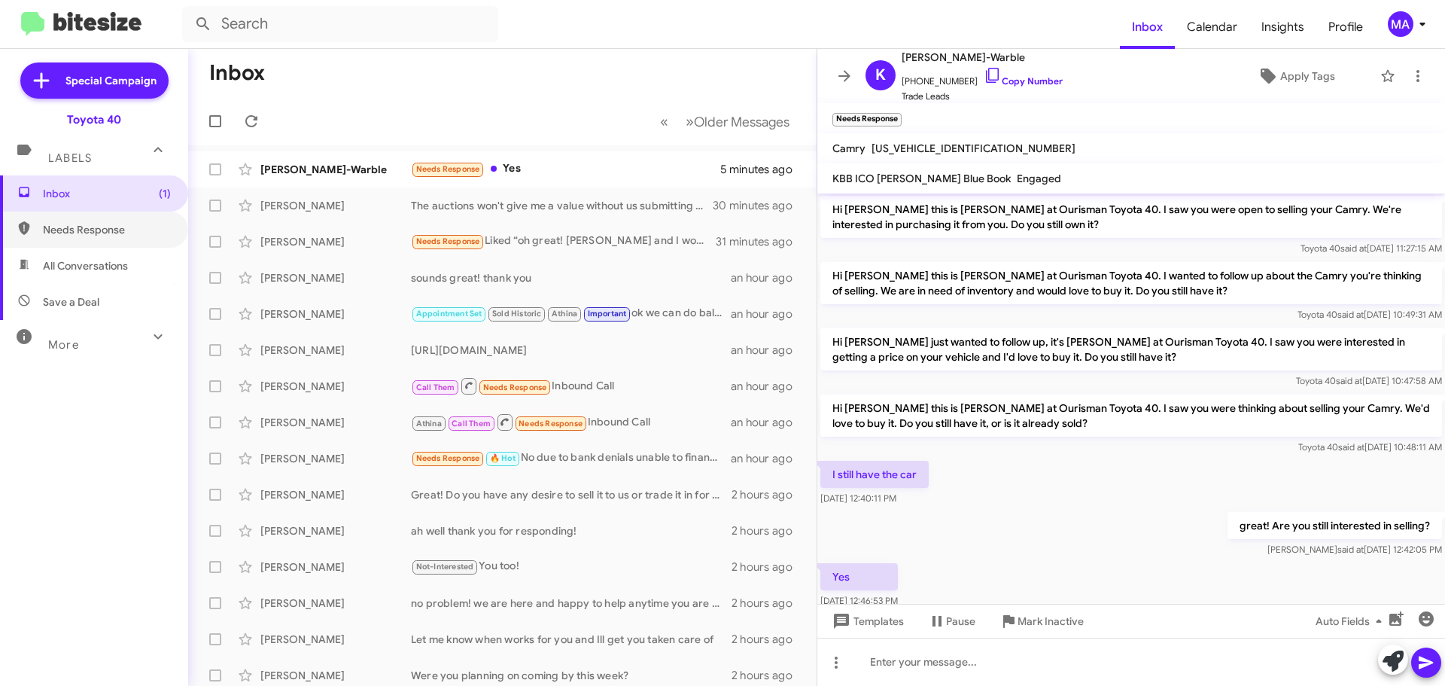
drag, startPoint x: 147, startPoint y: 237, endPoint x: 140, endPoint y: 259, distance: 23.1
click at [147, 237] on span "Needs Response" at bounding box center [94, 229] width 188 height 36
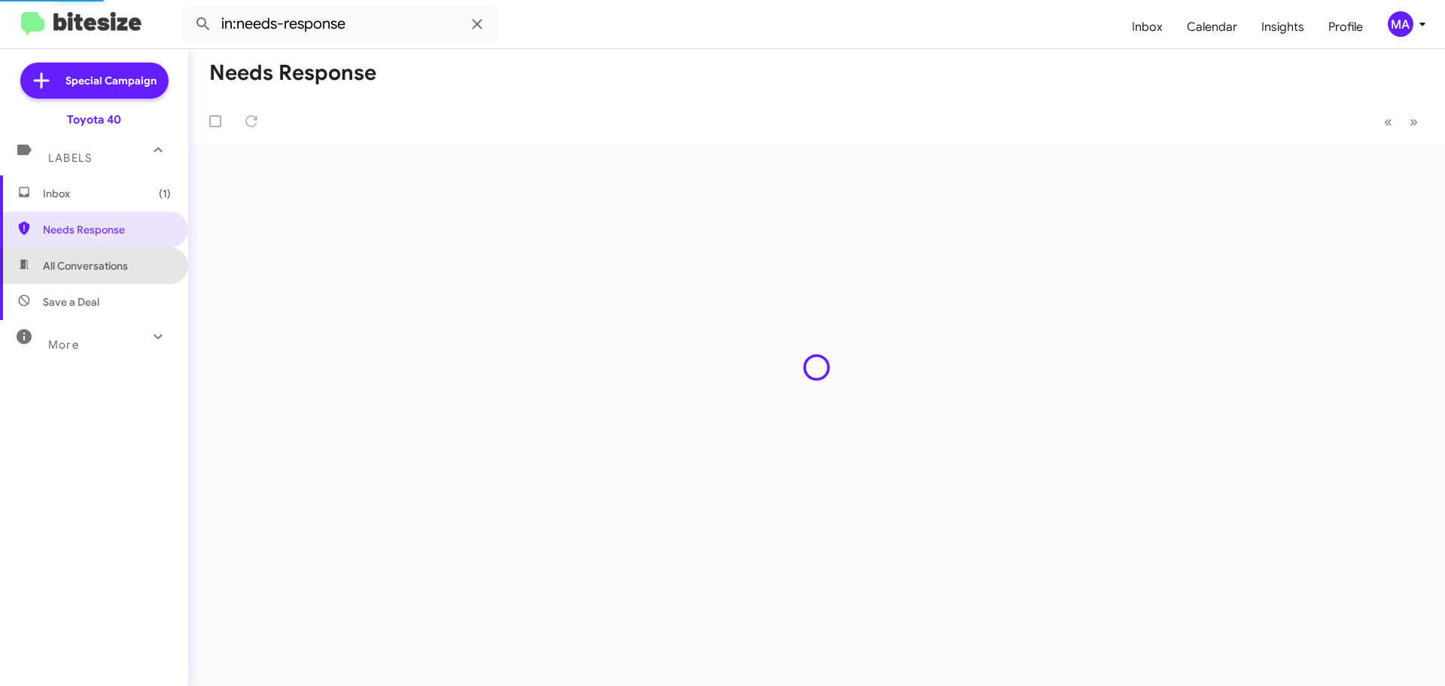
click at [133, 271] on span "All Conversations" at bounding box center [94, 266] width 188 height 36
type input "in:all-conversations"
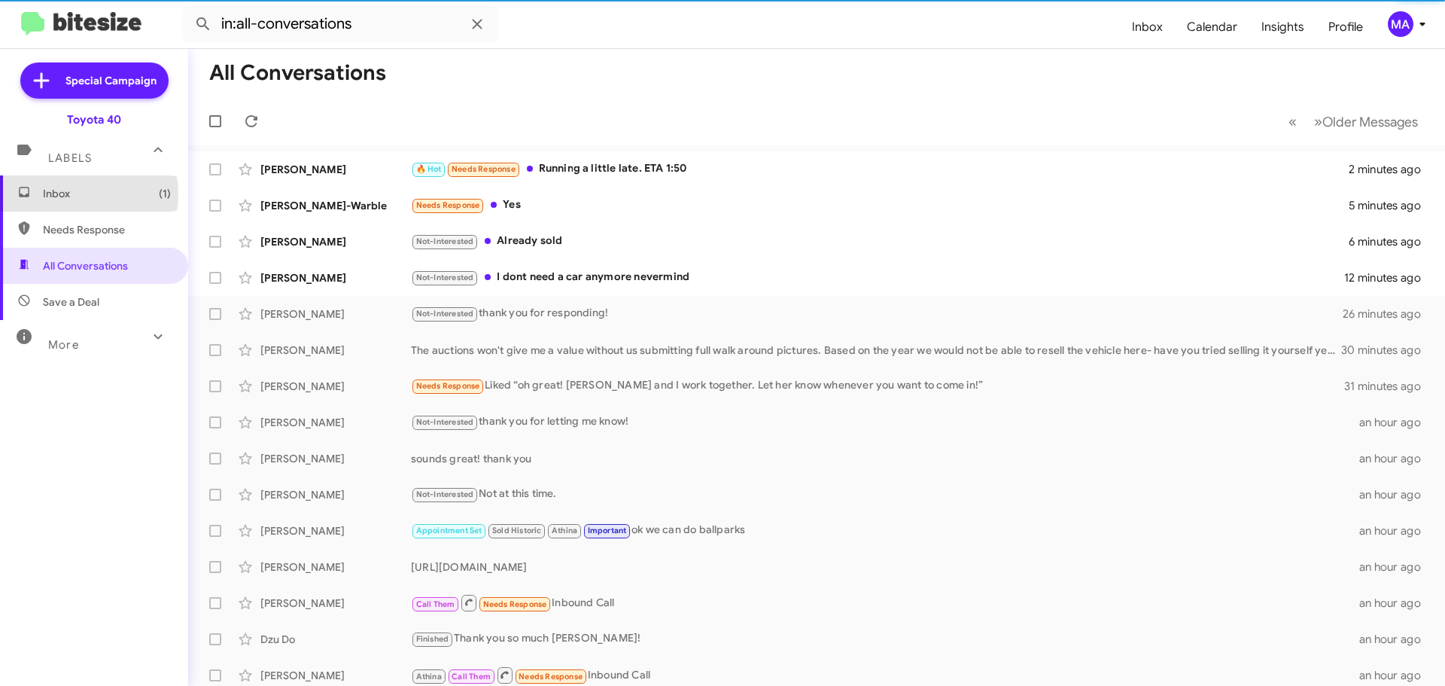
click at [68, 194] on span "Inbox (1)" at bounding box center [107, 193] width 128 height 15
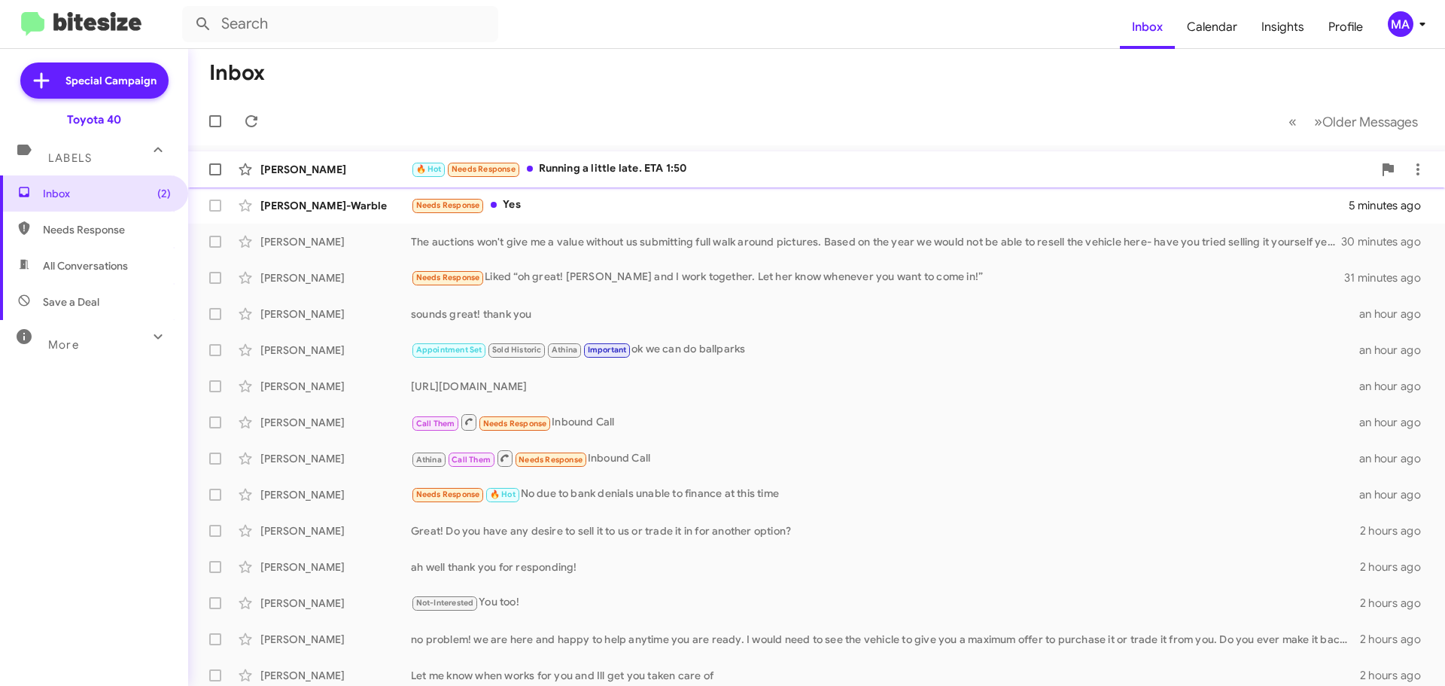
click at [612, 160] on div "🔥 Hot Needs Response Running a little late. ETA 1:50" at bounding box center [892, 168] width 962 height 17
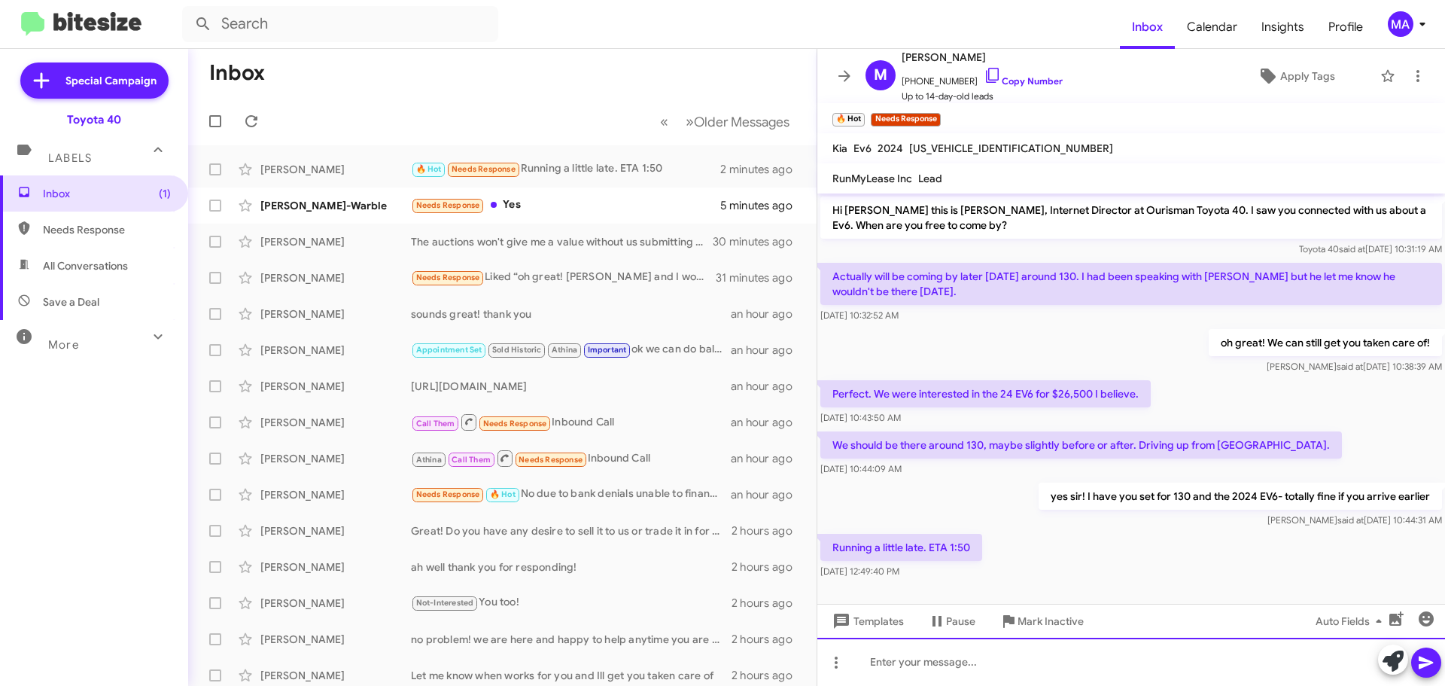
click at [959, 660] on div at bounding box center [1131, 661] width 628 height 48
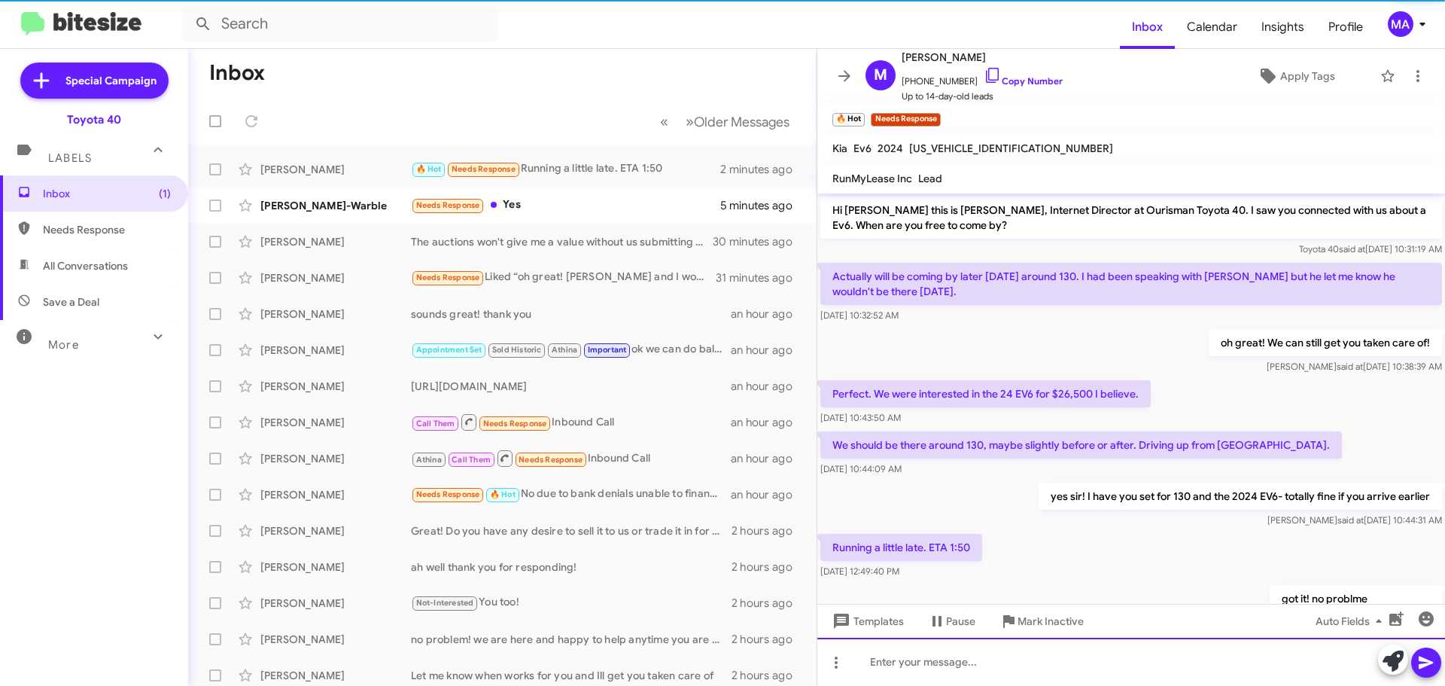
scroll to position [59, 0]
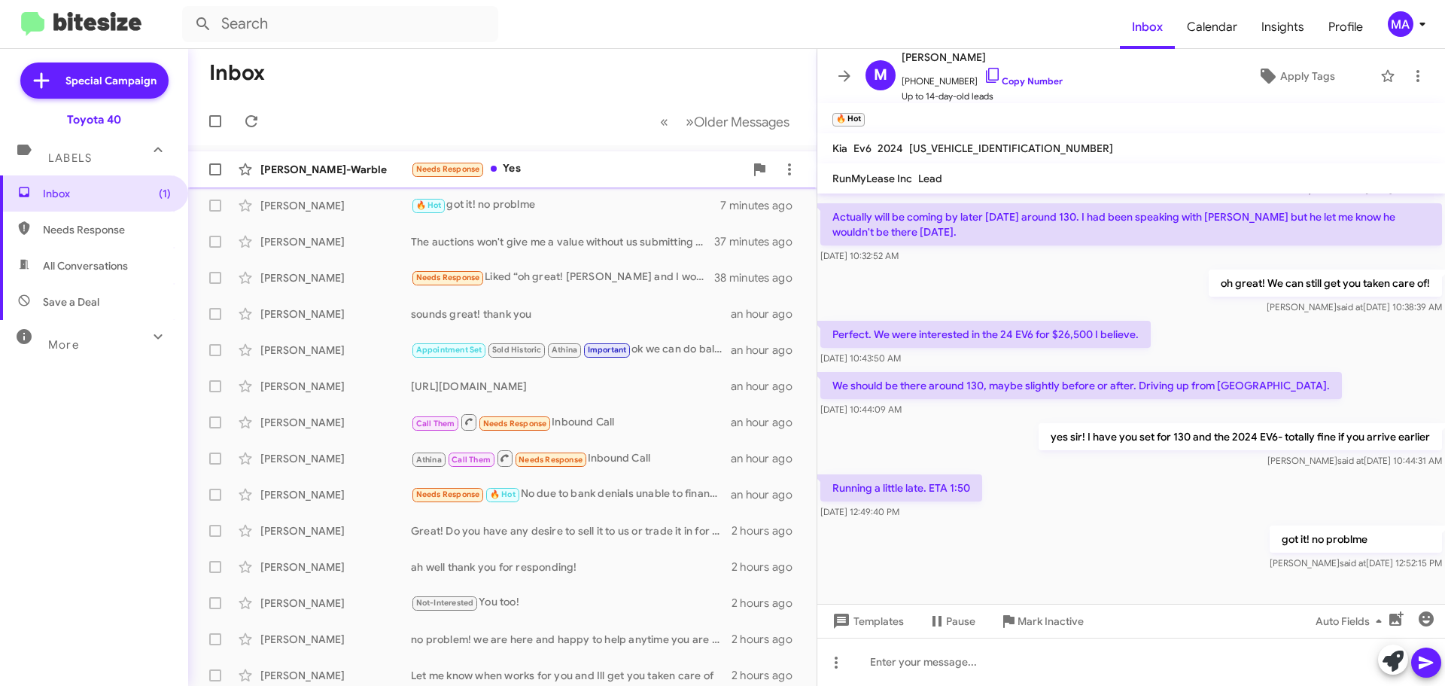
click at [552, 167] on div "Needs Response Yes" at bounding box center [577, 168] width 333 height 17
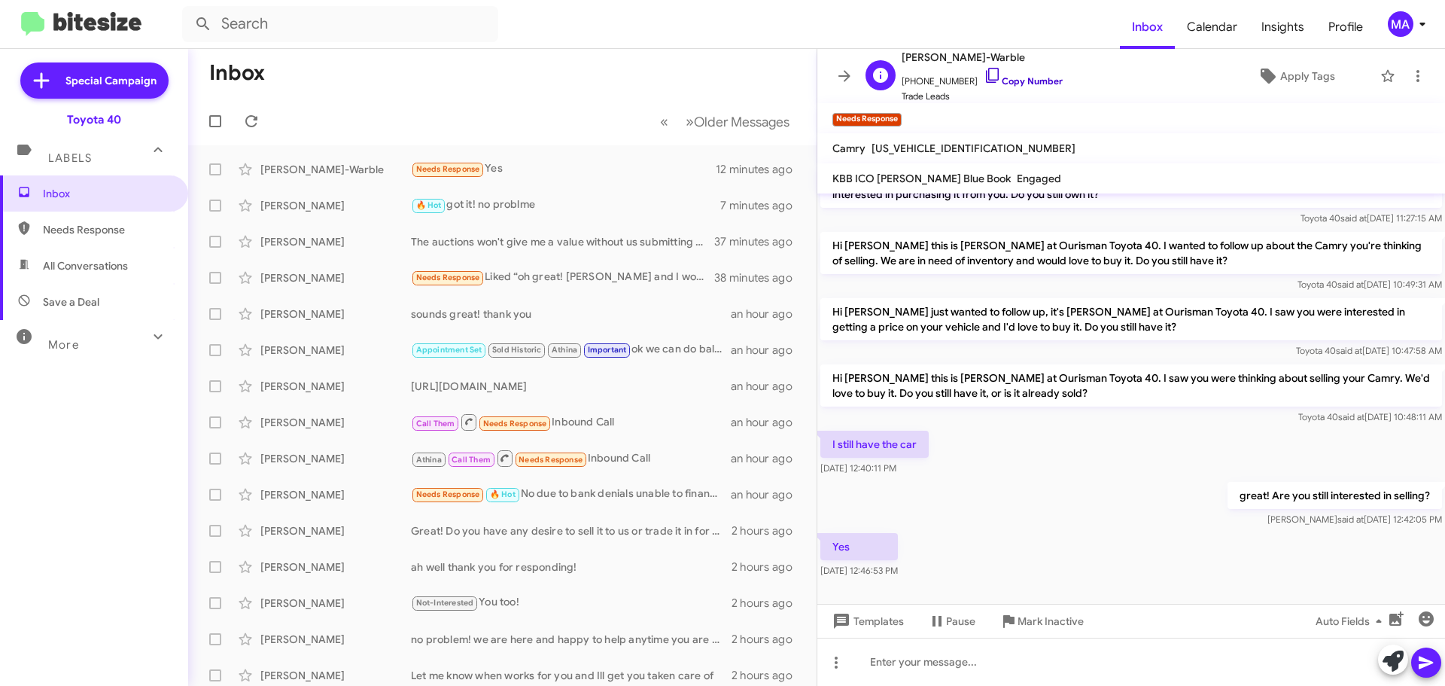
click at [984, 75] on icon at bounding box center [993, 75] width 18 height 18
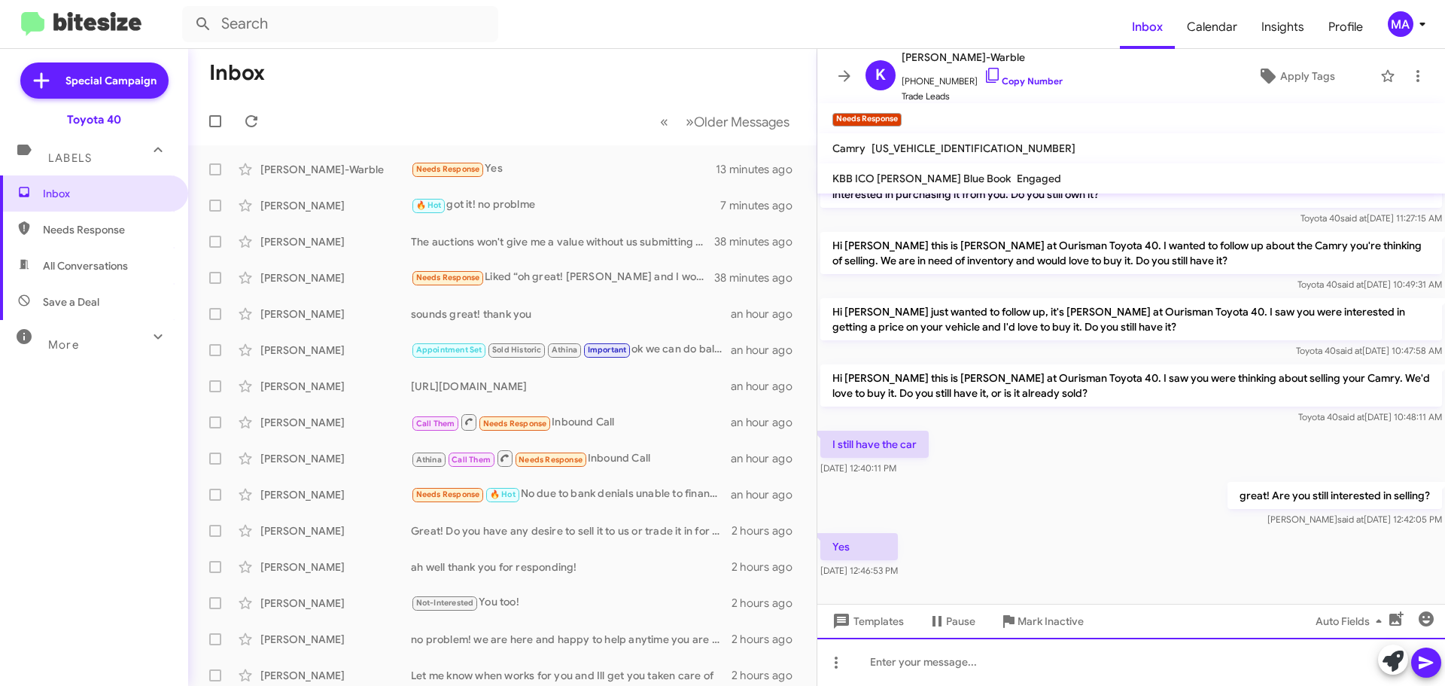
click at [911, 667] on div at bounding box center [1131, 661] width 628 height 48
click at [1063, 664] on div "Great! Can you stop by this week?" at bounding box center [1131, 661] width 628 height 48
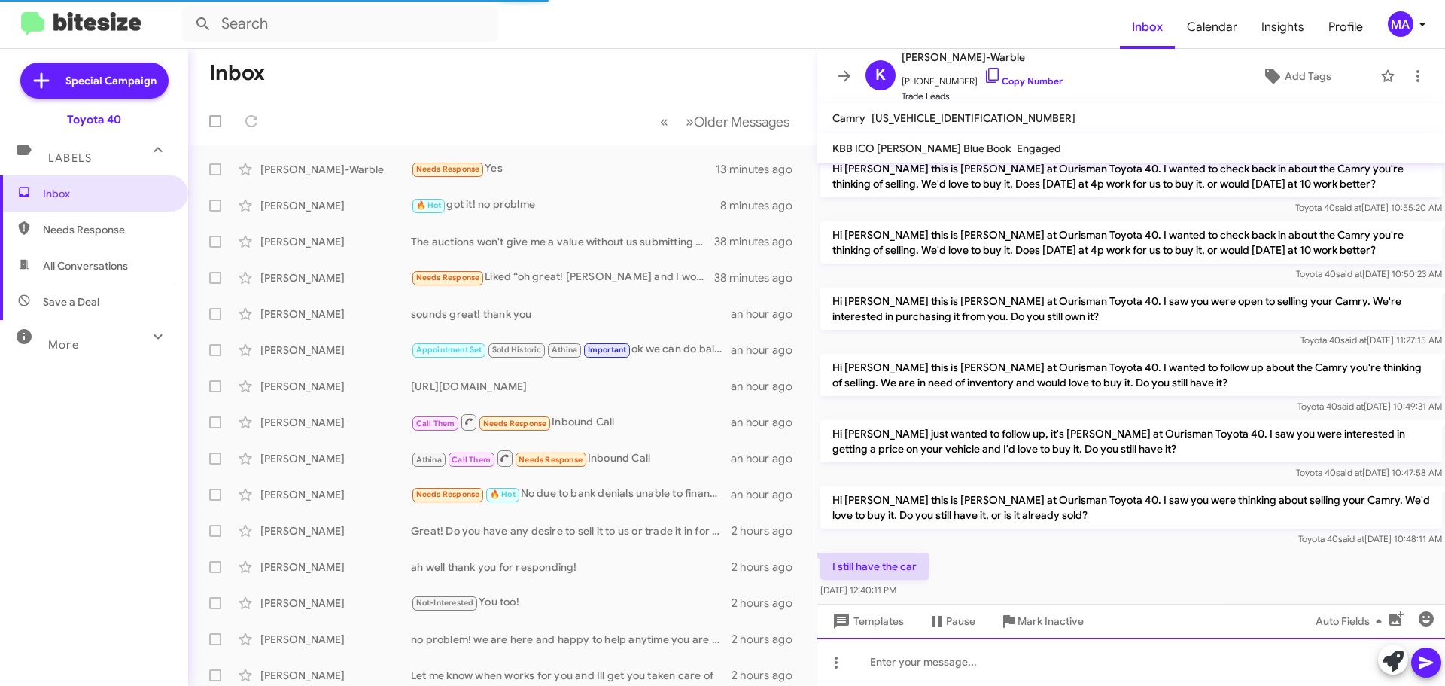
scroll to position [299, 0]
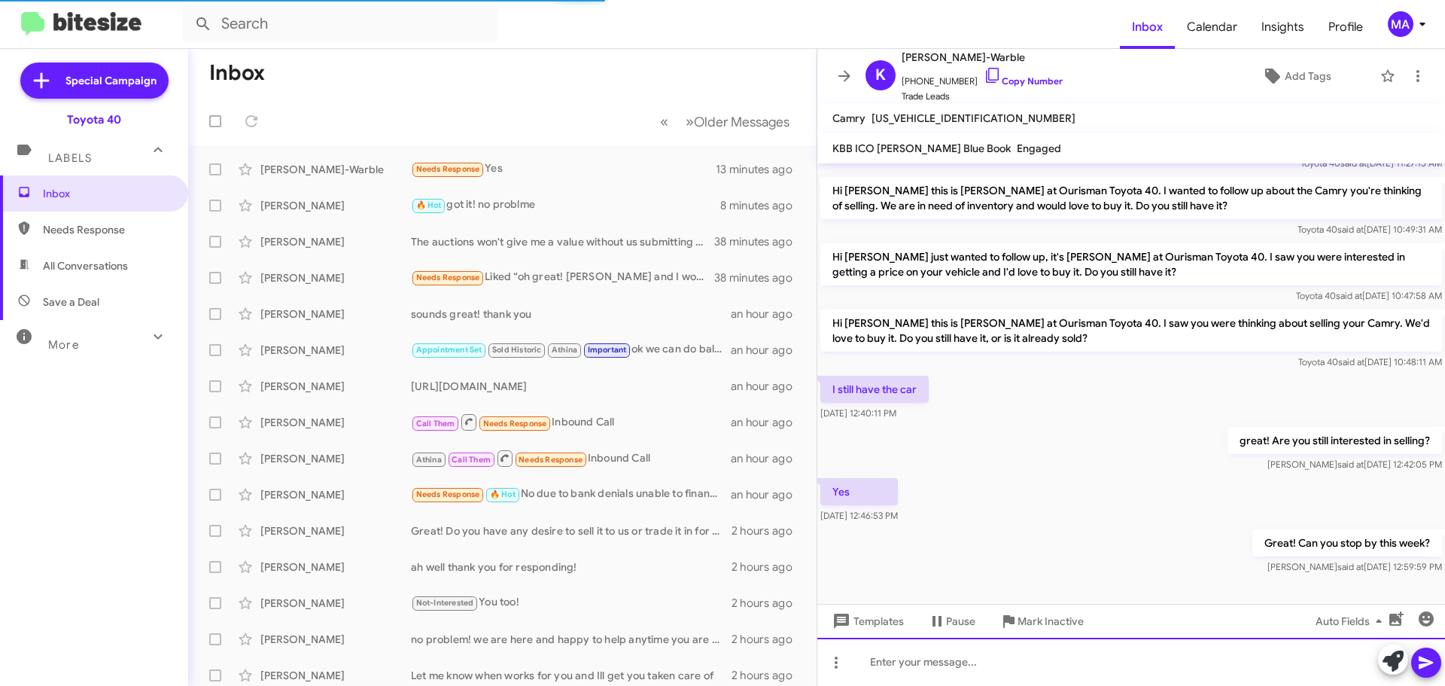
click at [972, 671] on div at bounding box center [1131, 661] width 628 height 48
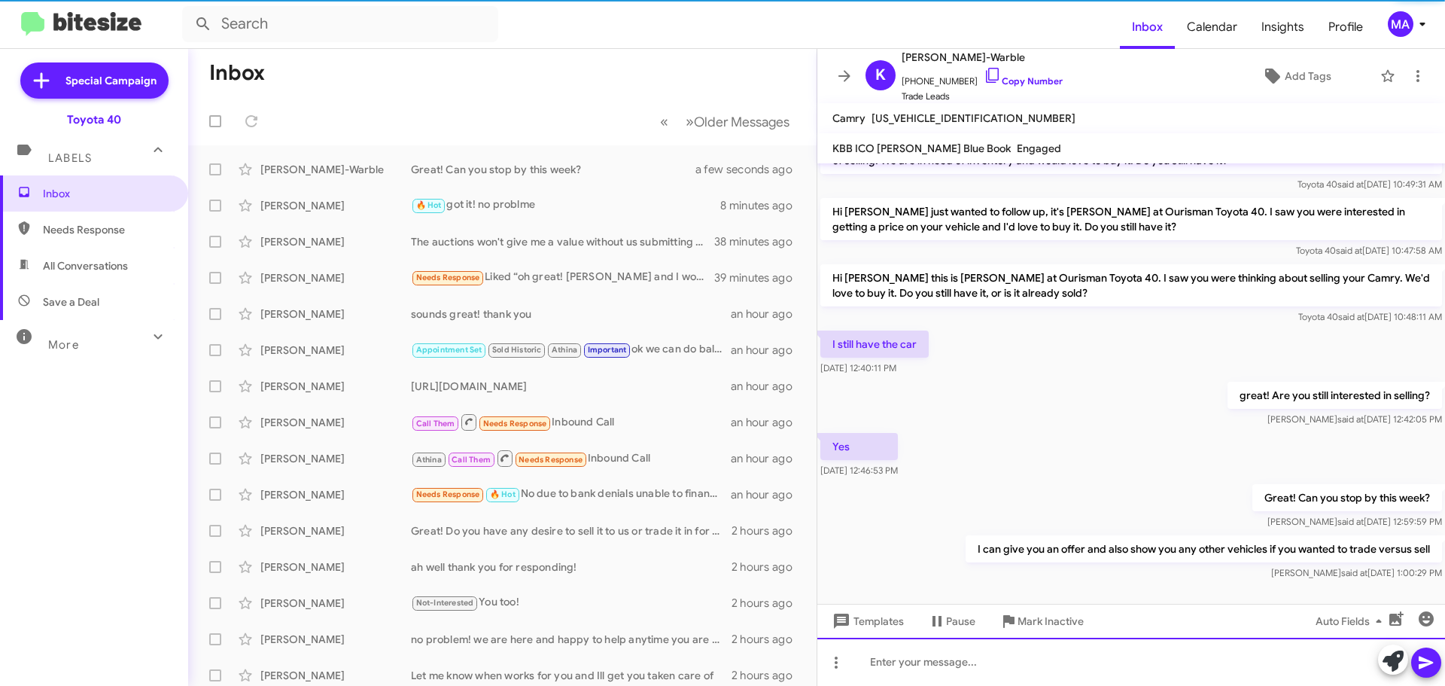
scroll to position [354, 0]
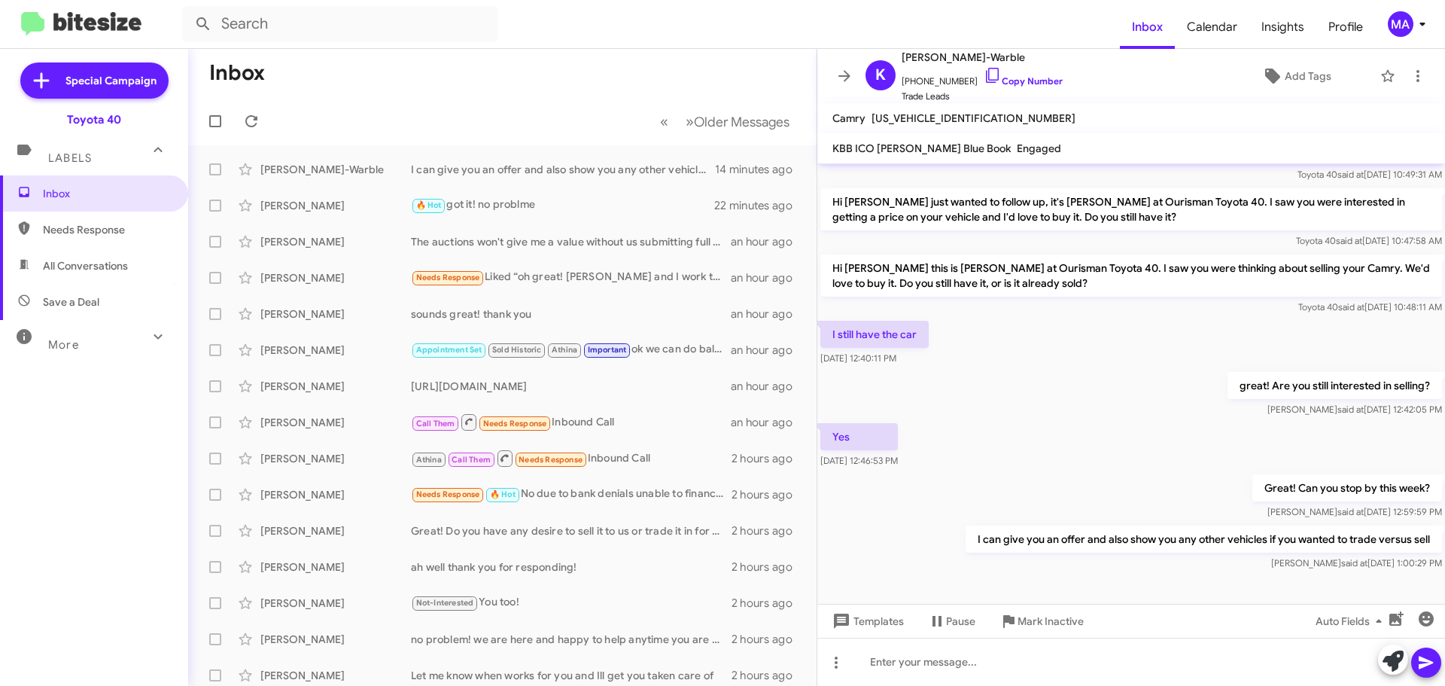
drag, startPoint x: 90, startPoint y: 265, endPoint x: 90, endPoint y: 251, distance: 13.6
click at [90, 265] on span "All Conversations" at bounding box center [85, 265] width 85 height 15
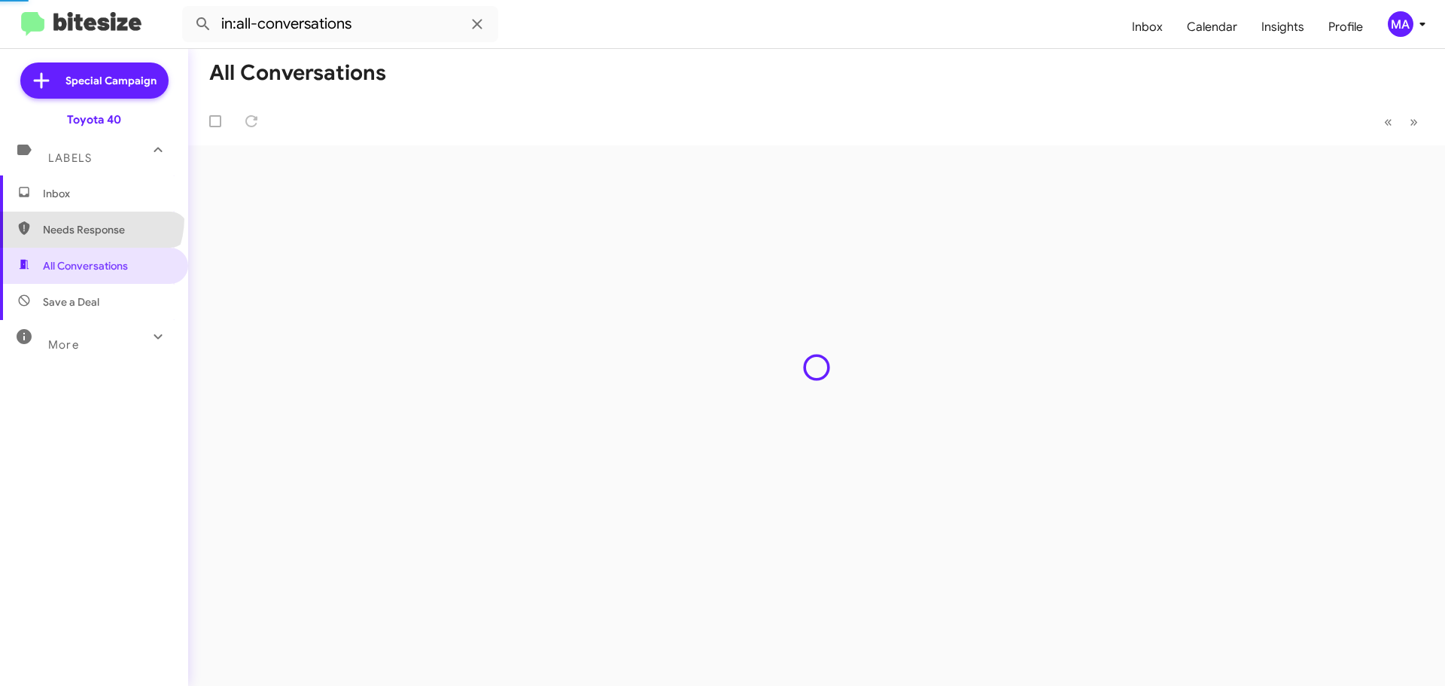
click at [90, 217] on span "Needs Response" at bounding box center [94, 229] width 188 height 36
type input "in:needs-response"
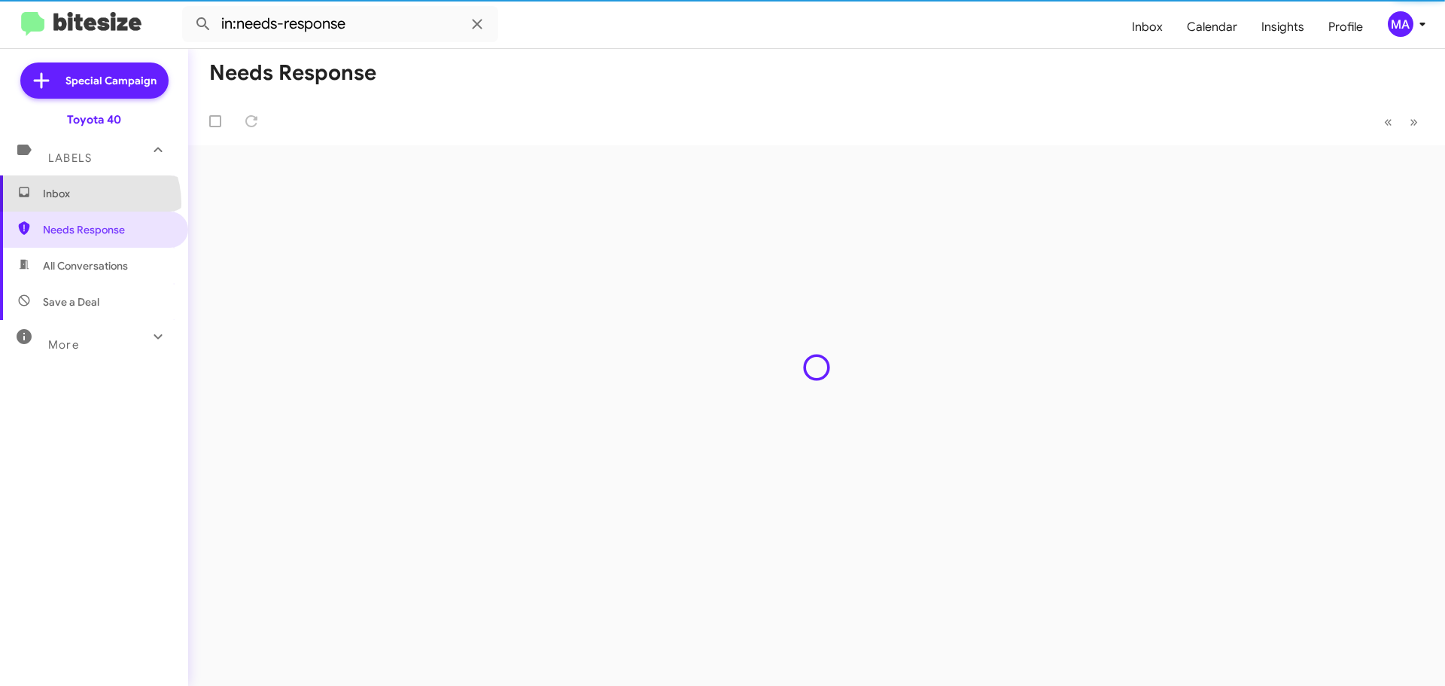
click at [87, 203] on span "Inbox" at bounding box center [94, 193] width 188 height 36
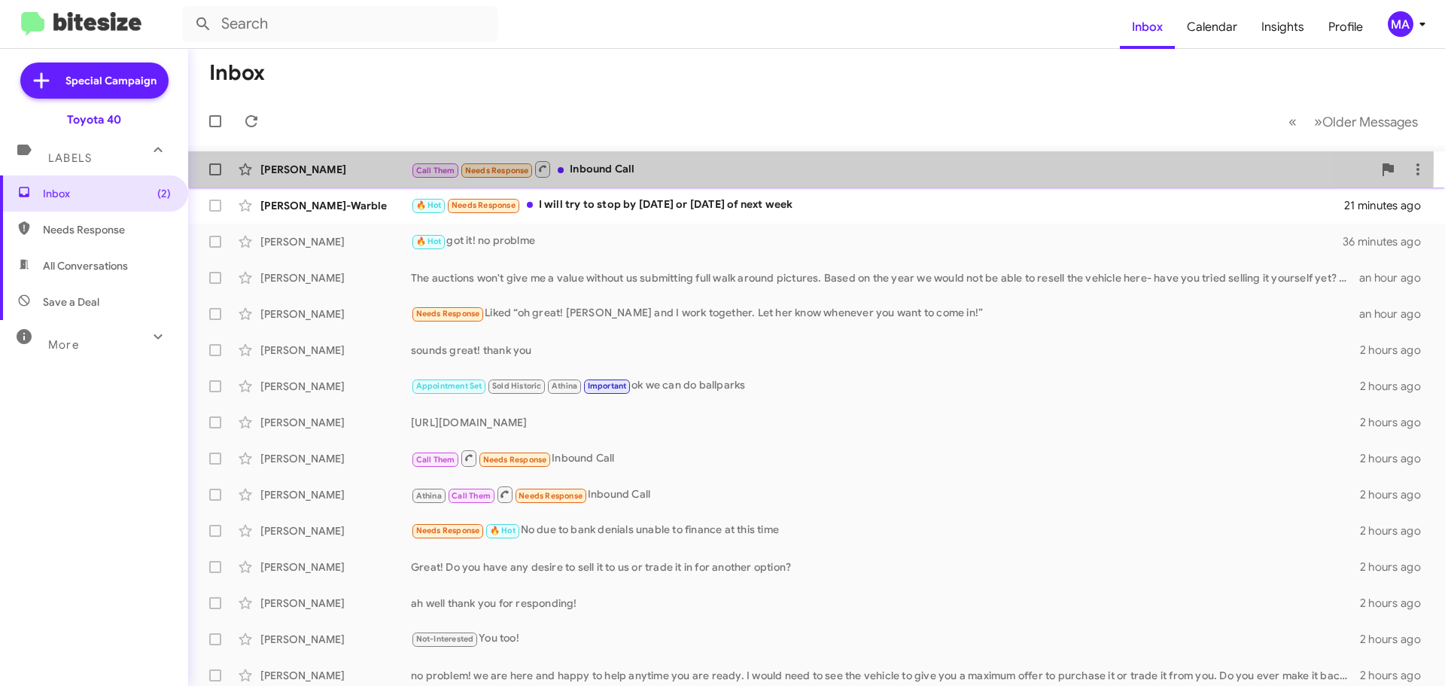
click at [619, 163] on div "Call Them Needs Response Inbound Call" at bounding box center [892, 169] width 962 height 19
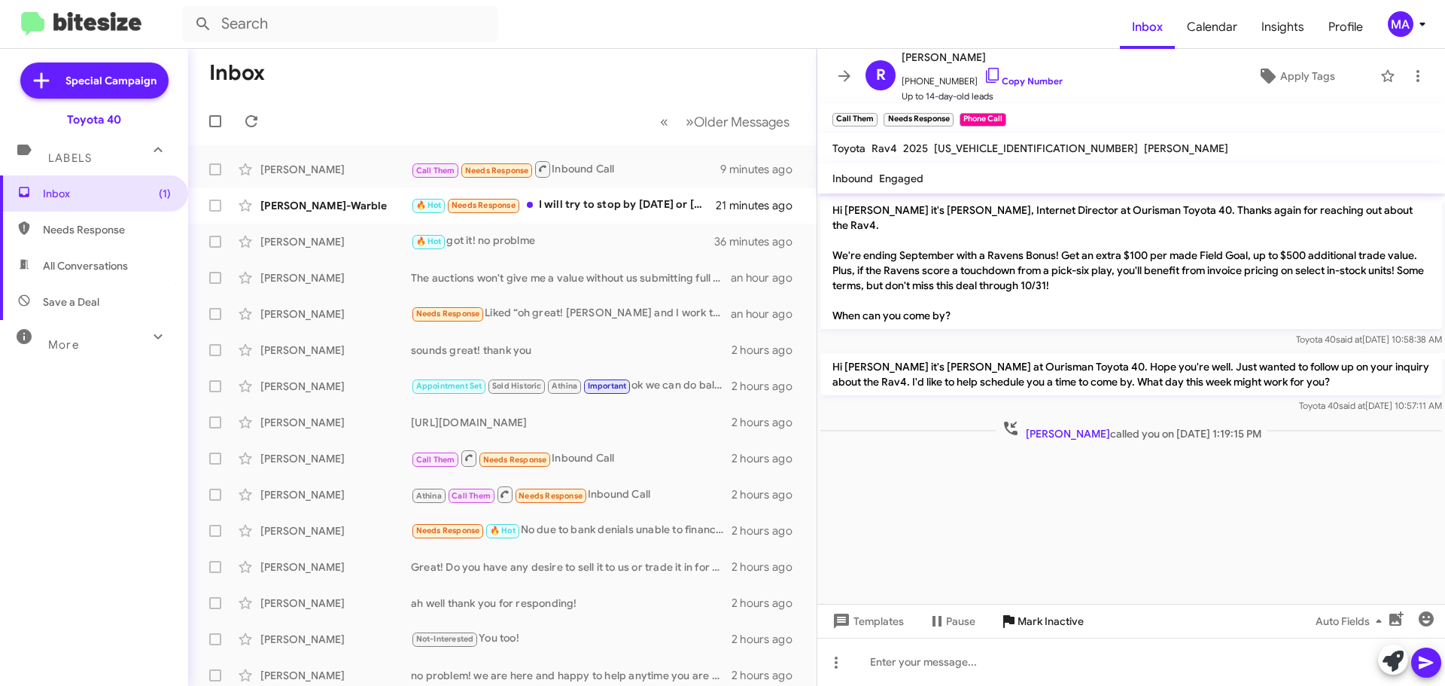
click at [1057, 616] on span "Mark Inactive" at bounding box center [1050, 620] width 66 height 27
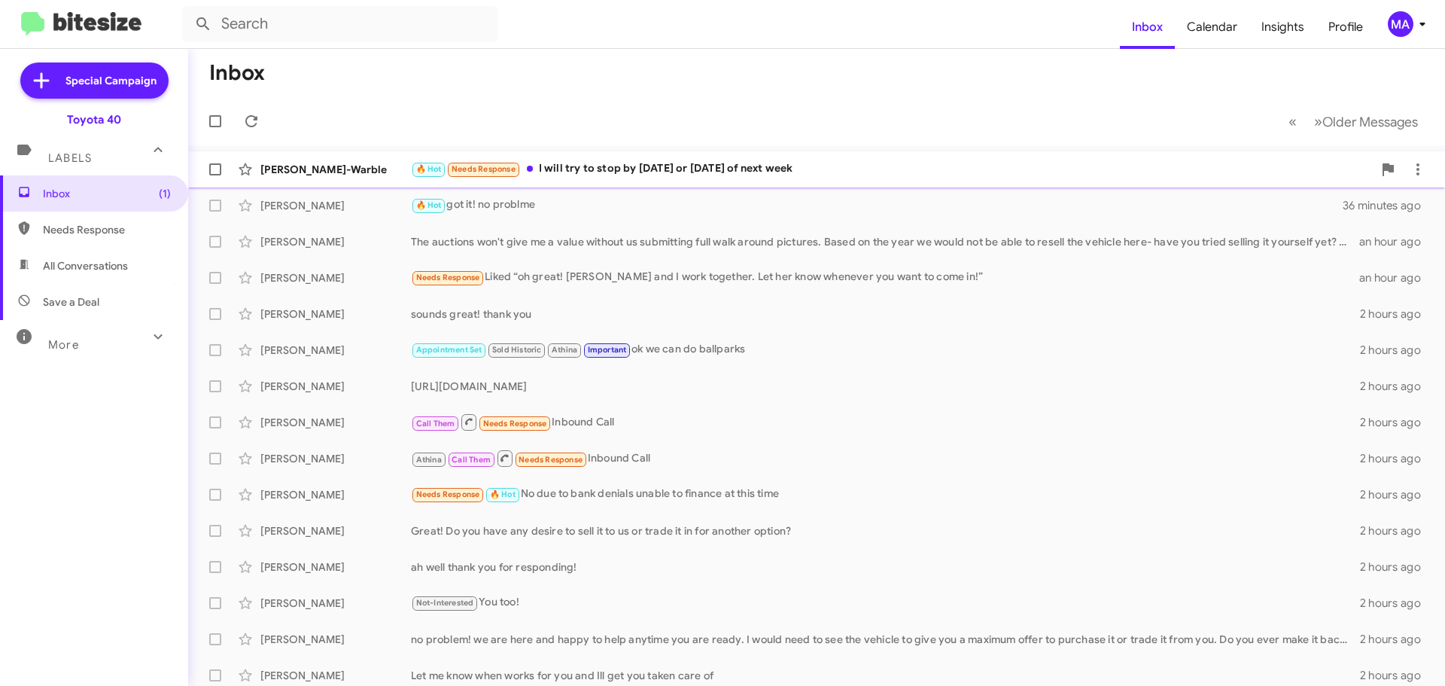
click at [616, 166] on div "🔥 Hot Needs Response I will try to stop by Wednesday or Friday of next week" at bounding box center [892, 168] width 962 height 17
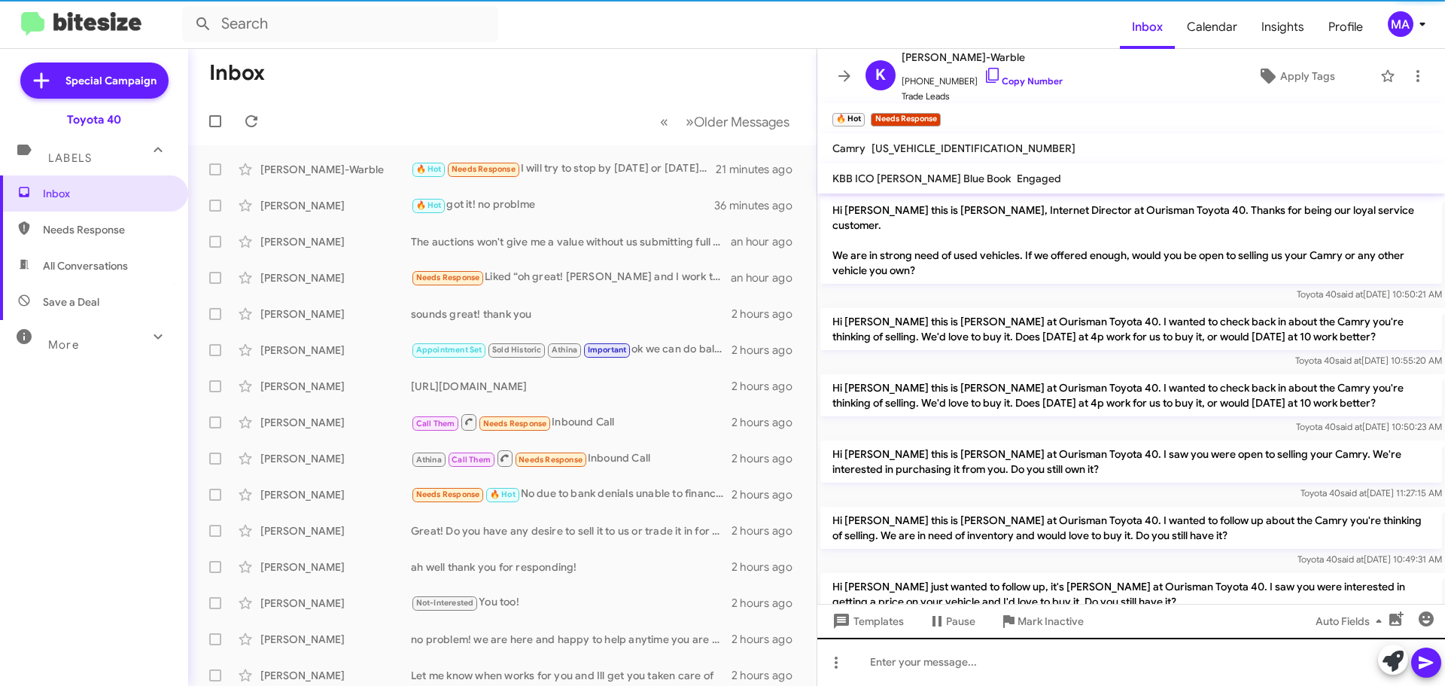
scroll to position [409, 0]
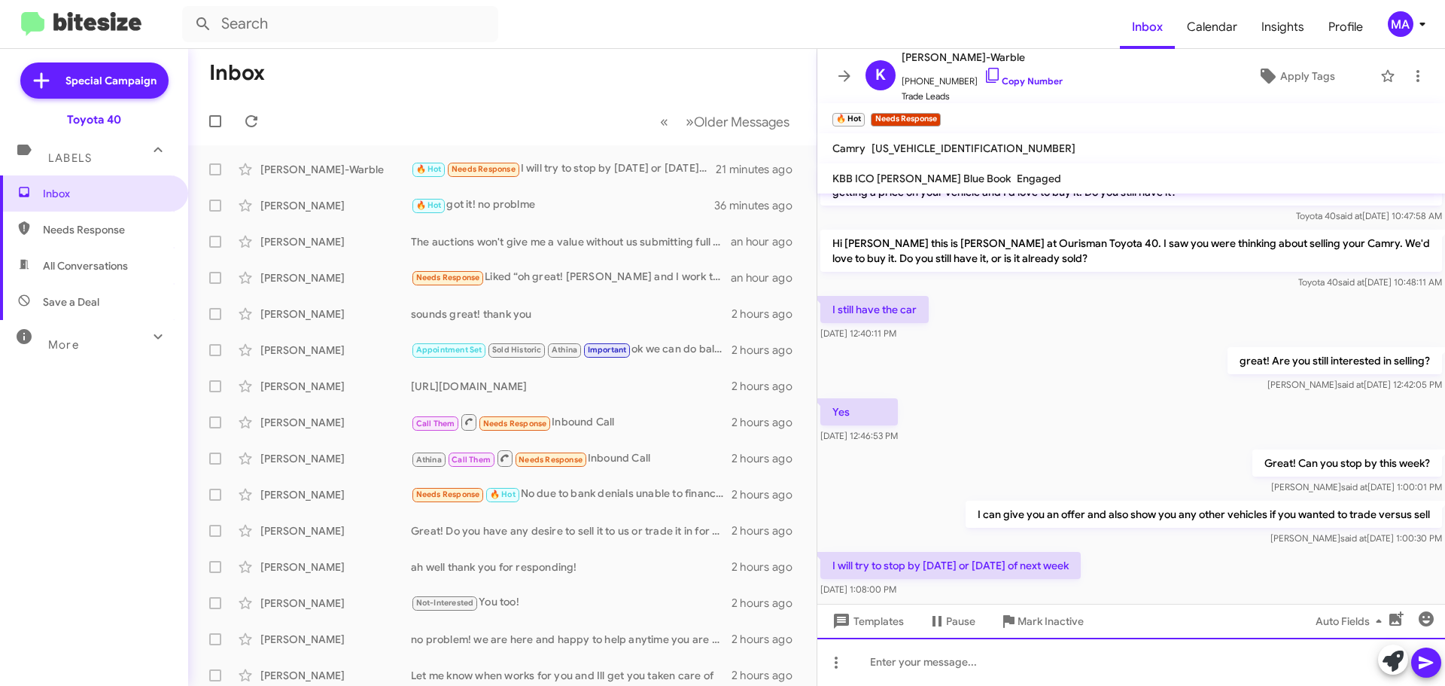
click at [935, 665] on div at bounding box center [1131, 661] width 628 height 48
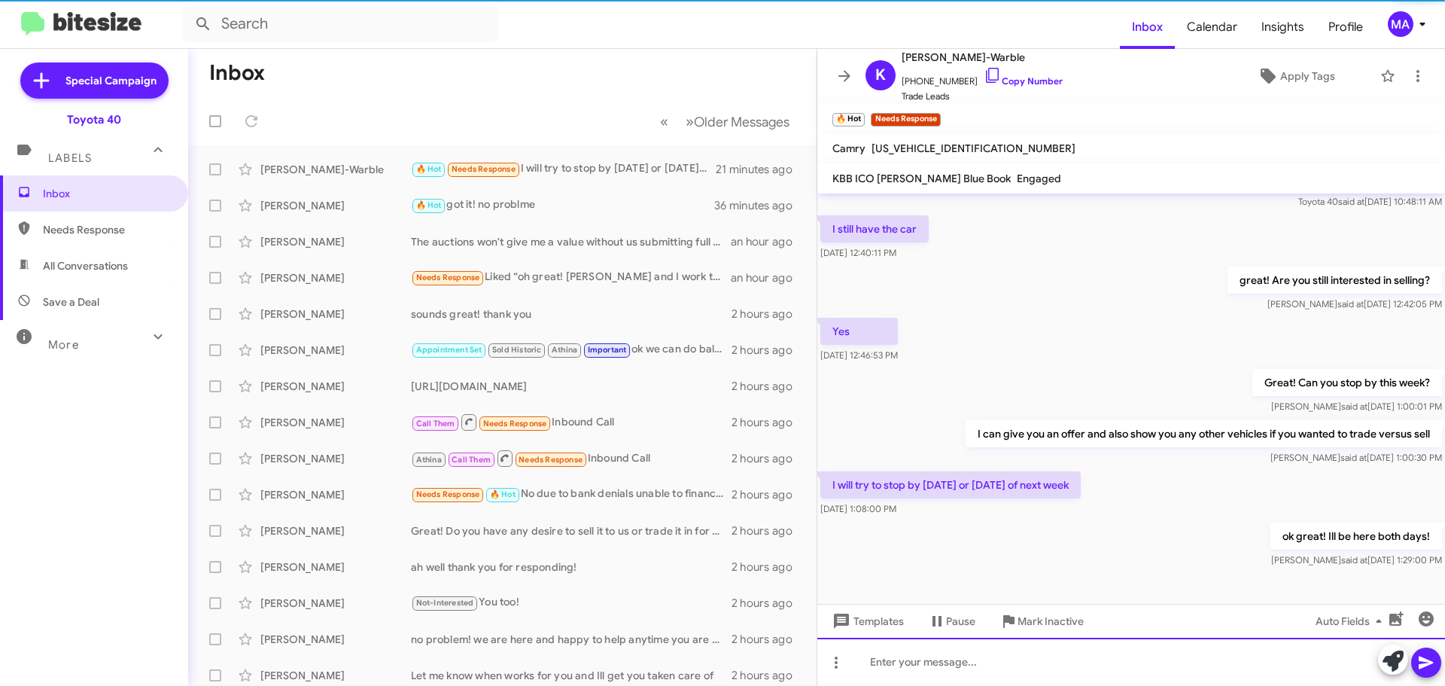
scroll to position [494, 0]
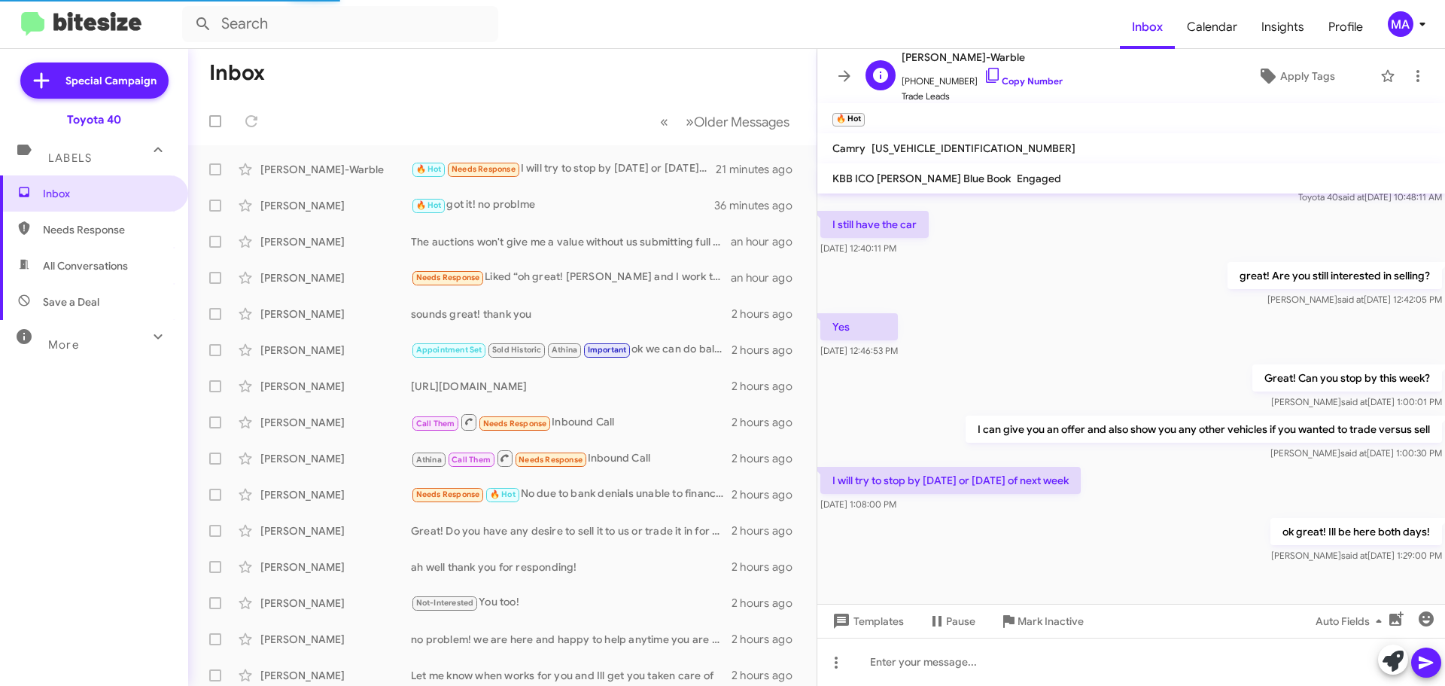
drag, startPoint x: 978, startPoint y: 74, endPoint x: 871, endPoint y: 65, distance: 107.2
click at [984, 75] on icon at bounding box center [993, 75] width 18 height 18
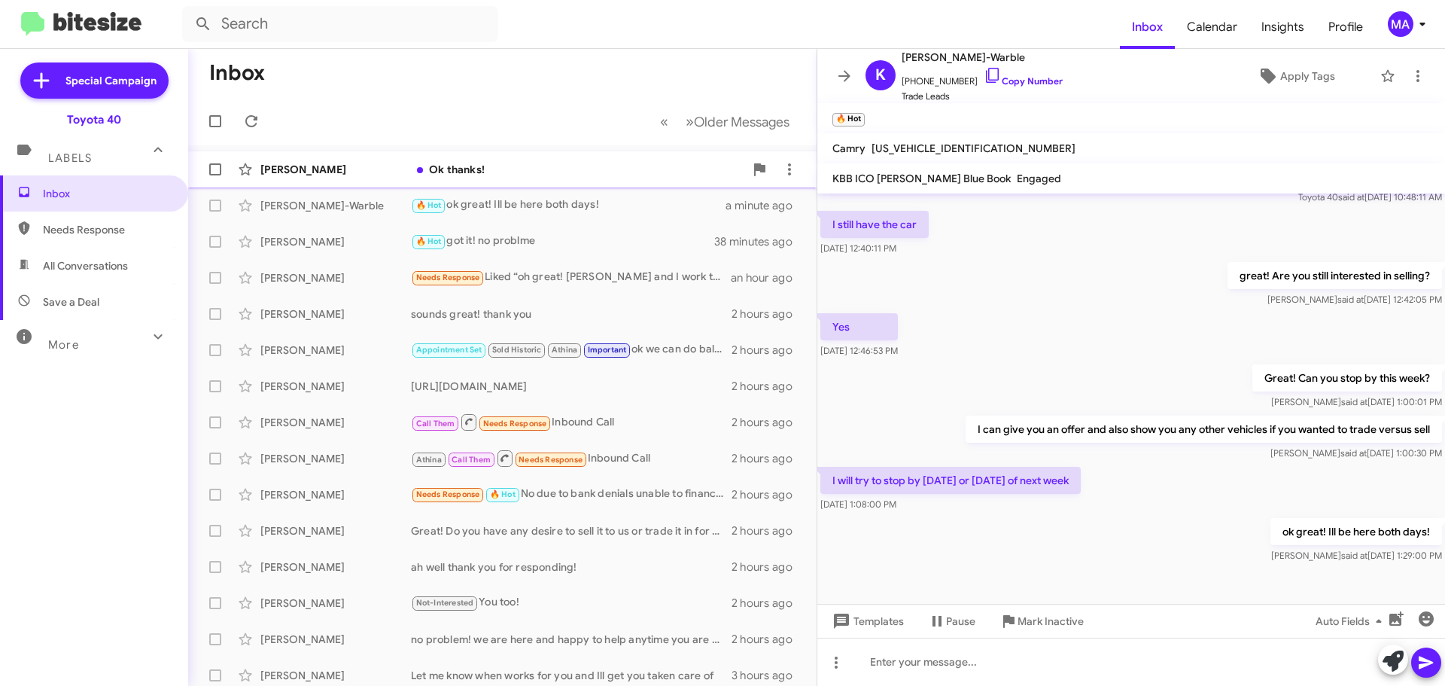
click at [561, 166] on div "Ok thanks!" at bounding box center [577, 169] width 333 height 15
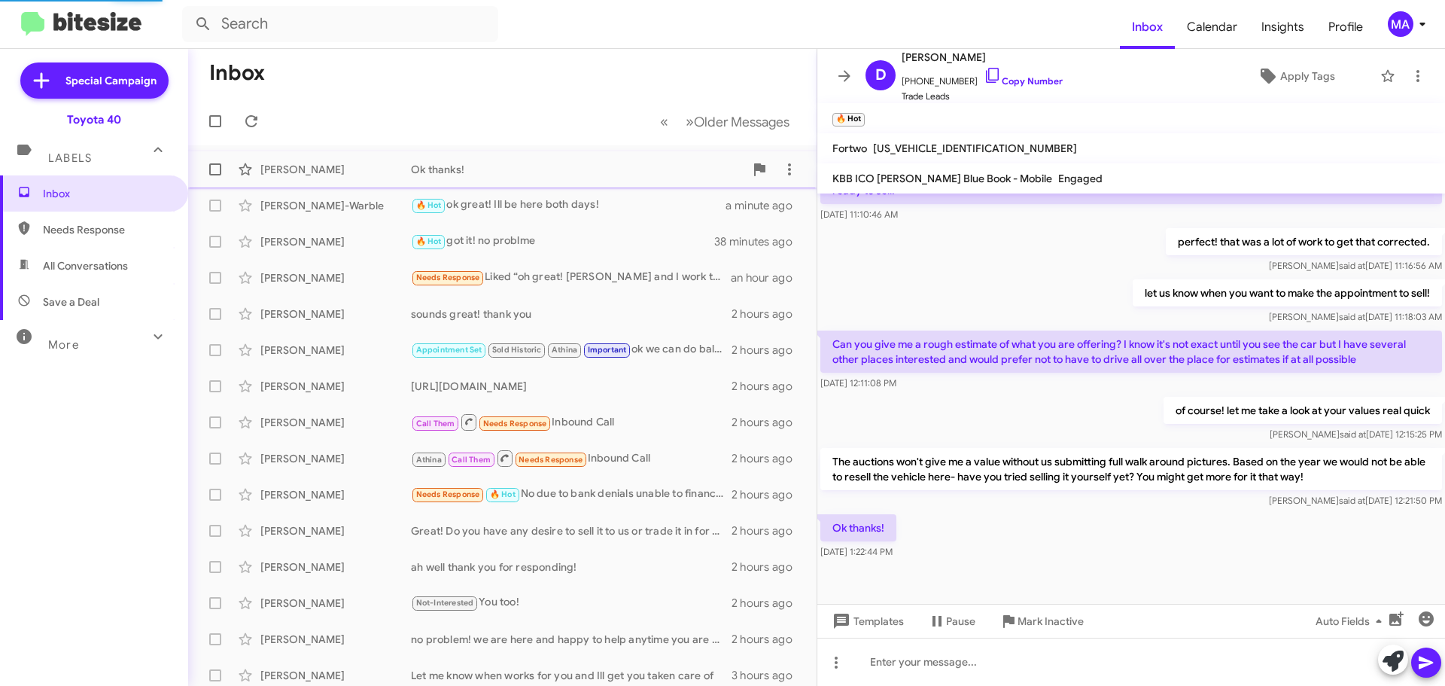
scroll to position [345, 0]
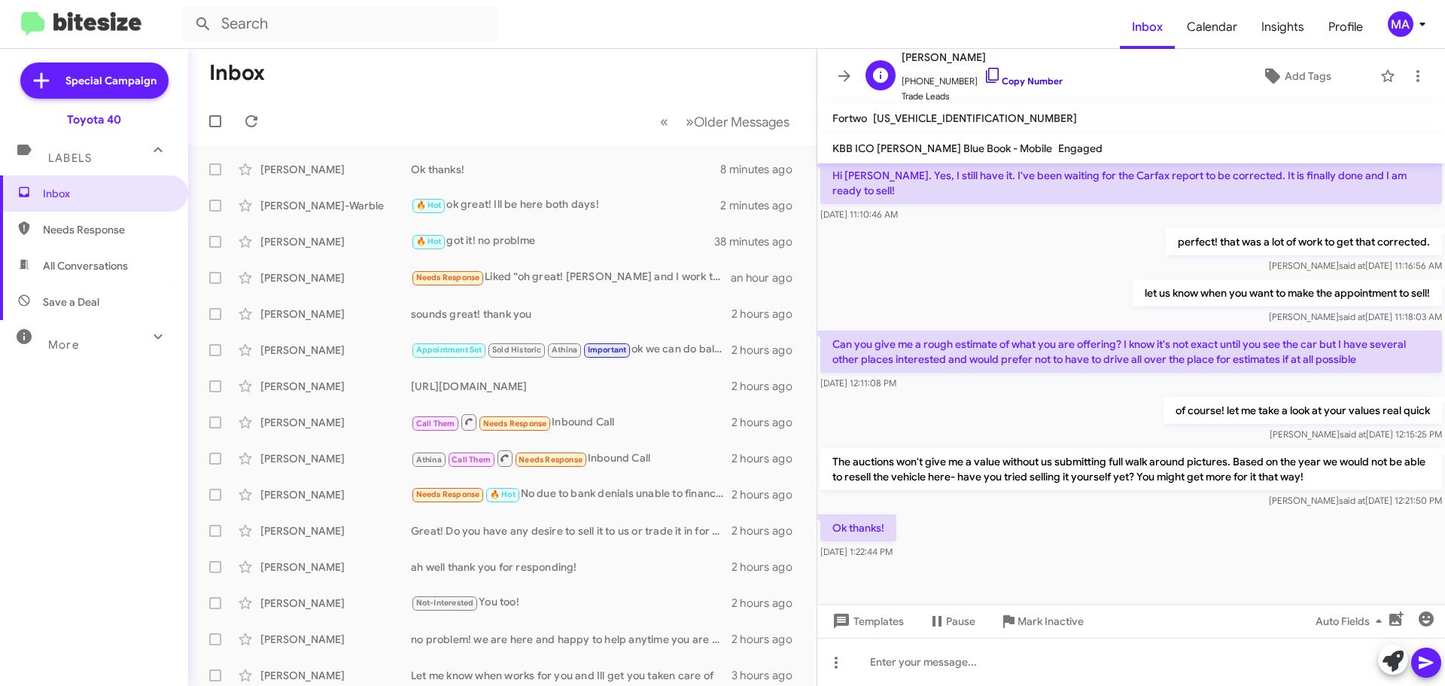
click at [984, 74] on icon at bounding box center [993, 75] width 18 height 18
drag, startPoint x: 1023, startPoint y: 620, endPoint x: 1014, endPoint y: 611, distance: 12.8
click at [1023, 620] on span "Mark Inactive" at bounding box center [1050, 620] width 66 height 27
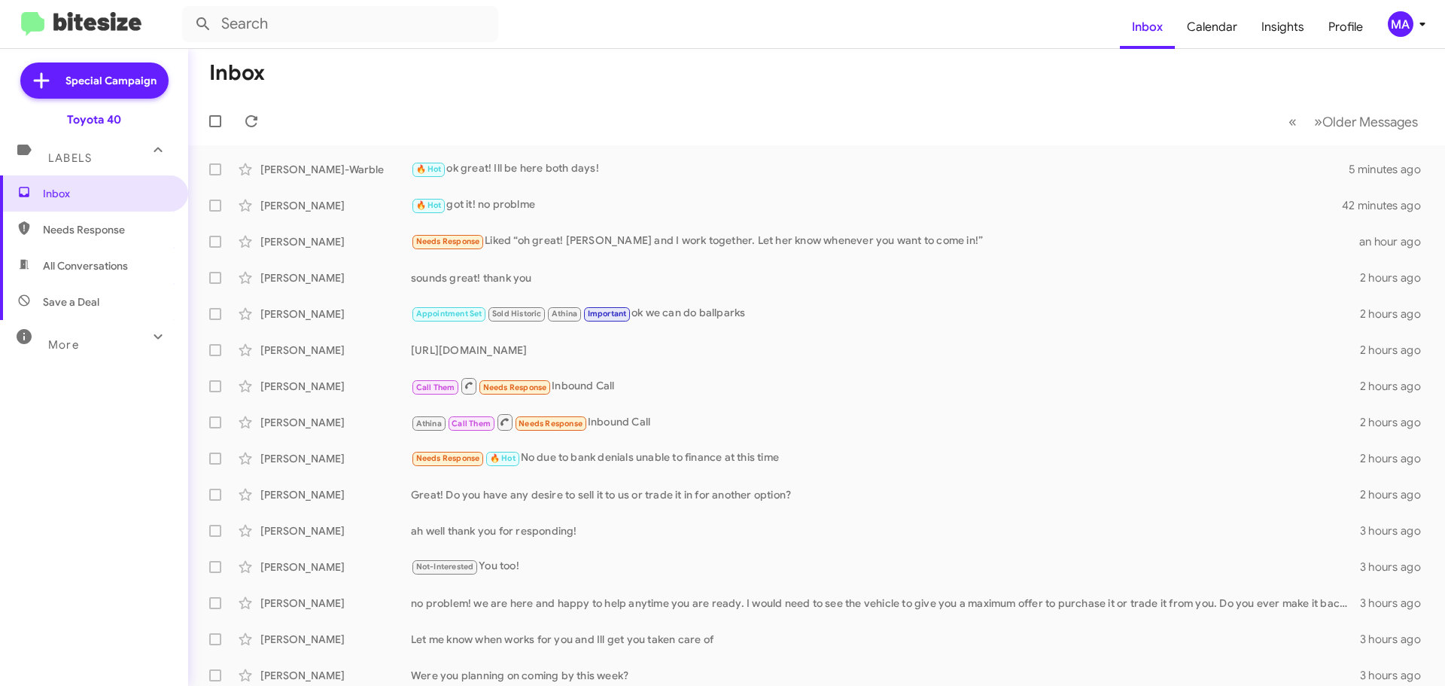
click at [96, 306] on span "Save a Deal" at bounding box center [71, 301] width 56 height 15
type input "in:not-interested"
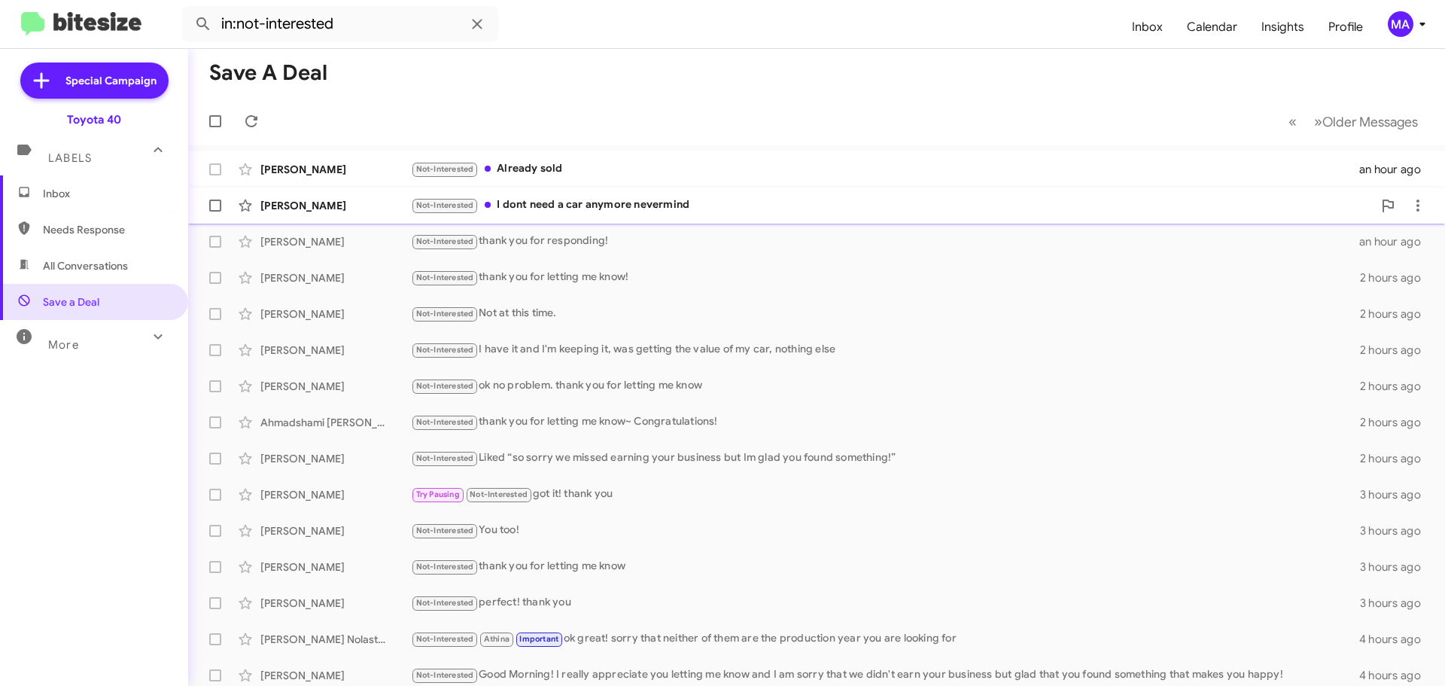
click at [538, 207] on div "Not-Interested I dont need a car anymore nevermind" at bounding box center [892, 204] width 962 height 17
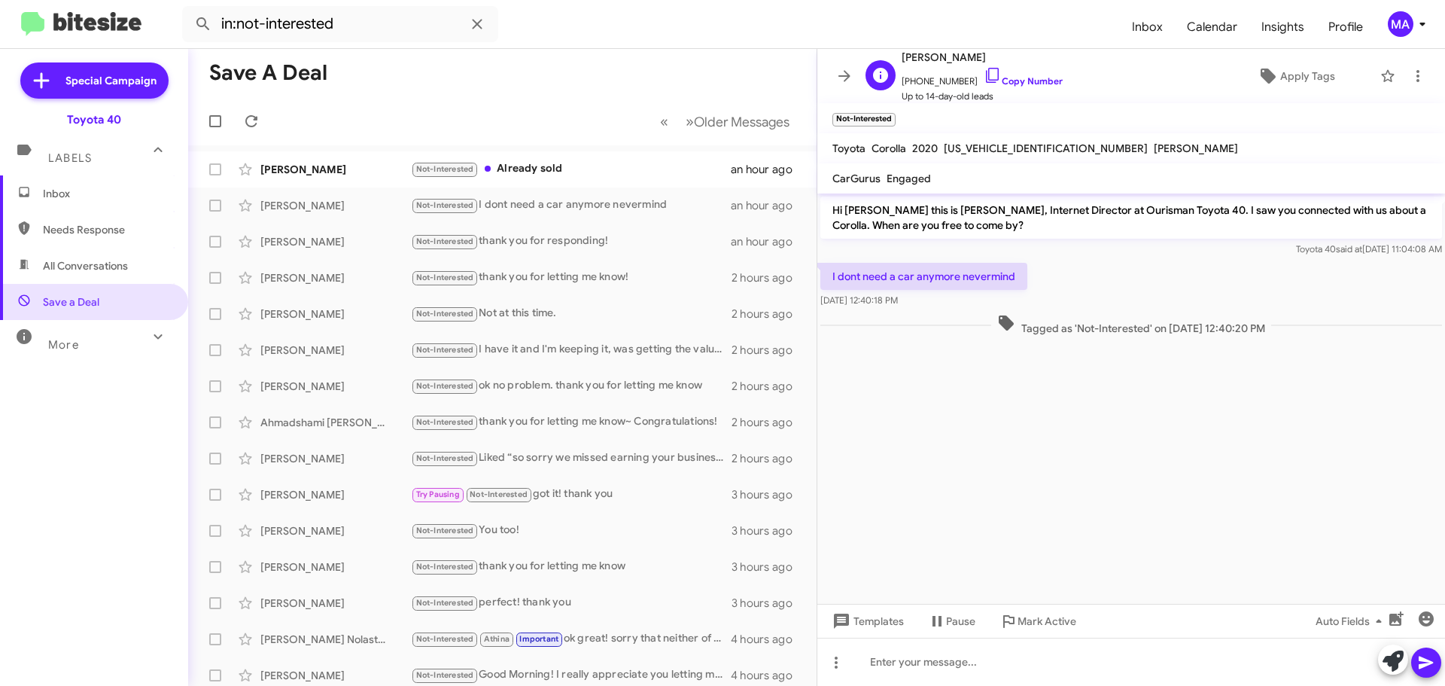
click at [984, 74] on icon at bounding box center [993, 75] width 18 height 18
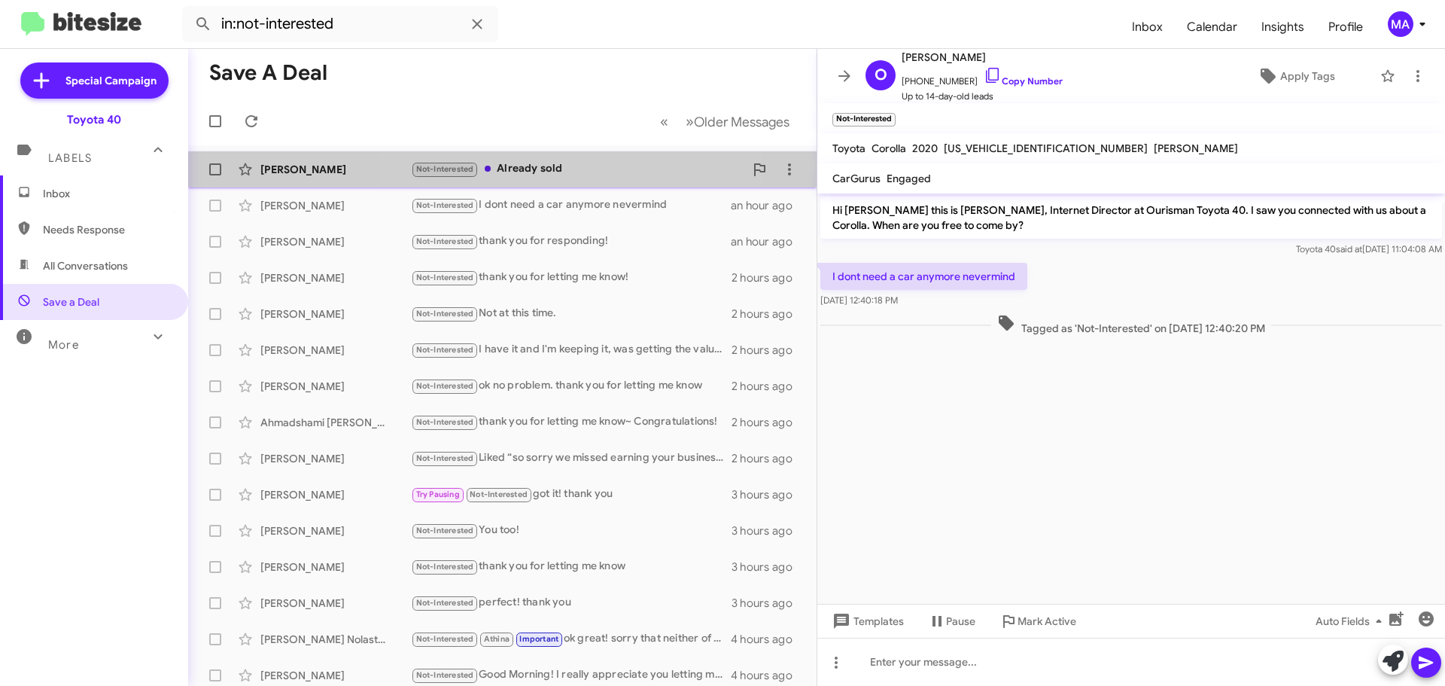
click at [576, 169] on div "Not-Interested Already sold" at bounding box center [577, 168] width 333 height 17
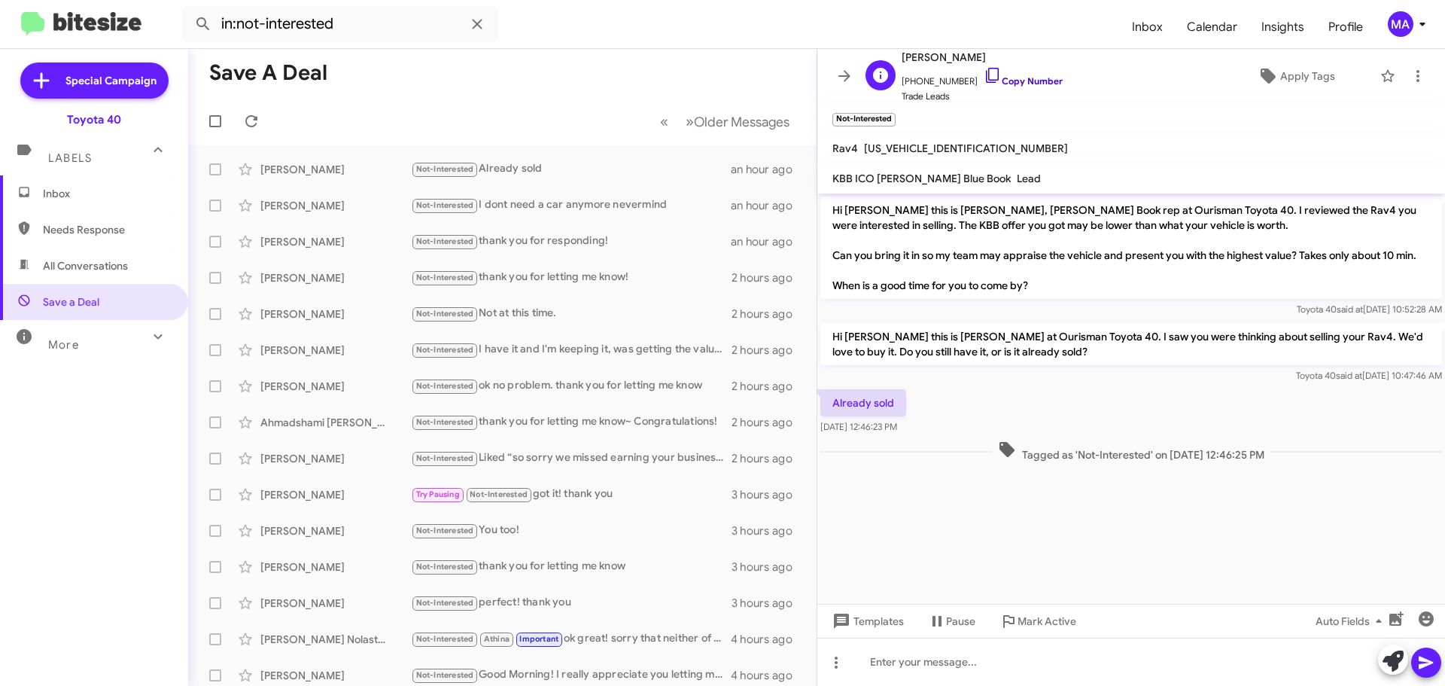
click at [984, 78] on icon at bounding box center [993, 75] width 18 height 18
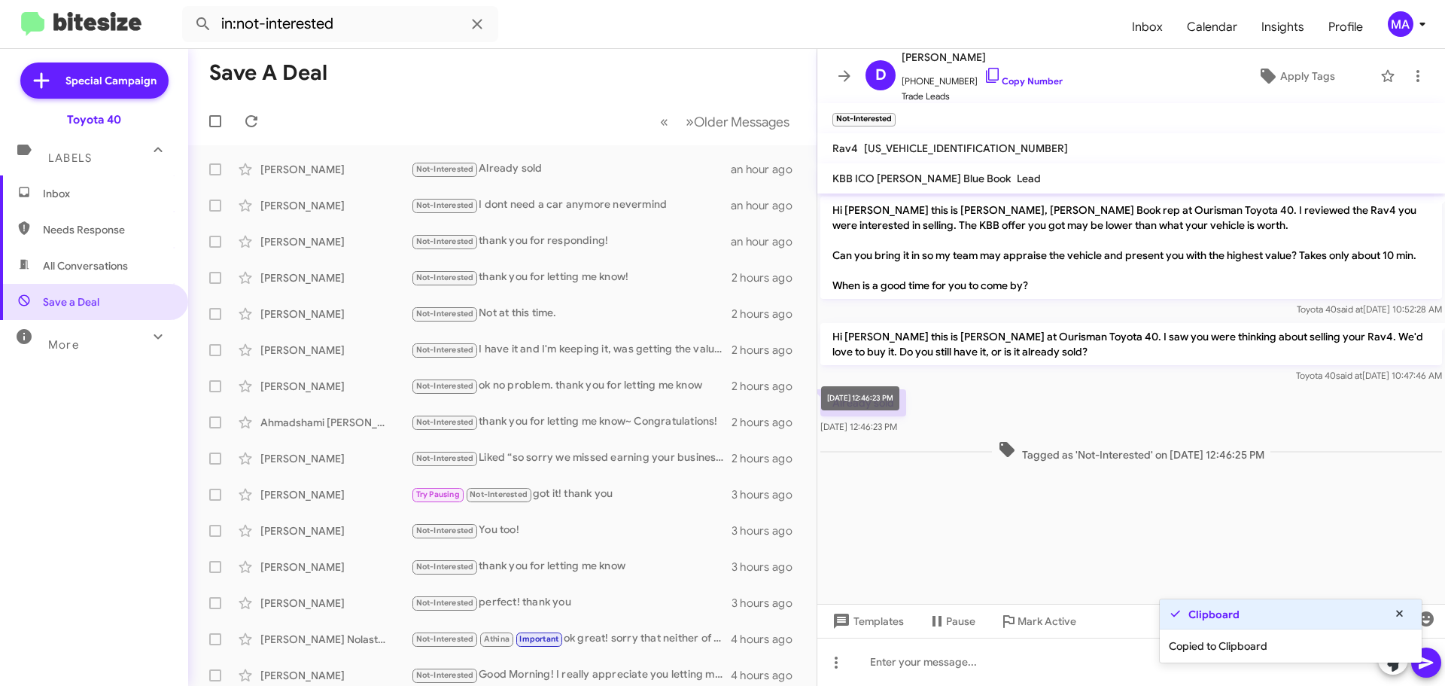
drag, startPoint x: 920, startPoint y: 427, endPoint x: 829, endPoint y: 385, distance: 100.6
click at [822, 385] on body "in:not-interested Inbox Calendar Insights Profile MA Special Campaign Toyota 40…" at bounding box center [722, 343] width 1445 height 686
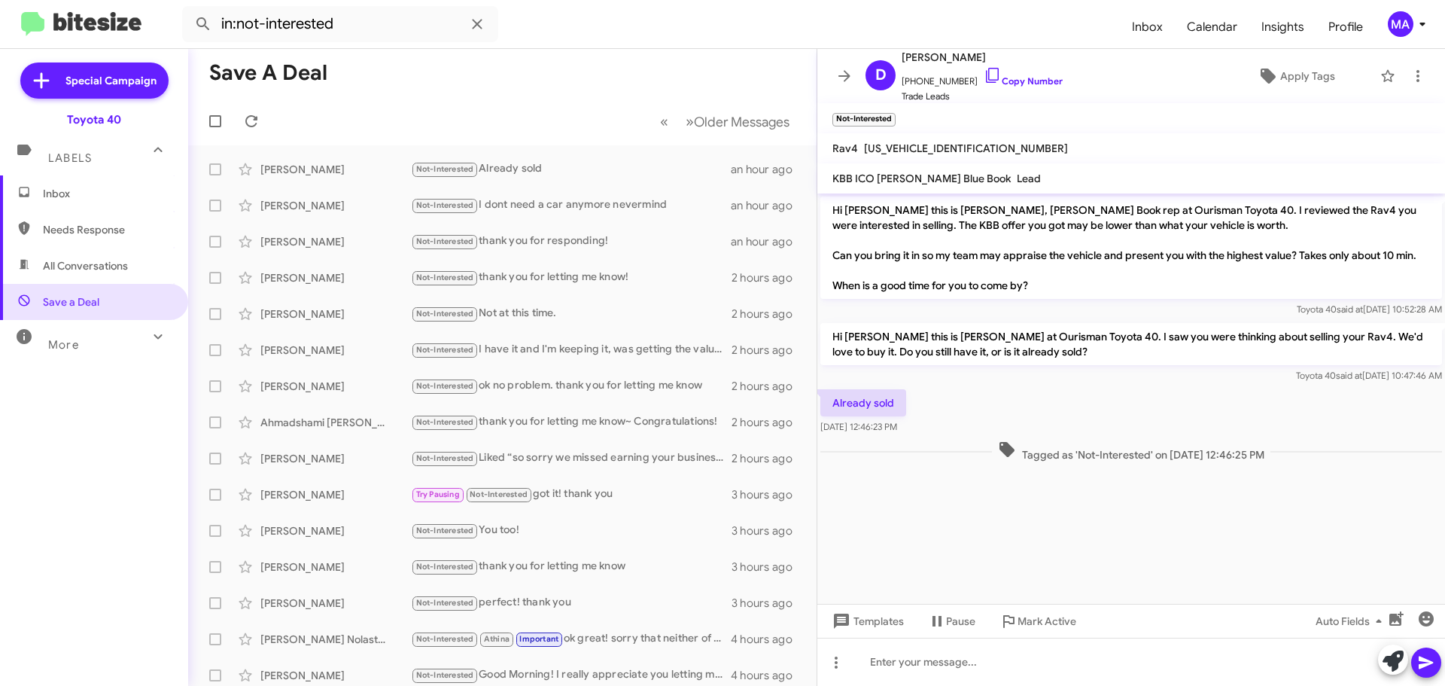
click at [906, 407] on p "Already sold" at bounding box center [863, 402] width 86 height 27
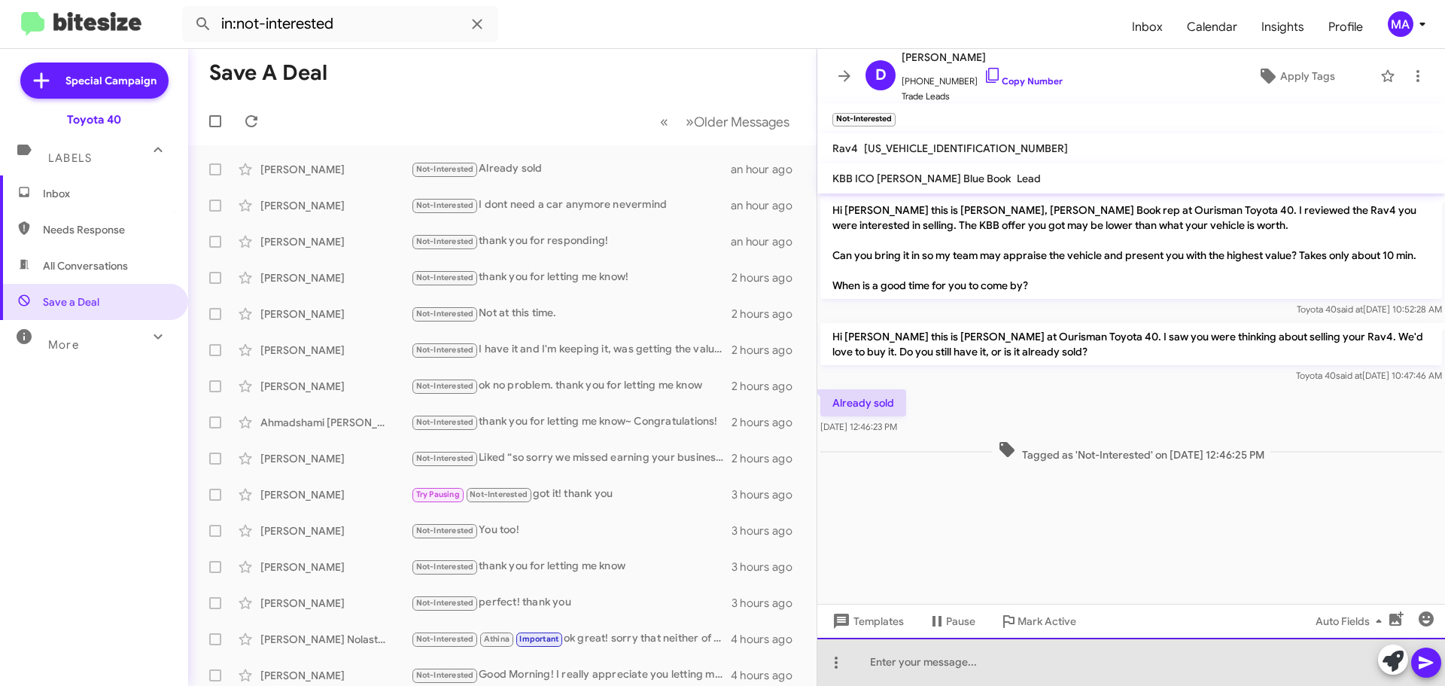
click at [945, 666] on div at bounding box center [1131, 661] width 628 height 48
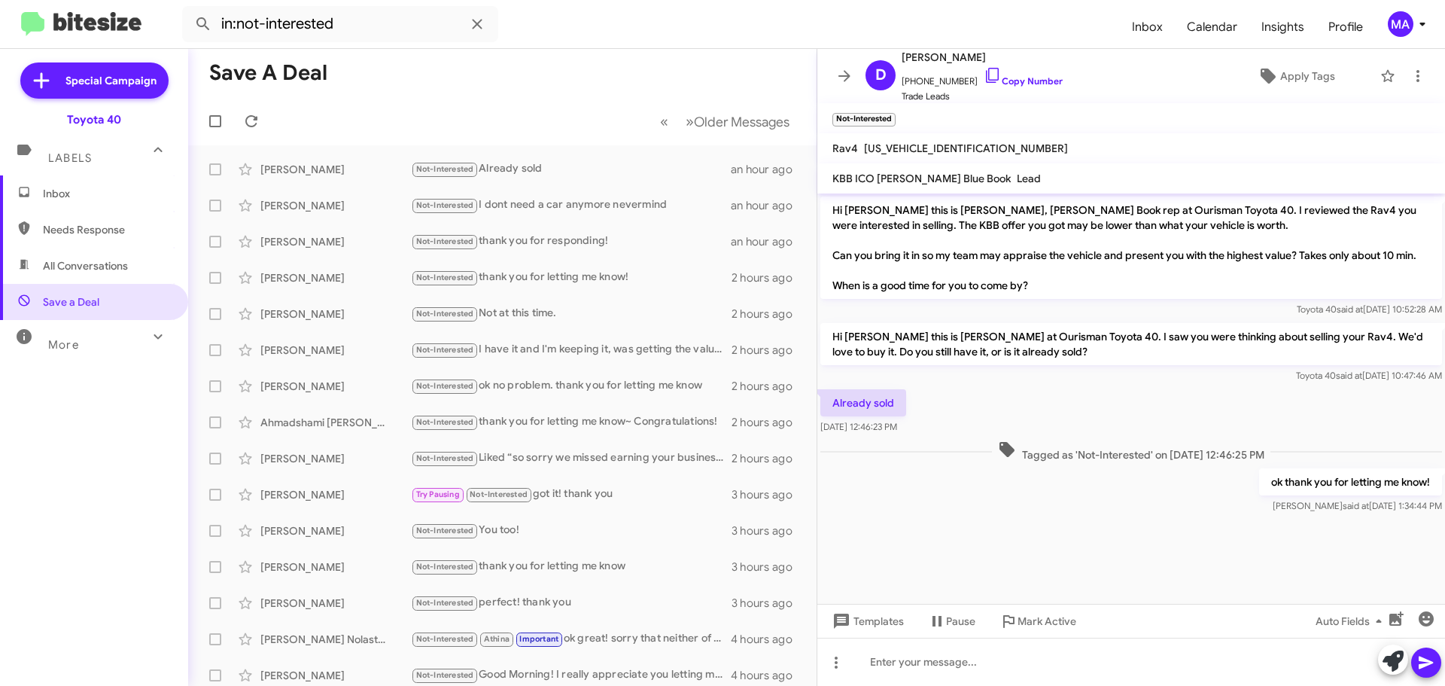
drag, startPoint x: 922, startPoint y: 424, endPoint x: 833, endPoint y: 406, distance: 90.8
click at [833, 406] on div "Already sold Oct 2, 2025, 12:46:23 PM" at bounding box center [1131, 411] width 628 height 51
copy div "Already sold Oct 2, 2025, 12:46:23 PM"
click at [111, 193] on span "Inbox" at bounding box center [107, 193] width 128 height 15
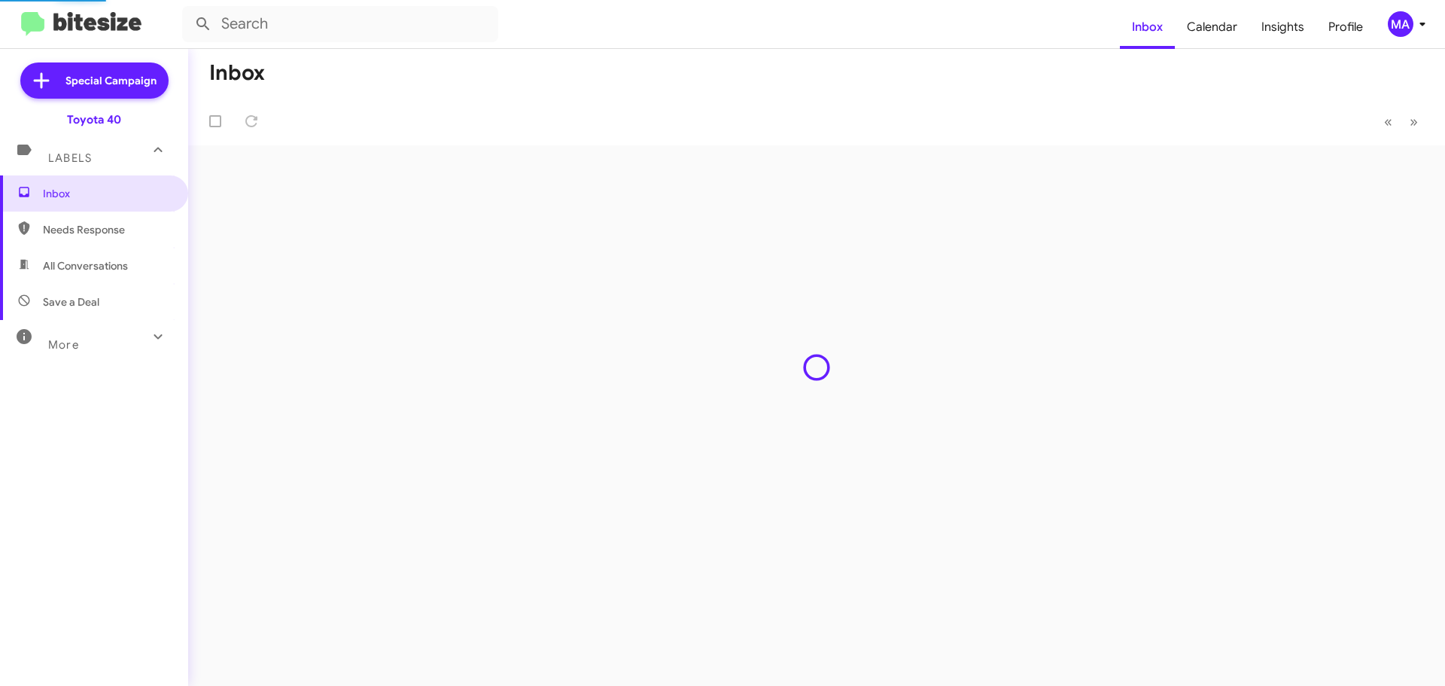
click at [116, 223] on span "Needs Response" at bounding box center [107, 229] width 128 height 15
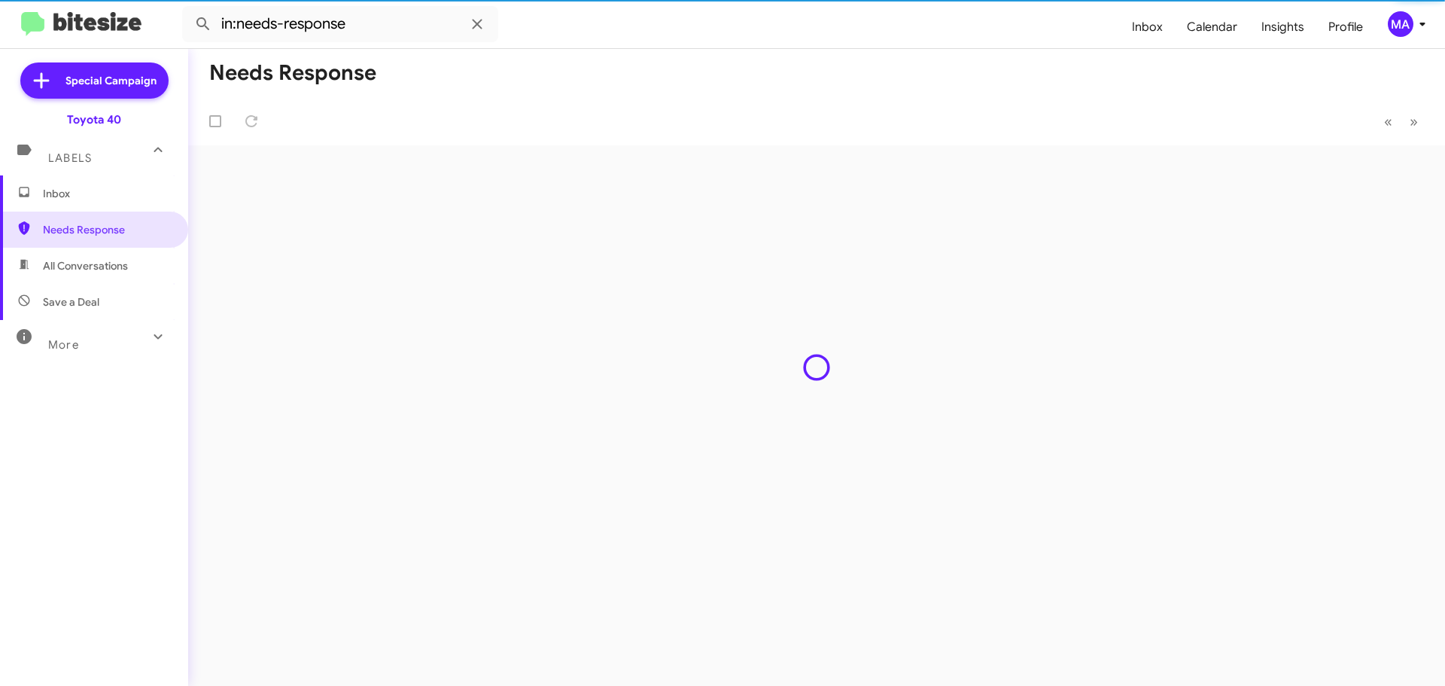
click at [122, 269] on span "All Conversations" at bounding box center [85, 265] width 85 height 15
type input "in:all-conversations"
